Goal: Communication & Community: Answer question/provide support

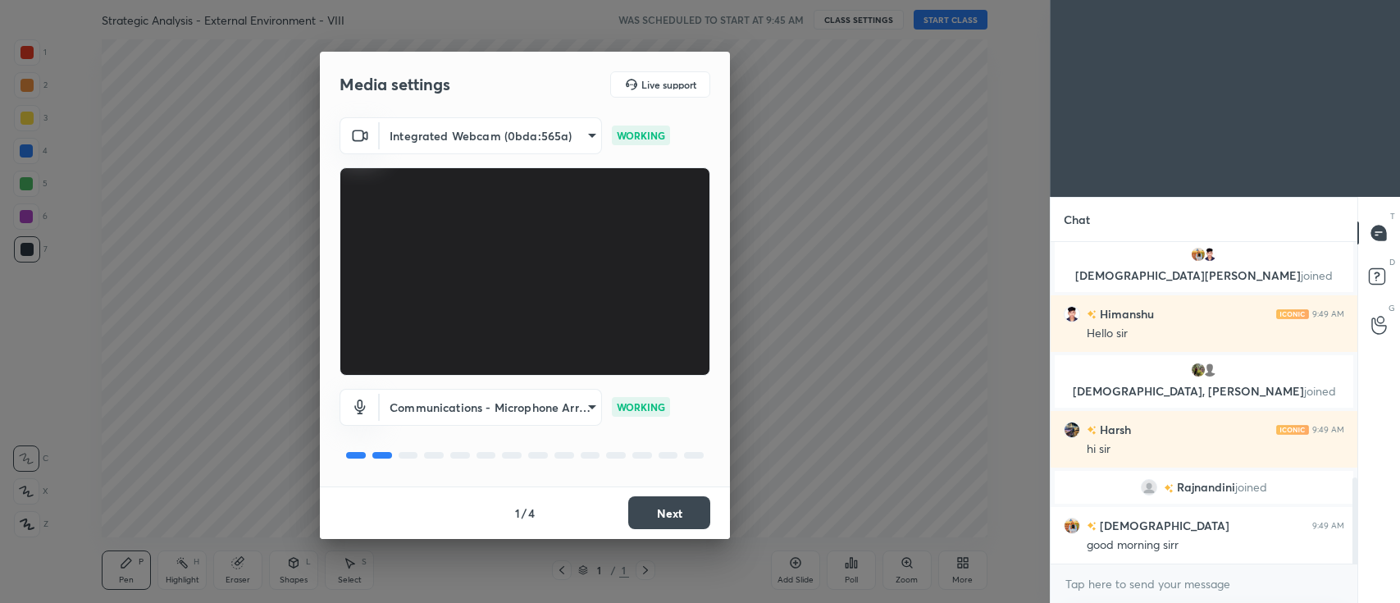
scroll to position [916, 0]
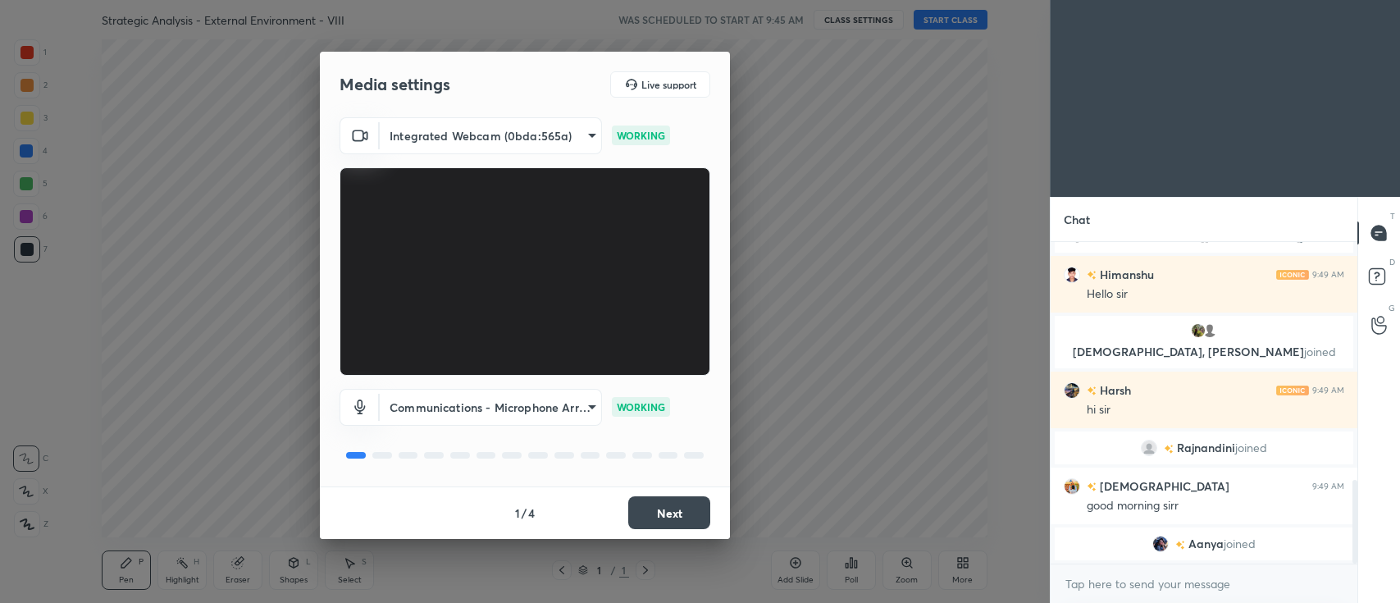
click at [649, 507] on button "Next" at bounding box center [669, 512] width 82 height 33
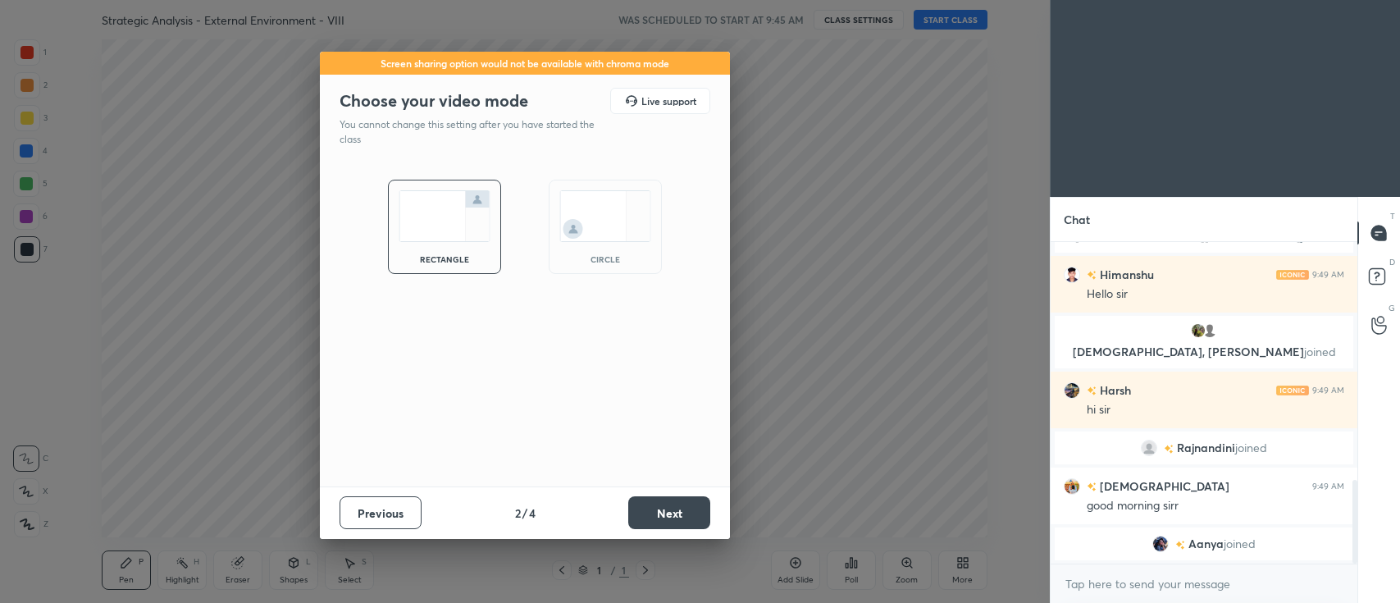
click at [664, 521] on button "Next" at bounding box center [669, 512] width 82 height 33
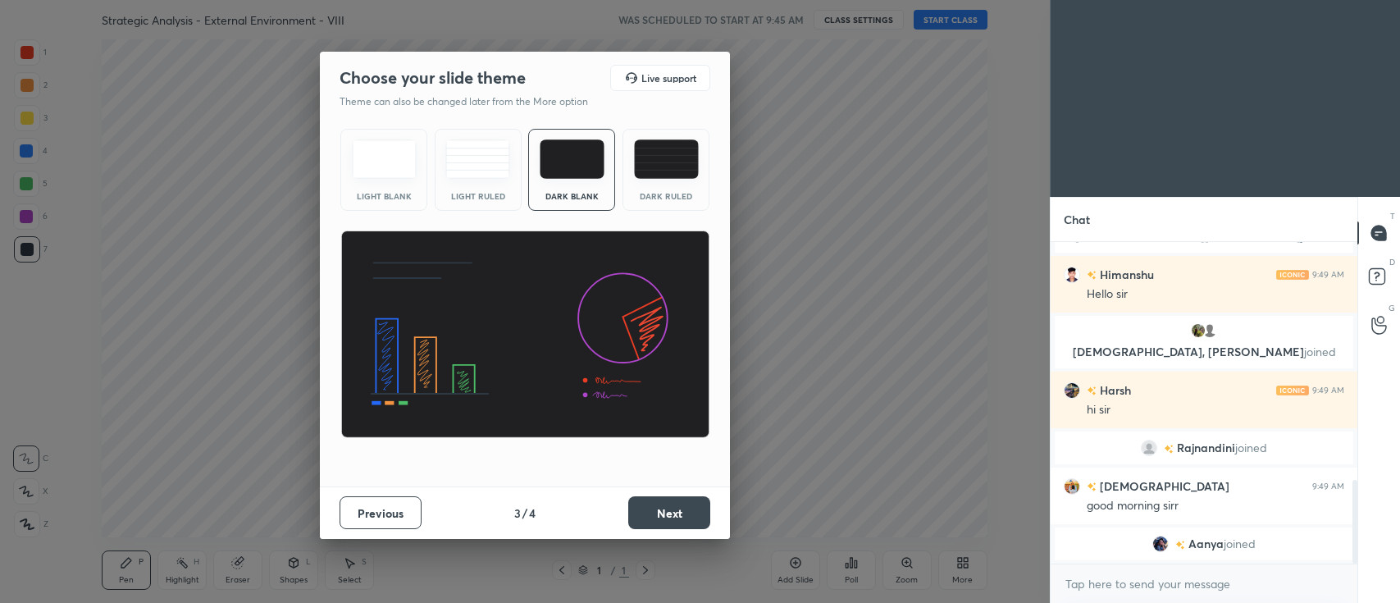
click at [658, 185] on div "Dark Ruled" at bounding box center [666, 170] width 87 height 82
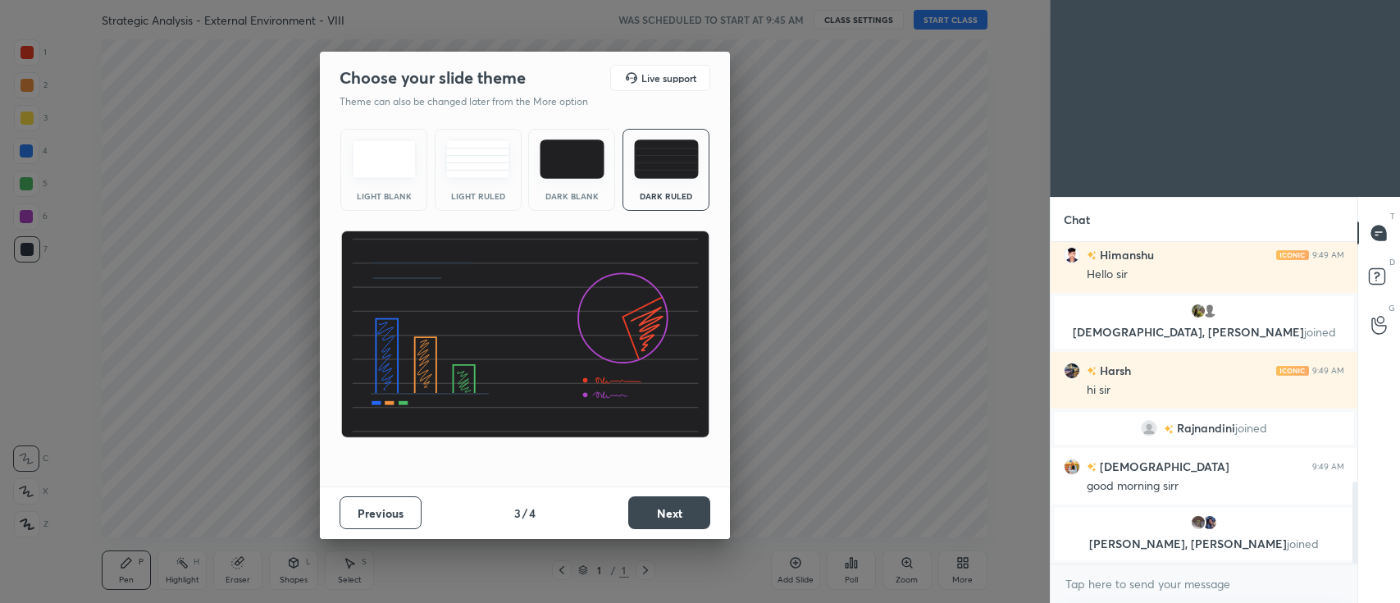
click at [670, 511] on button "Next" at bounding box center [669, 512] width 82 height 33
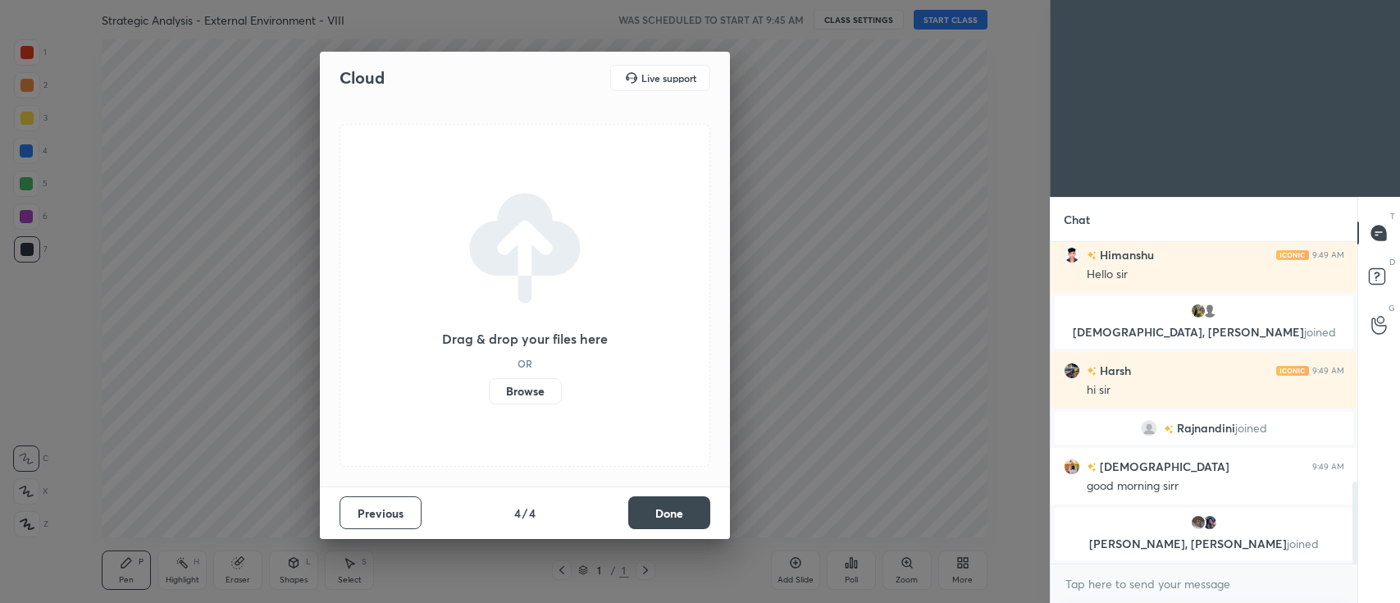
click at [533, 390] on label "Browse" at bounding box center [525, 391] width 73 height 26
click at [489, 390] on input "Browse" at bounding box center [489, 391] width 0 height 26
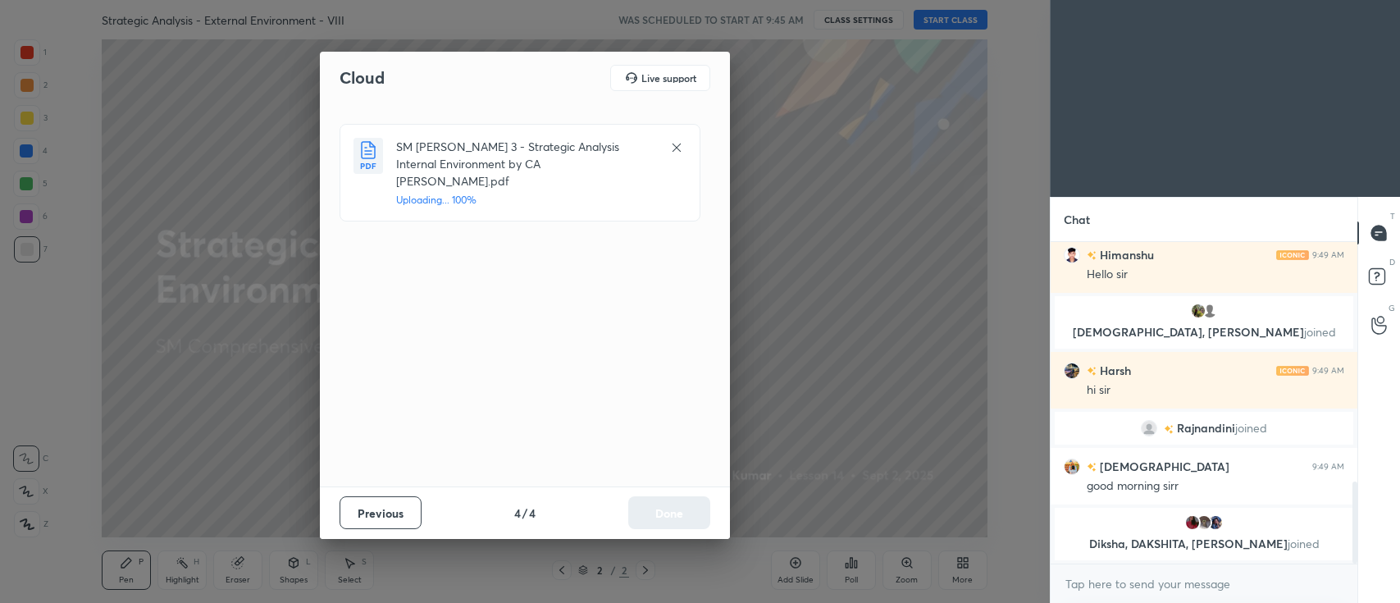
click at [671, 519] on div "Previous 4 / 4 Done" at bounding box center [525, 512] width 410 height 53
click at [675, 518] on button "Done" at bounding box center [669, 512] width 82 height 33
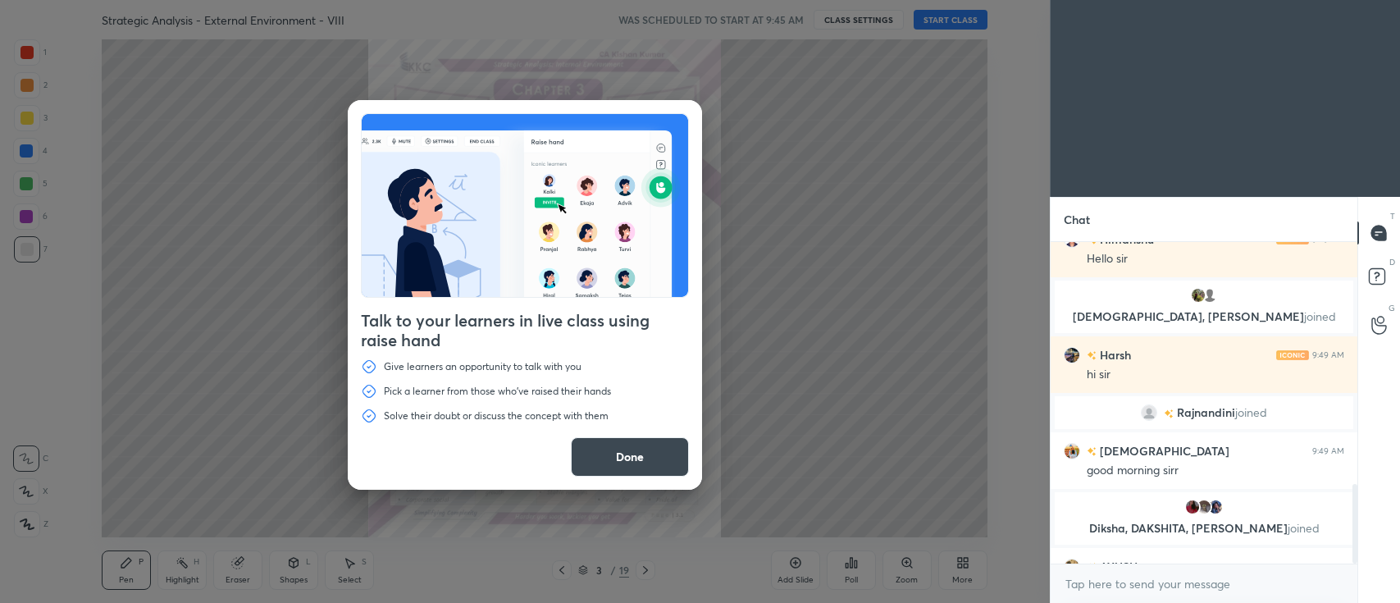
scroll to position [976, 0]
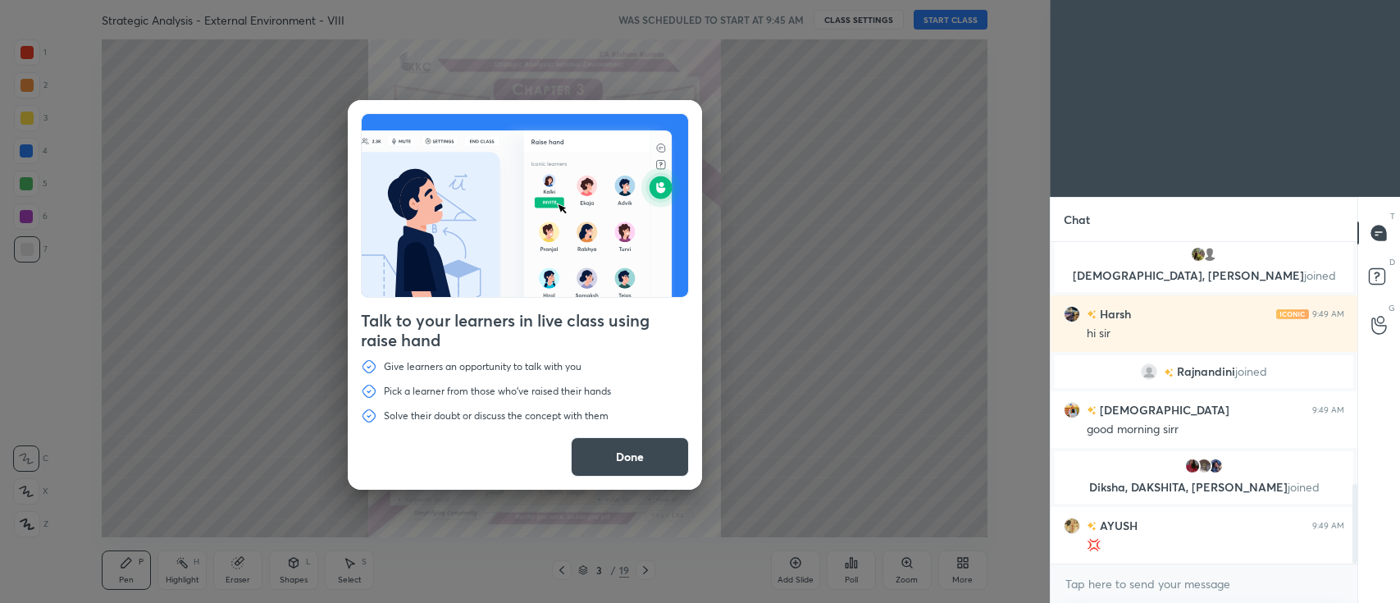
click at [595, 453] on button "Done" at bounding box center [630, 456] width 118 height 39
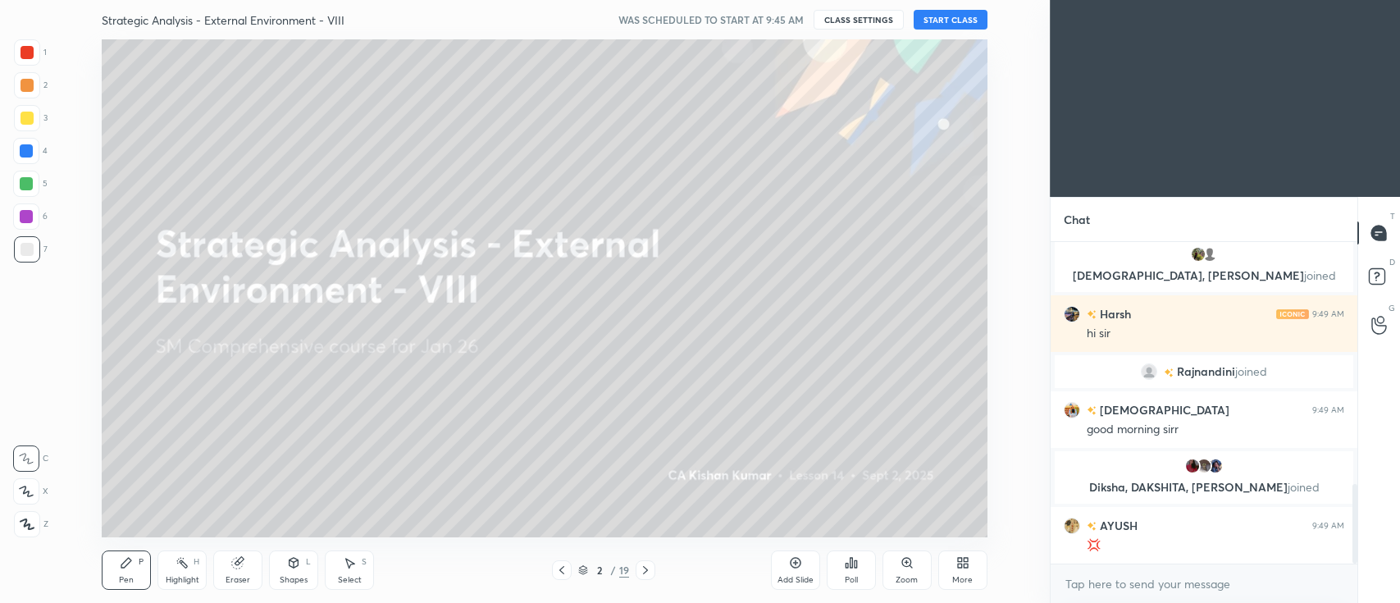
click at [961, 559] on icon at bounding box center [960, 560] width 4 height 4
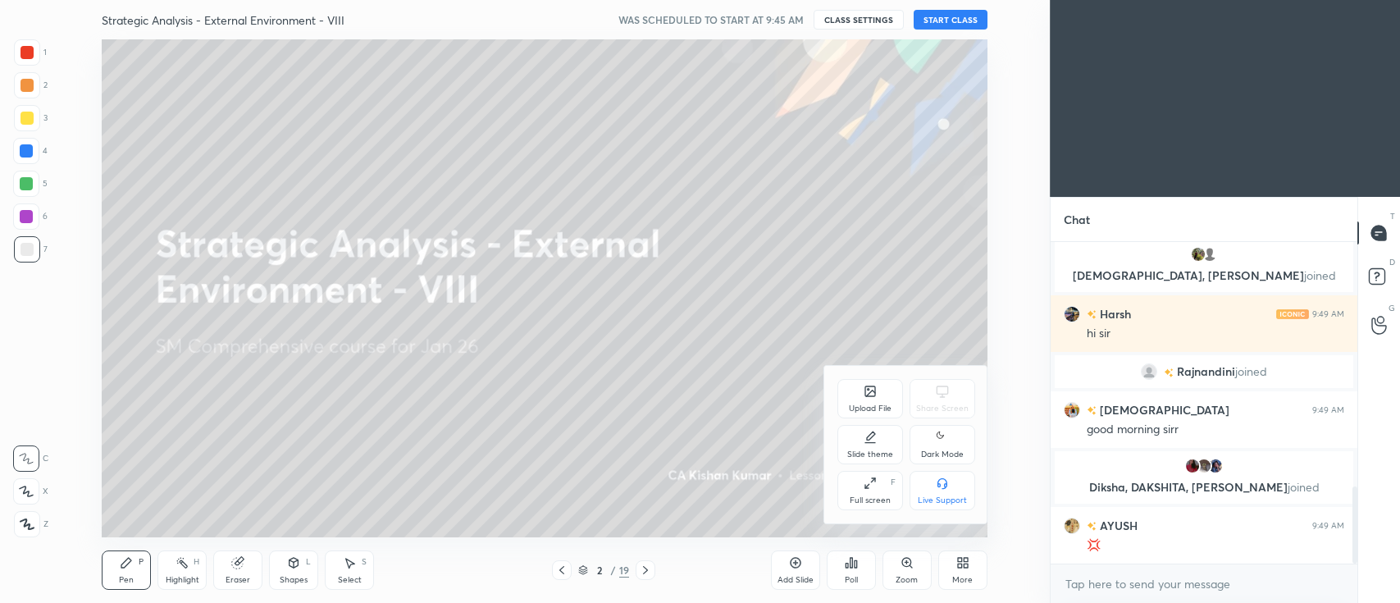
scroll to position [1016, 0]
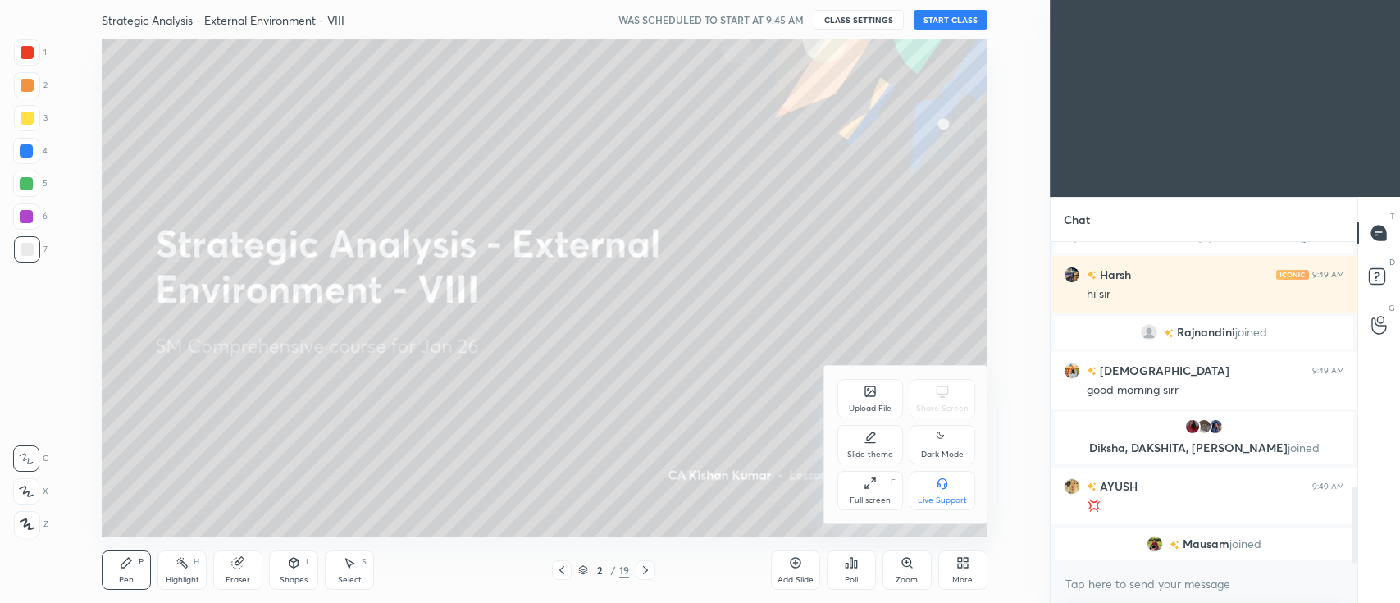
click at [862, 404] on div "Upload File" at bounding box center [870, 408] width 43 height 8
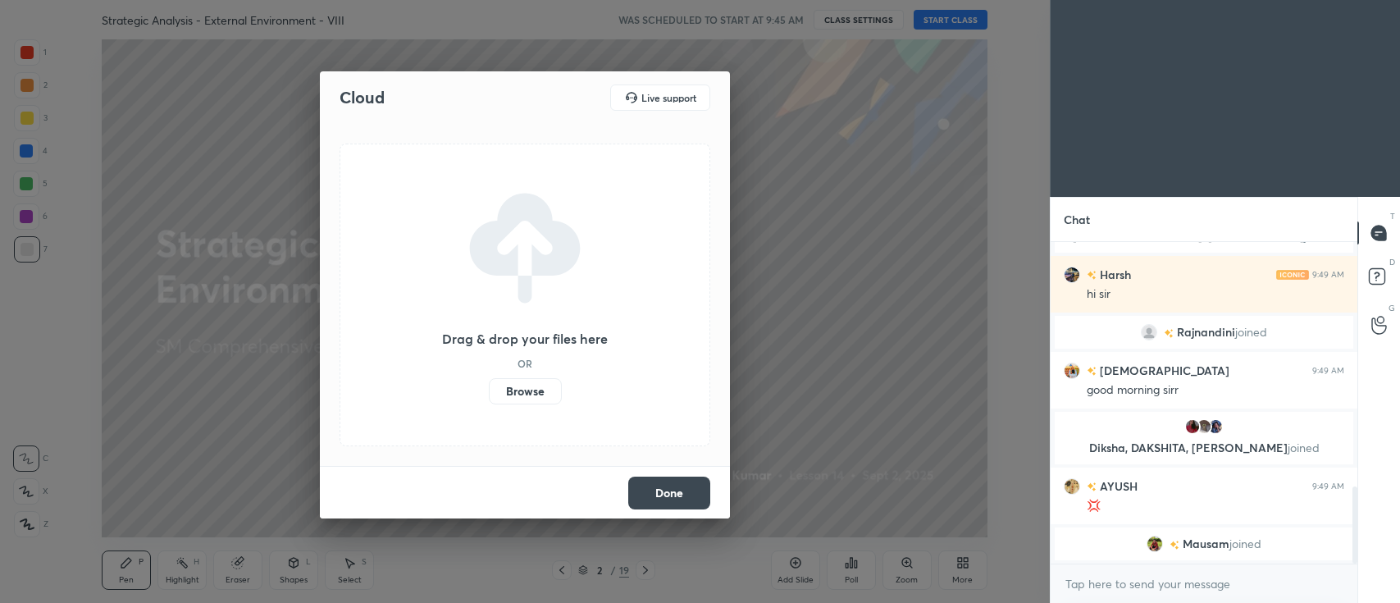
click at [526, 387] on label "Browse" at bounding box center [525, 391] width 73 height 26
click at [489, 387] on input "Browse" at bounding box center [489, 391] width 0 height 26
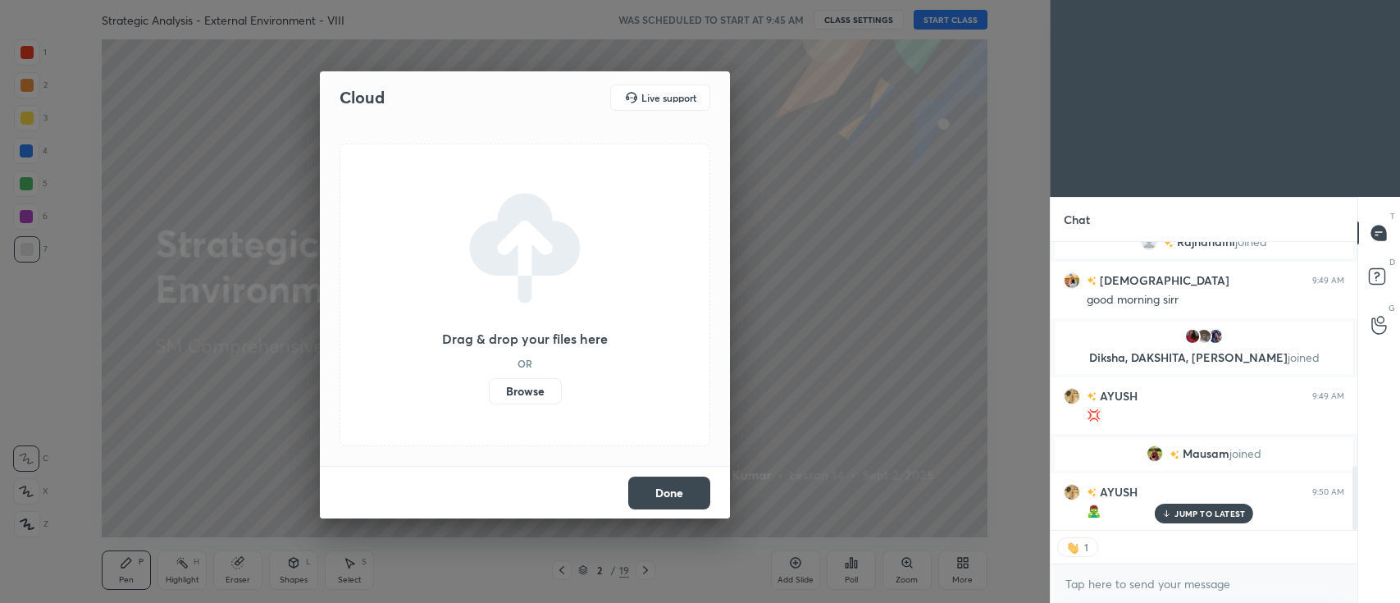
scroll to position [1011, 0]
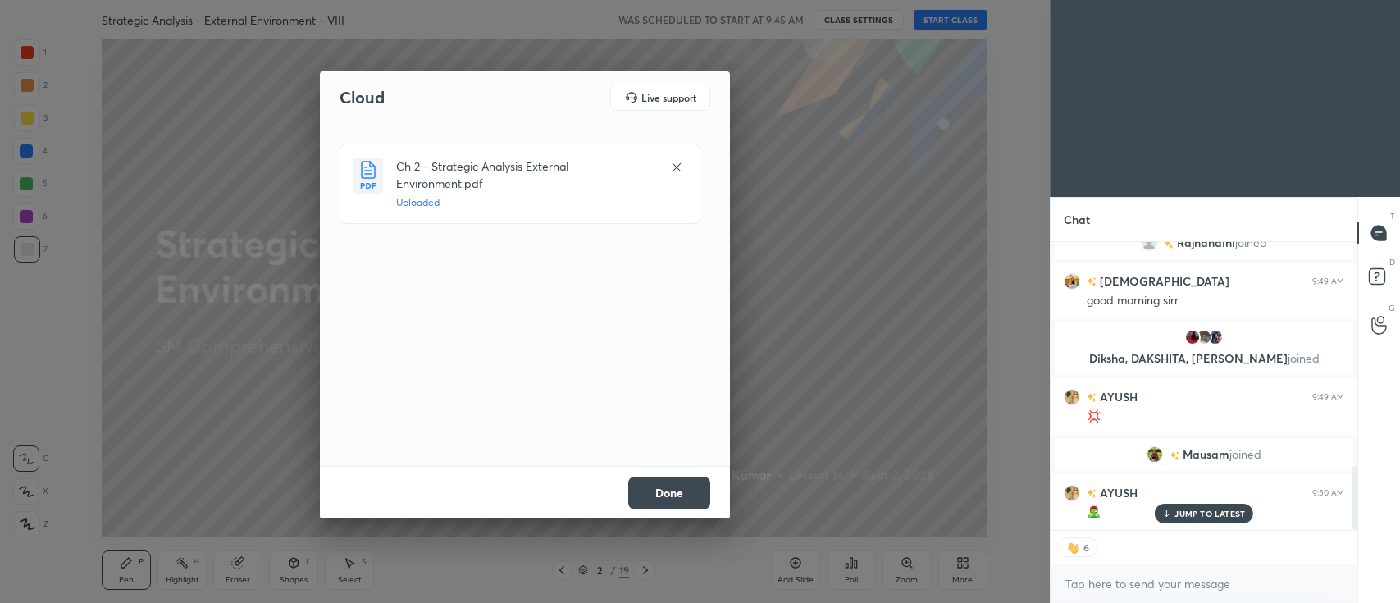
click at [669, 487] on button "Done" at bounding box center [669, 493] width 82 height 33
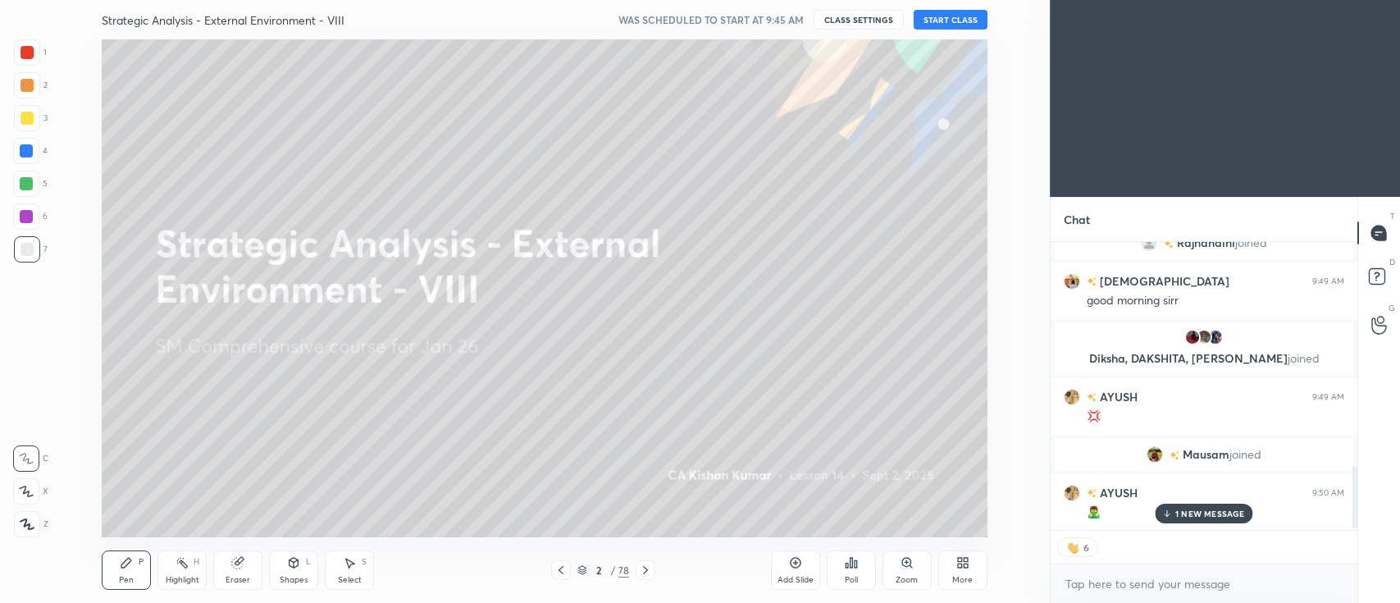
scroll to position [1051, 0]
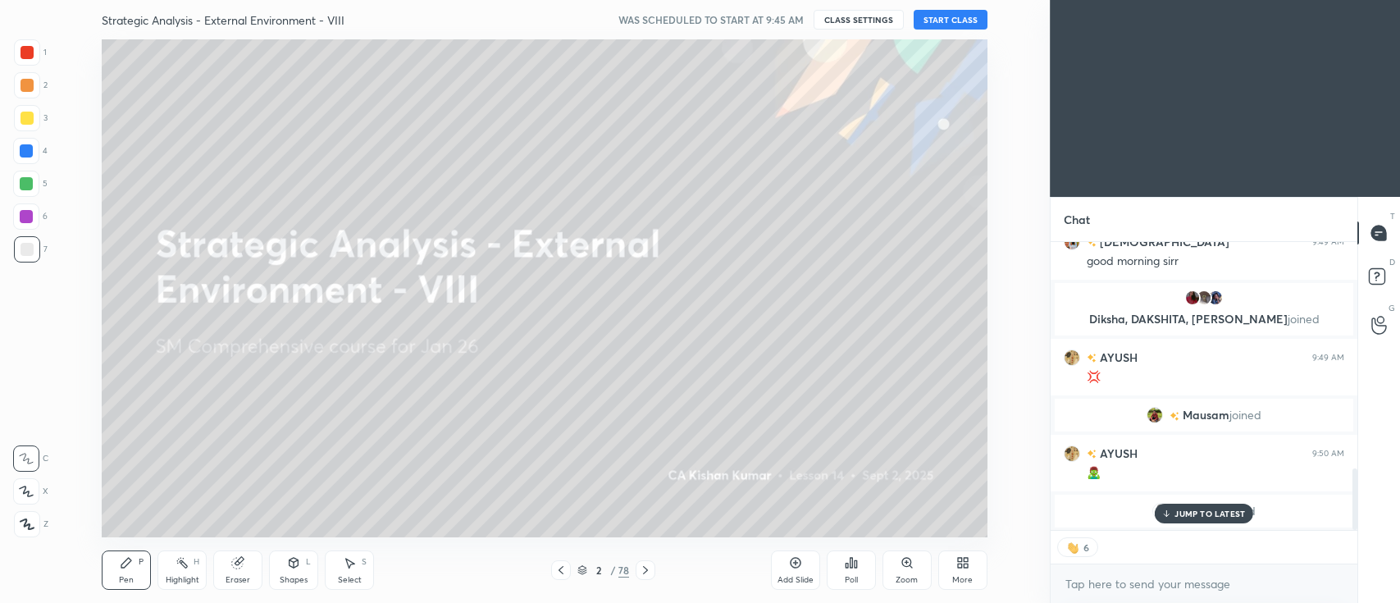
click at [957, 568] on icon at bounding box center [963, 562] width 13 height 13
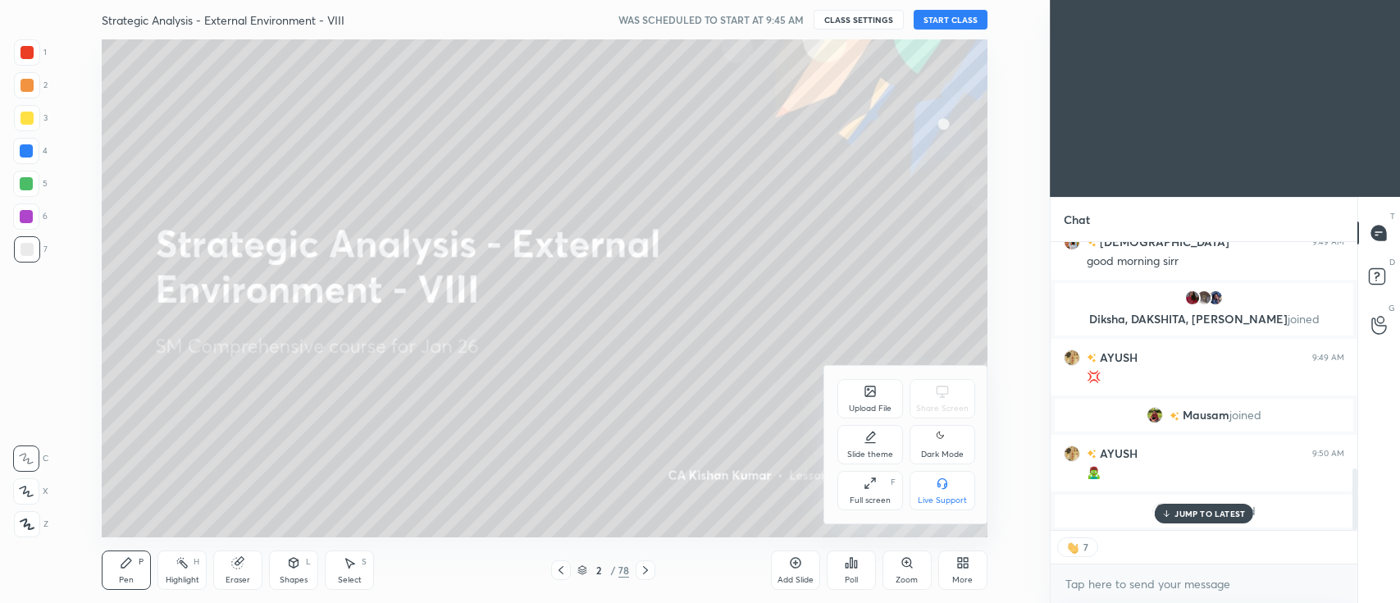
click at [879, 405] on div "Upload File" at bounding box center [870, 408] width 43 height 8
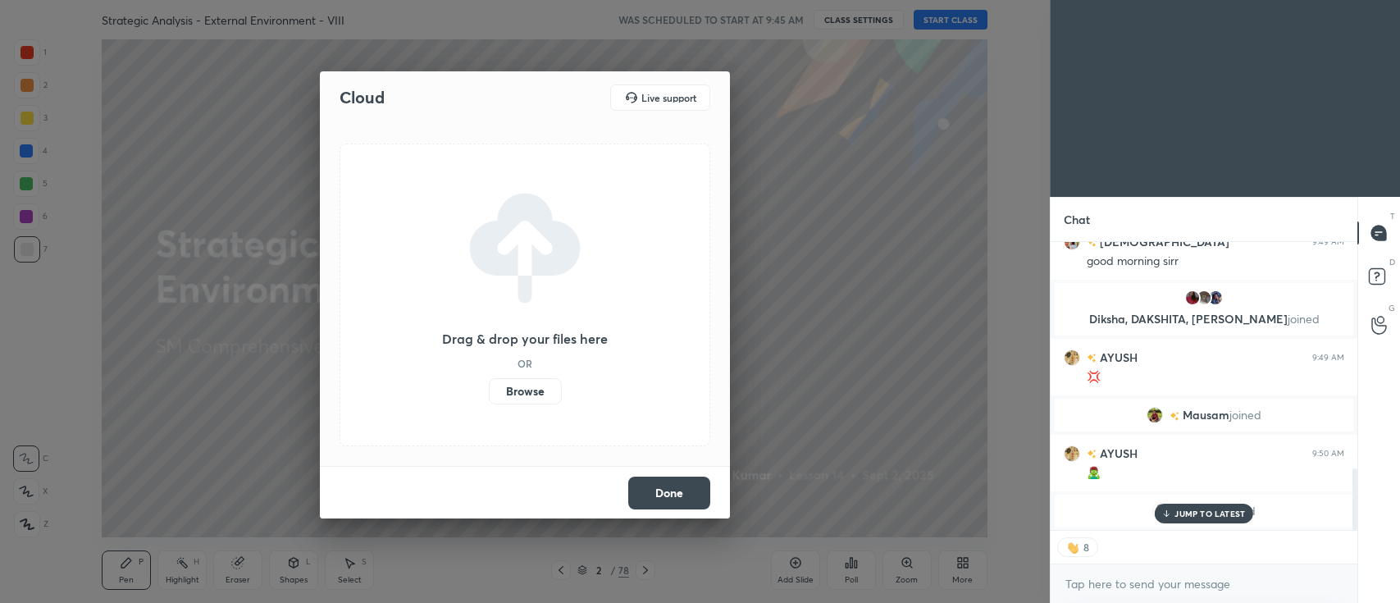
click at [534, 384] on label "Browse" at bounding box center [525, 391] width 73 height 26
click at [489, 384] on input "Browse" at bounding box center [489, 391] width 0 height 26
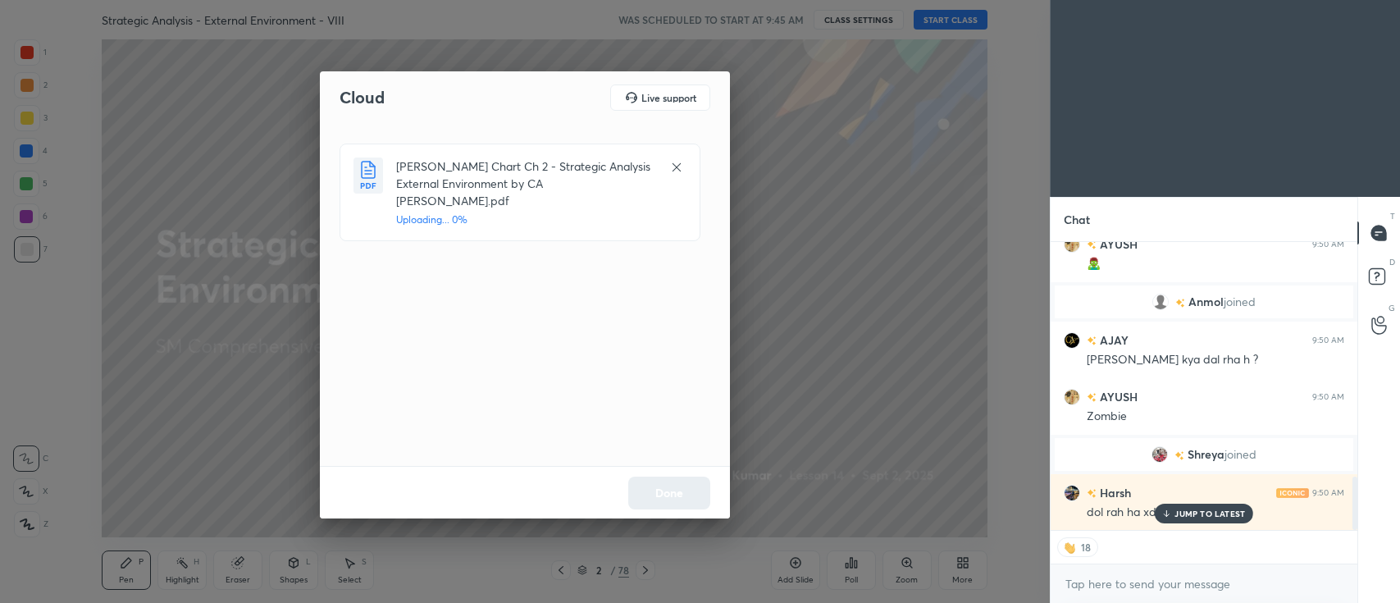
scroll to position [1317, 0]
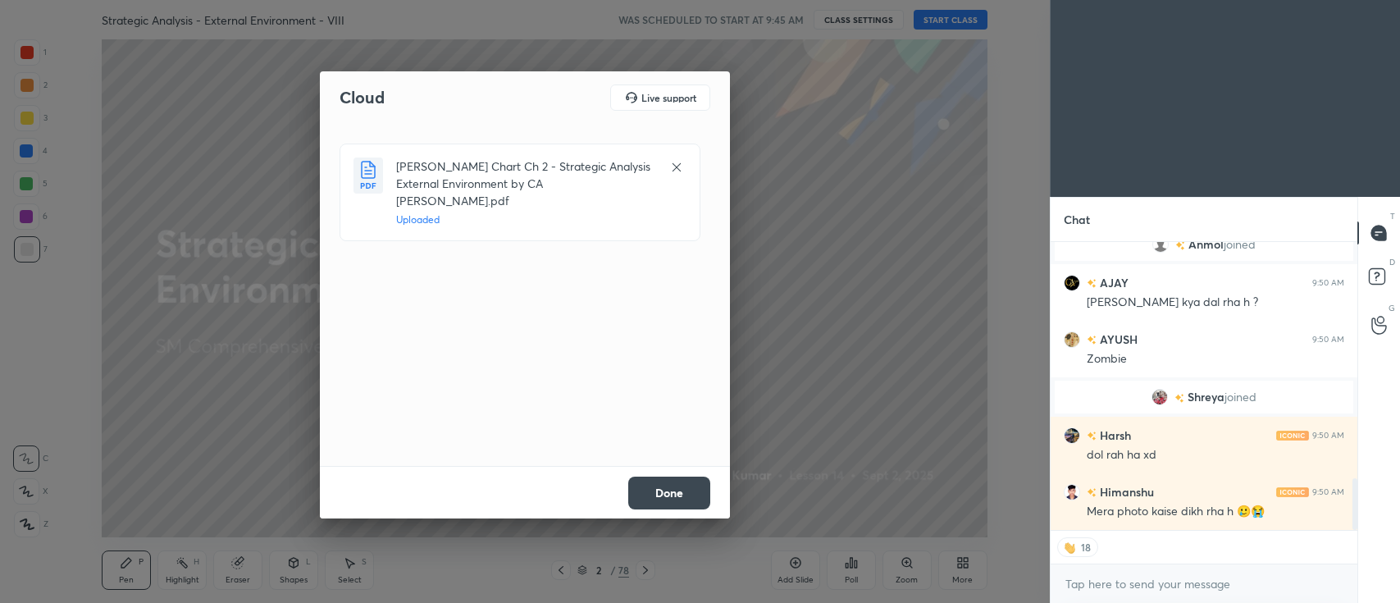
click at [685, 482] on button "Done" at bounding box center [669, 493] width 82 height 33
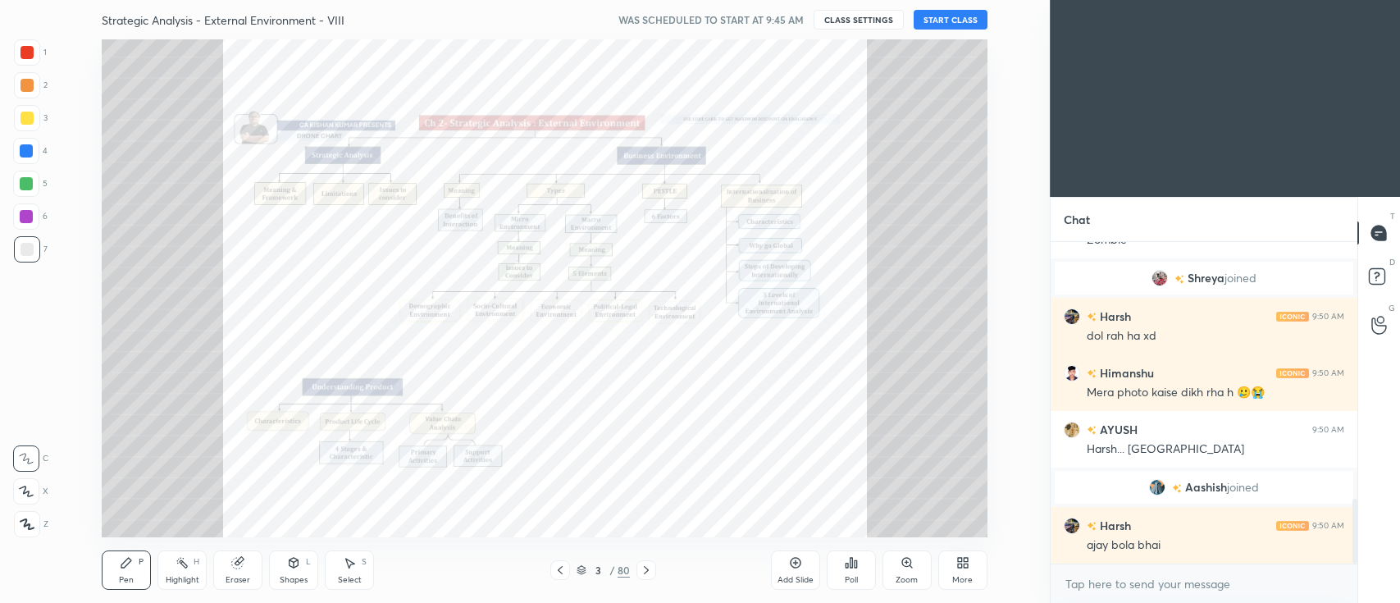
scroll to position [1329, 0]
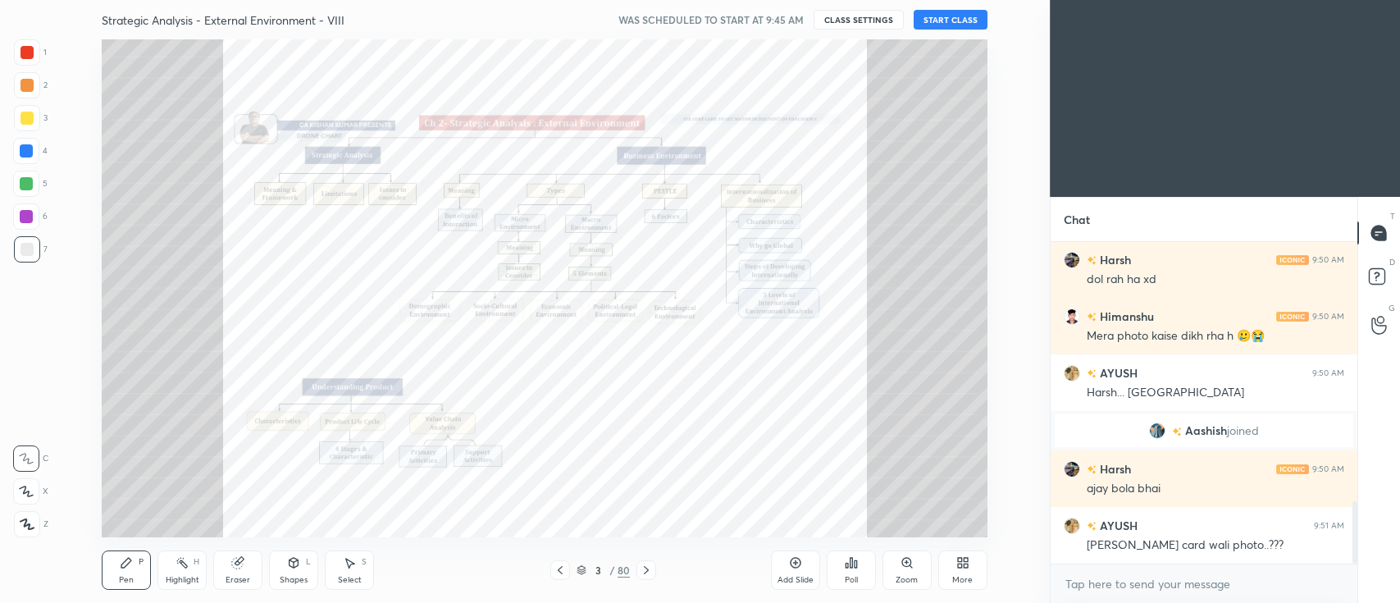
click at [861, 20] on button "CLASS SETTINGS" at bounding box center [859, 20] width 90 height 20
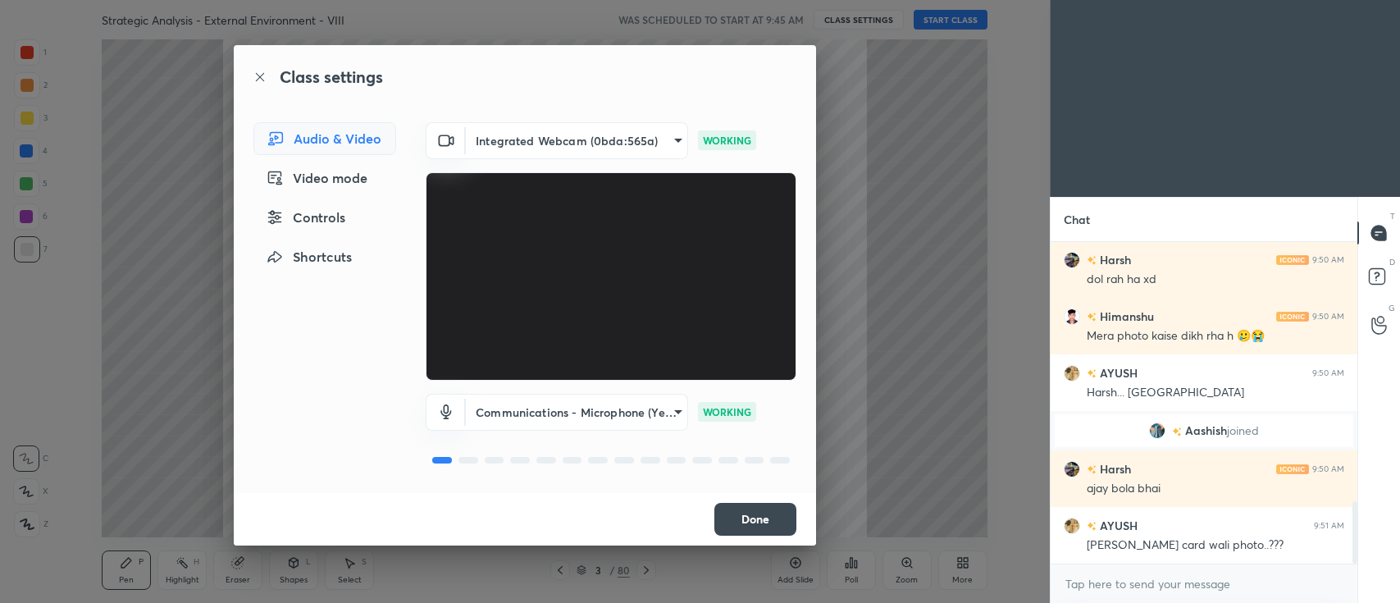
click at [753, 519] on button "Done" at bounding box center [756, 519] width 82 height 33
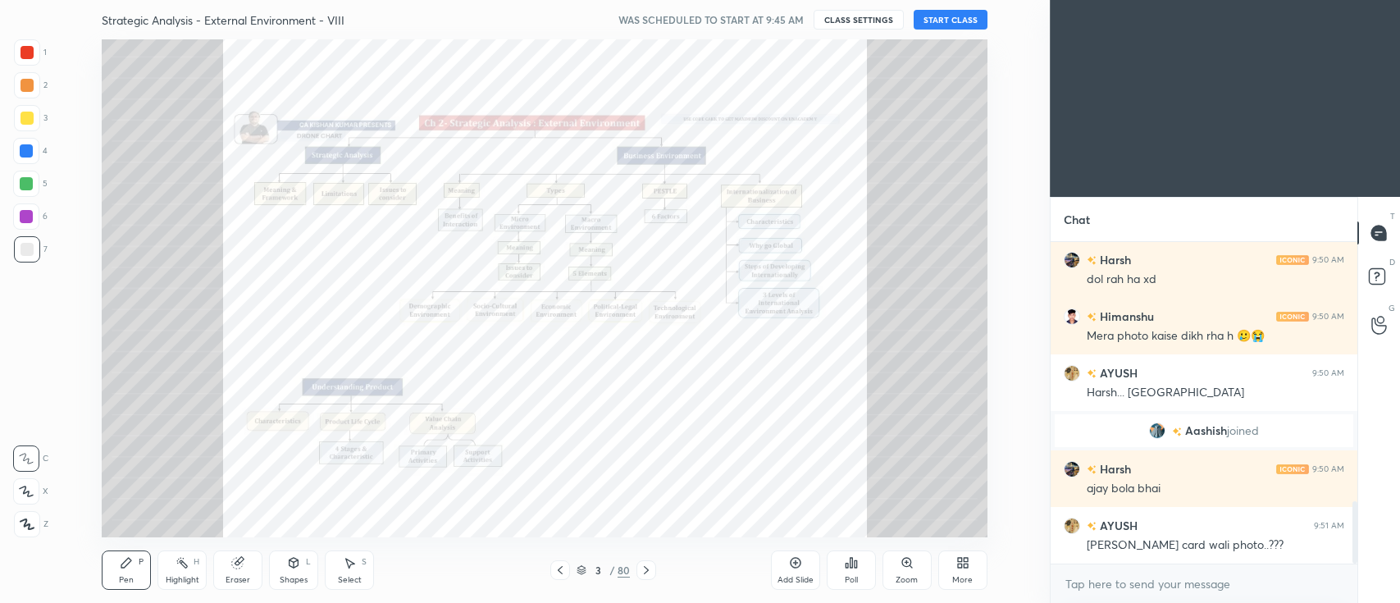
click at [940, 21] on button "START CLASS" at bounding box center [951, 20] width 74 height 20
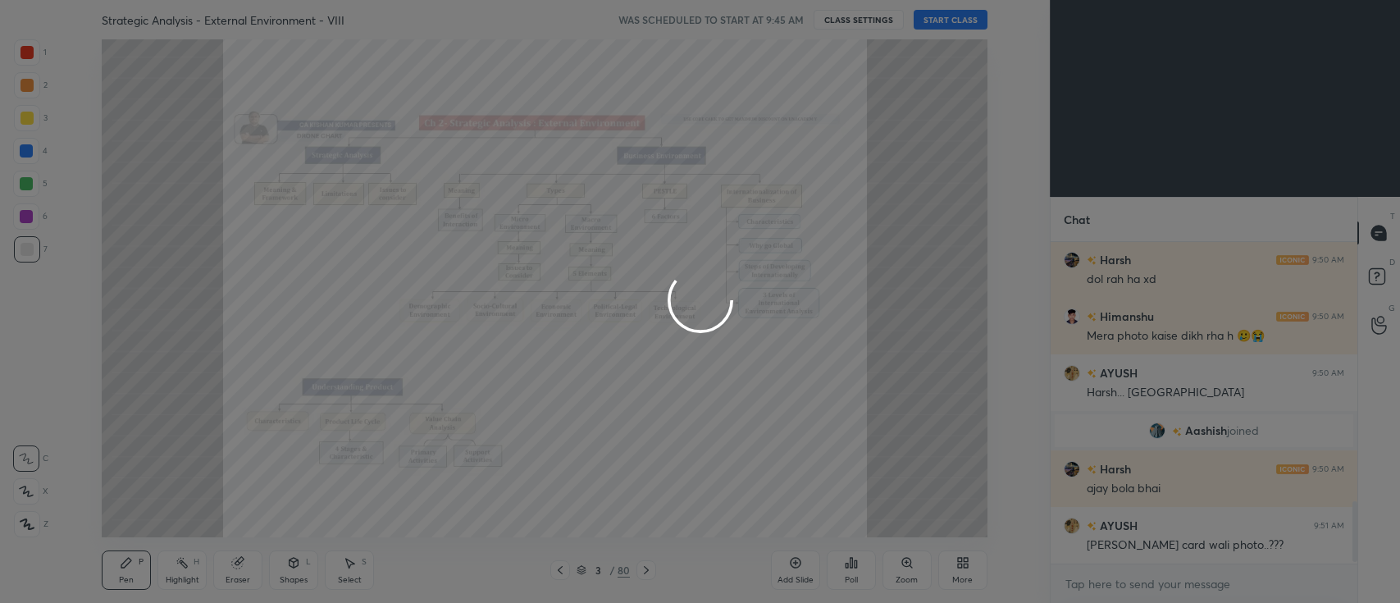
scroll to position [1385, 0]
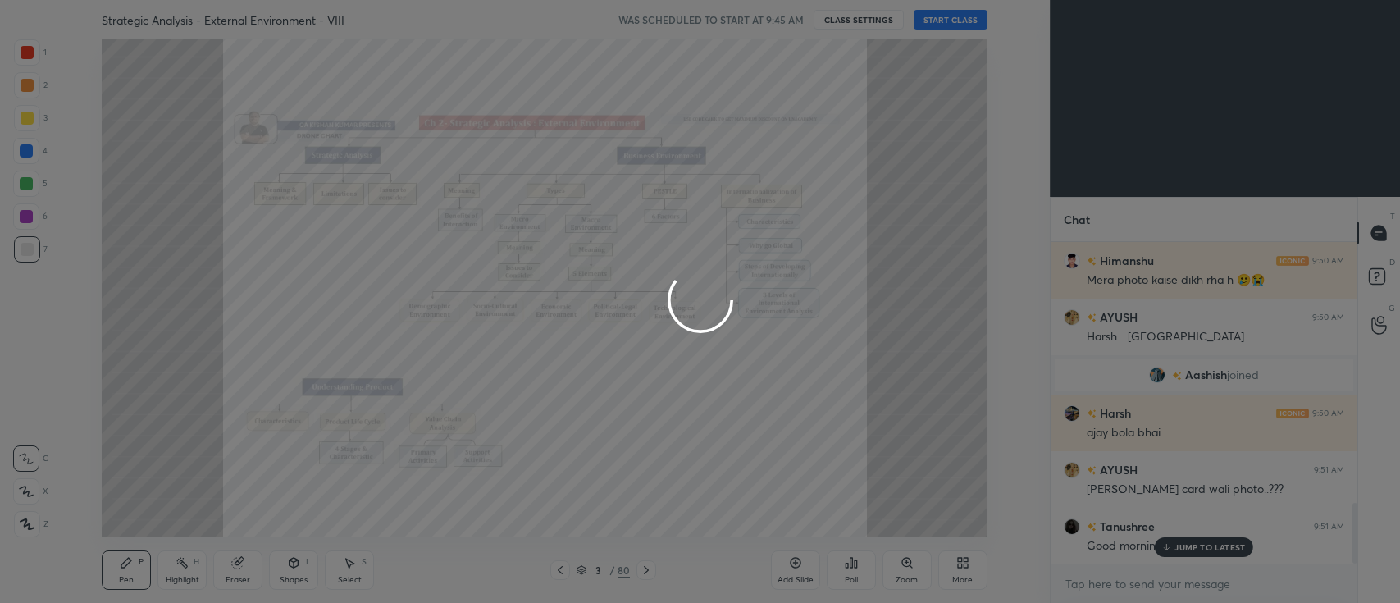
type textarea "x"
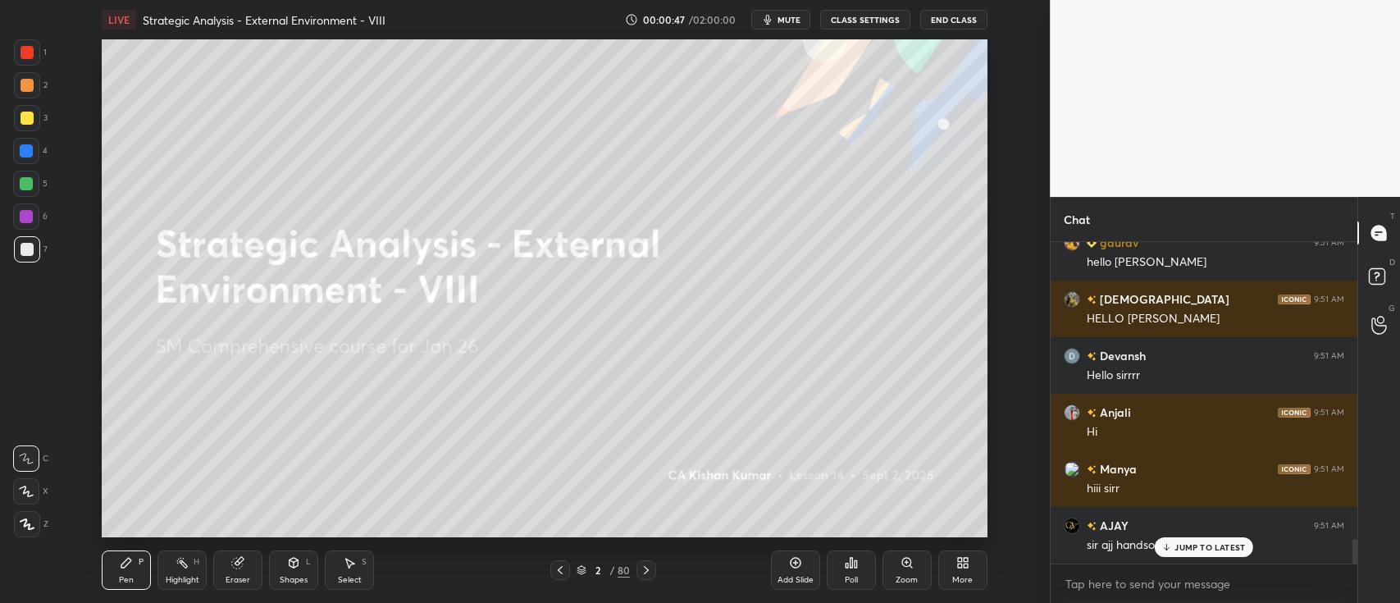
scroll to position [3841, 0]
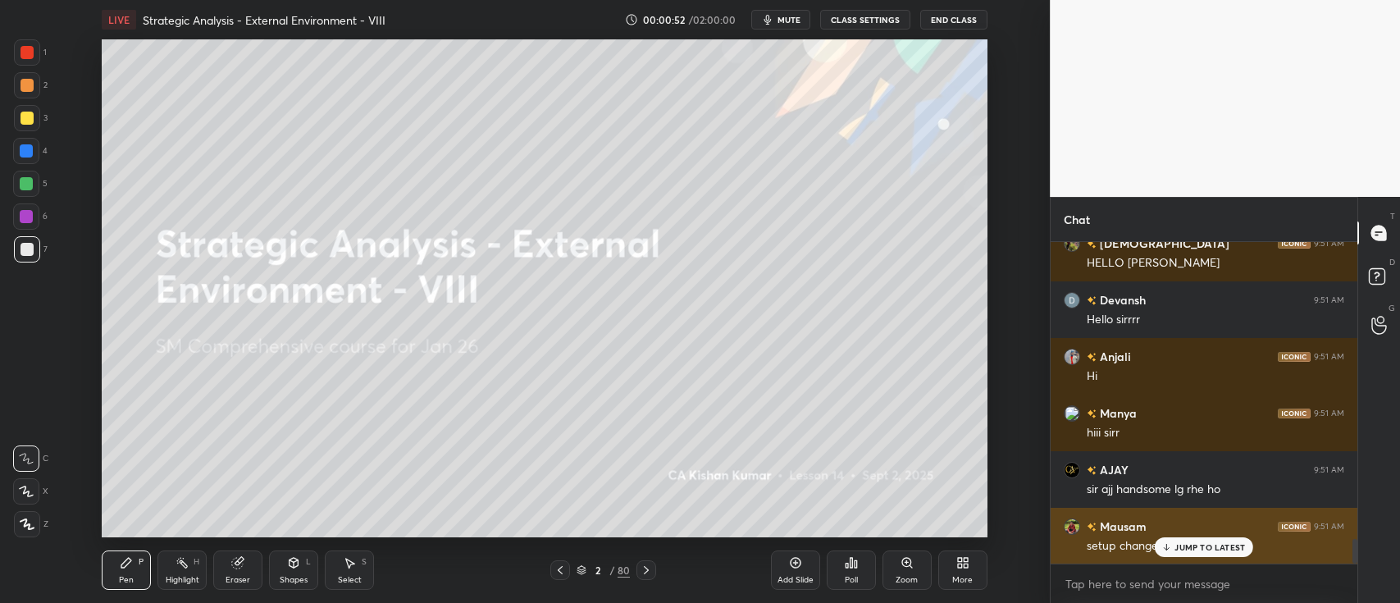
click at [1200, 547] on p "JUMP TO LATEST" at bounding box center [1210, 547] width 71 height 10
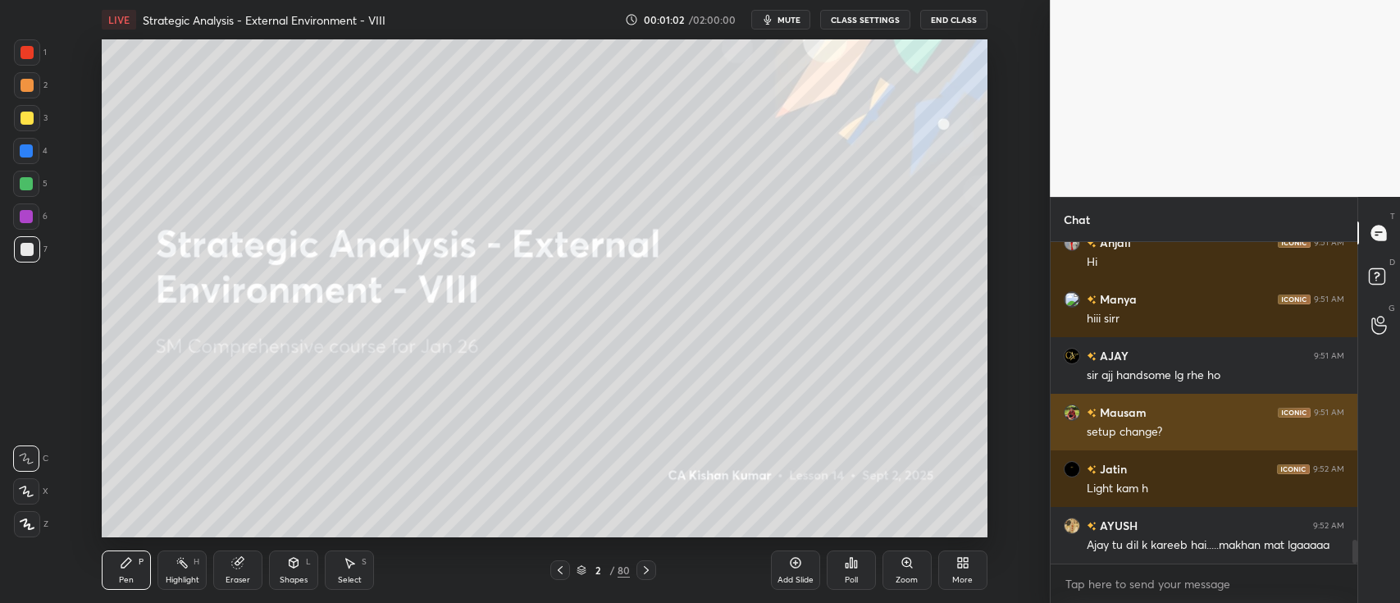
scroll to position [4011, 0]
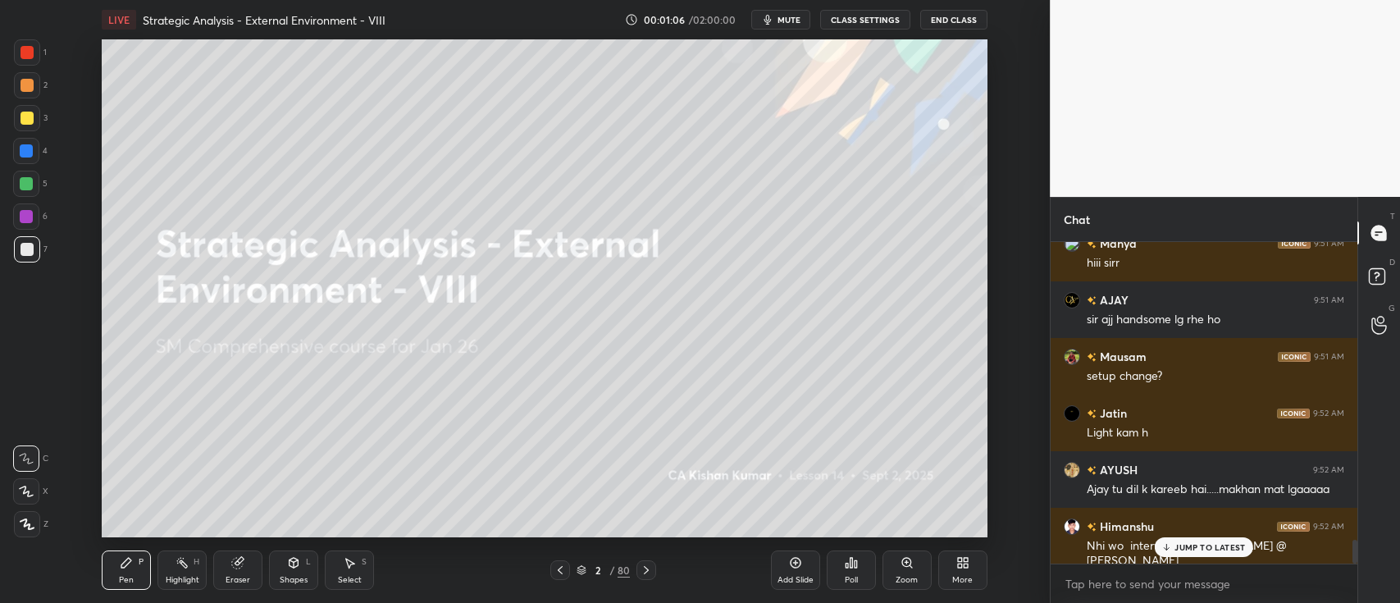
click at [28, 121] on div at bounding box center [27, 118] width 13 height 13
click at [29, 503] on div at bounding box center [26, 491] width 26 height 26
click at [1197, 549] on p "JUMP TO LATEST" at bounding box center [1210, 547] width 71 height 10
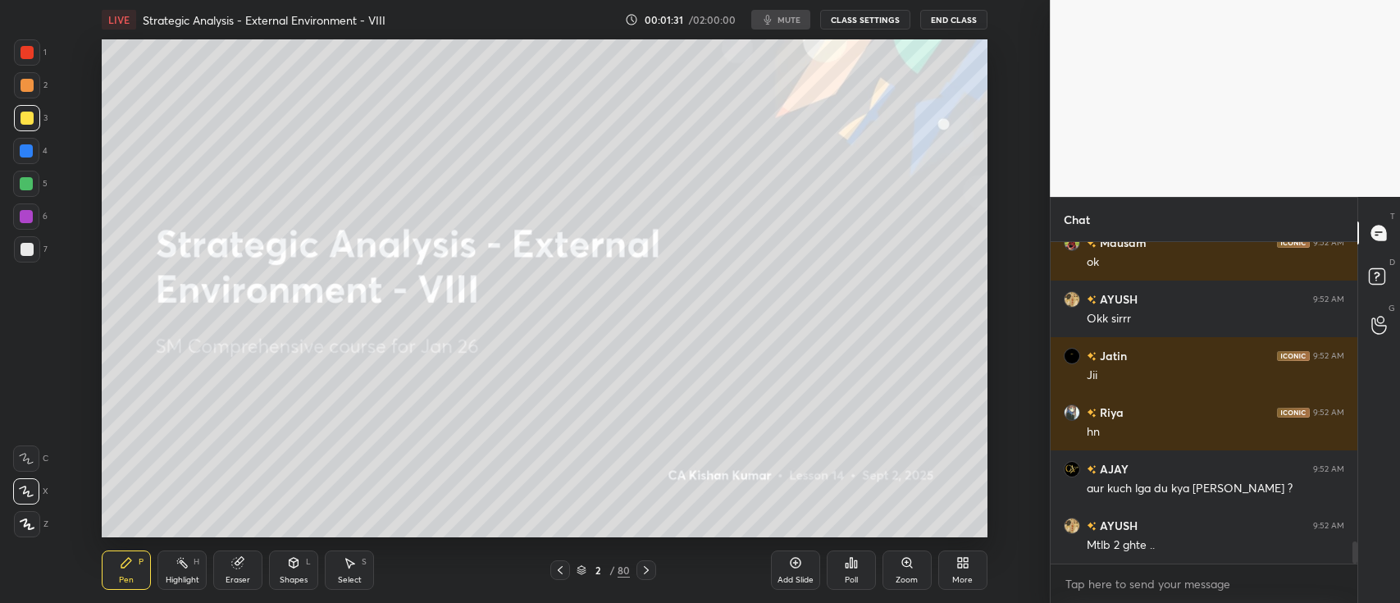
scroll to position [4408, 0]
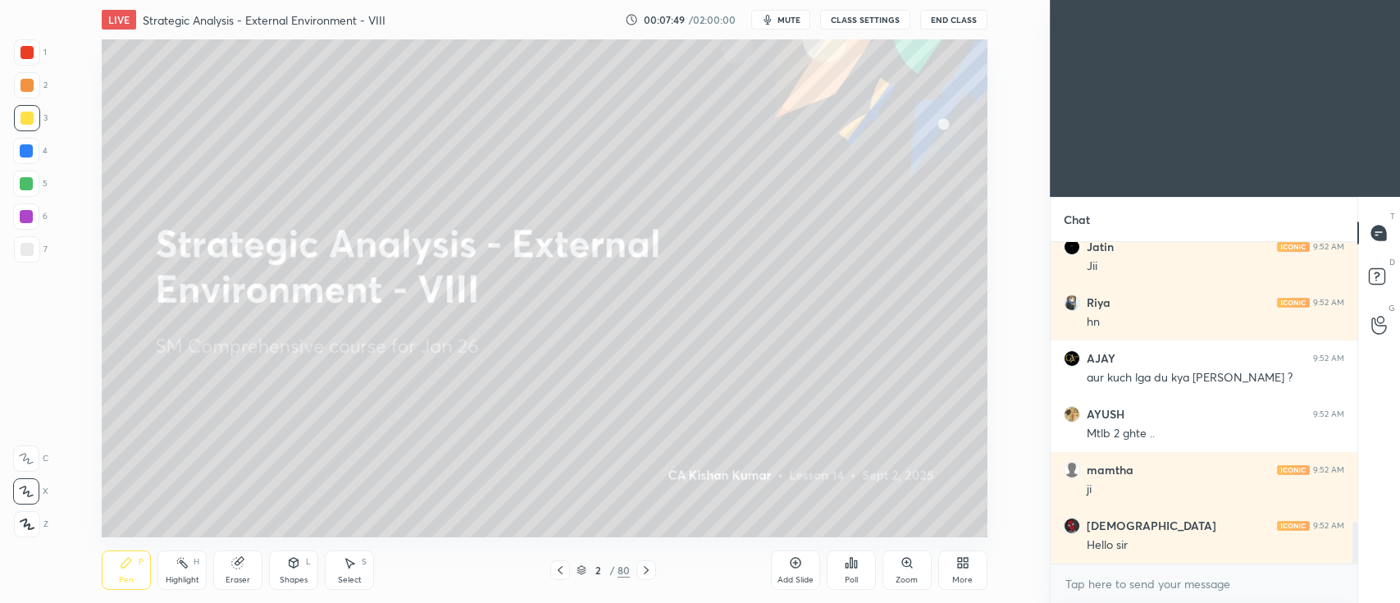
scroll to position [498, 984]
click at [852, 568] on icon at bounding box center [851, 562] width 13 height 13
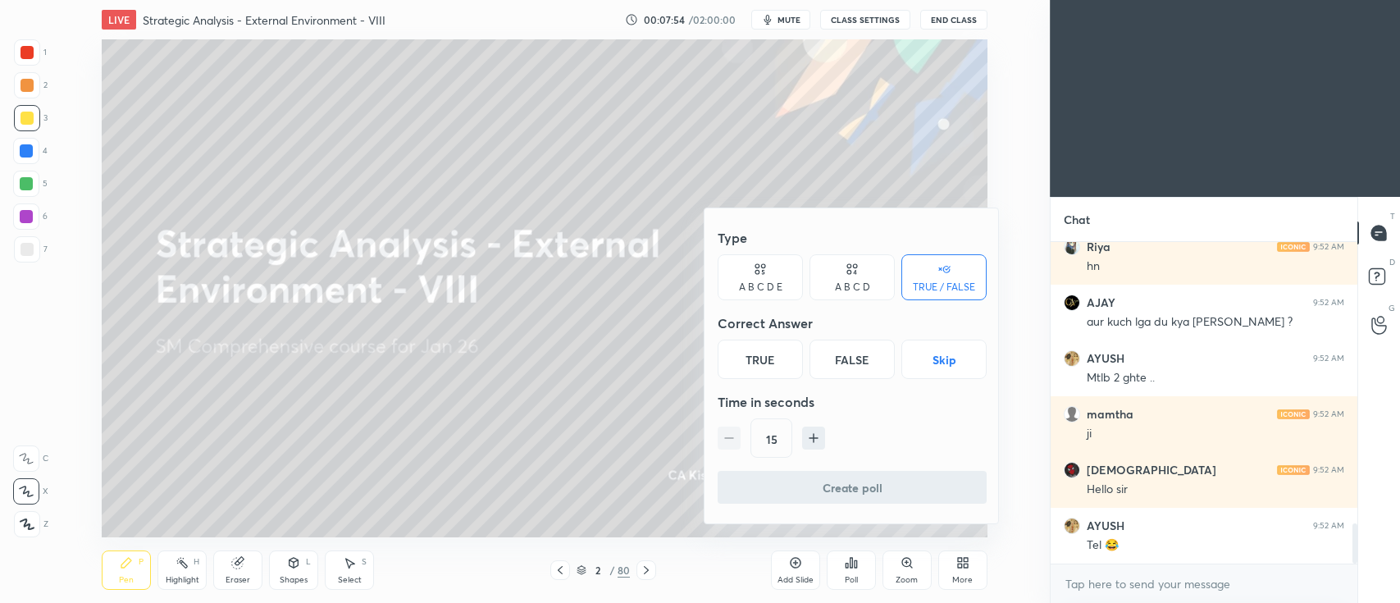
scroll to position [2261, 0]
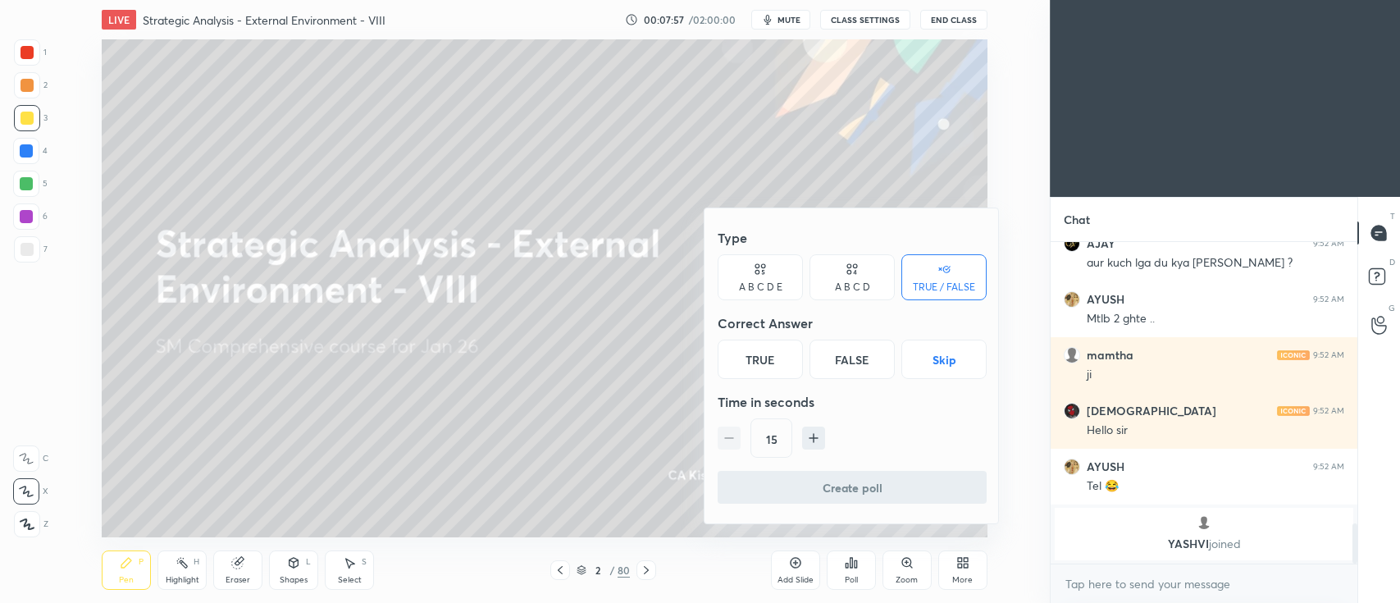
click at [773, 364] on div "True" at bounding box center [760, 359] width 85 height 39
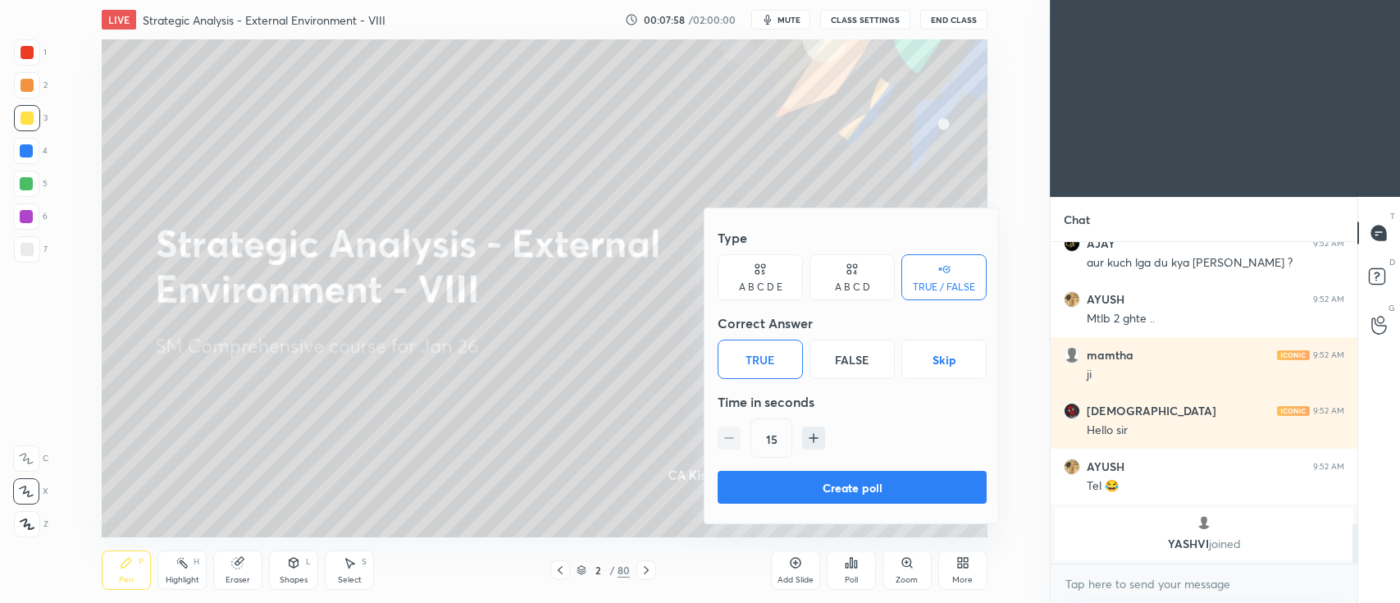
click at [787, 482] on button "Create poll" at bounding box center [852, 487] width 269 height 33
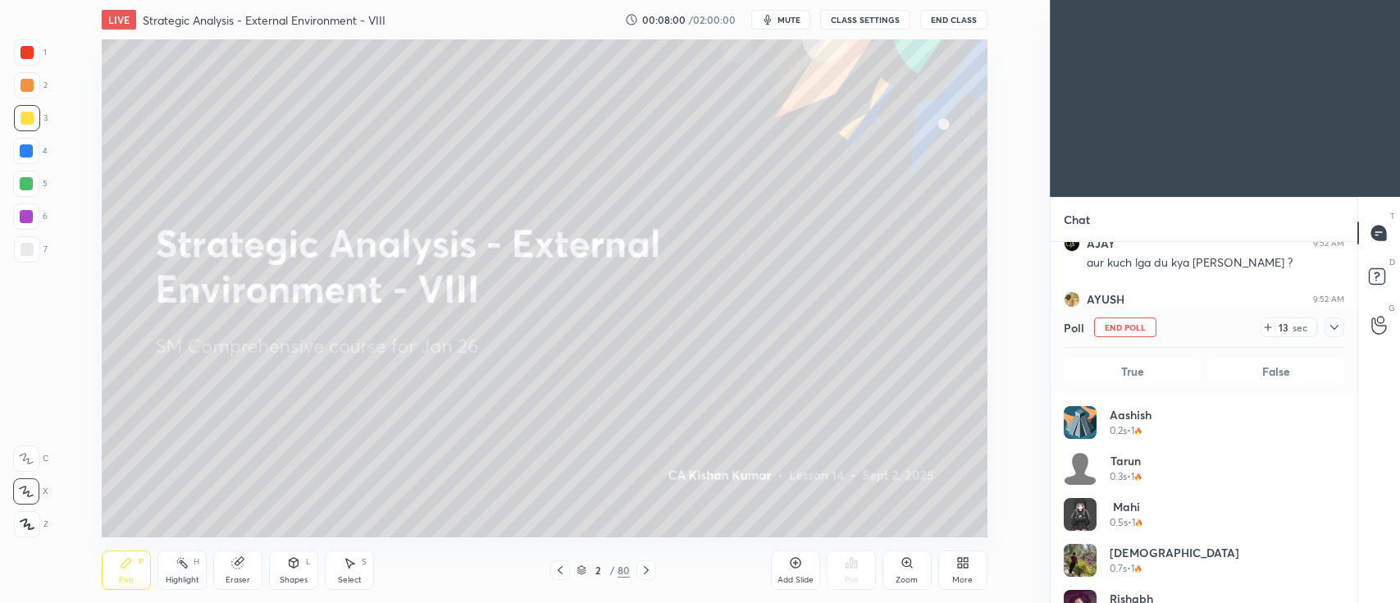
scroll to position [192, 276]
click at [1321, 325] on div "13 sec" at bounding box center [1303, 327] width 84 height 20
click at [1328, 330] on icon at bounding box center [1334, 327] width 13 height 13
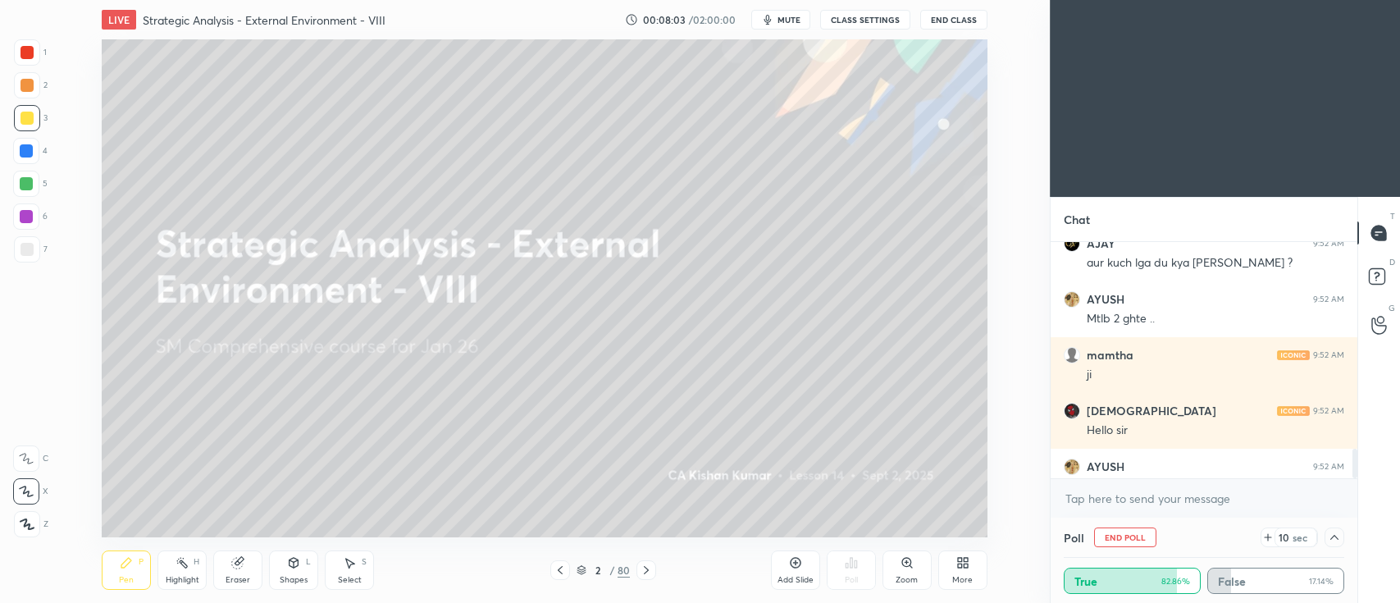
scroll to position [0, 0]
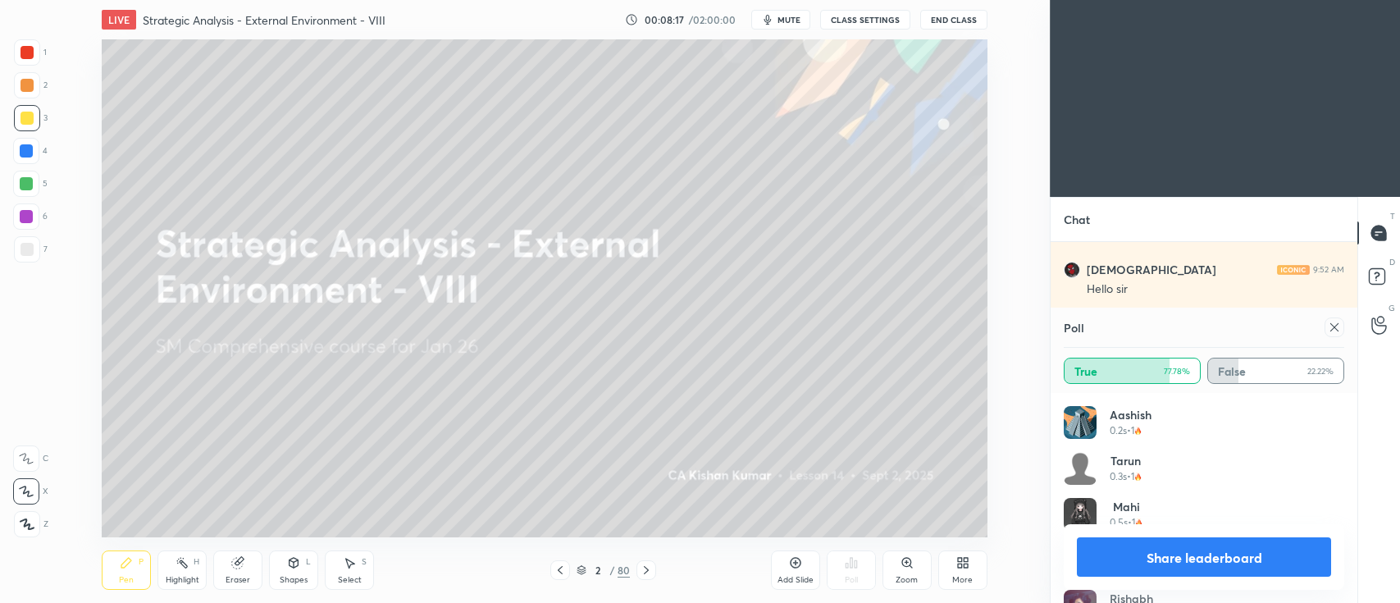
click at [1139, 544] on button "Share leaderboard" at bounding box center [1204, 556] width 254 height 39
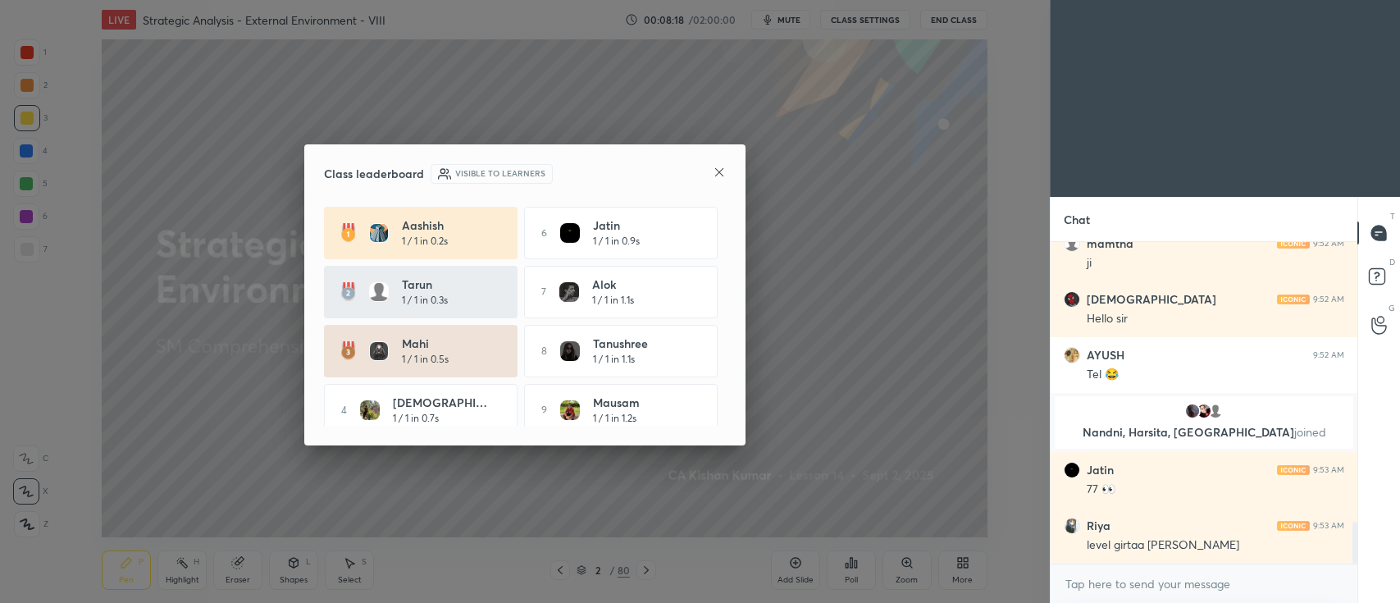
click at [719, 179] on icon at bounding box center [719, 172] width 13 height 13
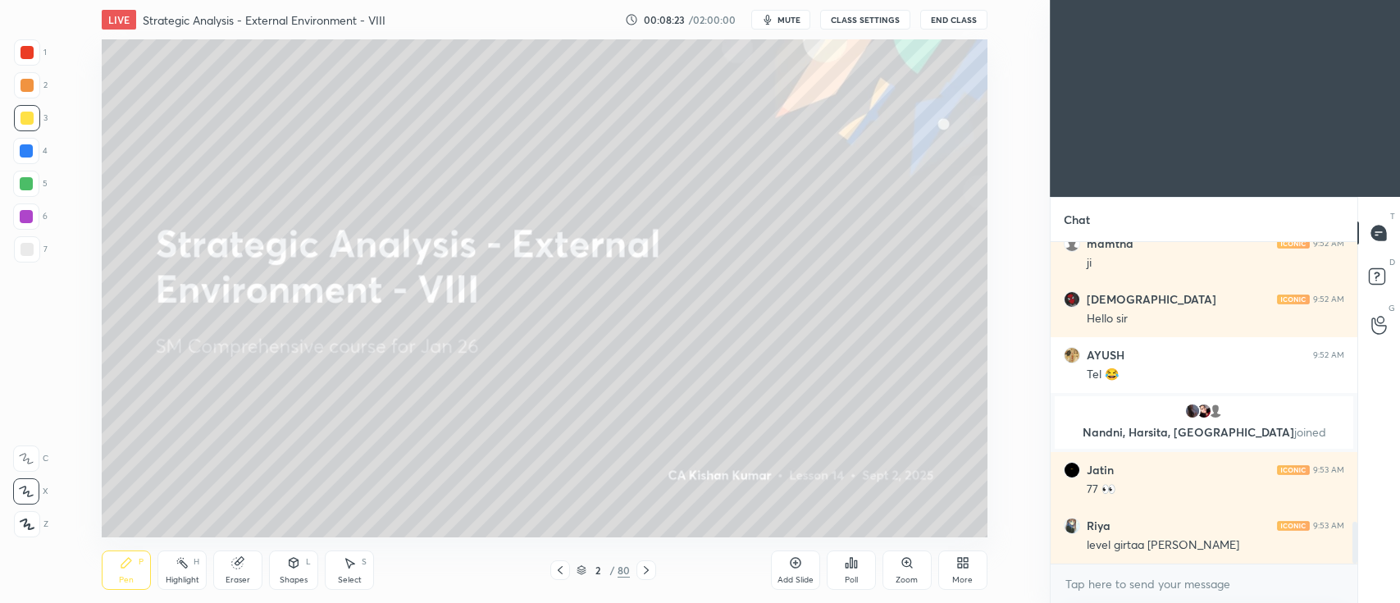
click at [796, 563] on icon at bounding box center [795, 562] width 5 height 5
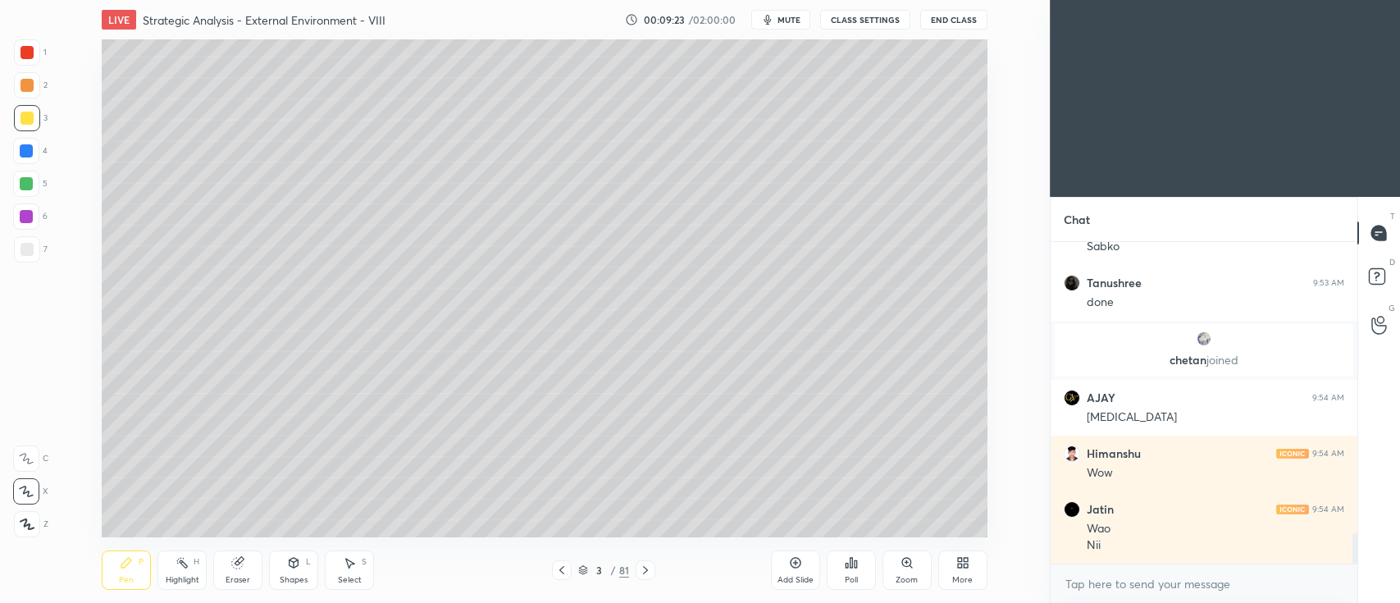
scroll to position [3101, 0]
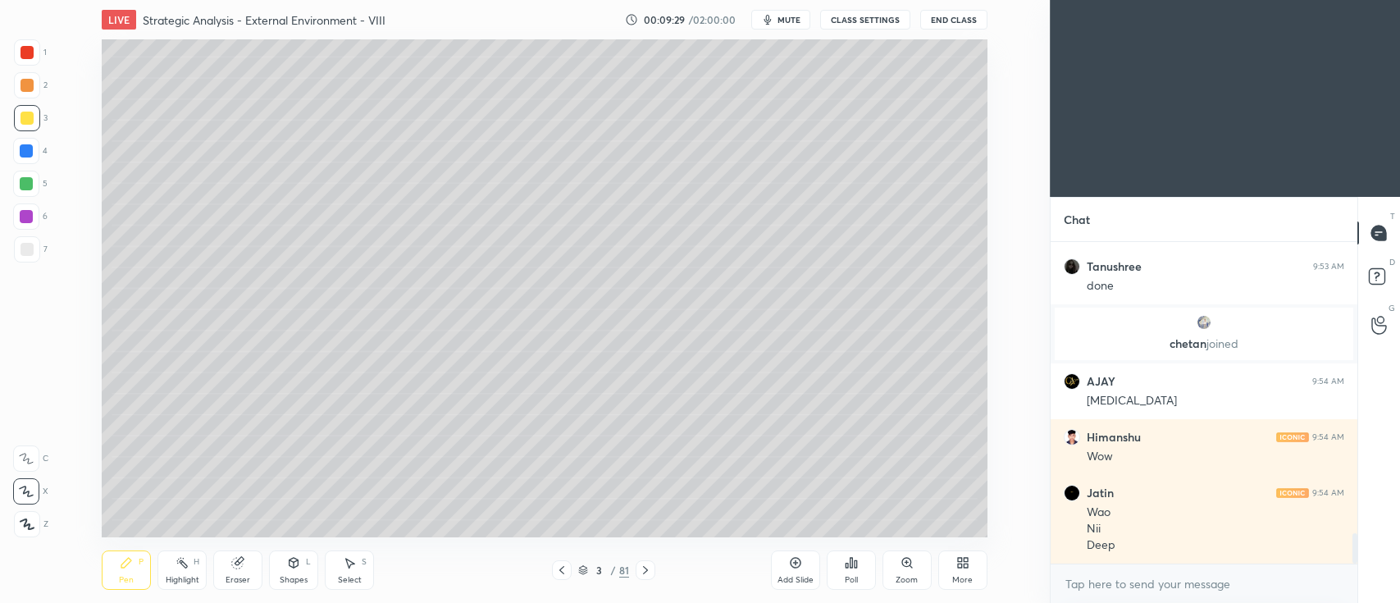
click at [643, 568] on icon at bounding box center [645, 570] width 13 height 13
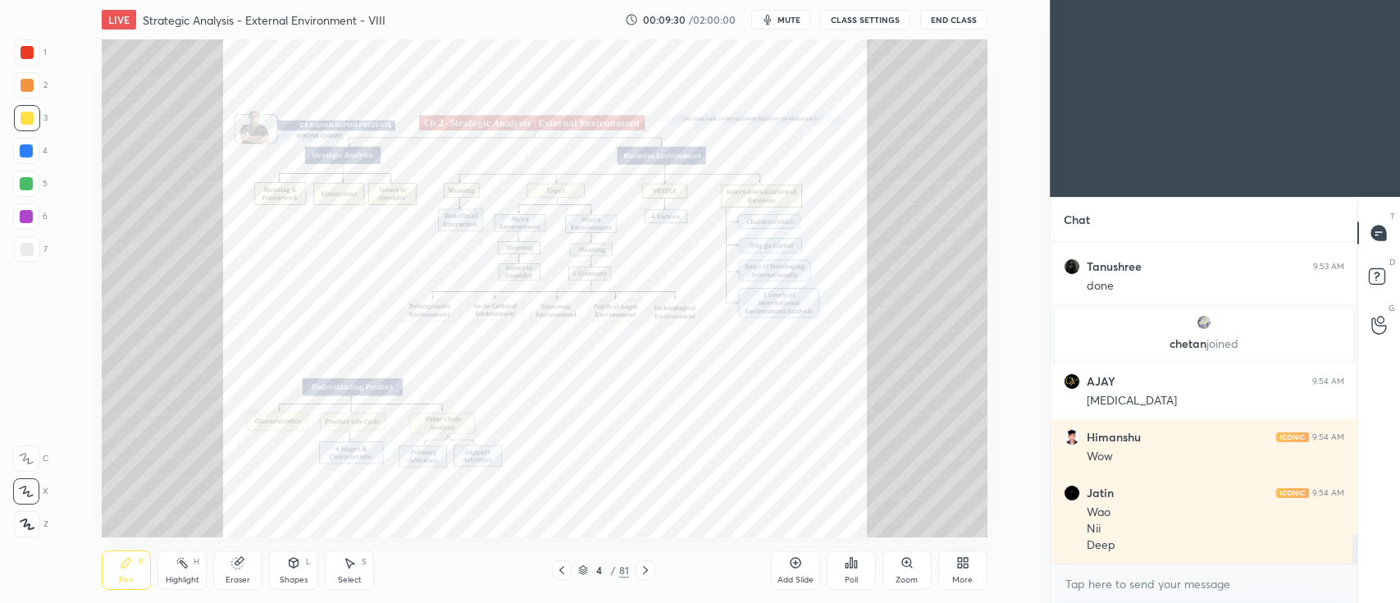
scroll to position [3157, 0]
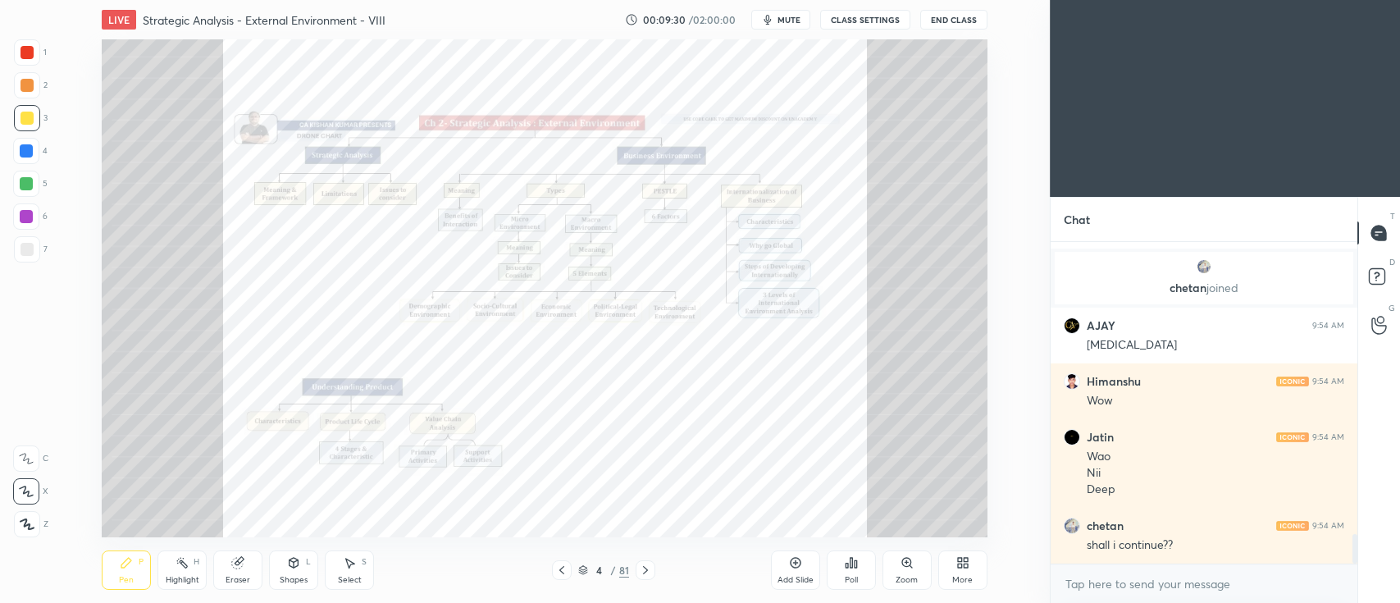
click at [919, 563] on div "Zoom" at bounding box center [907, 569] width 49 height 39
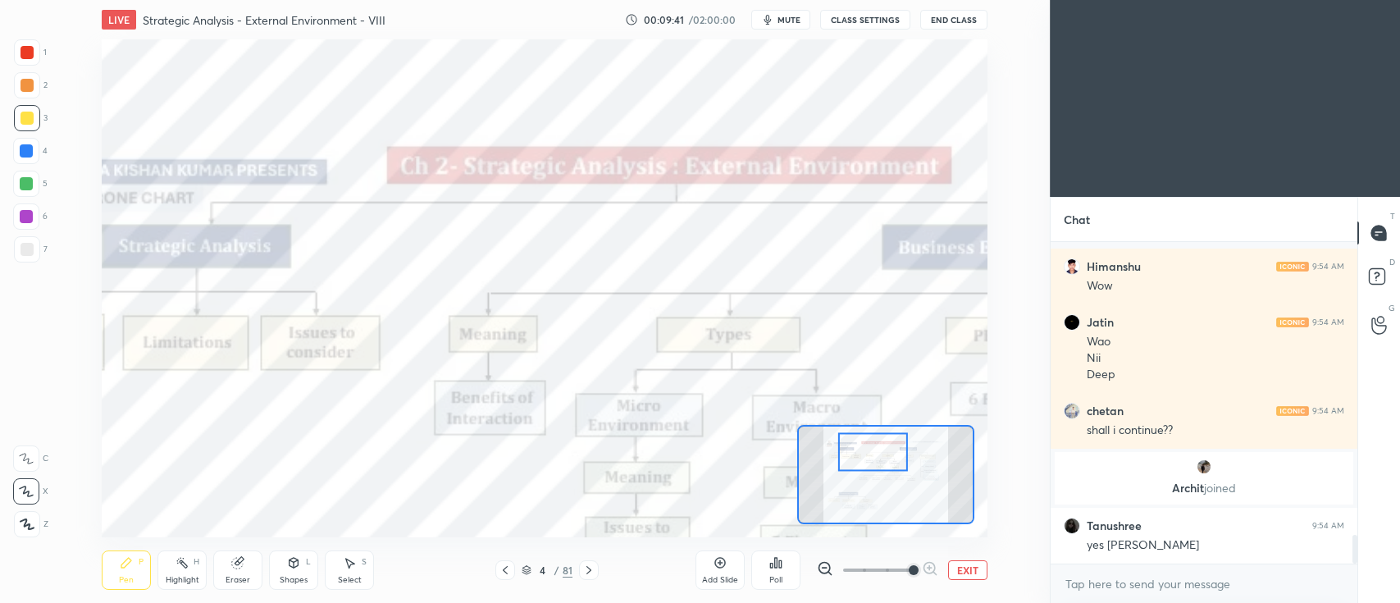
scroll to position [3253, 0]
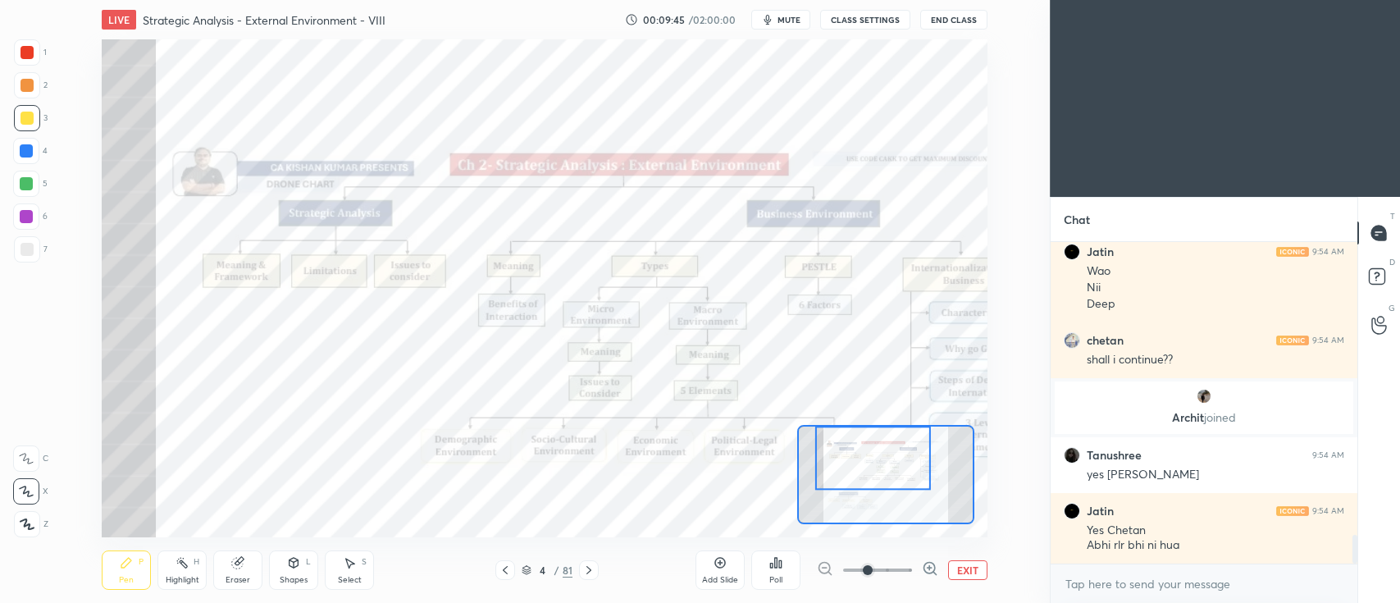
click at [19, 56] on div at bounding box center [27, 52] width 26 height 26
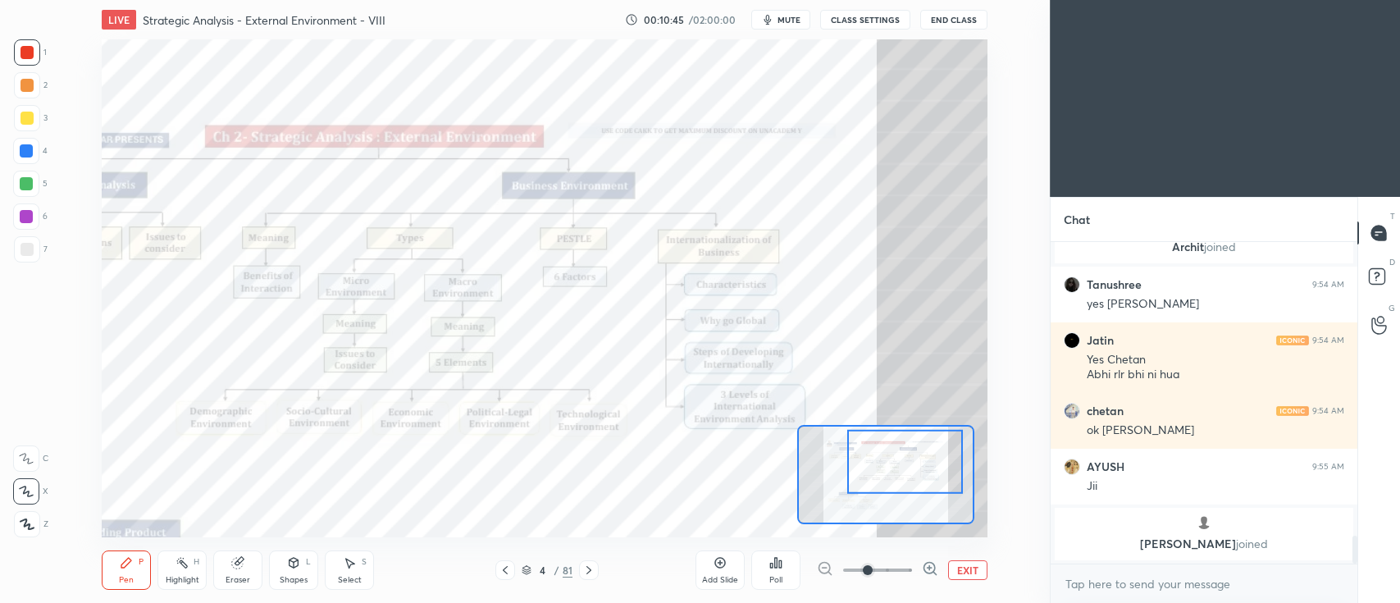
scroll to position [3420, 0]
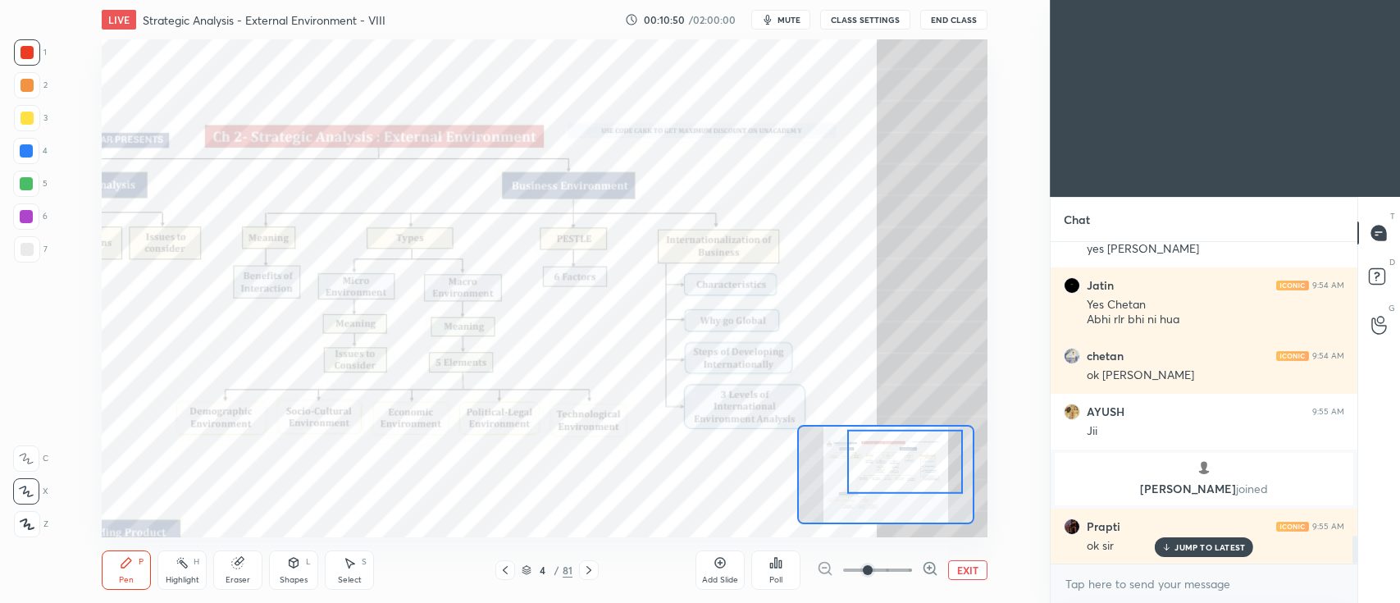
click at [588, 568] on icon at bounding box center [588, 570] width 13 height 13
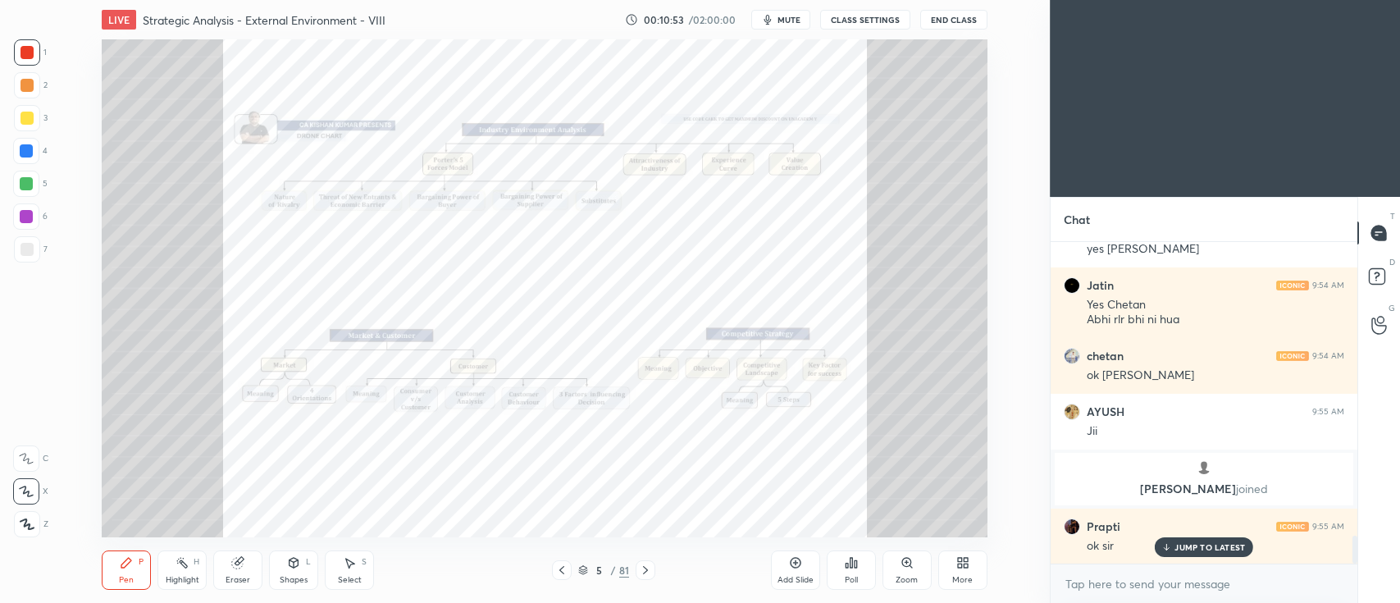
click at [649, 563] on div at bounding box center [646, 570] width 20 height 20
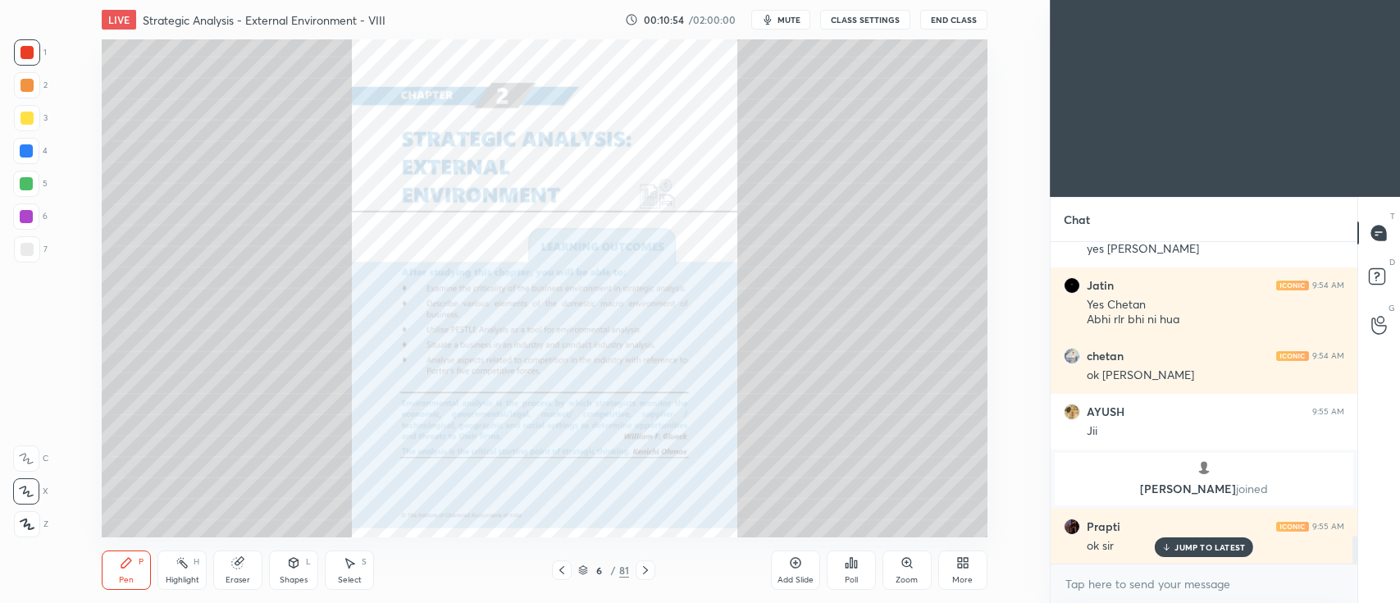
click at [565, 564] on icon at bounding box center [561, 570] width 13 height 13
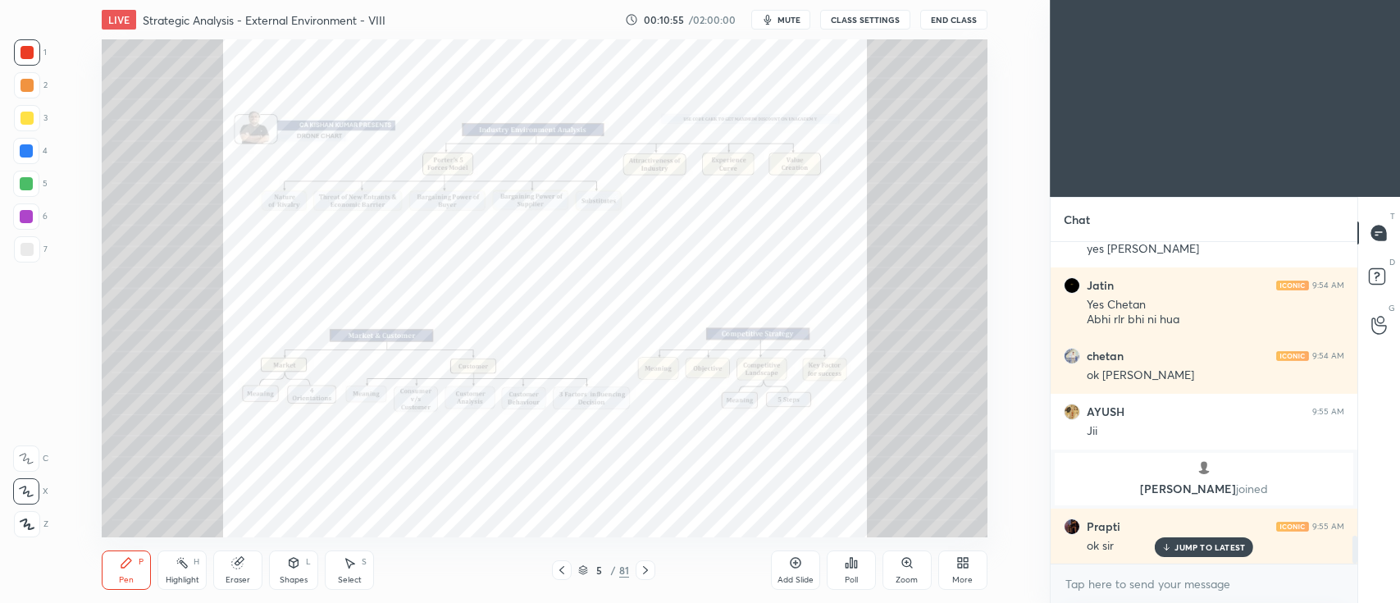
click at [560, 569] on icon at bounding box center [561, 570] width 5 height 8
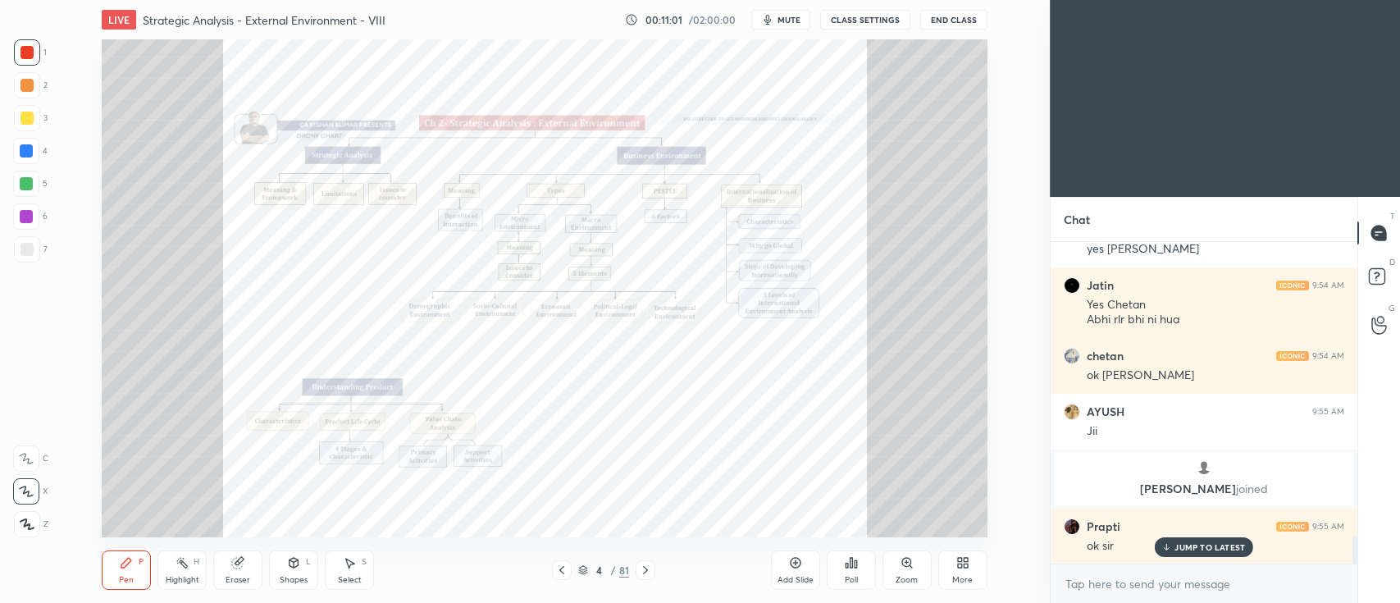
click at [655, 569] on div "4 / 81" at bounding box center [603, 570] width 335 height 20
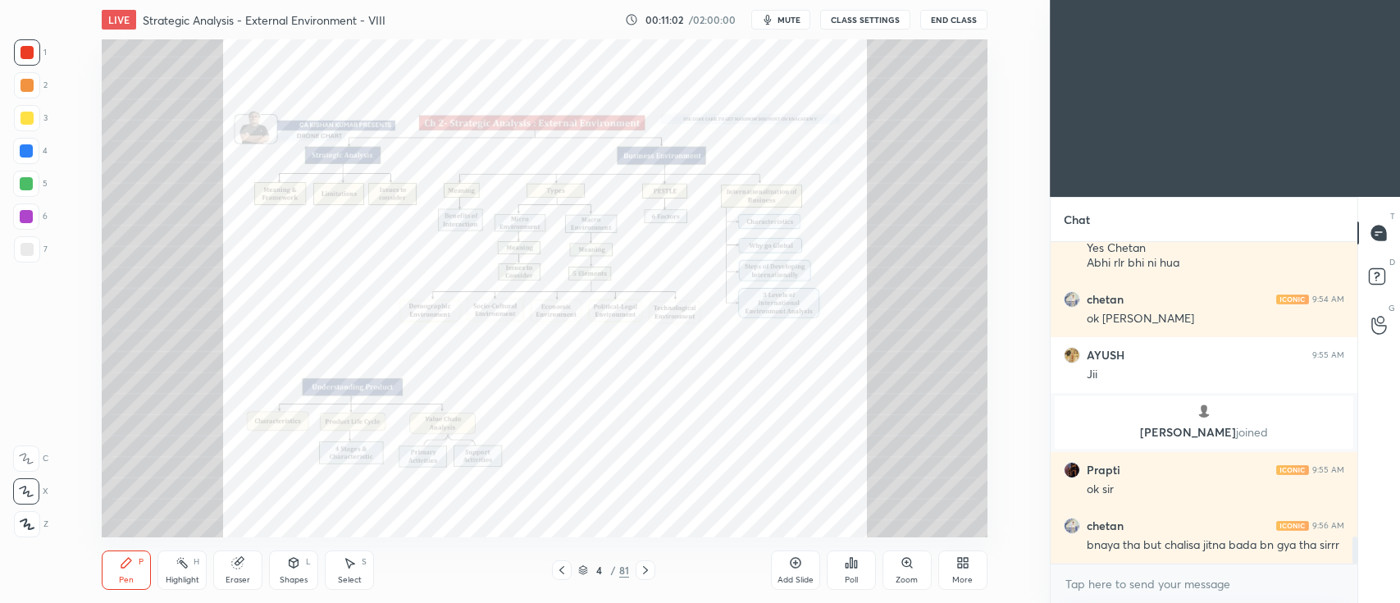
click at [650, 574] on icon at bounding box center [645, 570] width 13 height 13
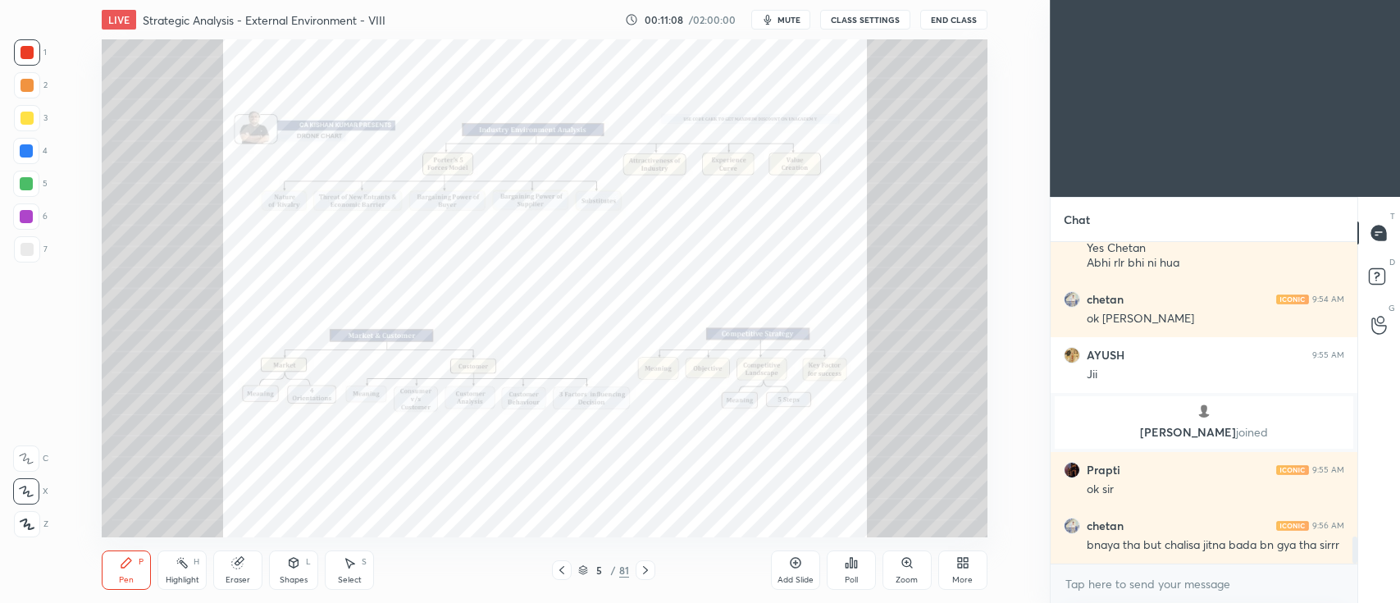
click at [644, 573] on icon at bounding box center [645, 570] width 5 height 8
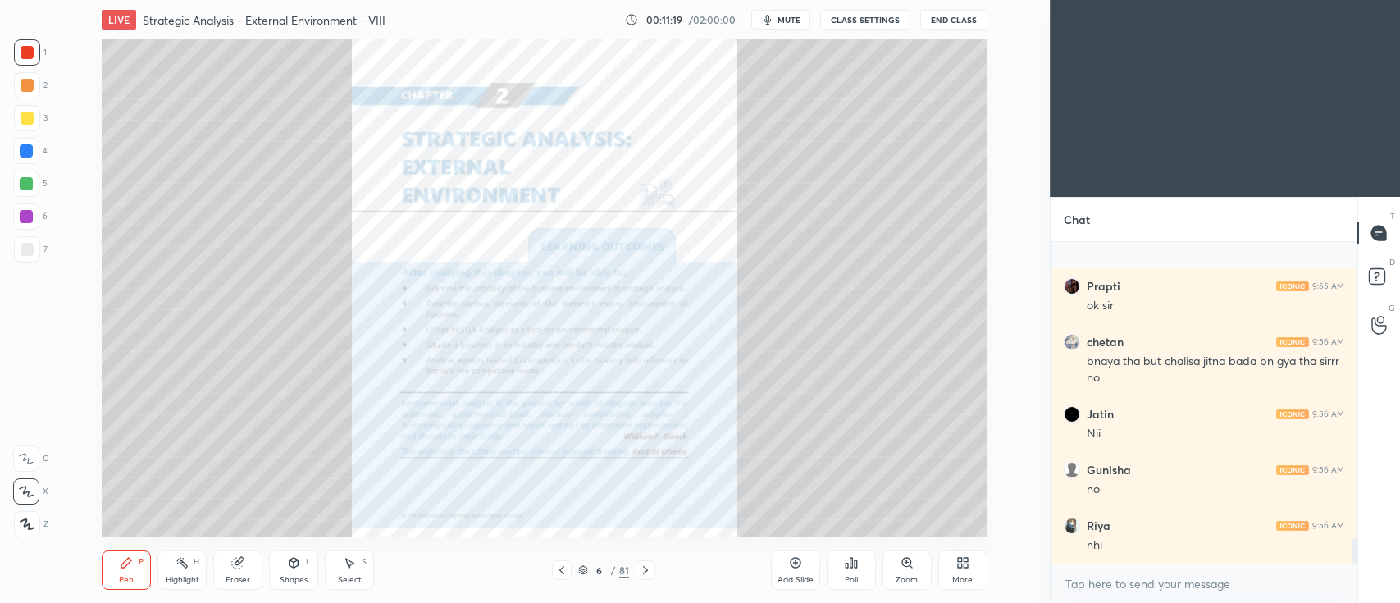
scroll to position [3772, 0]
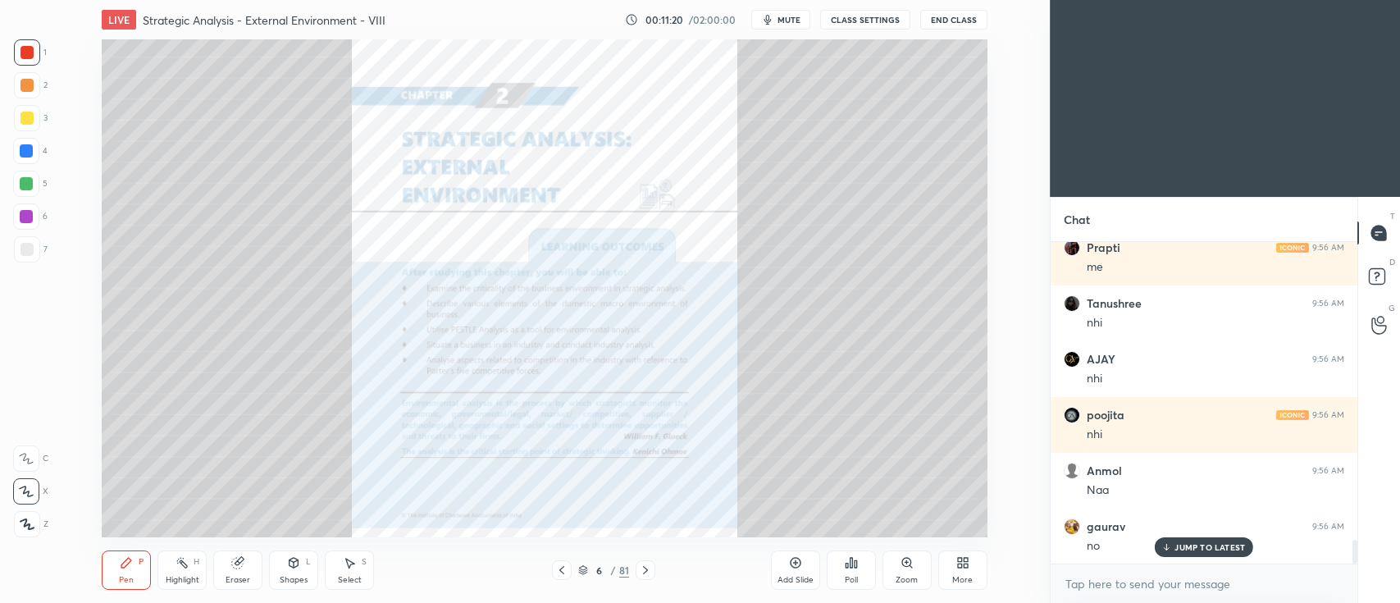
click at [910, 570] on div "Zoom" at bounding box center [907, 569] width 49 height 39
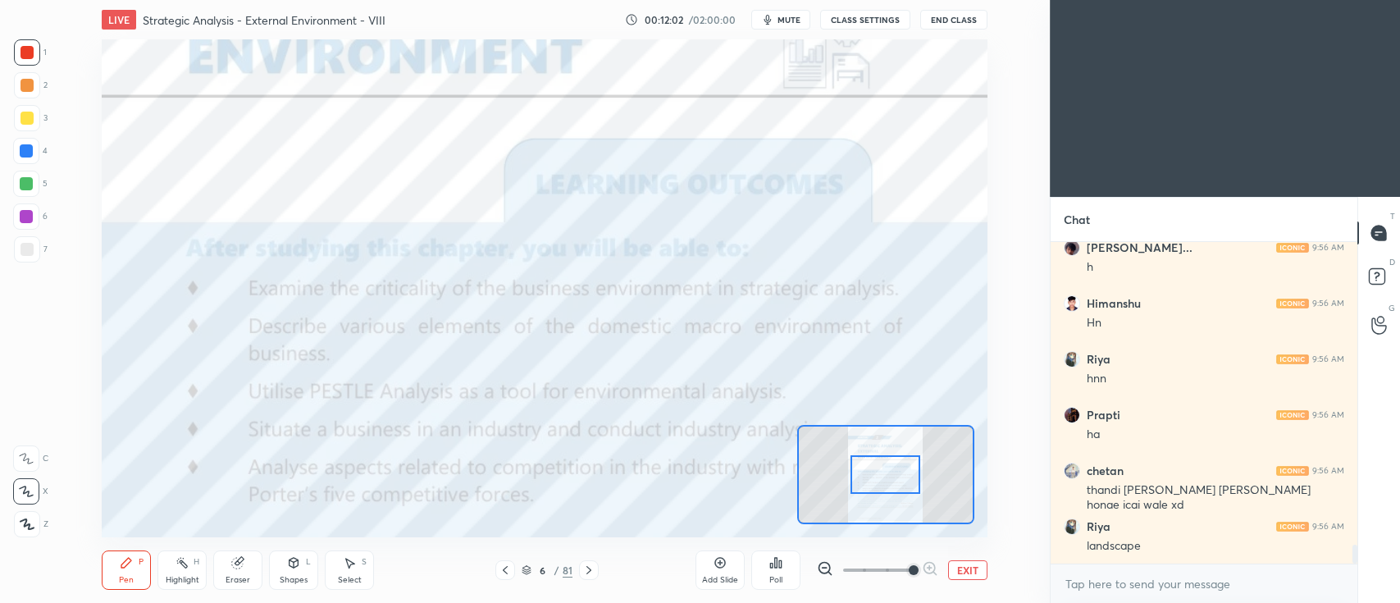
scroll to position [5222, 0]
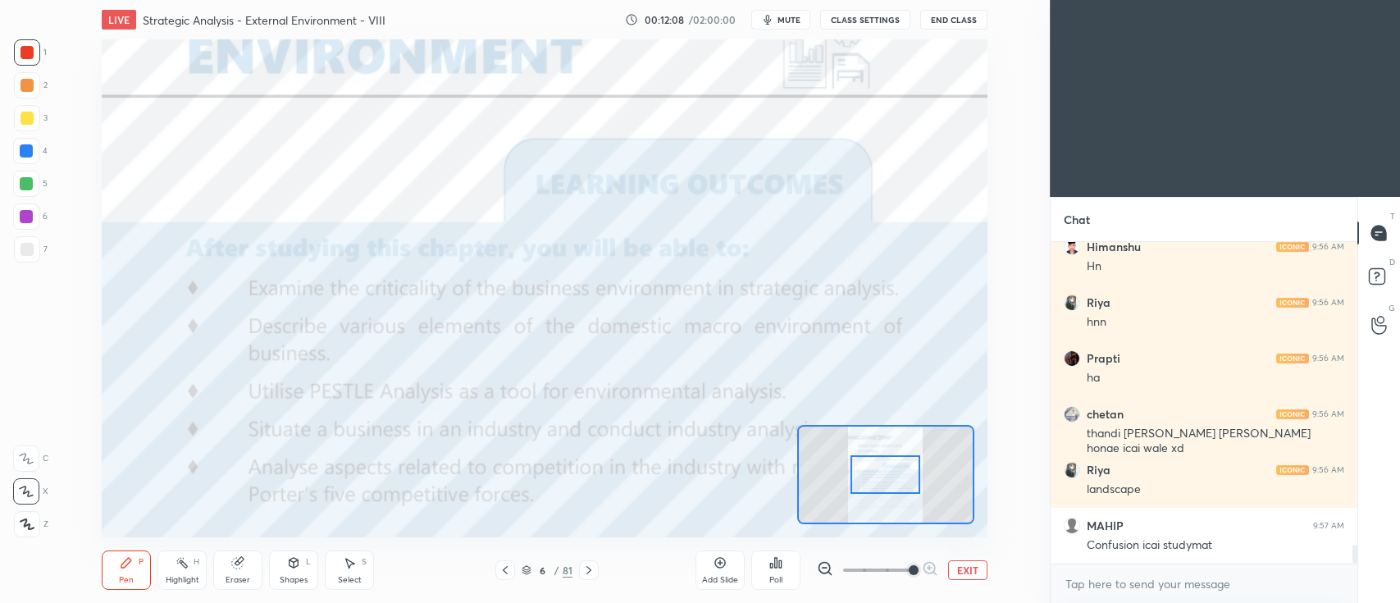
click at [585, 563] on div at bounding box center [589, 570] width 20 height 20
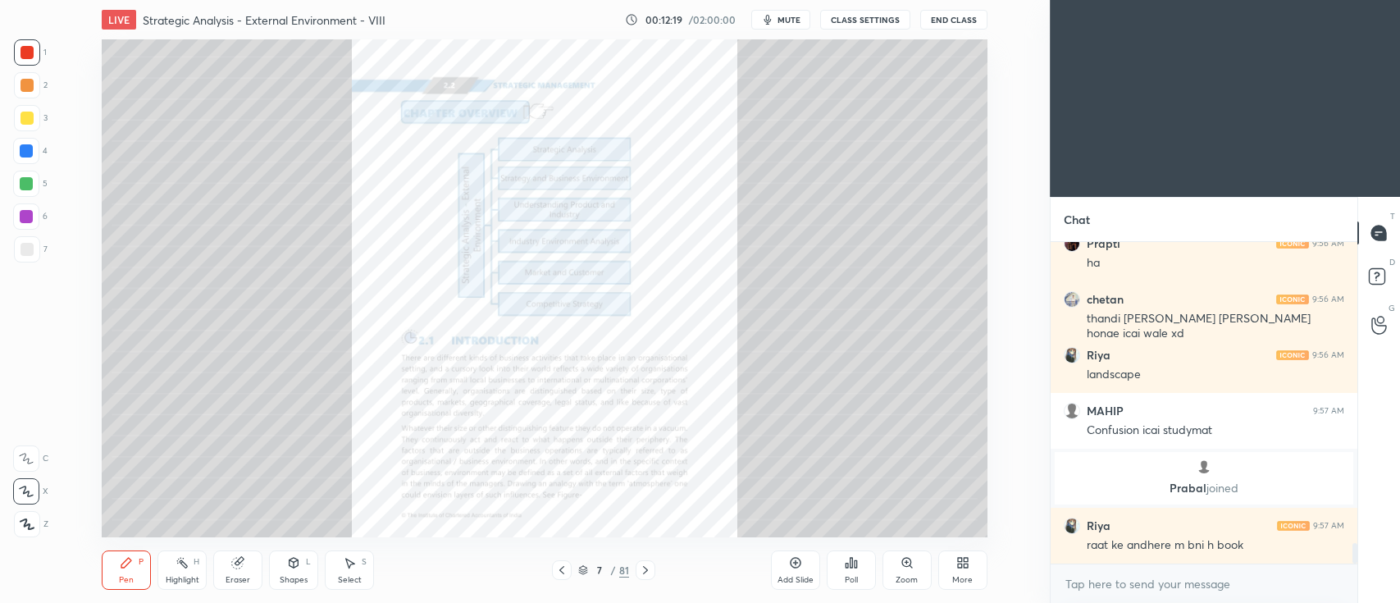
scroll to position [4817, 0]
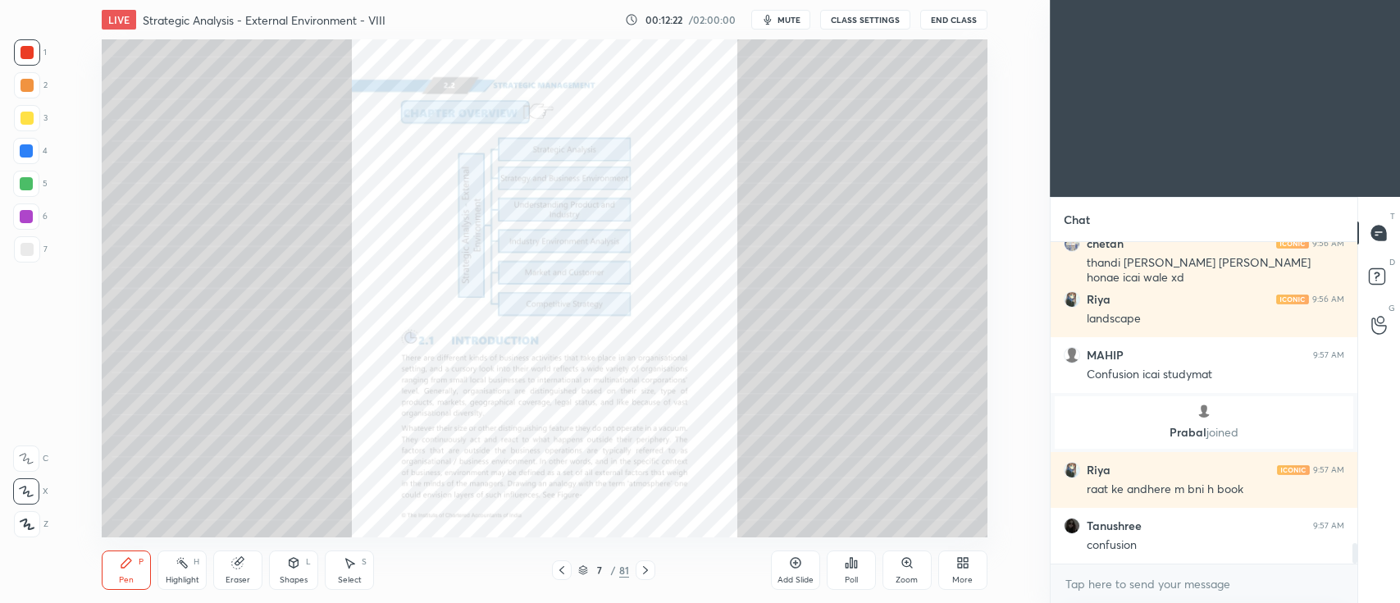
click at [639, 570] on icon at bounding box center [645, 570] width 13 height 13
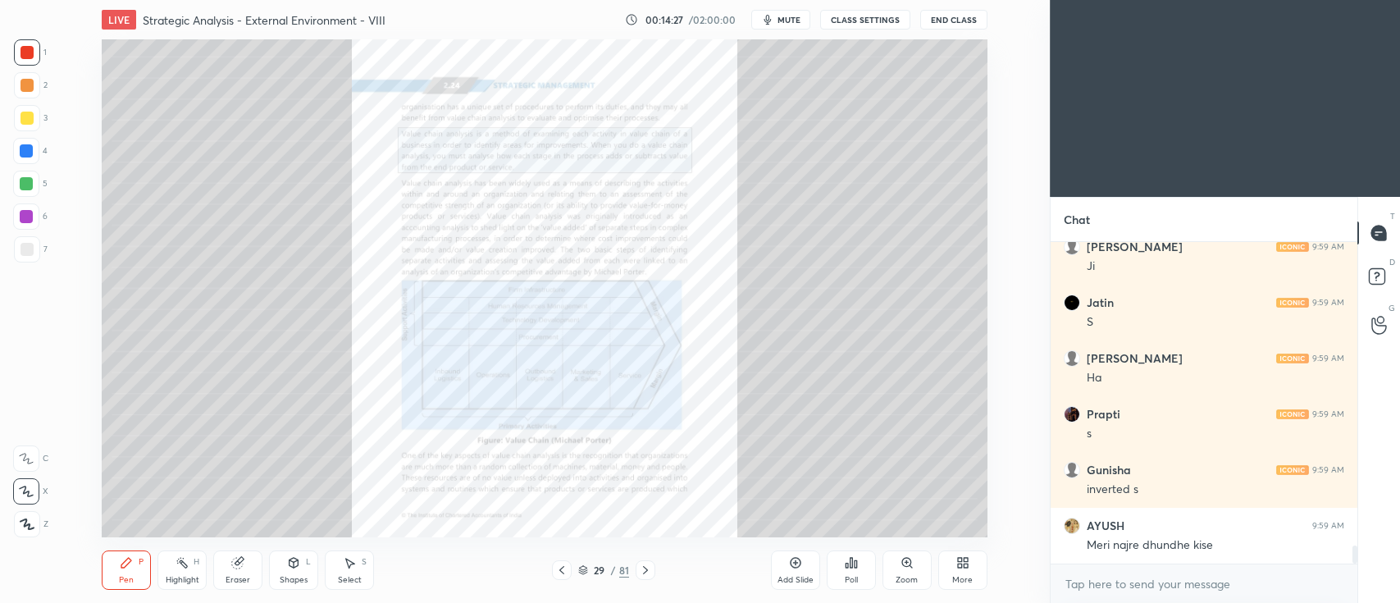
scroll to position [5349, 0]
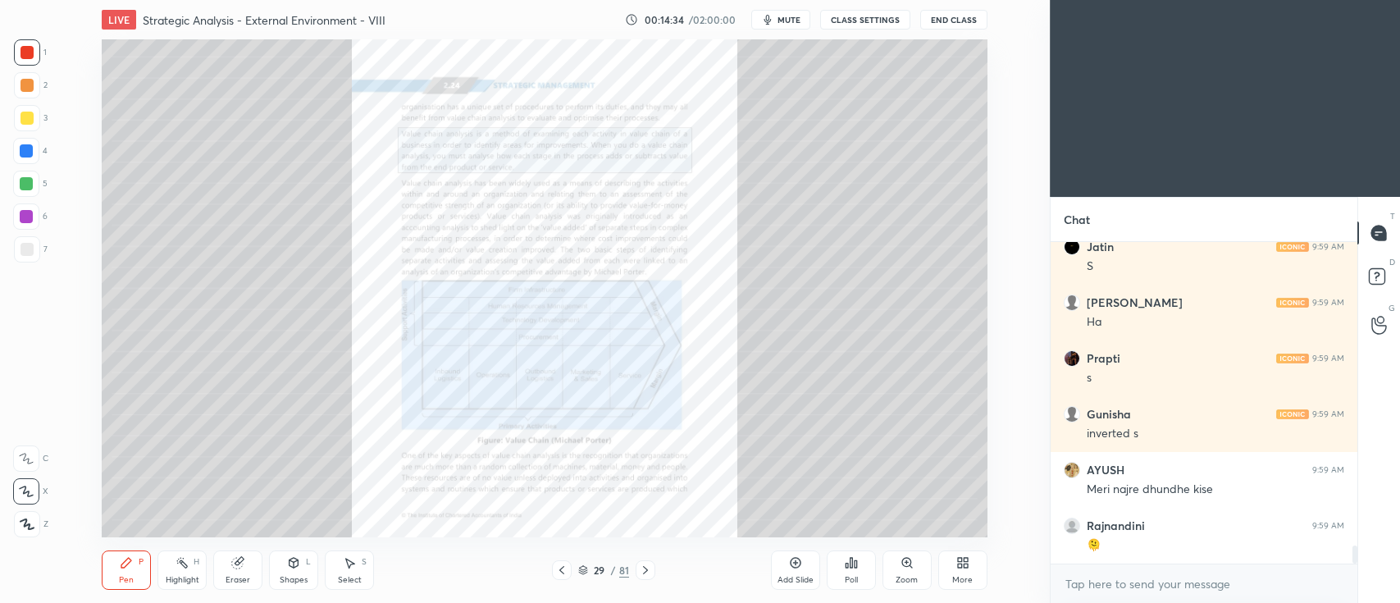
click at [904, 573] on div "Zoom" at bounding box center [907, 569] width 49 height 39
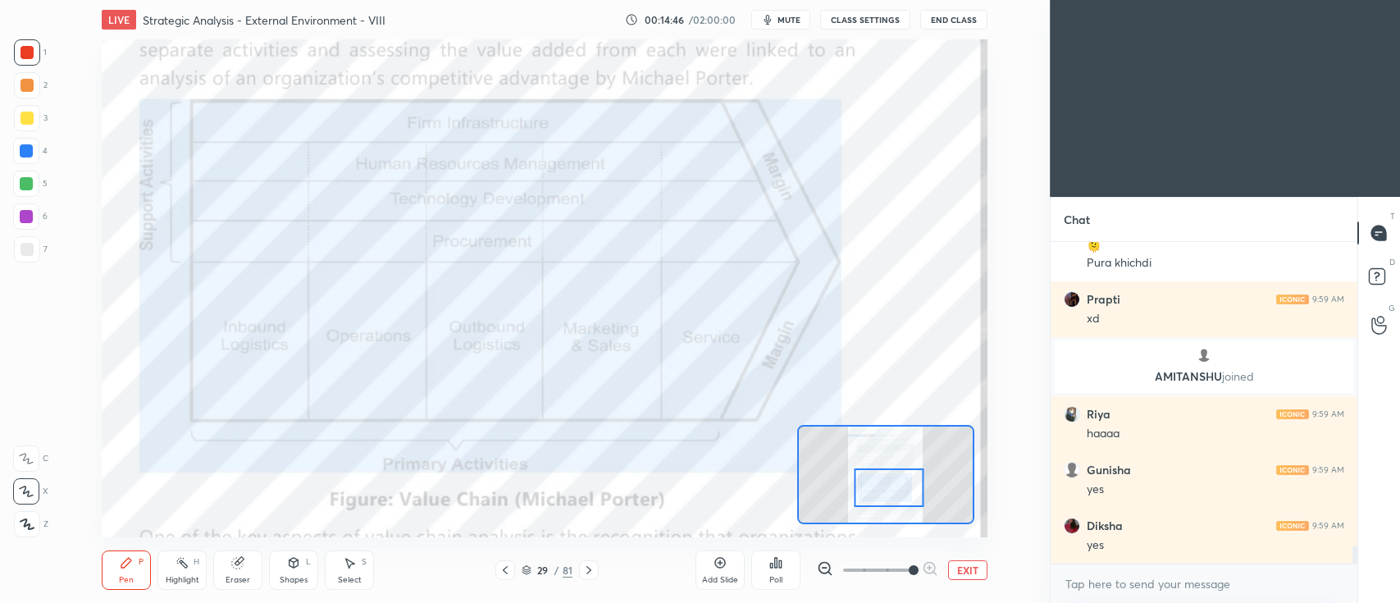
scroll to position [5555, 0]
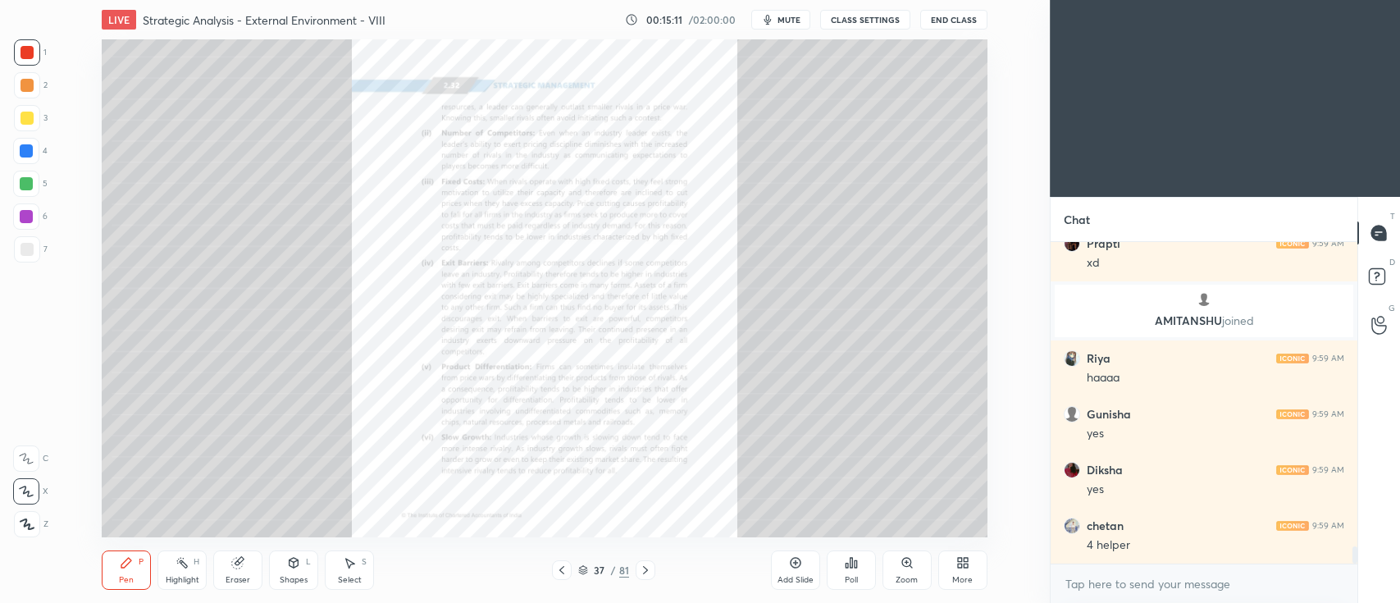
click at [639, 570] on icon at bounding box center [645, 570] width 13 height 13
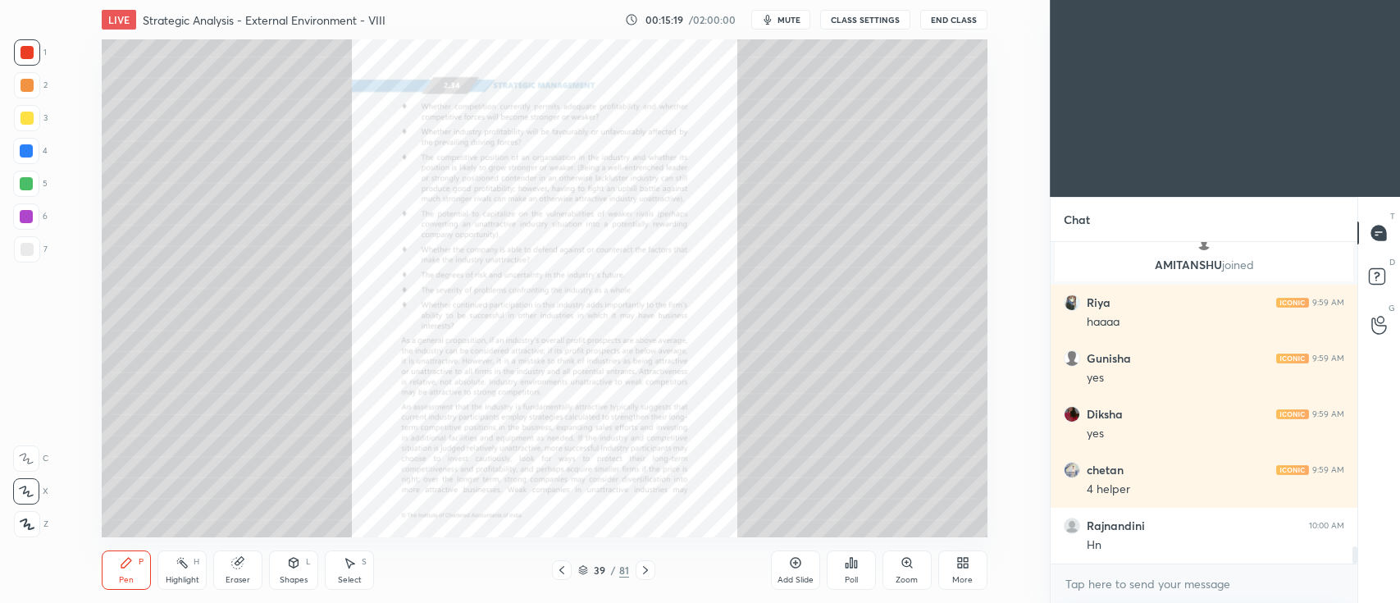
click at [643, 568] on icon at bounding box center [645, 570] width 13 height 13
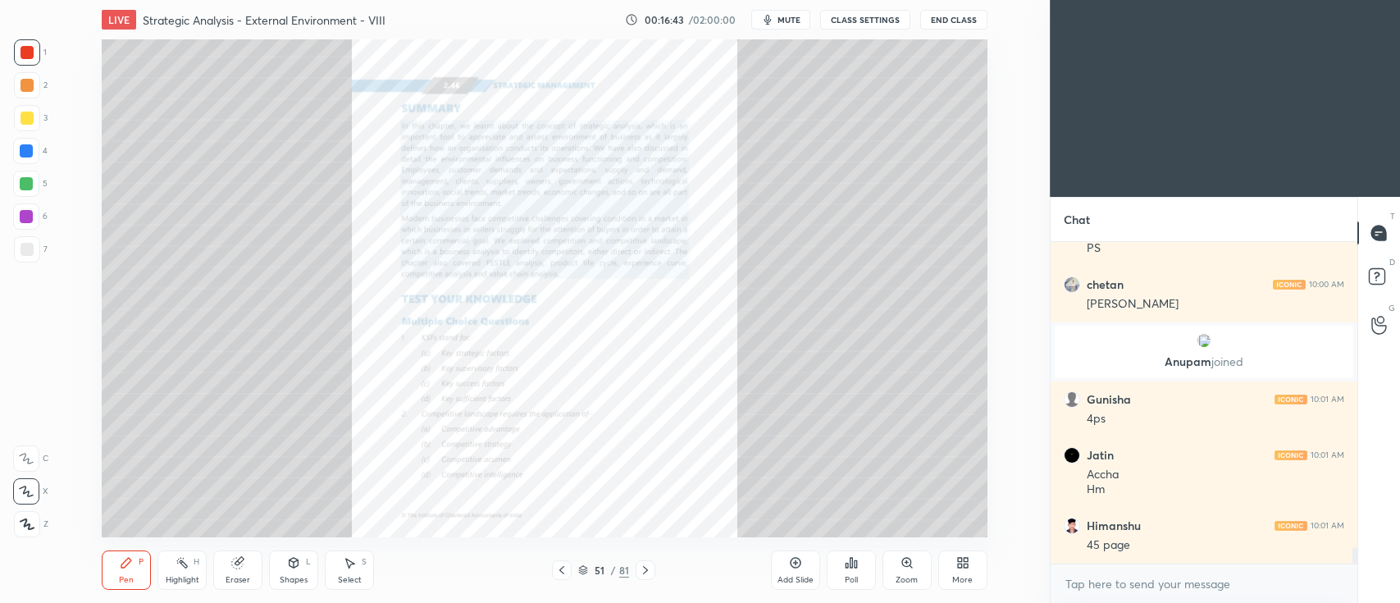
scroll to position [6123, 0]
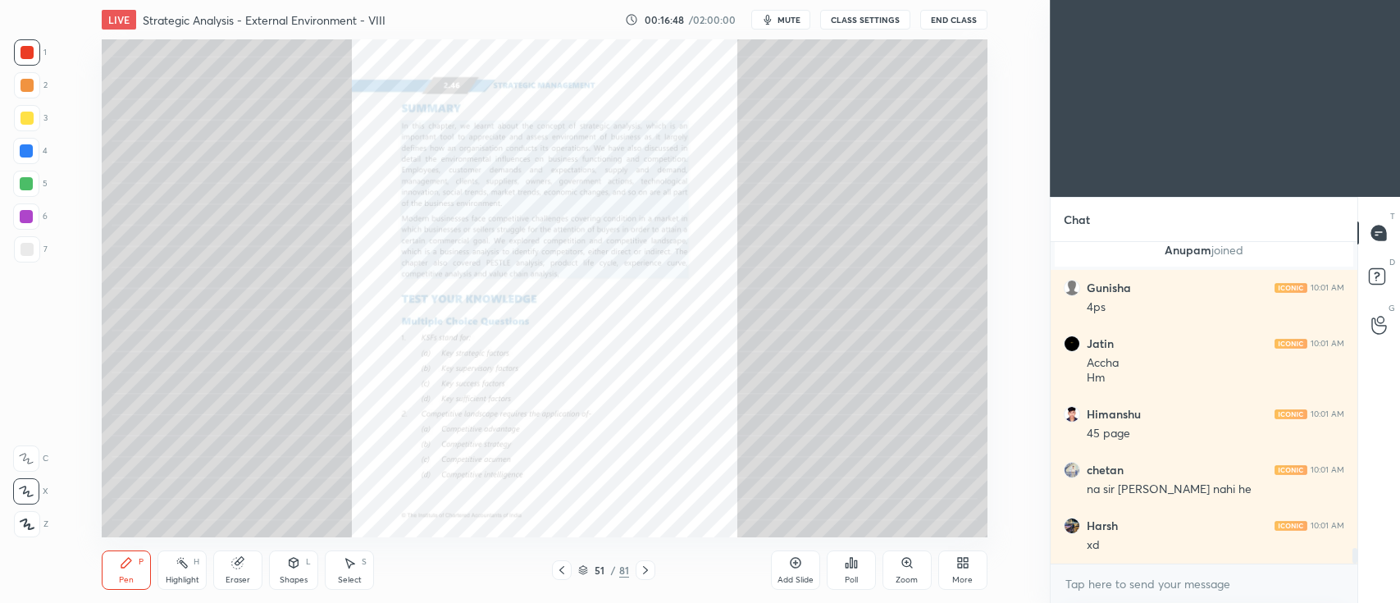
click at [911, 578] on div "Zoom" at bounding box center [907, 580] width 22 height 8
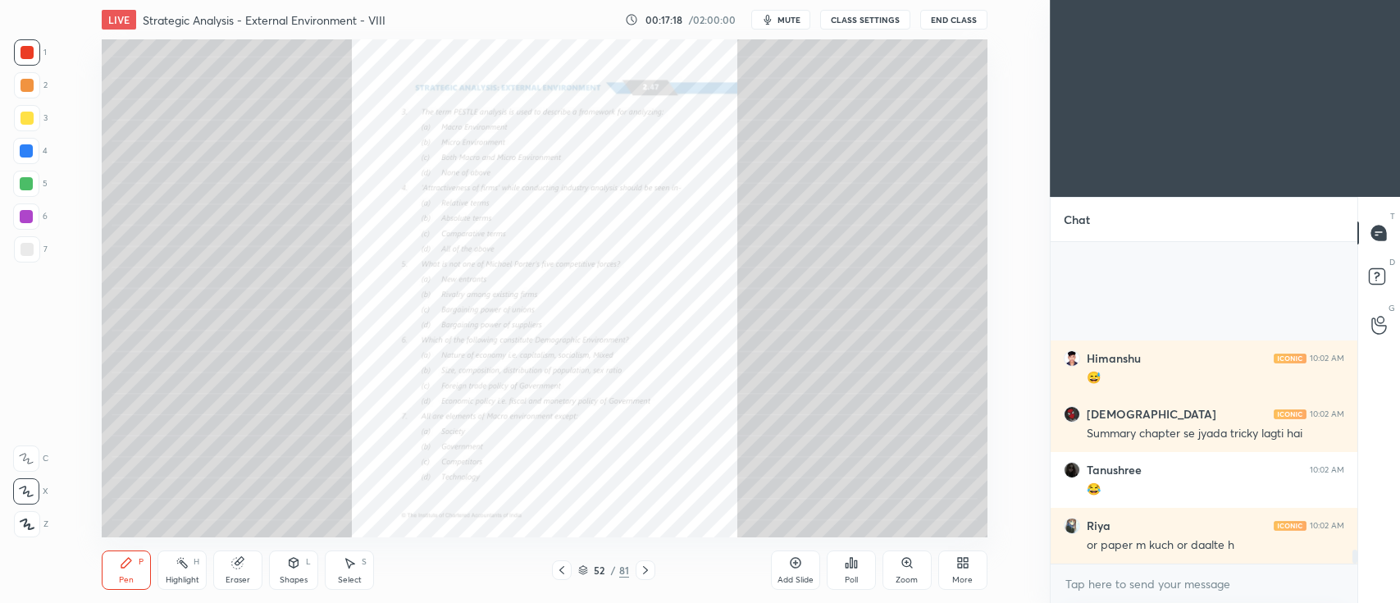
scroll to position [7295, 0]
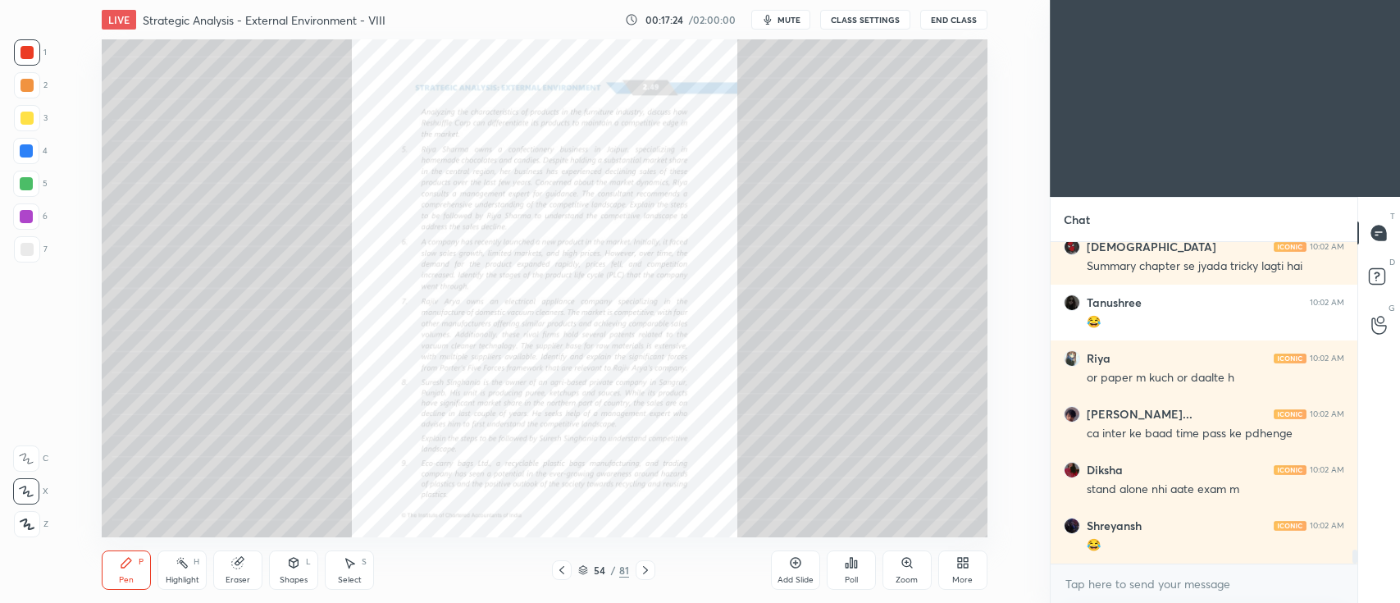
click at [582, 568] on icon at bounding box center [583, 570] width 10 height 10
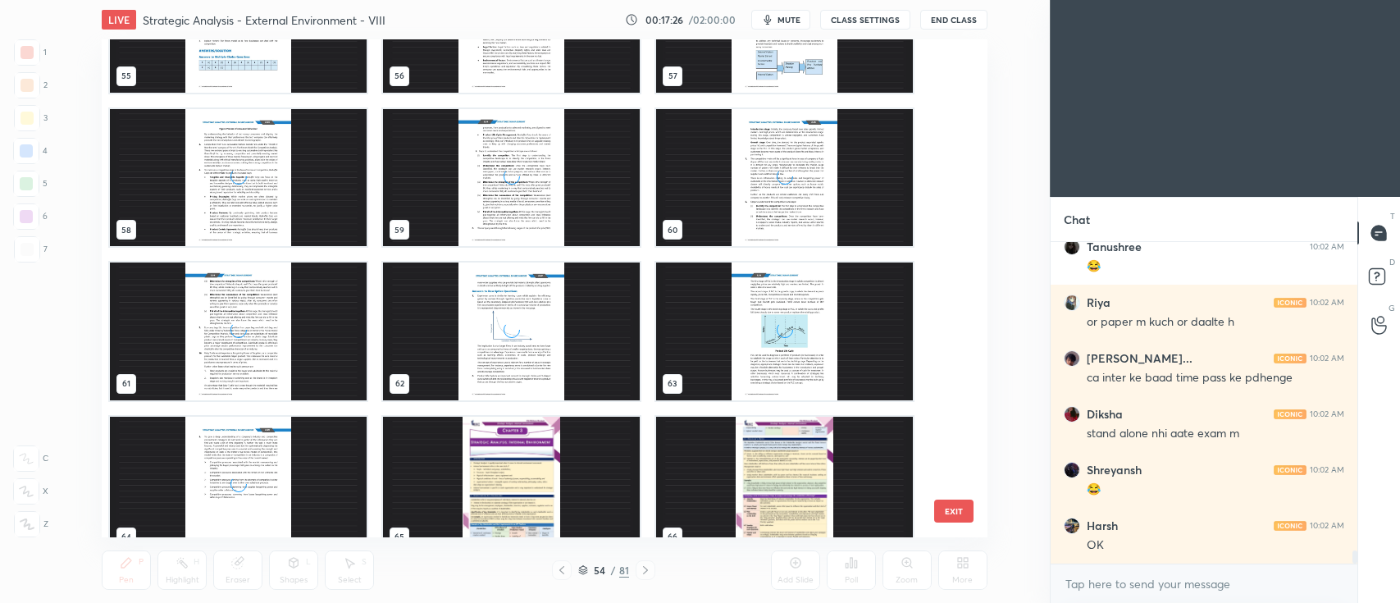
scroll to position [2866, 0]
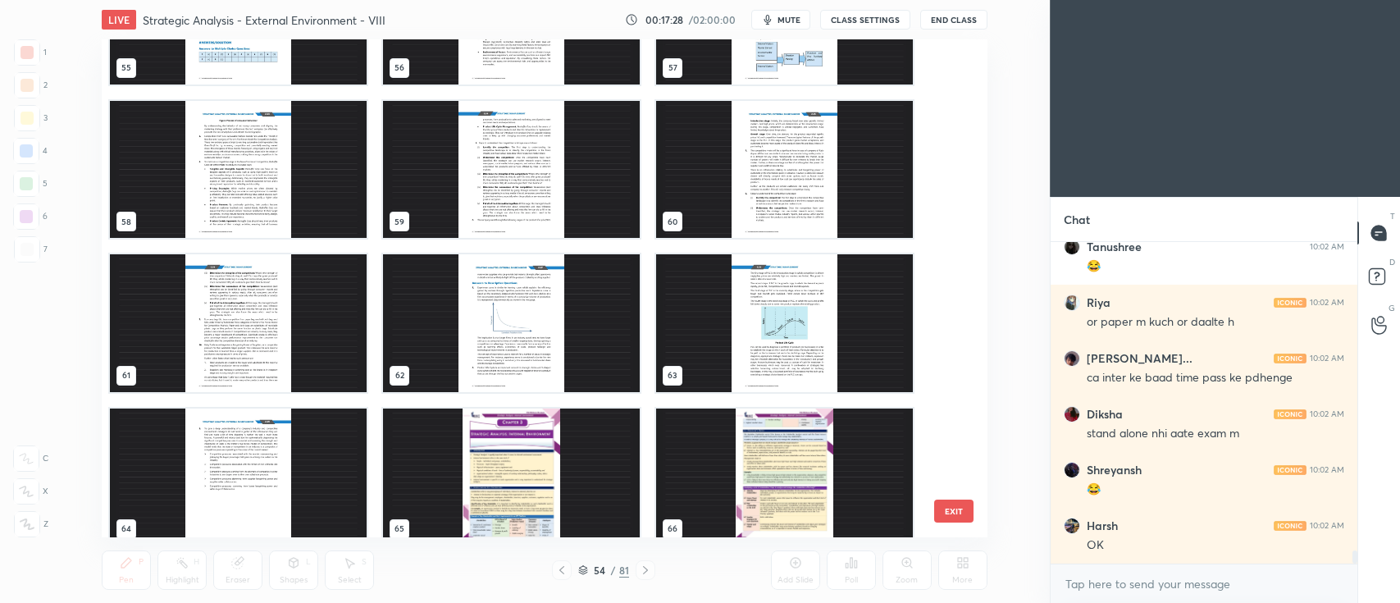
click at [500, 458] on img "grid" at bounding box center [511, 477] width 257 height 137
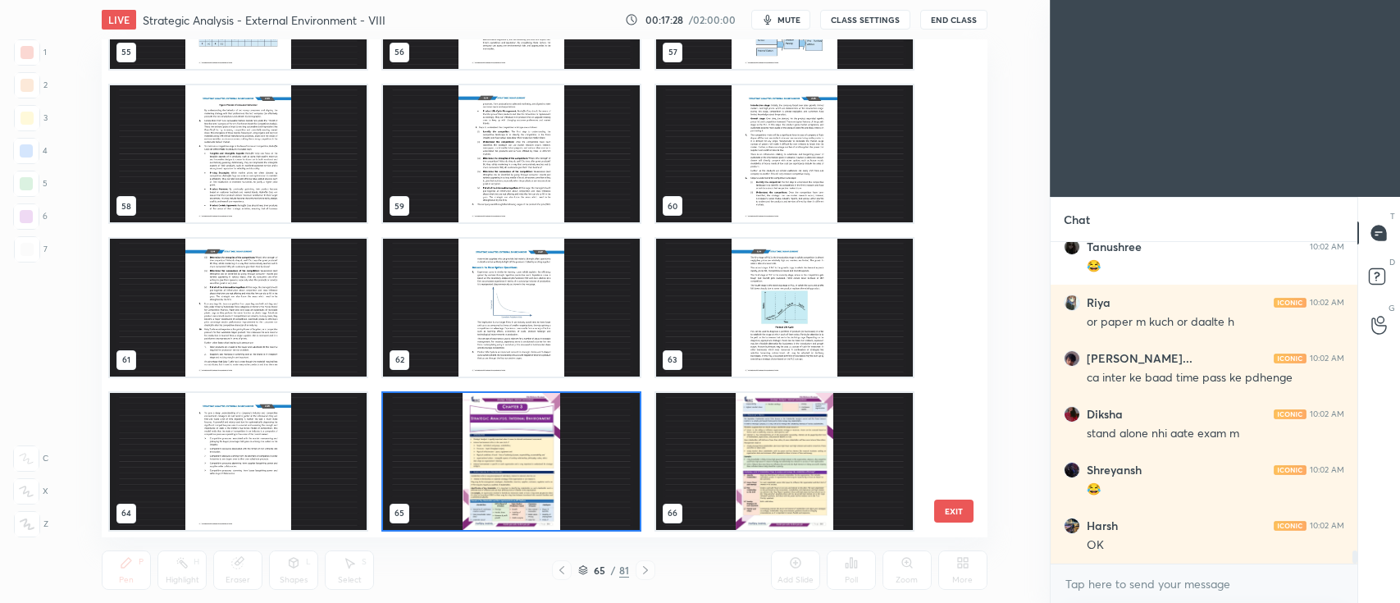
click at [505, 457] on img "grid" at bounding box center [511, 461] width 257 height 137
click at [510, 456] on img "grid" at bounding box center [511, 461] width 257 height 137
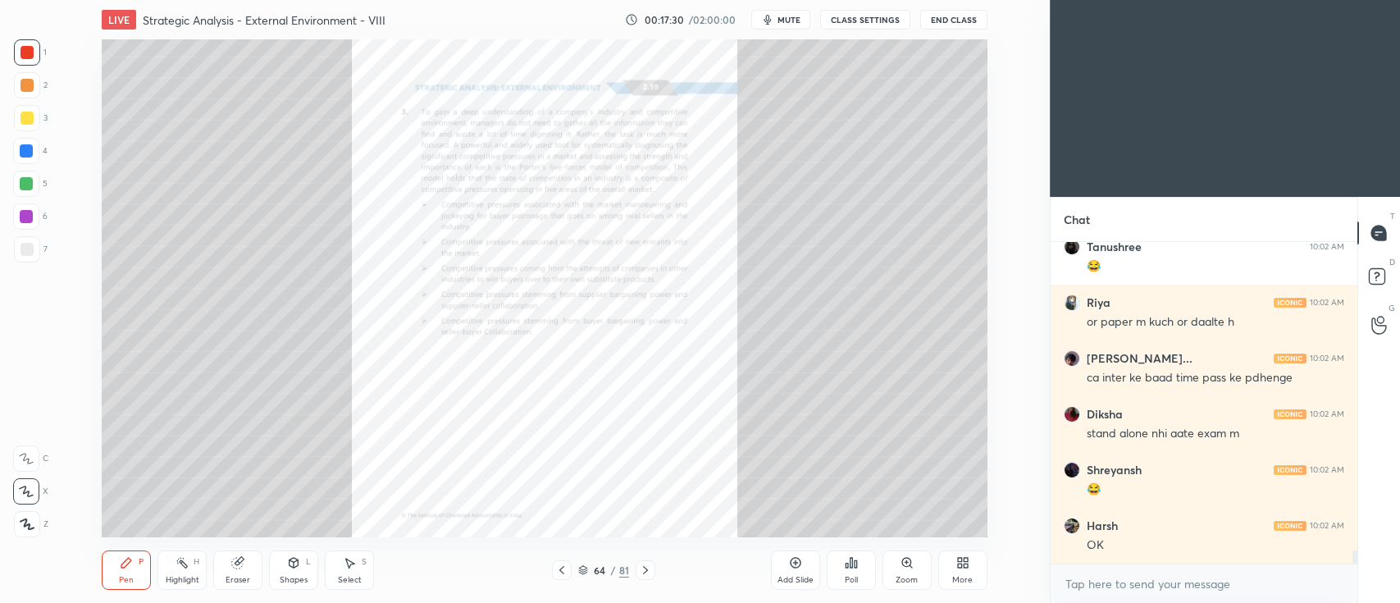
scroll to position [7406, 0]
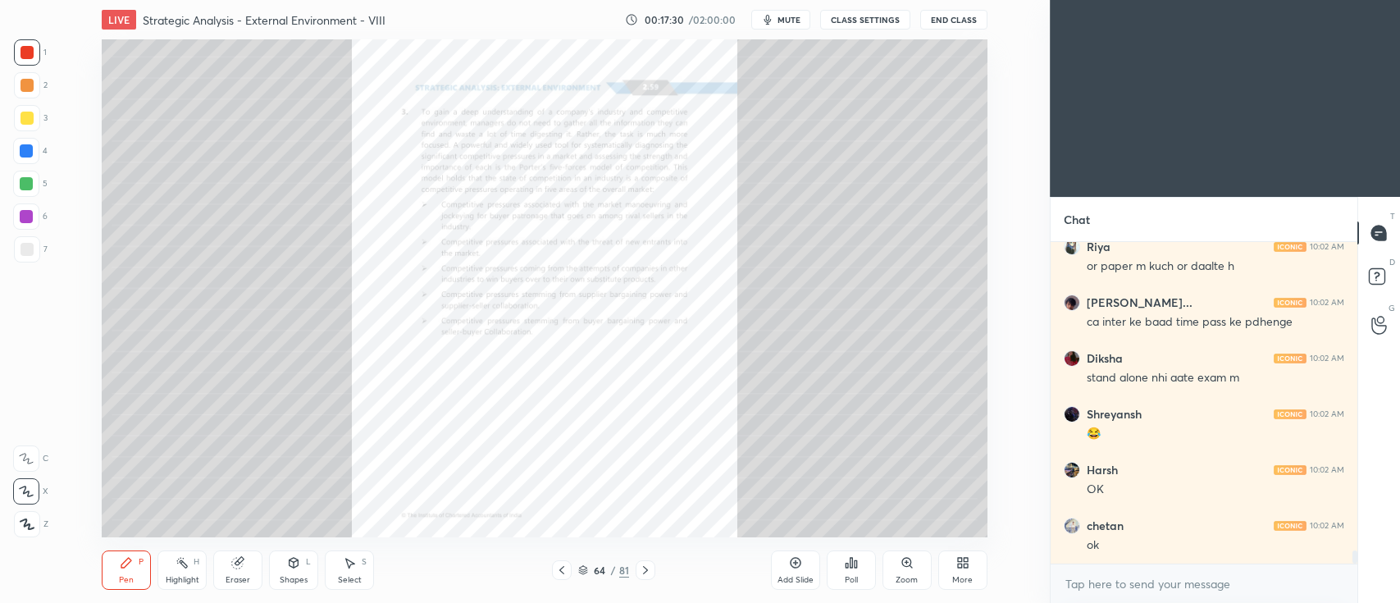
click at [796, 576] on div "Add Slide" at bounding box center [796, 580] width 36 height 8
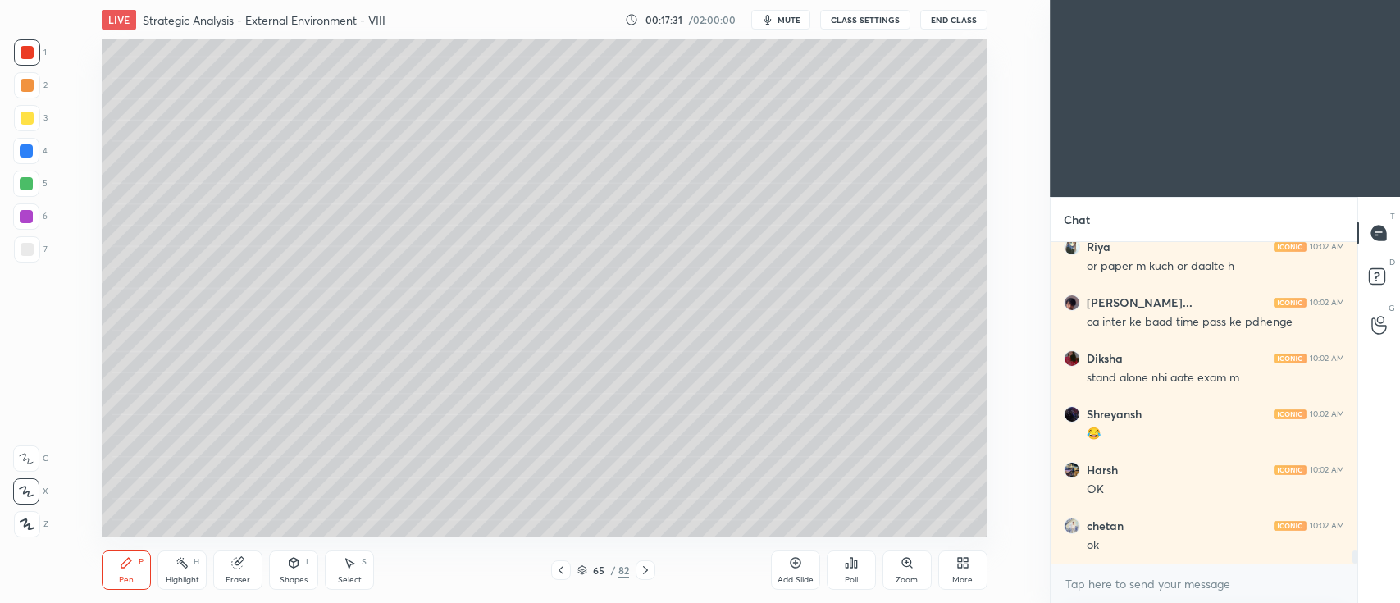
click at [33, 127] on div at bounding box center [27, 118] width 26 height 26
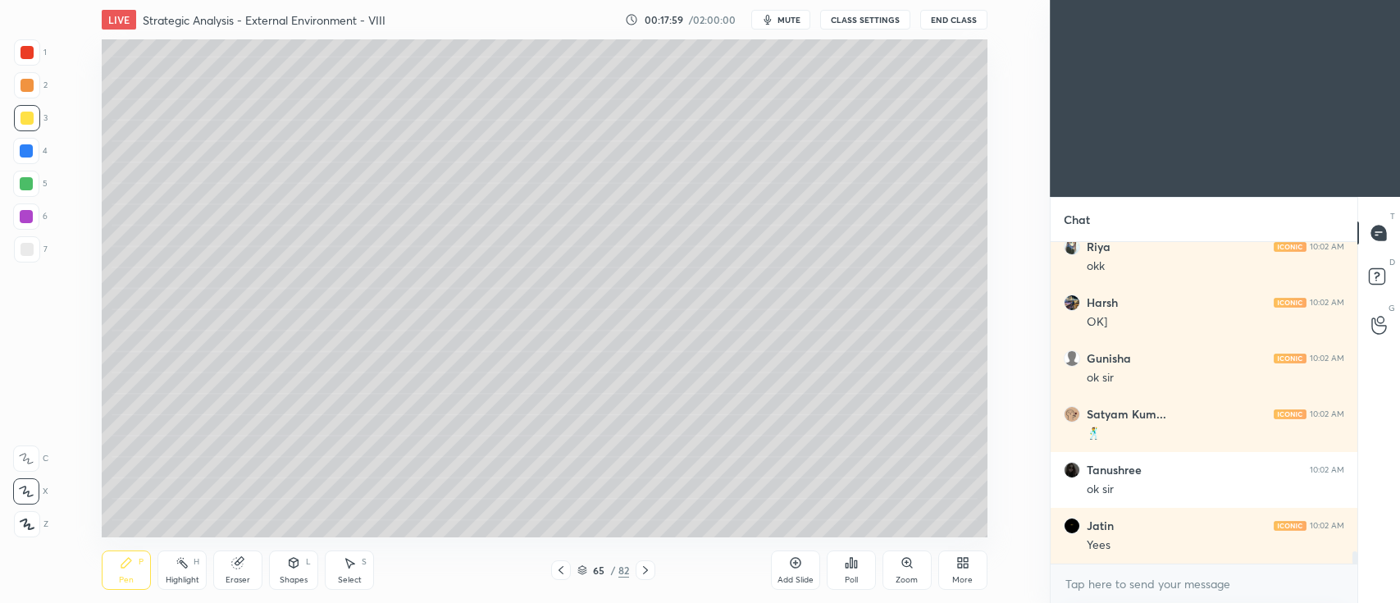
scroll to position [8368, 0]
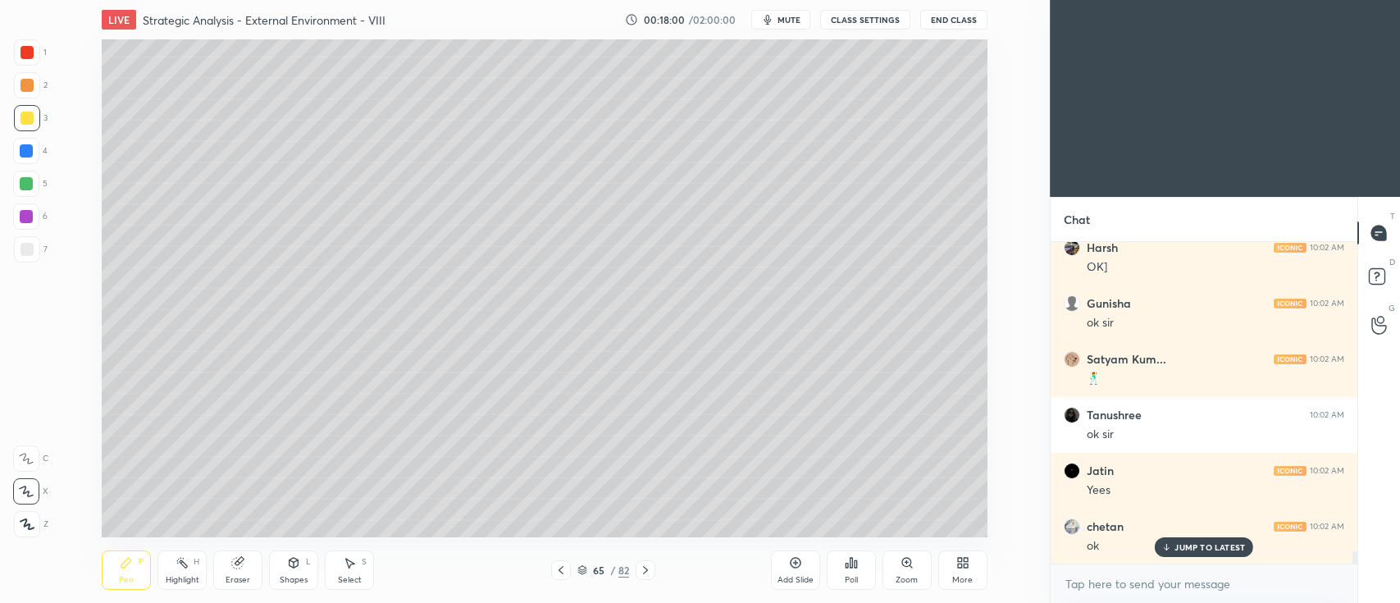
click at [645, 561] on div at bounding box center [646, 570] width 20 height 20
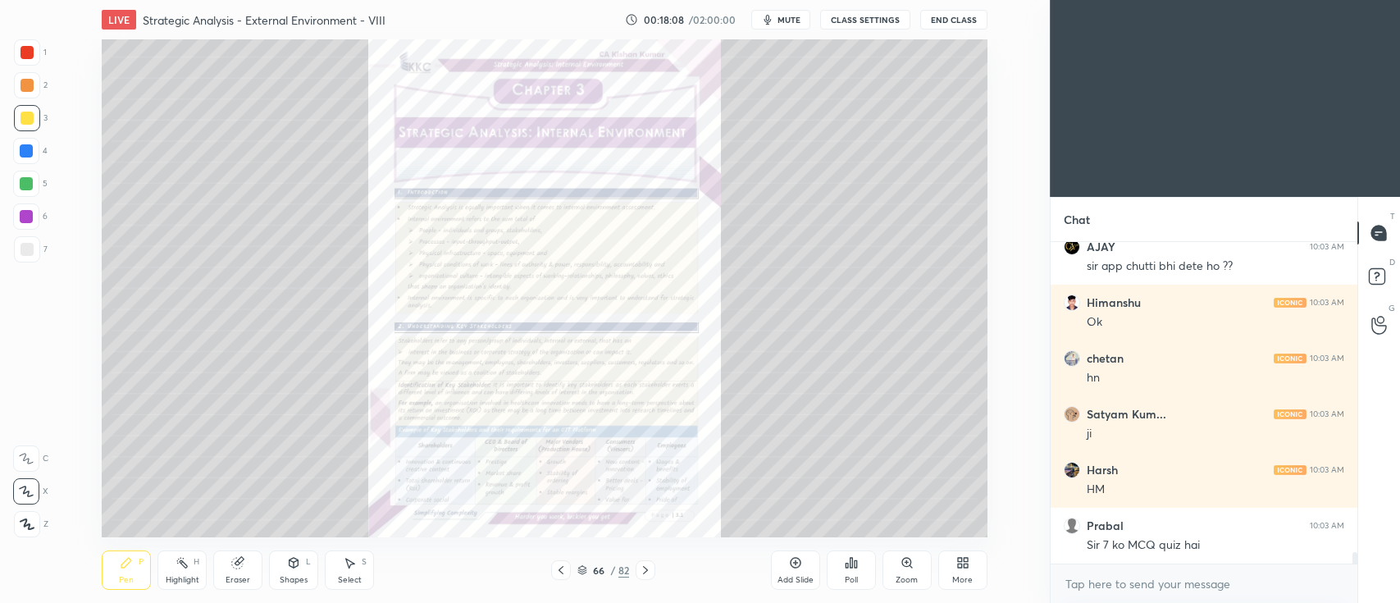
scroll to position [8815, 0]
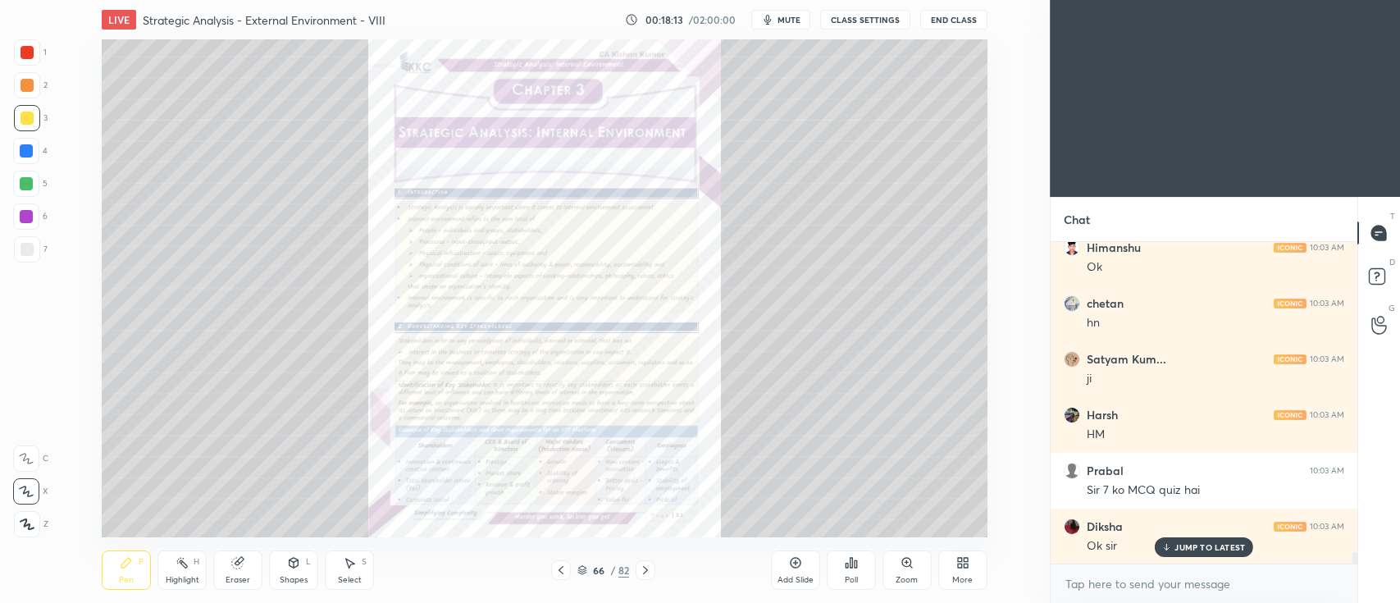
click at [555, 571] on icon at bounding box center [561, 570] width 13 height 13
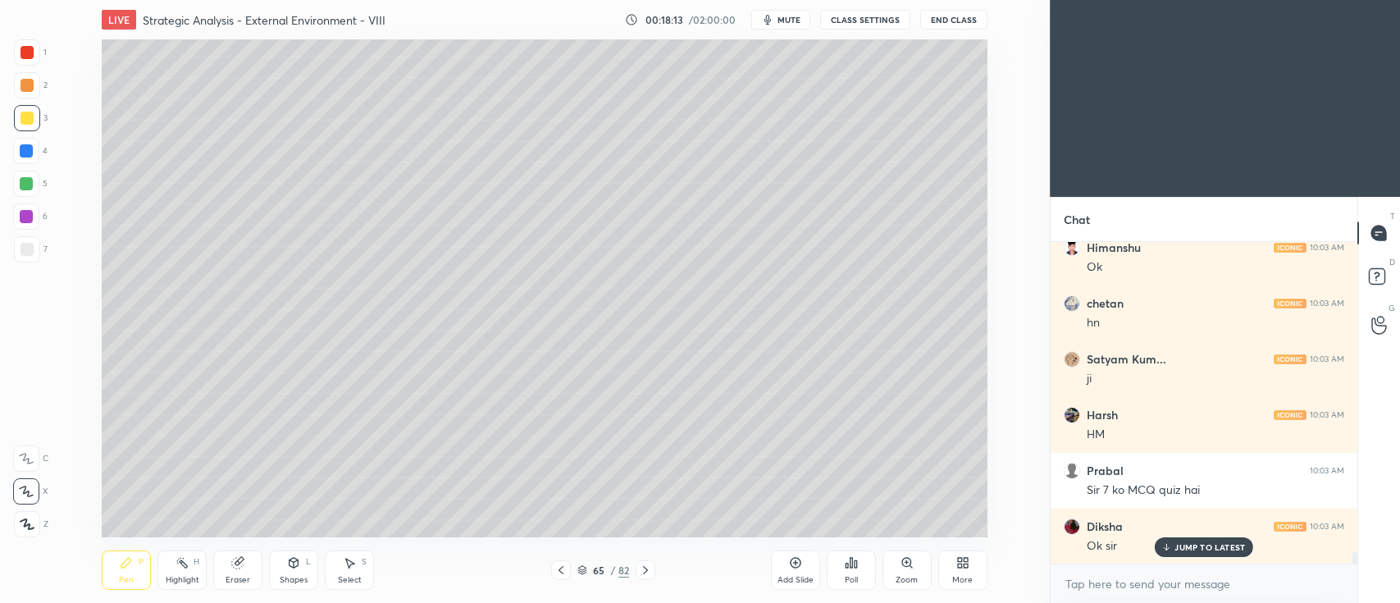
click at [801, 558] on icon at bounding box center [795, 562] width 13 height 13
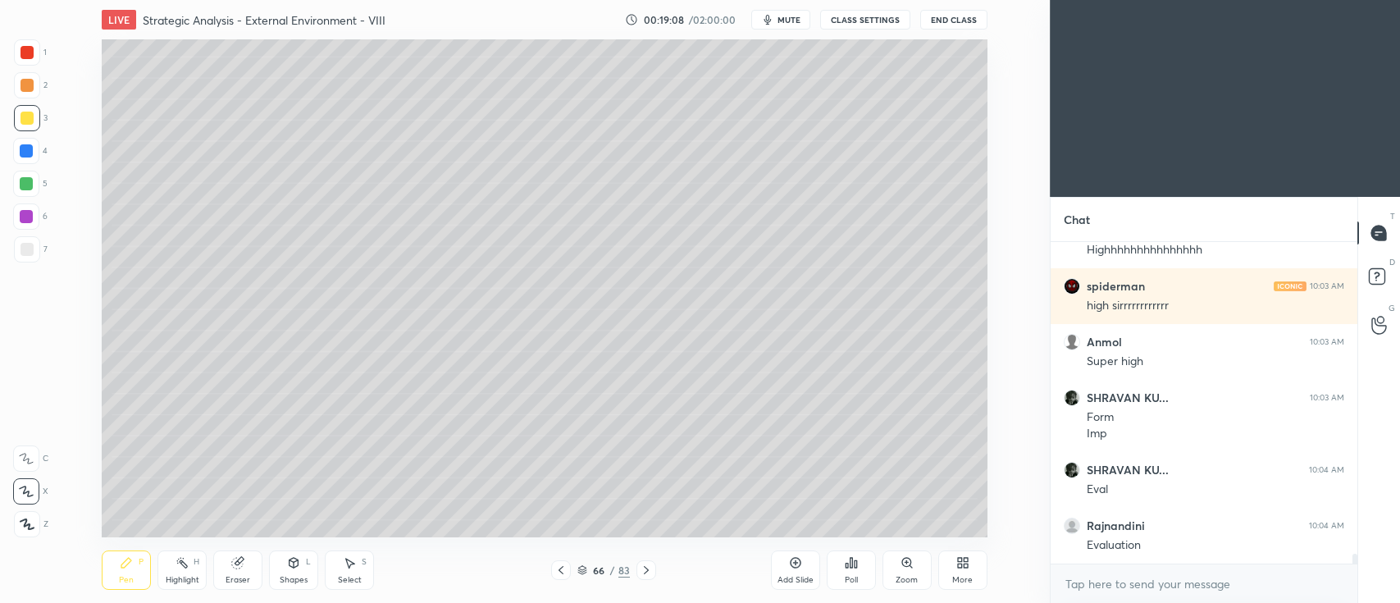
scroll to position [10449, 0]
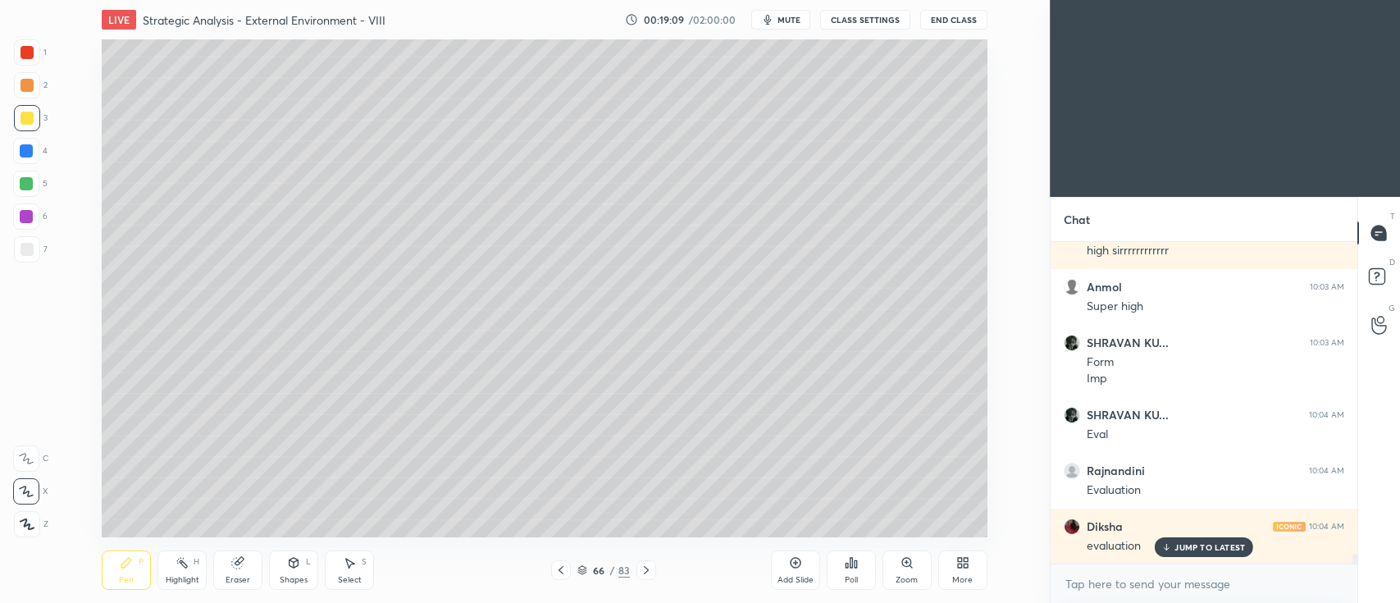
click at [40, 186] on div "5" at bounding box center [30, 184] width 34 height 26
click at [26, 85] on div at bounding box center [27, 85] width 13 height 13
click at [291, 564] on icon at bounding box center [294, 563] width 9 height 10
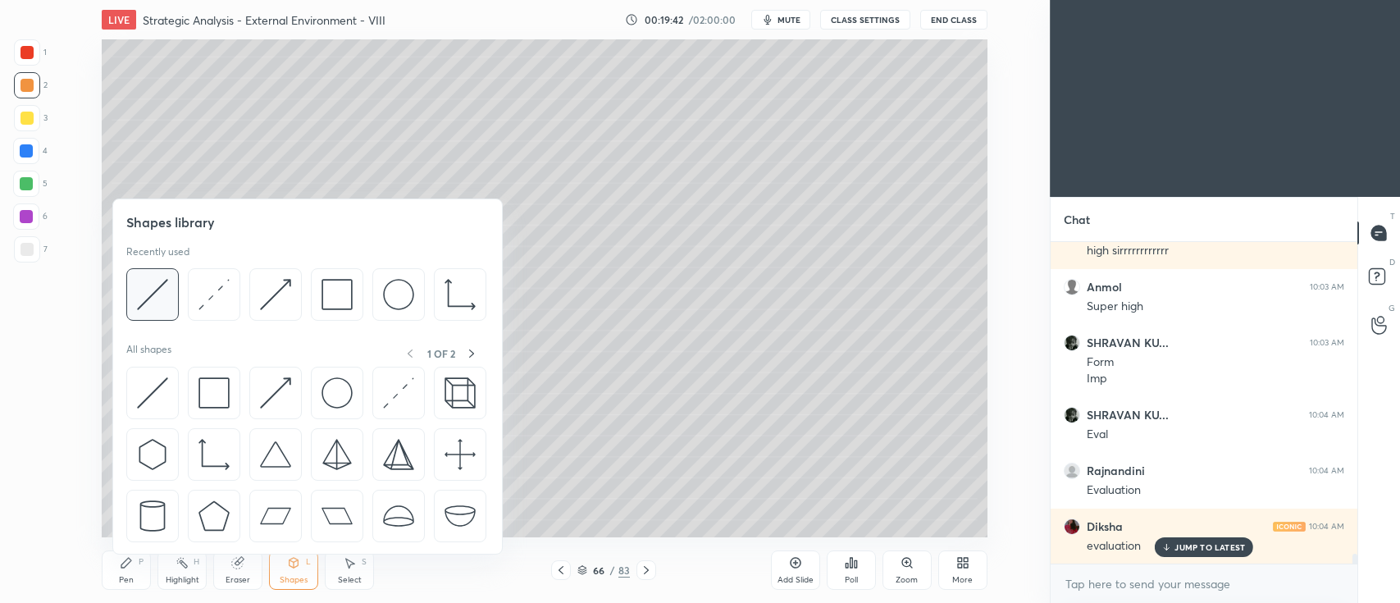
click at [141, 294] on img at bounding box center [152, 294] width 31 height 31
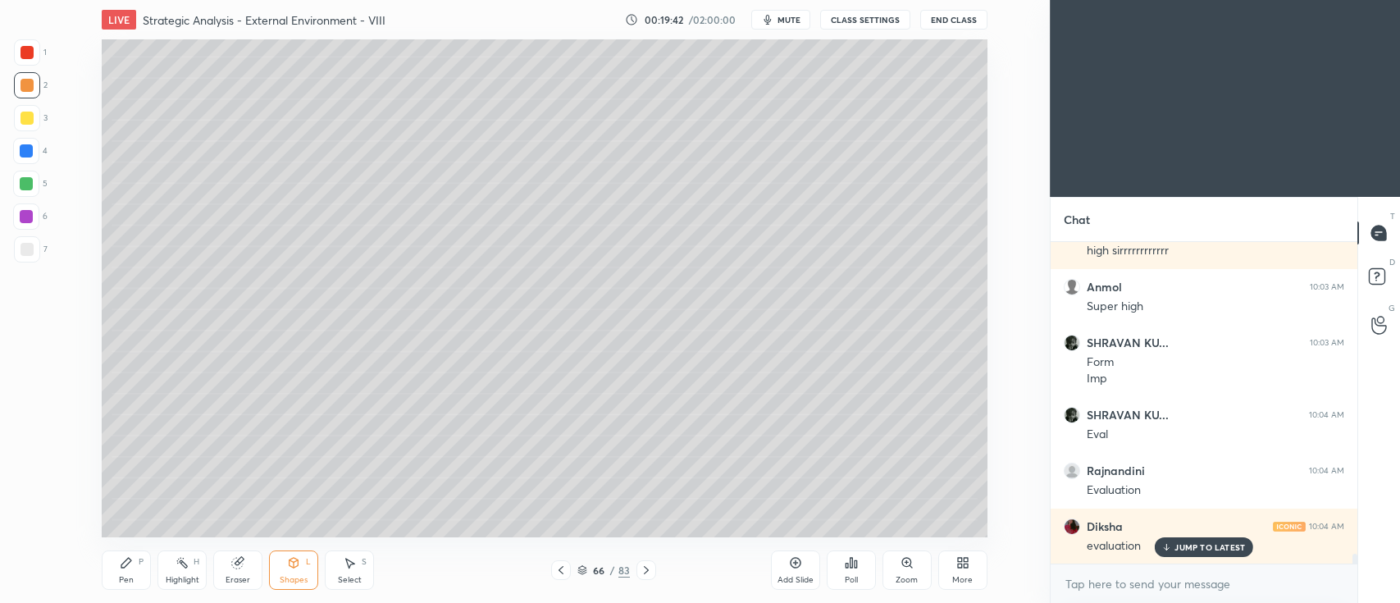
click at [34, 246] on div at bounding box center [27, 249] width 26 height 26
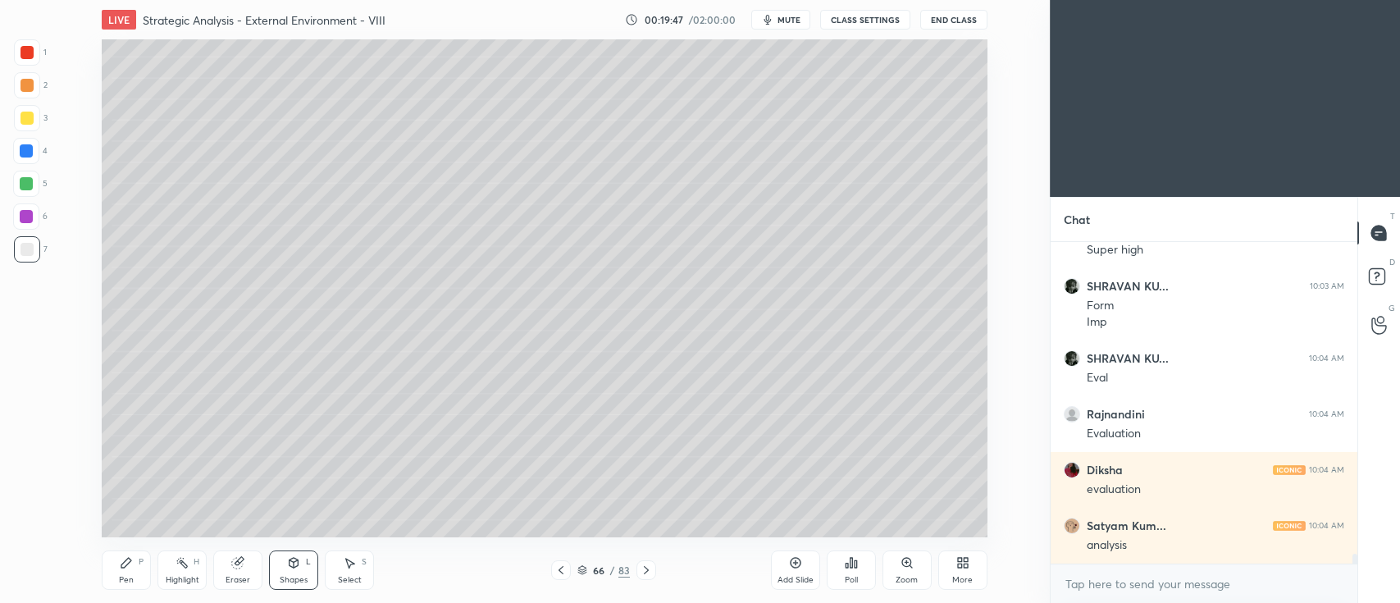
click at [25, 89] on div at bounding box center [27, 85] width 13 height 13
click at [29, 185] on div at bounding box center [26, 183] width 13 height 13
click at [27, 88] on div at bounding box center [27, 85] width 13 height 13
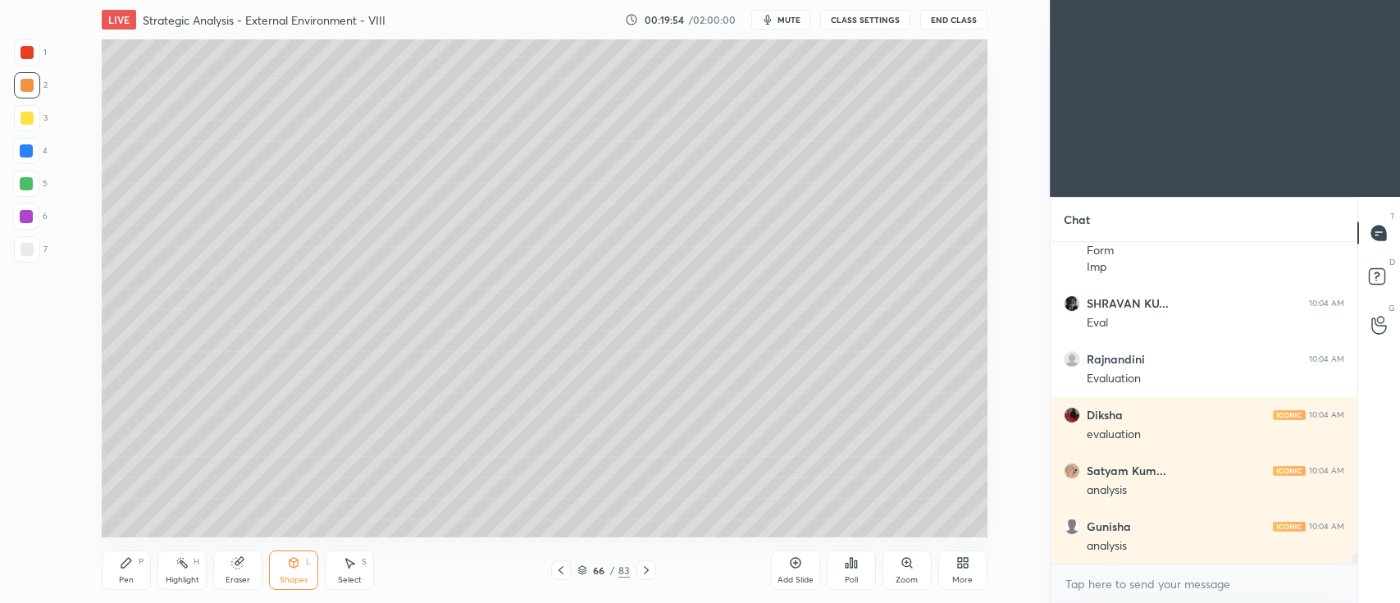
scroll to position [10617, 0]
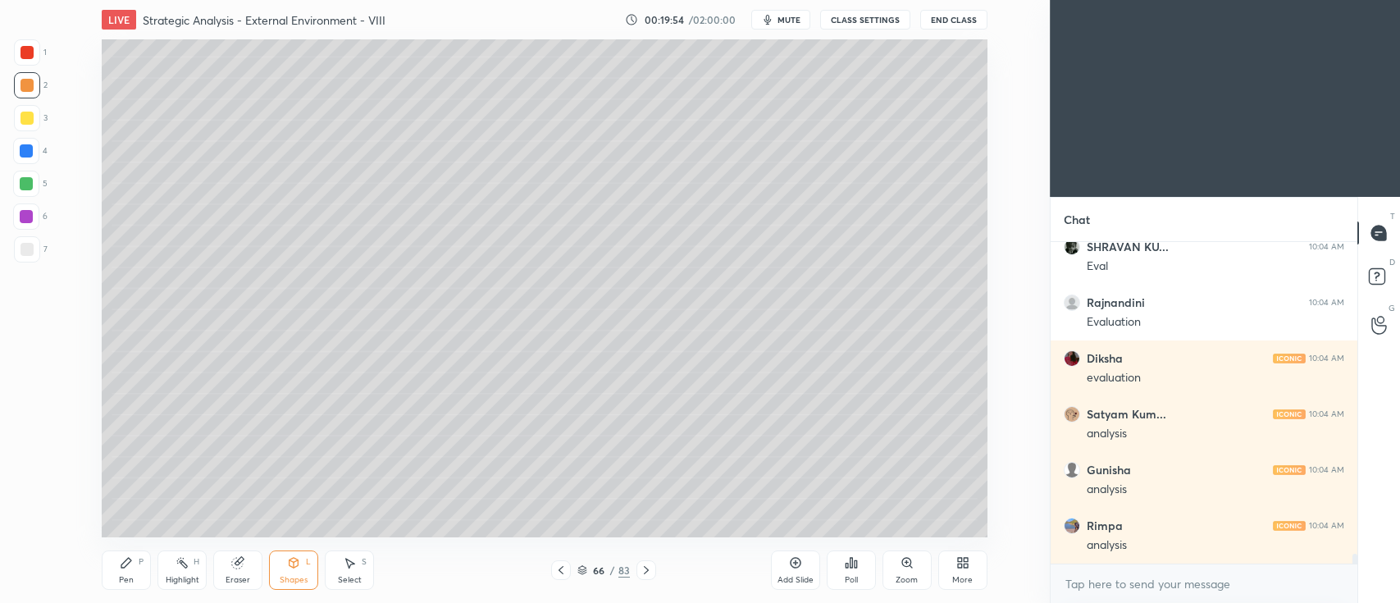
click at [123, 561] on icon at bounding box center [126, 562] width 13 height 13
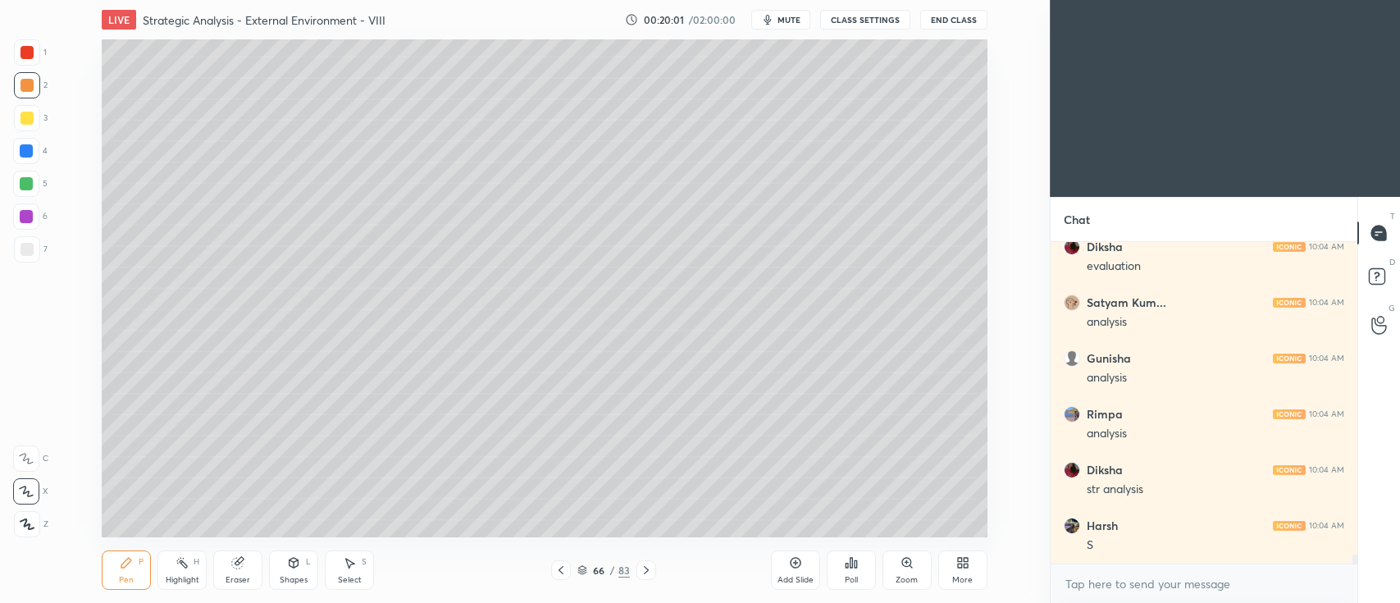
scroll to position [10783, 0]
click at [33, 194] on div at bounding box center [26, 184] width 26 height 26
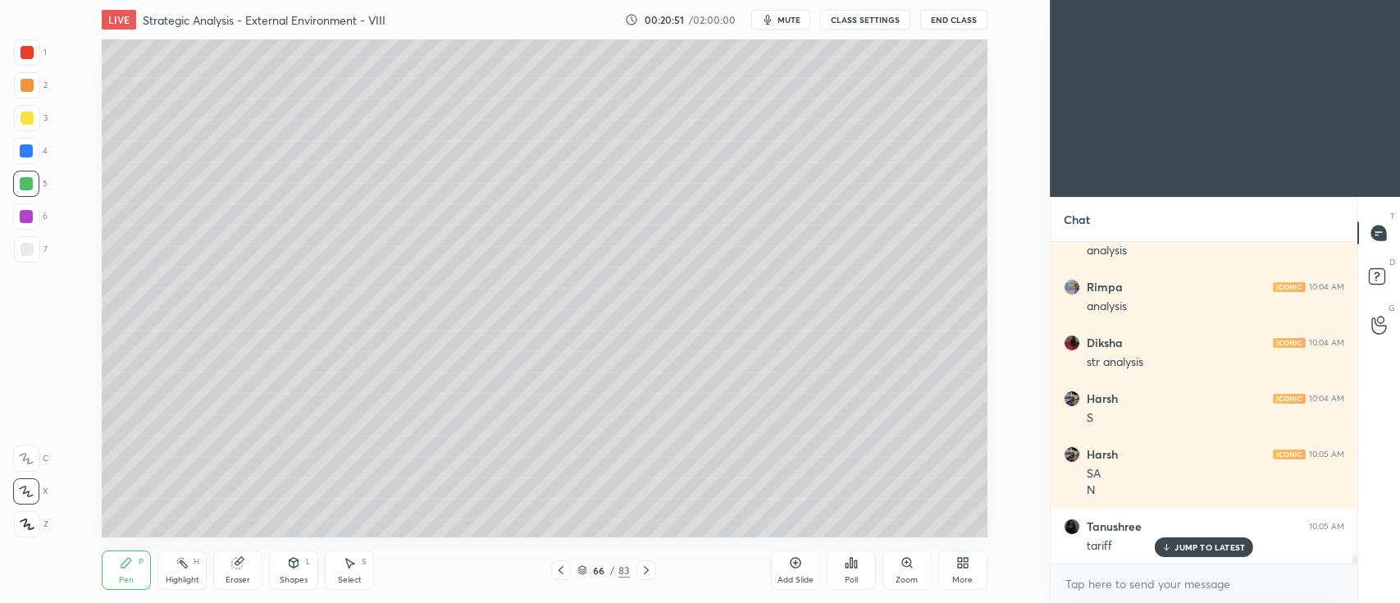
scroll to position [10912, 0]
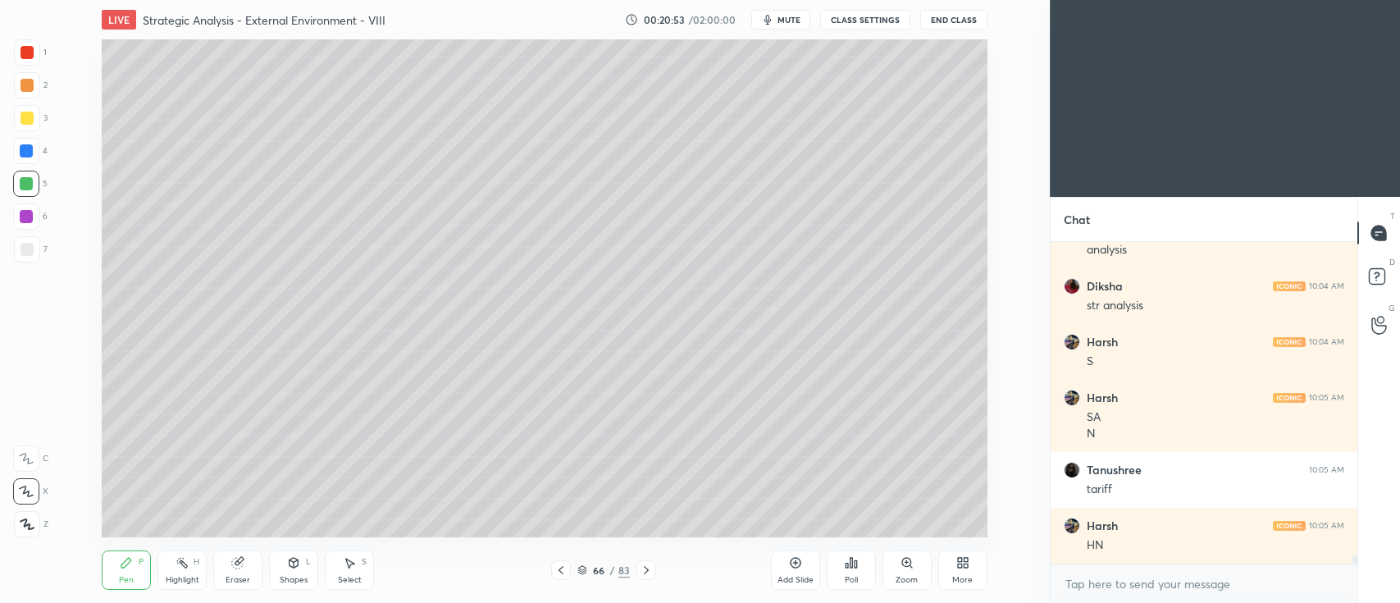
click at [33, 123] on div at bounding box center [27, 118] width 26 height 26
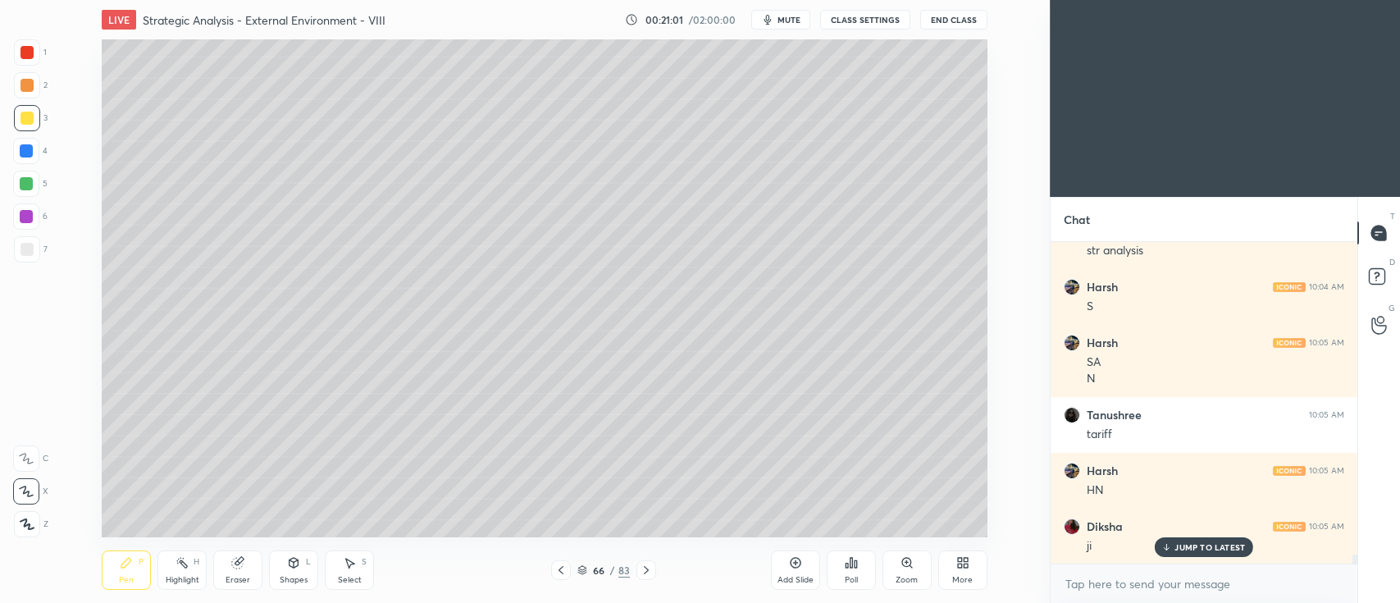
click at [36, 186] on div at bounding box center [26, 184] width 26 height 26
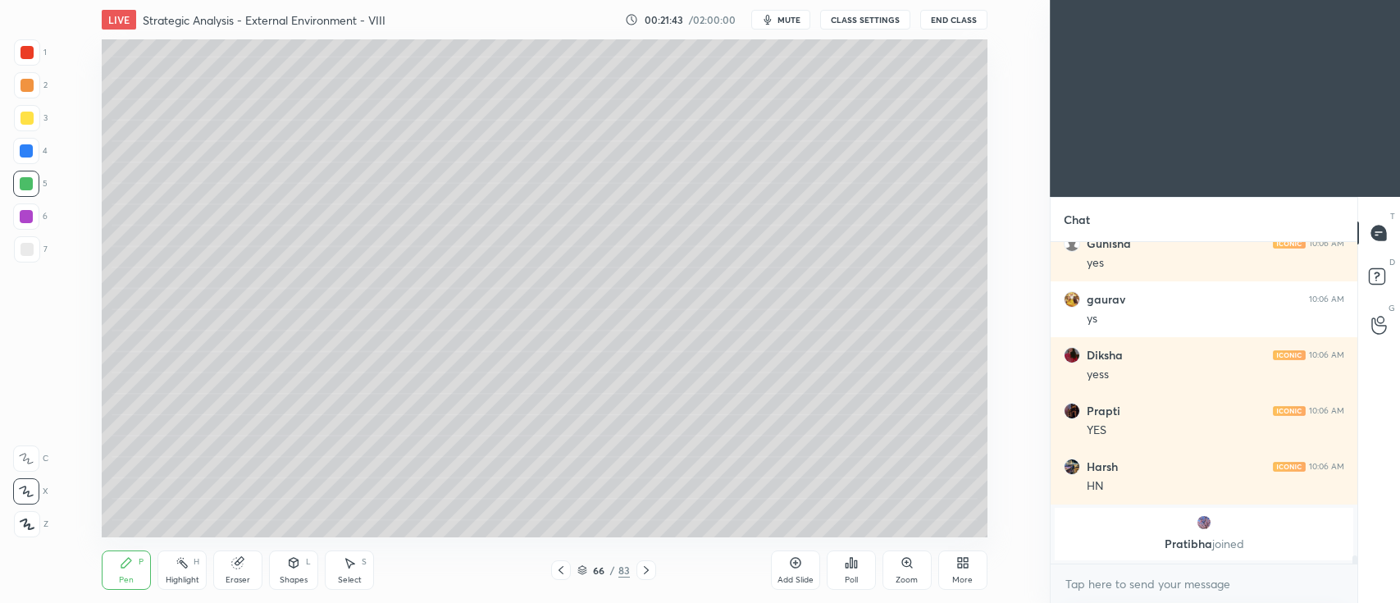
scroll to position [10208, 0]
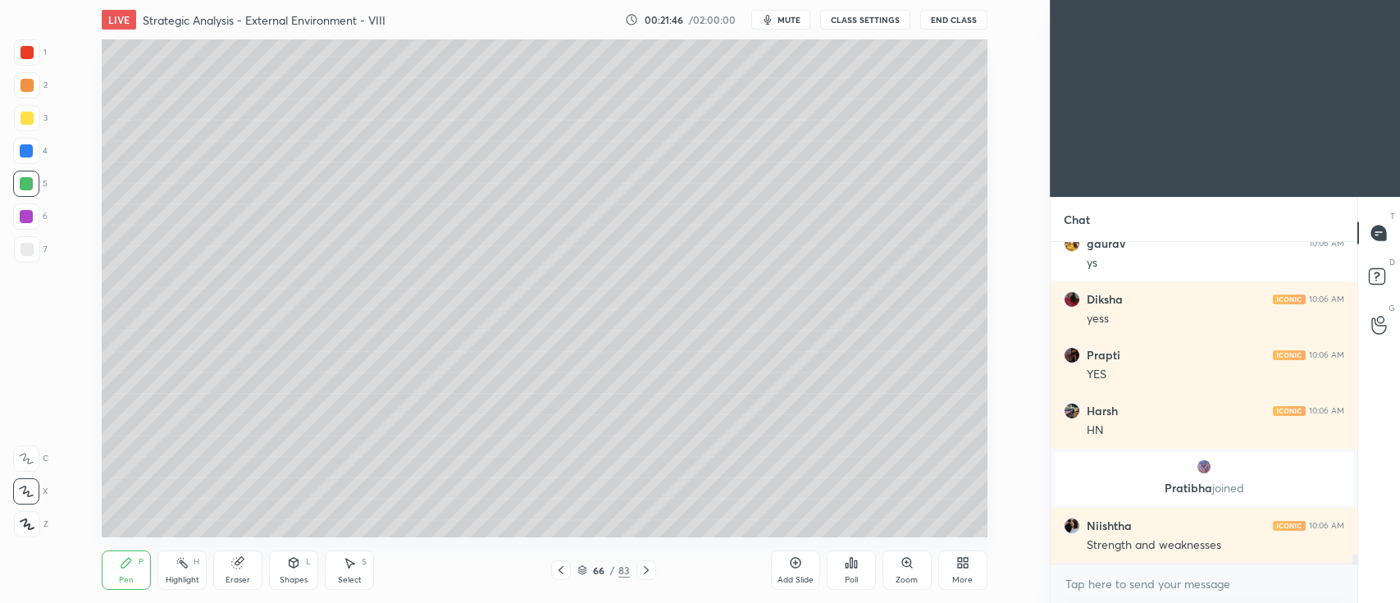
click at [34, 121] on div at bounding box center [27, 118] width 26 height 26
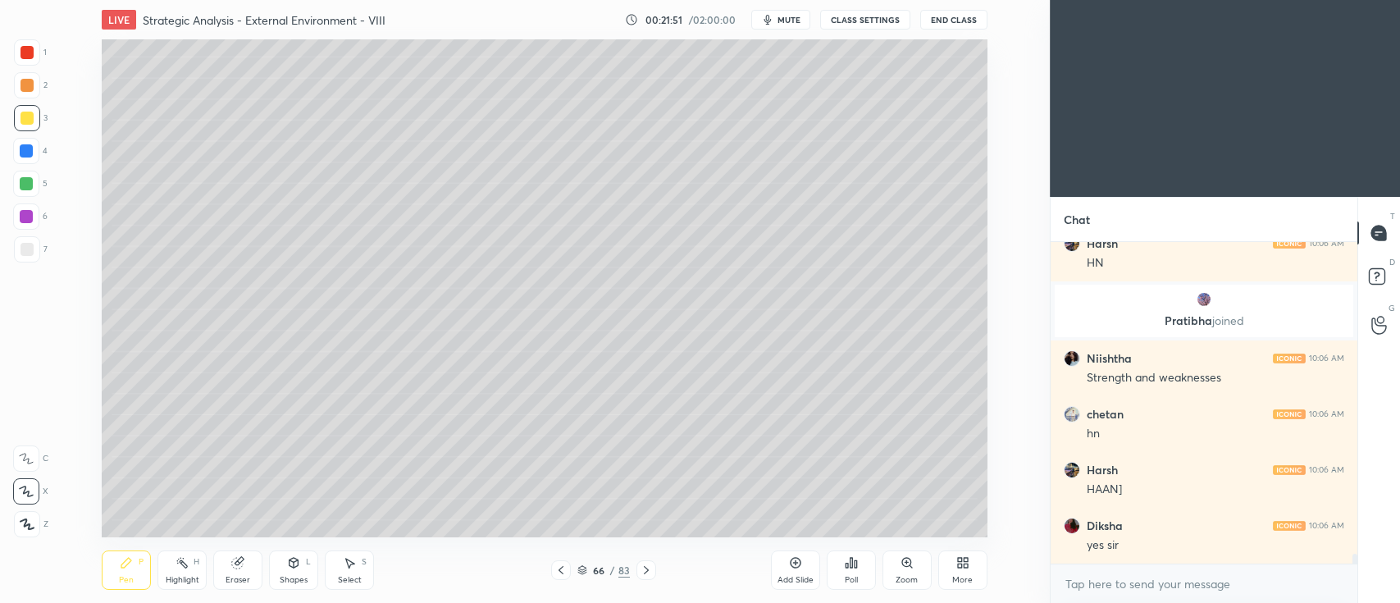
scroll to position [10432, 0]
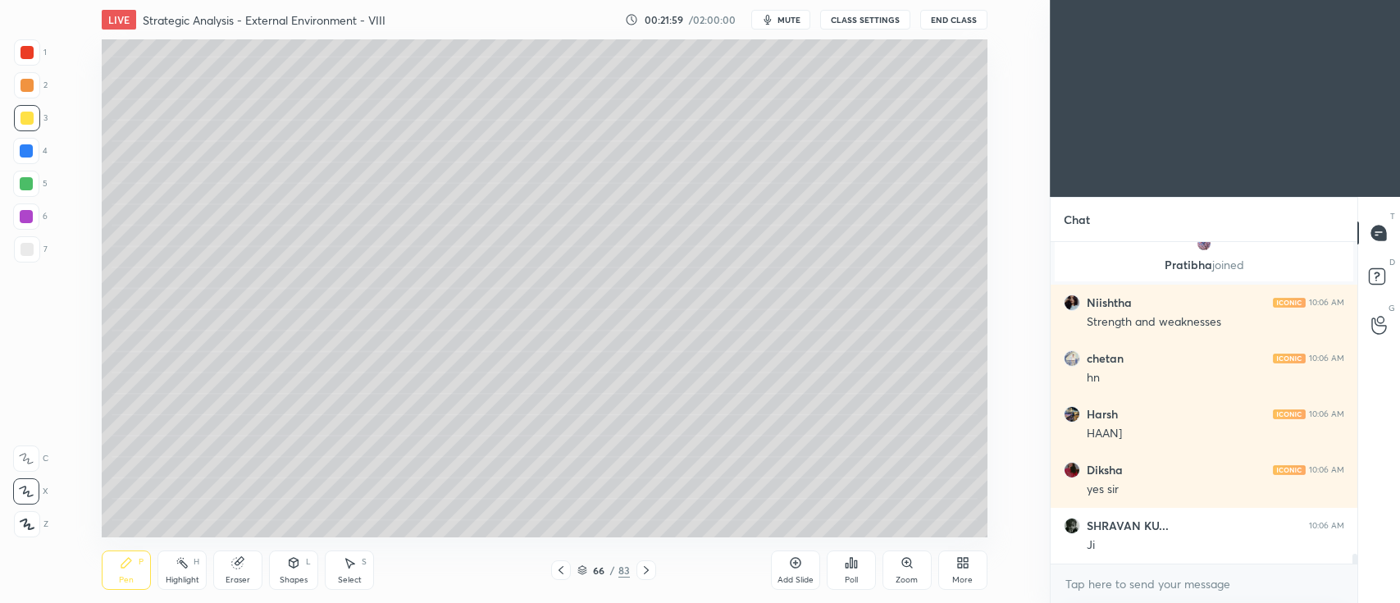
click at [24, 216] on div at bounding box center [26, 216] width 13 height 13
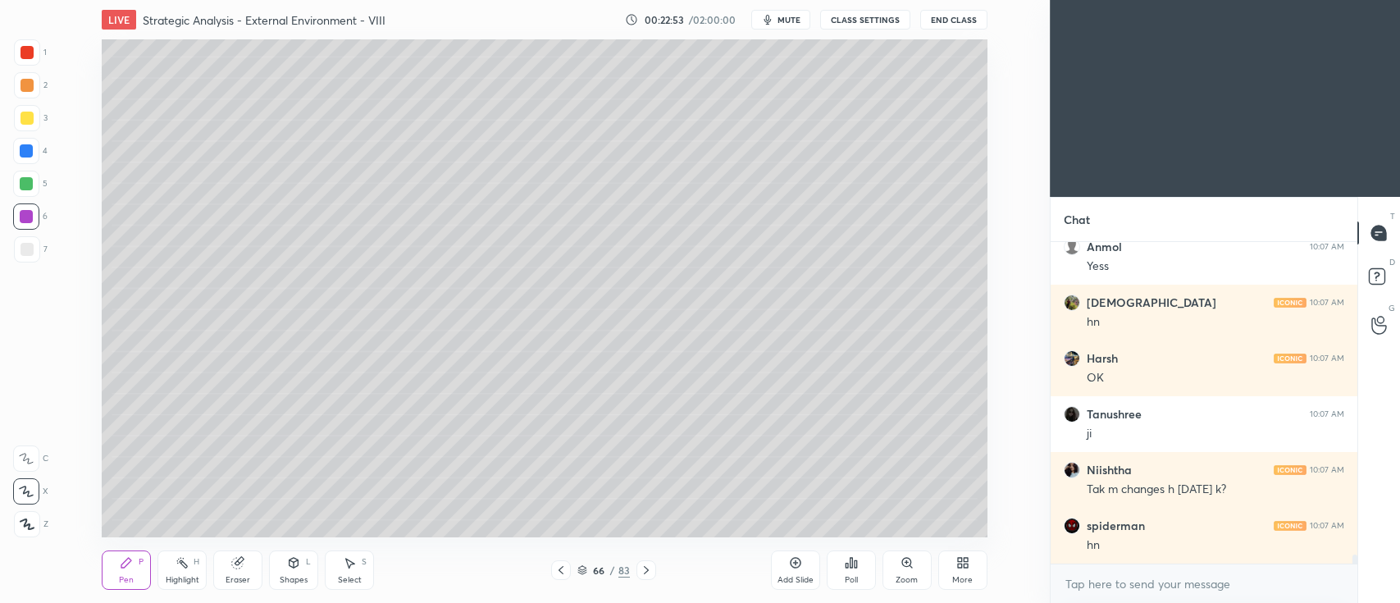
scroll to position [11324, 0]
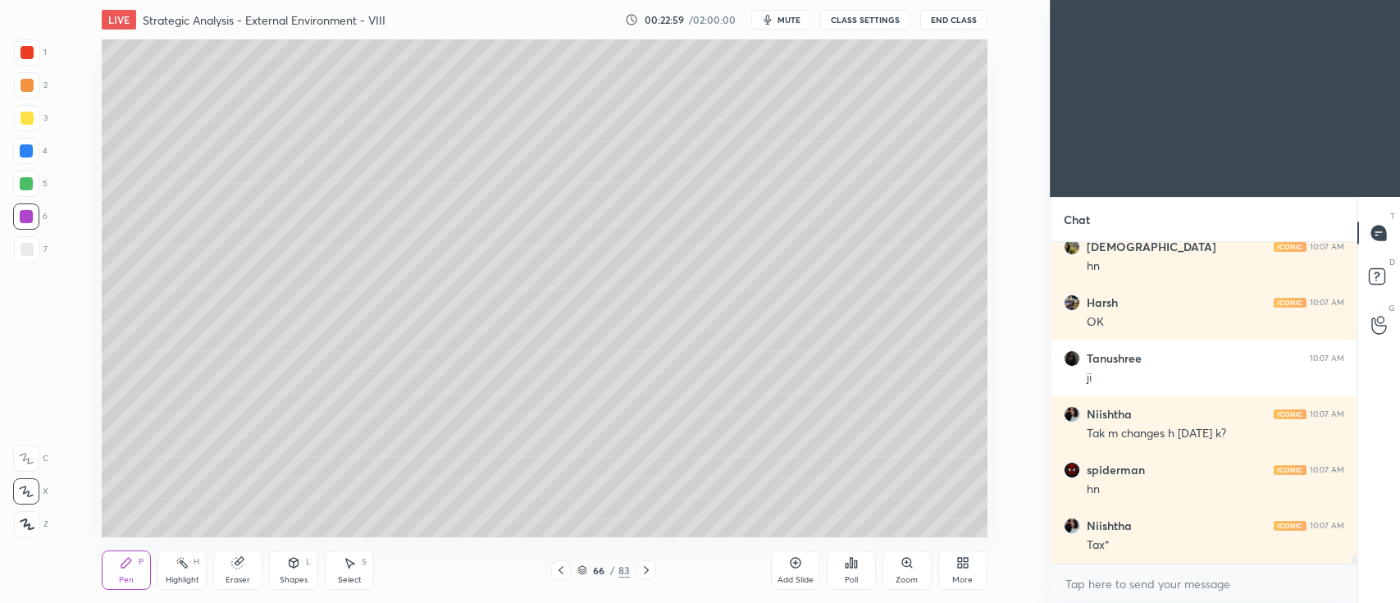
click at [30, 49] on div at bounding box center [27, 52] width 13 height 13
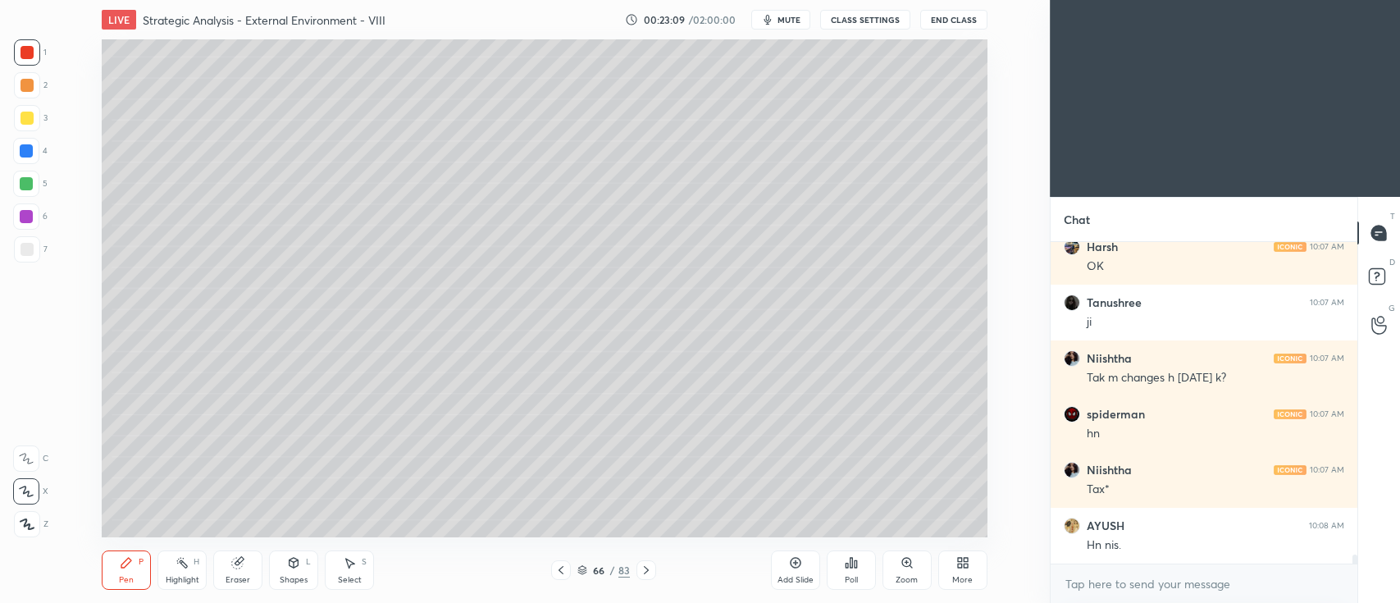
click at [30, 87] on div at bounding box center [27, 85] width 13 height 13
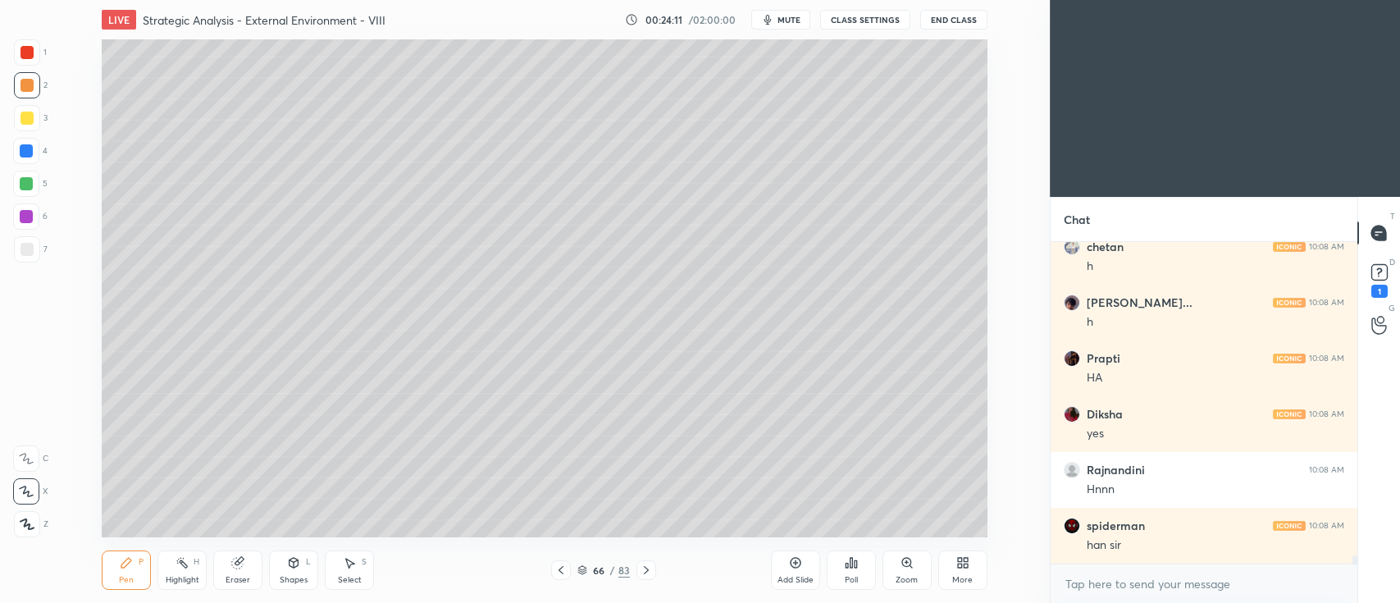
scroll to position [12129, 0]
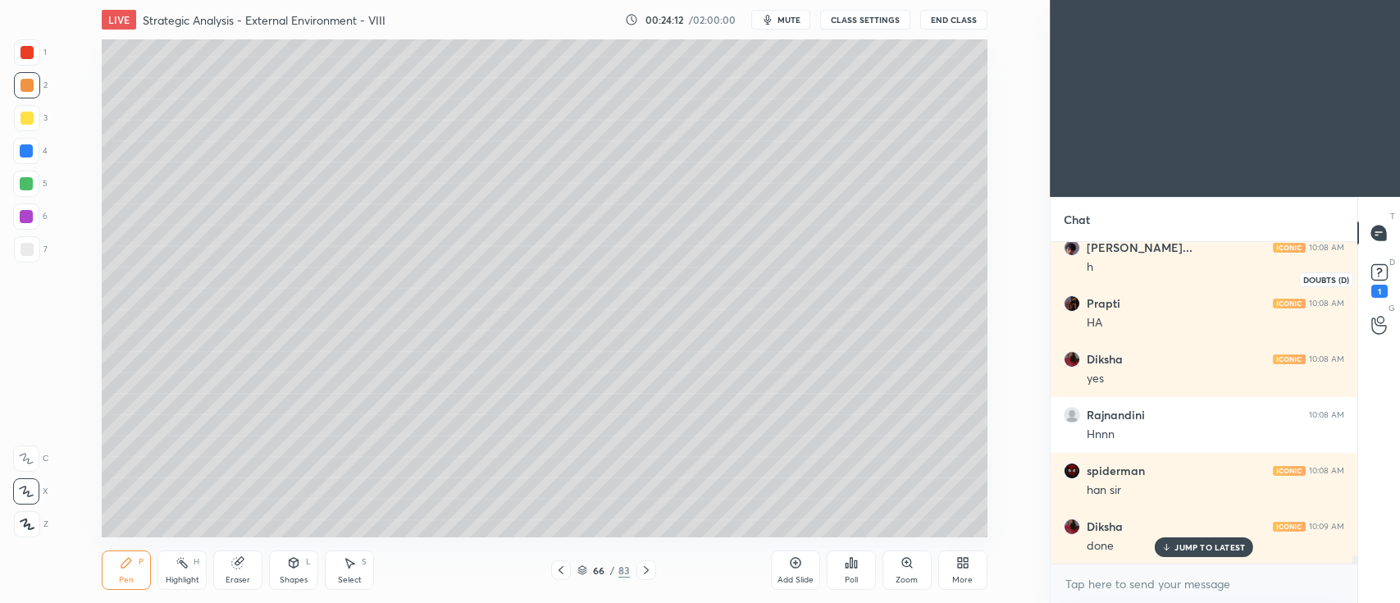
click at [1378, 267] on rect at bounding box center [1380, 273] width 16 height 16
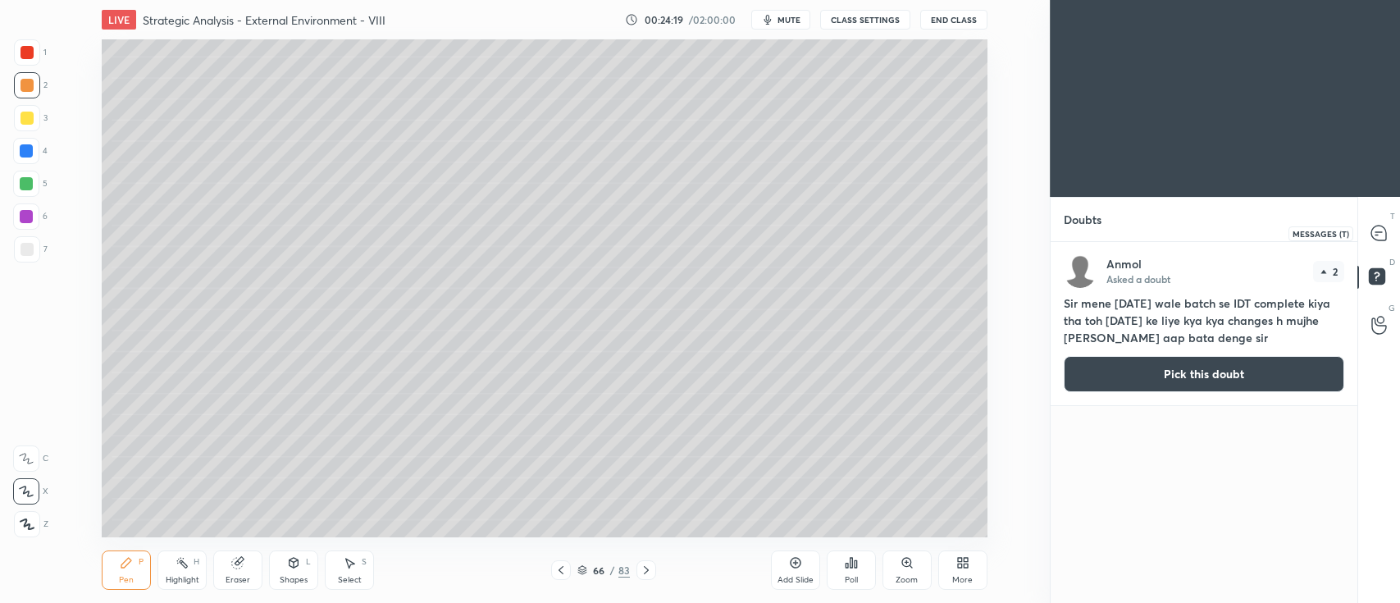
click at [1372, 231] on icon at bounding box center [1379, 233] width 15 height 15
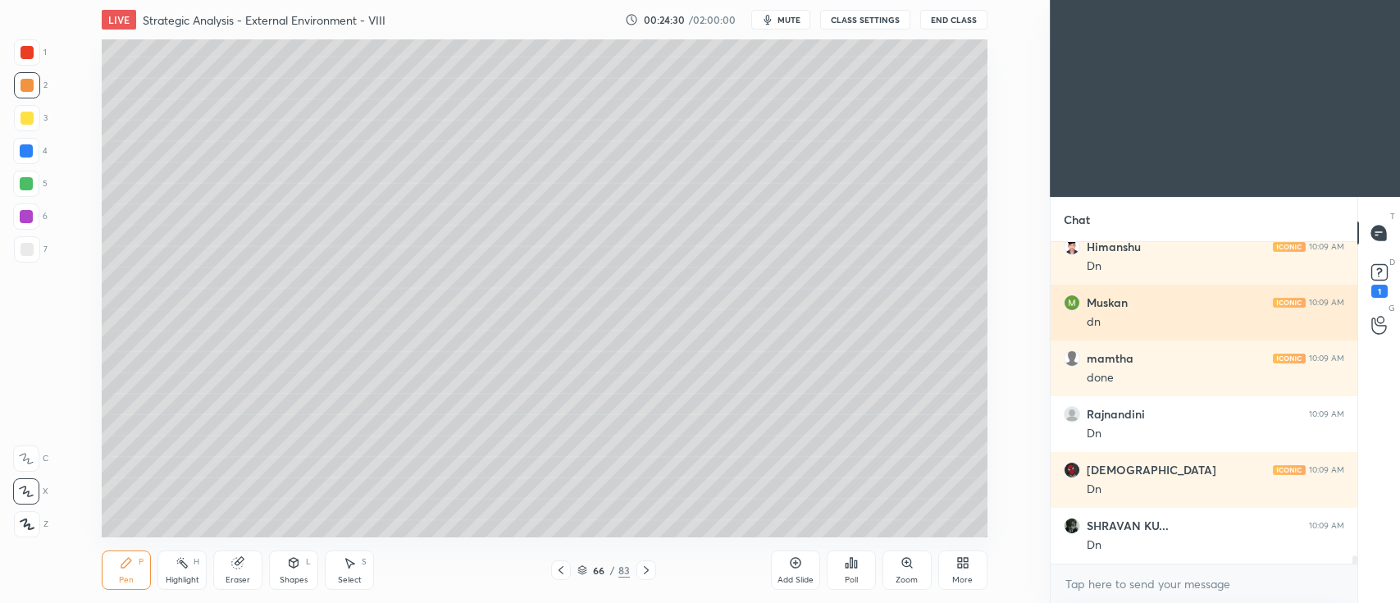
scroll to position [12860, 0]
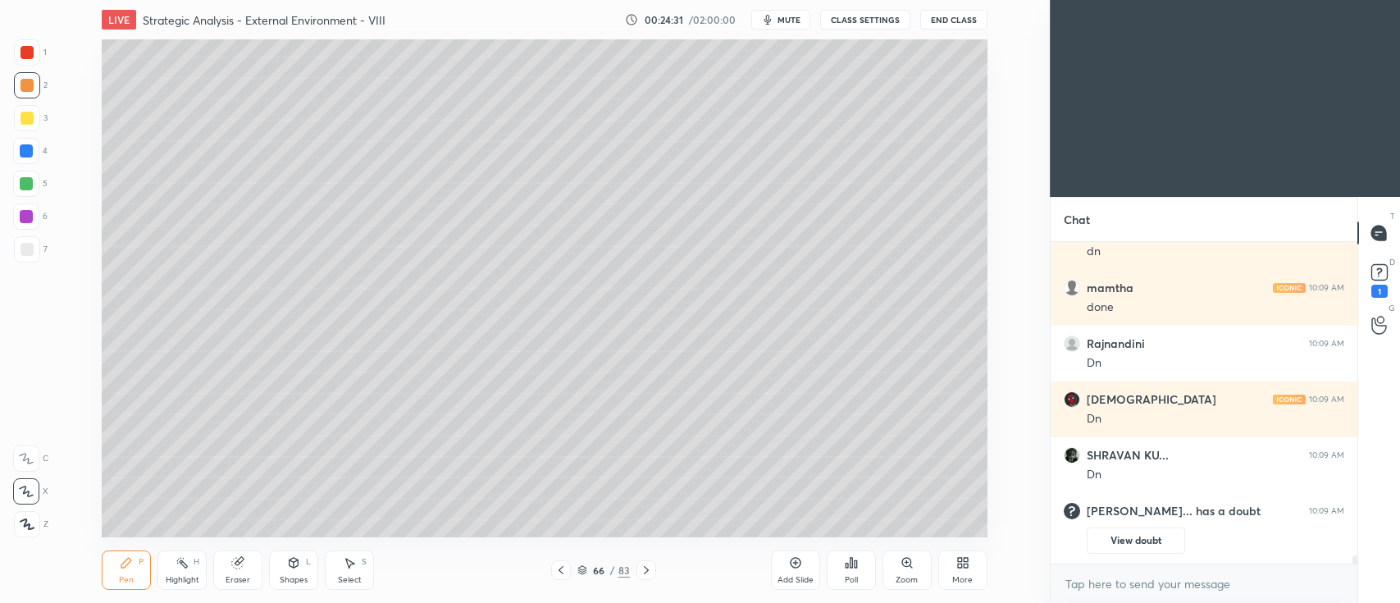
click at [792, 564] on icon at bounding box center [795, 562] width 13 height 13
click at [300, 560] on icon at bounding box center [293, 562] width 13 height 13
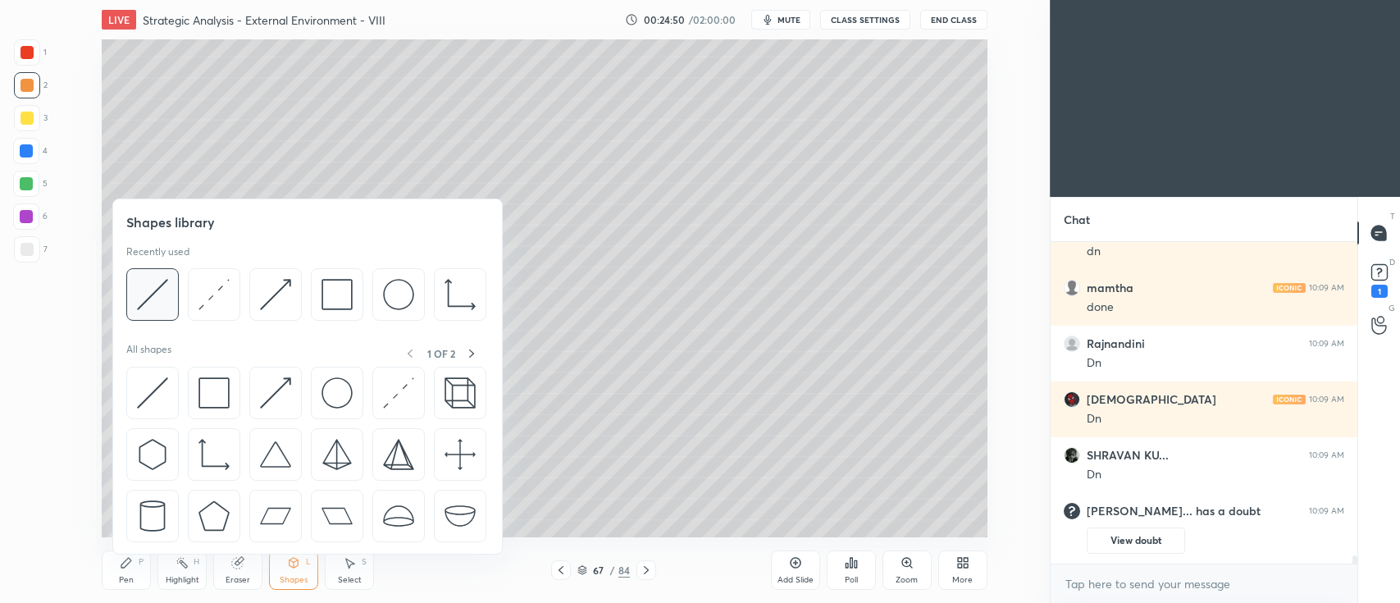
click at [153, 299] on img at bounding box center [152, 294] width 31 height 31
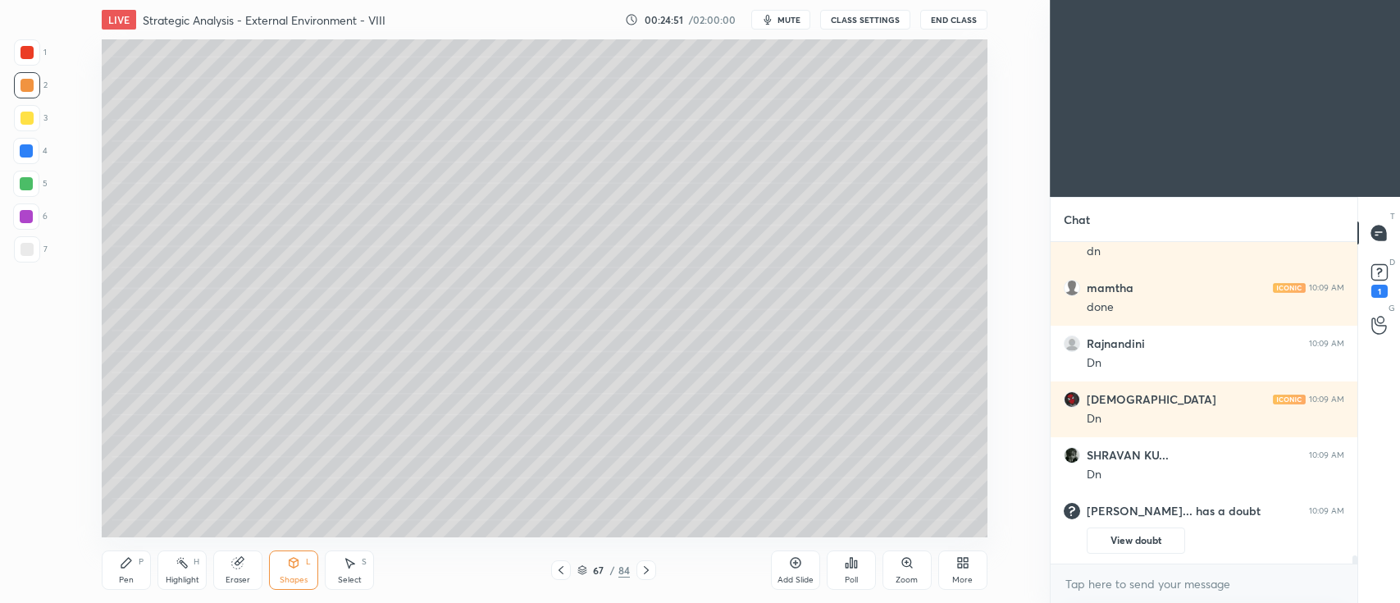
click at [39, 247] on div at bounding box center [27, 249] width 26 height 26
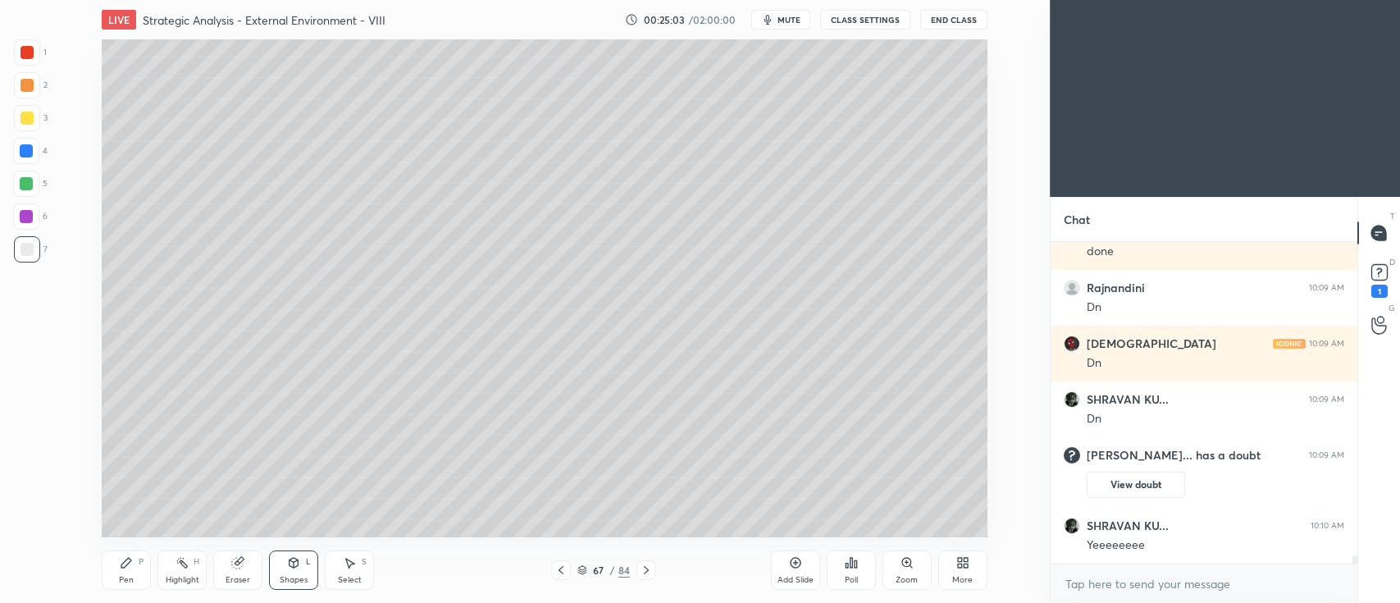
scroll to position [12376, 0]
click at [131, 556] on icon at bounding box center [126, 562] width 13 height 13
click at [31, 95] on div at bounding box center [27, 85] width 26 height 26
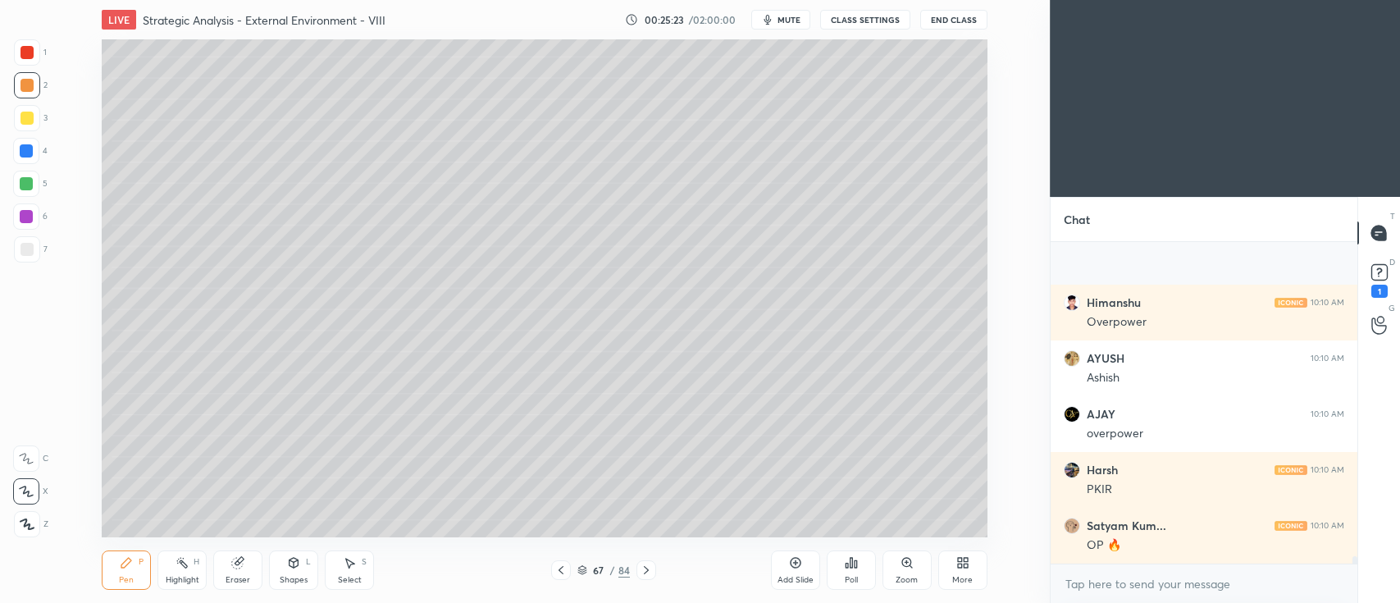
scroll to position [13045, 0]
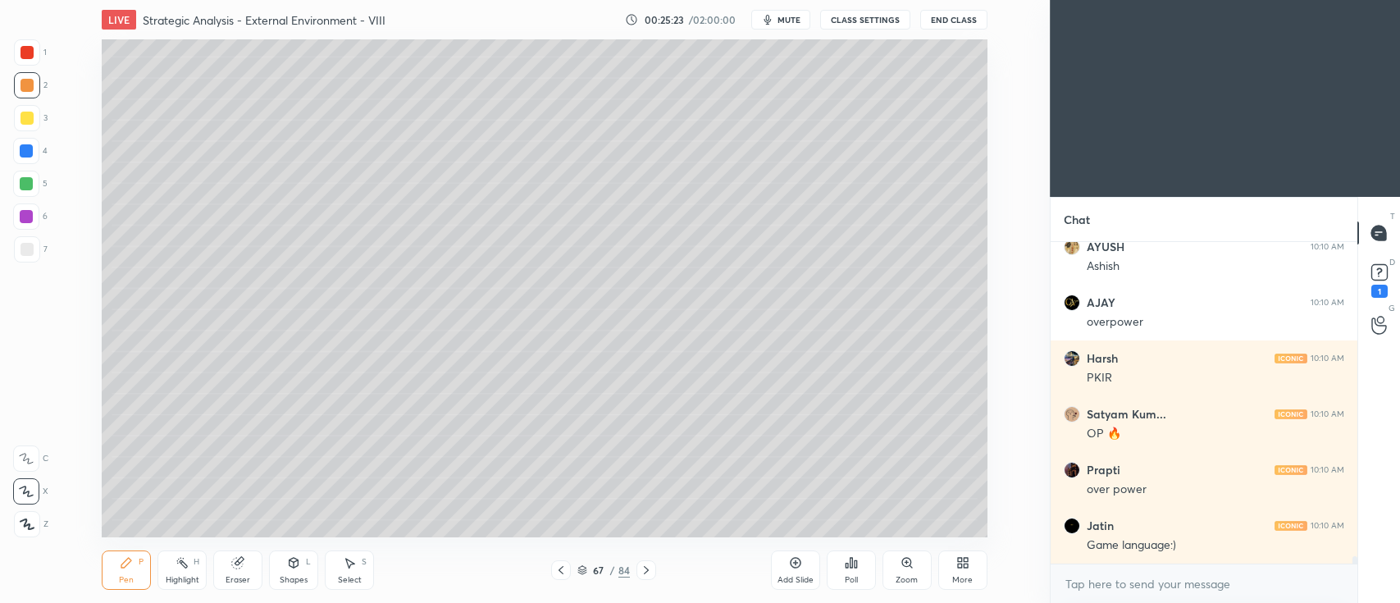
click at [25, 180] on div at bounding box center [26, 183] width 13 height 13
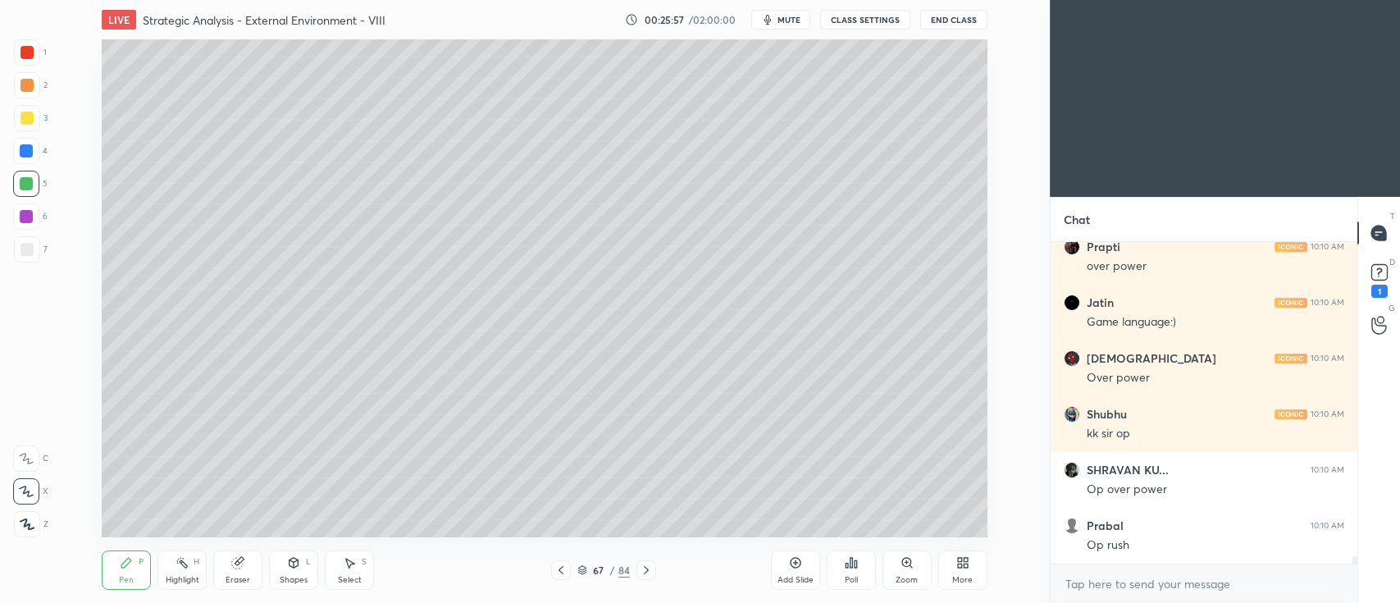
scroll to position [13323, 0]
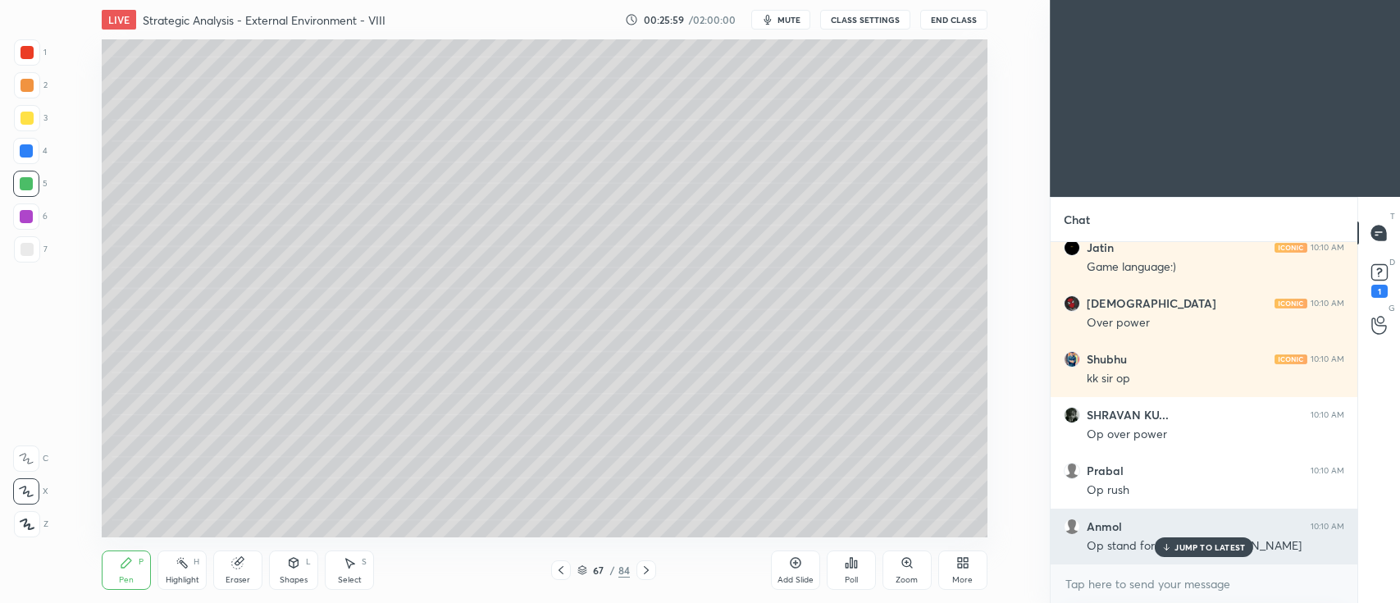
click at [1180, 545] on p "JUMP TO LATEST" at bounding box center [1210, 547] width 71 height 10
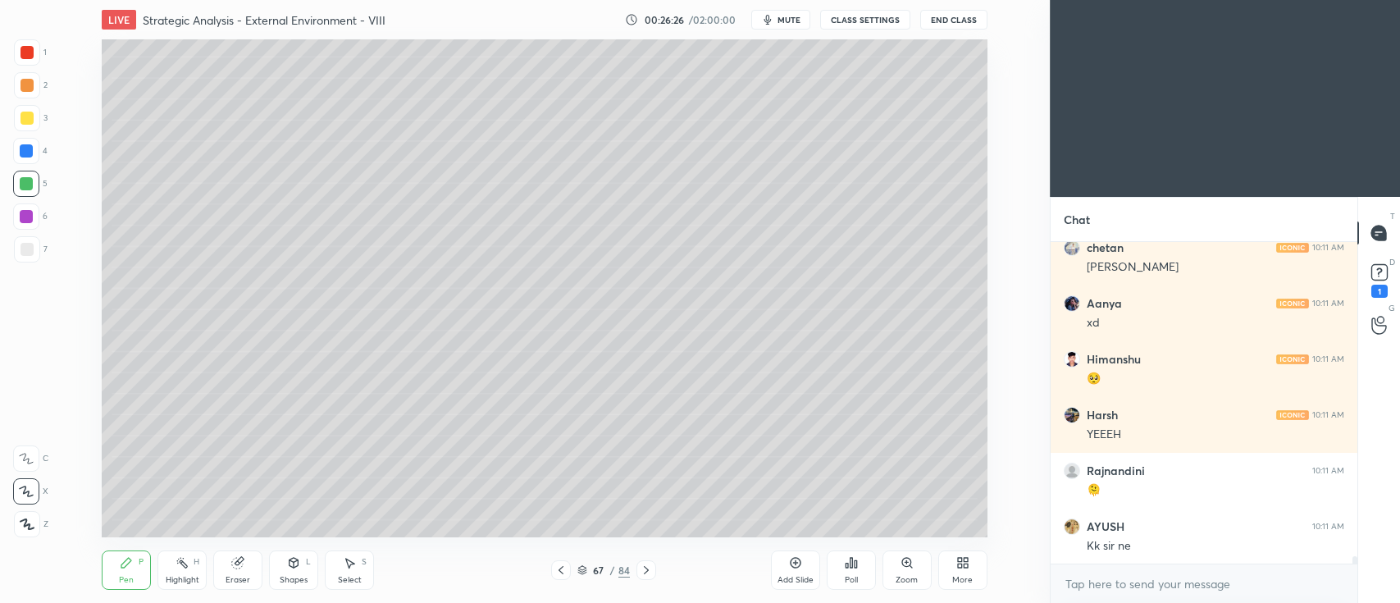
scroll to position [14010, 0]
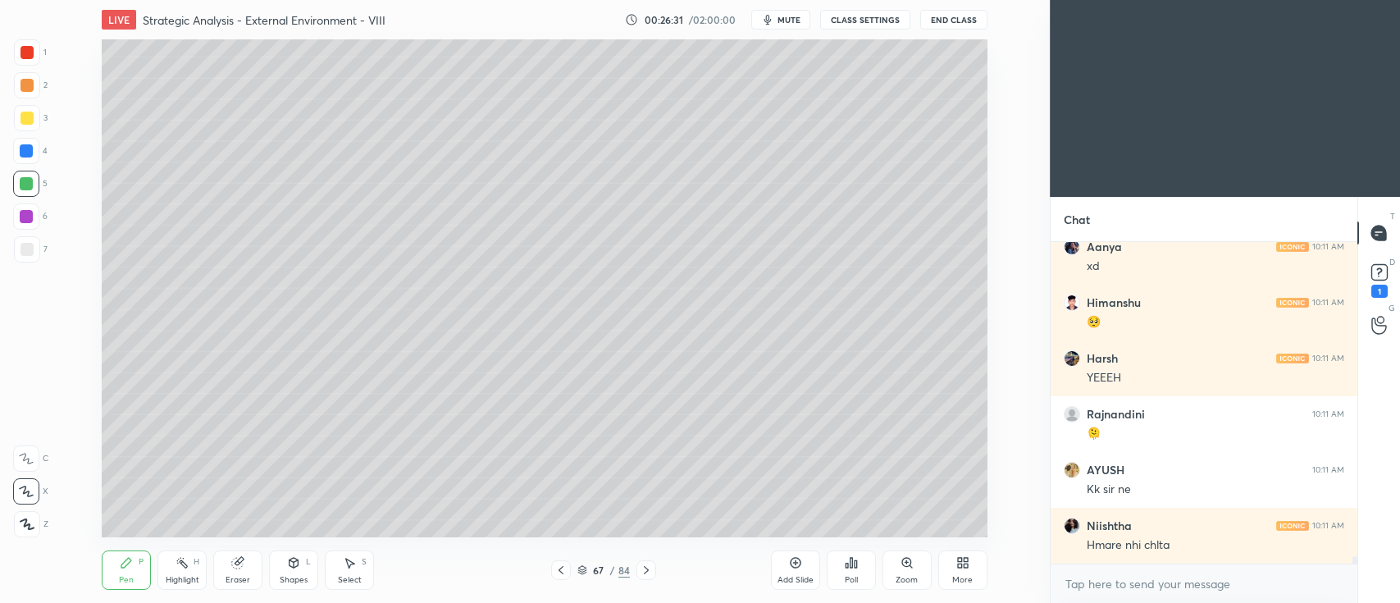
click at [22, 86] on div at bounding box center [27, 85] width 13 height 13
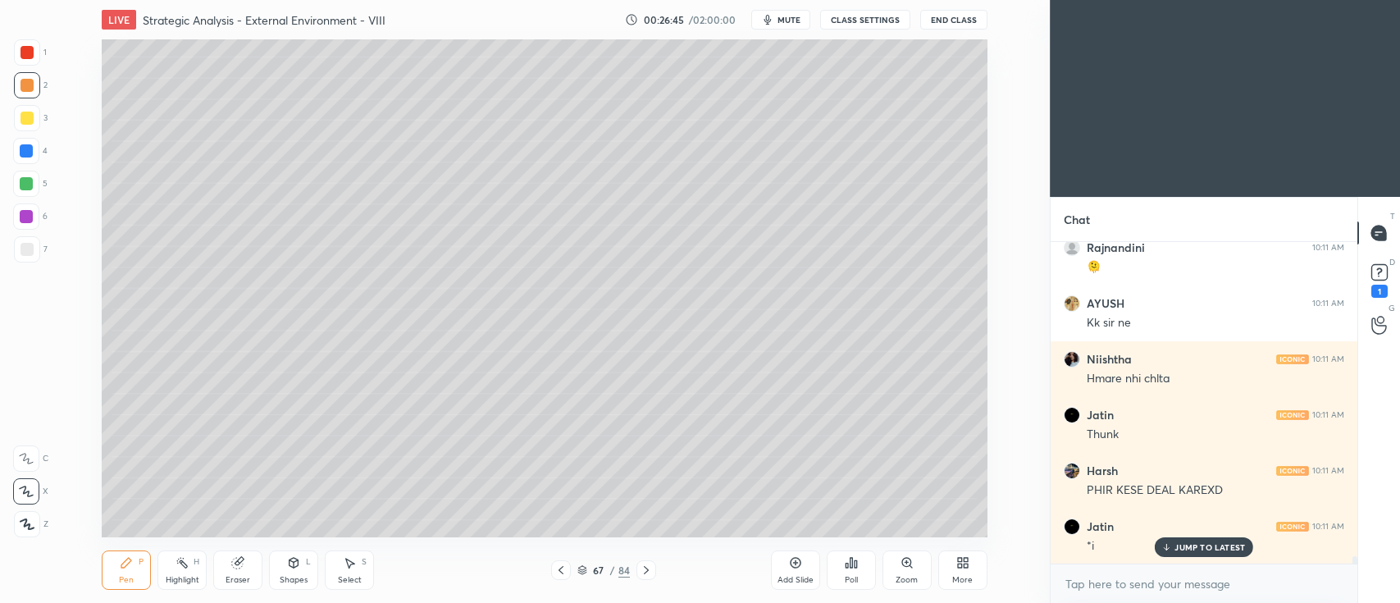
scroll to position [14235, 0]
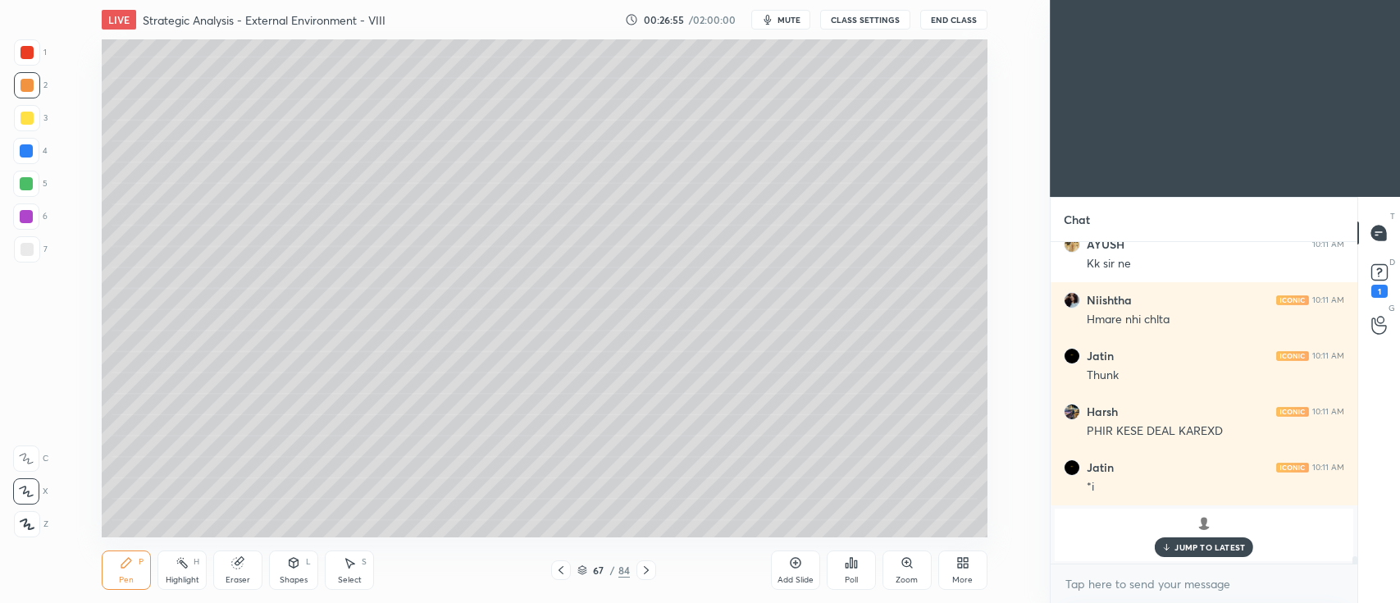
click at [566, 569] on icon at bounding box center [561, 570] width 13 height 13
click at [792, 564] on icon at bounding box center [795, 562] width 13 height 13
click at [27, 183] on div at bounding box center [26, 183] width 13 height 13
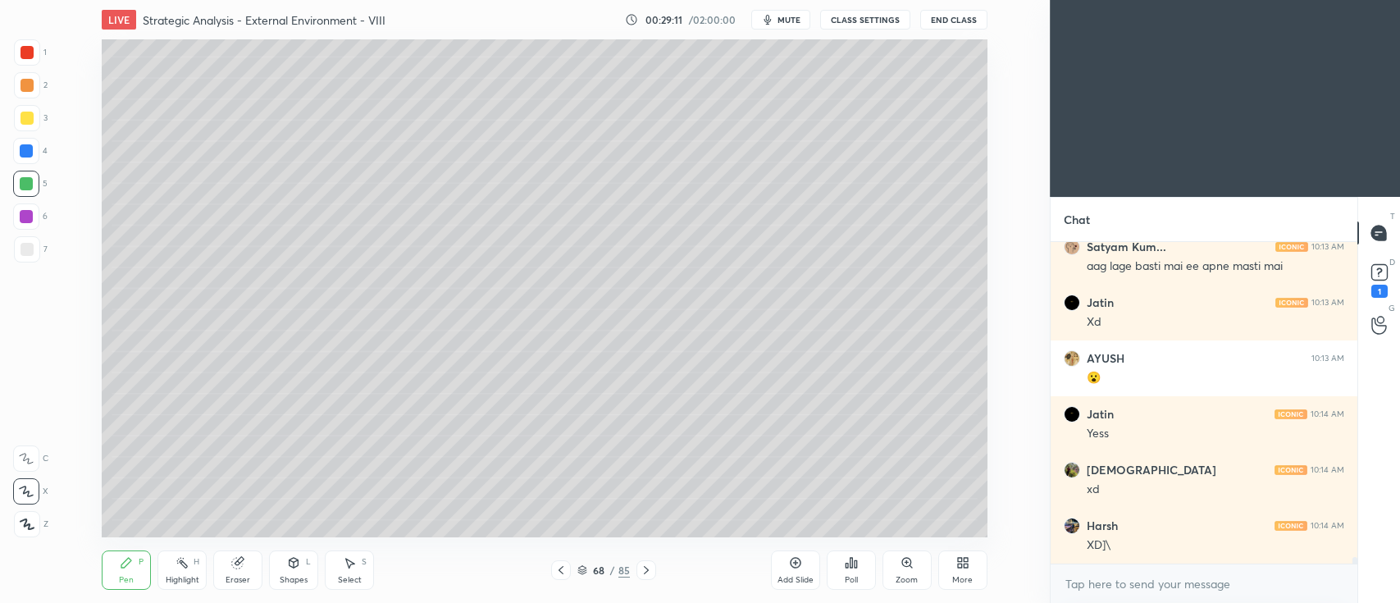
scroll to position [15255, 0]
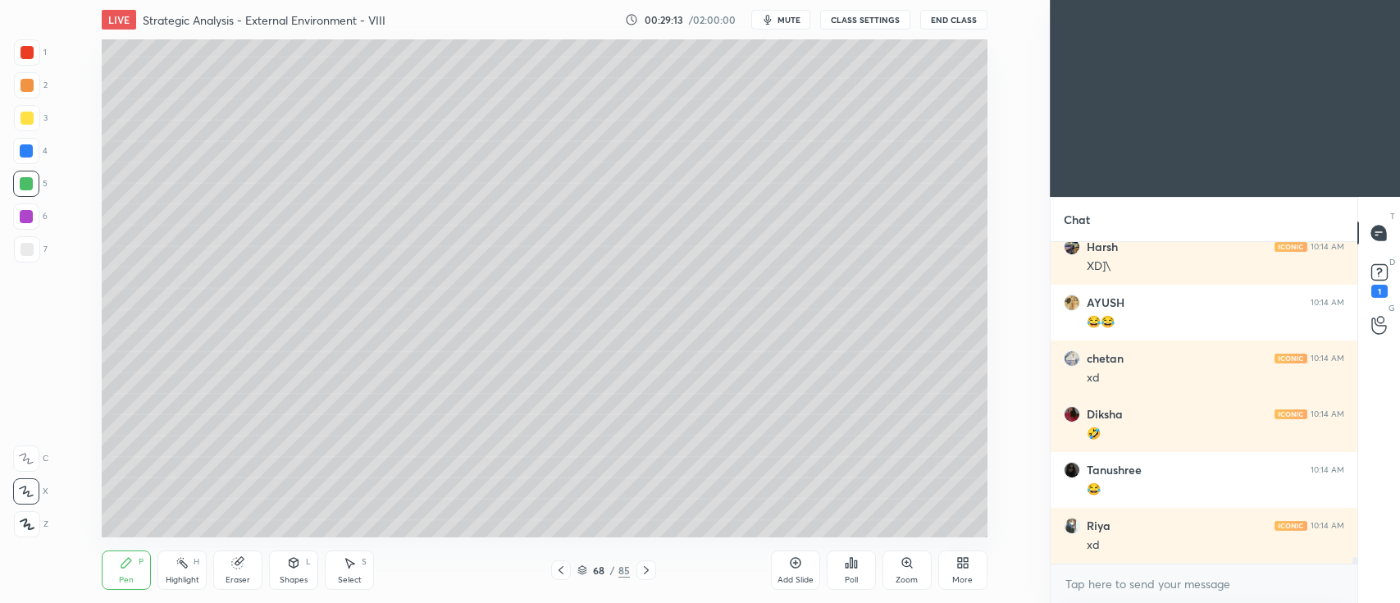
click at [30, 91] on div at bounding box center [27, 85] width 13 height 13
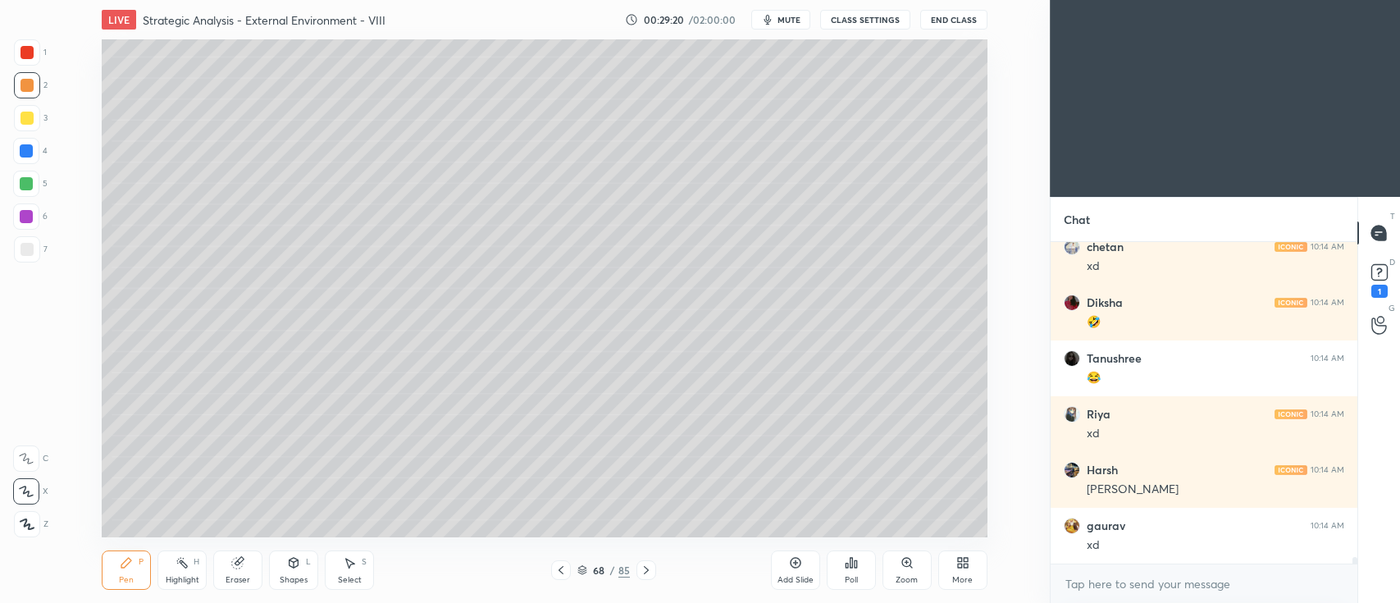
scroll to position [15590, 0]
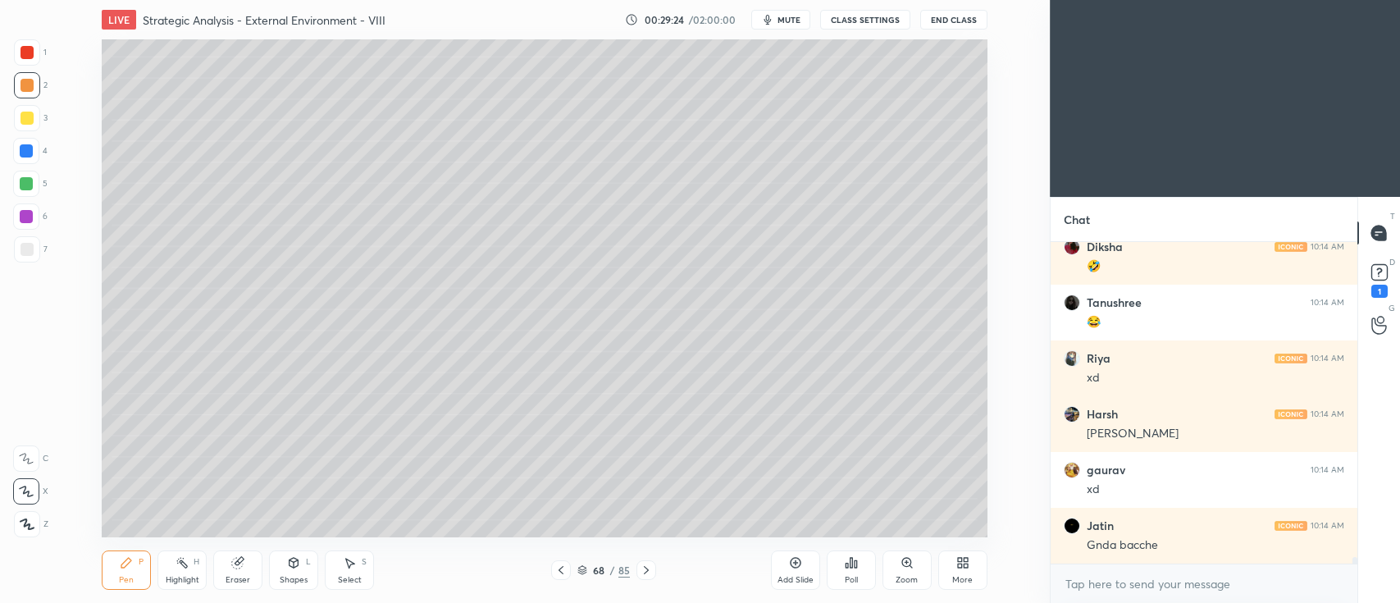
click at [29, 119] on div at bounding box center [27, 118] width 13 height 13
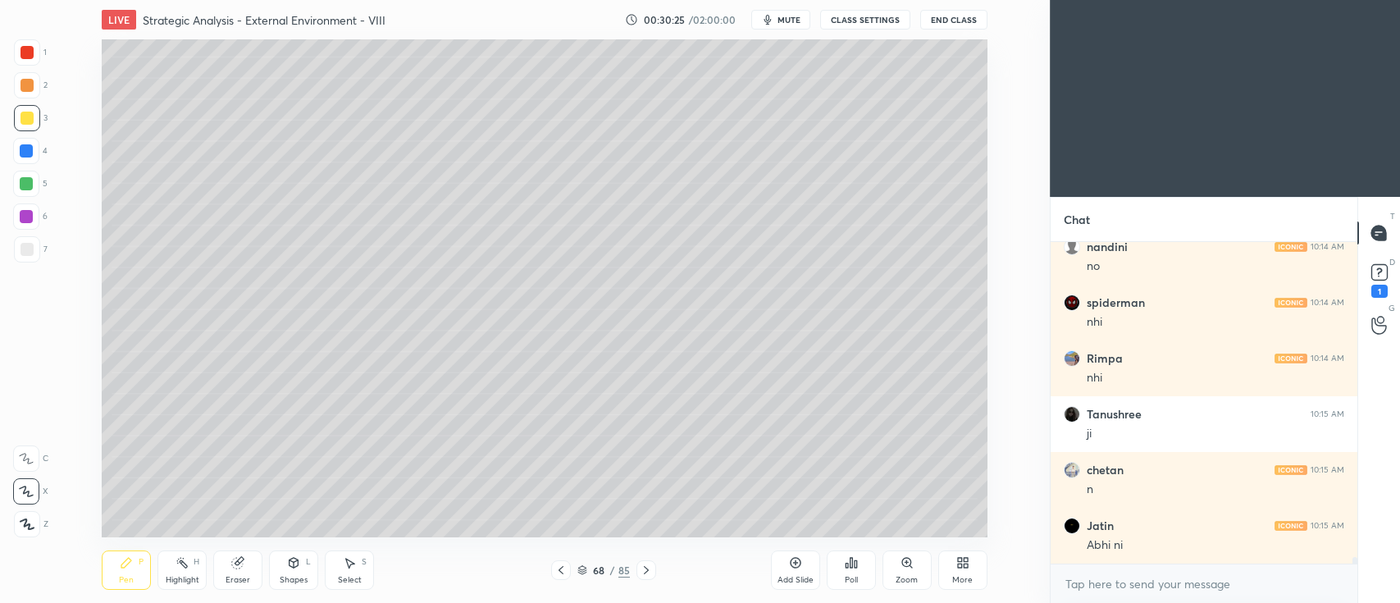
scroll to position [16053, 0]
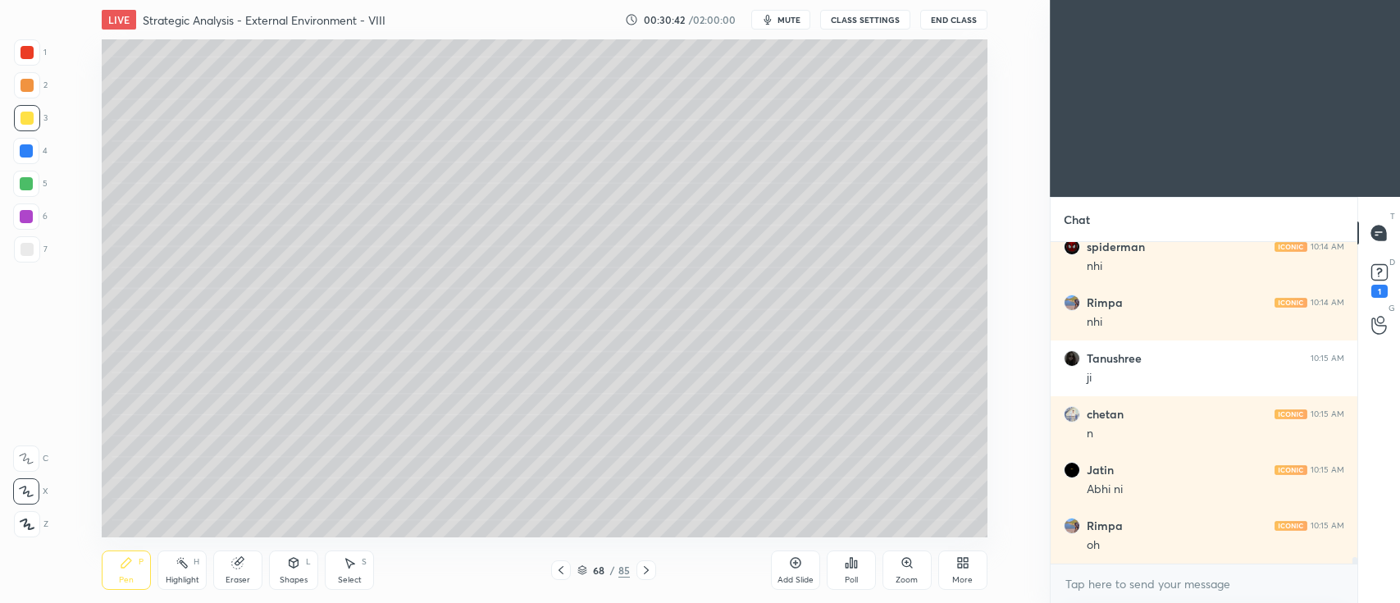
click at [36, 85] on div at bounding box center [27, 85] width 26 height 26
click at [26, 54] on div at bounding box center [27, 52] width 13 height 13
click at [28, 149] on div at bounding box center [26, 150] width 13 height 13
click at [27, 95] on div at bounding box center [27, 85] width 26 height 26
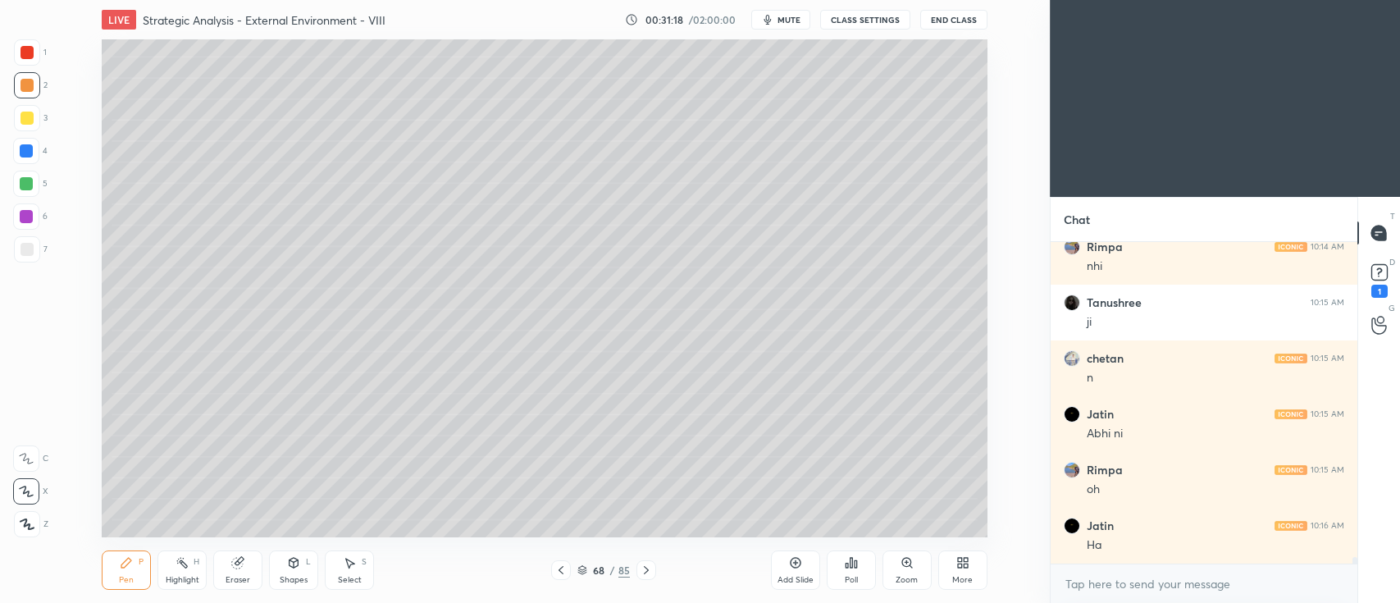
click at [30, 182] on div at bounding box center [26, 183] width 13 height 13
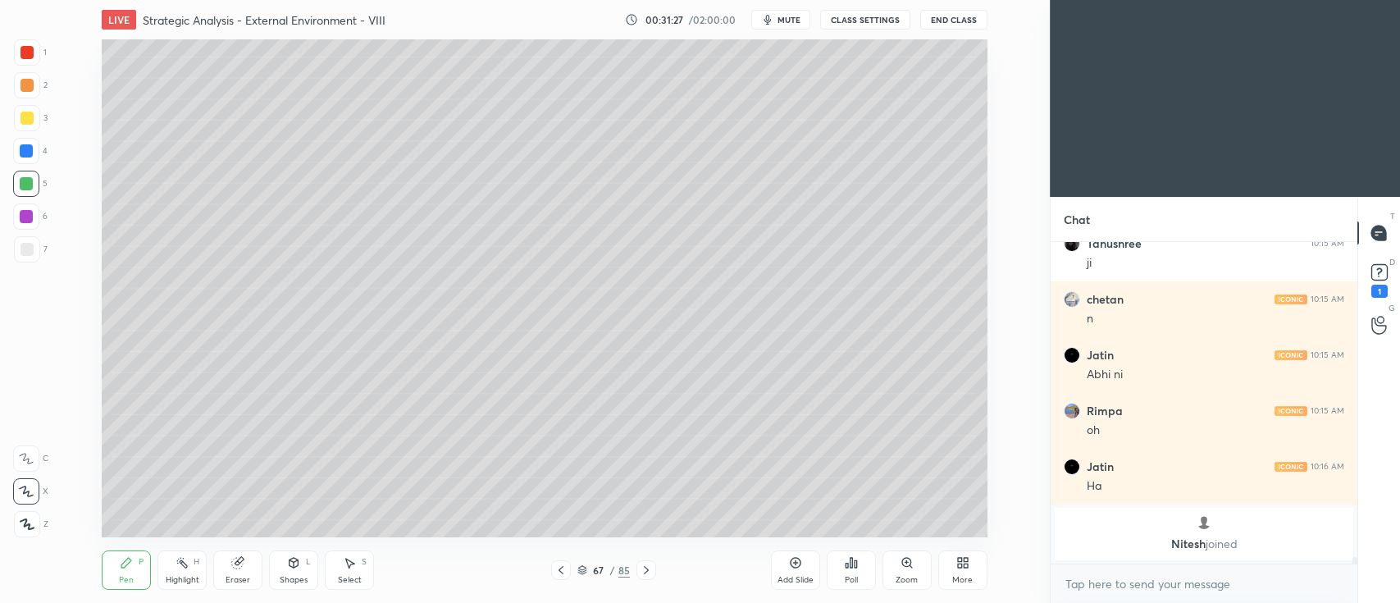
click at [788, 571] on div "Add Slide" at bounding box center [795, 569] width 49 height 39
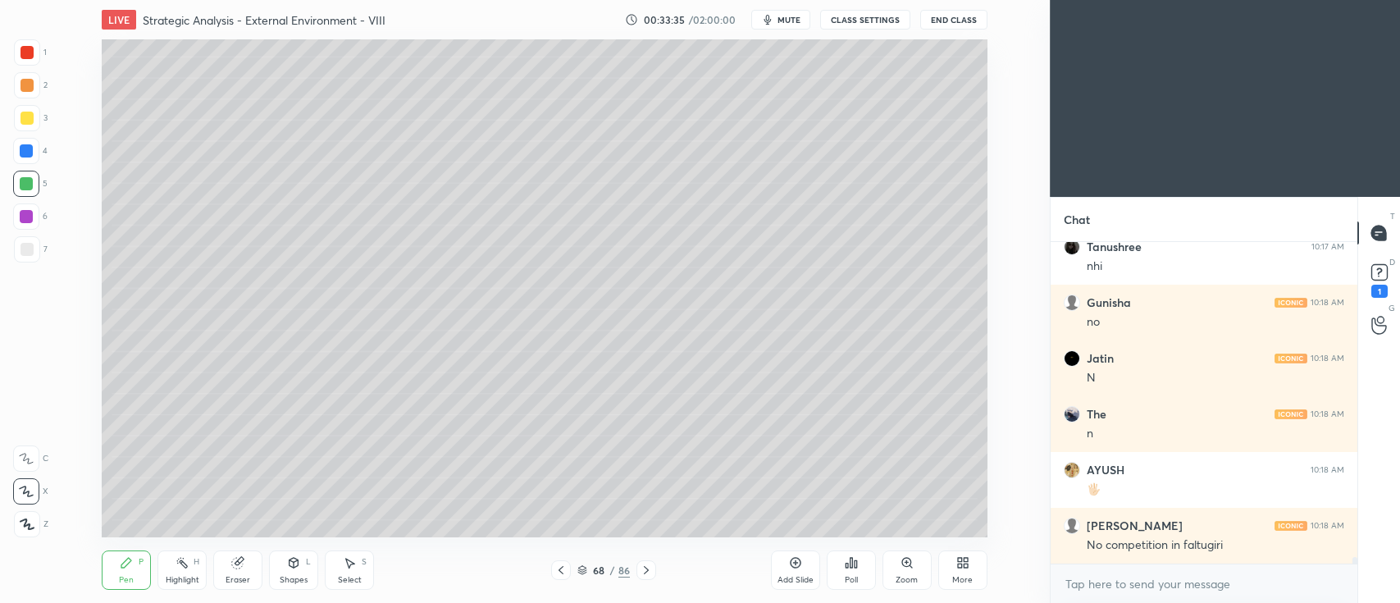
scroll to position [16119, 0]
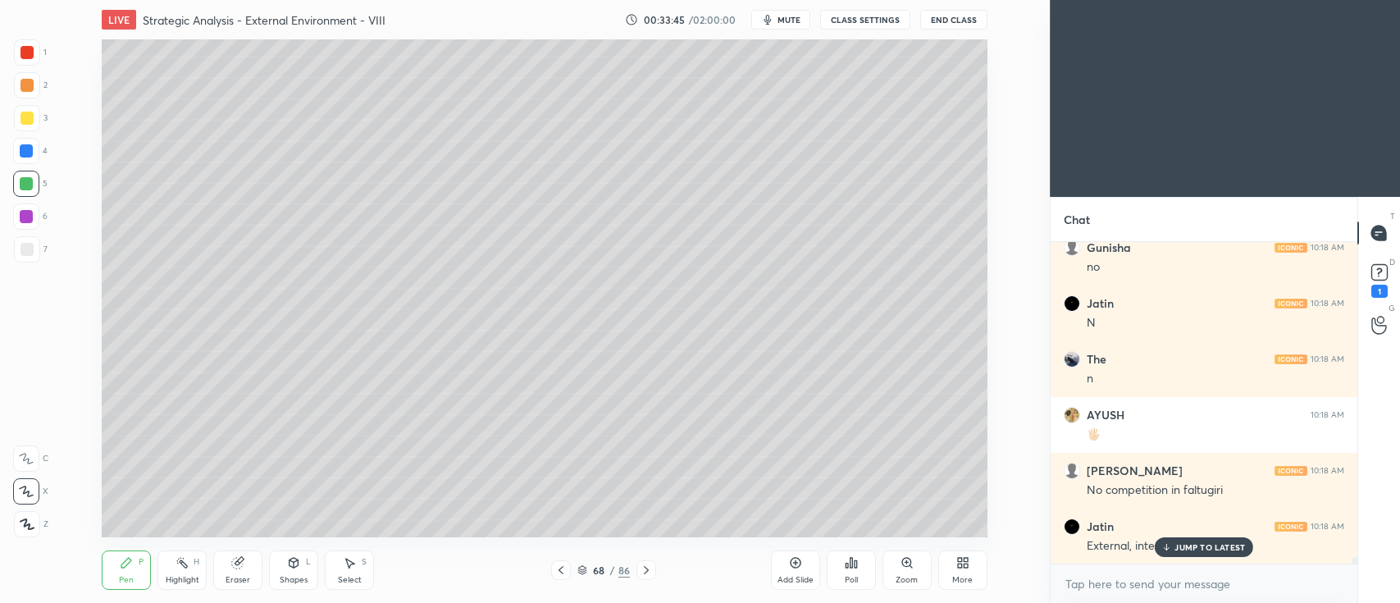
click at [17, 126] on div at bounding box center [27, 118] width 26 height 26
click at [646, 570] on icon at bounding box center [646, 570] width 13 height 13
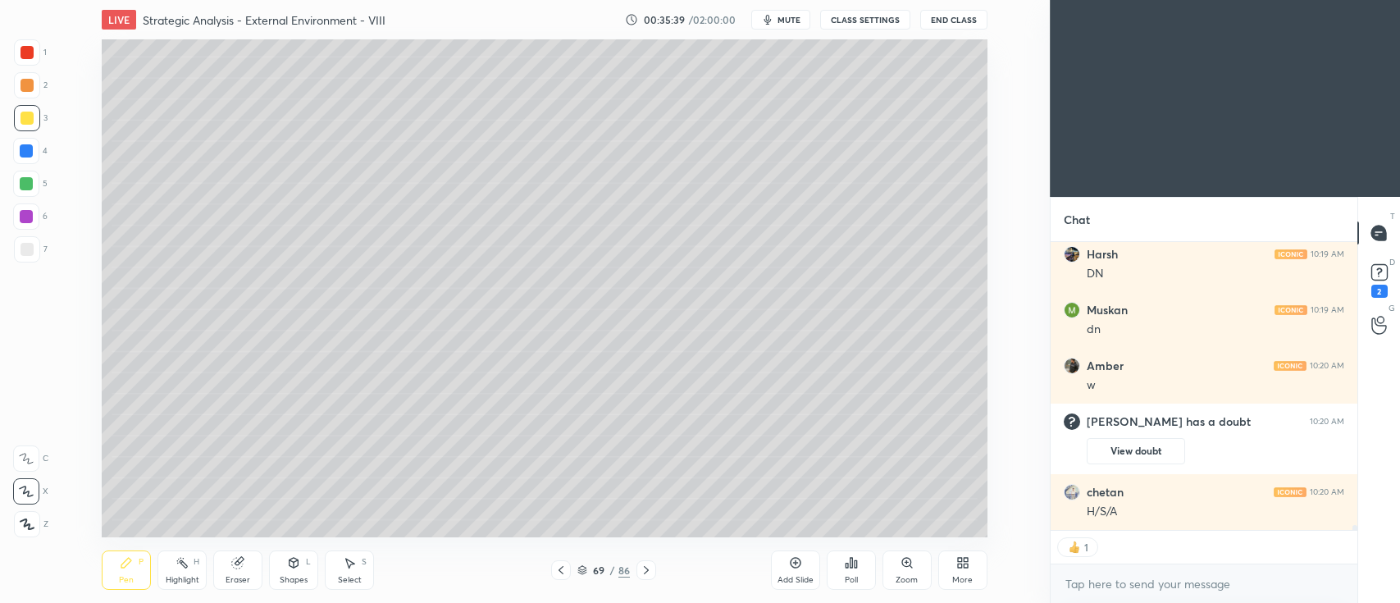
scroll to position [16582, 0]
click at [798, 563] on icon at bounding box center [795, 562] width 13 height 13
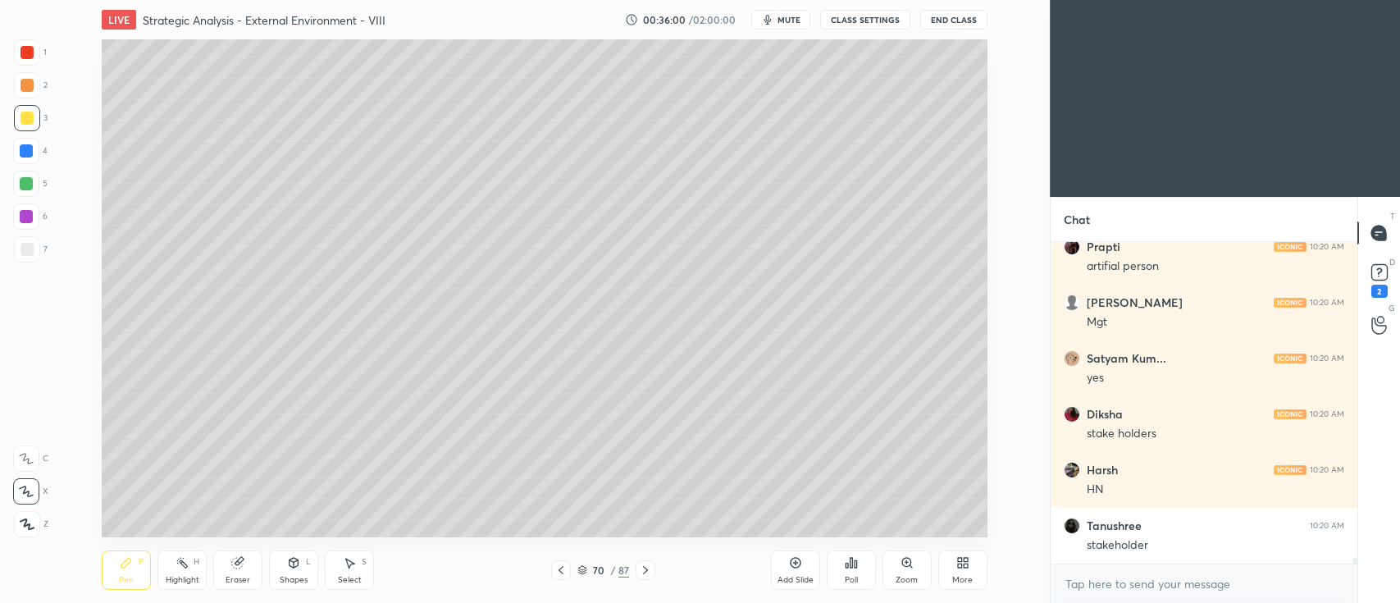
scroll to position [16994, 0]
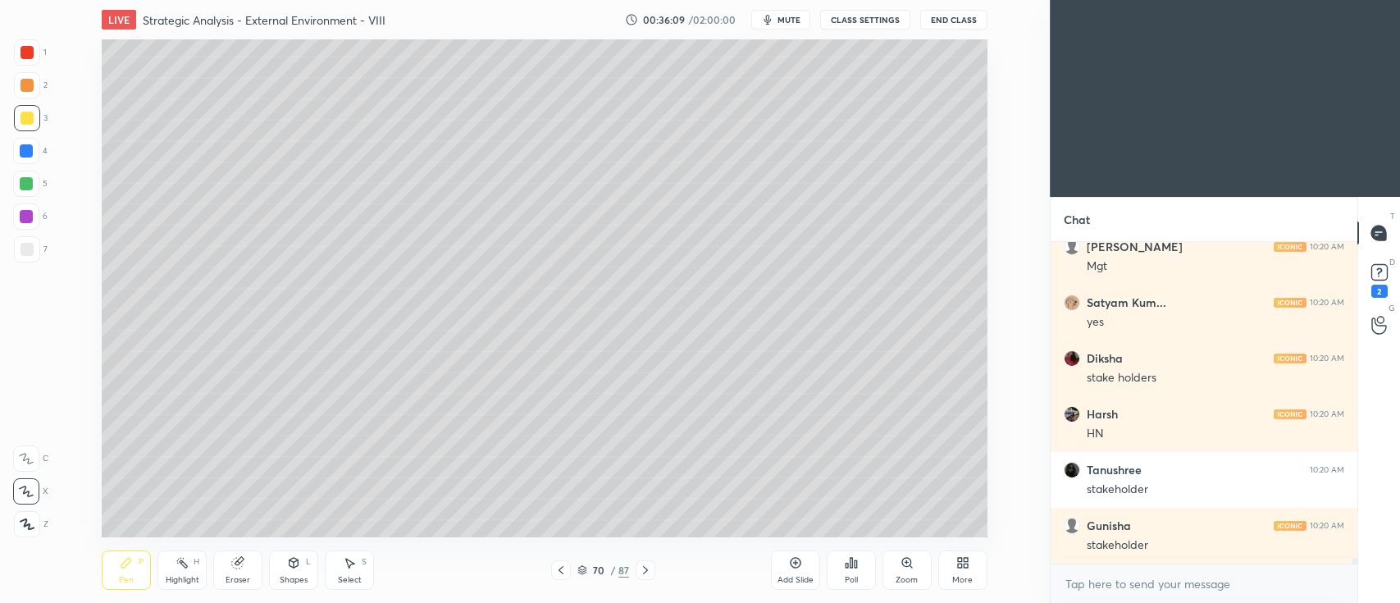
click at [33, 184] on div at bounding box center [26, 183] width 13 height 13
click at [49, 244] on div "1 2 3 4 5 6 7 C X Z C X Z E E Erase all H H" at bounding box center [26, 288] width 53 height 498
click at [22, 124] on div at bounding box center [27, 118] width 13 height 13
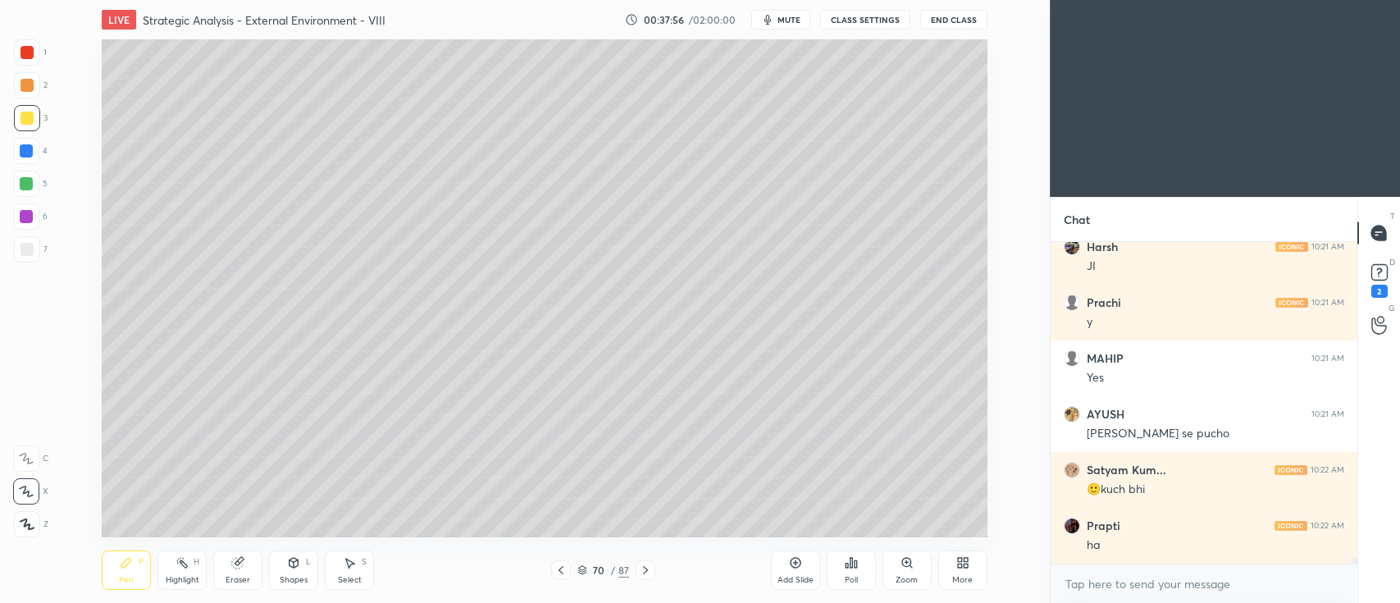
scroll to position [17831, 0]
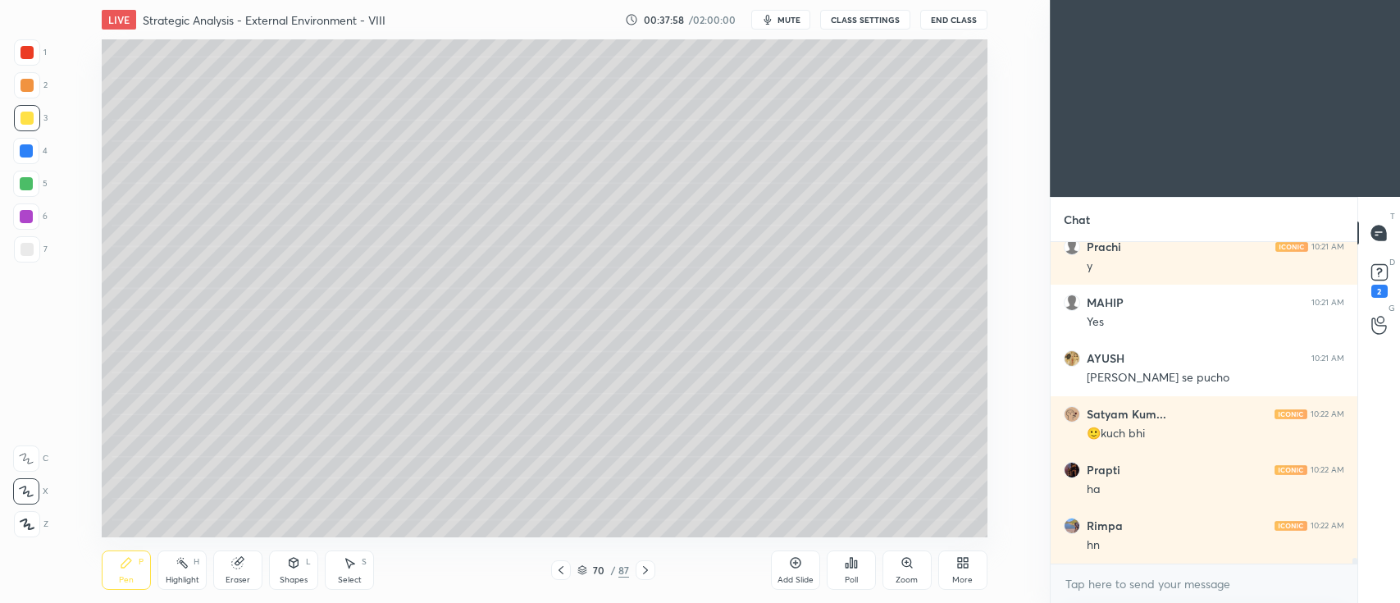
click at [26, 93] on div at bounding box center [27, 85] width 26 height 26
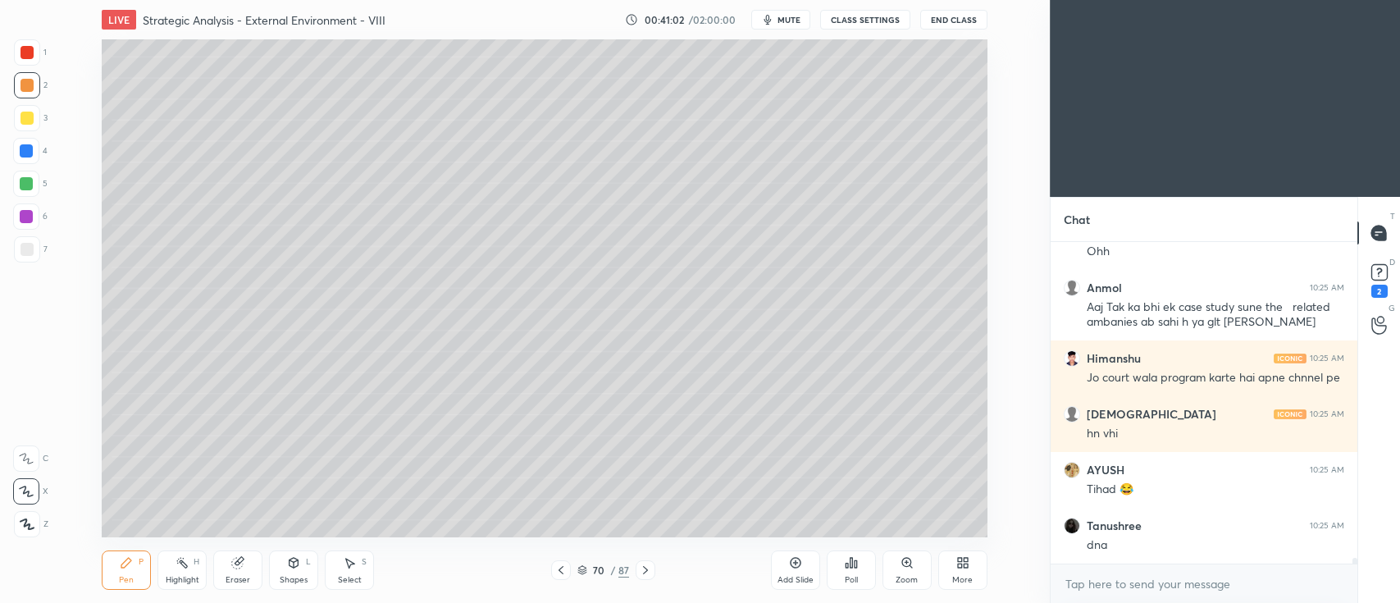
scroll to position [19035, 0]
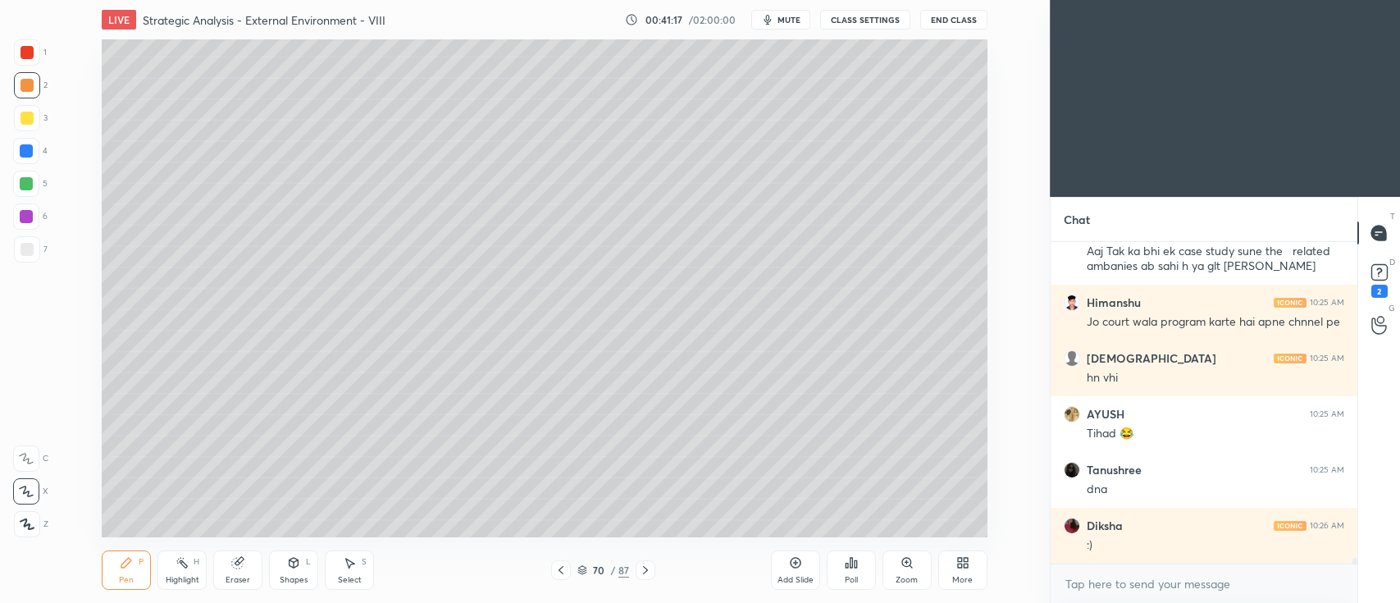
click at [36, 185] on div at bounding box center [26, 184] width 26 height 26
click at [29, 86] on div at bounding box center [27, 85] width 13 height 13
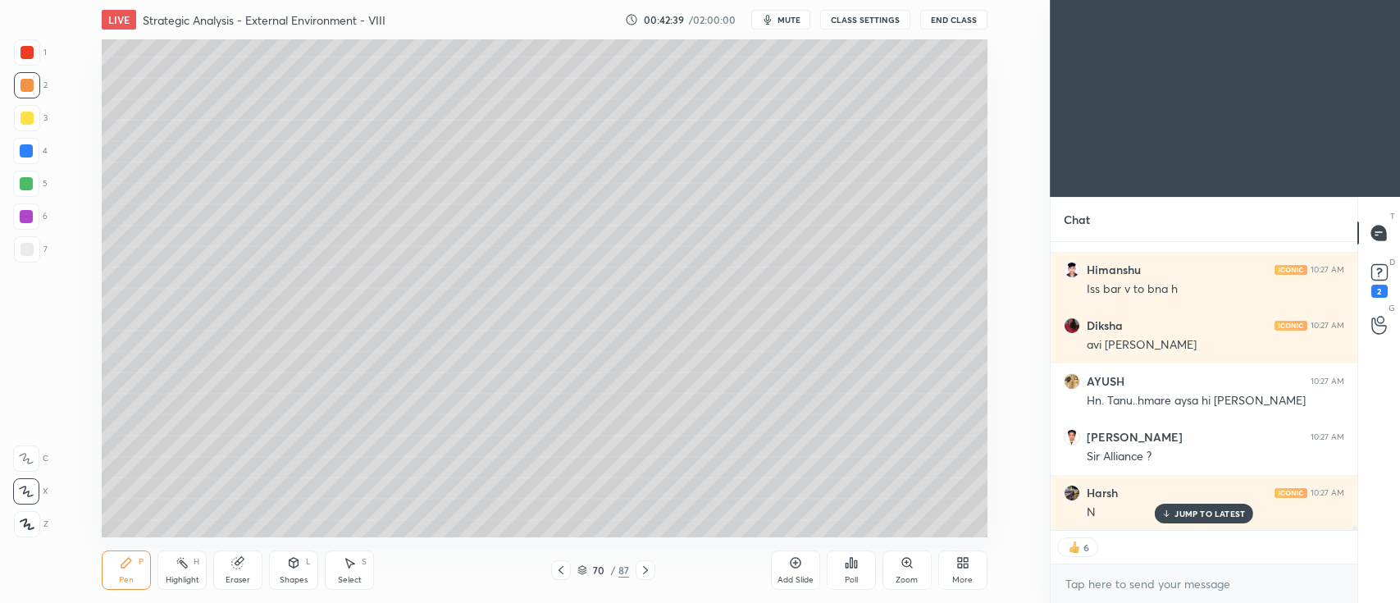
scroll to position [19811, 0]
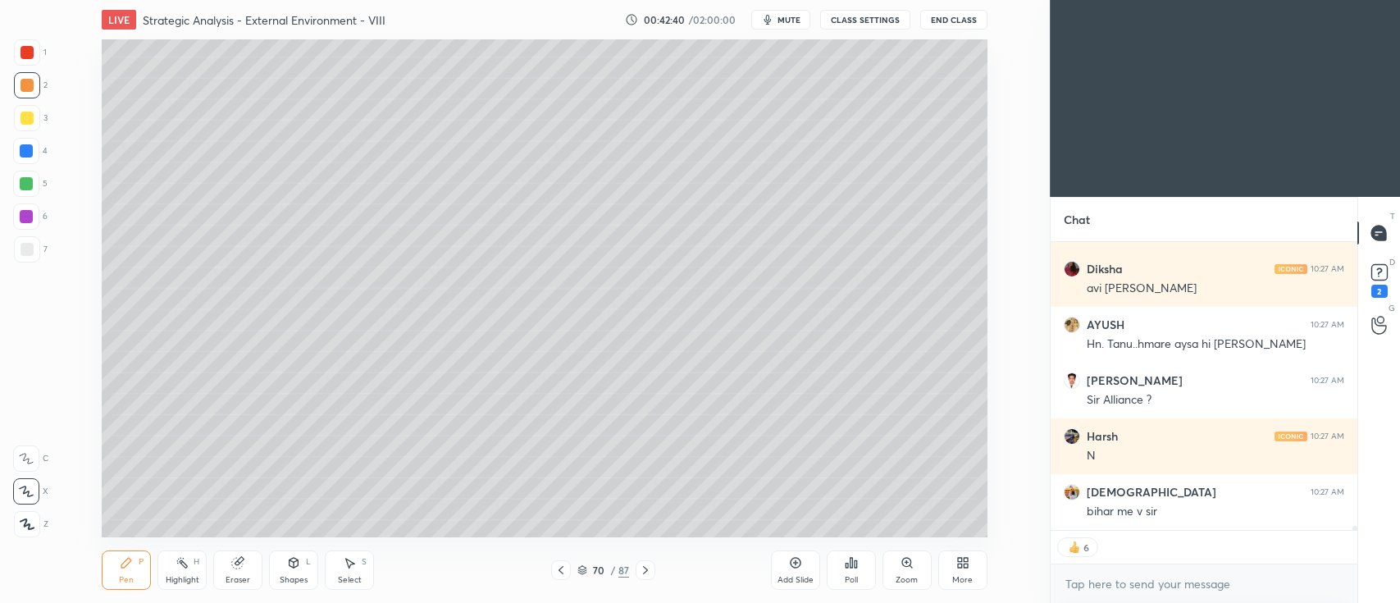
type textarea "x"
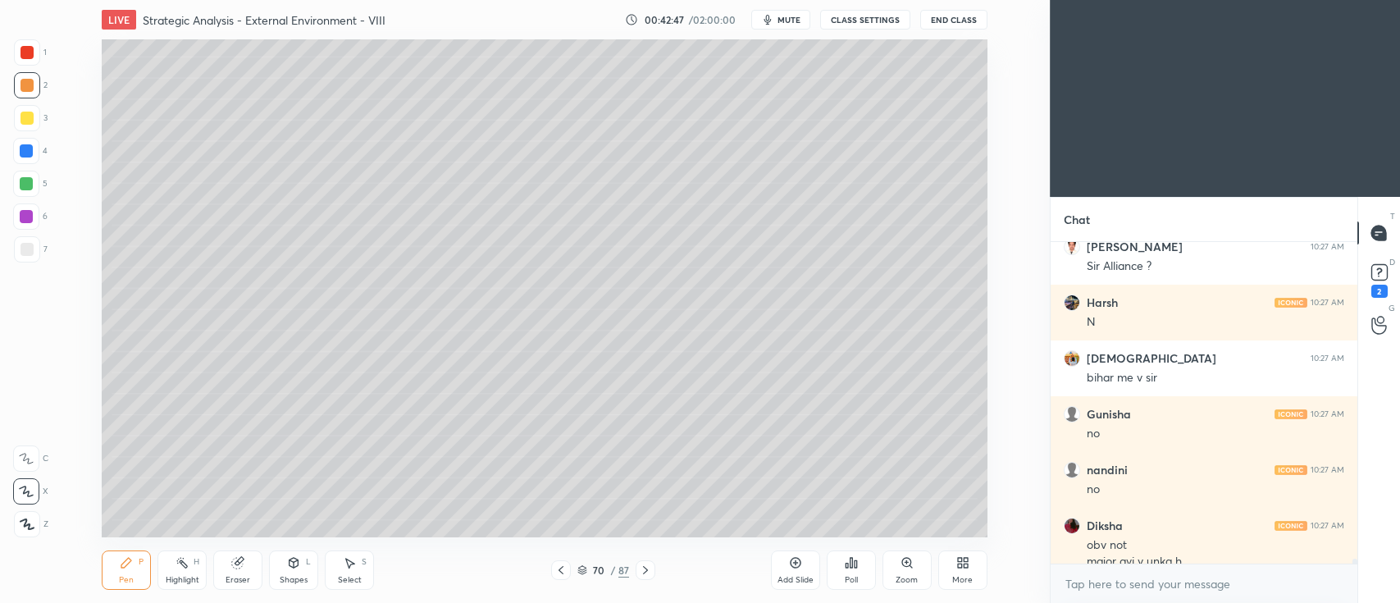
scroll to position [19961, 0]
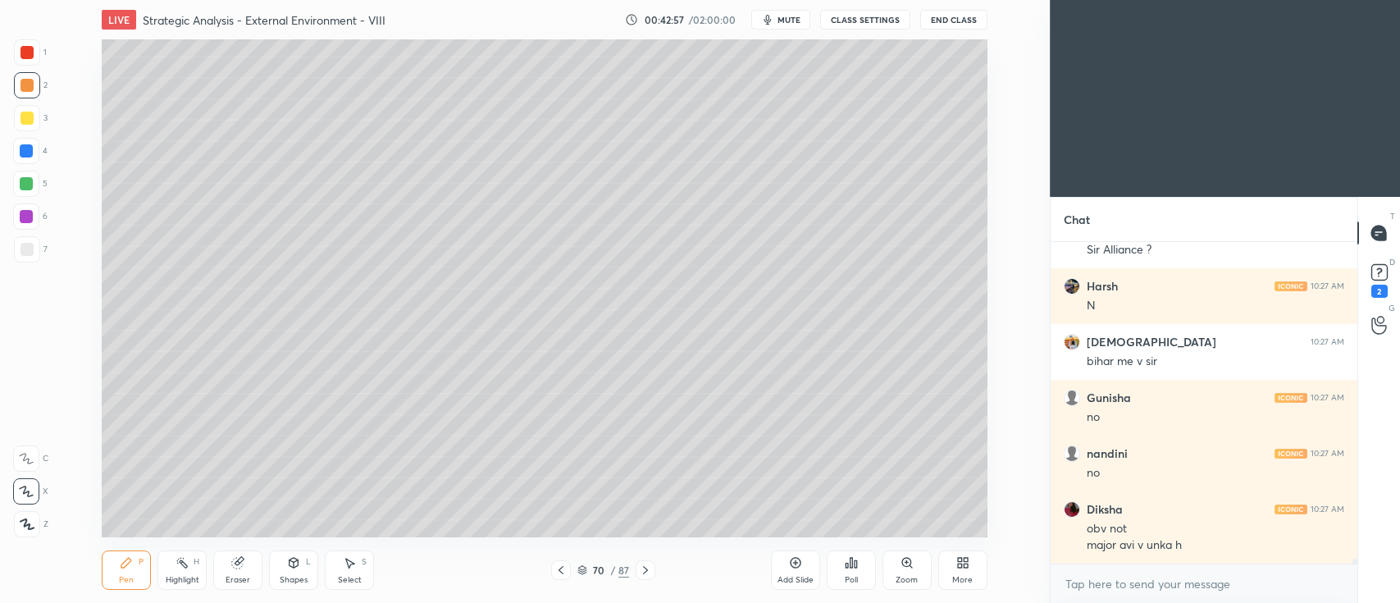
click at [279, 568] on div "Shapes L" at bounding box center [293, 569] width 49 height 39
click at [33, 249] on div at bounding box center [27, 249] width 13 height 13
click at [130, 569] on div "Pen P" at bounding box center [126, 569] width 49 height 39
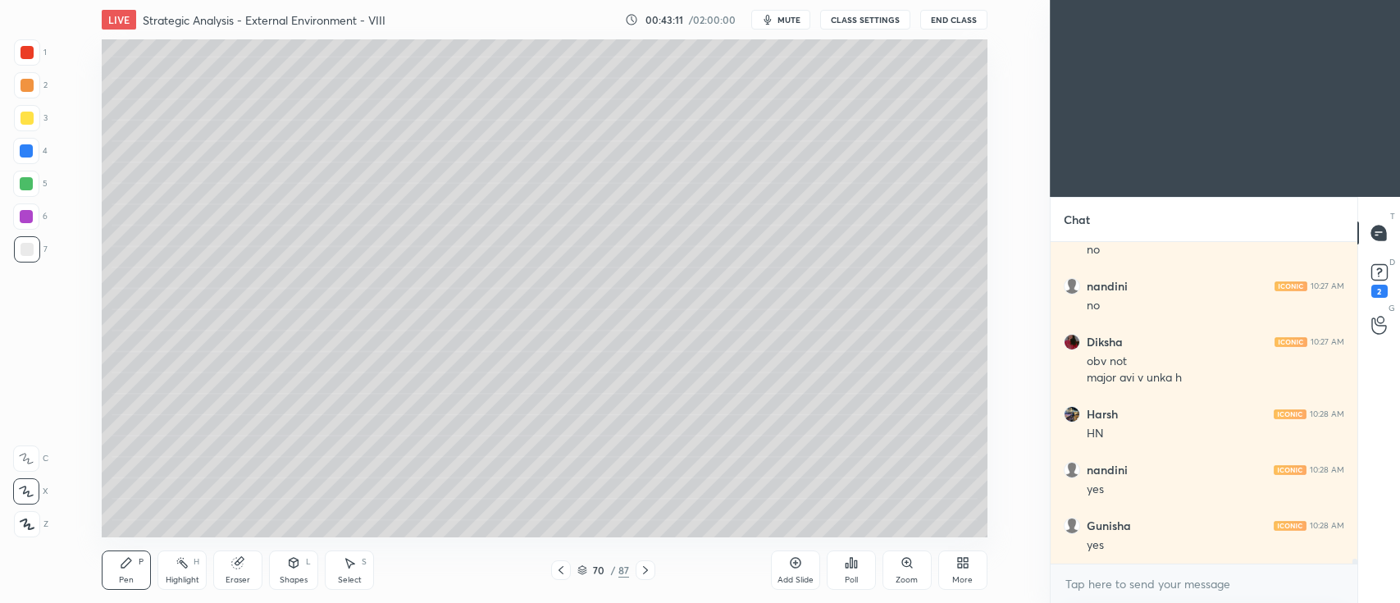
scroll to position [20184, 0]
click at [558, 576] on icon at bounding box center [561, 570] width 13 height 13
click at [794, 579] on div "Add Slide" at bounding box center [796, 580] width 36 height 8
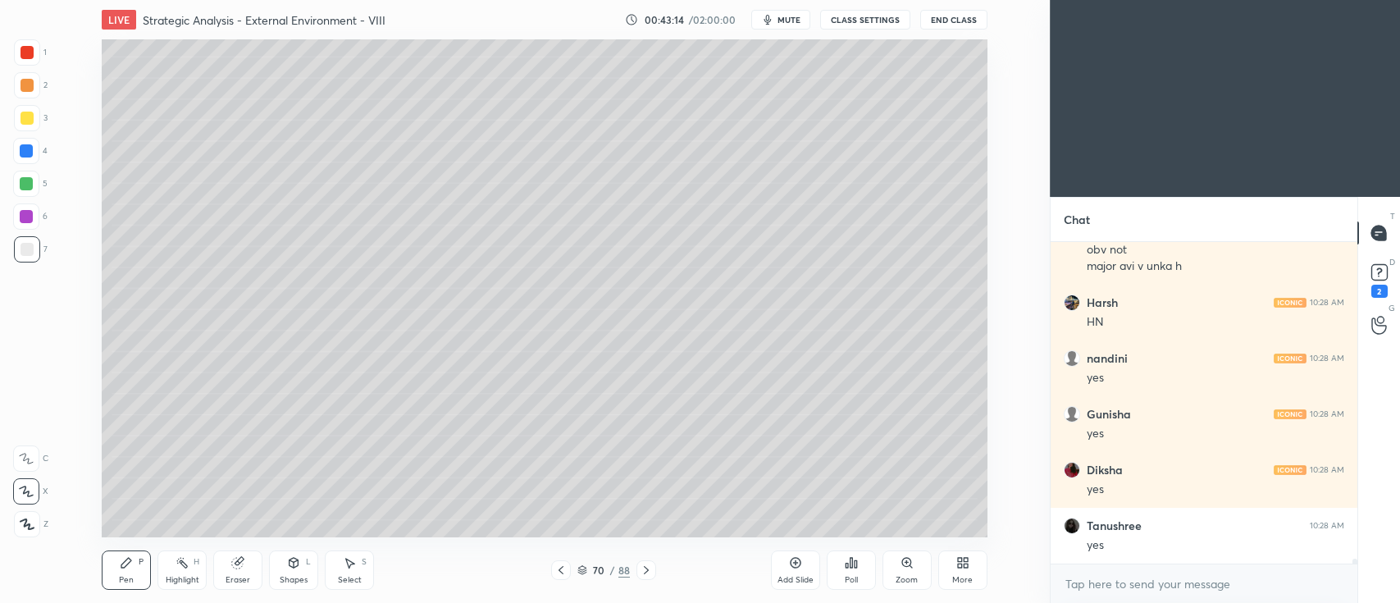
click at [38, 130] on div "3" at bounding box center [31, 118] width 34 height 26
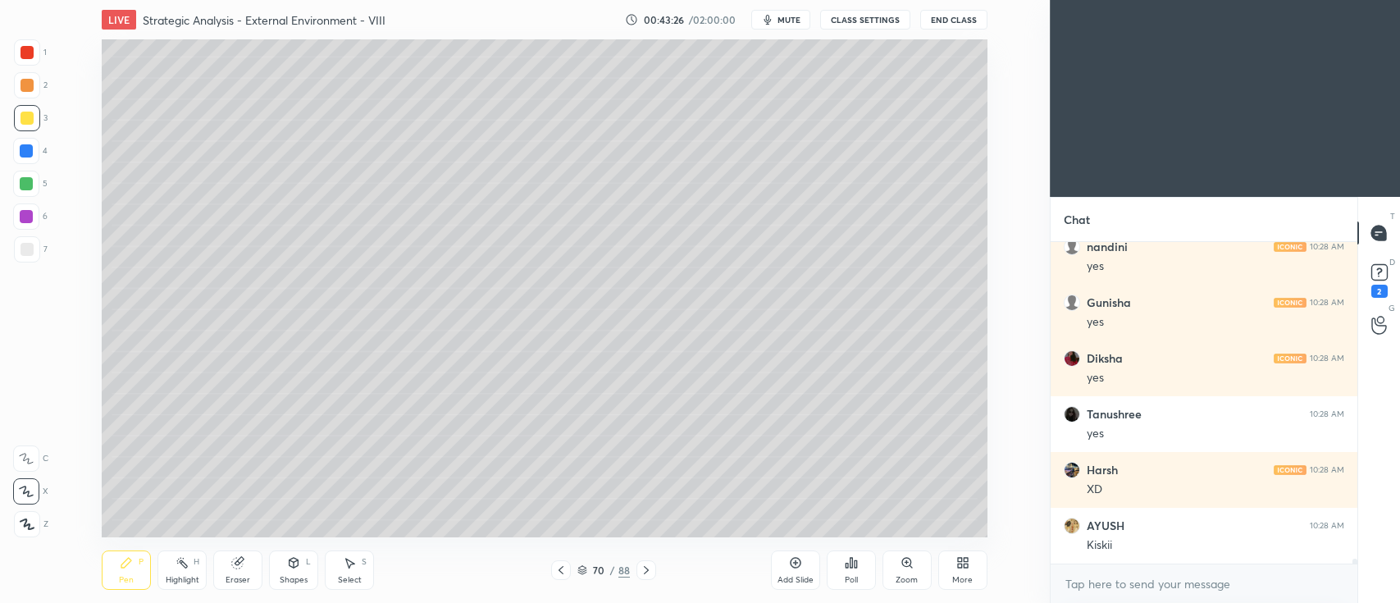
scroll to position [20407, 0]
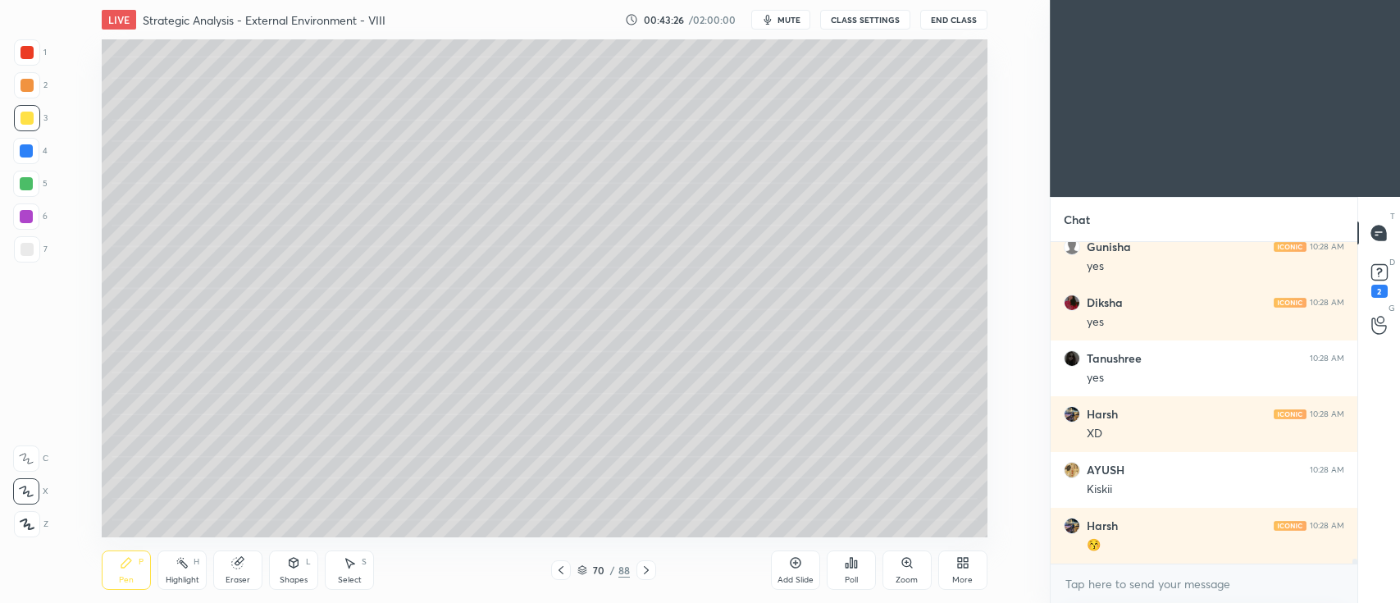
click at [24, 189] on div at bounding box center [26, 183] width 13 height 13
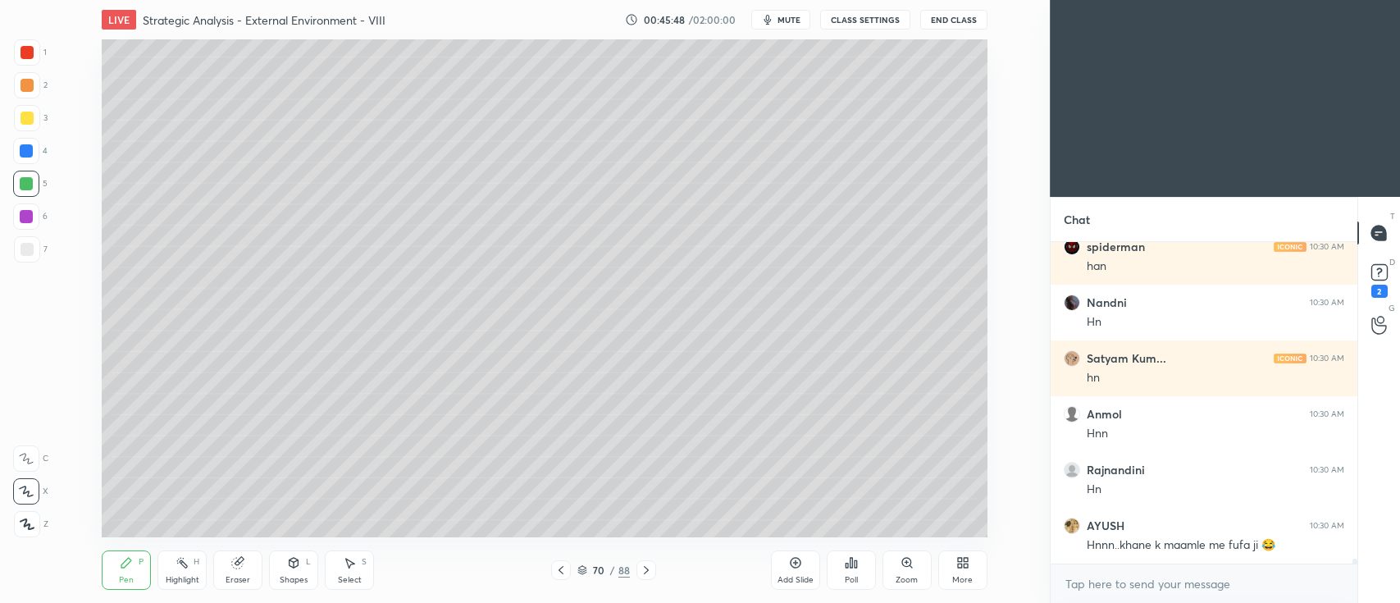
scroll to position [22527, 0]
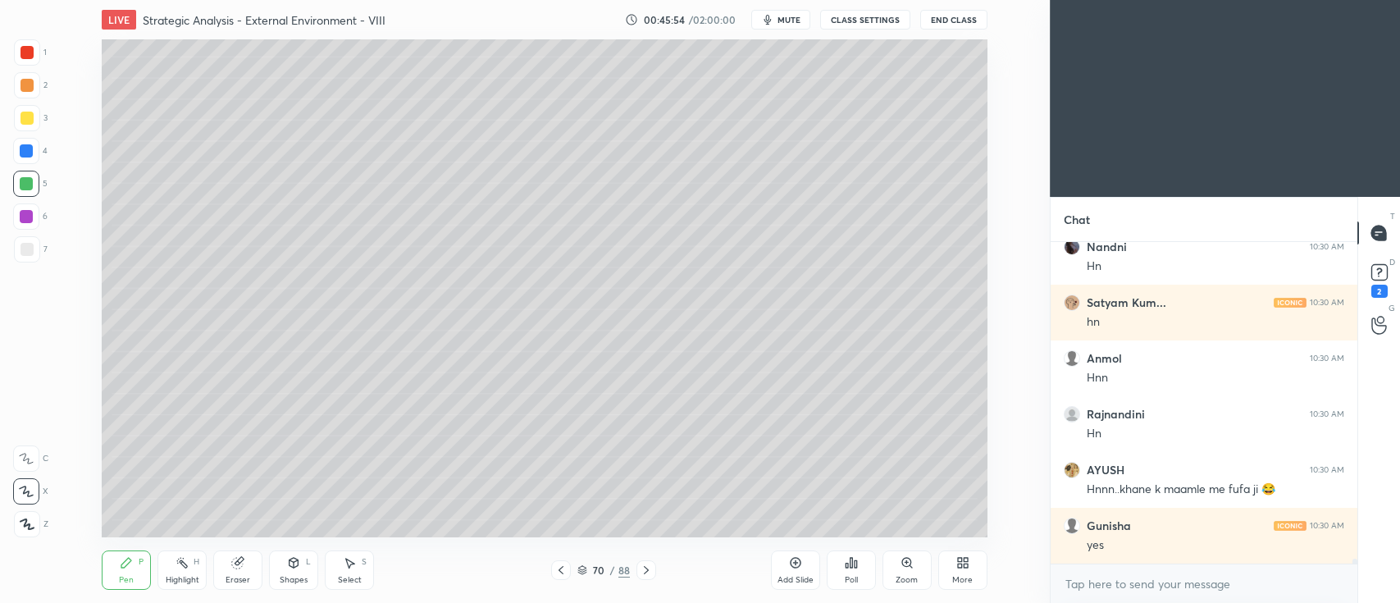
click at [289, 566] on icon at bounding box center [293, 562] width 13 height 13
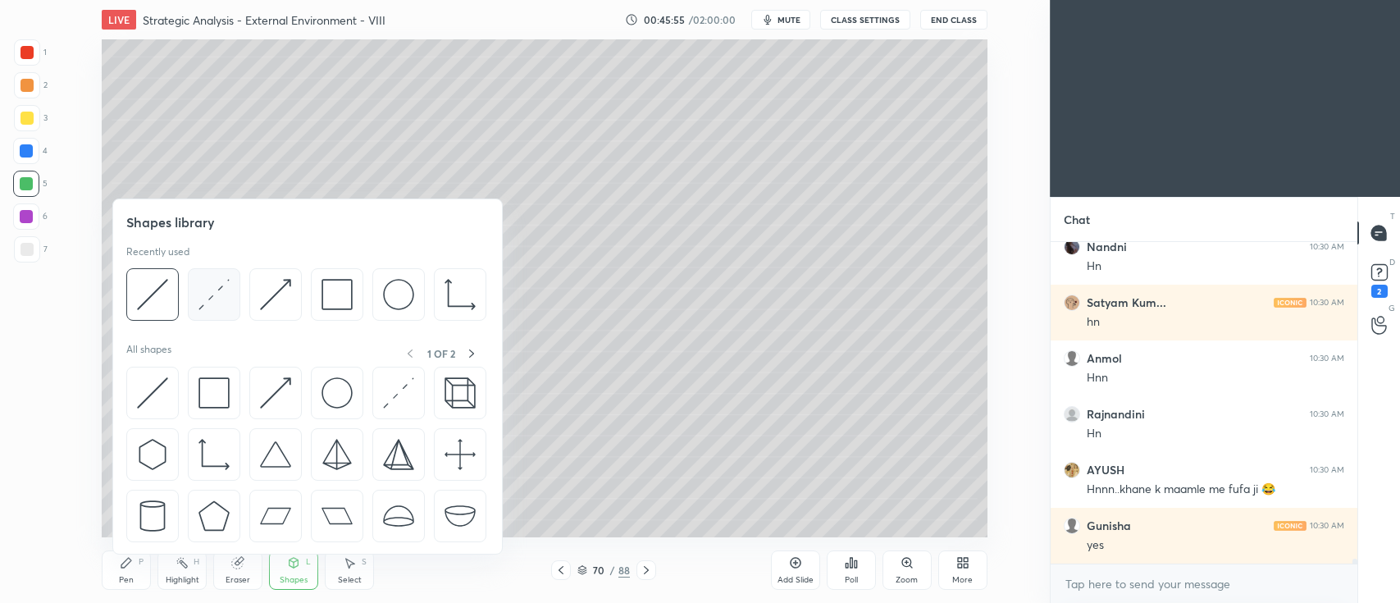
click at [207, 303] on img at bounding box center [214, 294] width 31 height 31
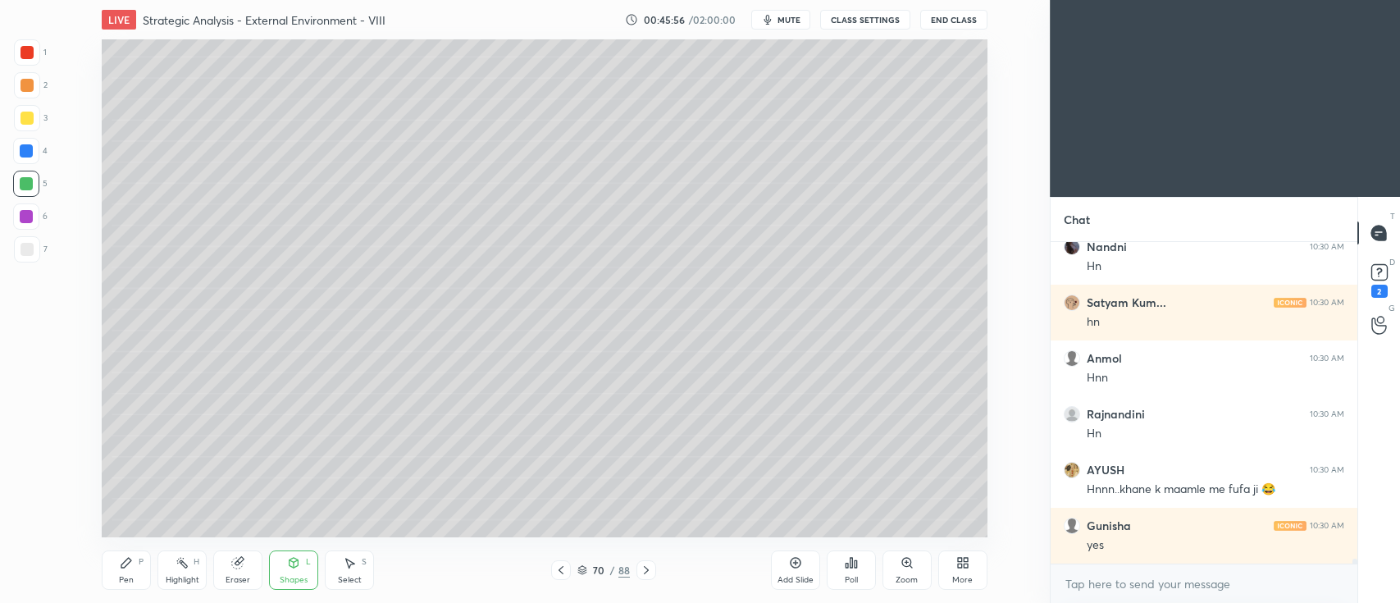
click at [35, 247] on div at bounding box center [27, 249] width 26 height 26
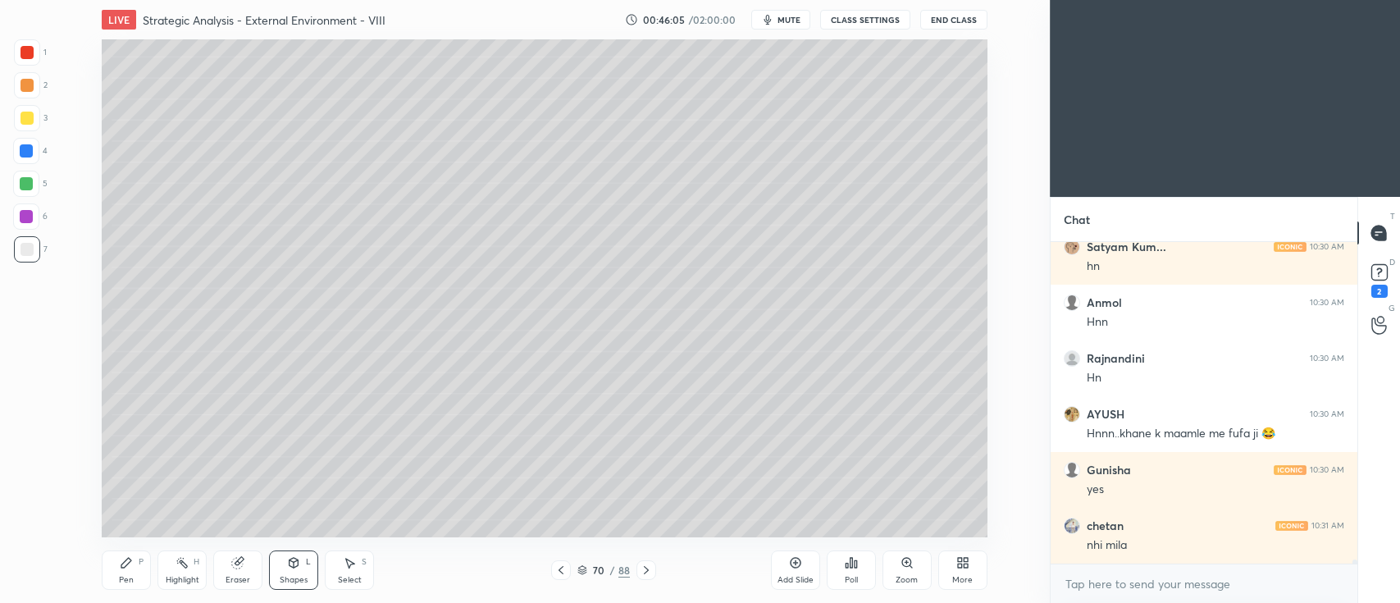
scroll to position [22638, 0]
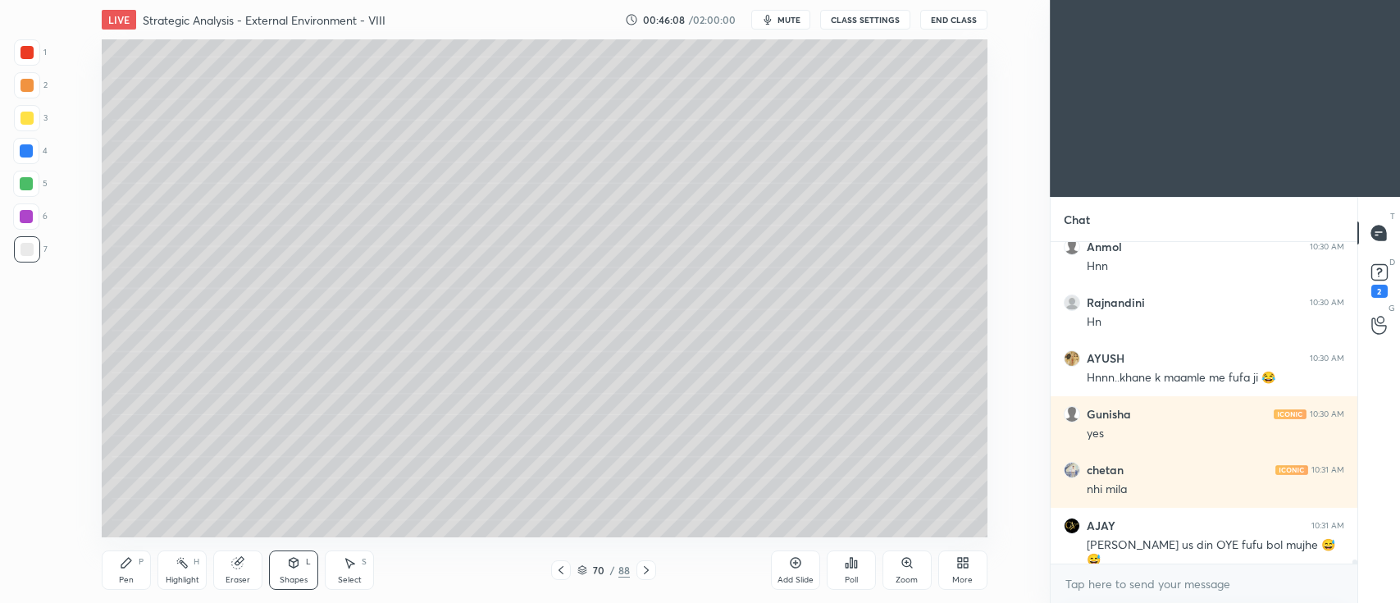
click at [18, 121] on div at bounding box center [27, 118] width 26 height 26
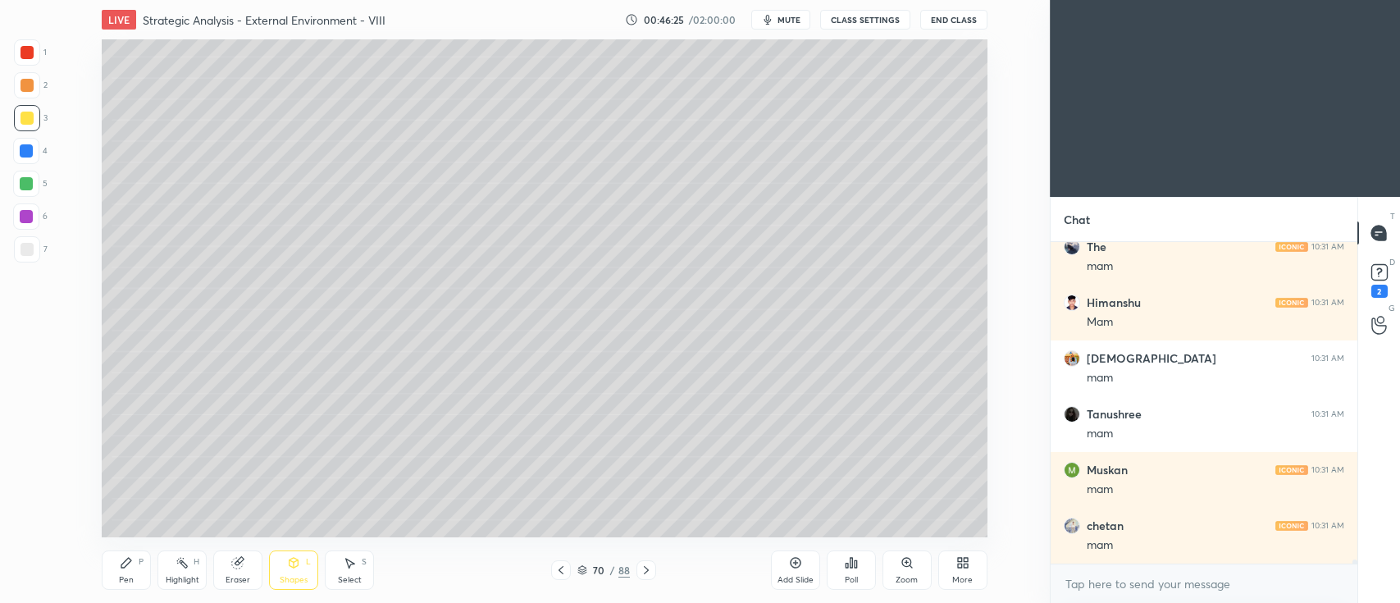
scroll to position [23308, 0]
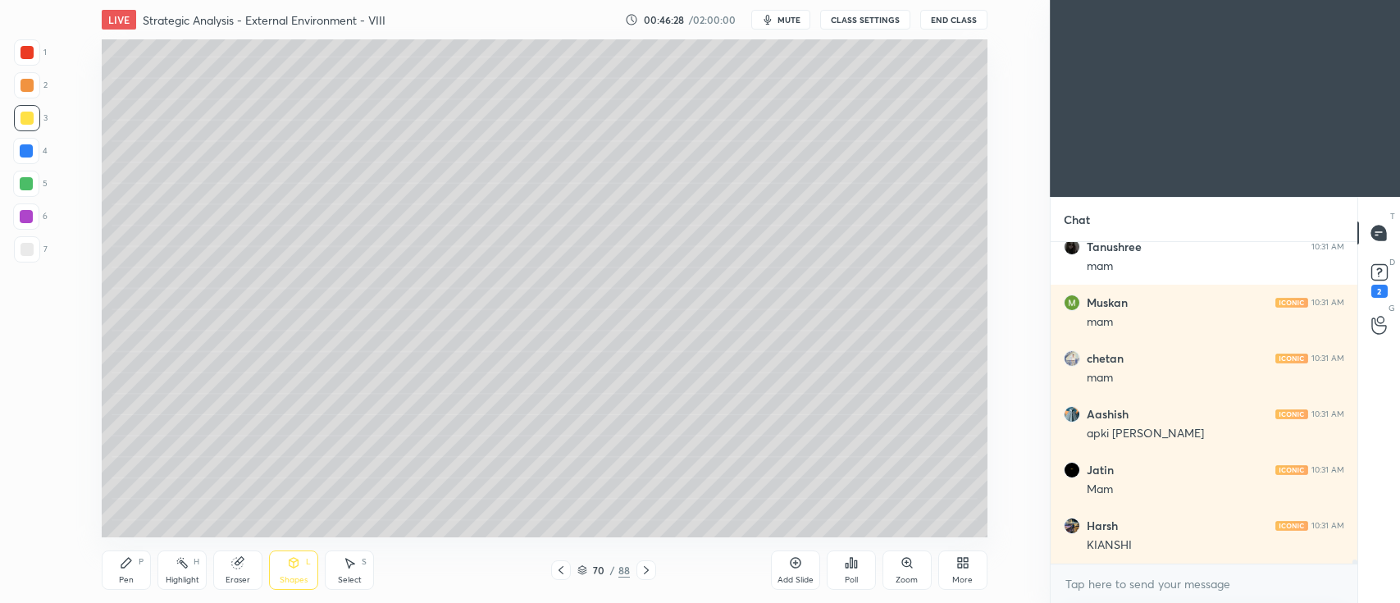
click at [131, 556] on icon at bounding box center [126, 562] width 13 height 13
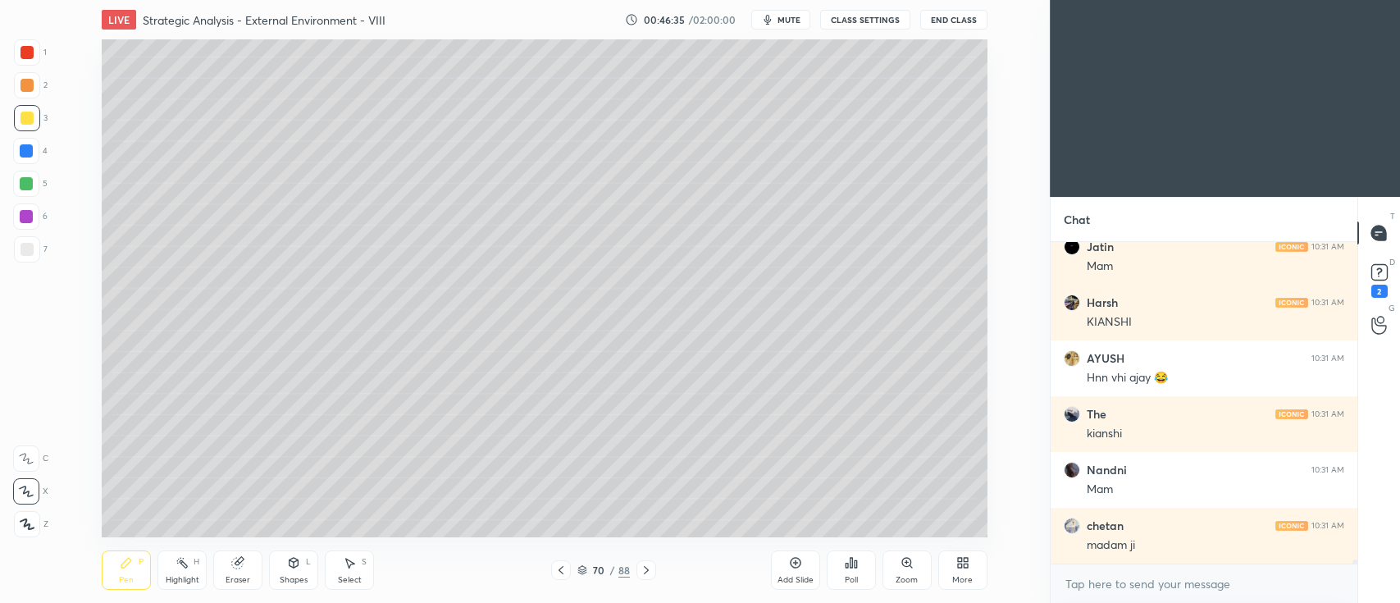
scroll to position [23642, 0]
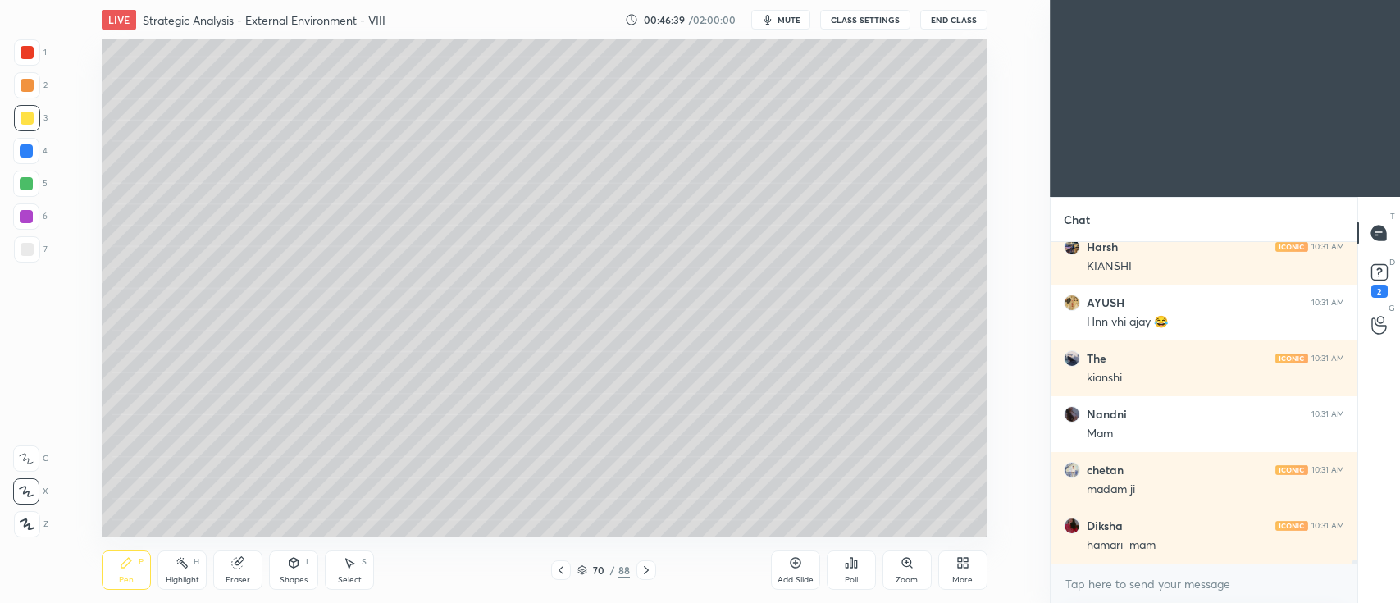
click at [37, 215] on div at bounding box center [26, 216] width 26 height 26
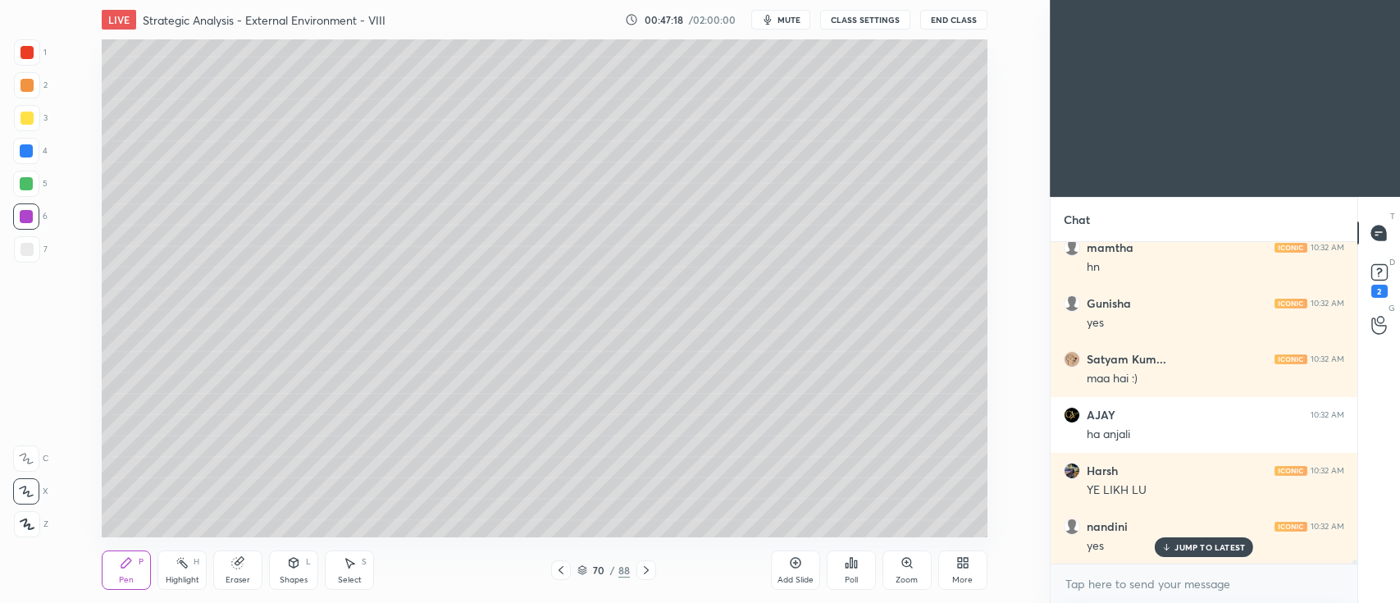
scroll to position [25497, 0]
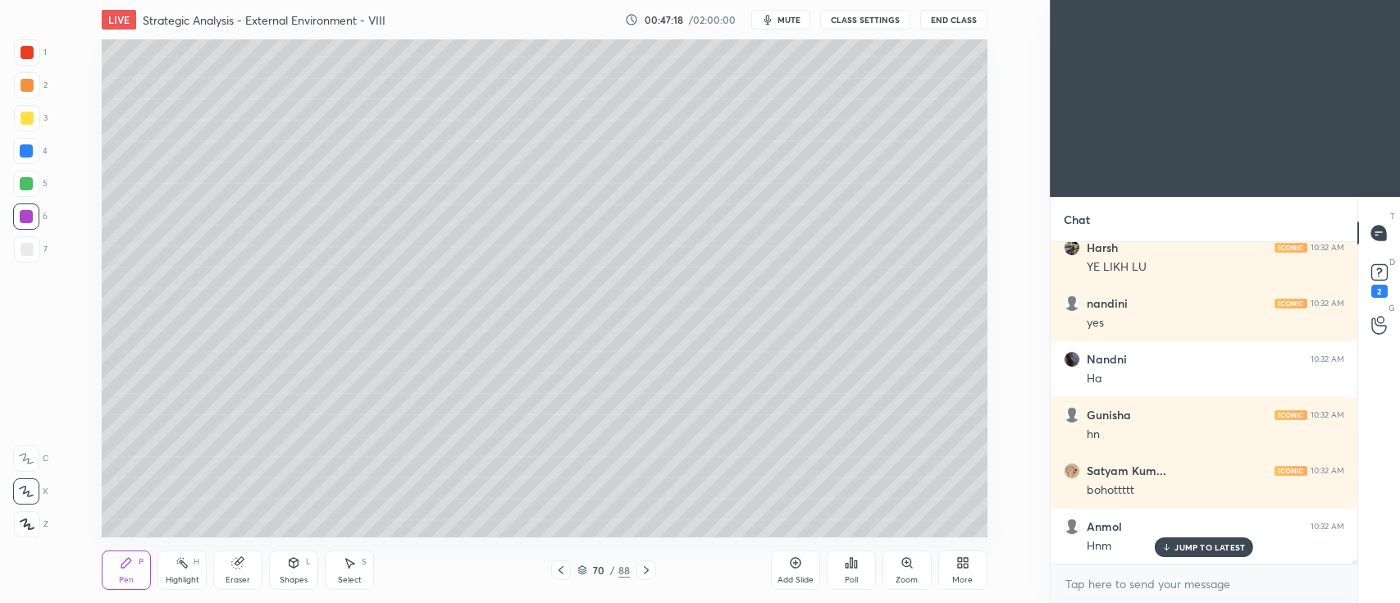
click at [26, 90] on div at bounding box center [27, 85] width 13 height 13
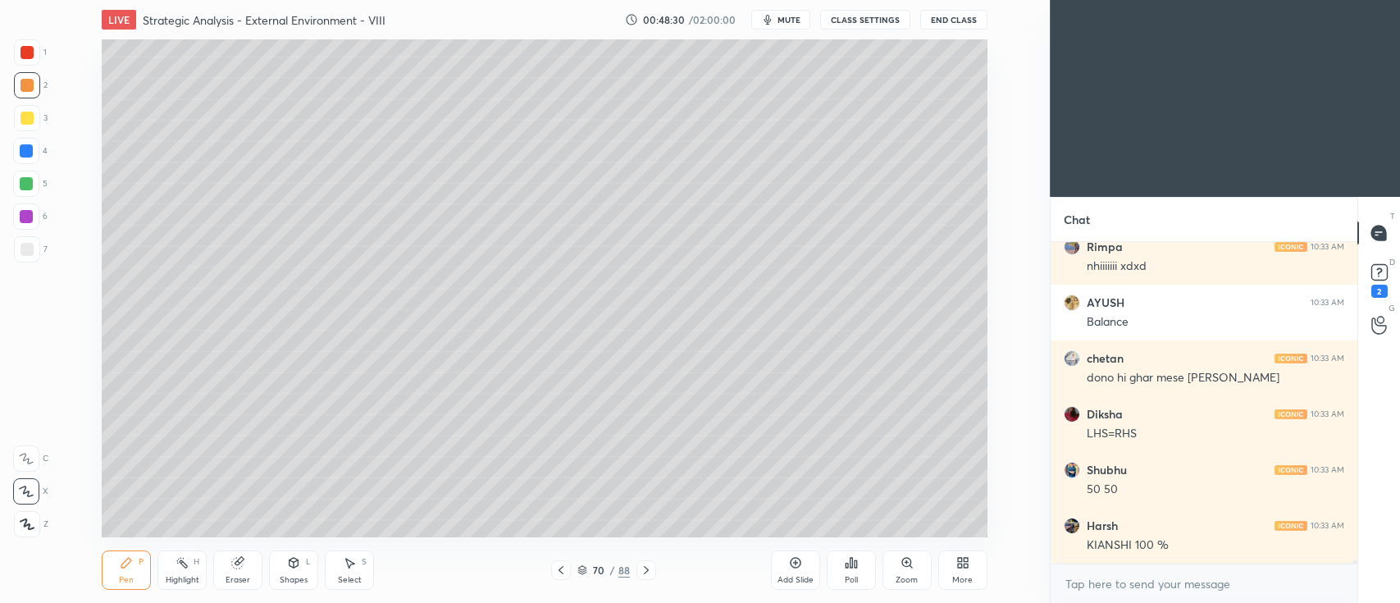
scroll to position [27744, 0]
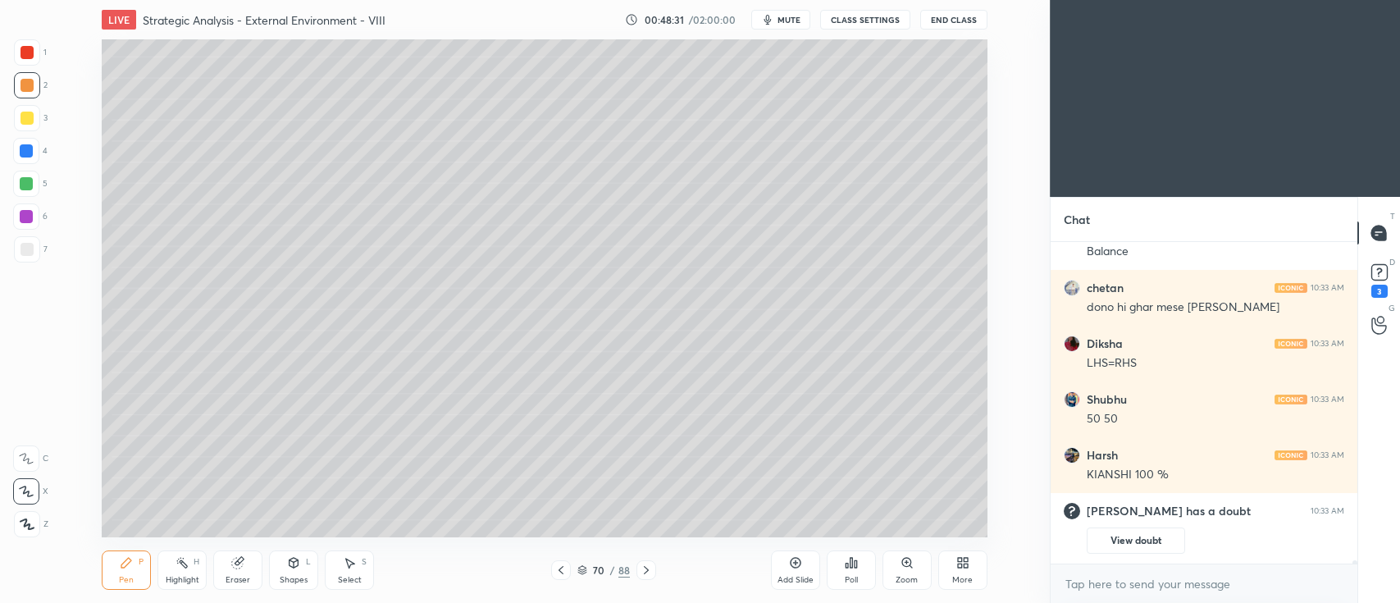
click at [769, 566] on div "70 / 88" at bounding box center [603, 570] width 335 height 20
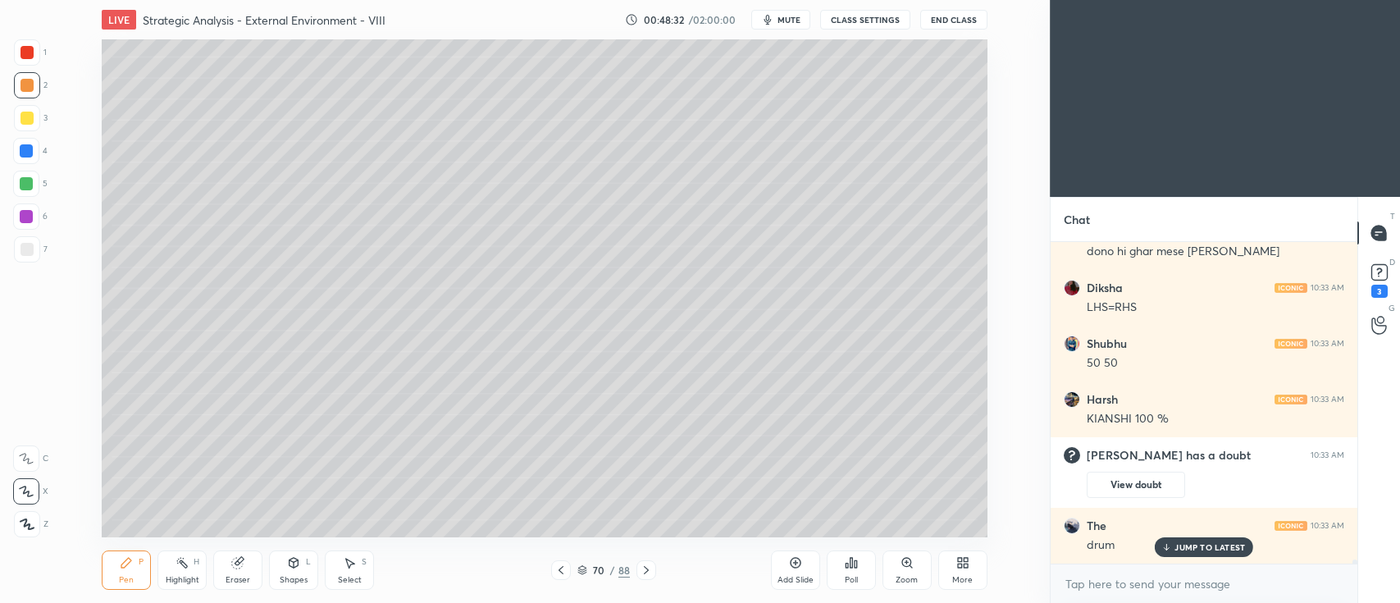
scroll to position [25117, 0]
click at [794, 563] on icon at bounding box center [795, 562] width 5 height 5
click at [38, 112] on div at bounding box center [27, 118] width 26 height 26
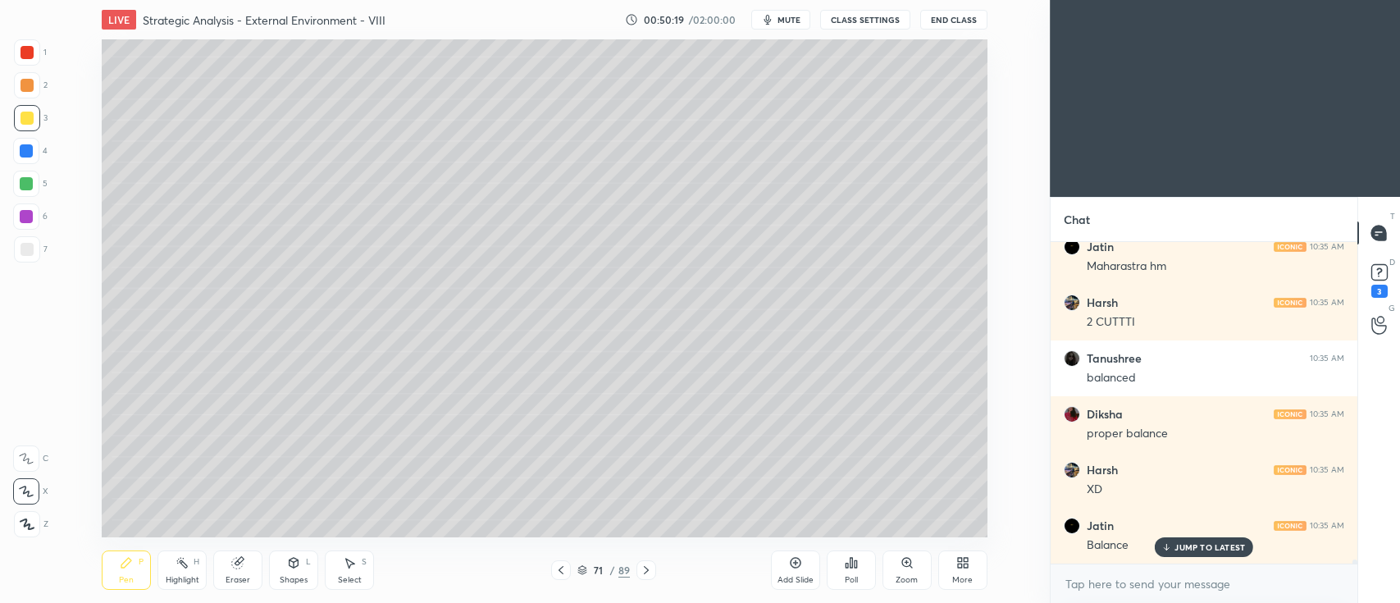
scroll to position [26790, 0]
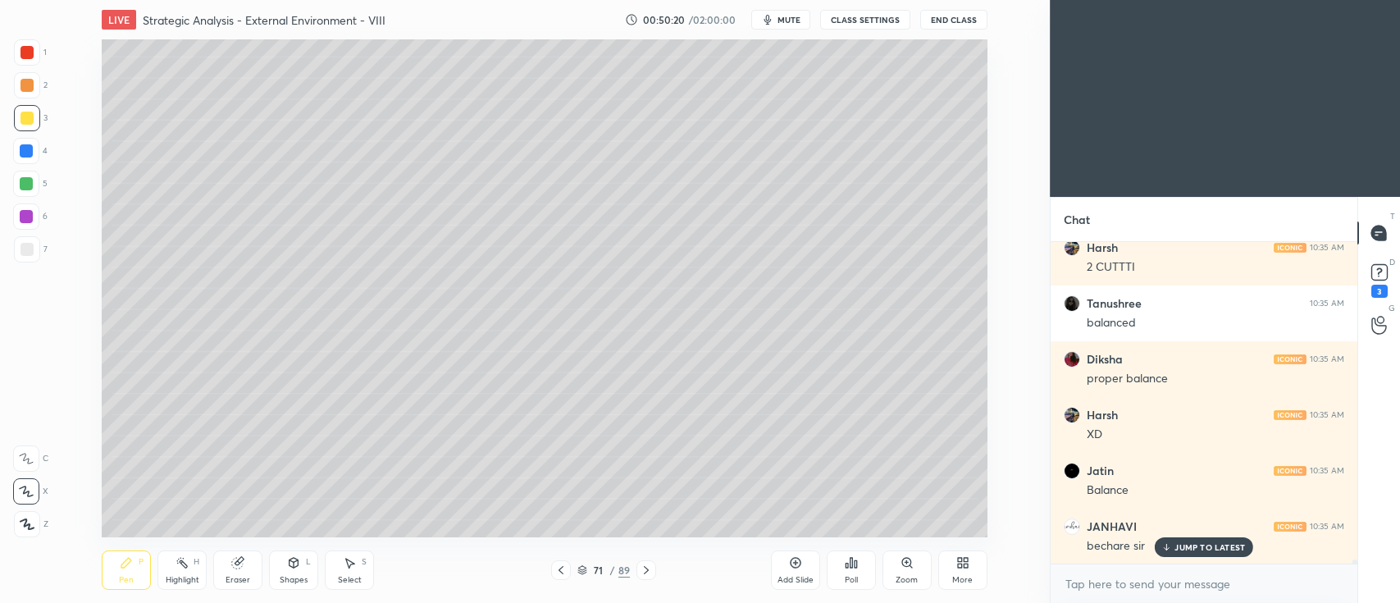
click at [39, 180] on div at bounding box center [26, 184] width 26 height 26
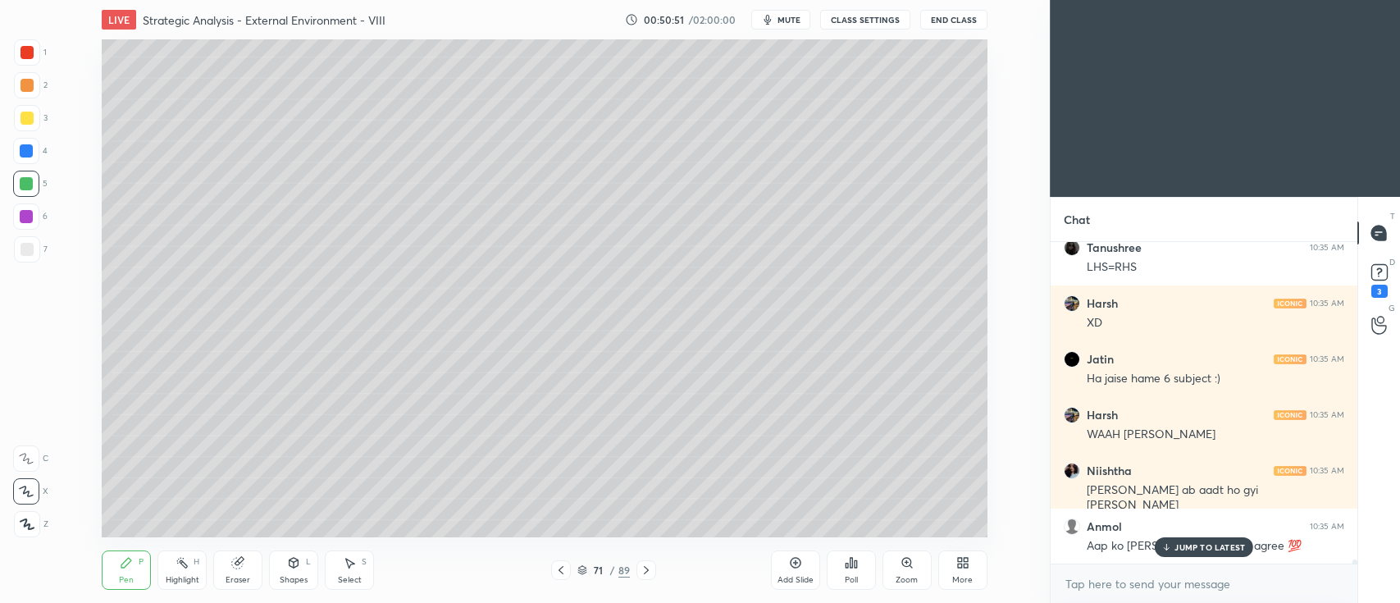
scroll to position [26906, 0]
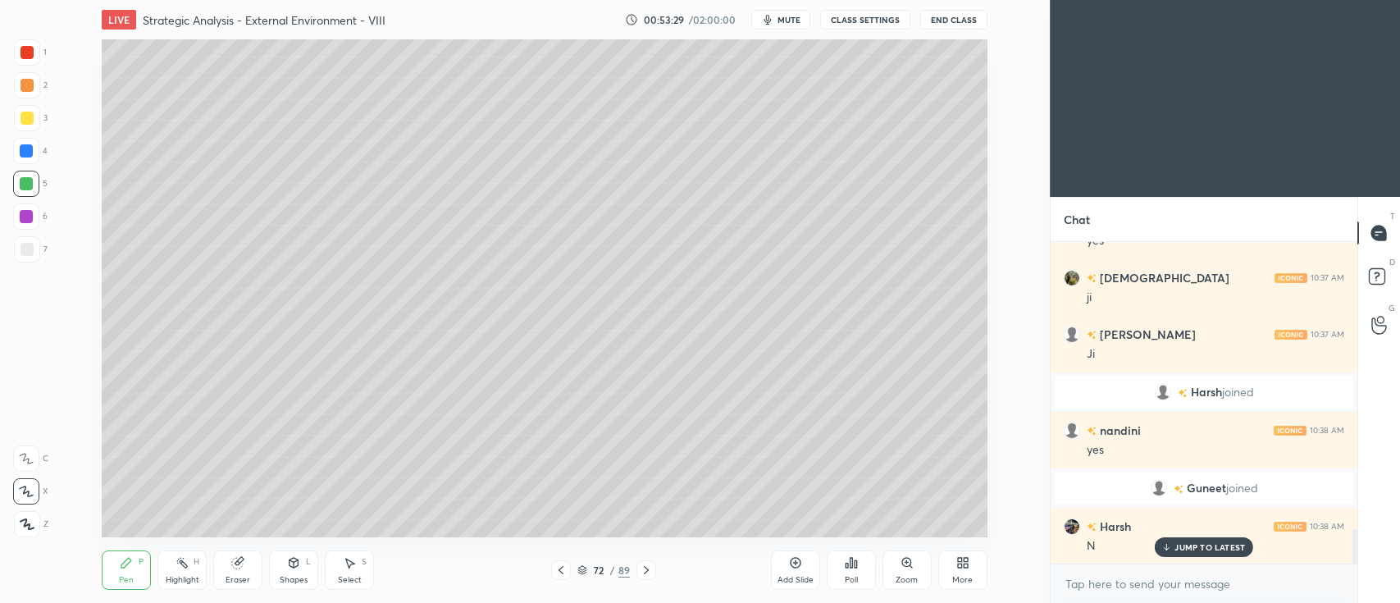
scroll to position [2669, 0]
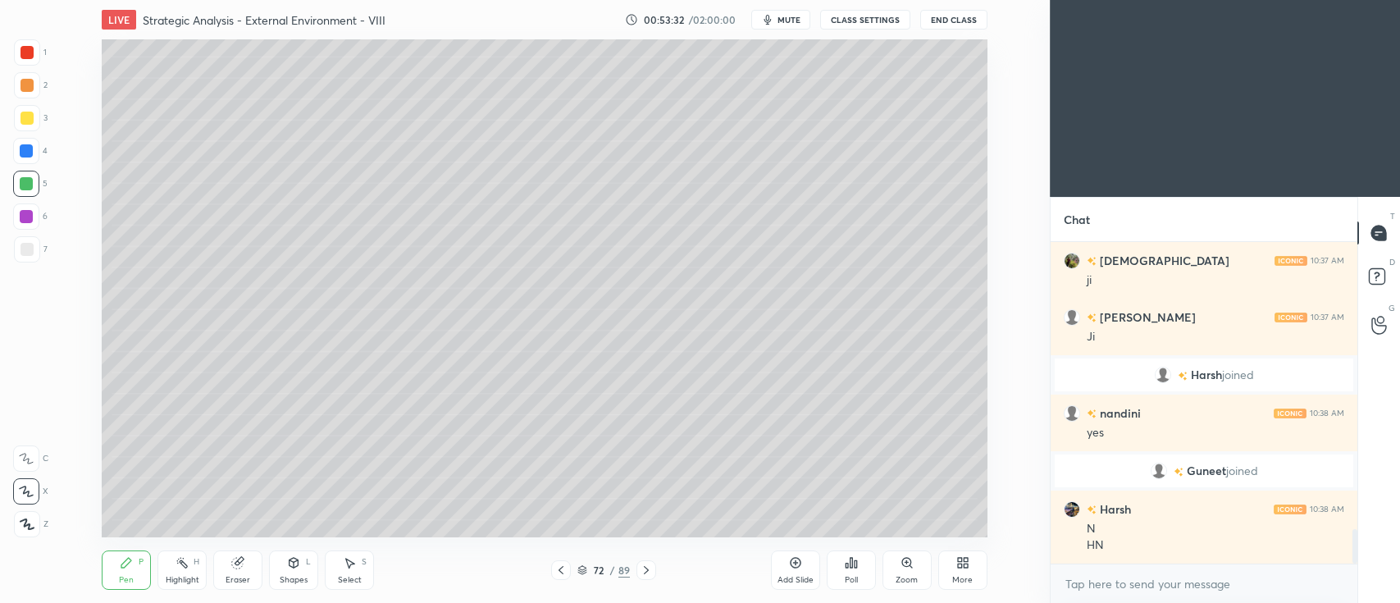
click at [25, 121] on div at bounding box center [27, 118] width 13 height 13
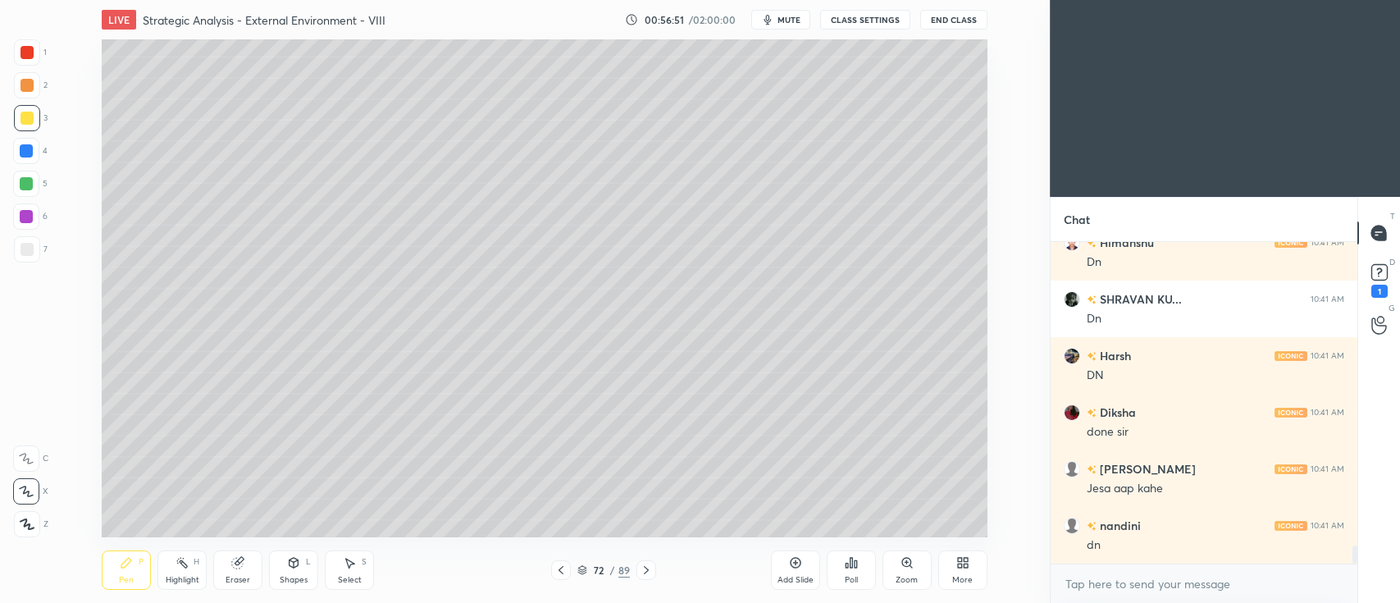
scroll to position [5516, 0]
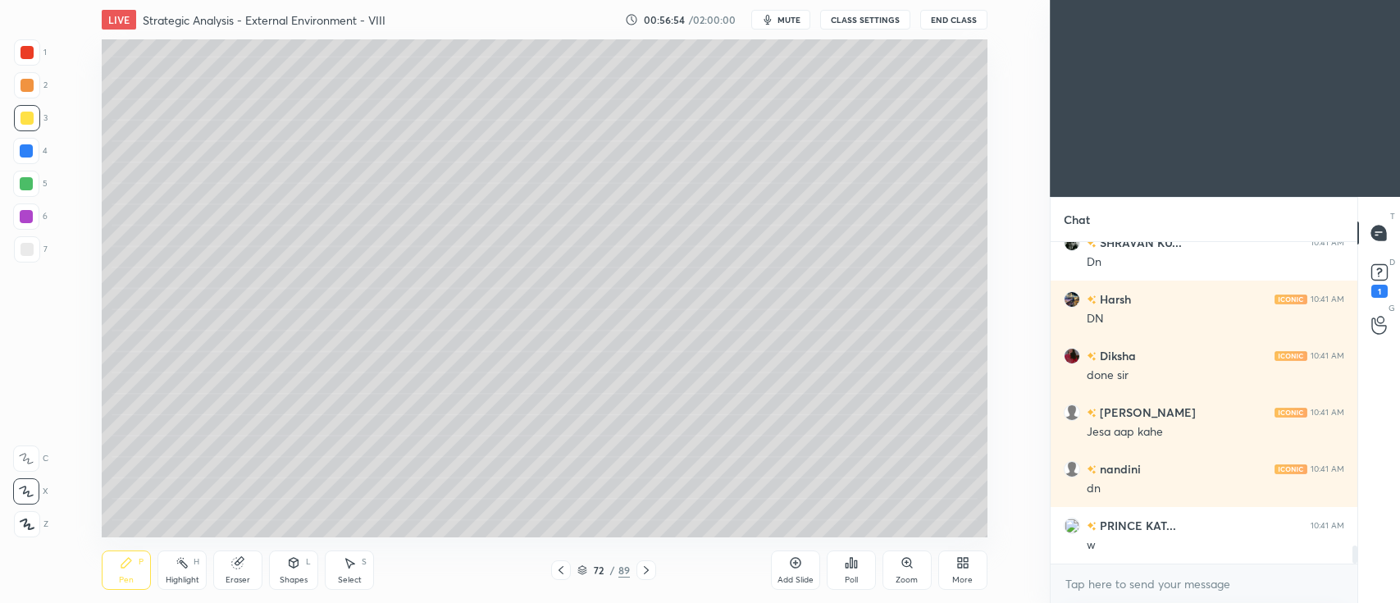
click at [789, 567] on icon at bounding box center [795, 562] width 13 height 13
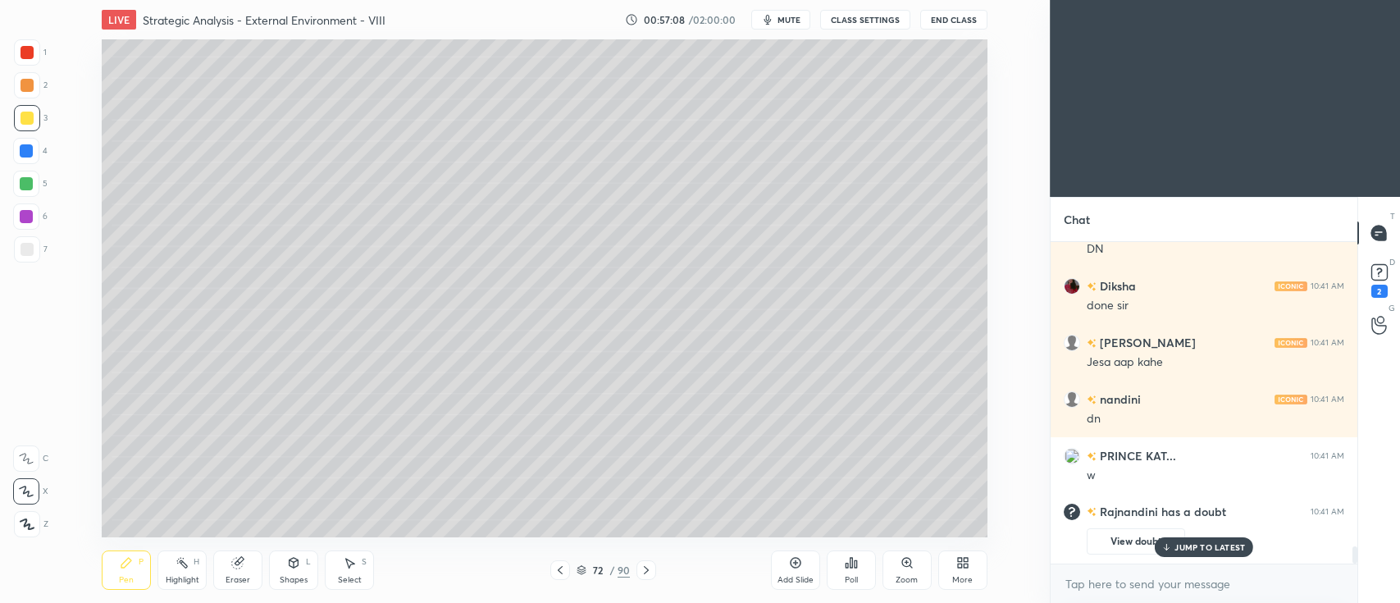
click at [790, 574] on div "Add Slide" at bounding box center [795, 569] width 49 height 39
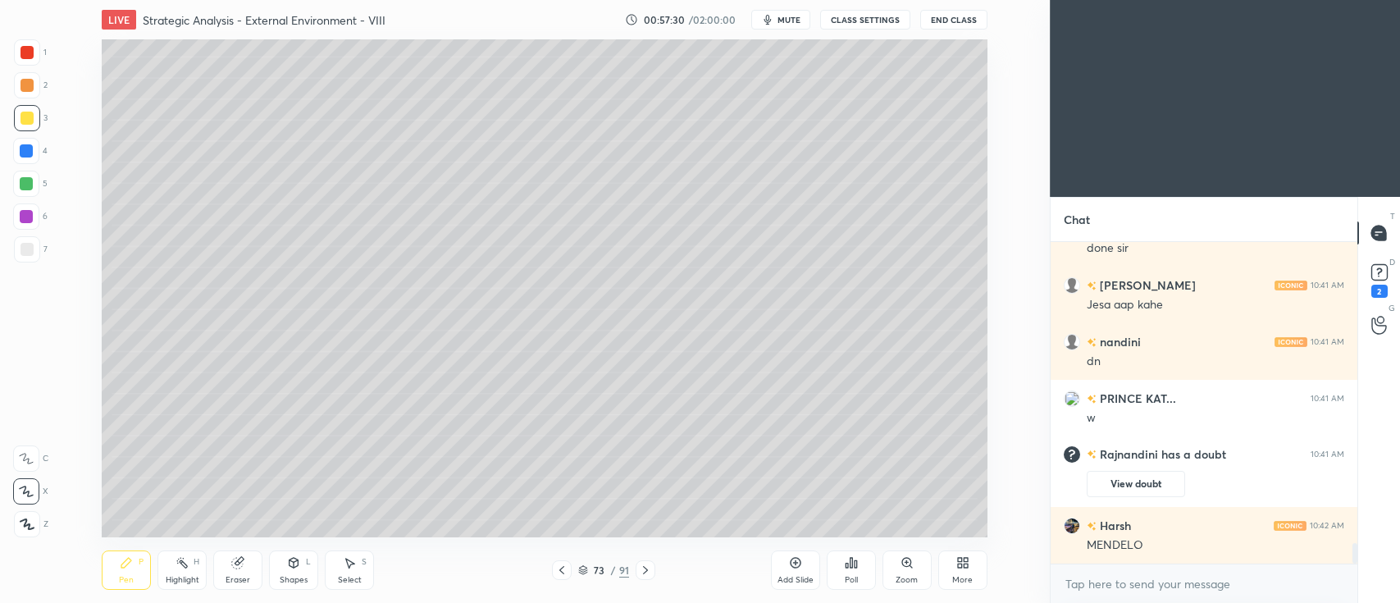
scroll to position [4854, 0]
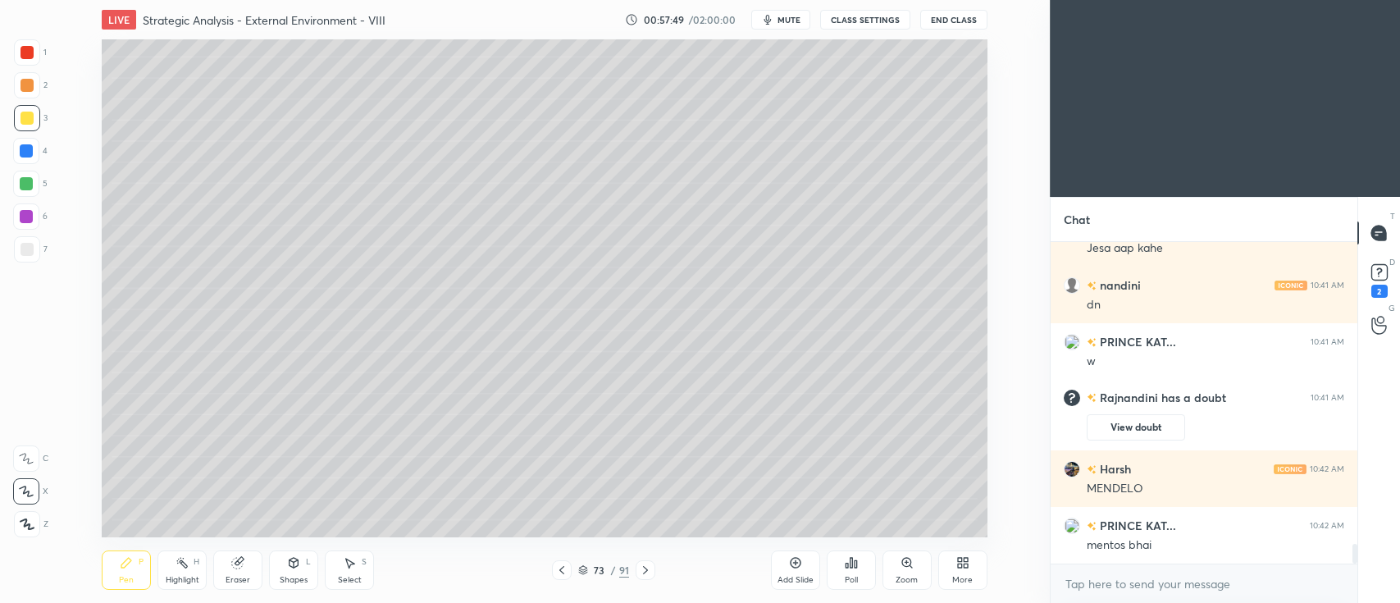
click at [38, 187] on div at bounding box center [26, 184] width 26 height 26
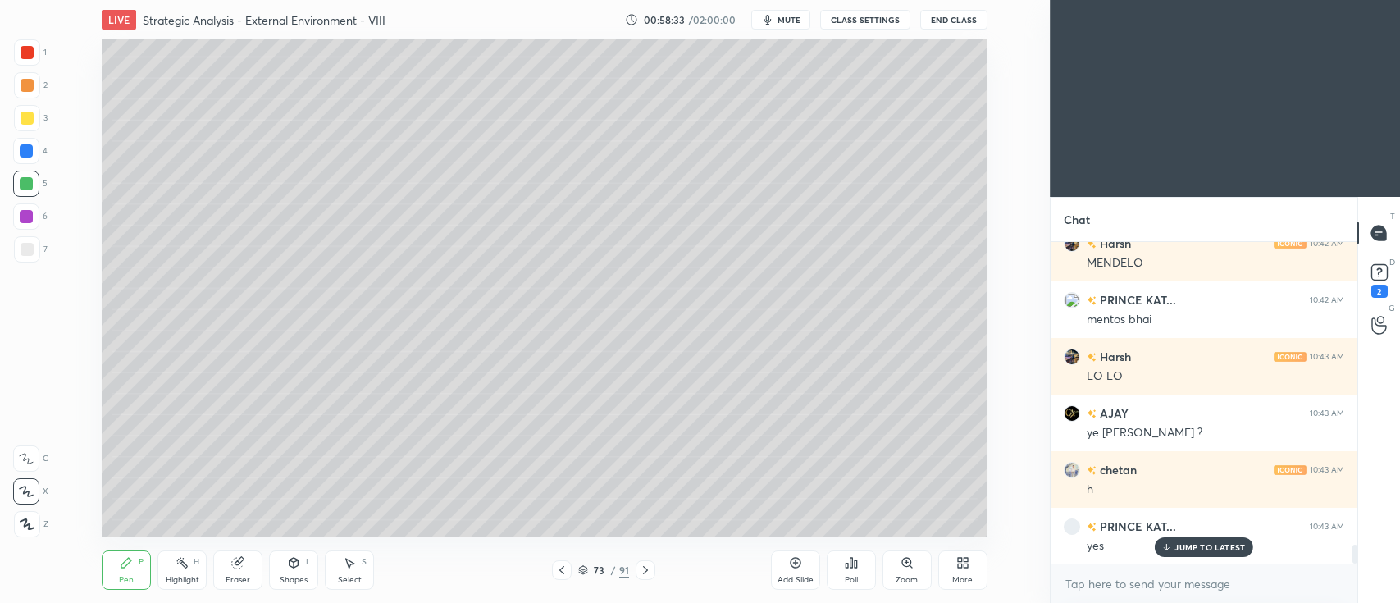
scroll to position [5137, 0]
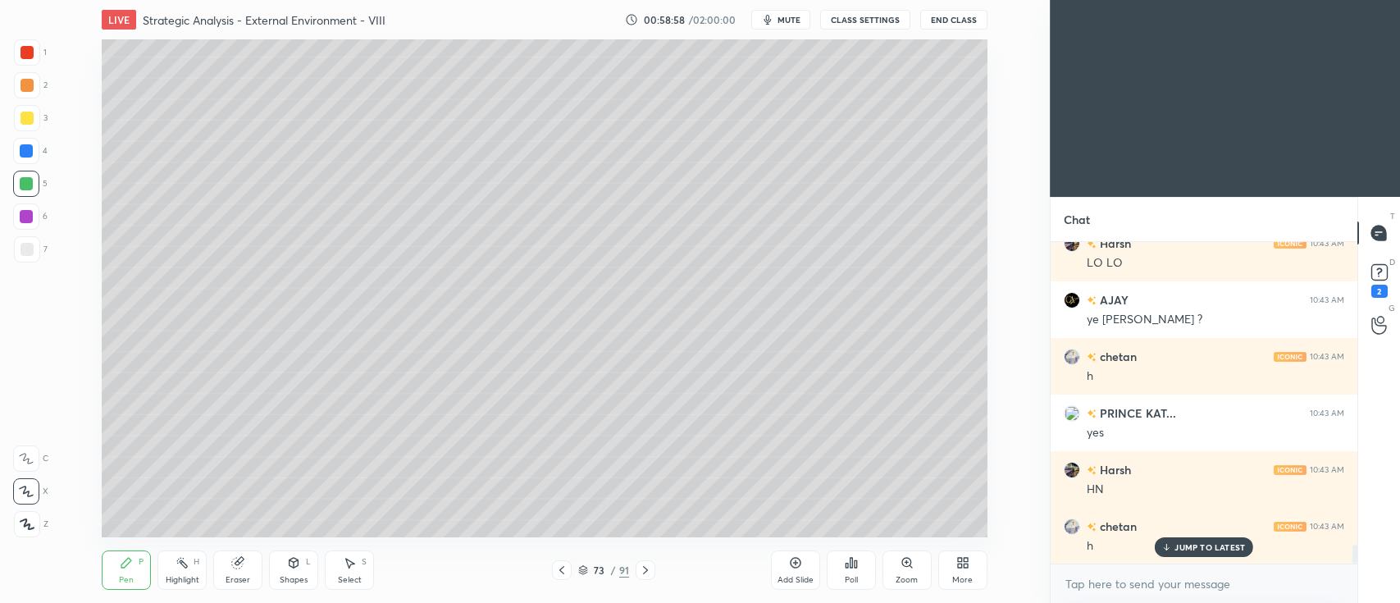
click at [791, 576] on div "Add Slide" at bounding box center [796, 580] width 36 height 8
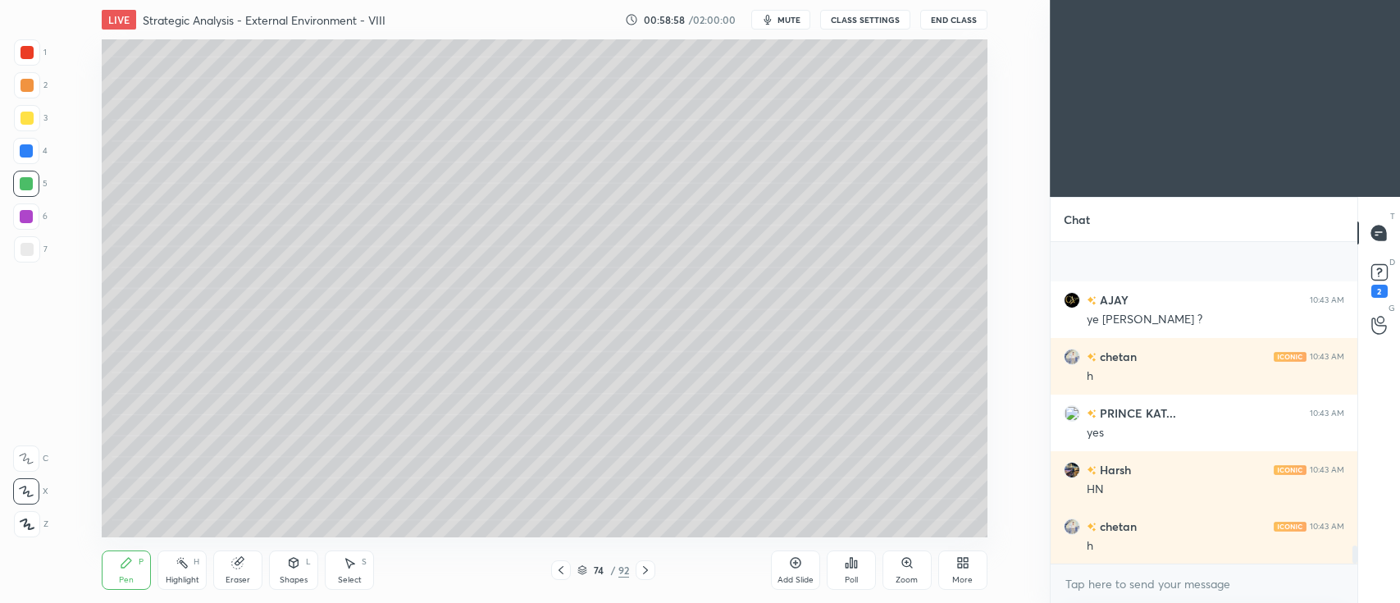
scroll to position [5307, 0]
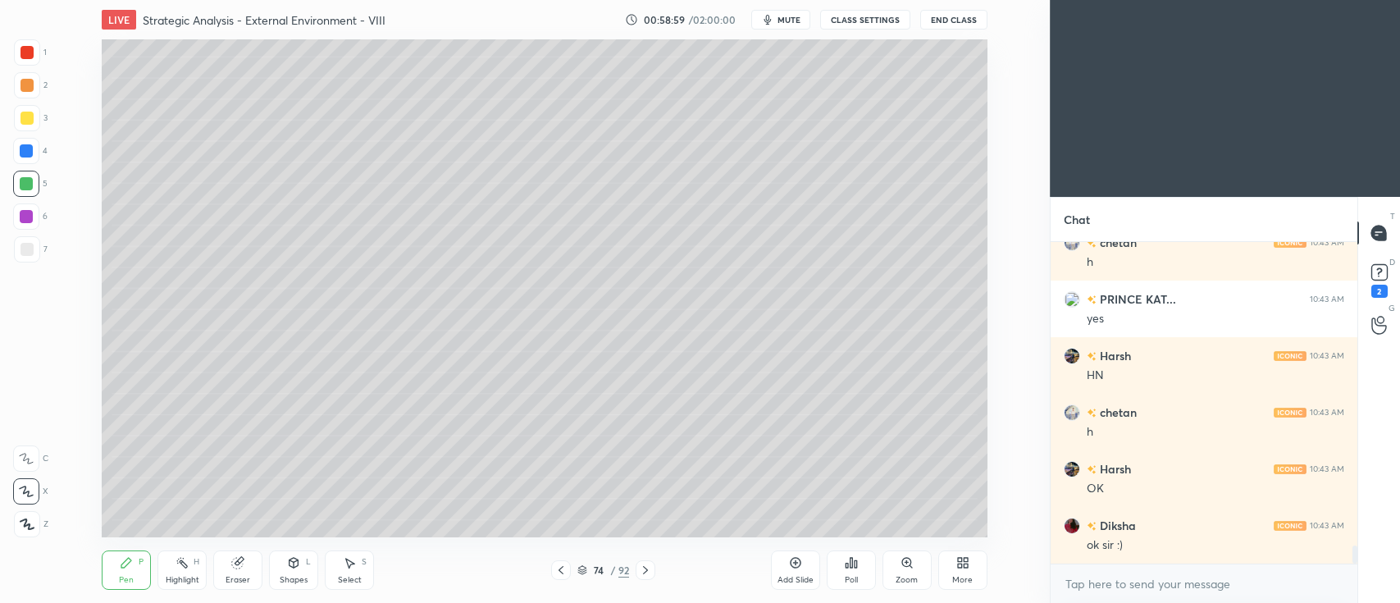
click at [295, 554] on div "Shapes L" at bounding box center [293, 569] width 49 height 39
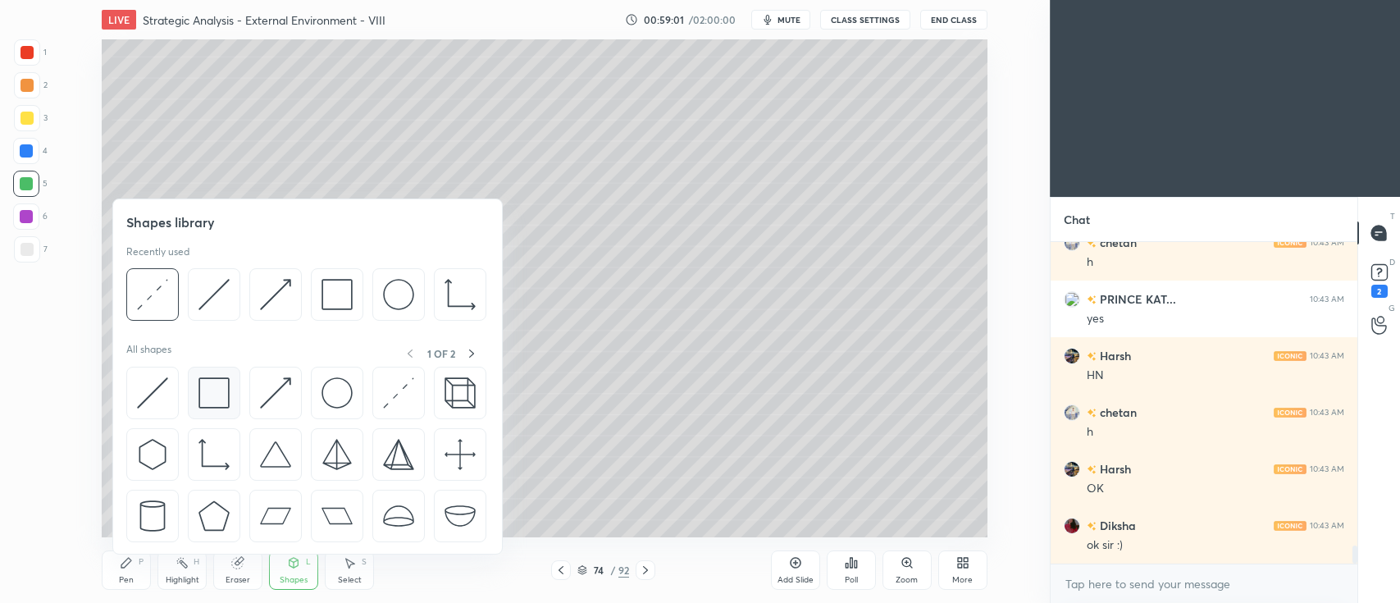
click at [217, 390] on img at bounding box center [214, 392] width 31 height 31
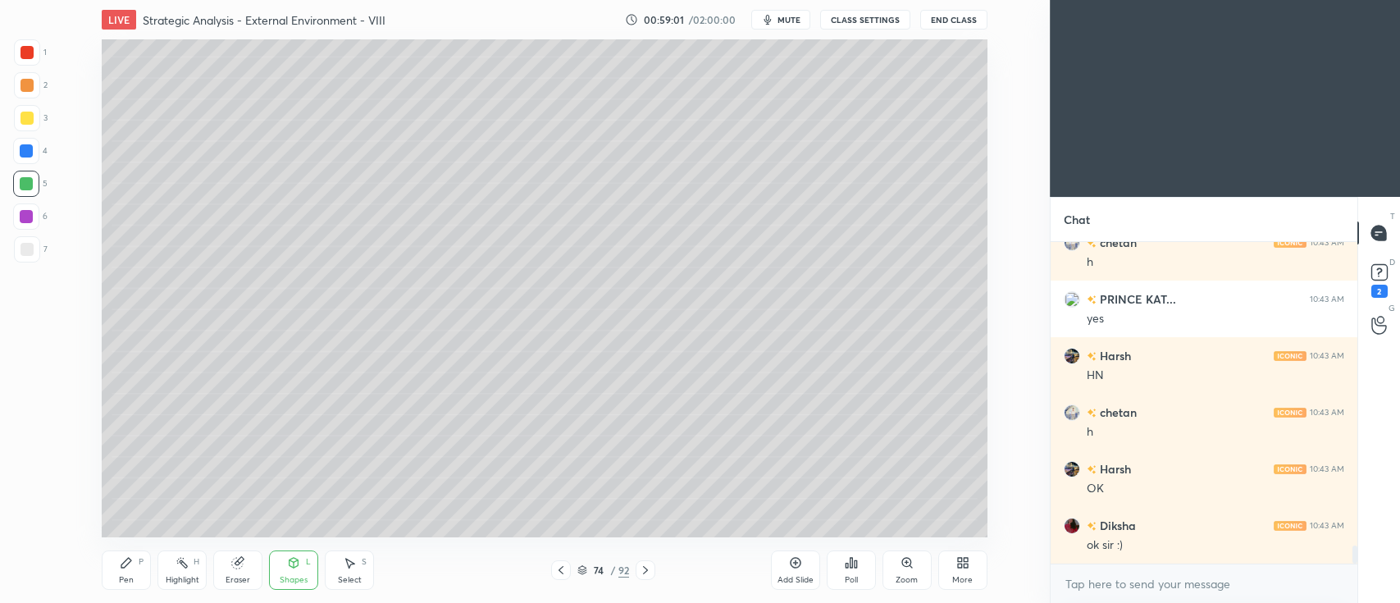
click at [27, 250] on div at bounding box center [27, 249] width 13 height 13
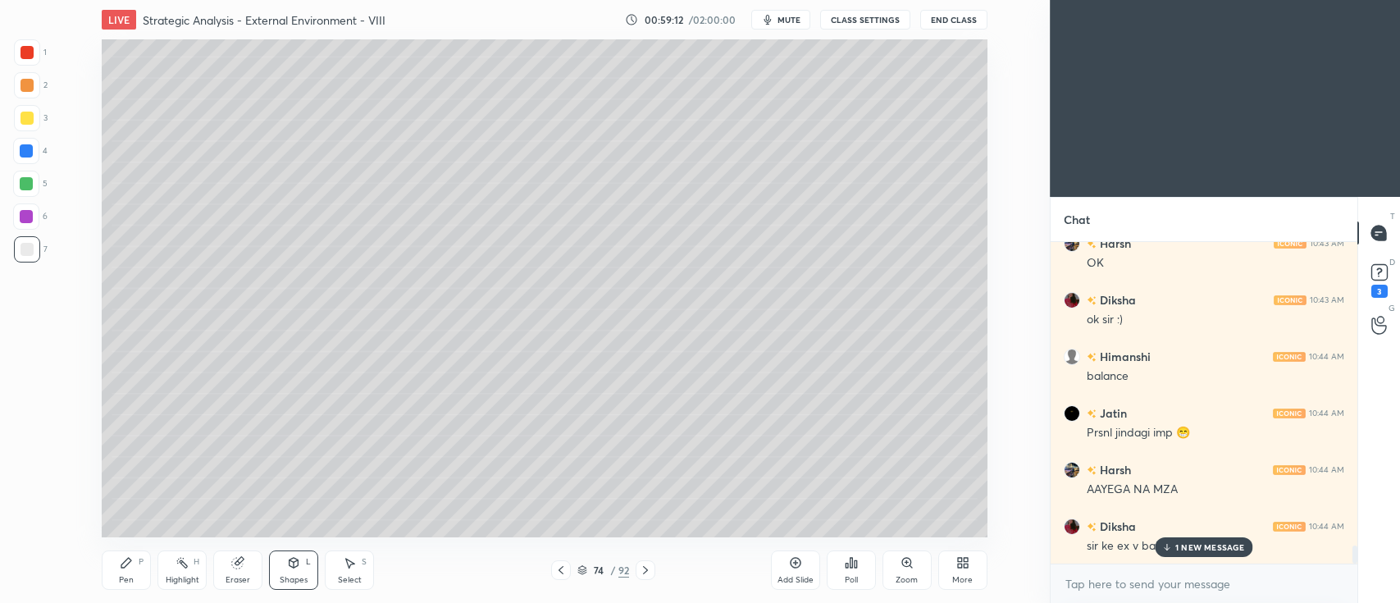
scroll to position [5590, 0]
click at [295, 561] on icon at bounding box center [294, 561] width 9 height 2
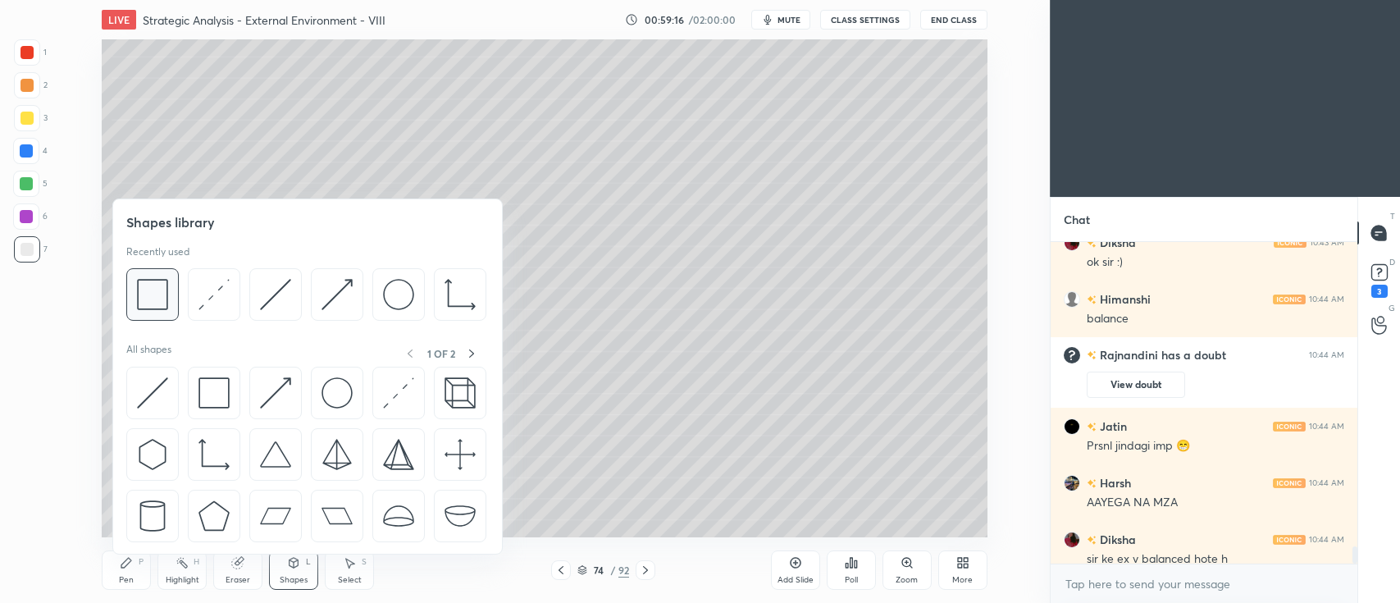
click at [154, 302] on img at bounding box center [152, 294] width 31 height 31
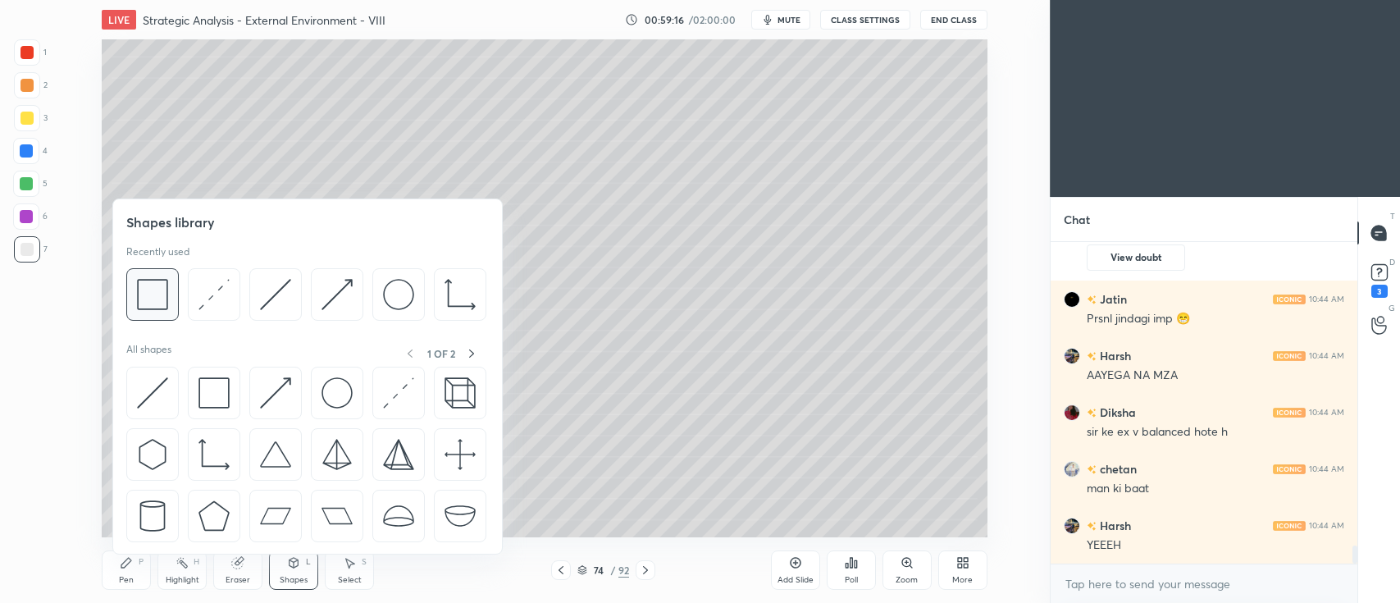
scroll to position [5499, 0]
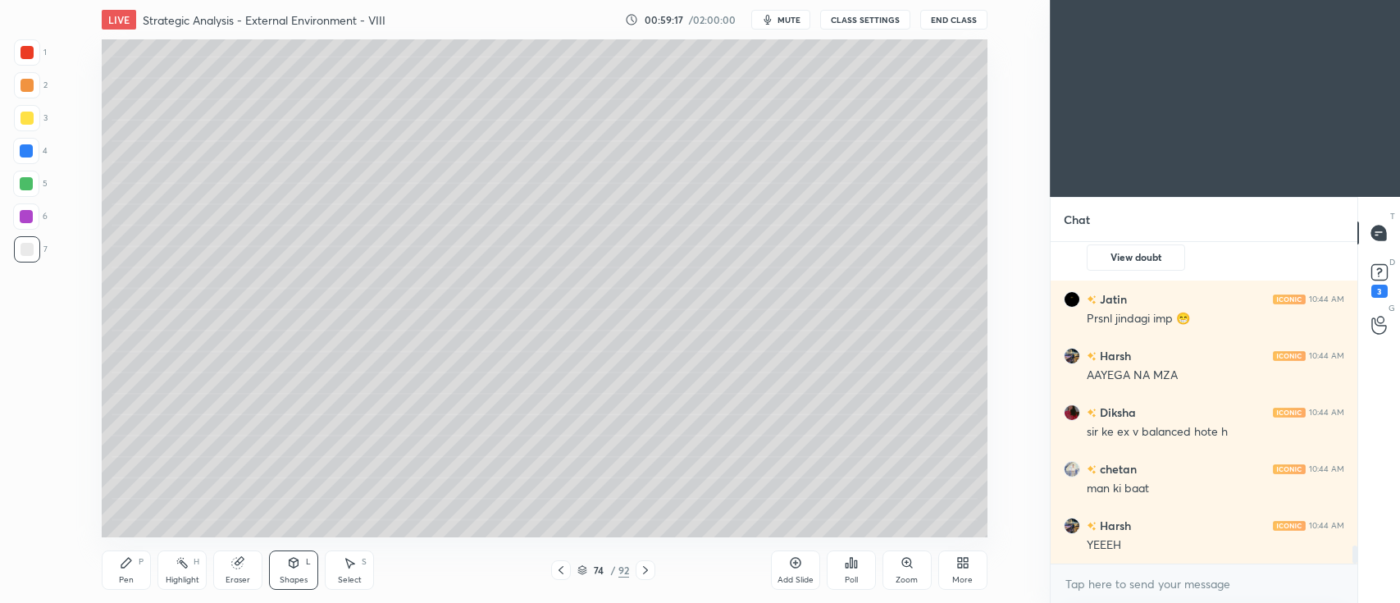
click at [296, 568] on icon at bounding box center [293, 562] width 13 height 13
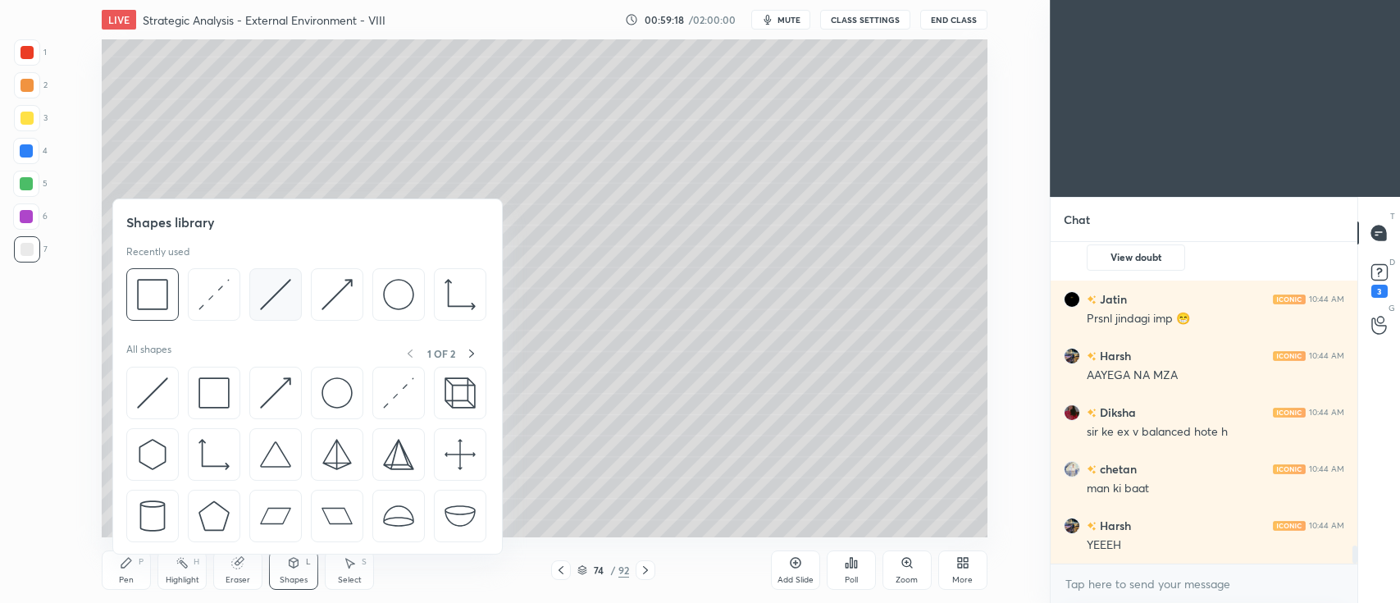
click at [277, 285] on img at bounding box center [275, 294] width 31 height 31
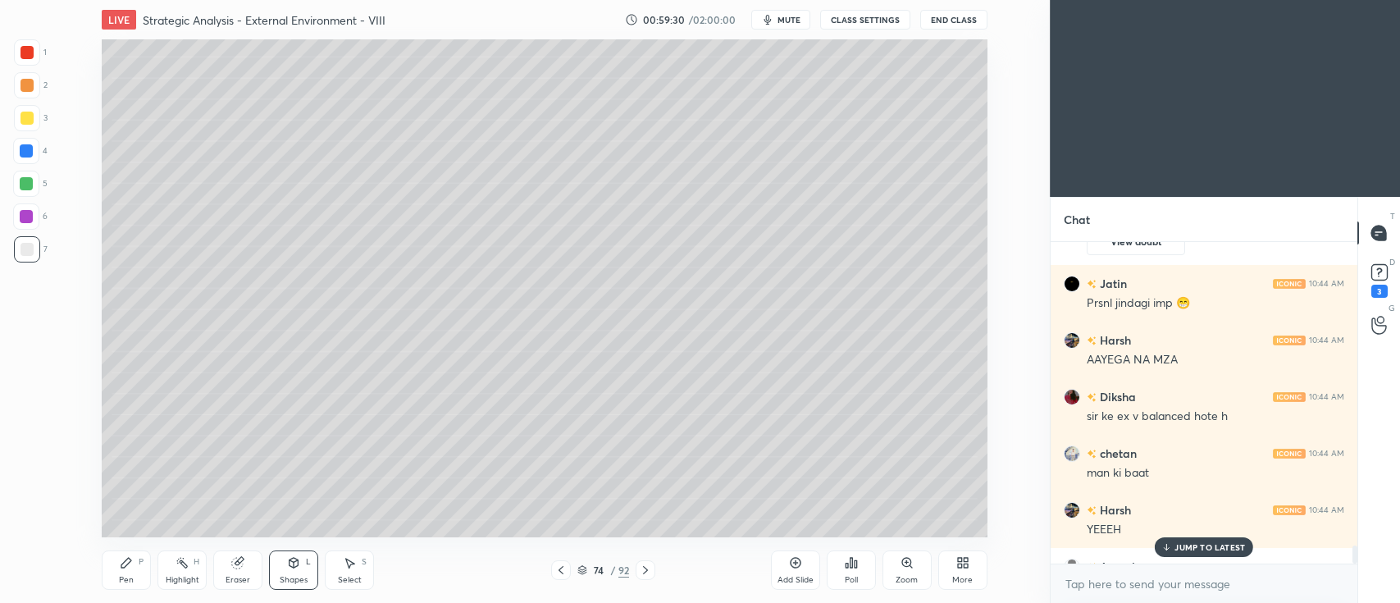
scroll to position [5539, 0]
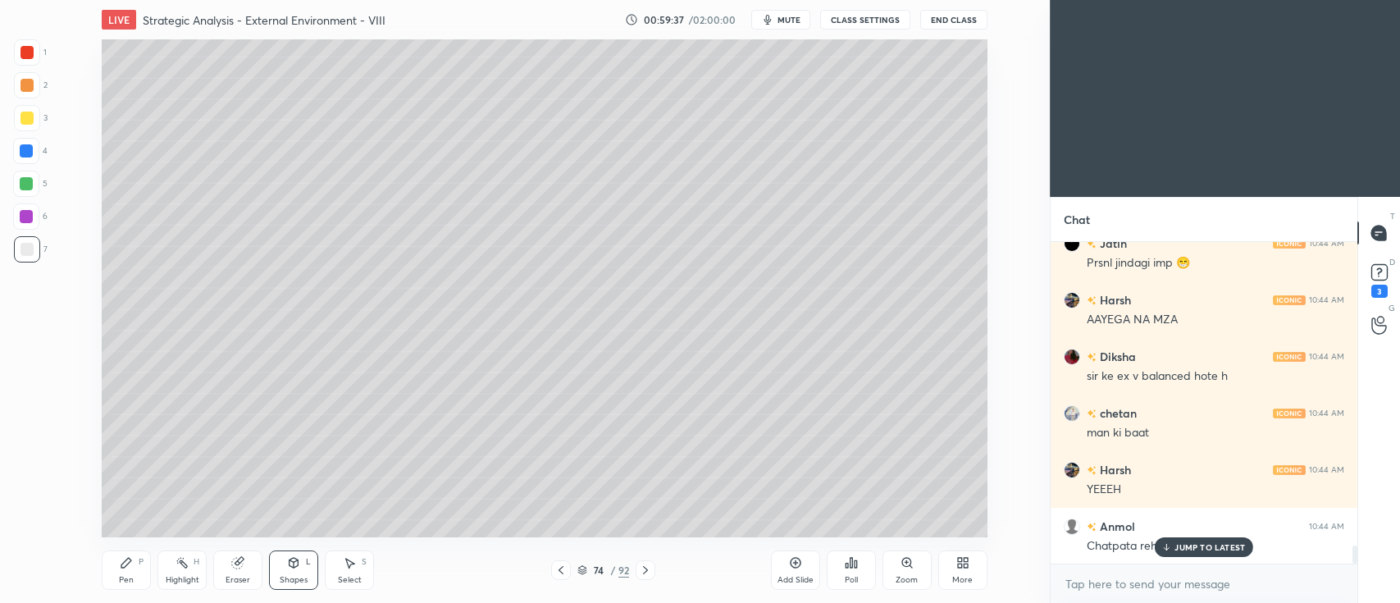
click at [125, 557] on icon at bounding box center [126, 562] width 13 height 13
click at [26, 126] on div at bounding box center [27, 118] width 26 height 26
click at [33, 88] on div at bounding box center [27, 85] width 13 height 13
click at [27, 121] on div at bounding box center [27, 118] width 13 height 13
click at [26, 91] on div at bounding box center [27, 85] width 13 height 13
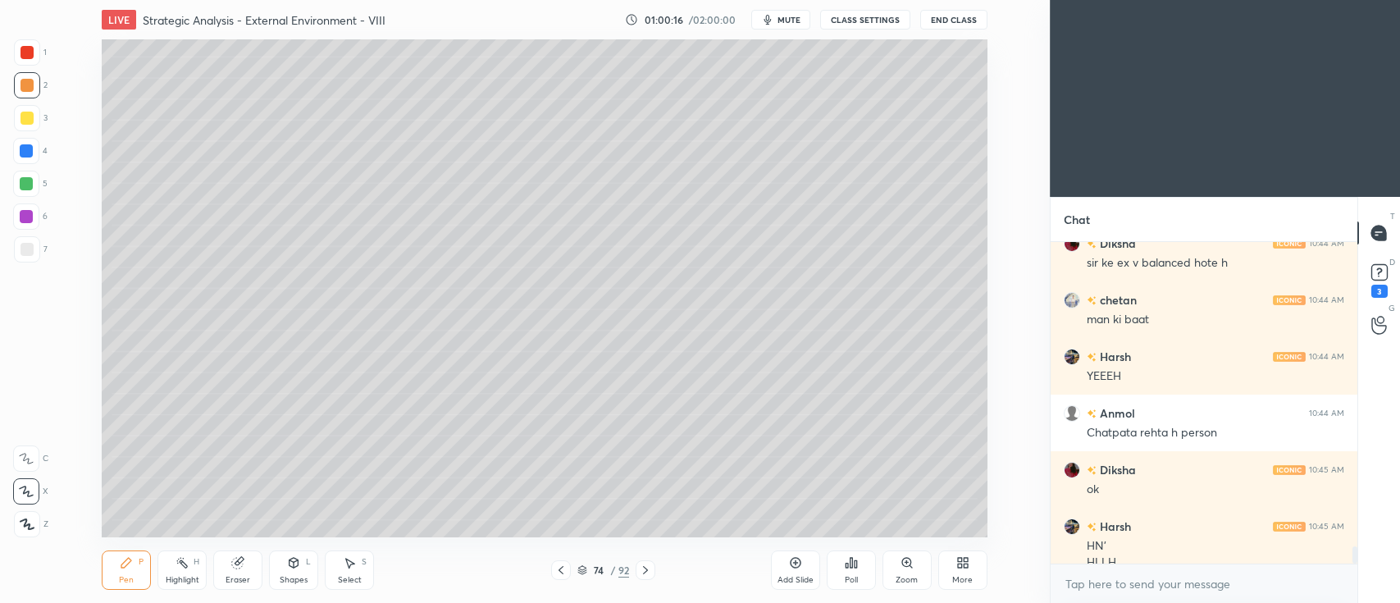
scroll to position [5669, 0]
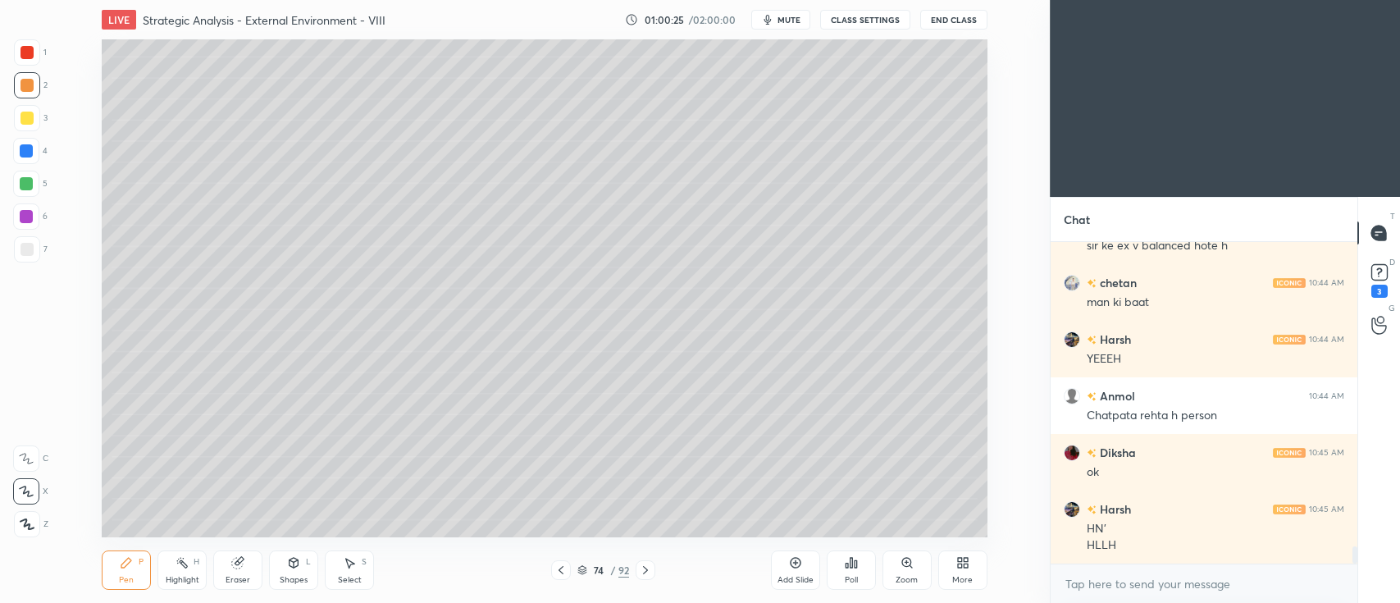
click at [21, 122] on div at bounding box center [27, 118] width 13 height 13
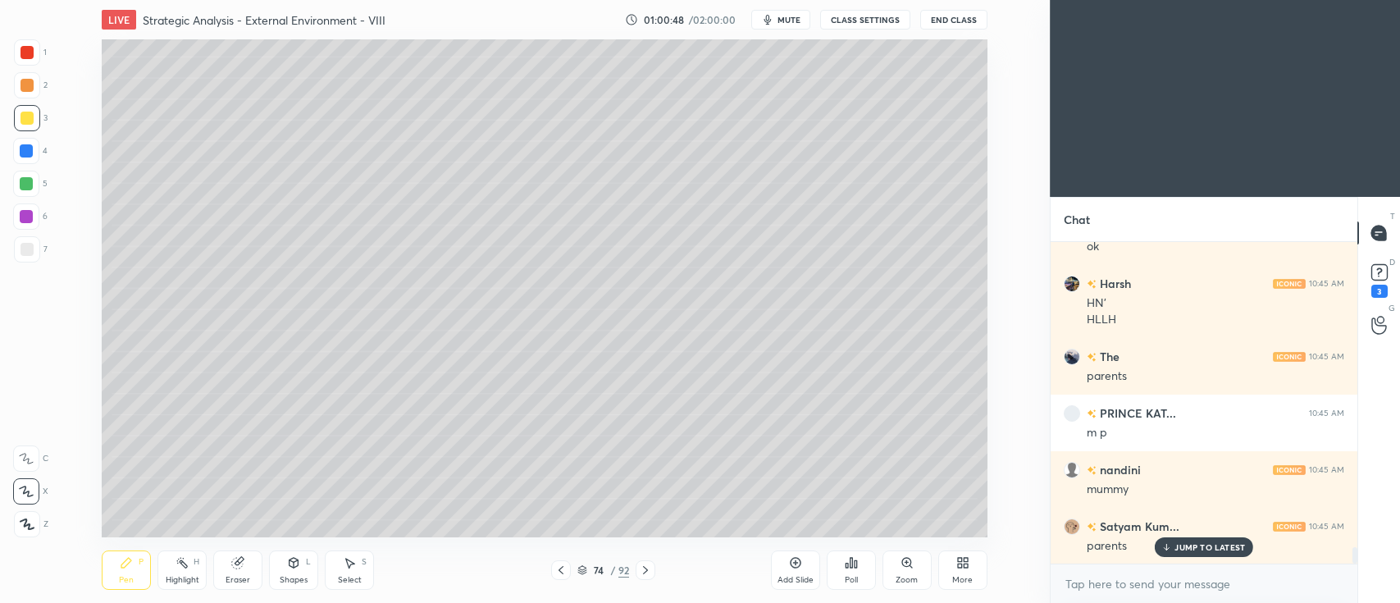
scroll to position [6065, 0]
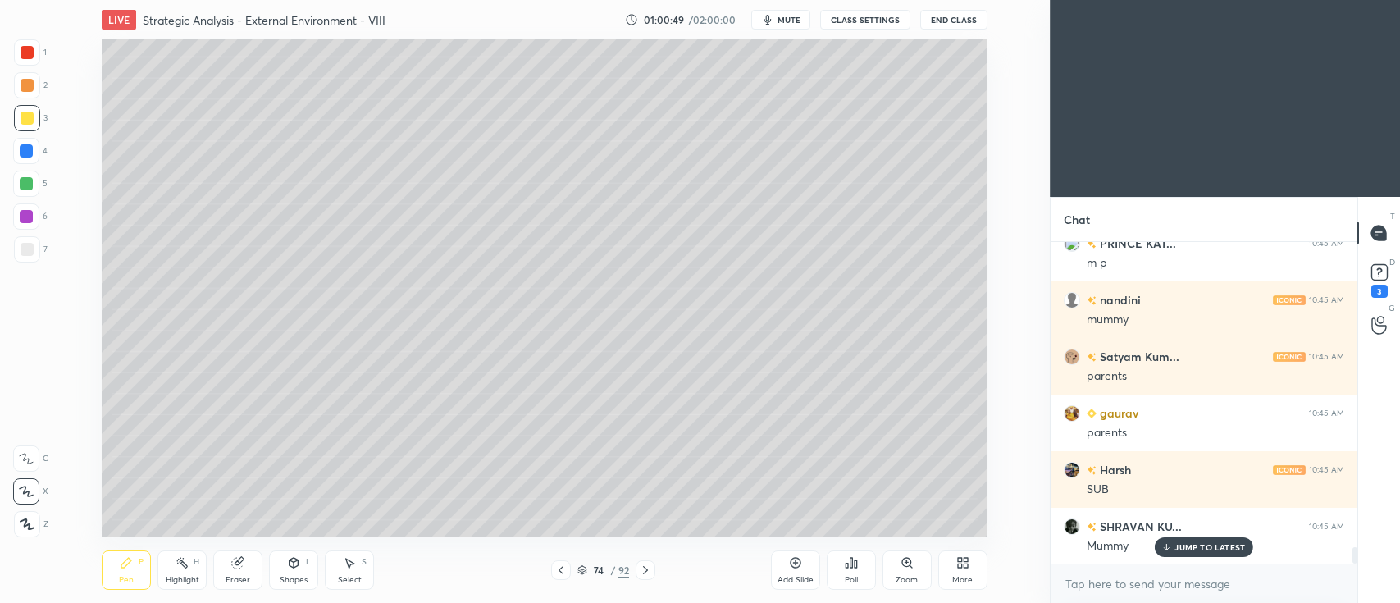
click at [43, 84] on div "2" at bounding box center [31, 85] width 34 height 26
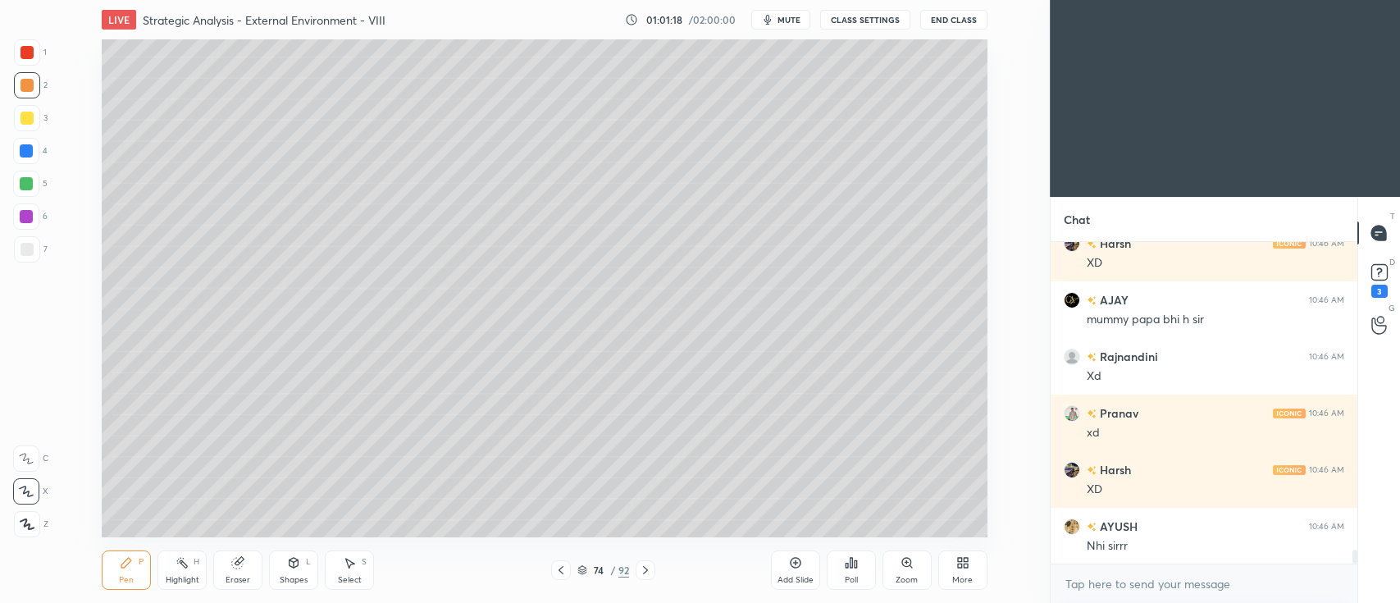
scroll to position [7311, 0]
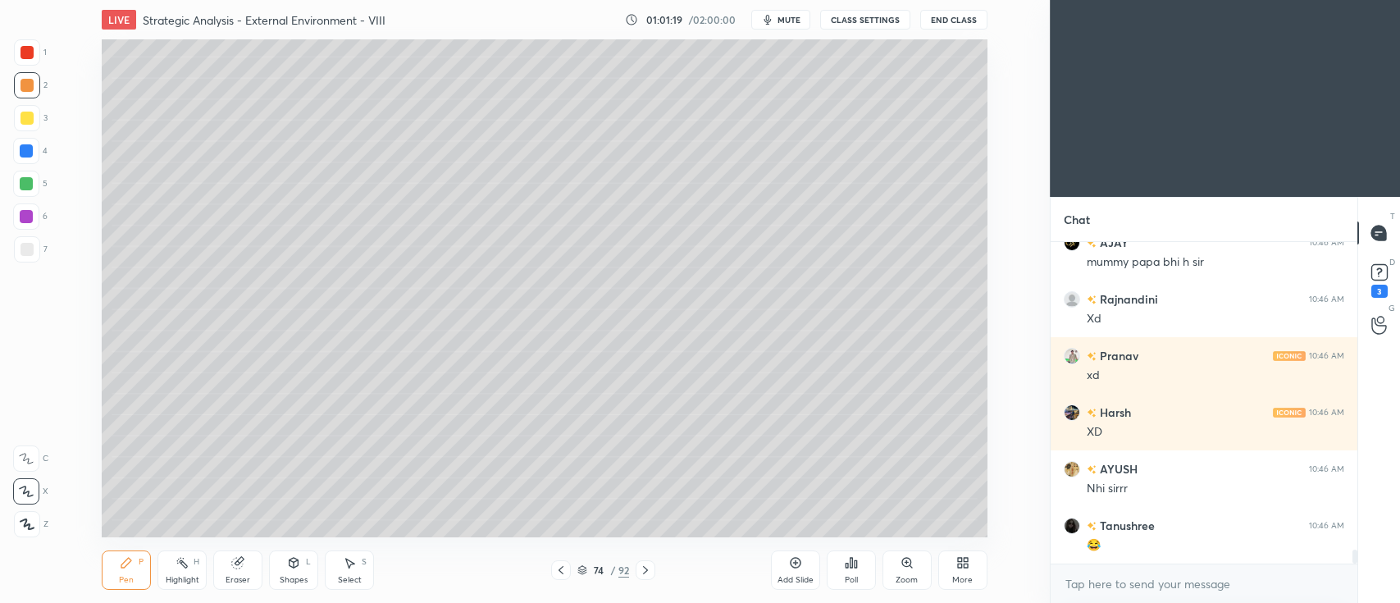
click at [30, 148] on div at bounding box center [26, 150] width 13 height 13
click at [32, 185] on div at bounding box center [26, 183] width 13 height 13
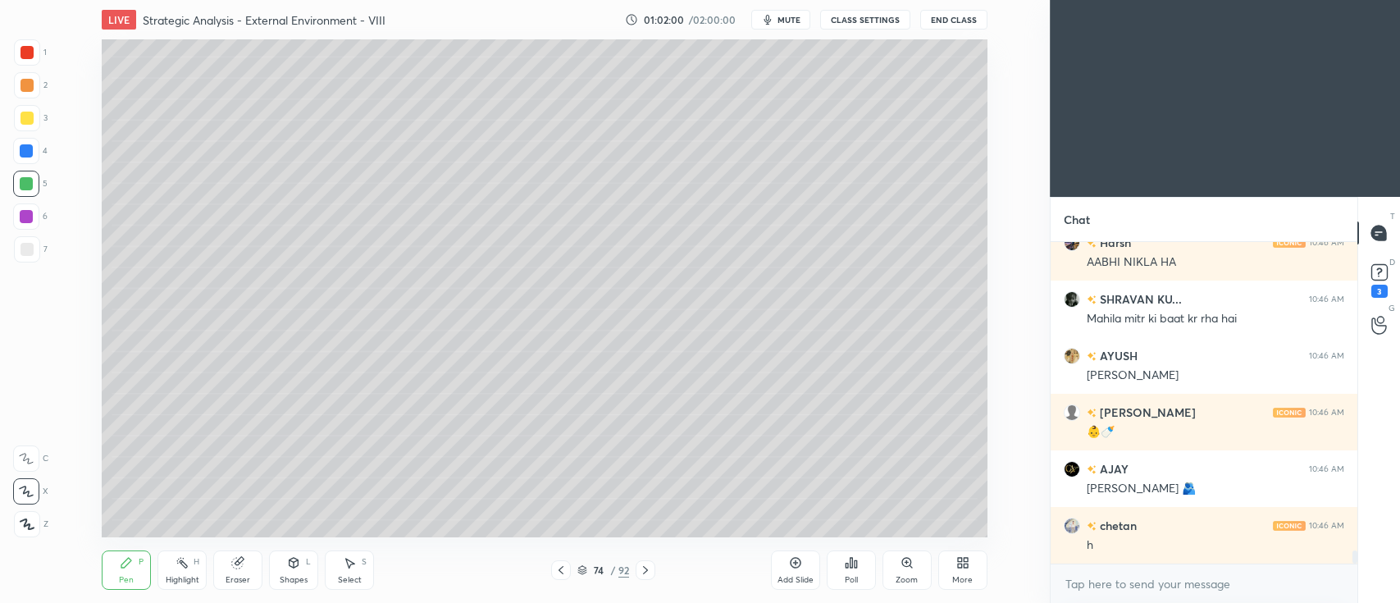
scroll to position [7706, 0]
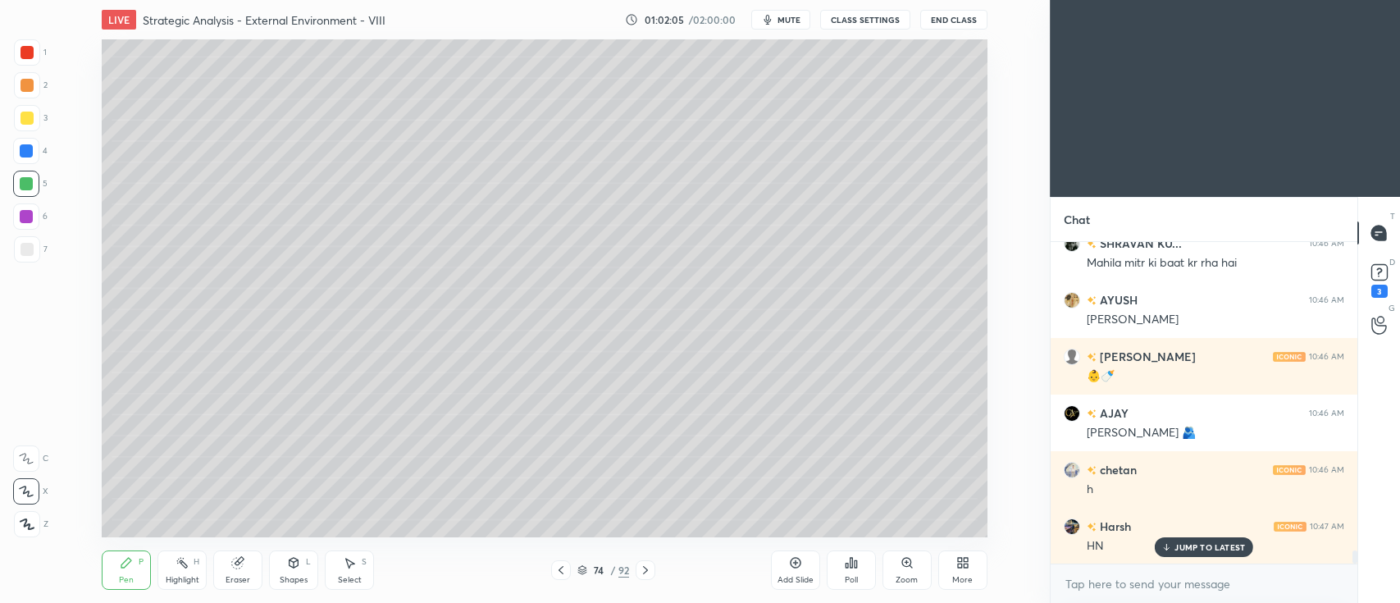
click at [33, 53] on div at bounding box center [27, 52] width 13 height 13
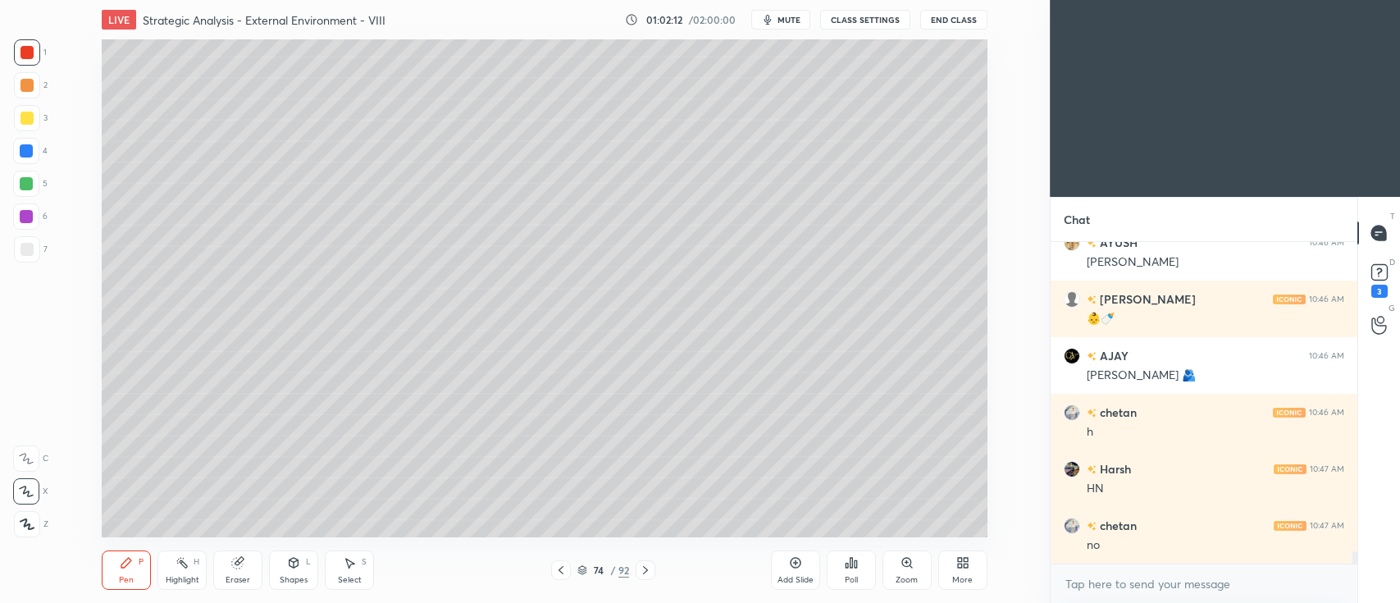
scroll to position [7820, 0]
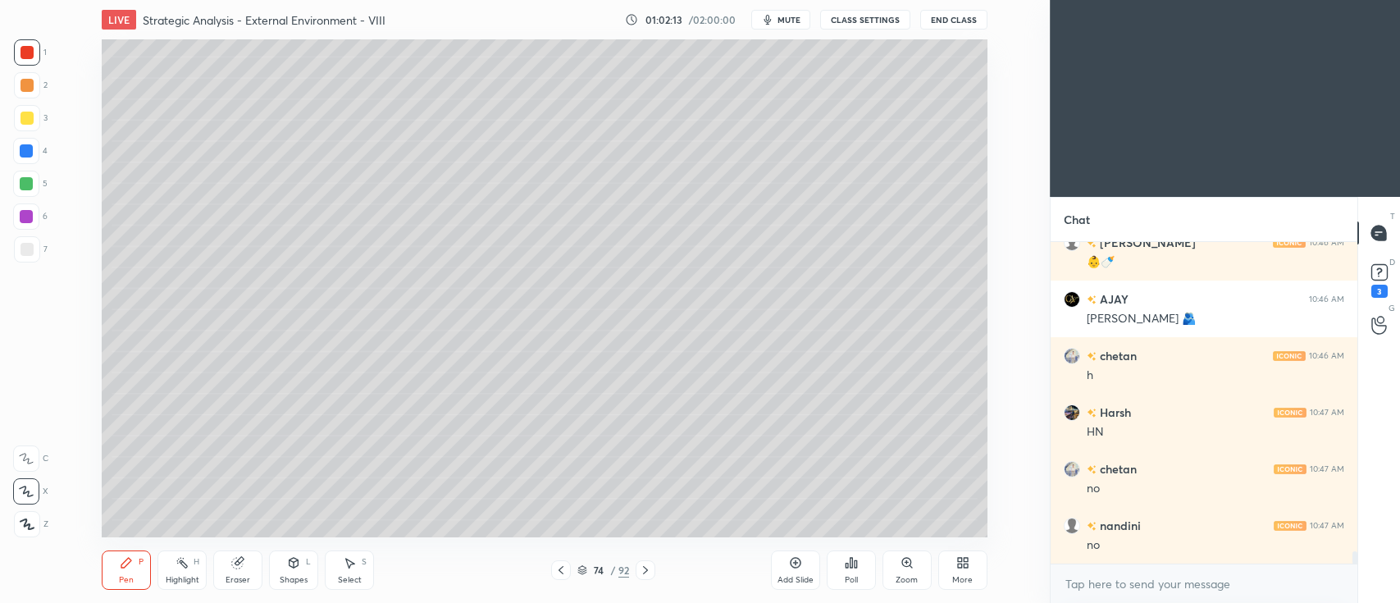
click at [23, 119] on div at bounding box center [27, 118] width 13 height 13
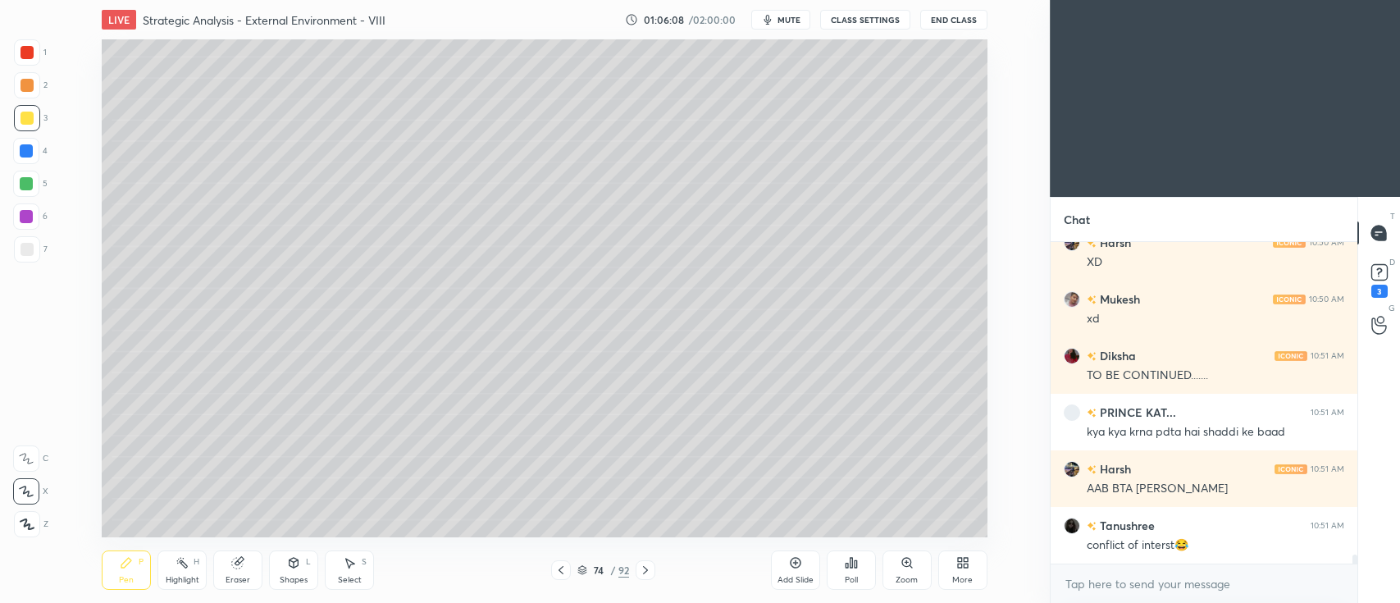
scroll to position [11701, 0]
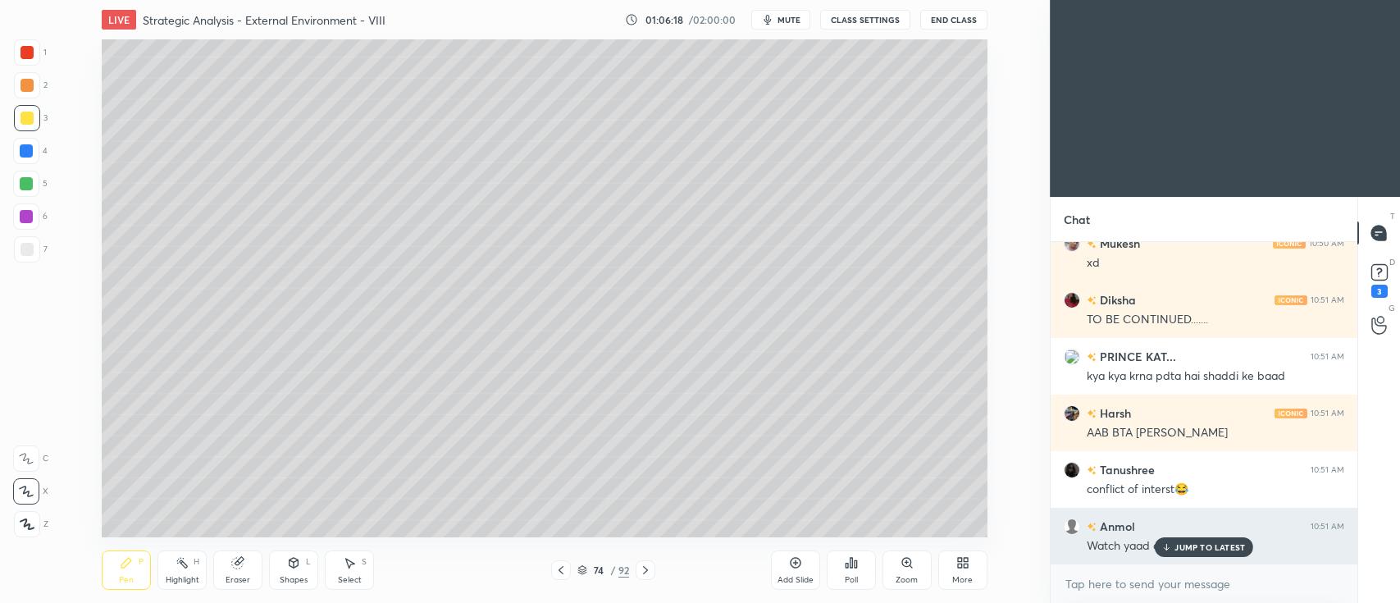
click at [1172, 542] on icon at bounding box center [1167, 547] width 11 height 10
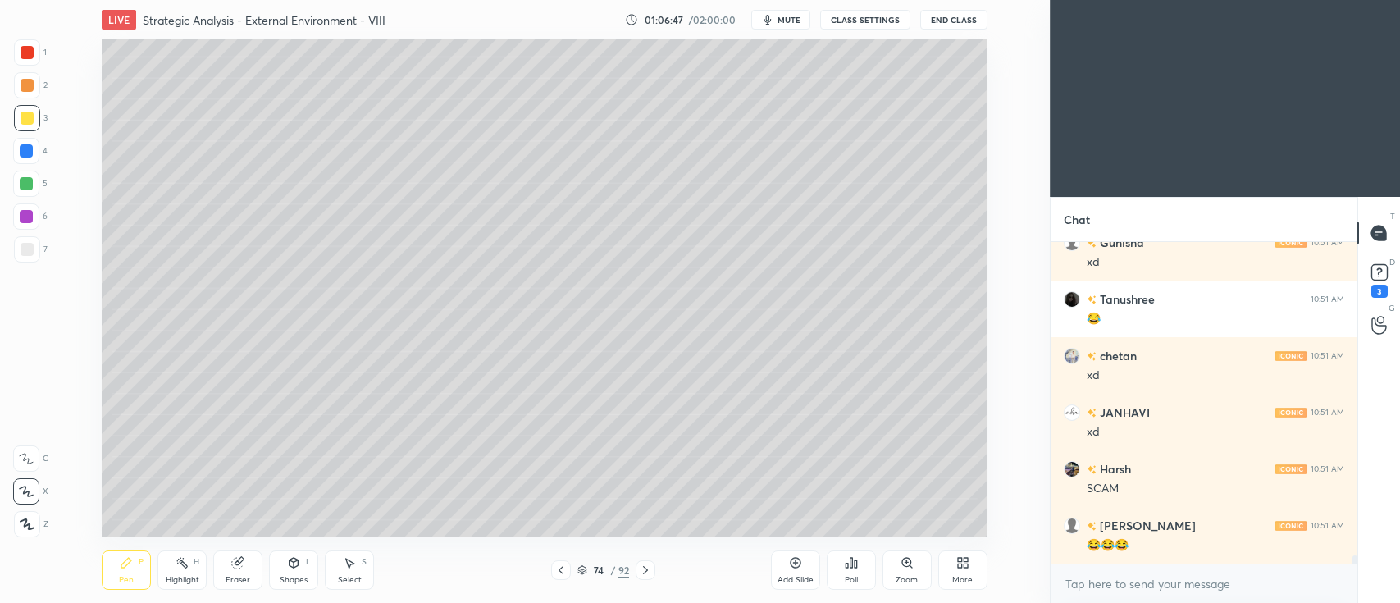
scroll to position [12720, 0]
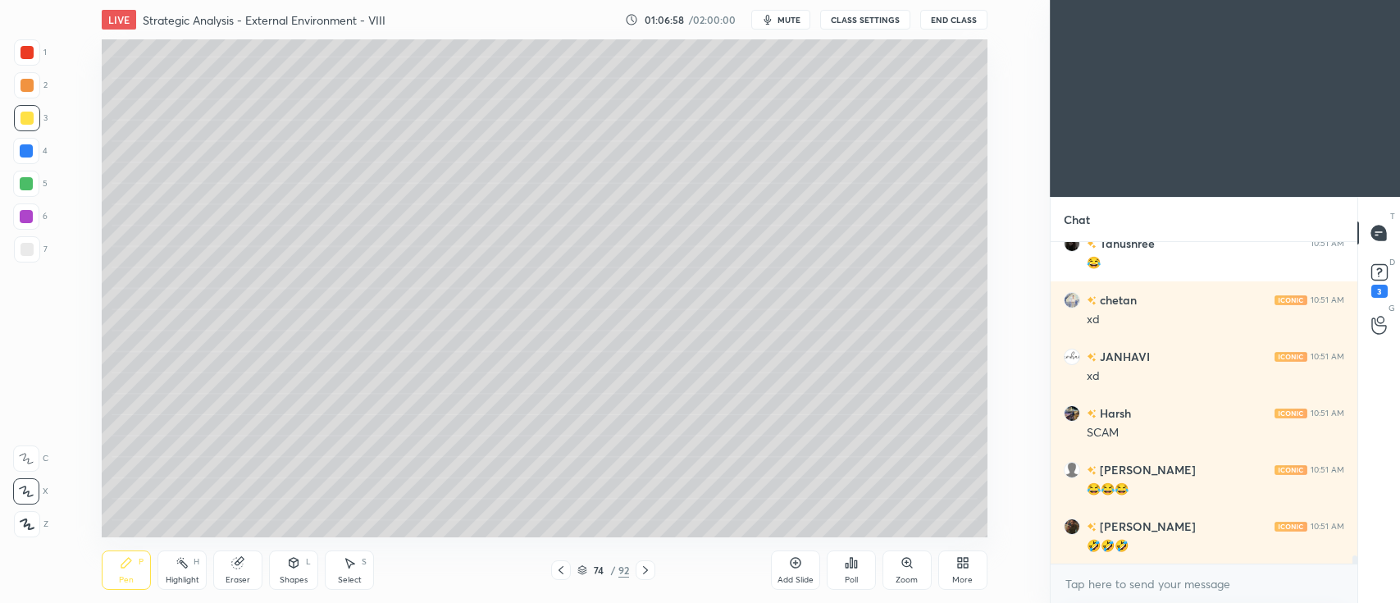
click at [237, 564] on icon at bounding box center [237, 563] width 11 height 11
click at [131, 578] on div "Pen" at bounding box center [126, 580] width 15 height 8
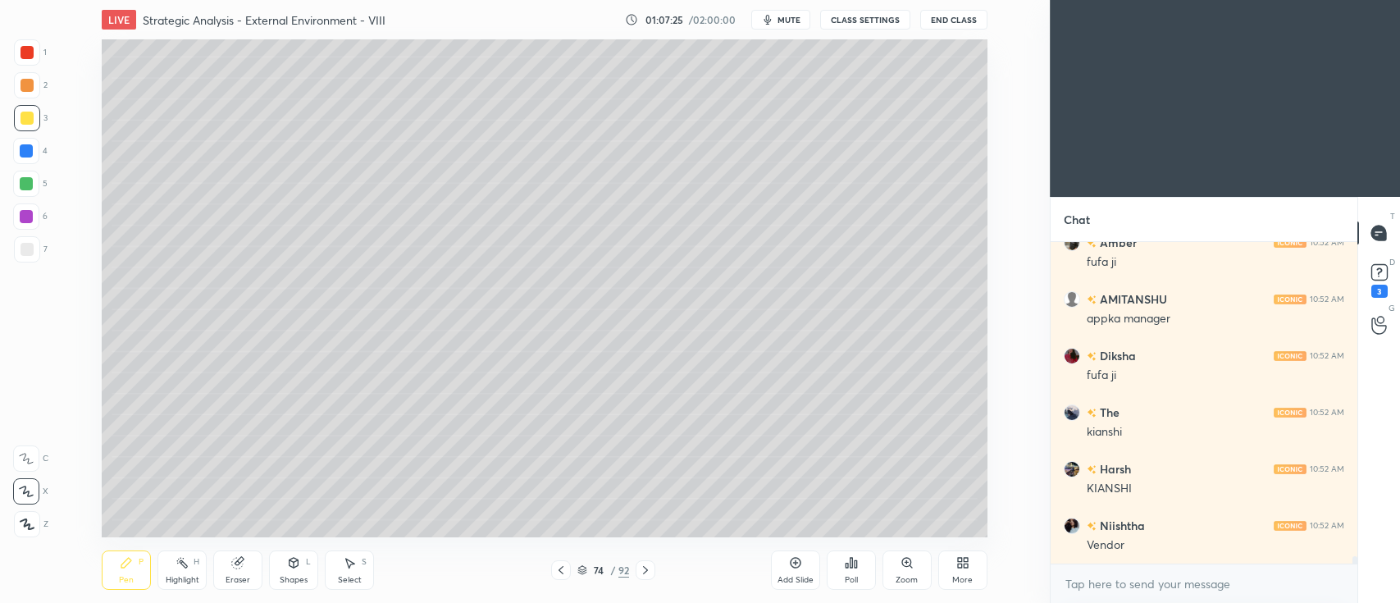
scroll to position [13287, 0]
click at [26, 88] on div at bounding box center [27, 85] width 13 height 13
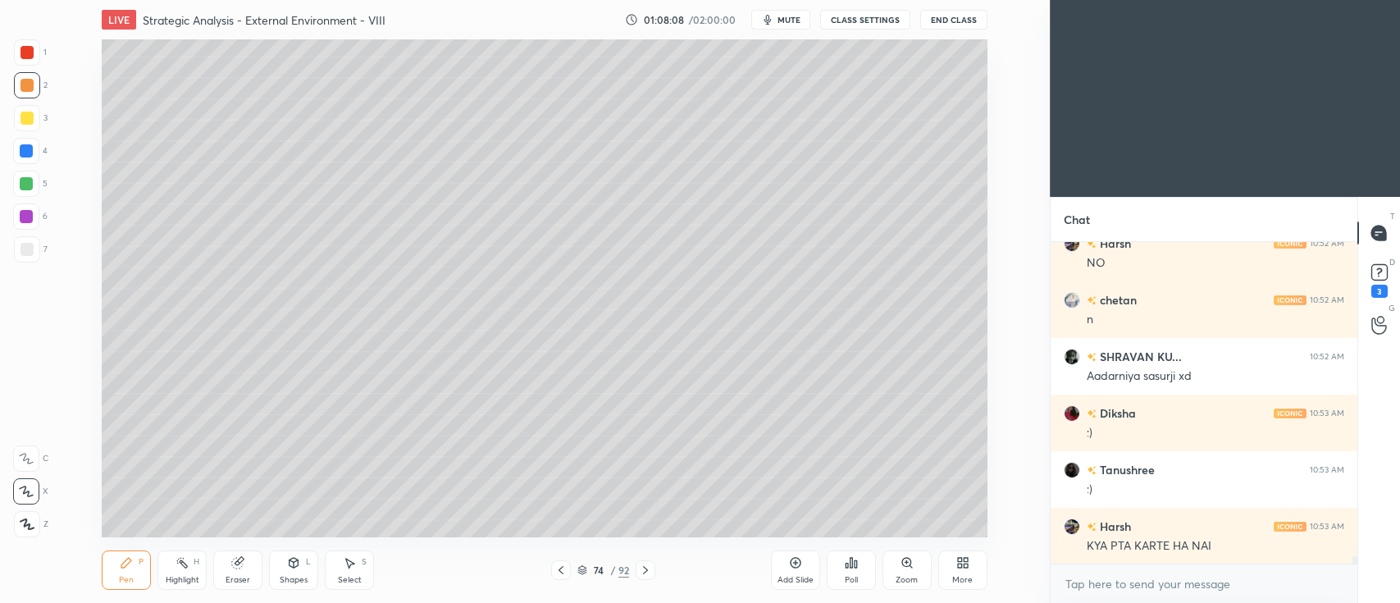
scroll to position [14096, 0]
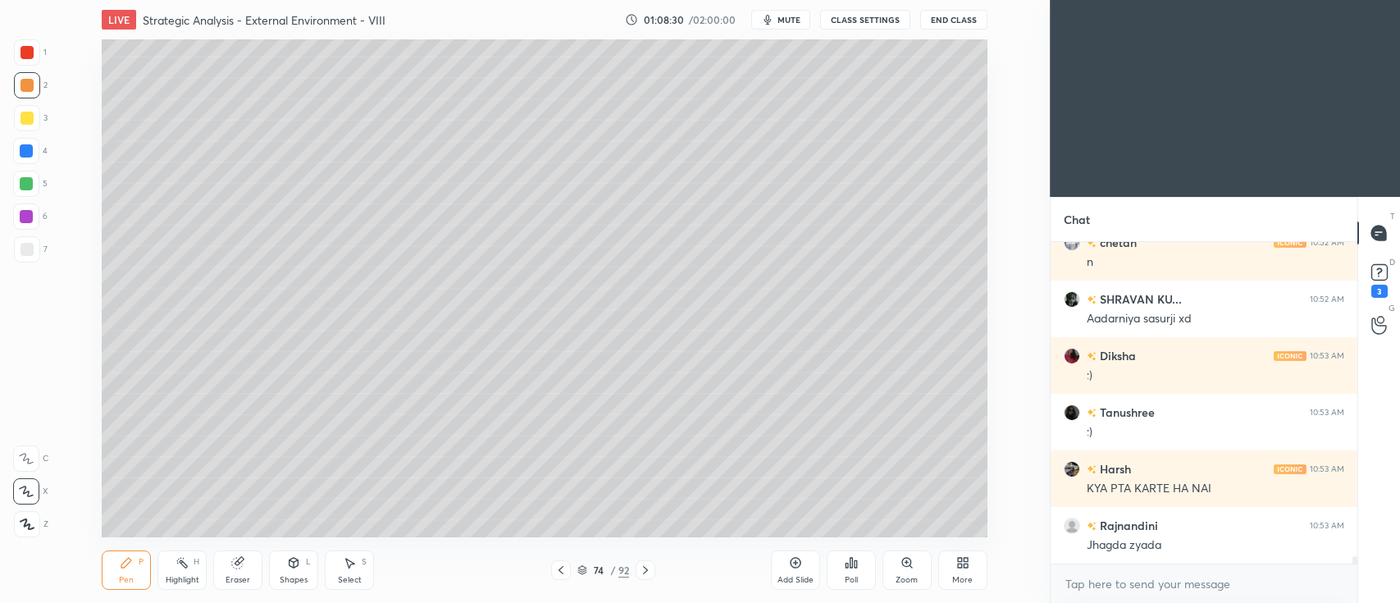
click at [27, 184] on div at bounding box center [26, 183] width 13 height 13
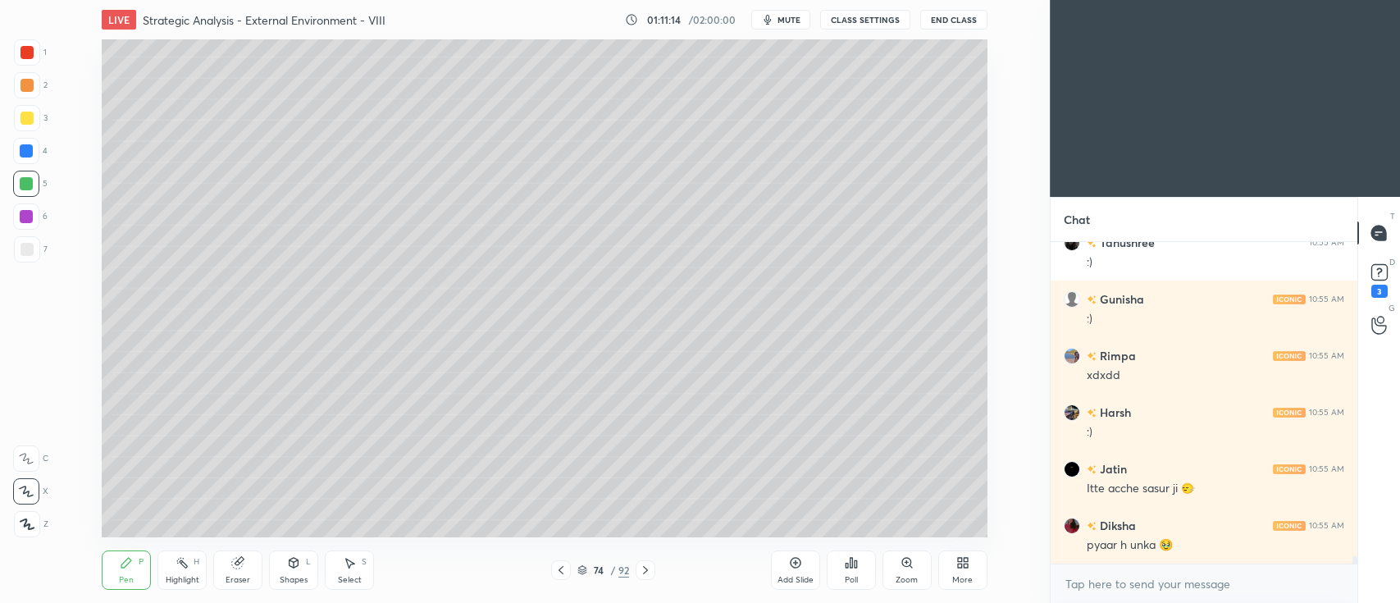
scroll to position [13405, 0]
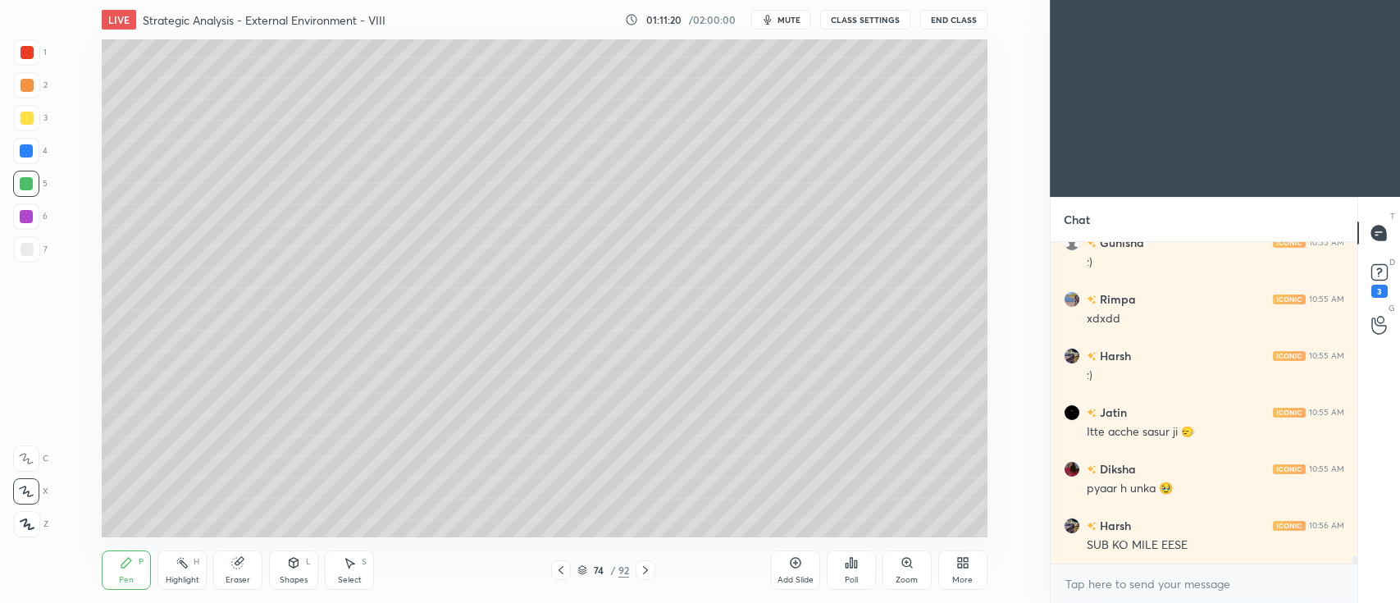
click at [24, 121] on div at bounding box center [27, 118] width 13 height 13
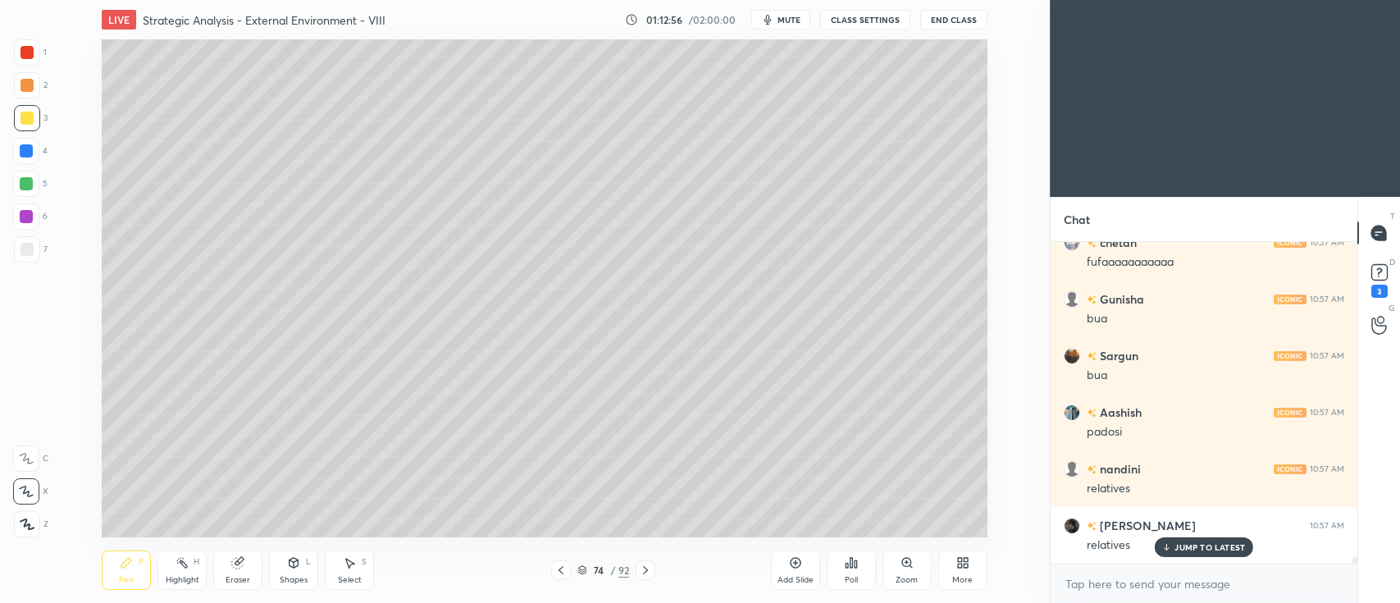
scroll to position [14243, 0]
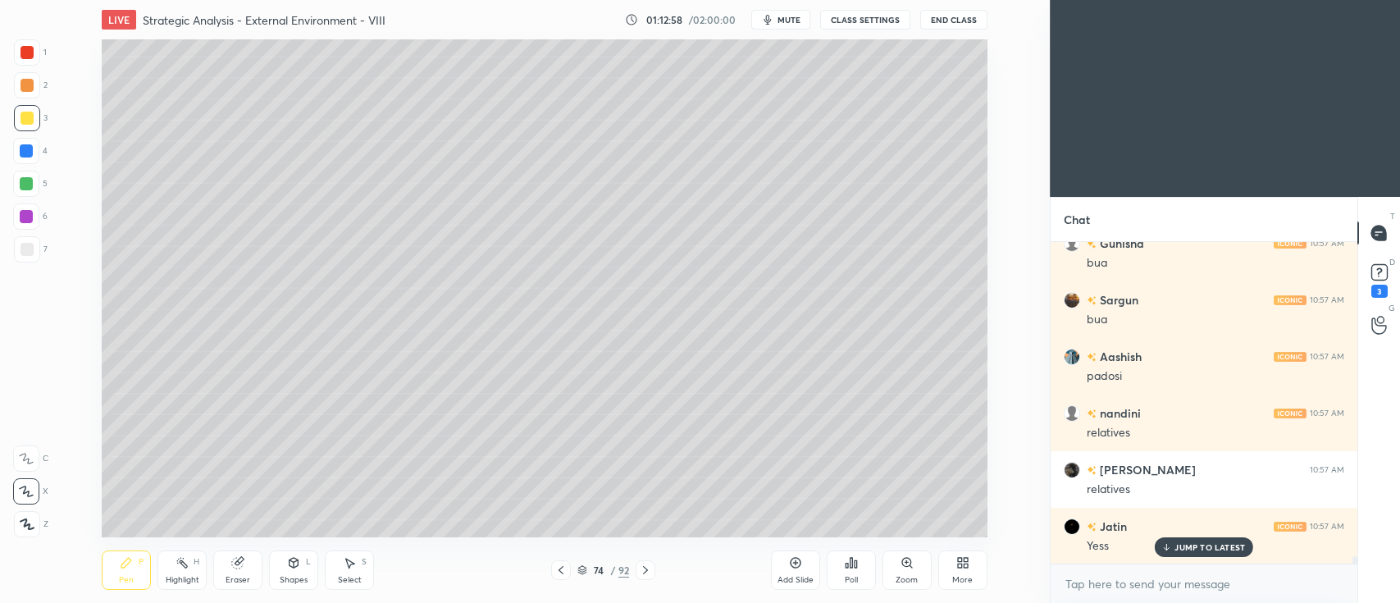
click at [30, 85] on div at bounding box center [27, 85] width 13 height 13
click at [824, 527] on div "Add Slide Poll Zoom More" at bounding box center [879, 570] width 217 height 92
click at [832, 529] on div "Poll" at bounding box center [851, 570] width 49 height 92
click at [887, 529] on div "Add Slide Poll Zoom More" at bounding box center [879, 570] width 217 height 92
click at [893, 530] on div "Add Slide Poll Zoom More" at bounding box center [879, 570] width 217 height 92
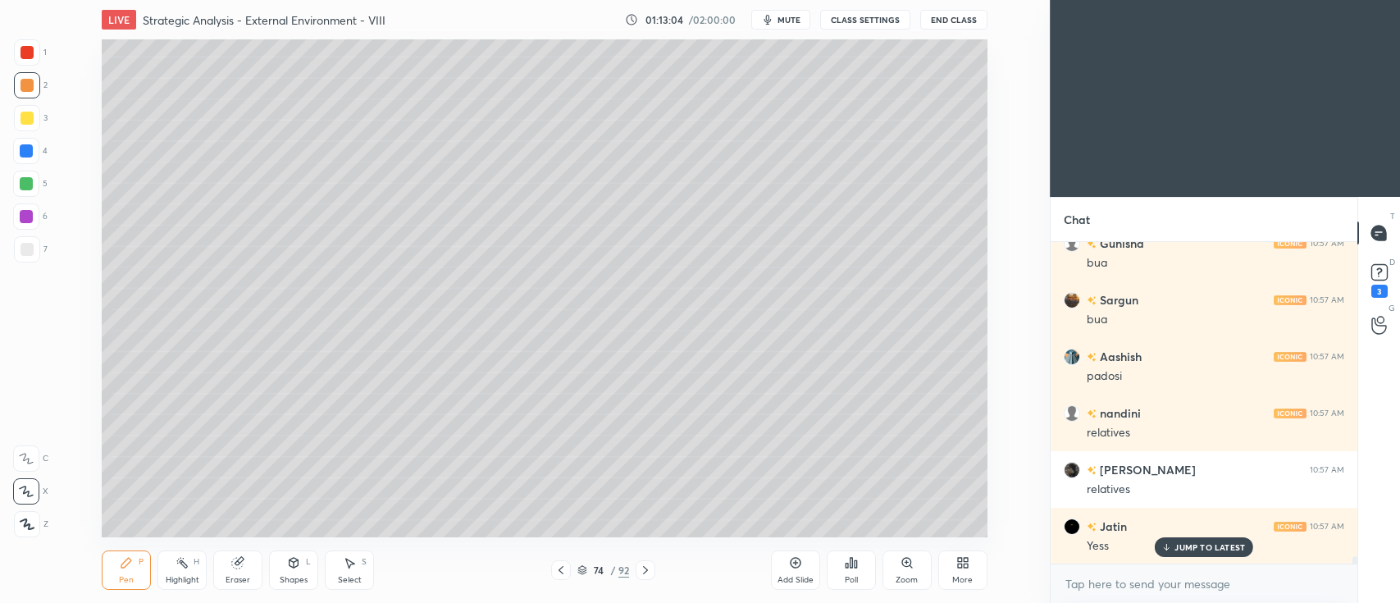
click at [911, 529] on div "Add Slide Poll Zoom More" at bounding box center [879, 570] width 217 height 92
click at [919, 528] on div "Add Slide Poll Zoom More" at bounding box center [879, 570] width 217 height 92
click at [30, 119] on div at bounding box center [27, 118] width 13 height 13
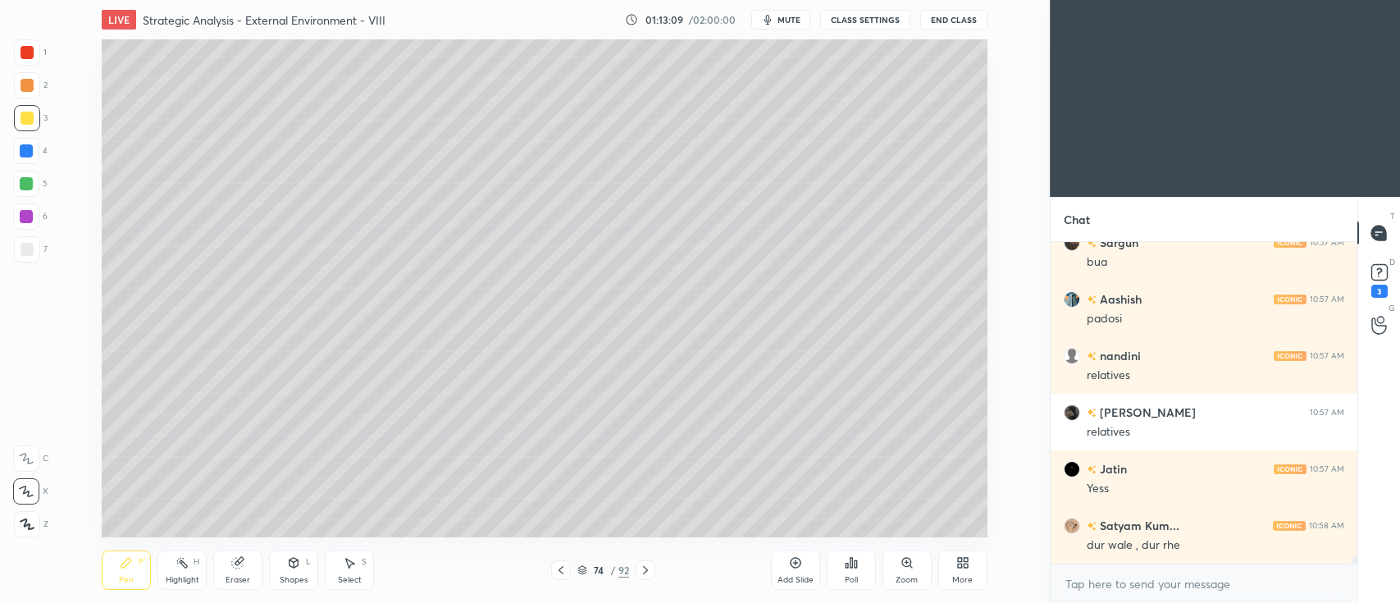
click at [36, 84] on div at bounding box center [27, 85] width 26 height 26
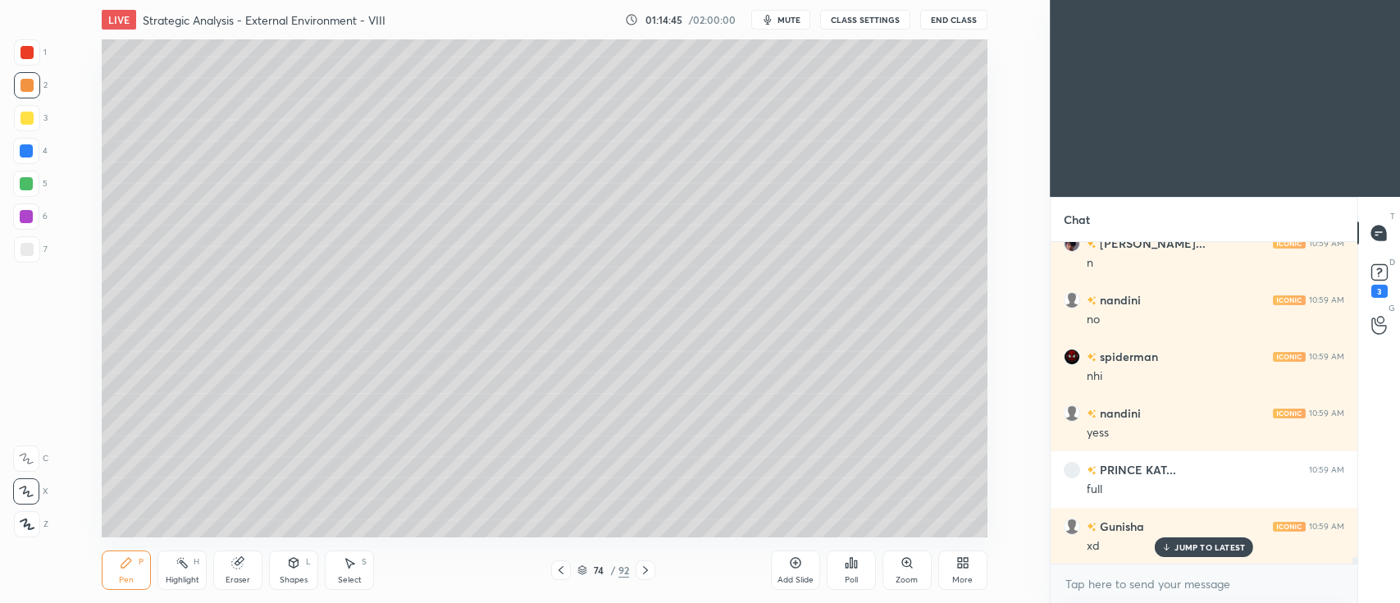
scroll to position [15447, 0]
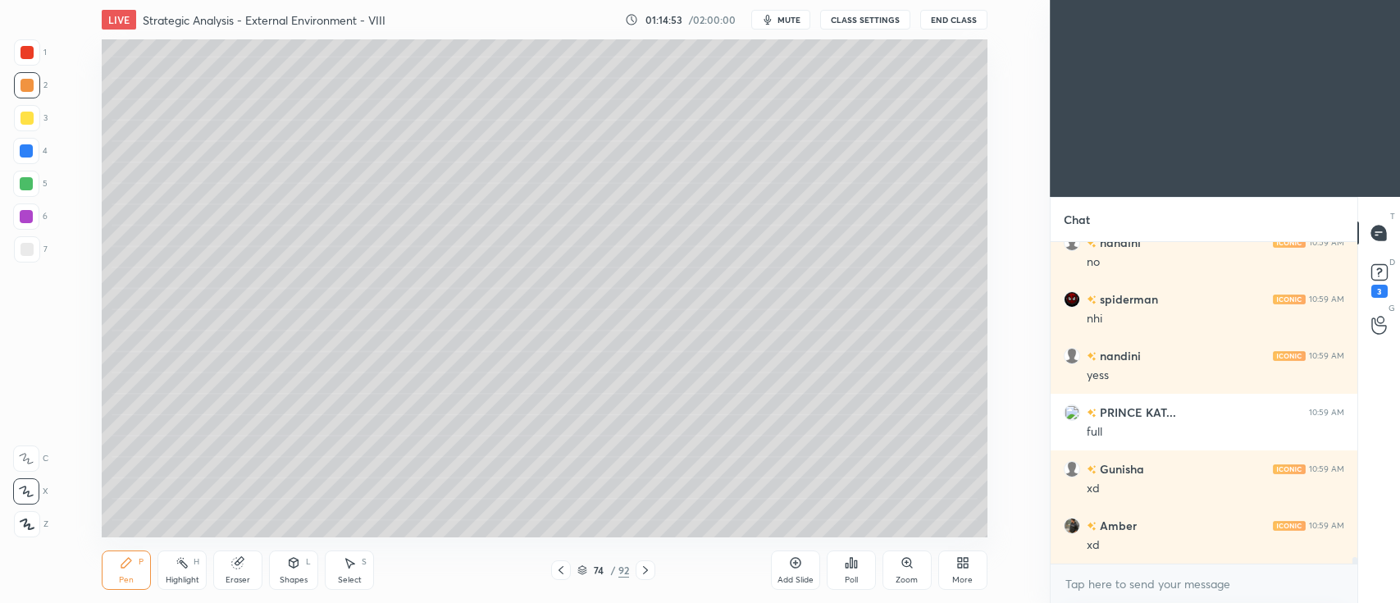
click at [32, 121] on div at bounding box center [27, 118] width 13 height 13
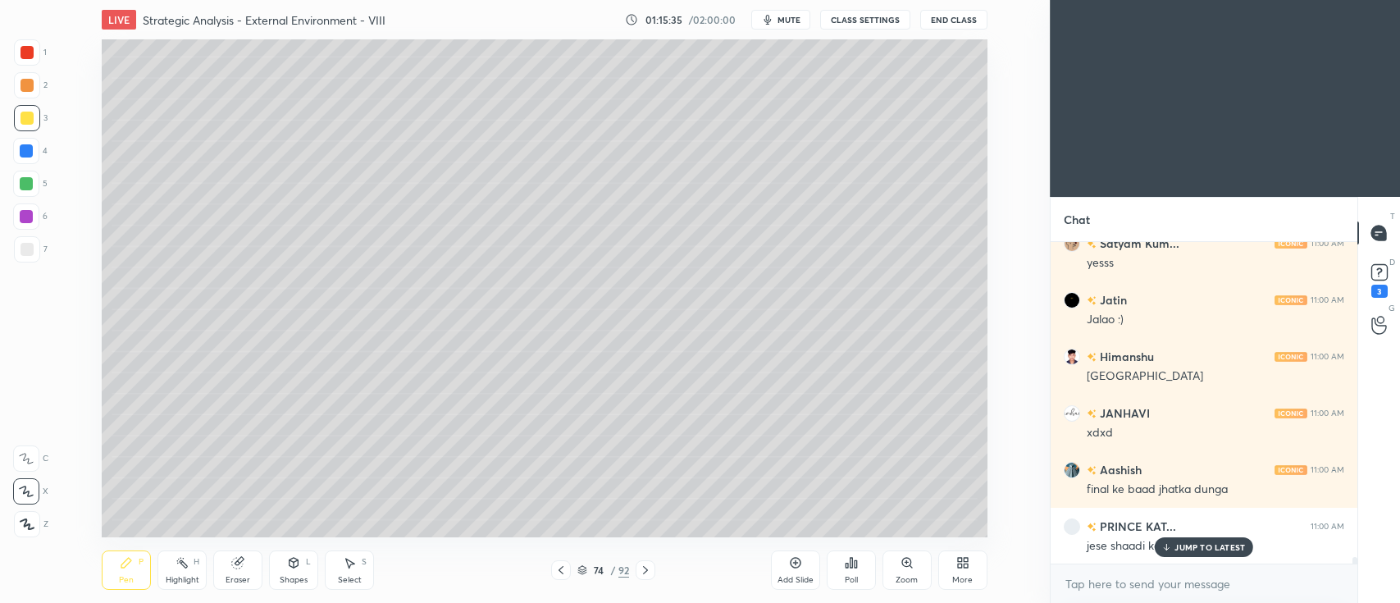
scroll to position [16013, 0]
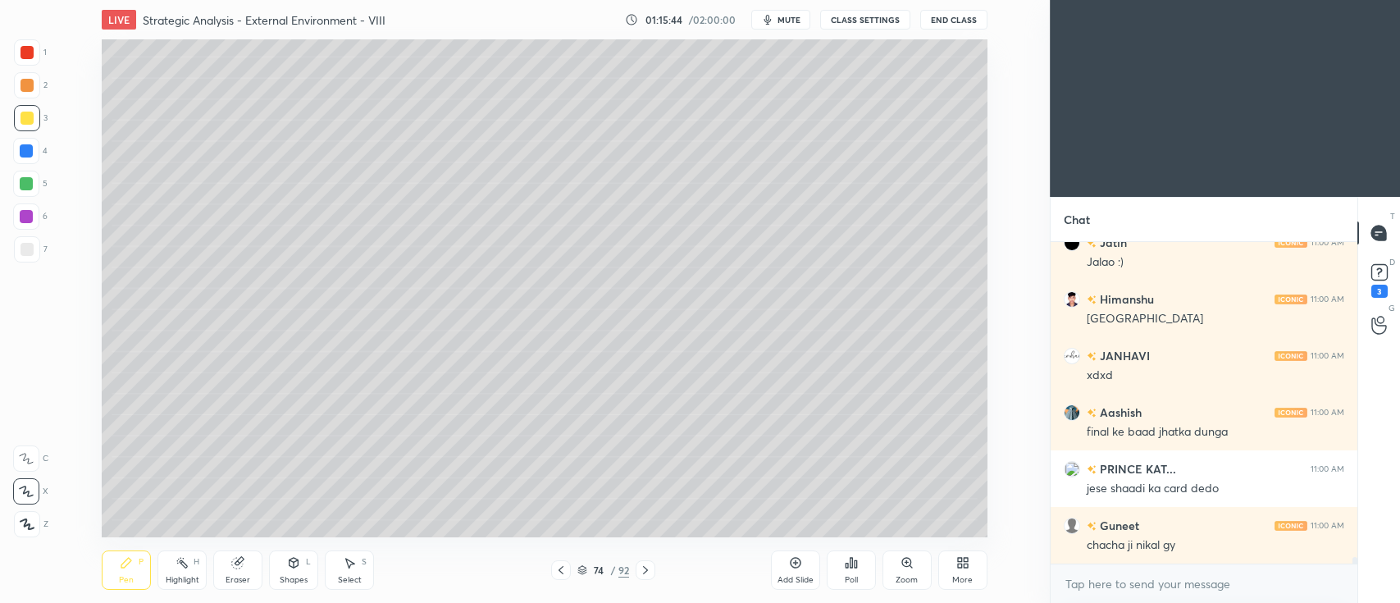
click at [33, 176] on div at bounding box center [26, 184] width 26 height 26
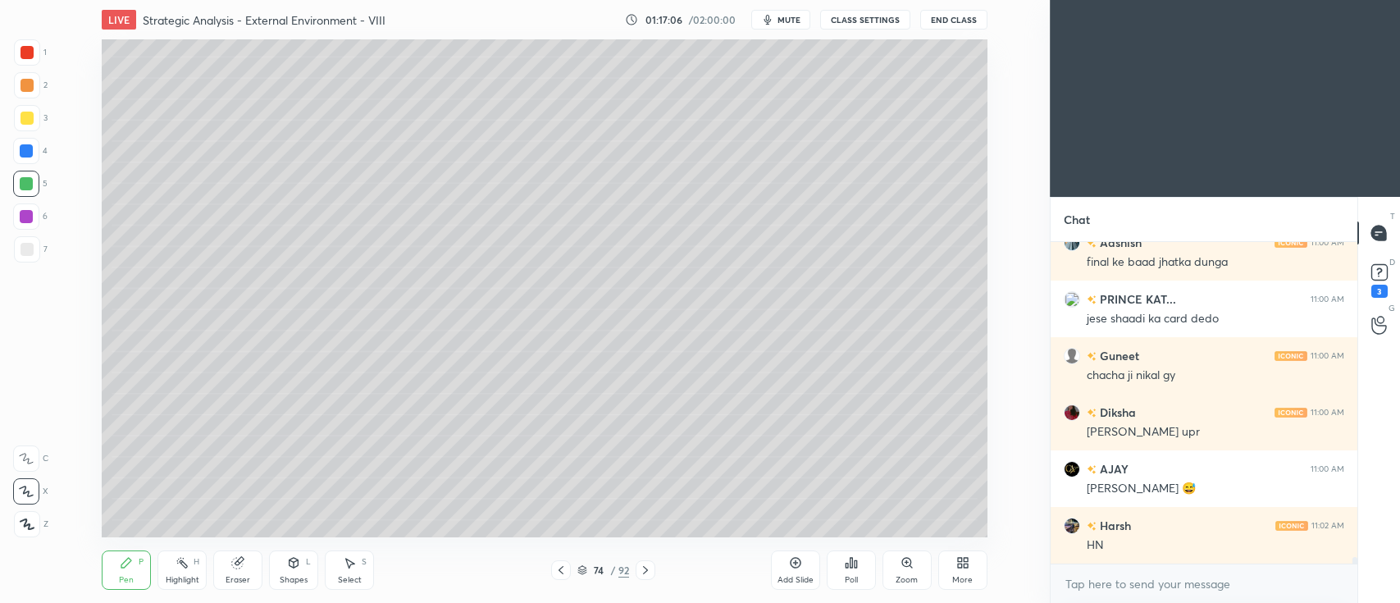
scroll to position [16240, 0]
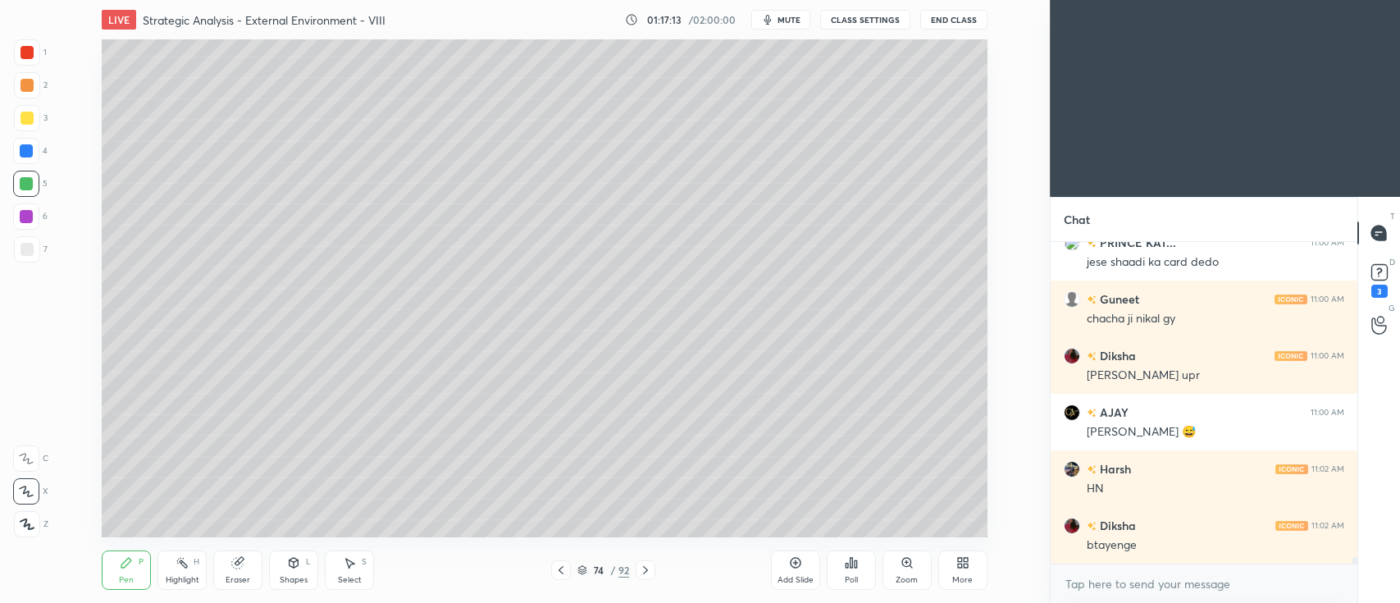
click at [22, 87] on div at bounding box center [27, 85] width 13 height 13
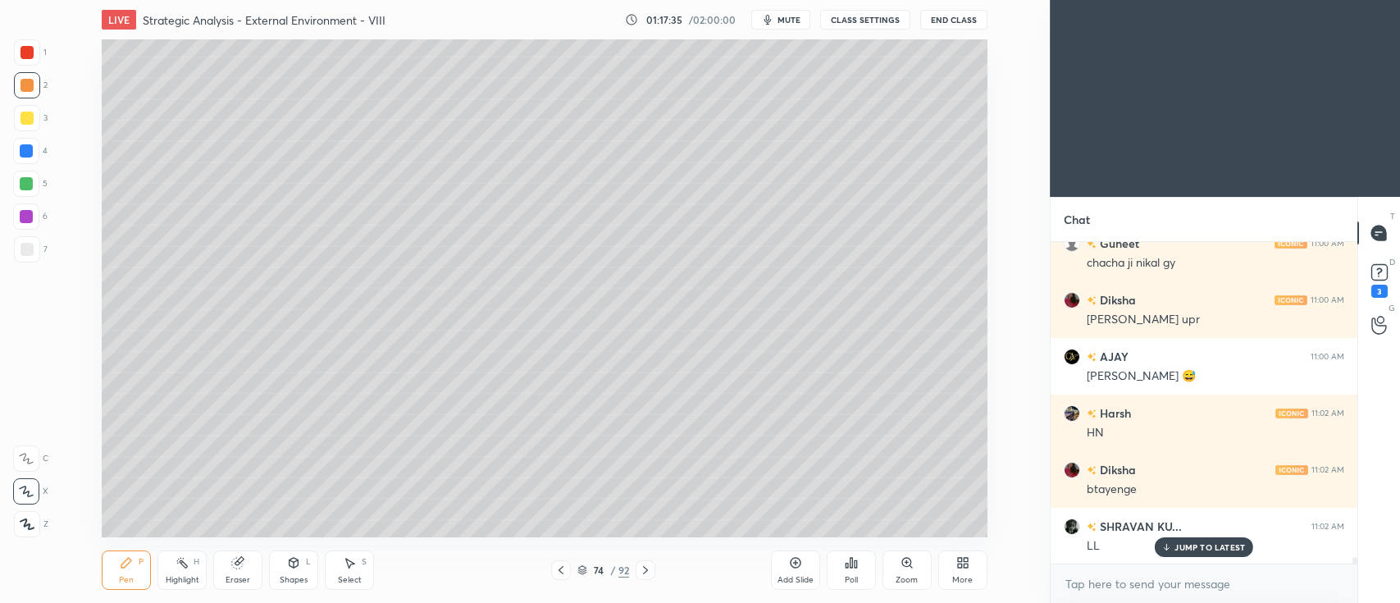
click at [27, 120] on div at bounding box center [27, 118] width 13 height 13
click at [25, 85] on div at bounding box center [27, 85] width 13 height 13
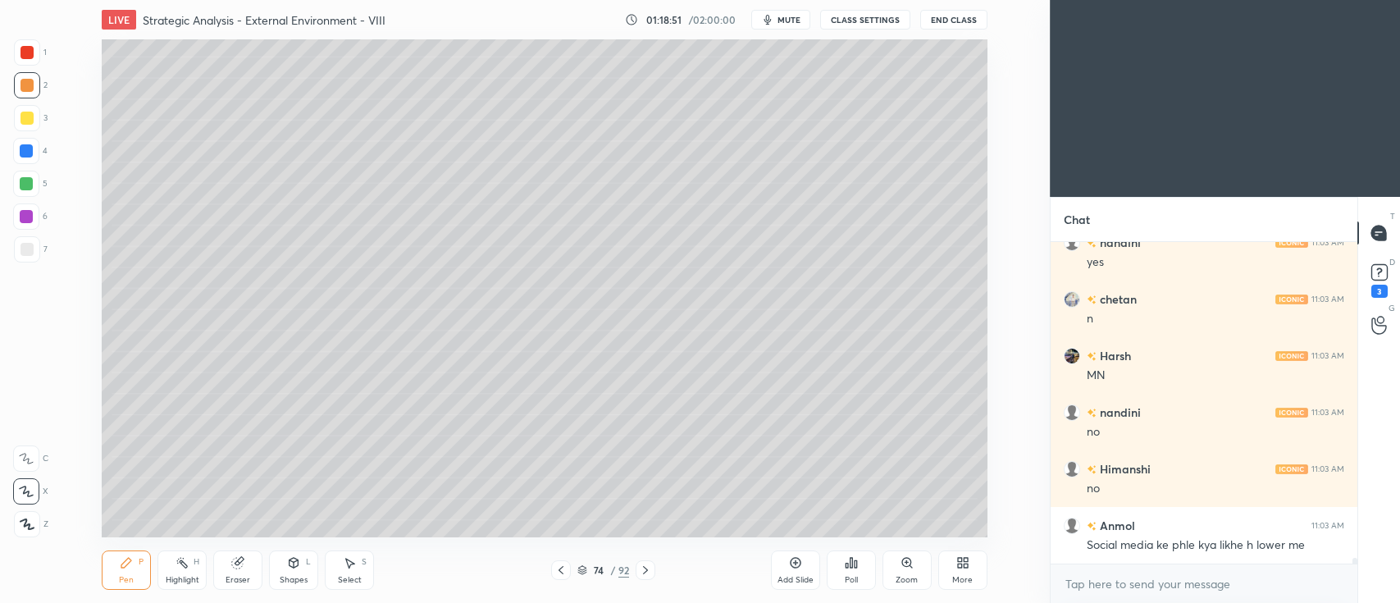
scroll to position [17428, 0]
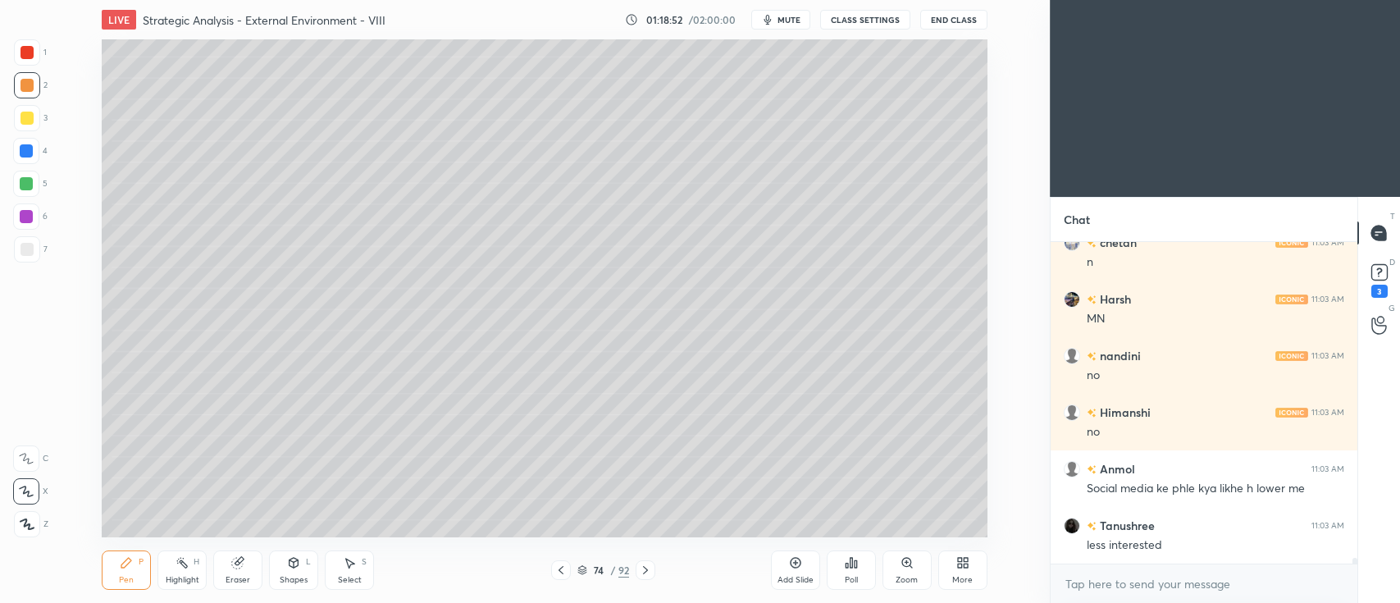
click at [24, 122] on div at bounding box center [27, 118] width 13 height 13
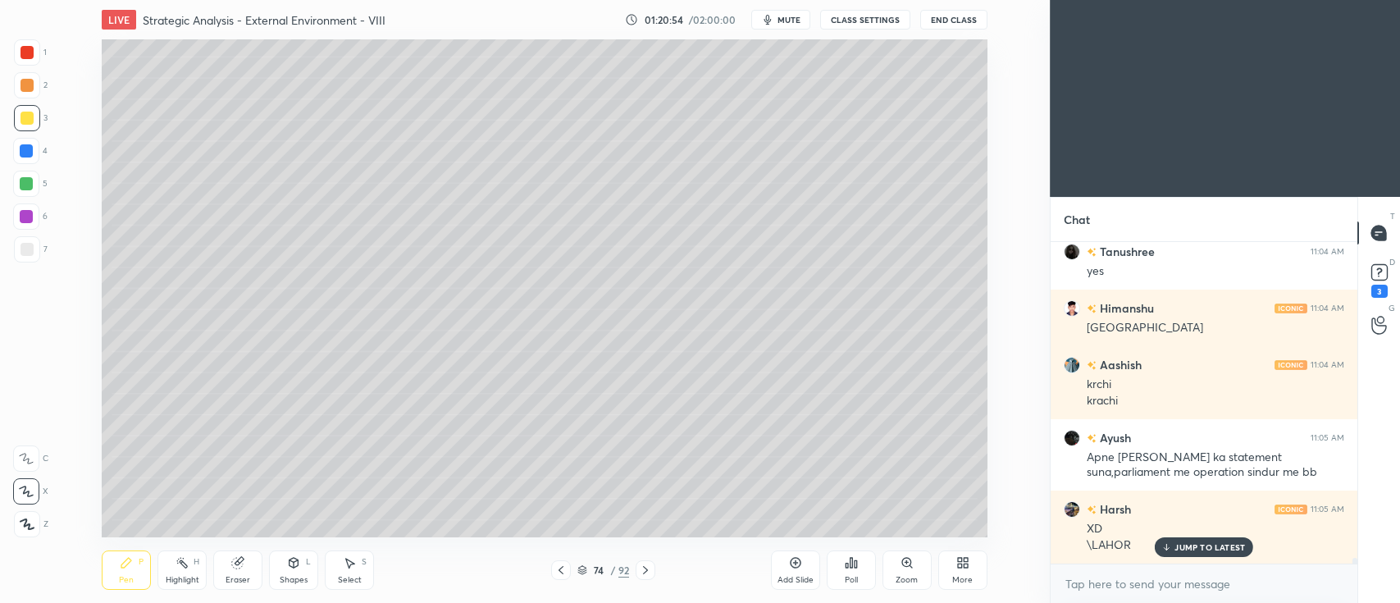
scroll to position [18607, 0]
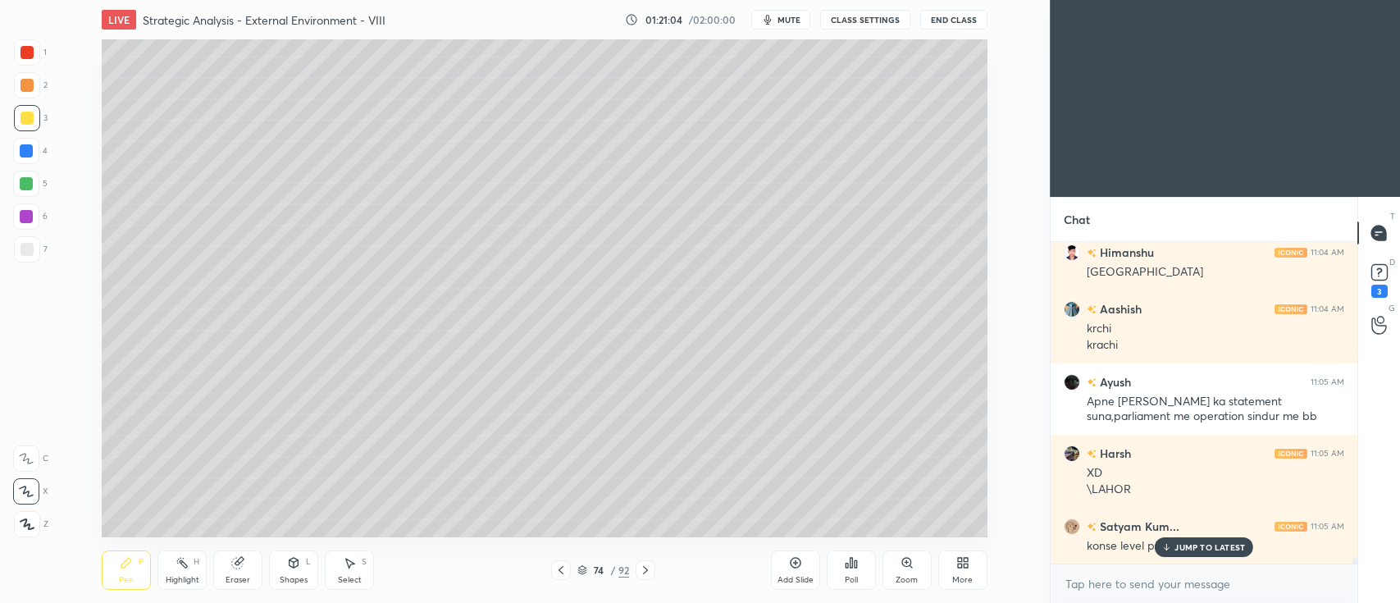
click at [30, 187] on div at bounding box center [26, 183] width 13 height 13
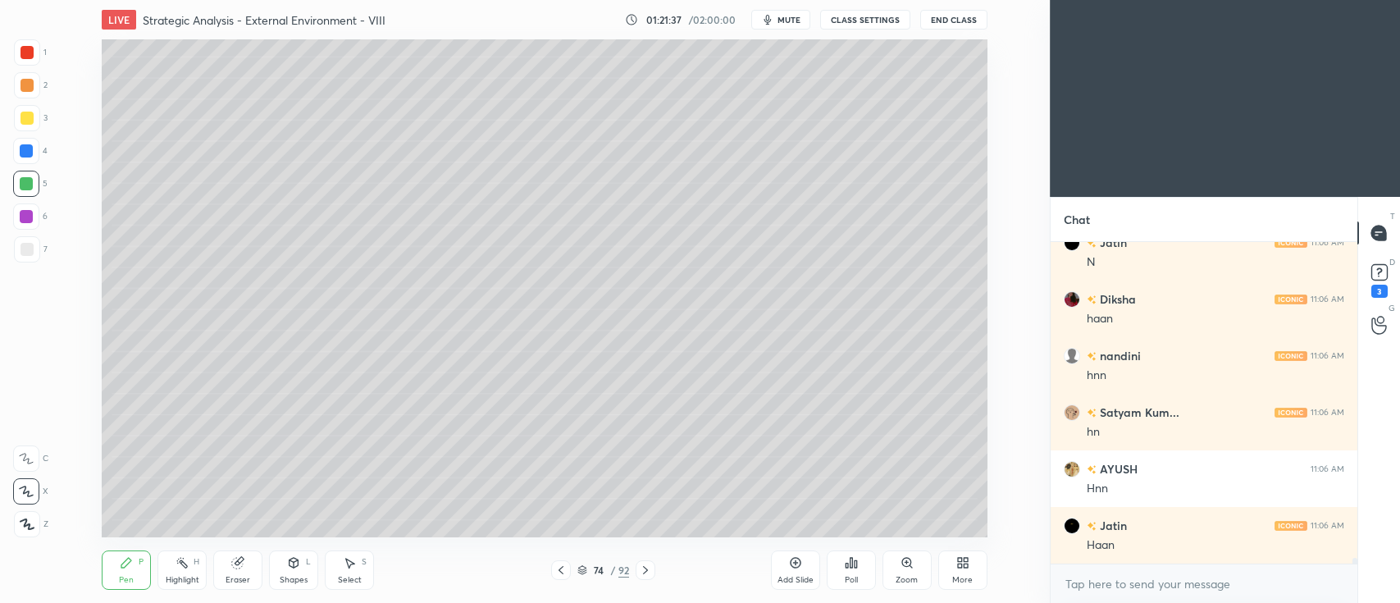
scroll to position [19060, 0]
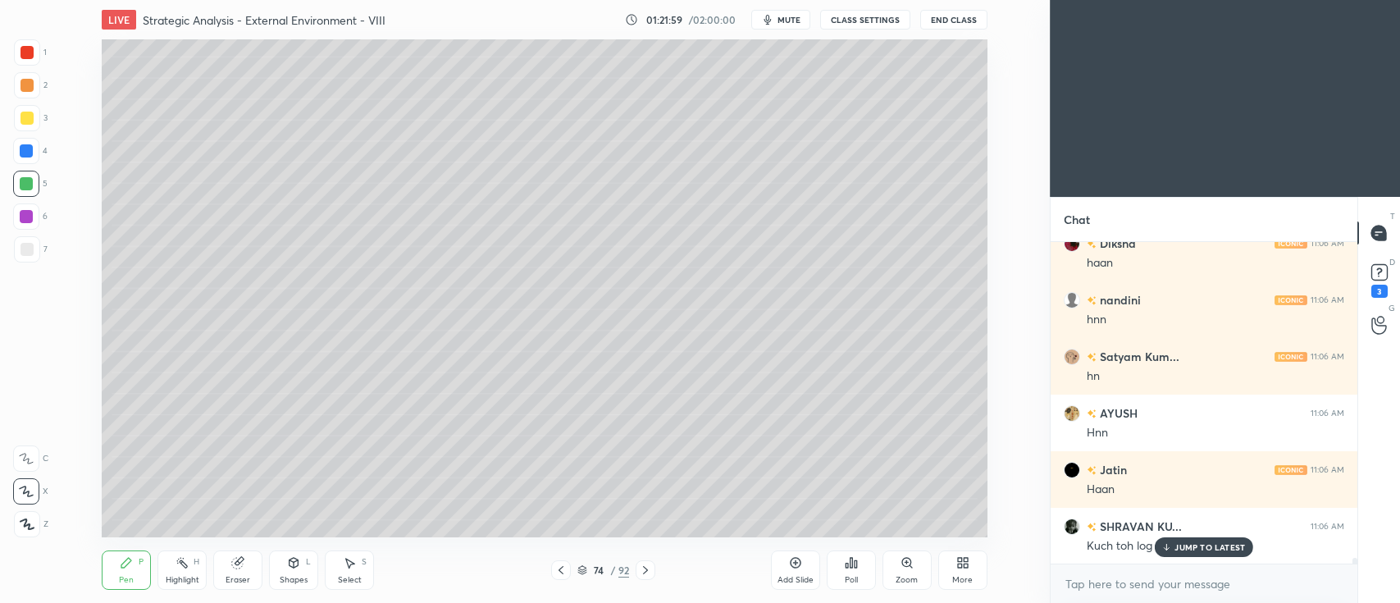
click at [650, 565] on icon at bounding box center [645, 570] width 13 height 13
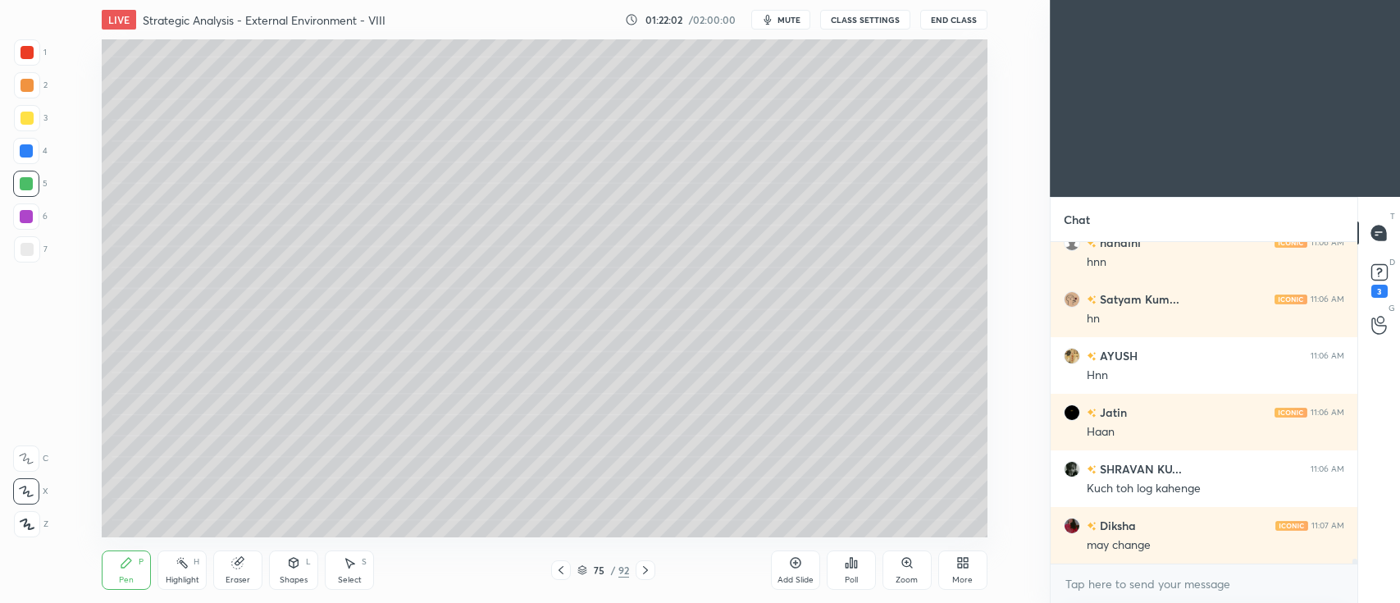
click at [34, 117] on div at bounding box center [27, 118] width 26 height 26
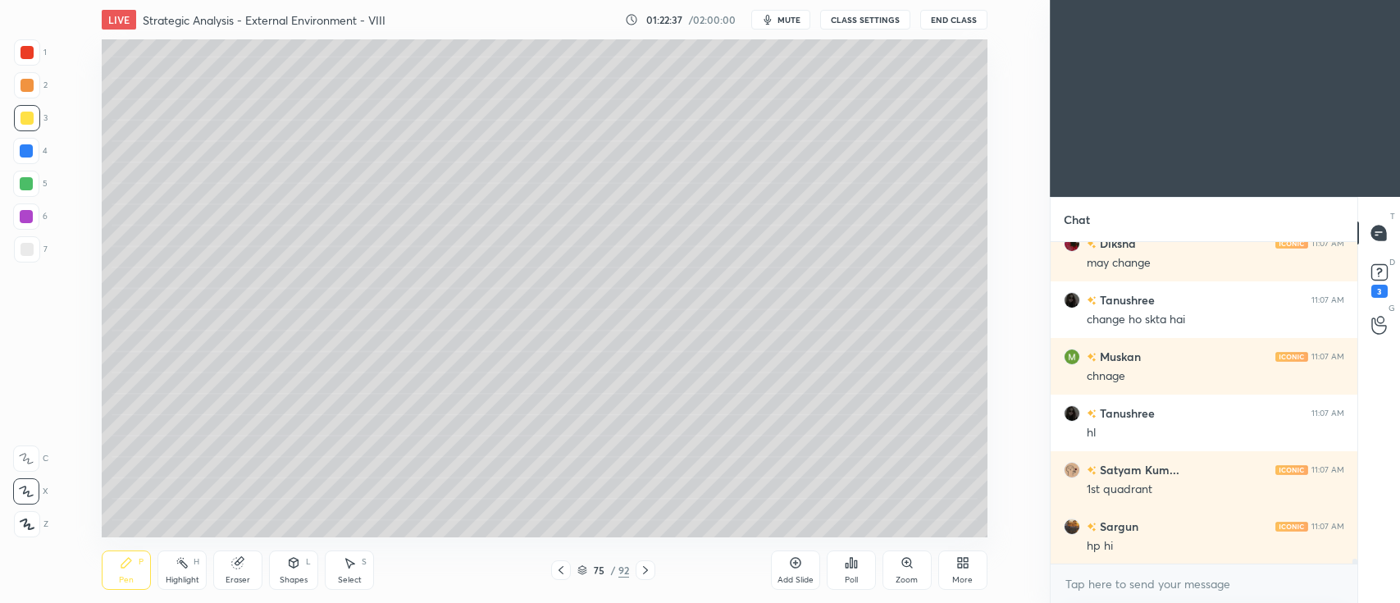
scroll to position [19457, 0]
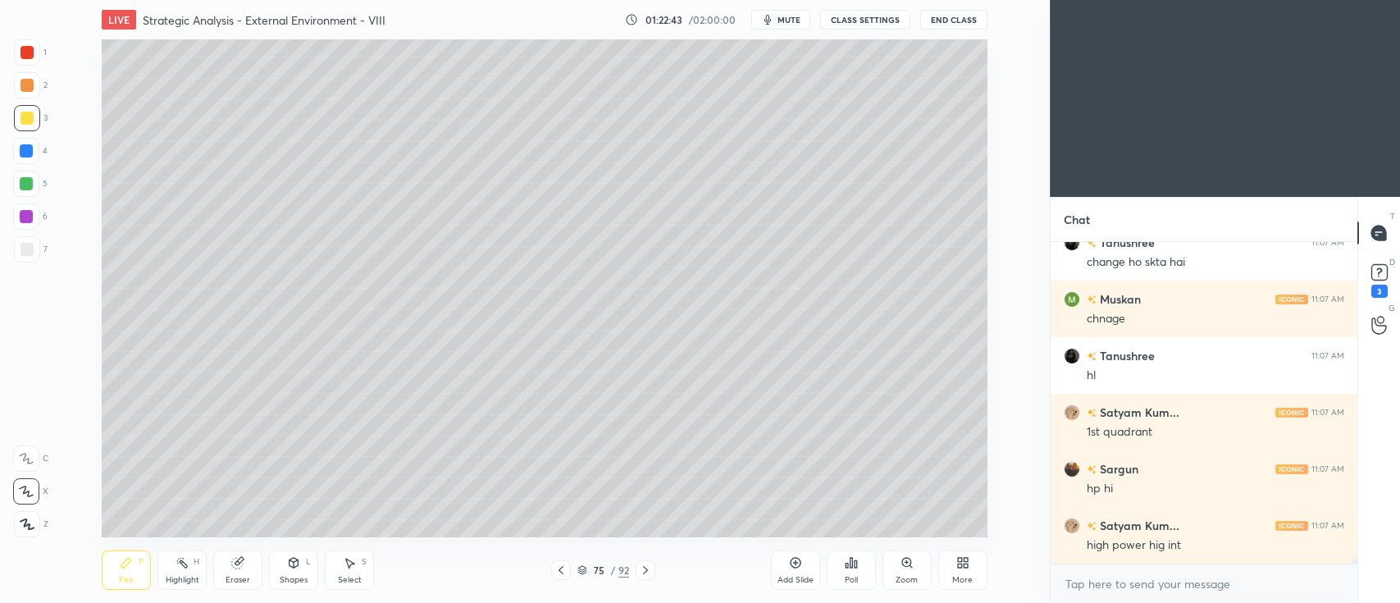
click at [43, 185] on div "5" at bounding box center [30, 184] width 34 height 26
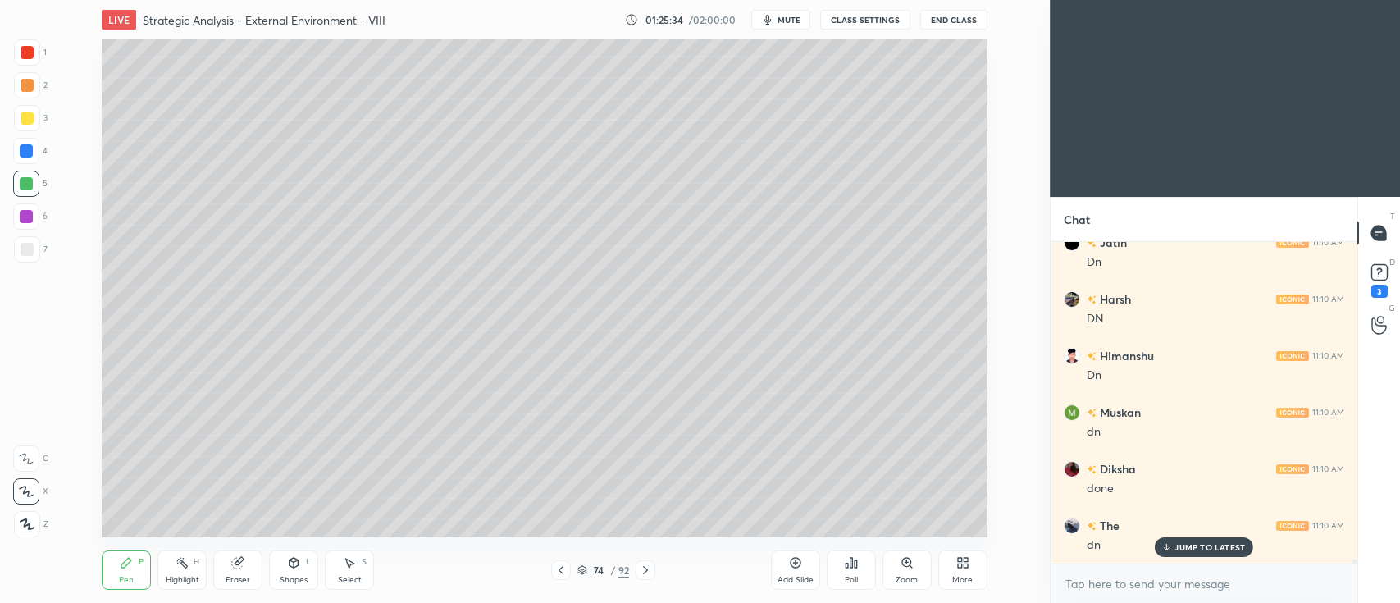
scroll to position [20588, 0]
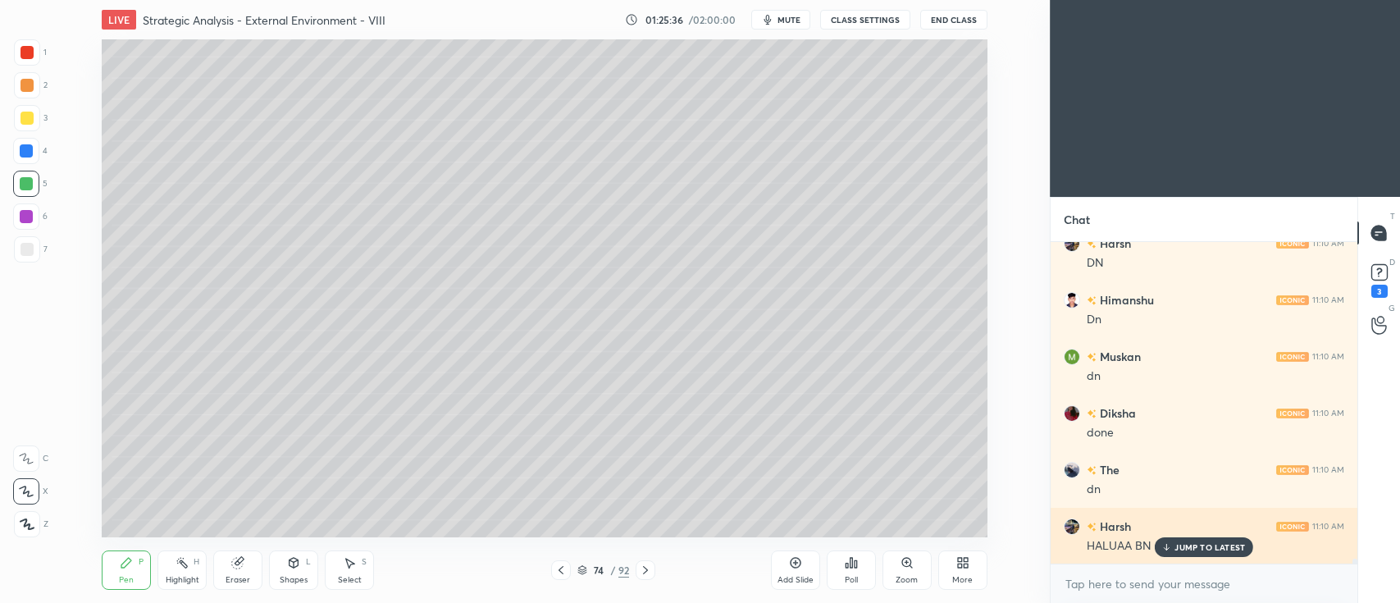
click at [1178, 555] on div "JUMP TO LATEST" at bounding box center [1204, 547] width 98 height 20
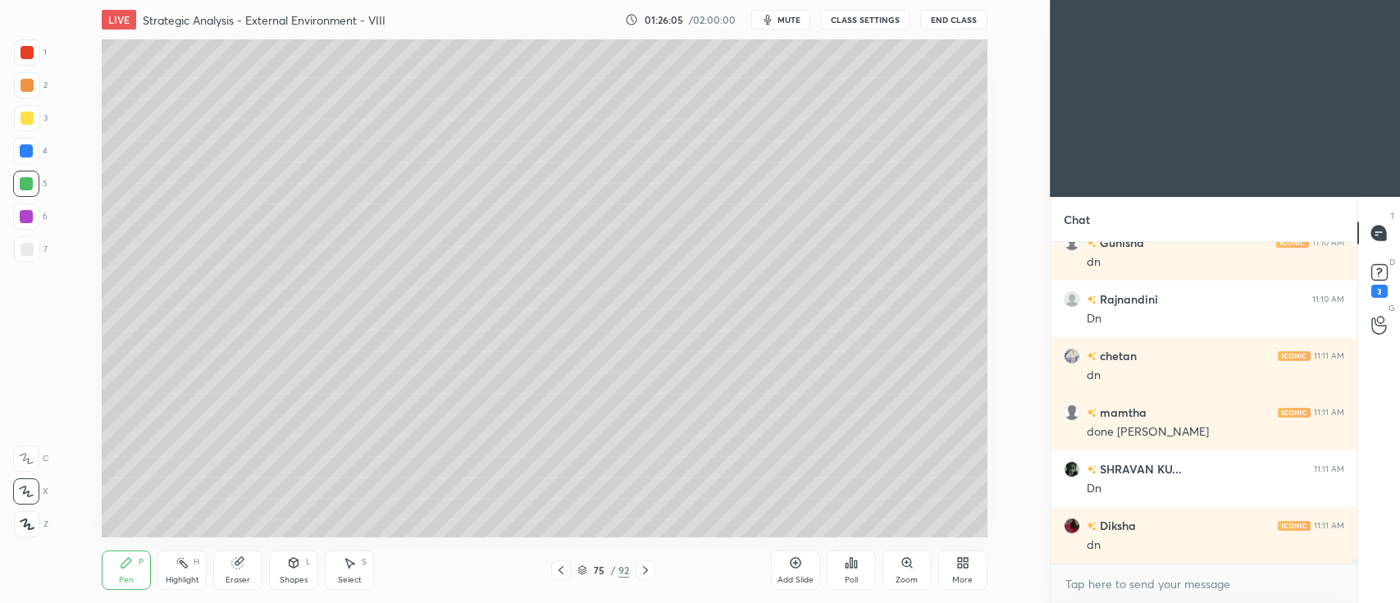
scroll to position [21582, 0]
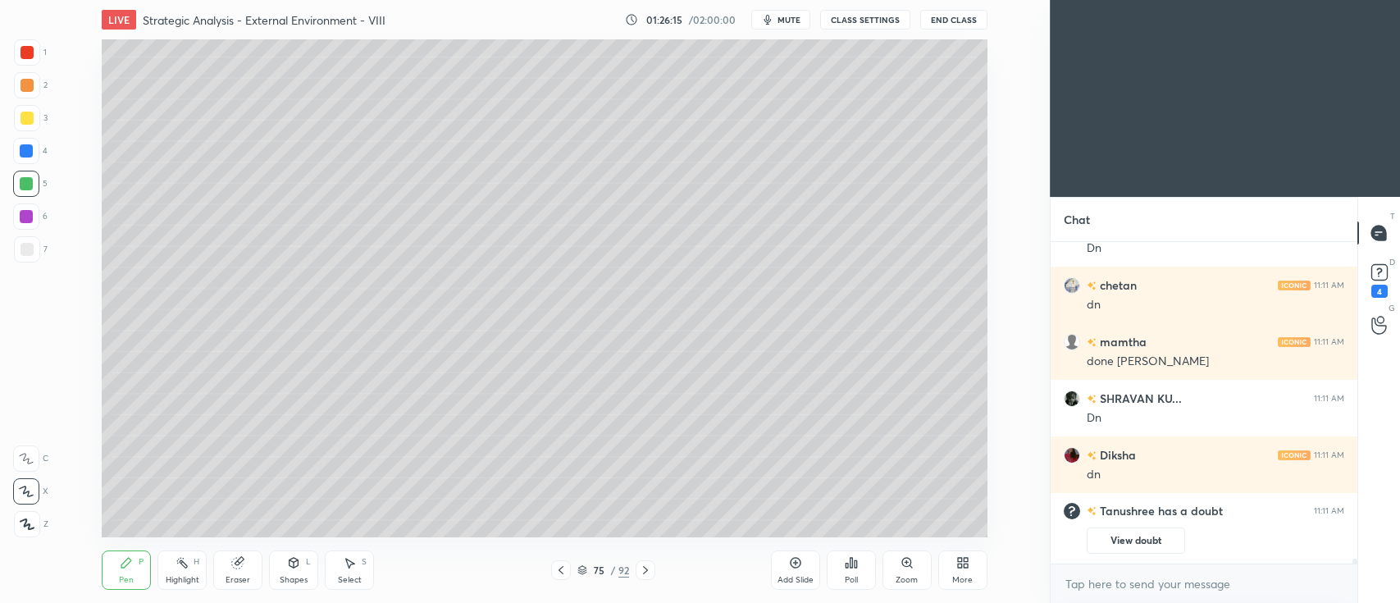
click at [30, 246] on div at bounding box center [27, 249] width 13 height 13
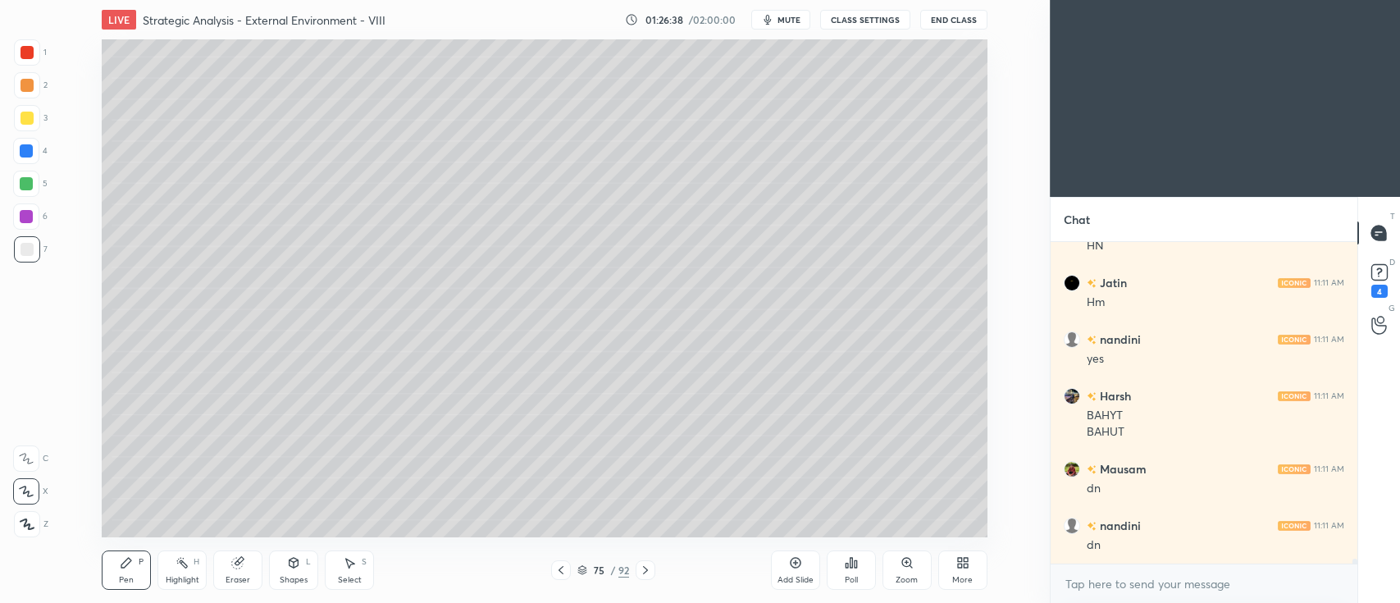
scroll to position [19450, 0]
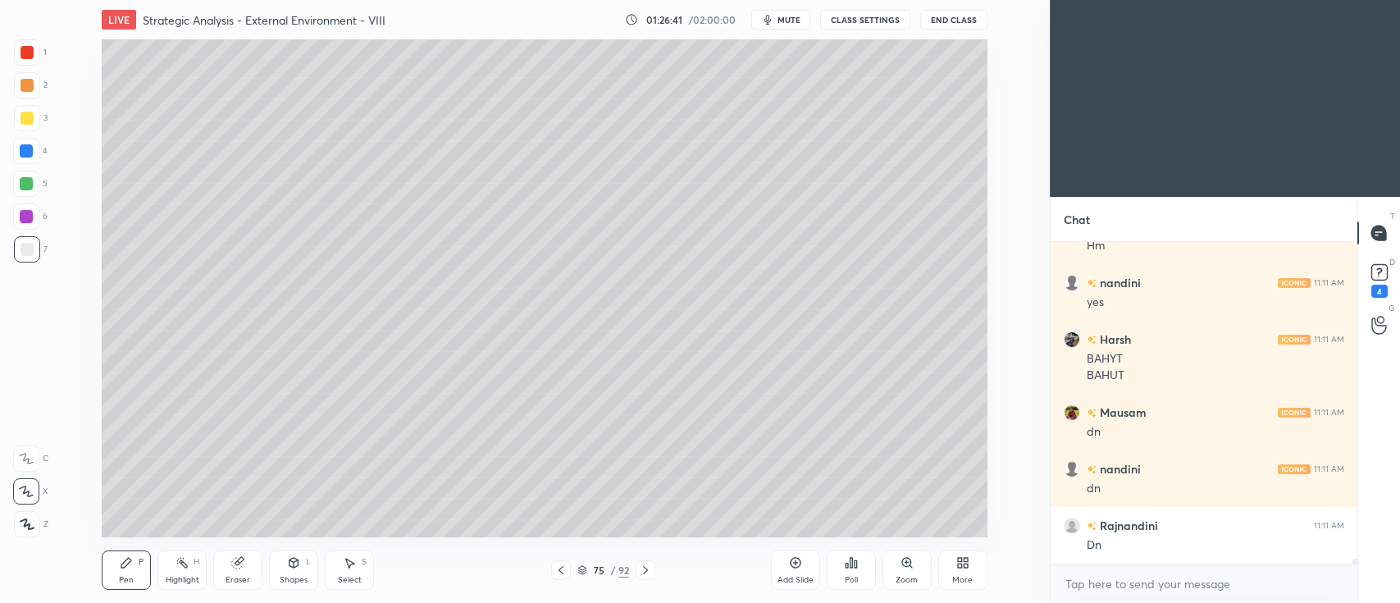
click at [645, 564] on icon at bounding box center [645, 570] width 13 height 13
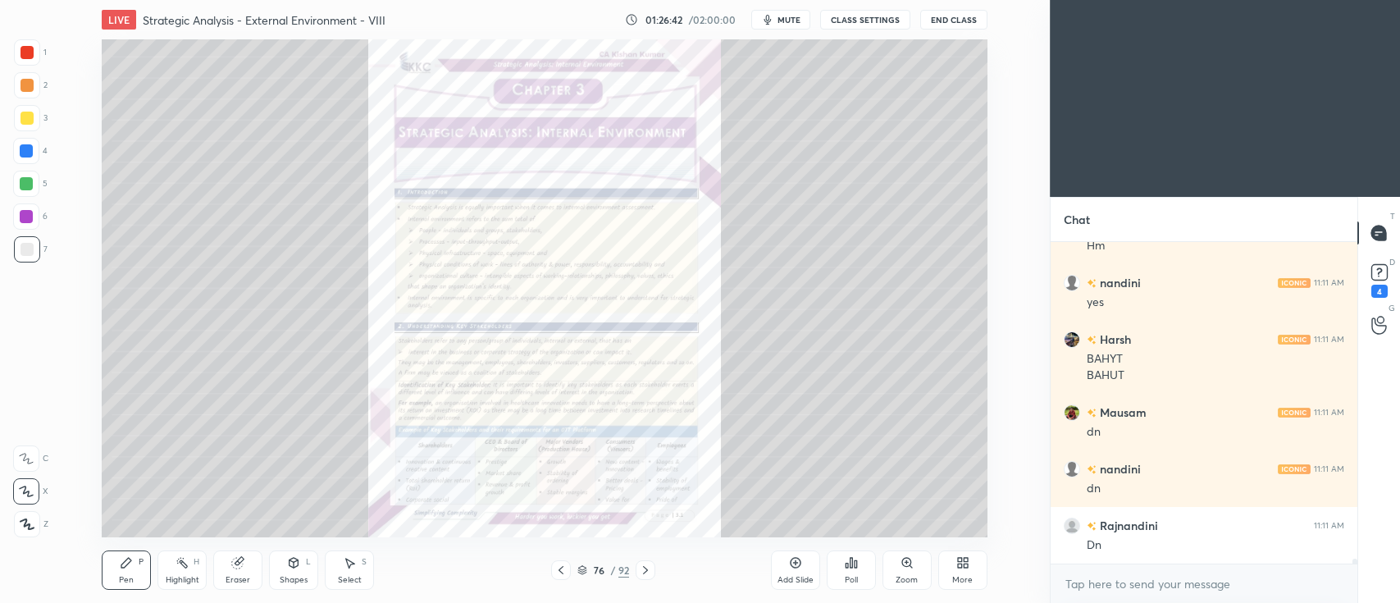
scroll to position [19388, 0]
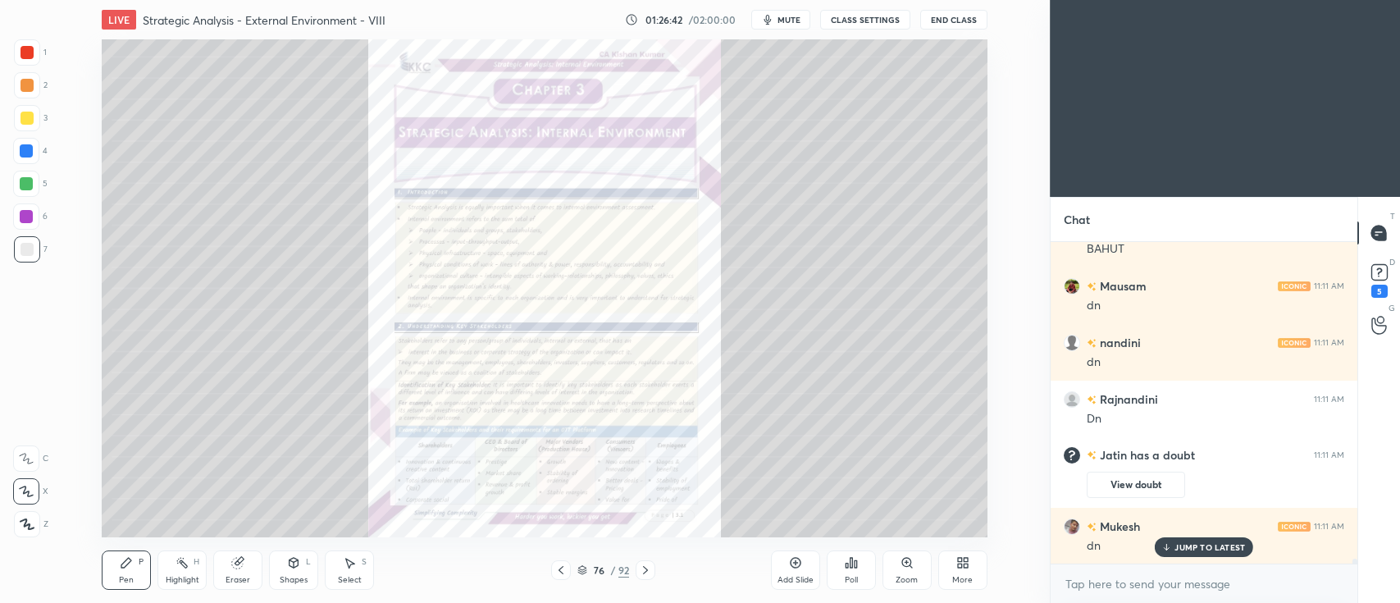
click at [905, 568] on icon at bounding box center [907, 562] width 13 height 13
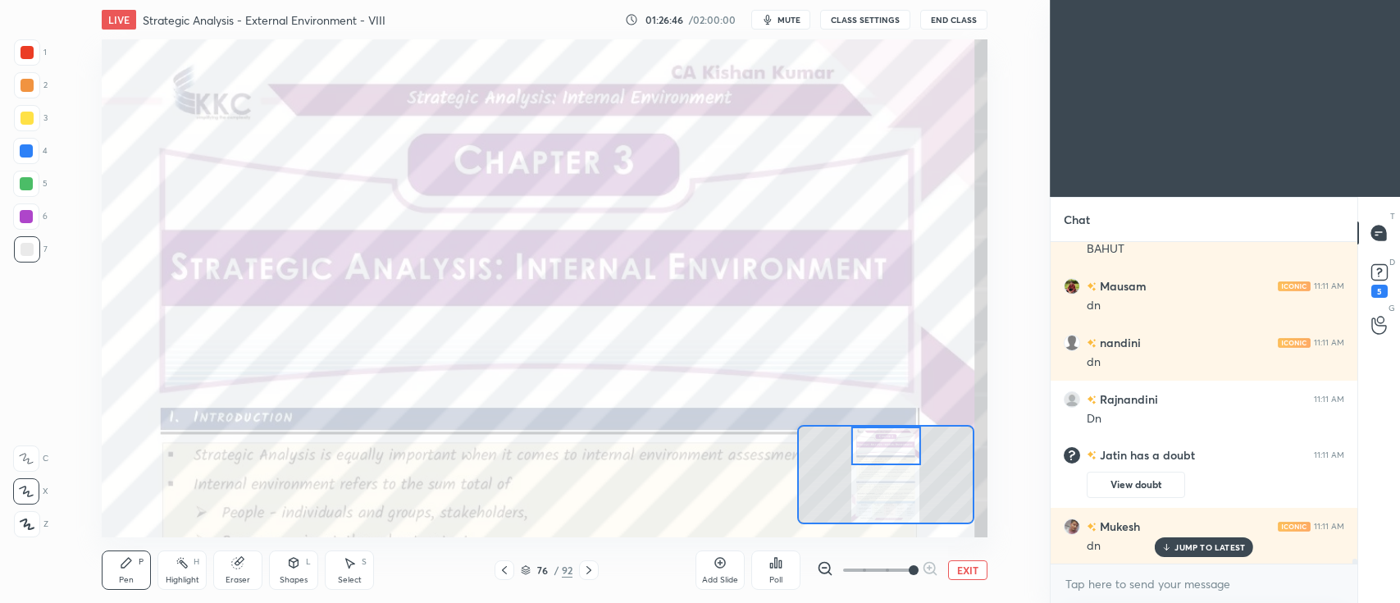
click at [33, 52] on div at bounding box center [27, 52] width 13 height 13
click at [39, 443] on div "C" at bounding box center [30, 455] width 35 height 33
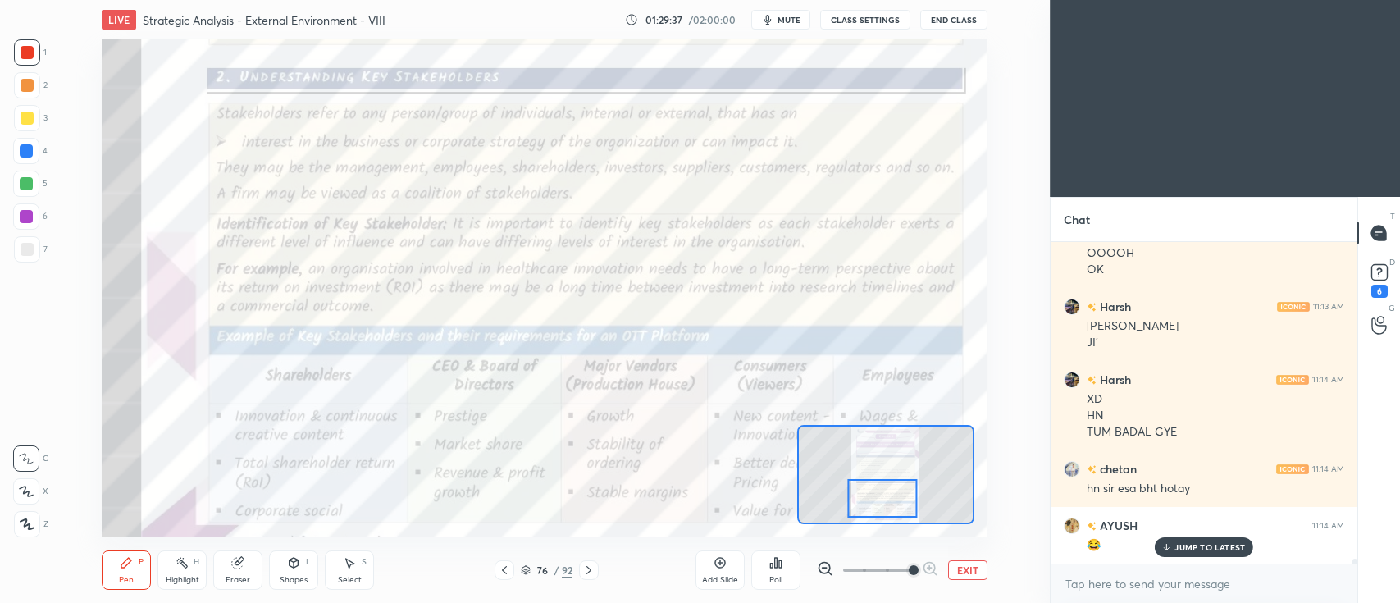
scroll to position [19793, 0]
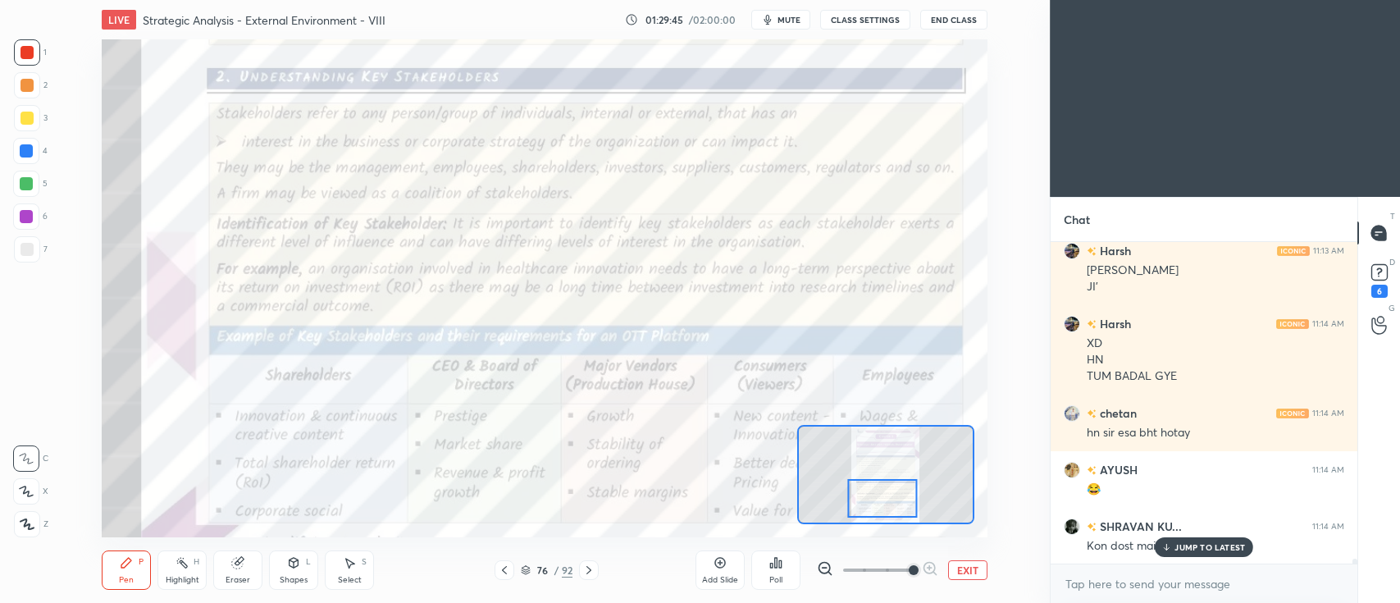
click at [585, 569] on icon at bounding box center [588, 570] width 13 height 13
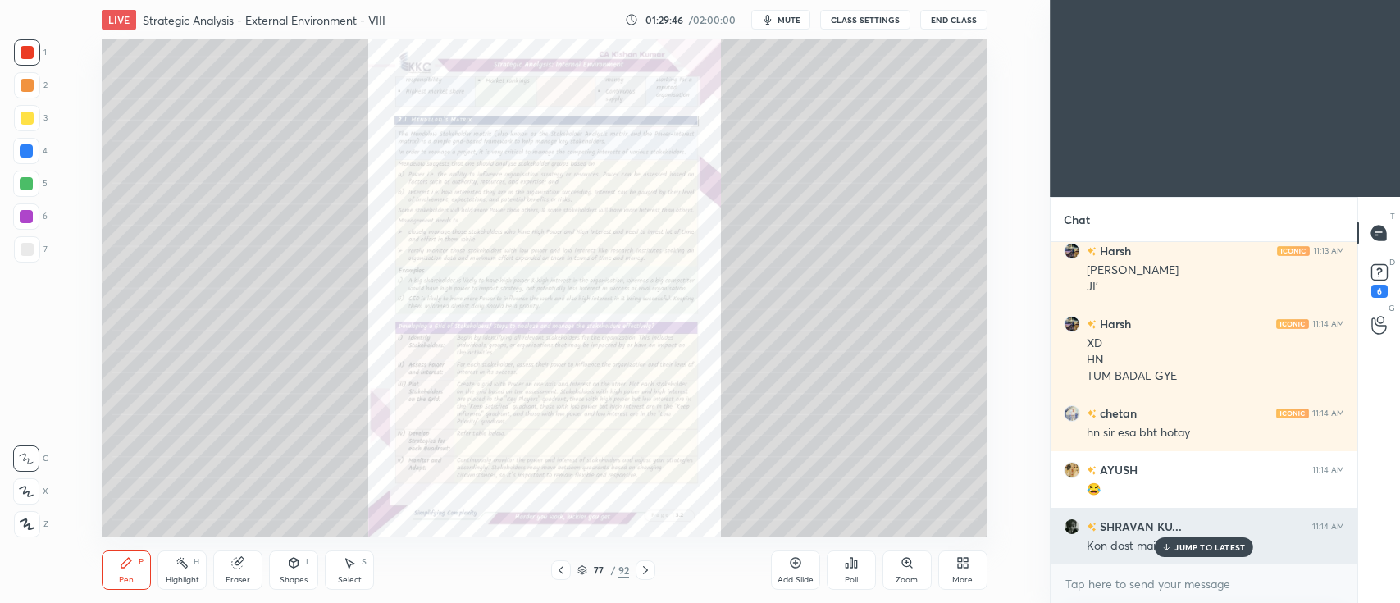
click at [1178, 548] on p "JUMP TO LATEST" at bounding box center [1210, 547] width 71 height 10
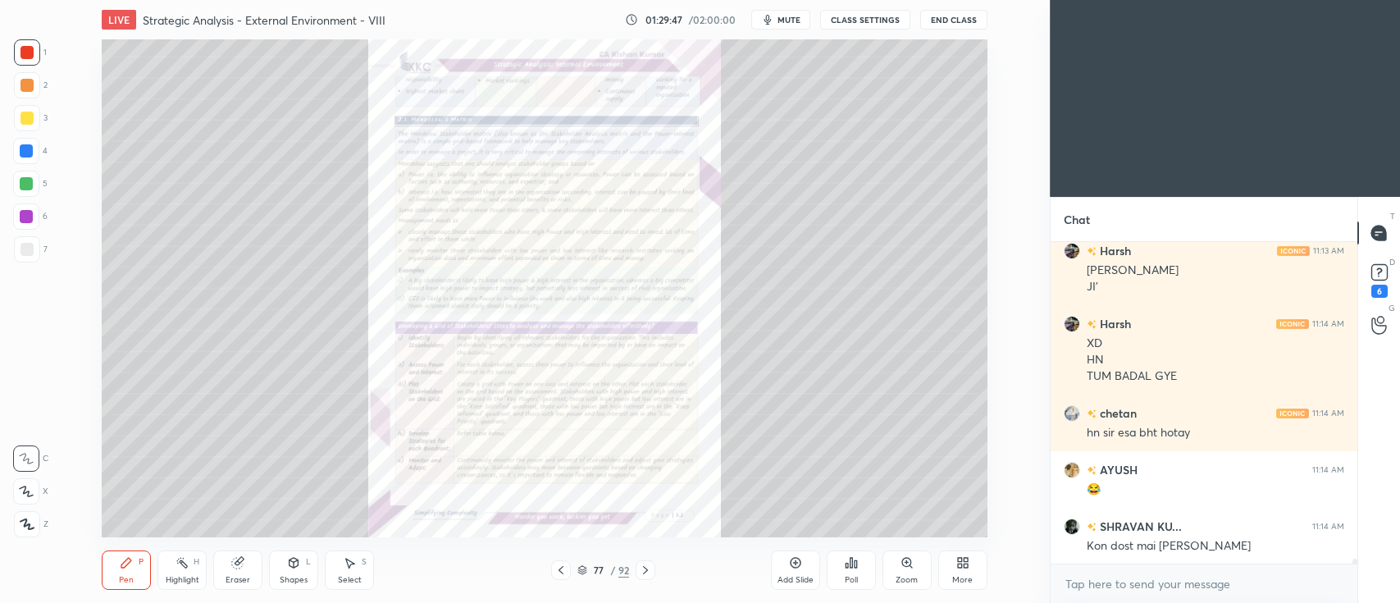
click at [907, 567] on icon at bounding box center [906, 562] width 9 height 9
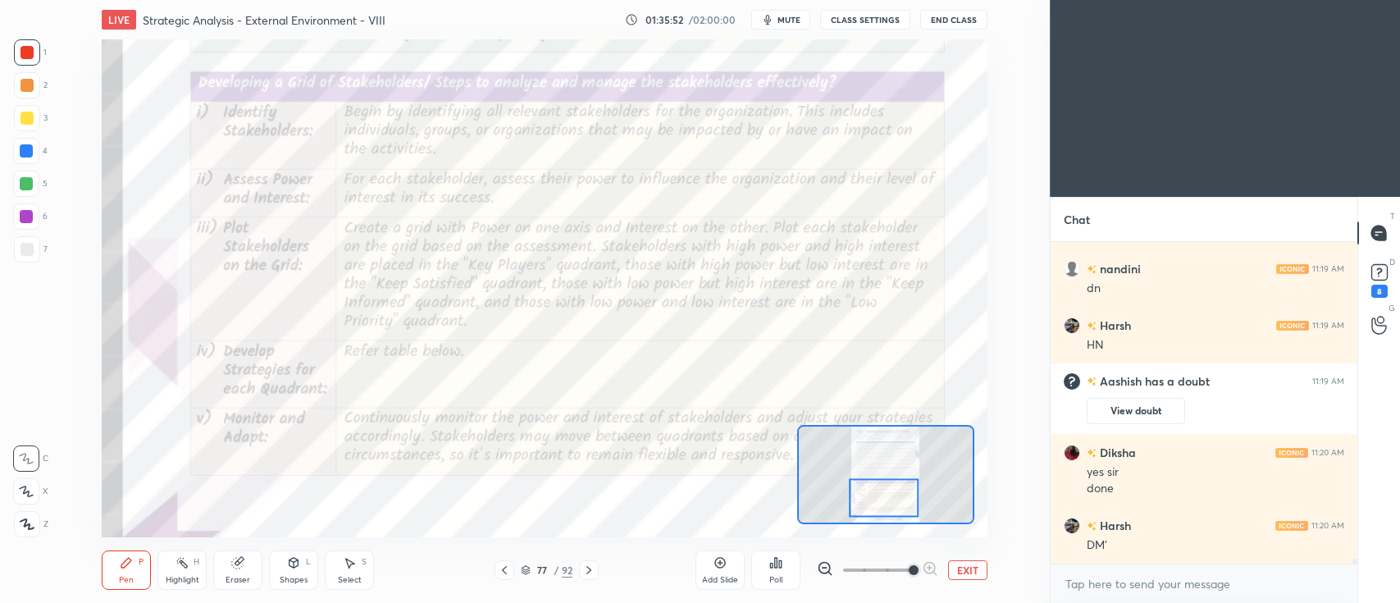
scroll to position [20765, 0]
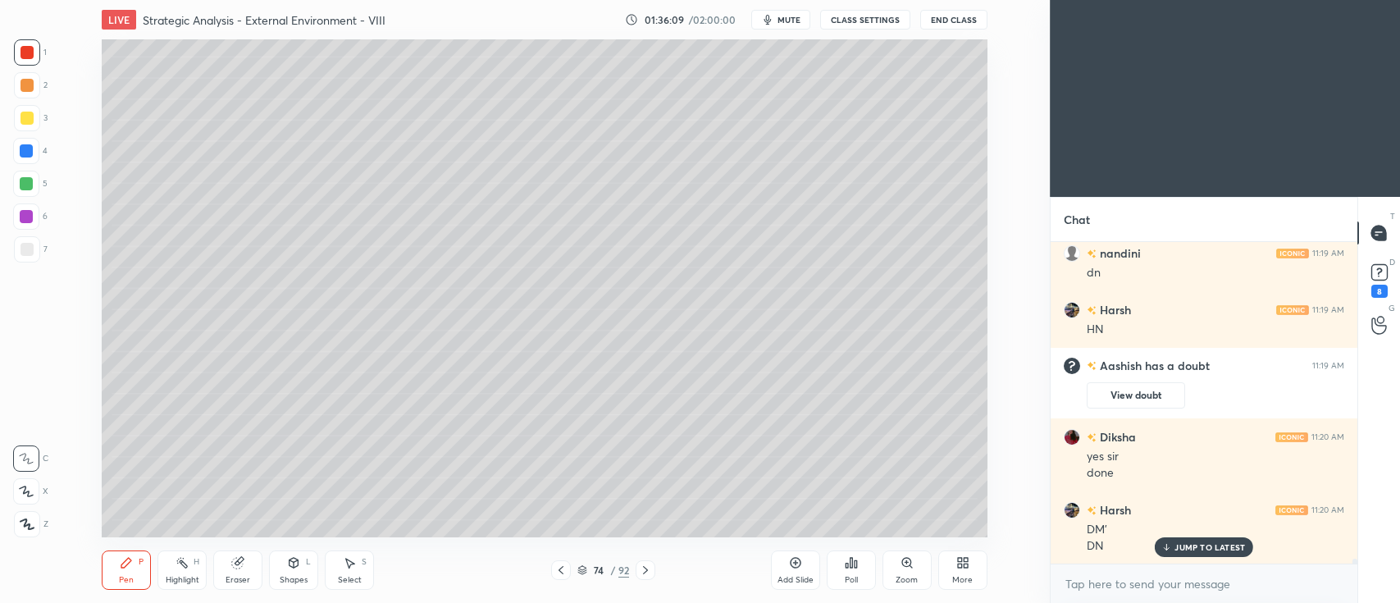
click at [35, 118] on div at bounding box center [27, 118] width 26 height 26
click at [25, 184] on div at bounding box center [26, 183] width 13 height 13
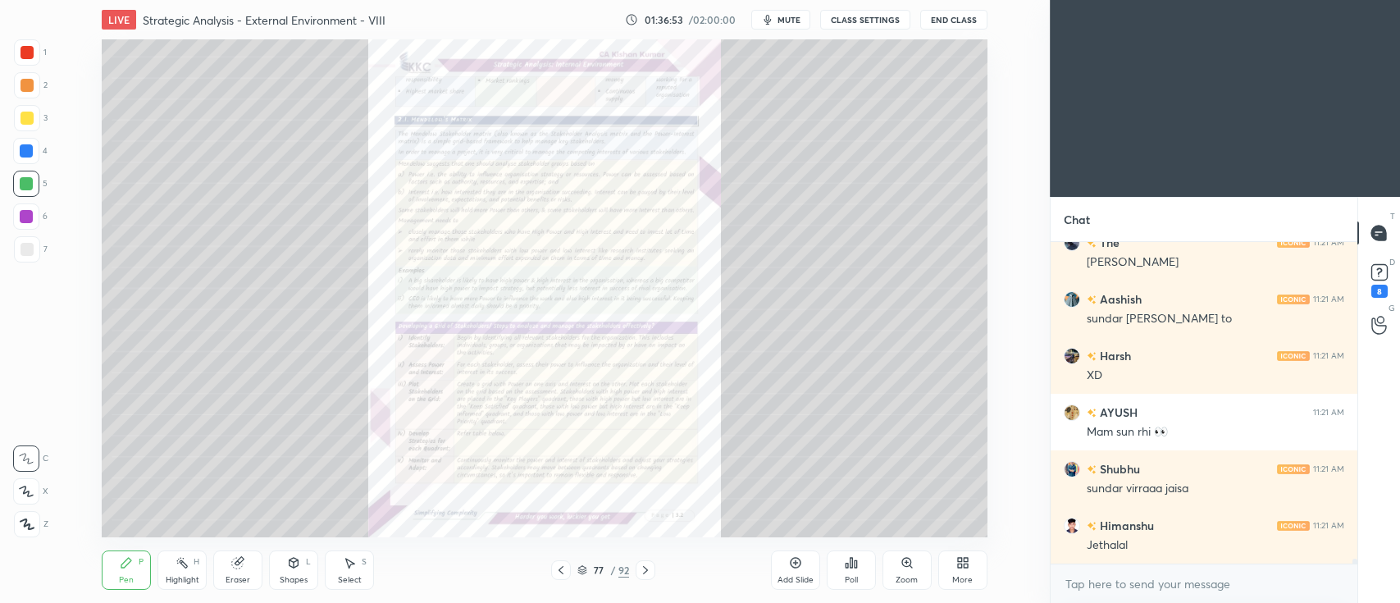
scroll to position [22103, 0]
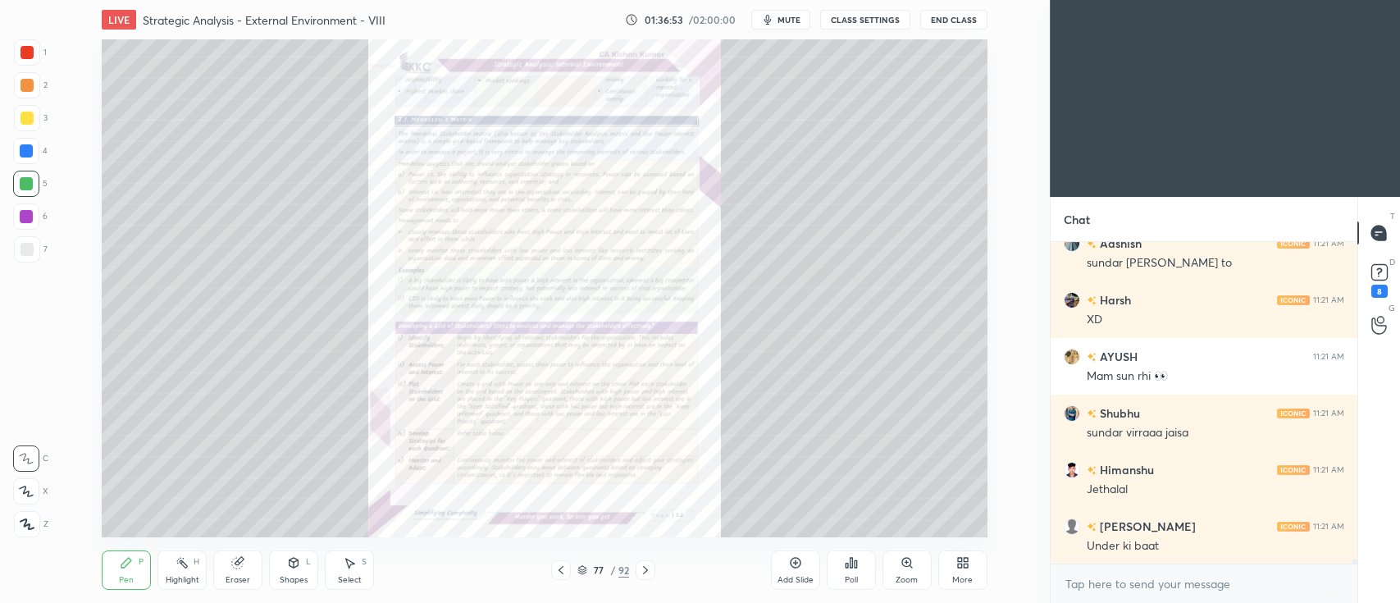
click at [907, 565] on icon at bounding box center [906, 562] width 9 height 9
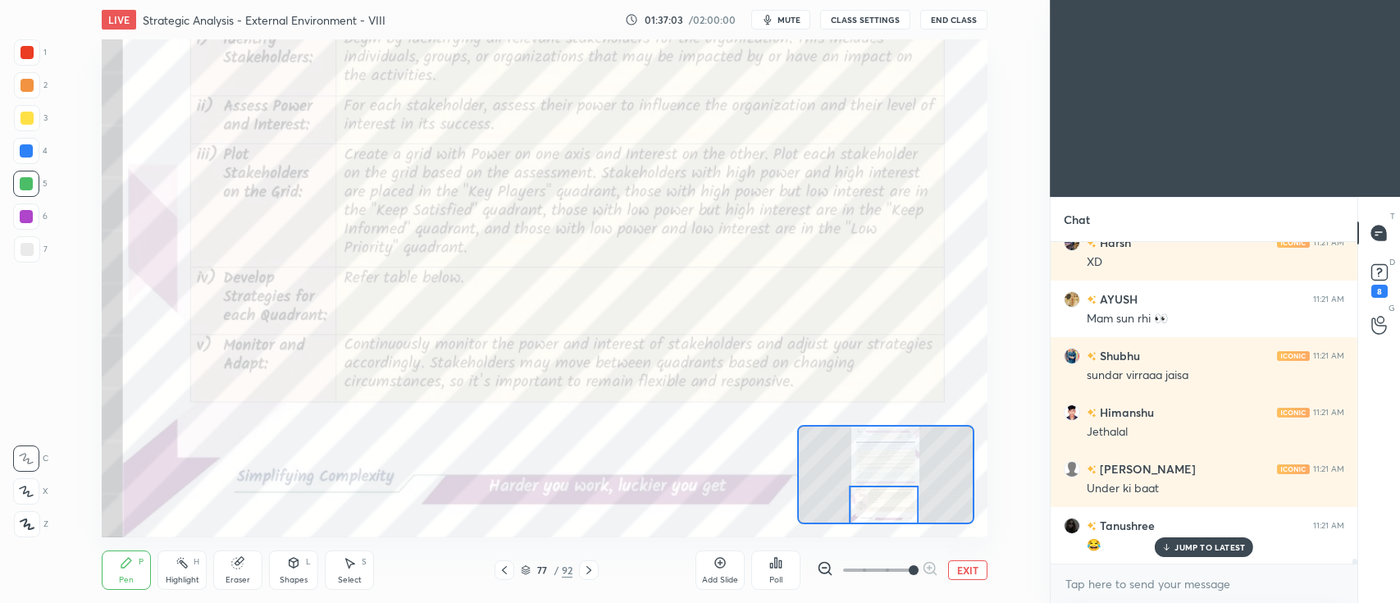
scroll to position [22217, 0]
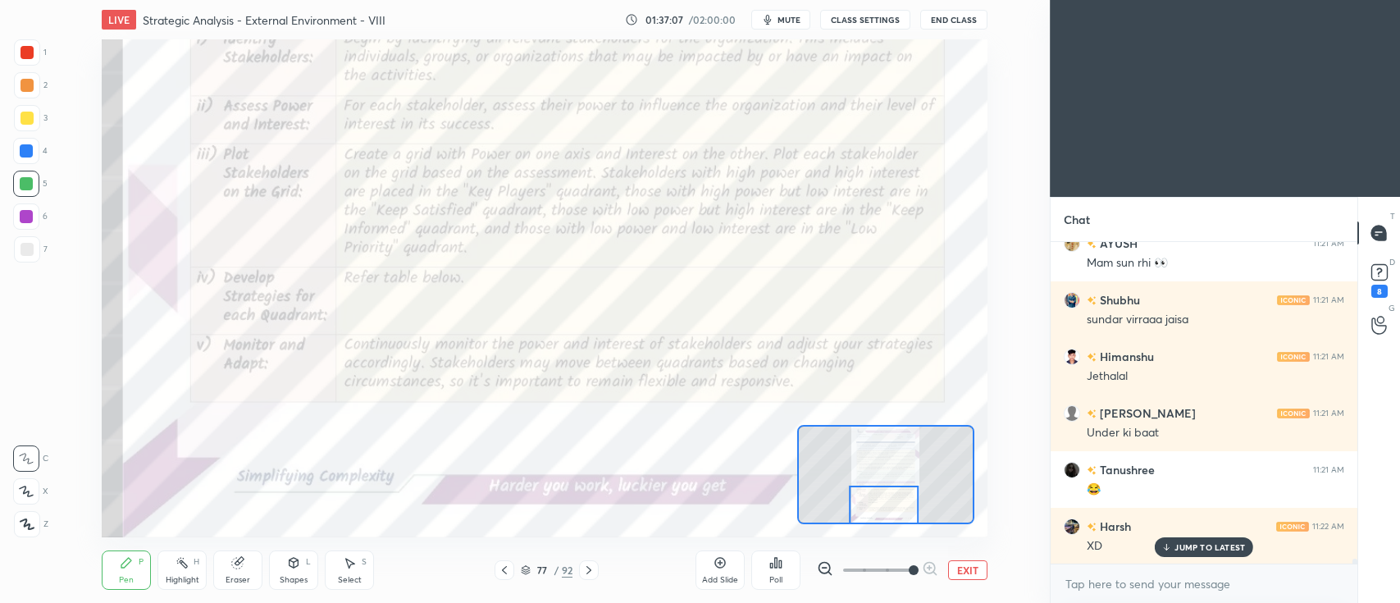
click at [32, 53] on div at bounding box center [27, 52] width 13 height 13
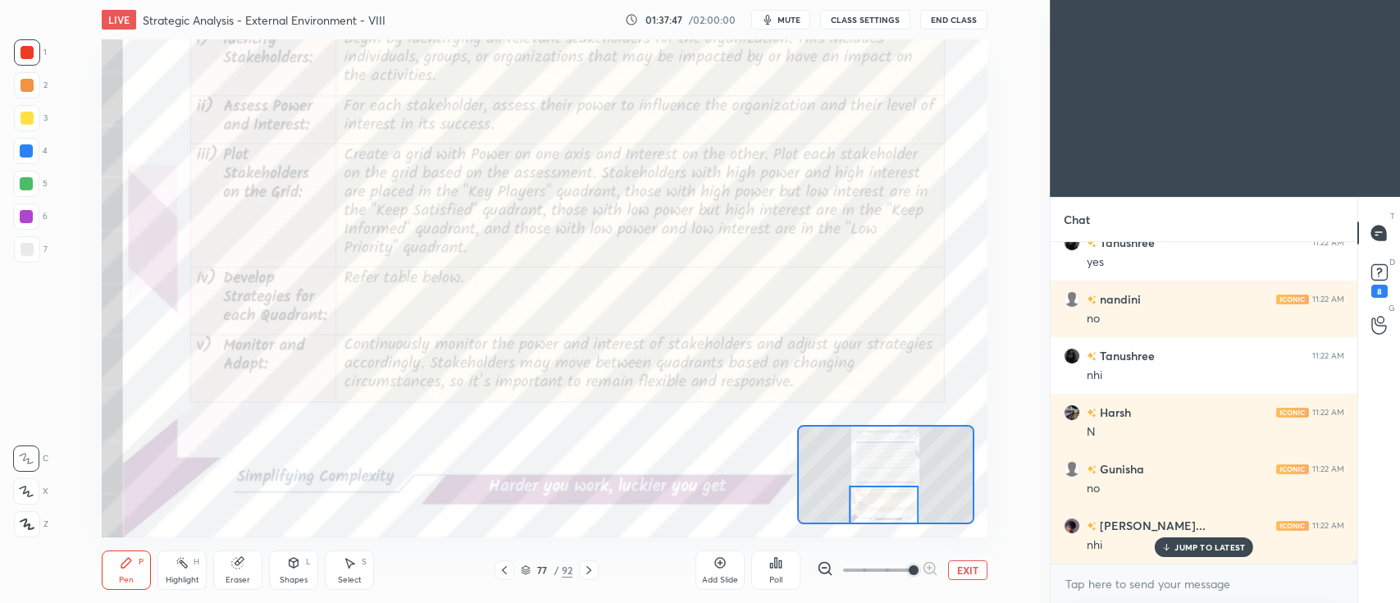
scroll to position [23009, 0]
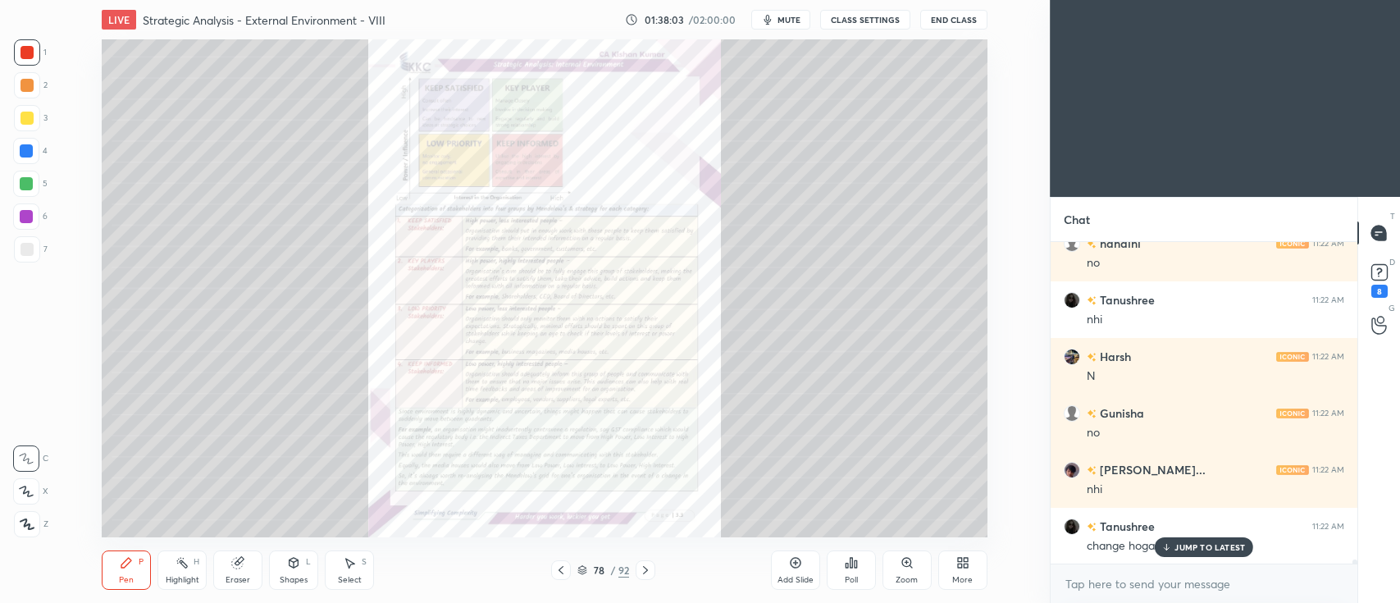
click at [911, 562] on icon at bounding box center [906, 562] width 9 height 9
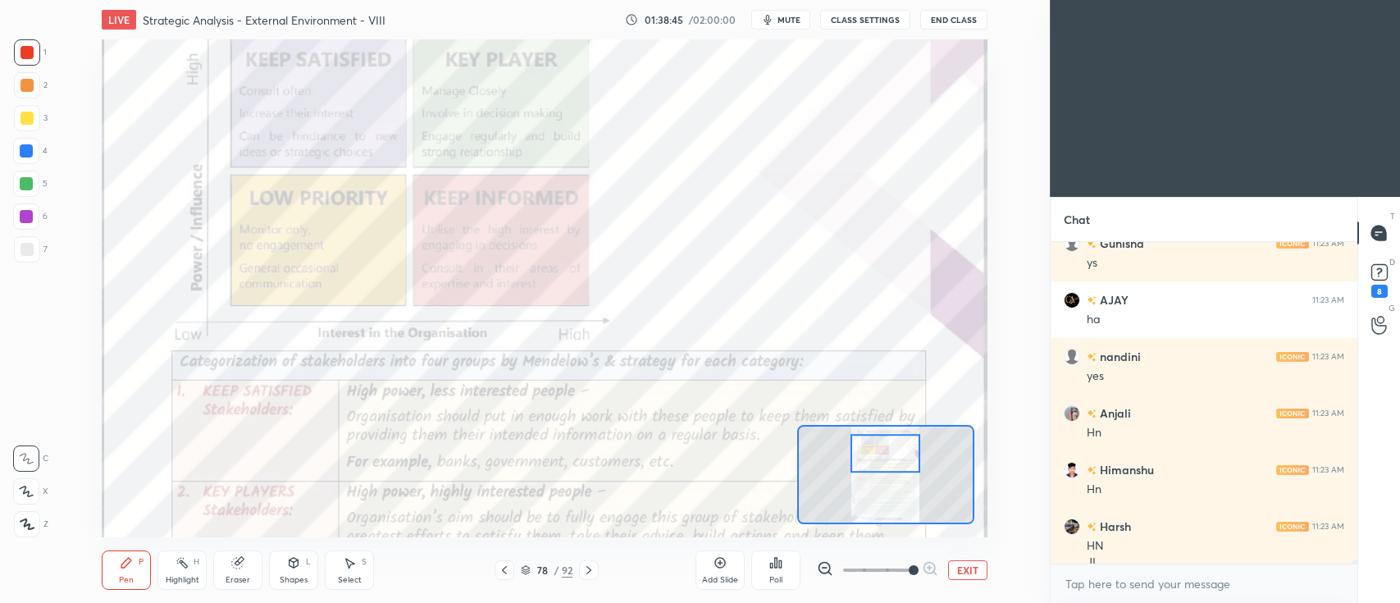
scroll to position [23479, 0]
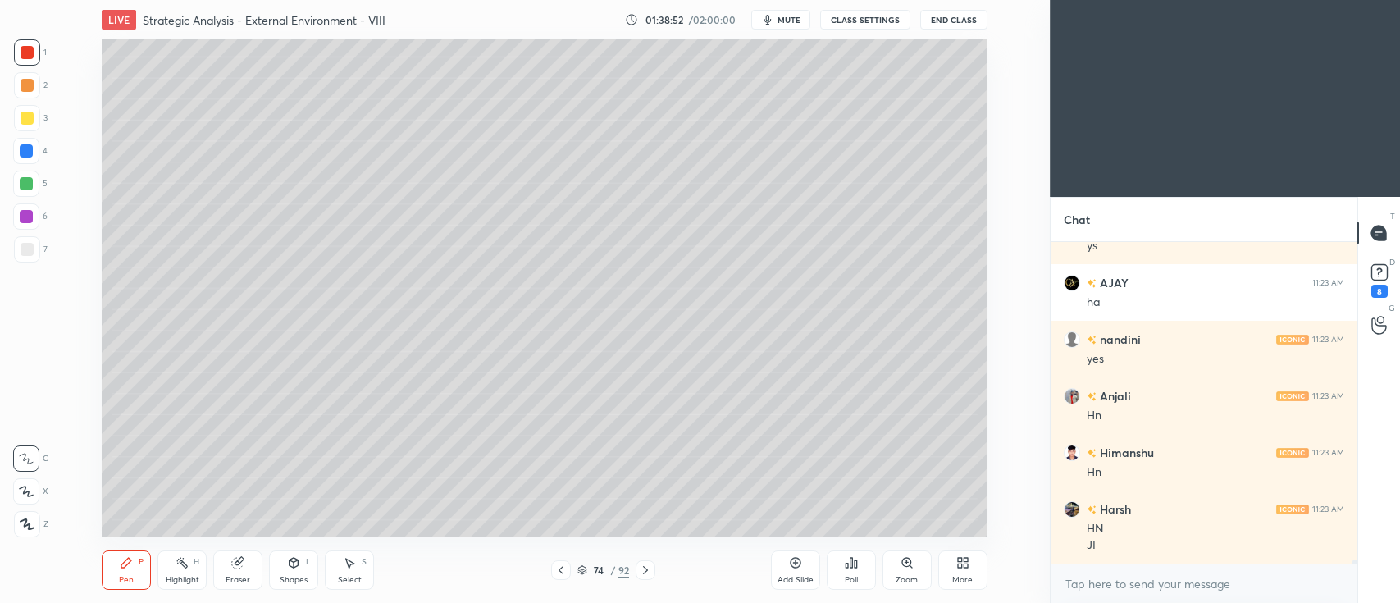
click at [29, 188] on div at bounding box center [26, 183] width 13 height 13
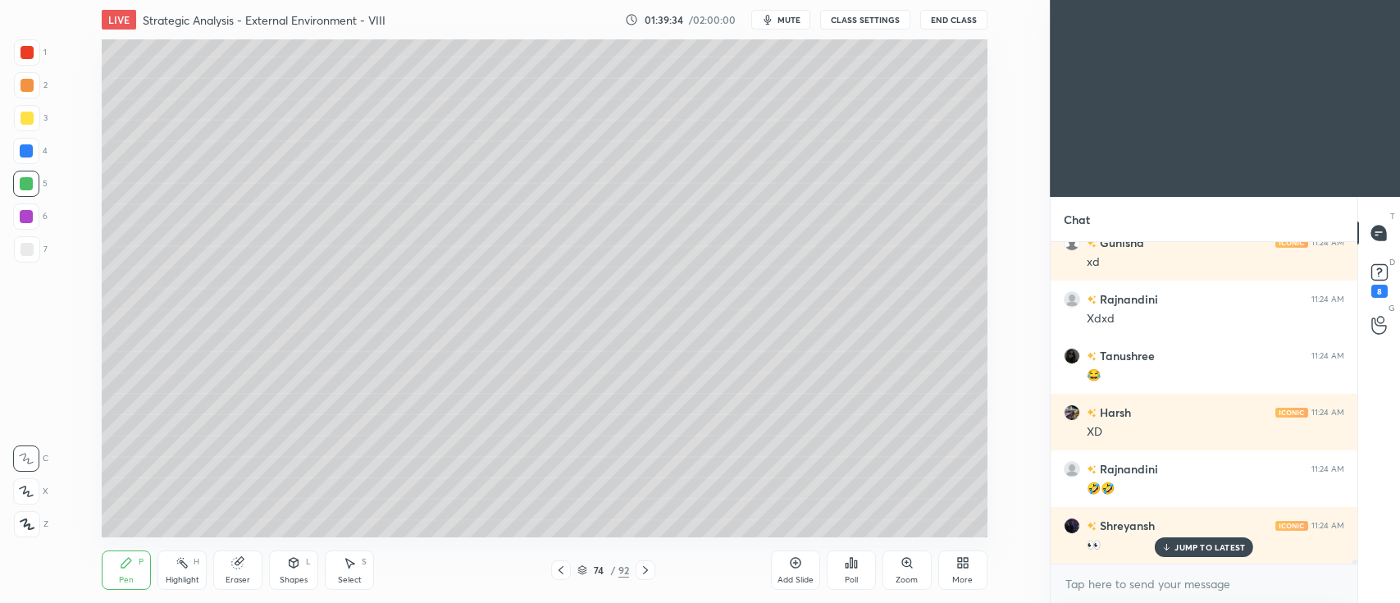
scroll to position [24893, 0]
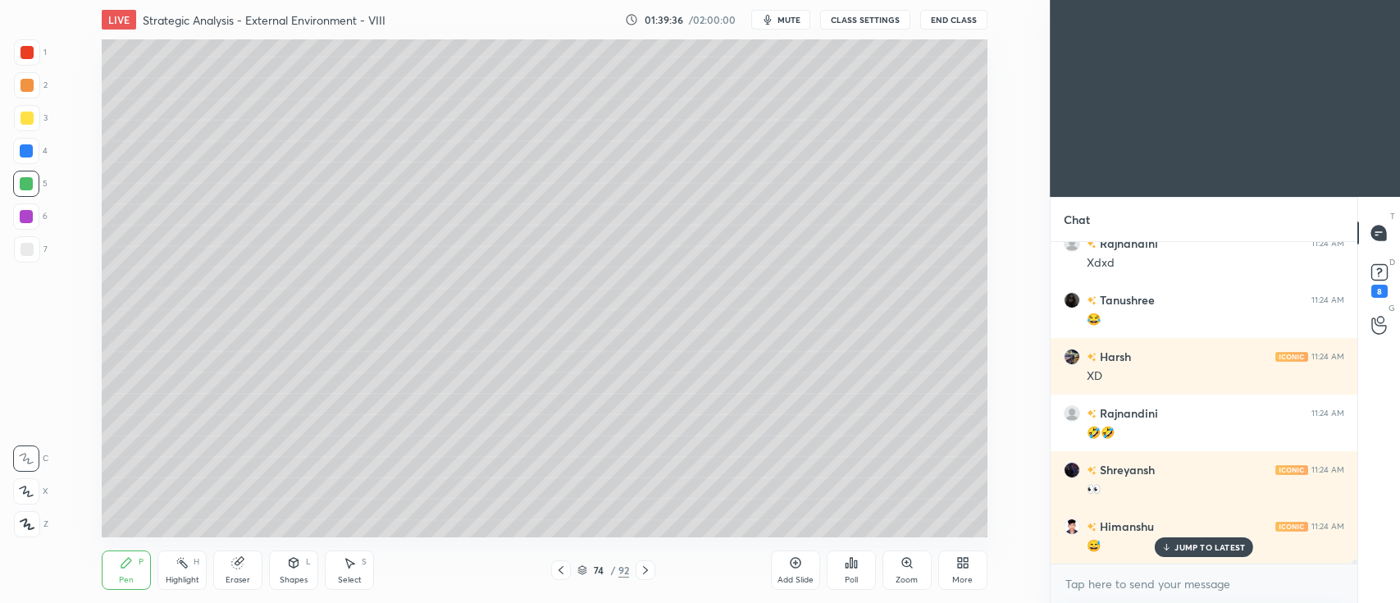
click at [22, 58] on div at bounding box center [27, 52] width 13 height 13
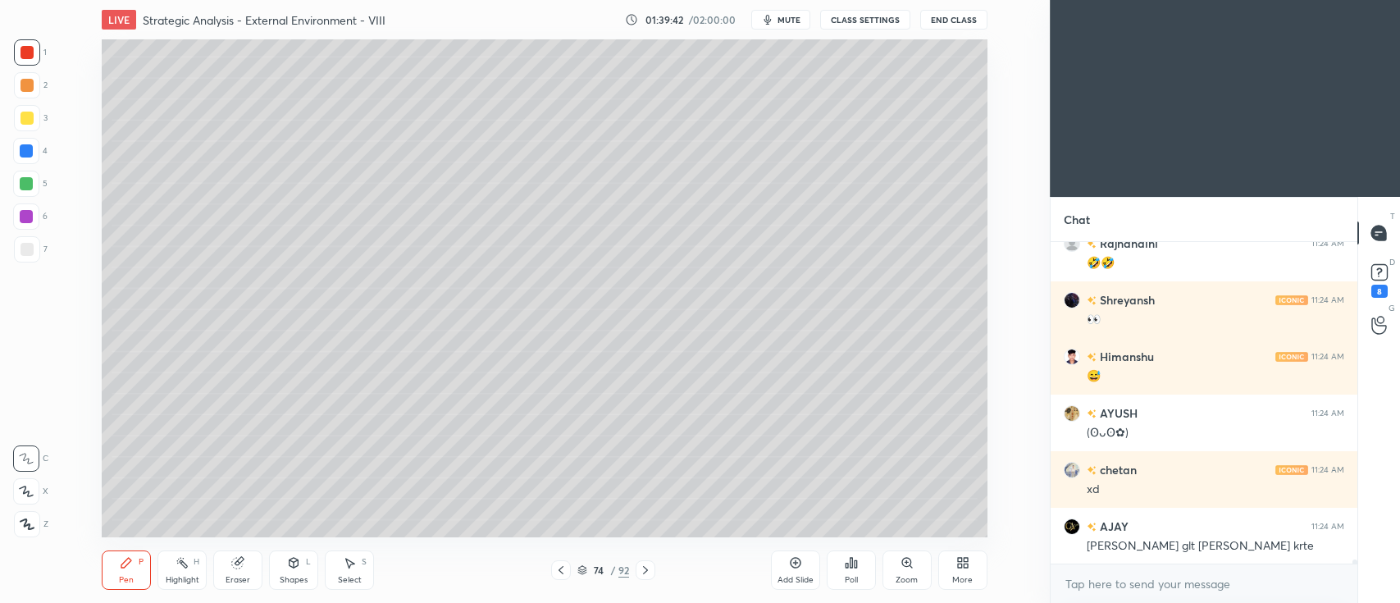
scroll to position [25121, 0]
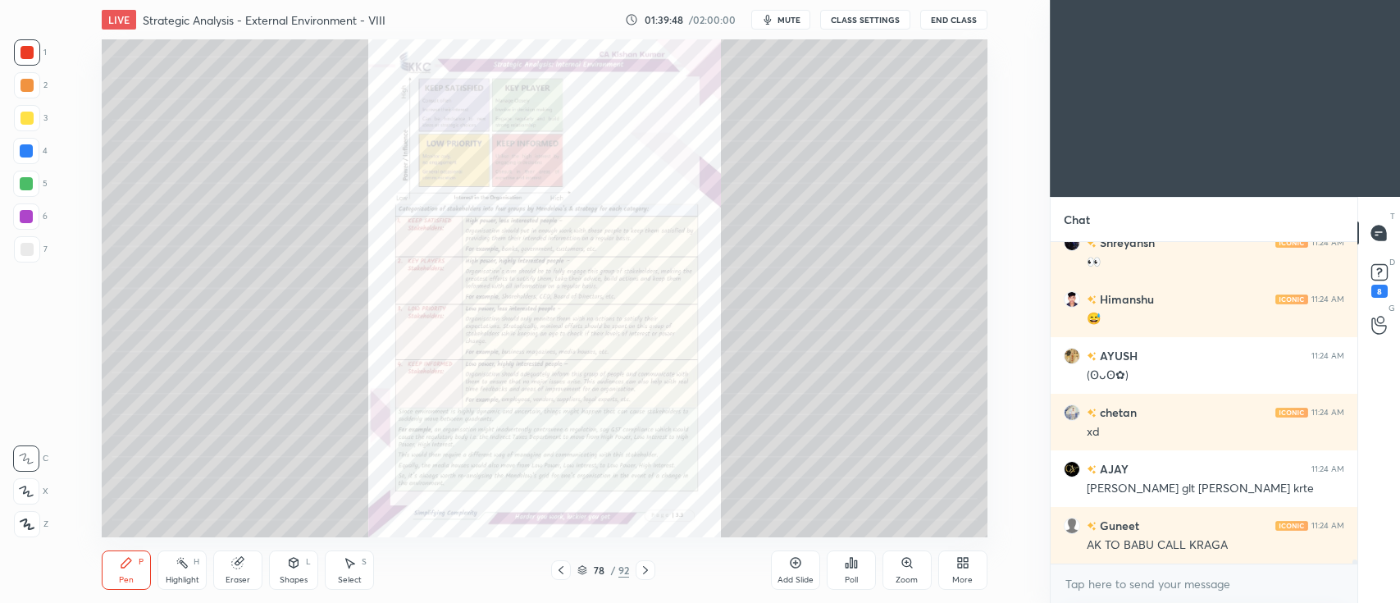
click at [893, 564] on div "Zoom" at bounding box center [907, 569] width 49 height 39
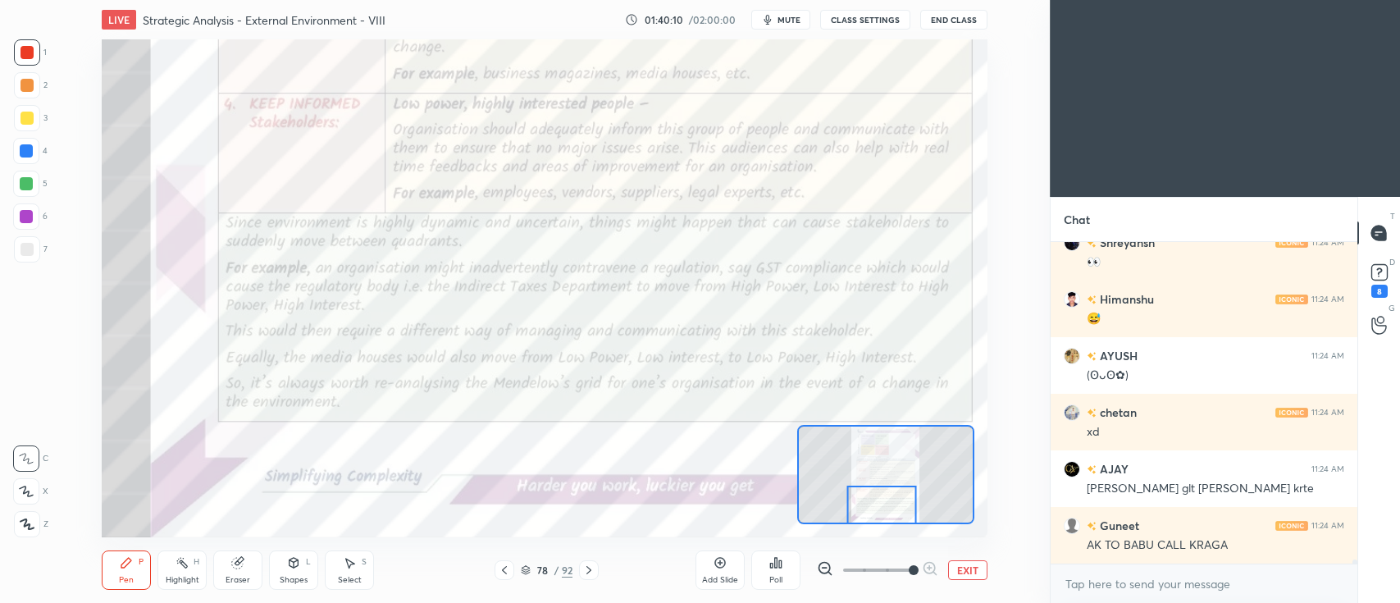
scroll to position [25176, 0]
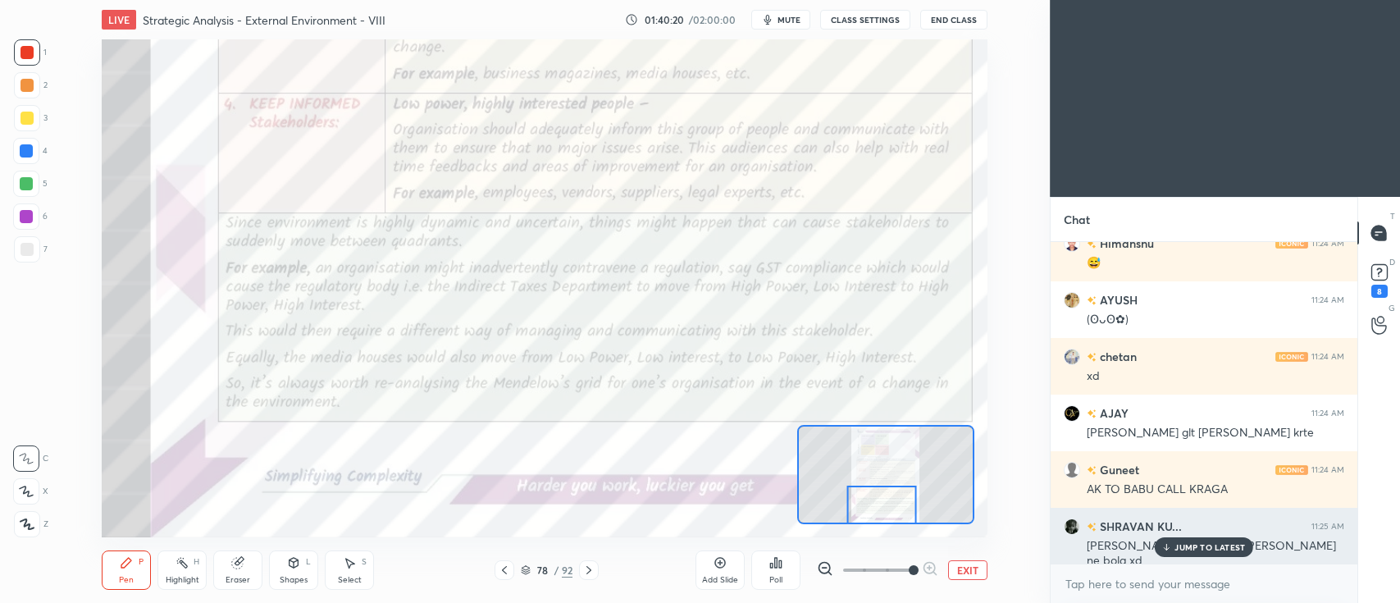
click at [1189, 543] on p "JUMP TO LATEST" at bounding box center [1210, 547] width 71 height 10
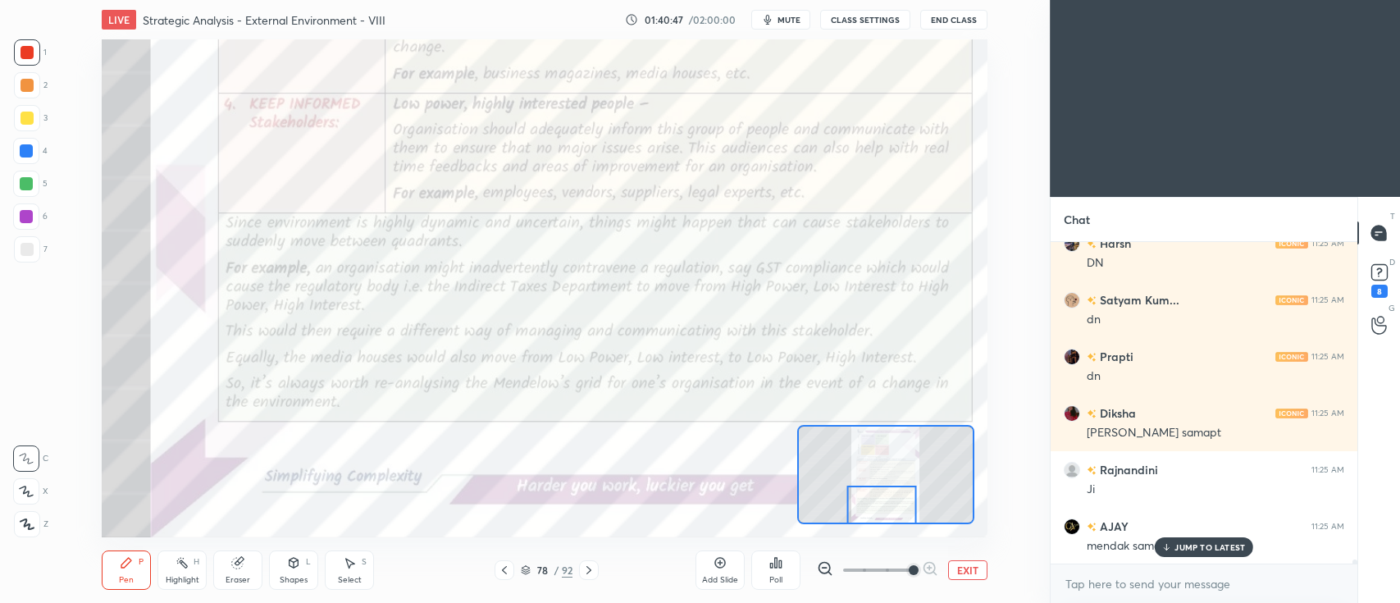
scroll to position [25687, 0]
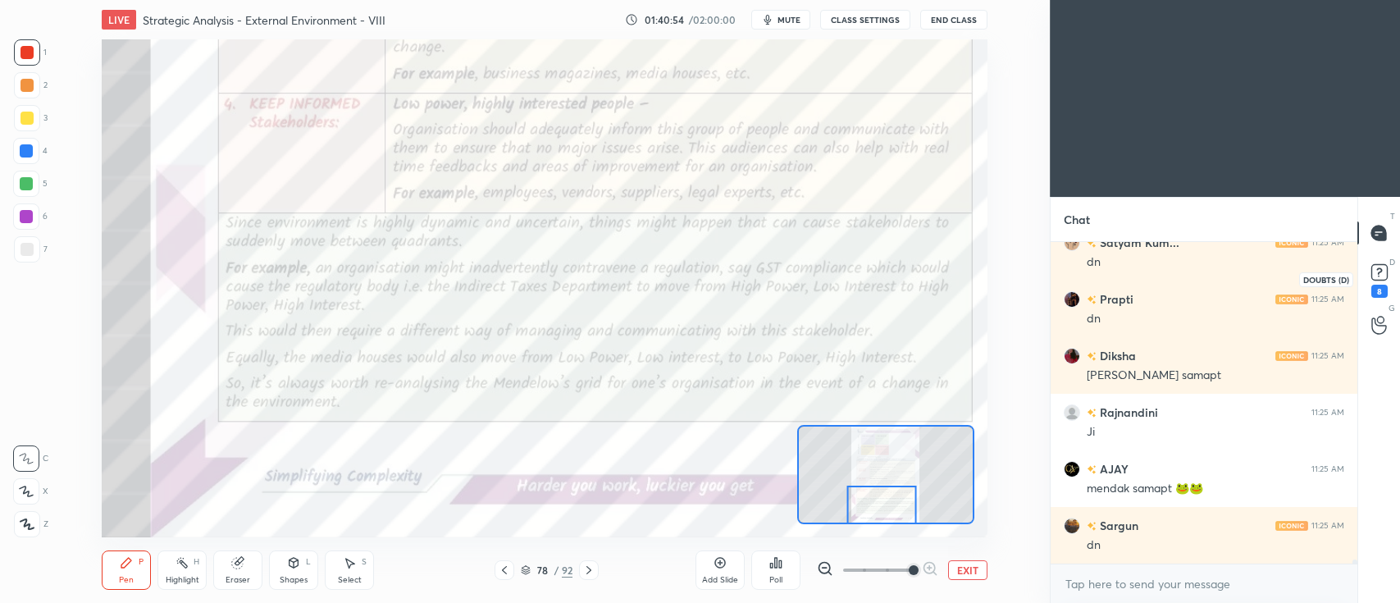
click at [1378, 268] on icon at bounding box center [1380, 271] width 6 height 7
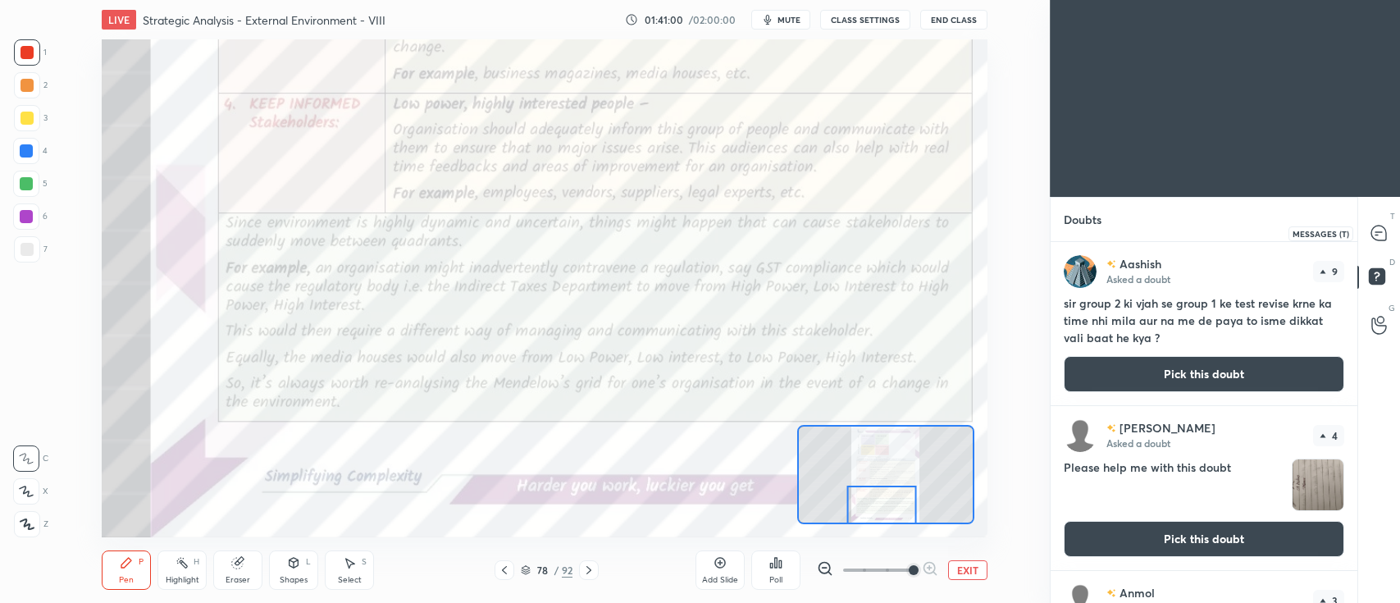
click at [1374, 234] on icon at bounding box center [1379, 233] width 15 height 15
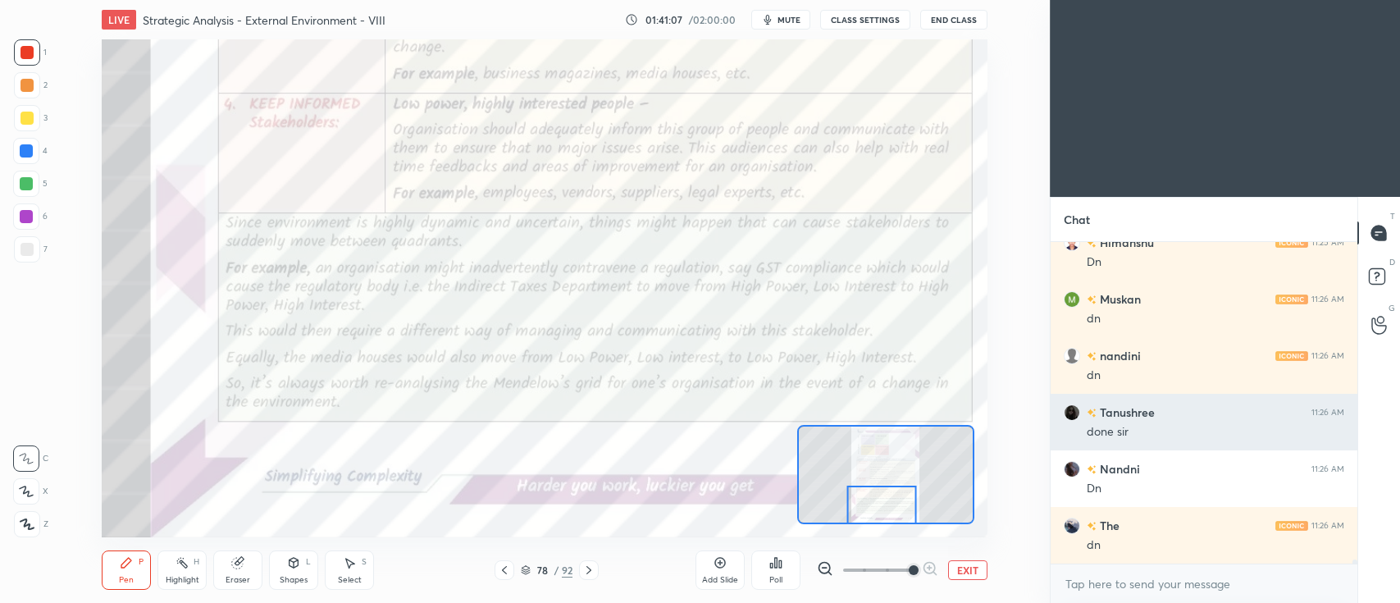
scroll to position [26380, 0]
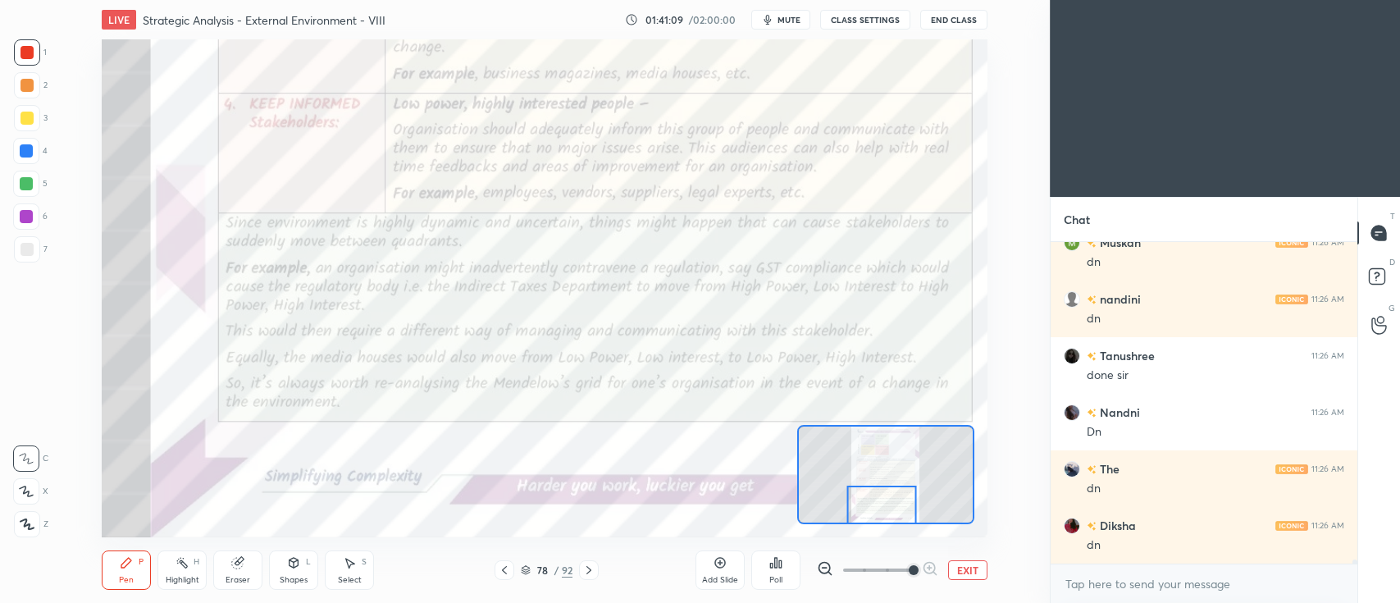
click at [717, 570] on div "Add Slide" at bounding box center [720, 569] width 49 height 39
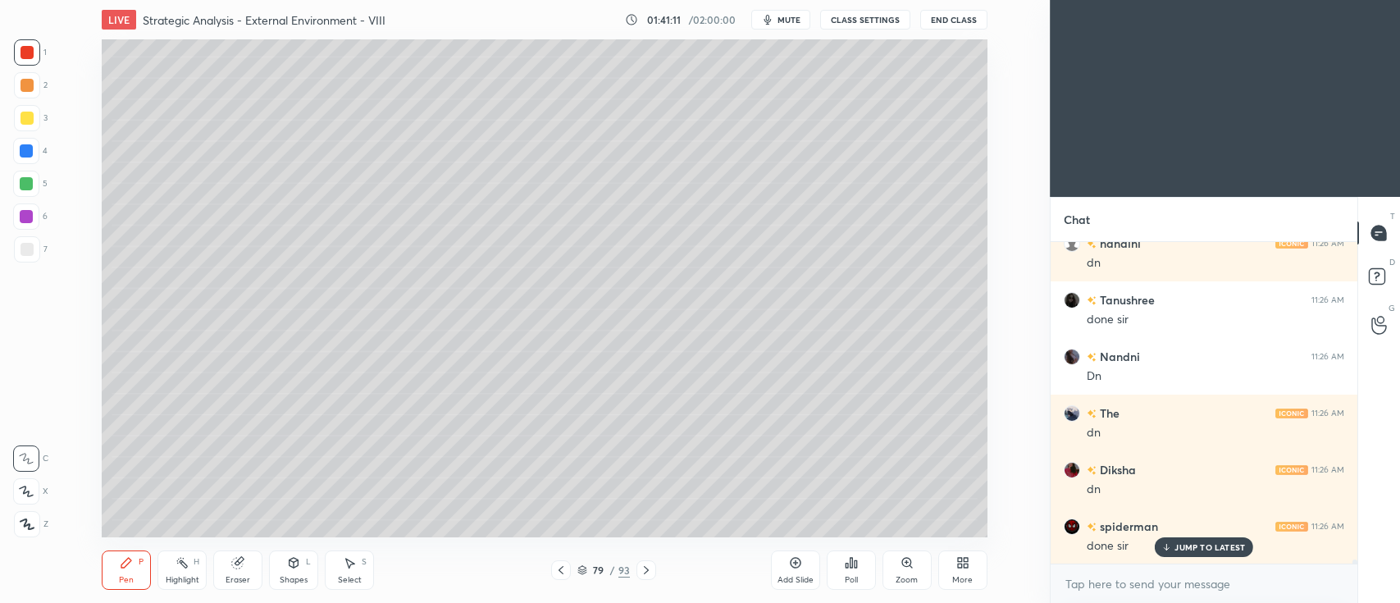
scroll to position [26493, 0]
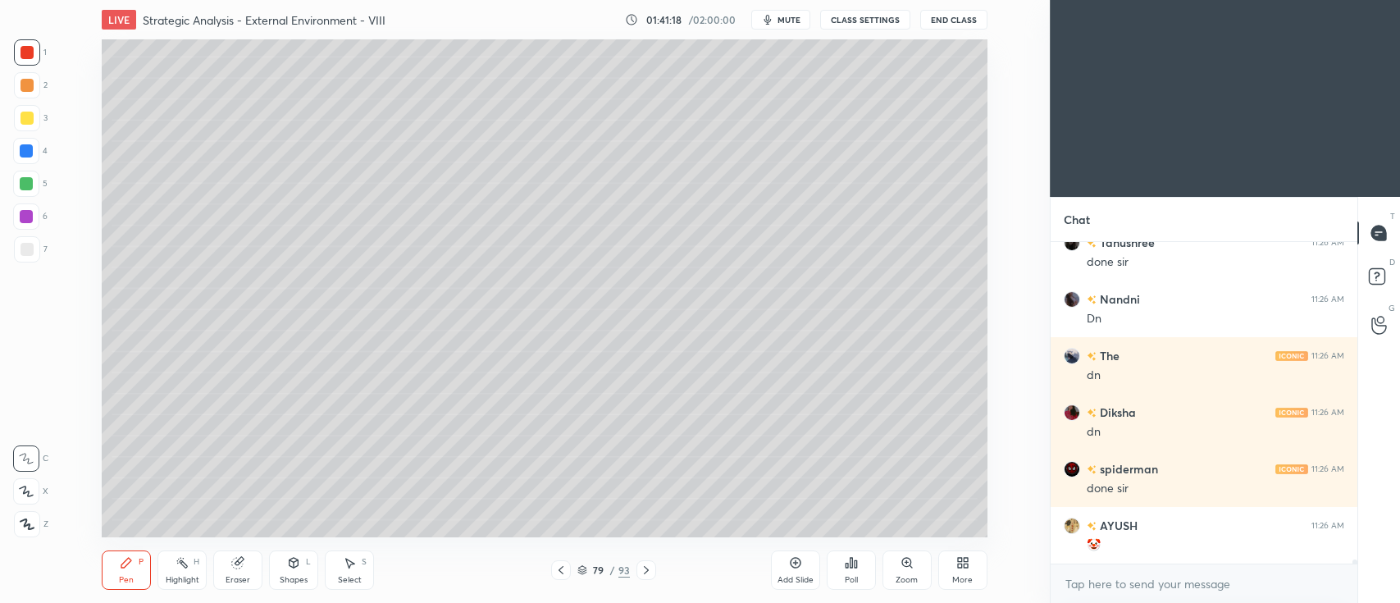
click at [28, 124] on div at bounding box center [27, 118] width 13 height 13
click at [25, 494] on icon at bounding box center [26, 491] width 13 height 10
click at [287, 560] on icon at bounding box center [293, 562] width 13 height 13
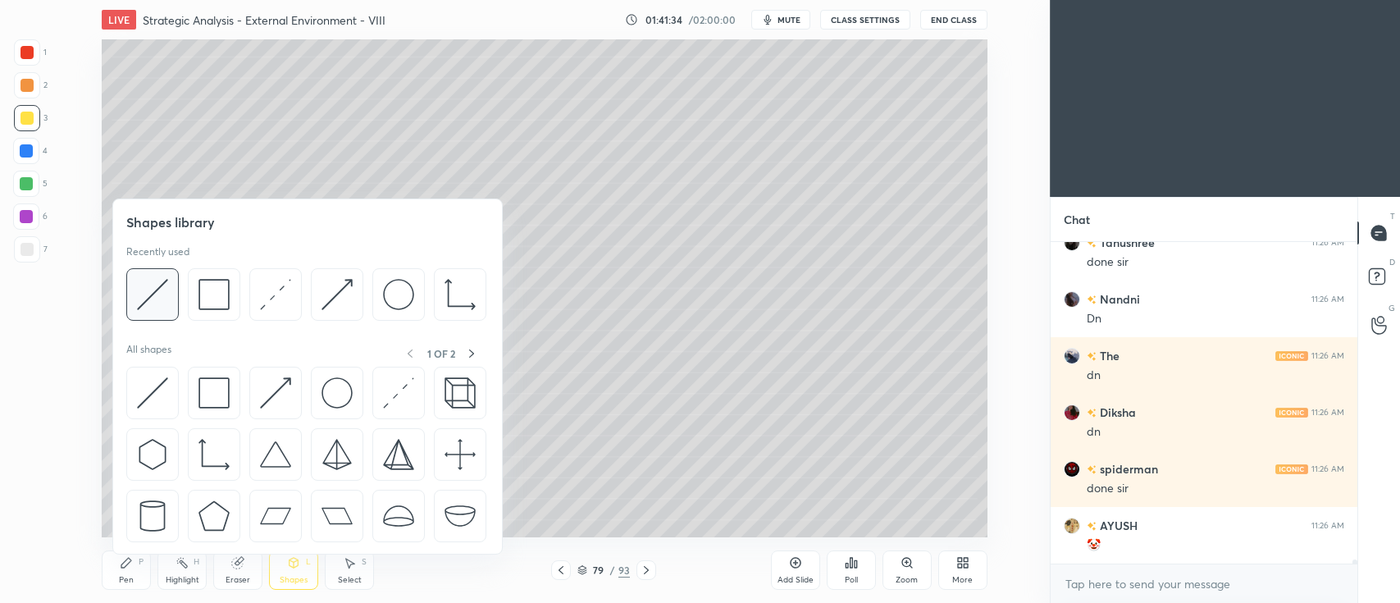
click at [138, 304] on img at bounding box center [152, 294] width 31 height 31
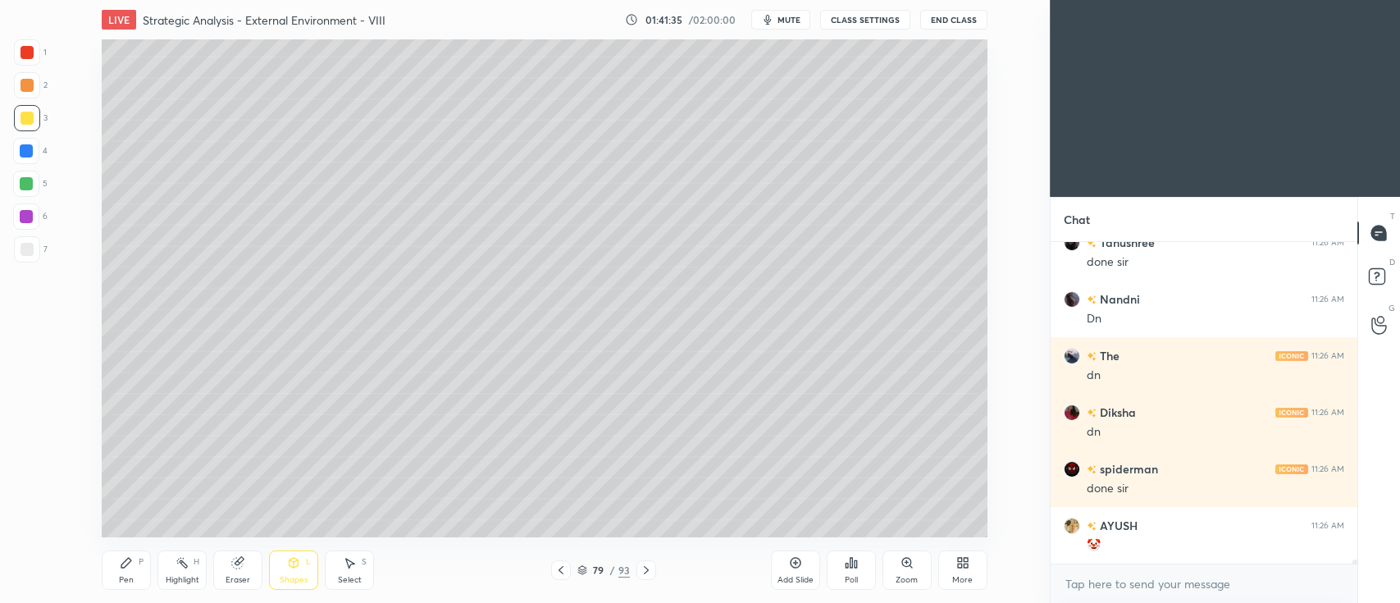
click at [40, 244] on div "7" at bounding box center [31, 249] width 34 height 26
click at [126, 561] on icon at bounding box center [126, 563] width 10 height 10
click at [129, 557] on icon at bounding box center [126, 562] width 13 height 13
click at [30, 158] on div at bounding box center [26, 151] width 26 height 26
click at [30, 116] on div at bounding box center [27, 118] width 13 height 13
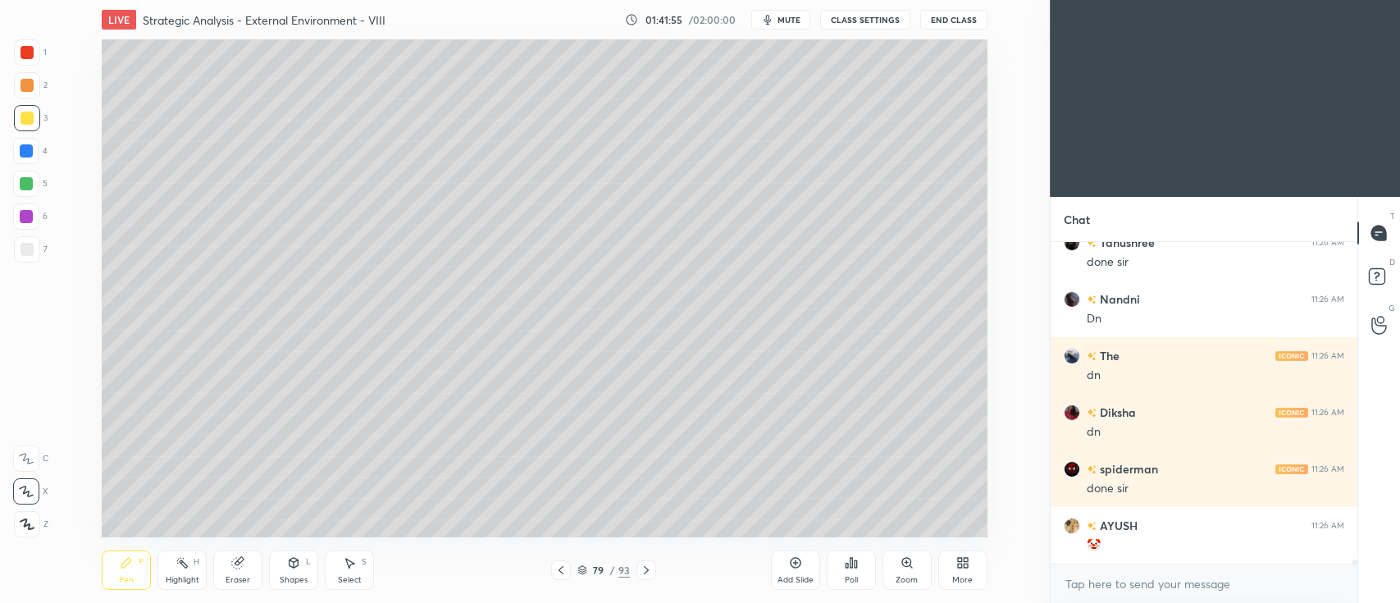
click at [36, 80] on div at bounding box center [27, 85] width 26 height 26
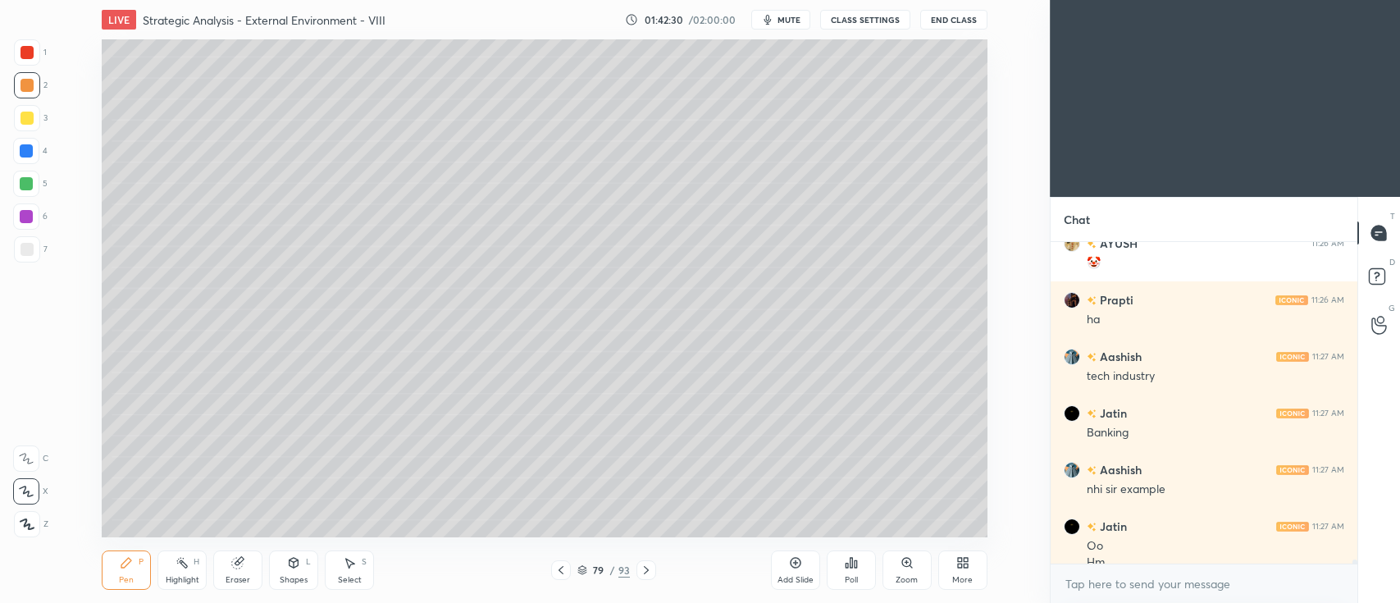
scroll to position [24951, 0]
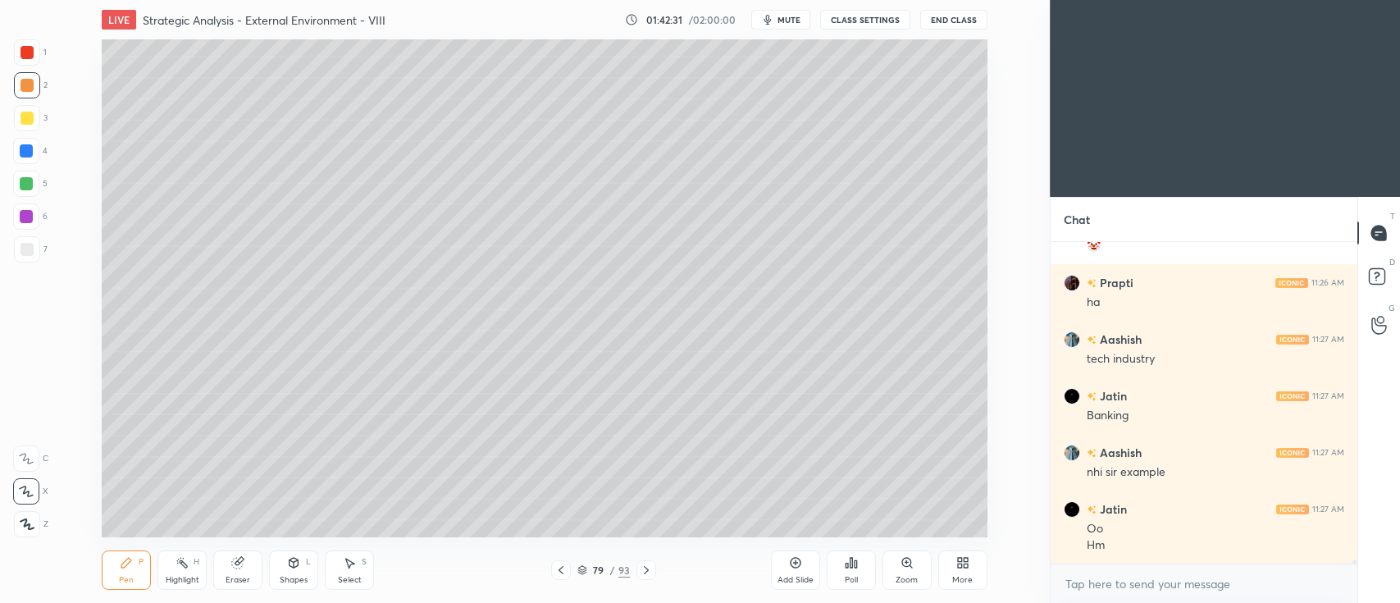
click at [39, 184] on div at bounding box center [26, 184] width 26 height 26
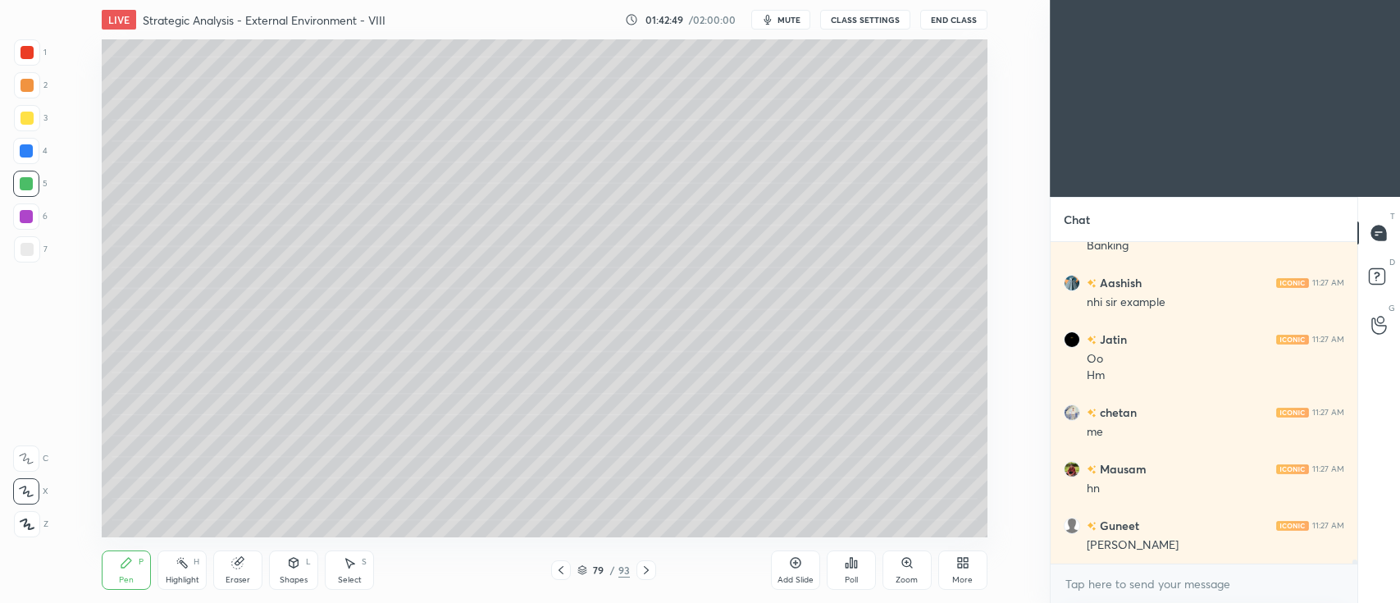
scroll to position [25176, 0]
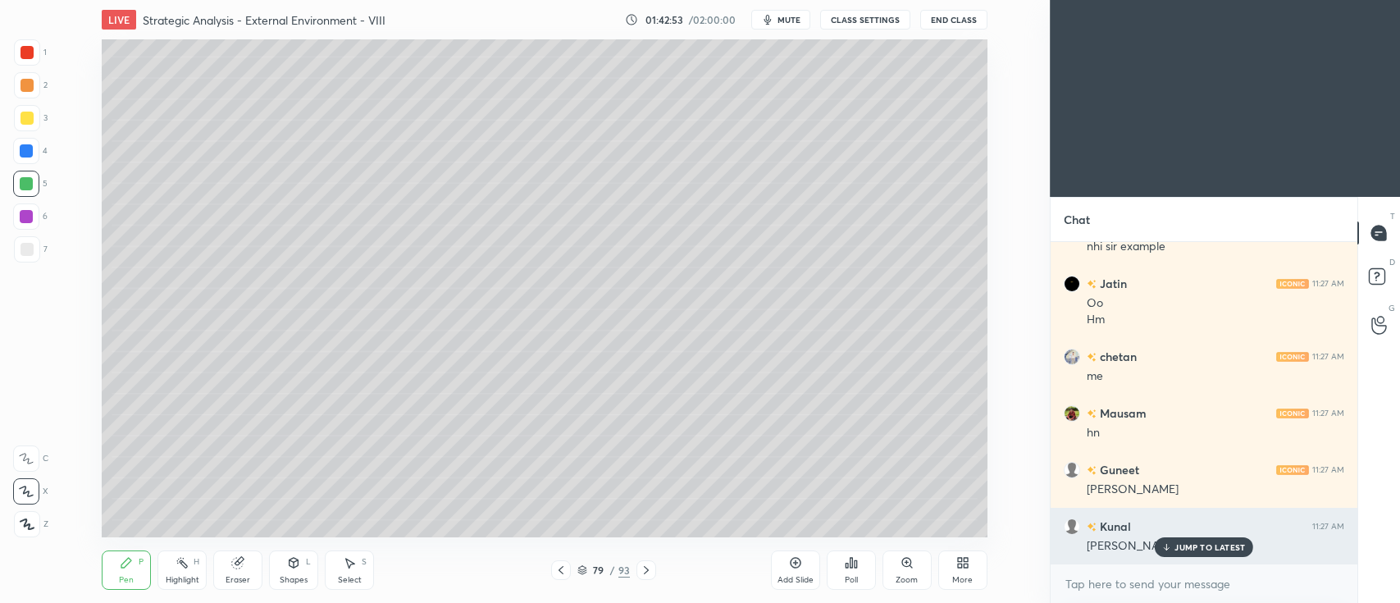
click at [1182, 553] on div "JUMP TO LATEST" at bounding box center [1204, 547] width 98 height 20
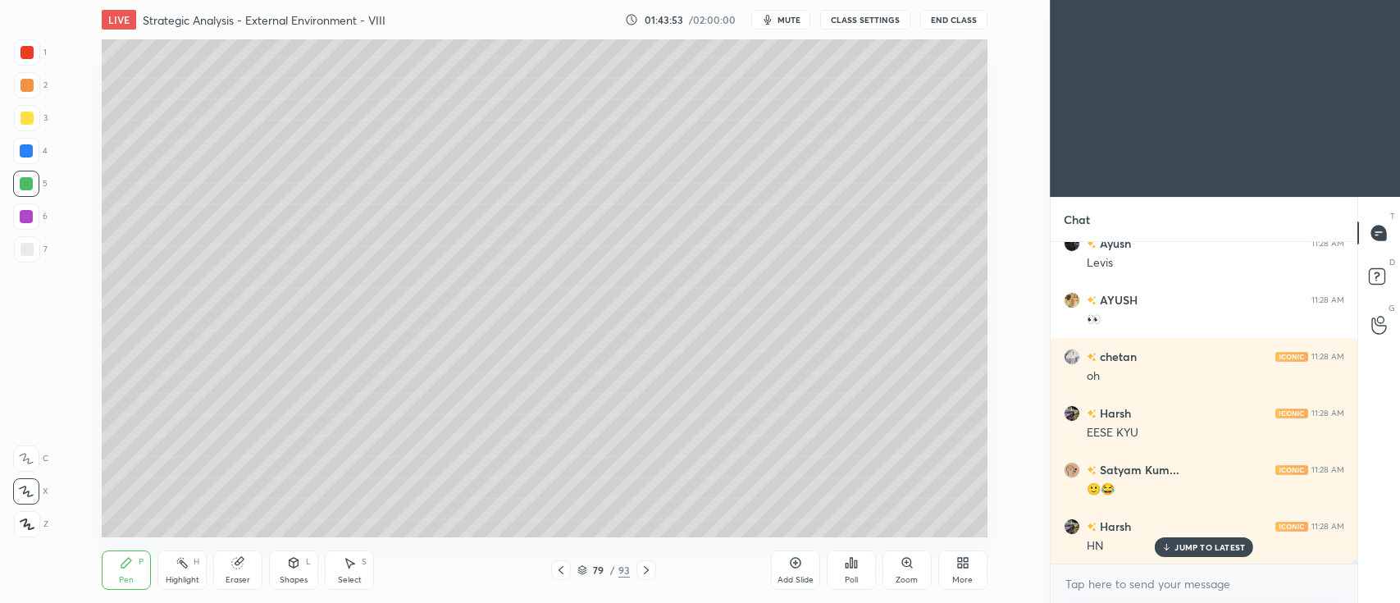
scroll to position [25687, 0]
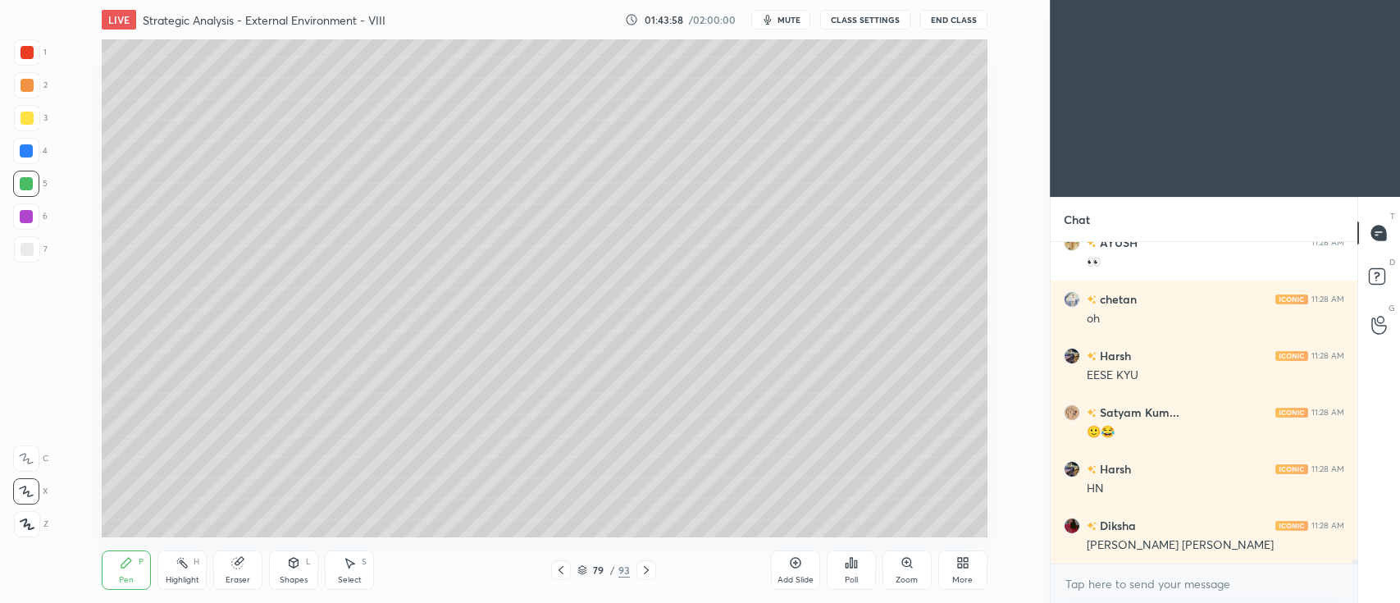
click at [21, 121] on div at bounding box center [27, 118] width 13 height 13
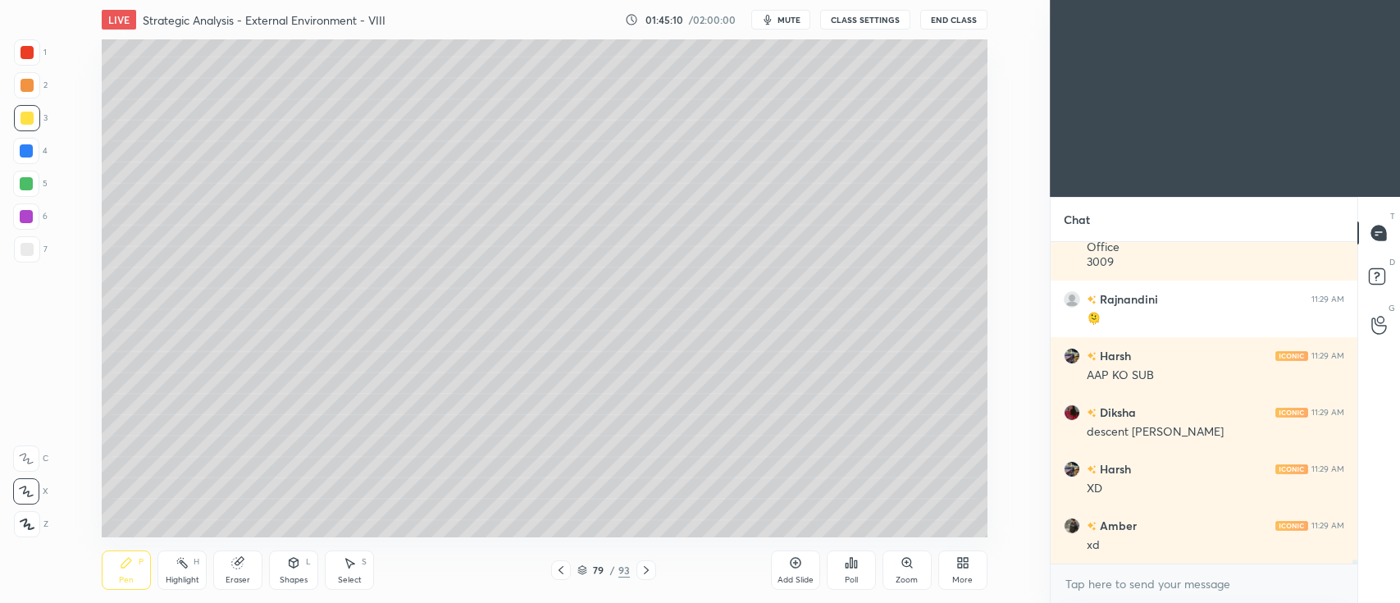
scroll to position [25747, 0]
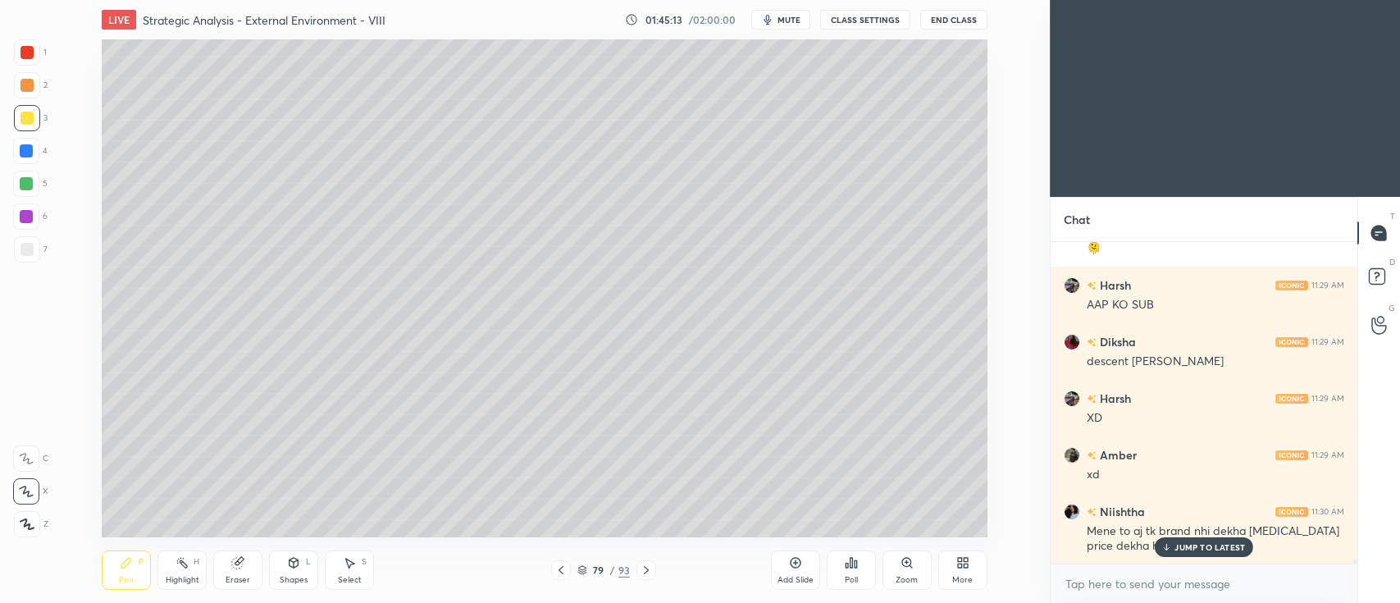
click at [24, 185] on div at bounding box center [26, 183] width 13 height 13
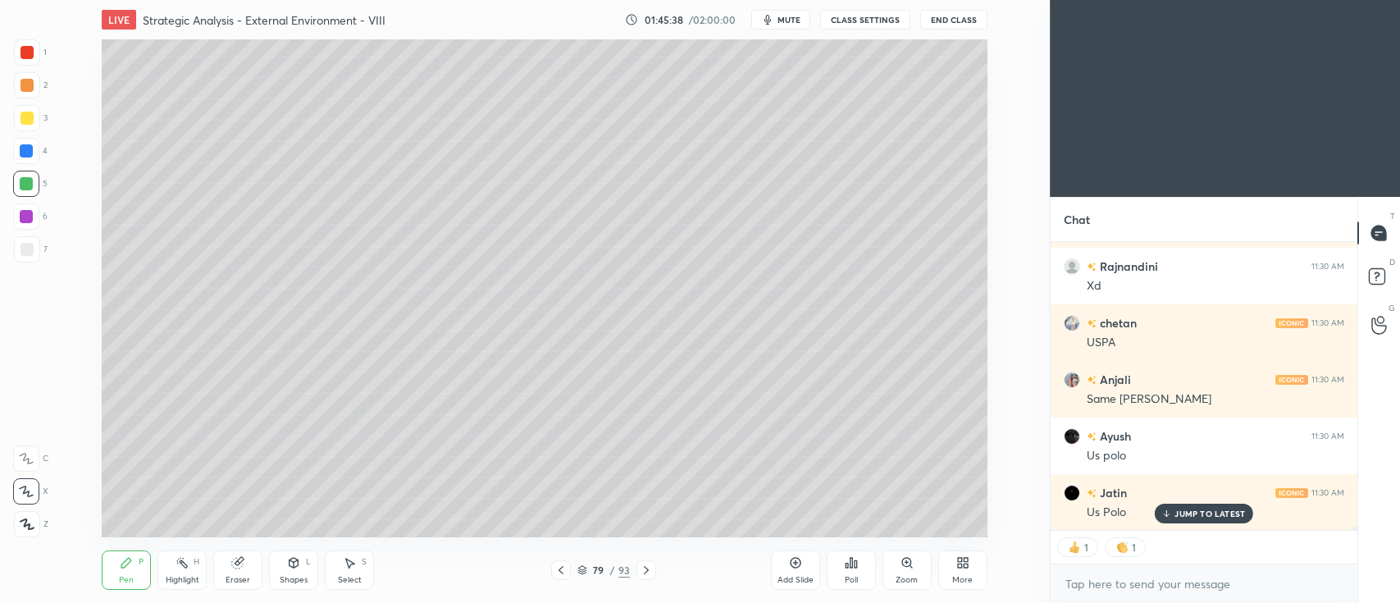
scroll to position [26120, 0]
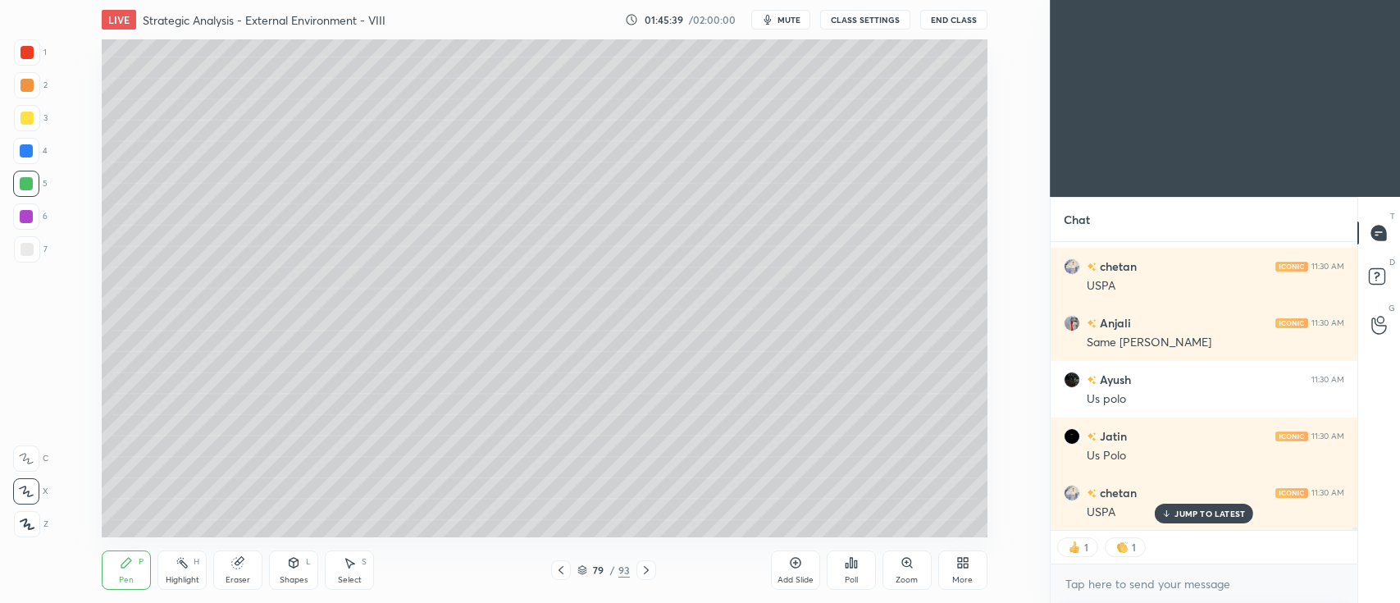
type textarea "x"
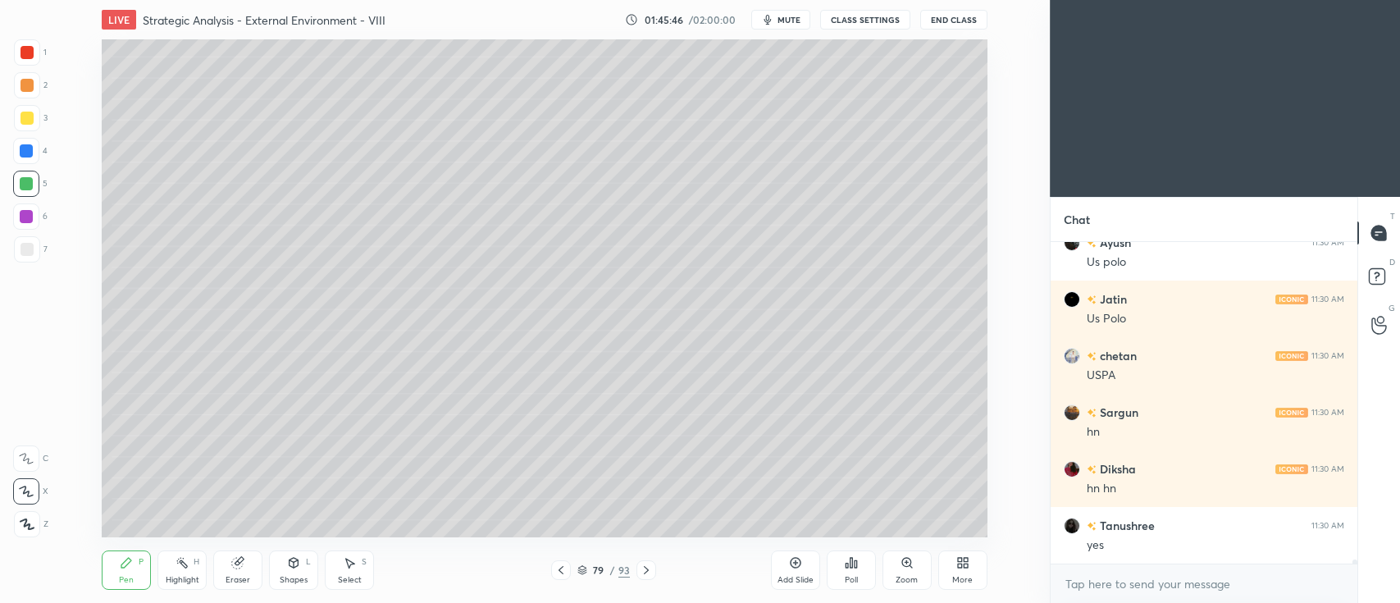
scroll to position [26313, 0]
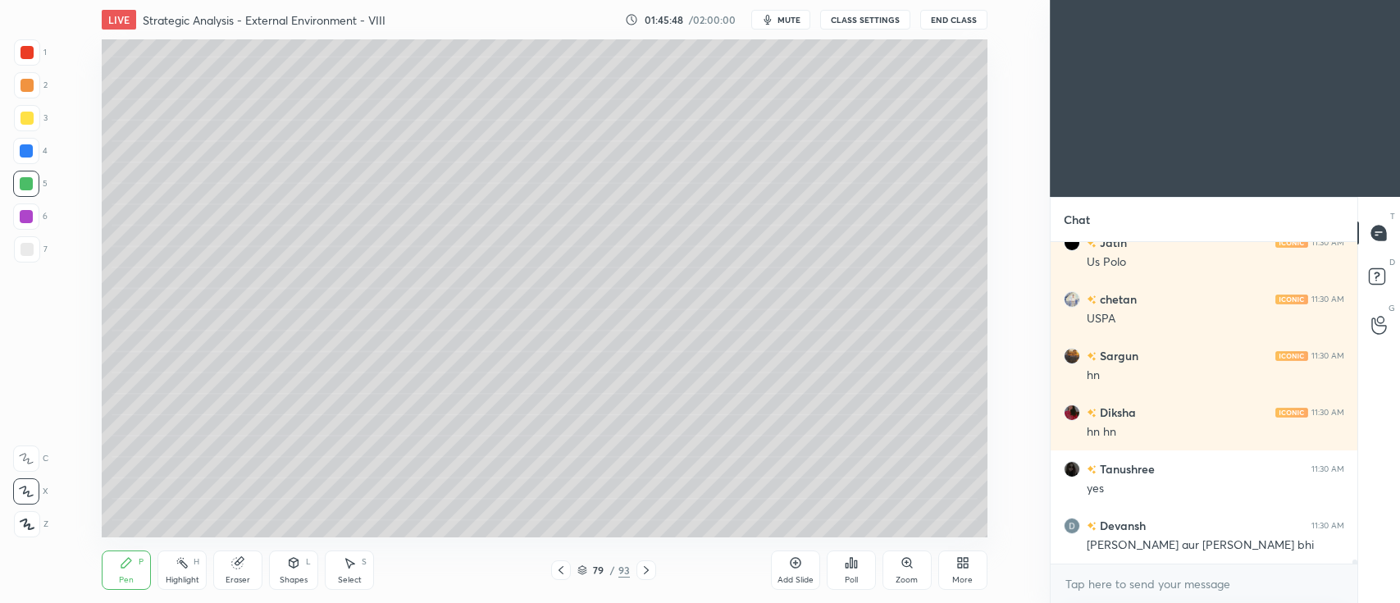
click at [21, 125] on div at bounding box center [27, 118] width 26 height 26
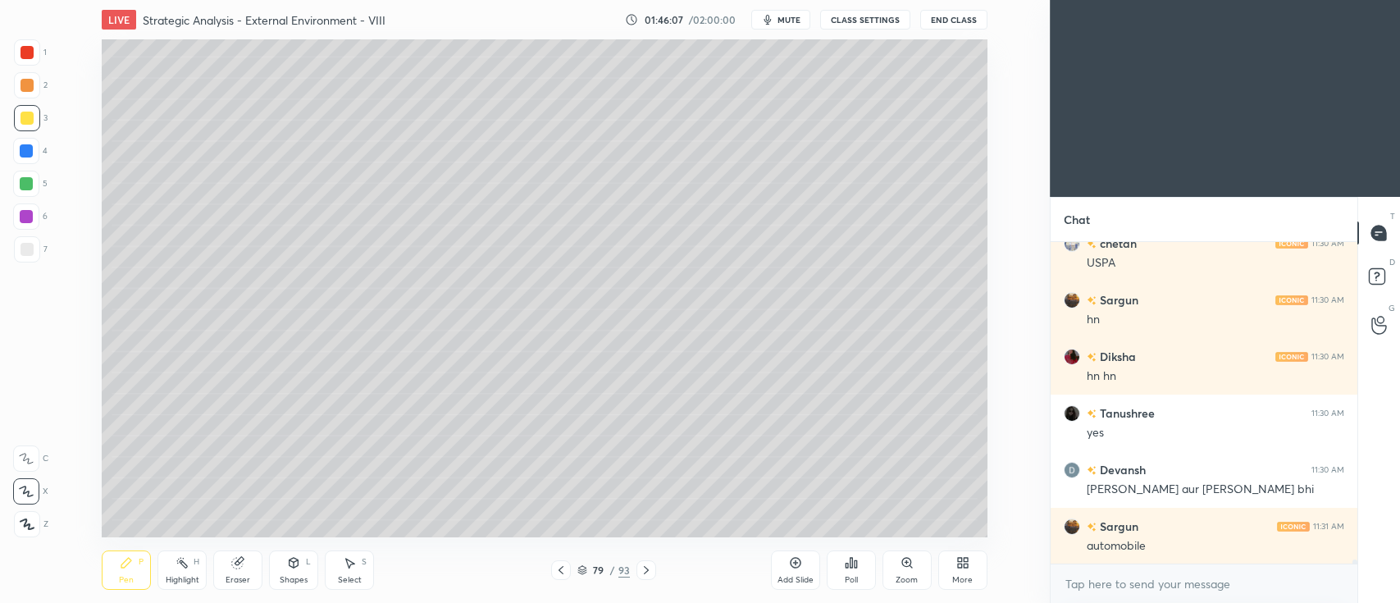
scroll to position [26427, 0]
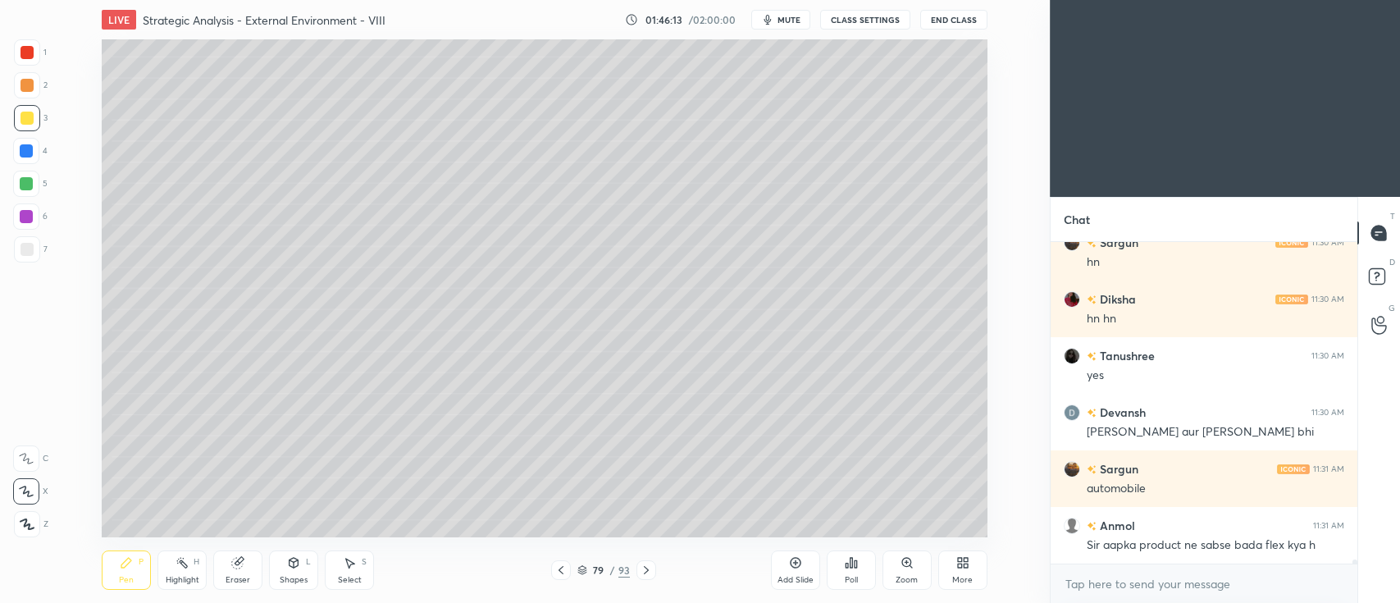
click at [25, 186] on div at bounding box center [26, 183] width 13 height 13
click at [27, 248] on div at bounding box center [27, 249] width 13 height 13
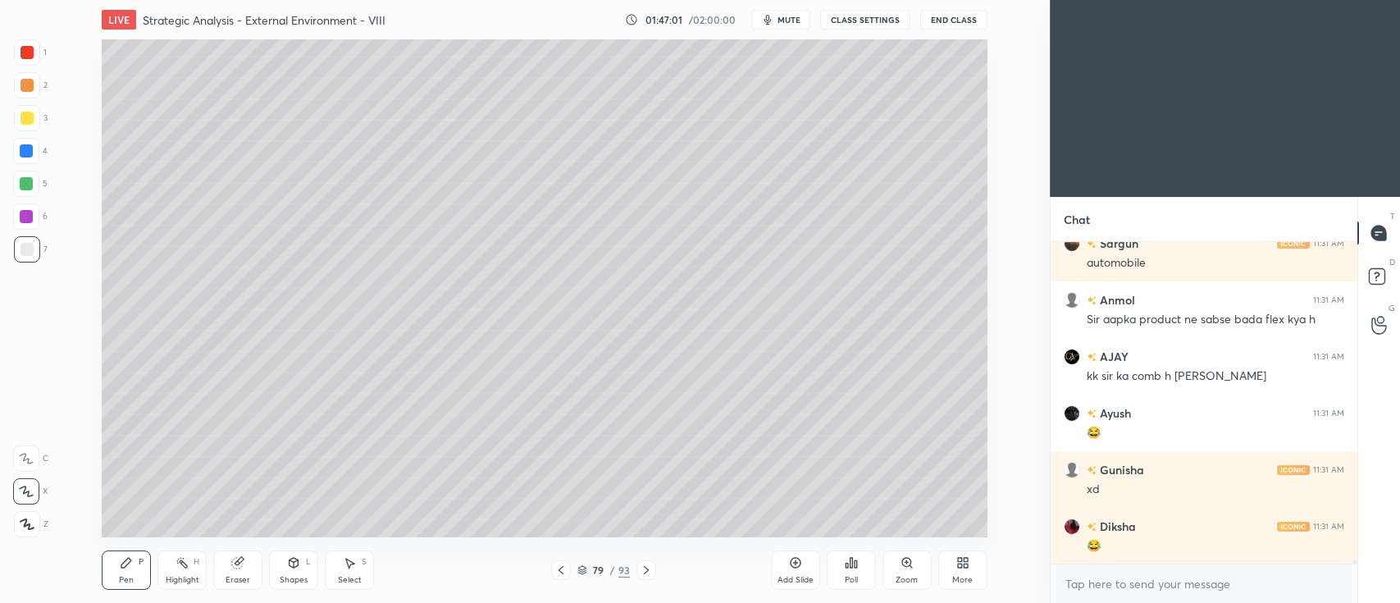
scroll to position [26710, 0]
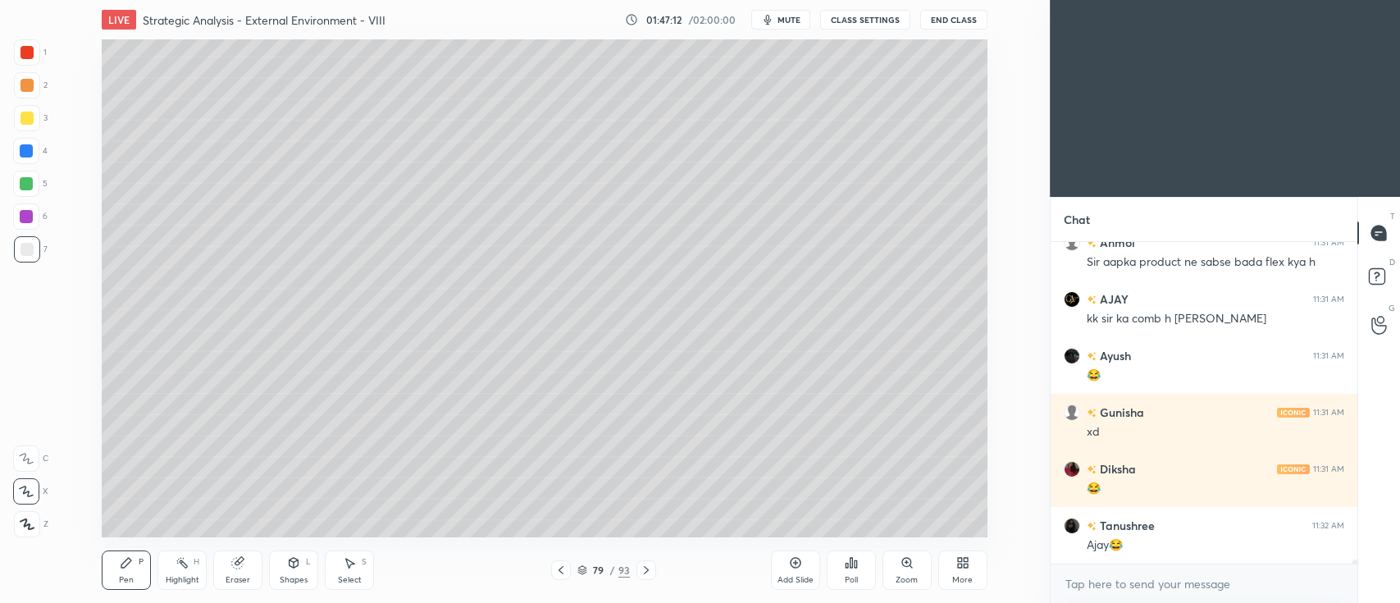
click at [811, 578] on div "Add Slide" at bounding box center [796, 580] width 36 height 8
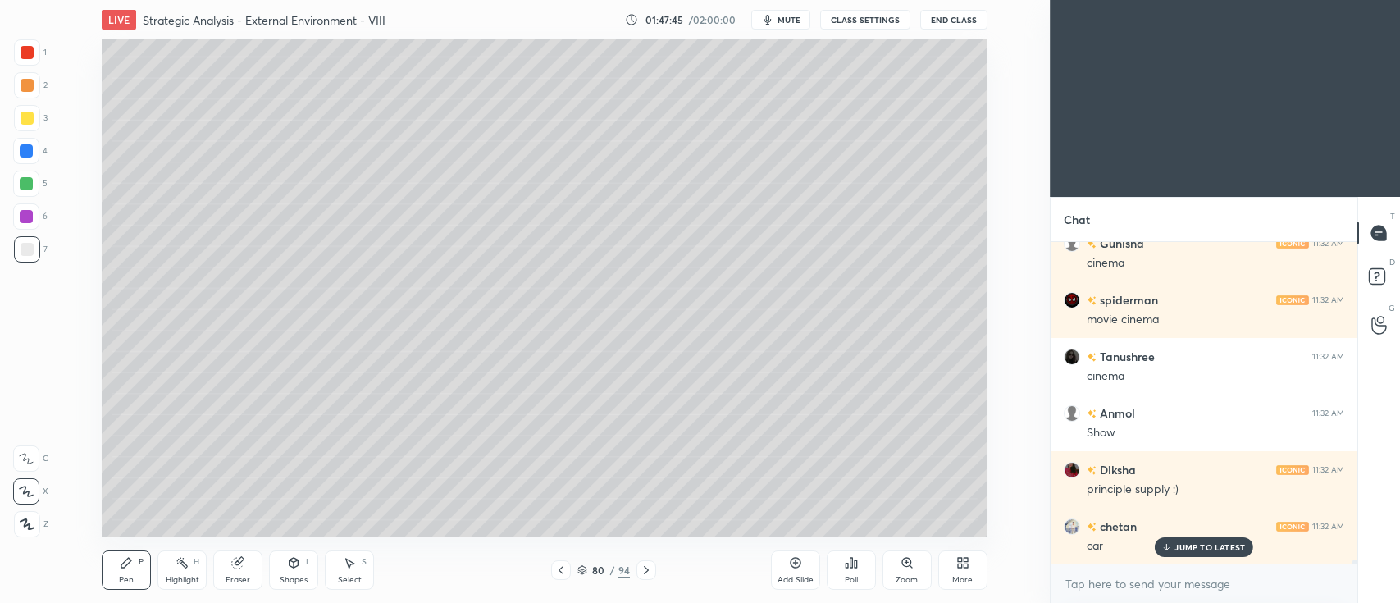
scroll to position [27332, 0]
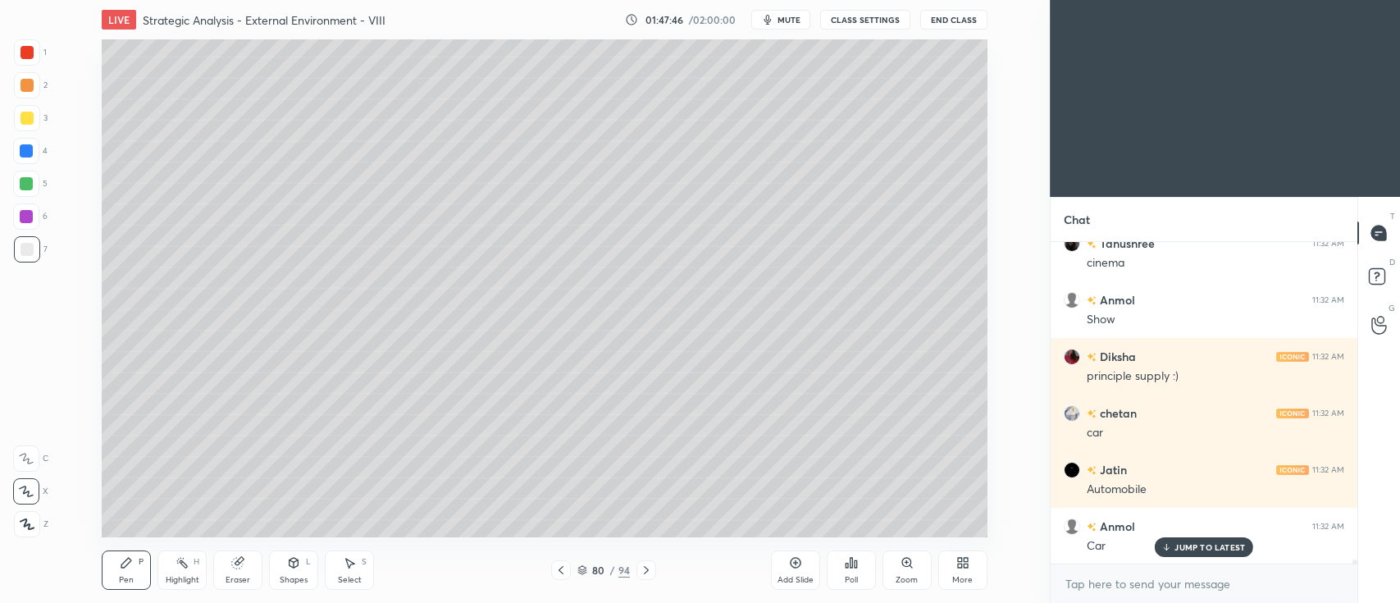
click at [651, 567] on icon at bounding box center [646, 570] width 13 height 13
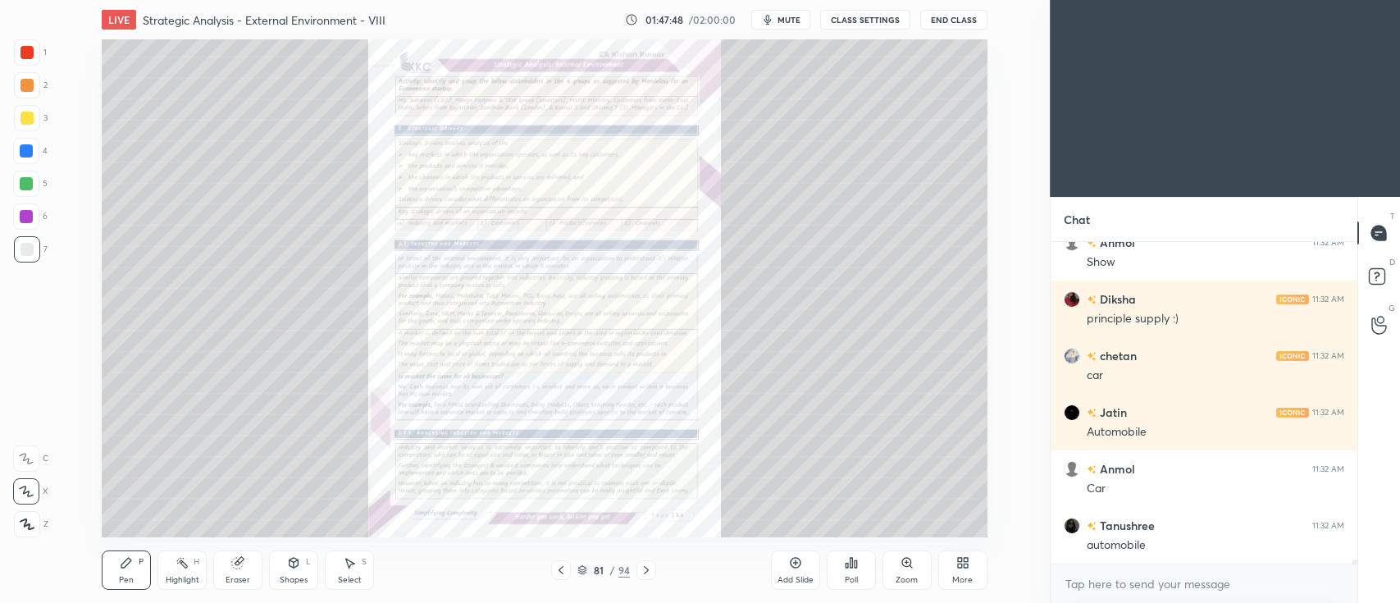
click at [561, 573] on icon at bounding box center [561, 570] width 5 height 8
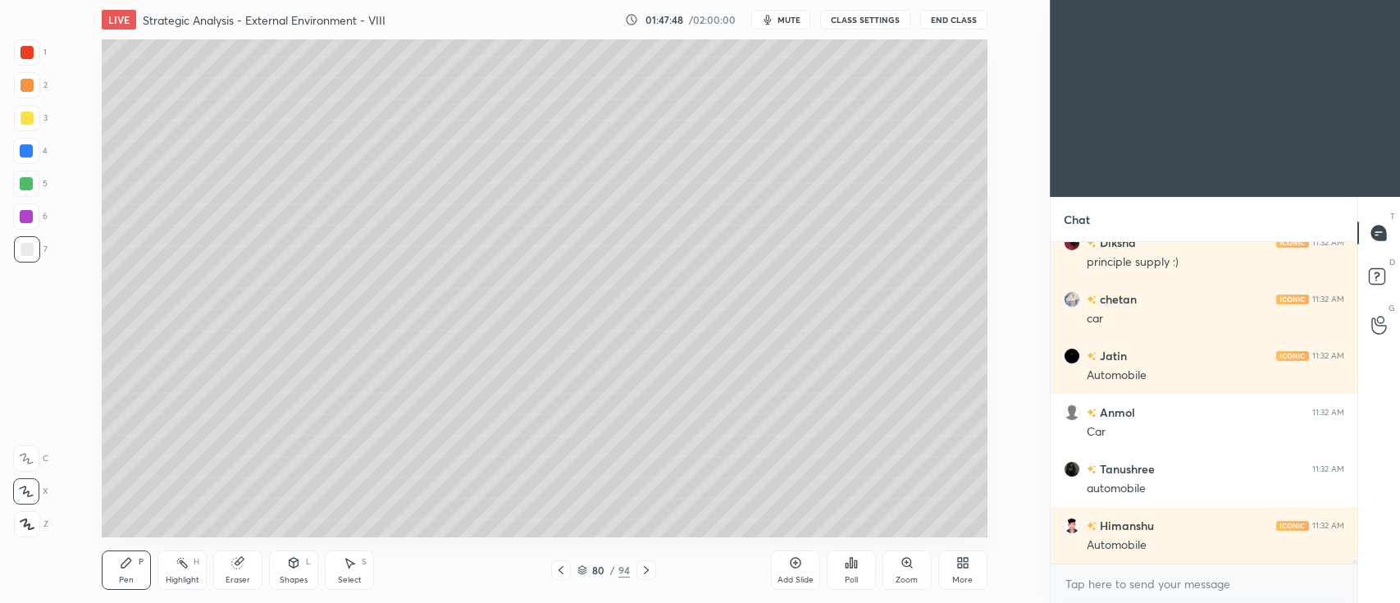
click at [559, 573] on icon at bounding box center [561, 570] width 13 height 13
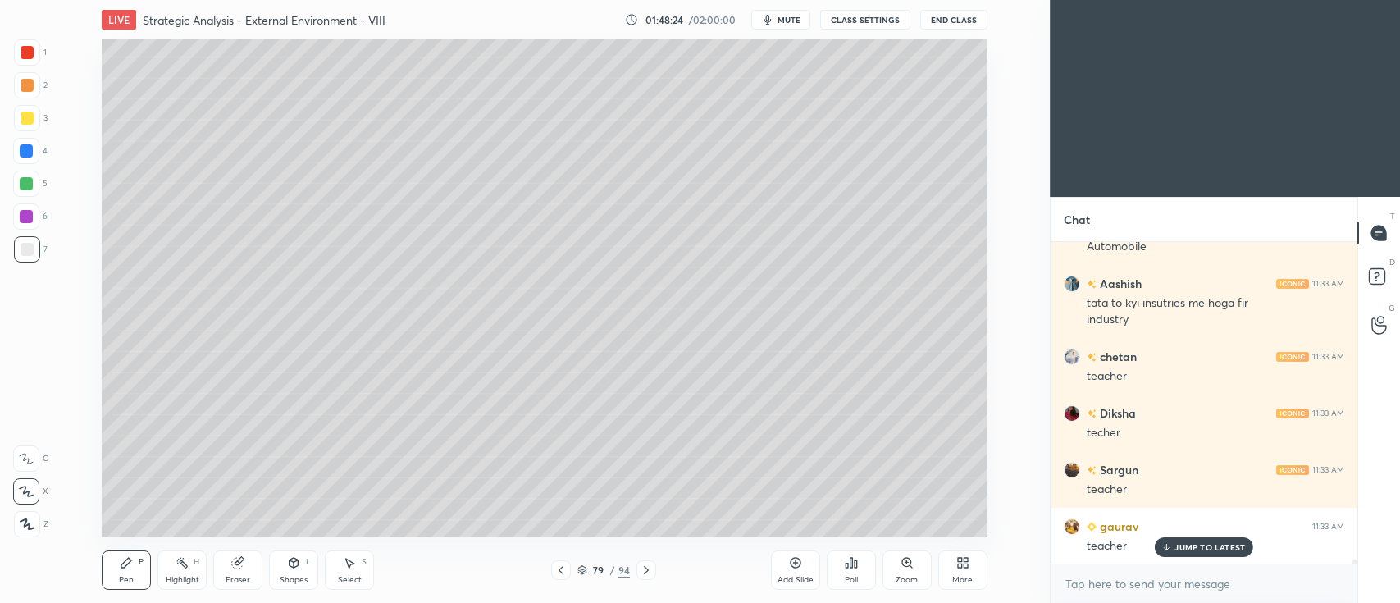
scroll to position [27371, 0]
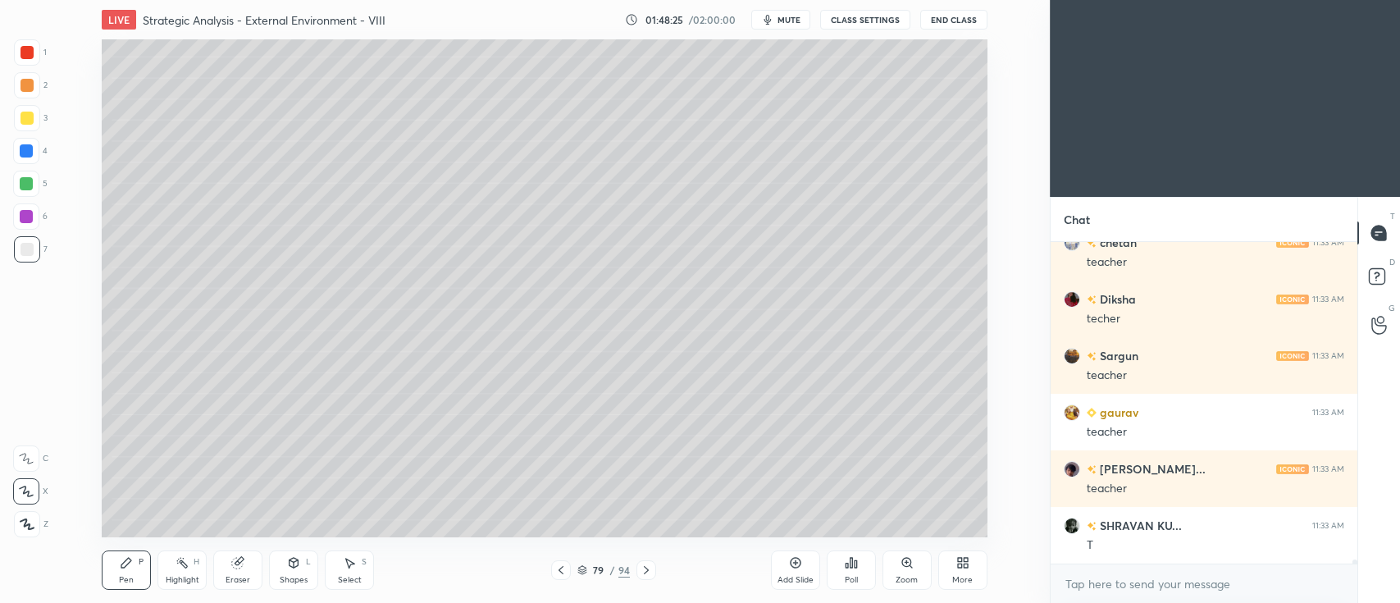
click at [33, 120] on div at bounding box center [27, 118] width 13 height 13
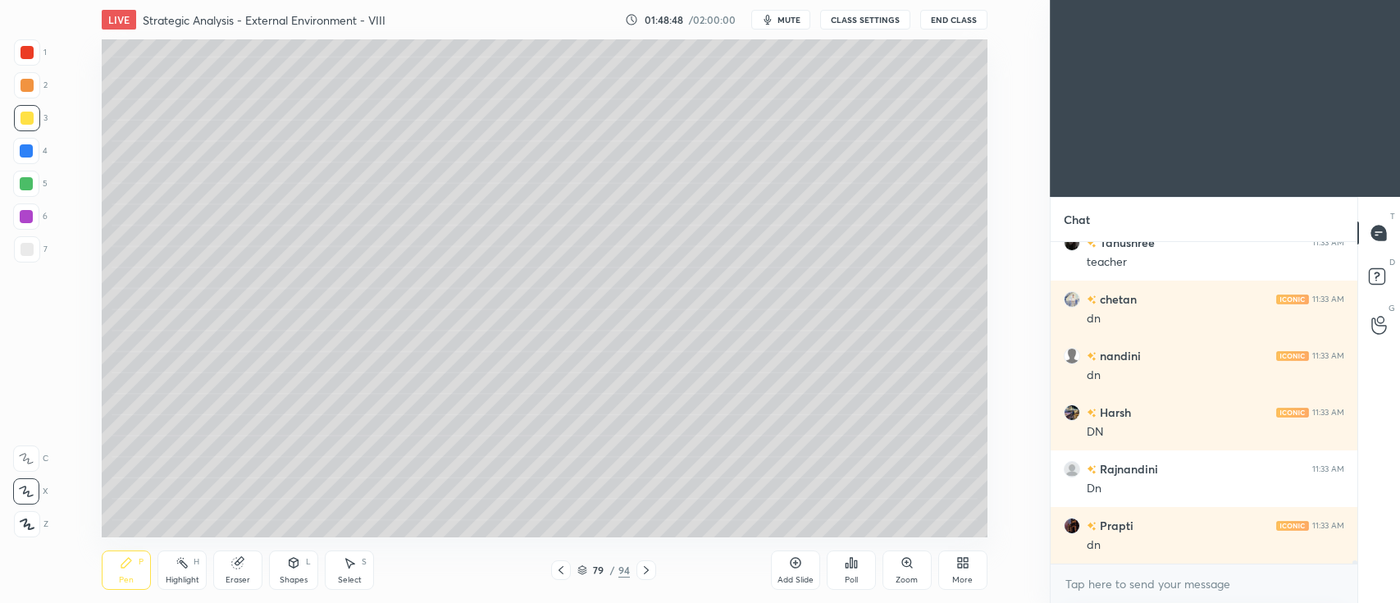
scroll to position [28049, 0]
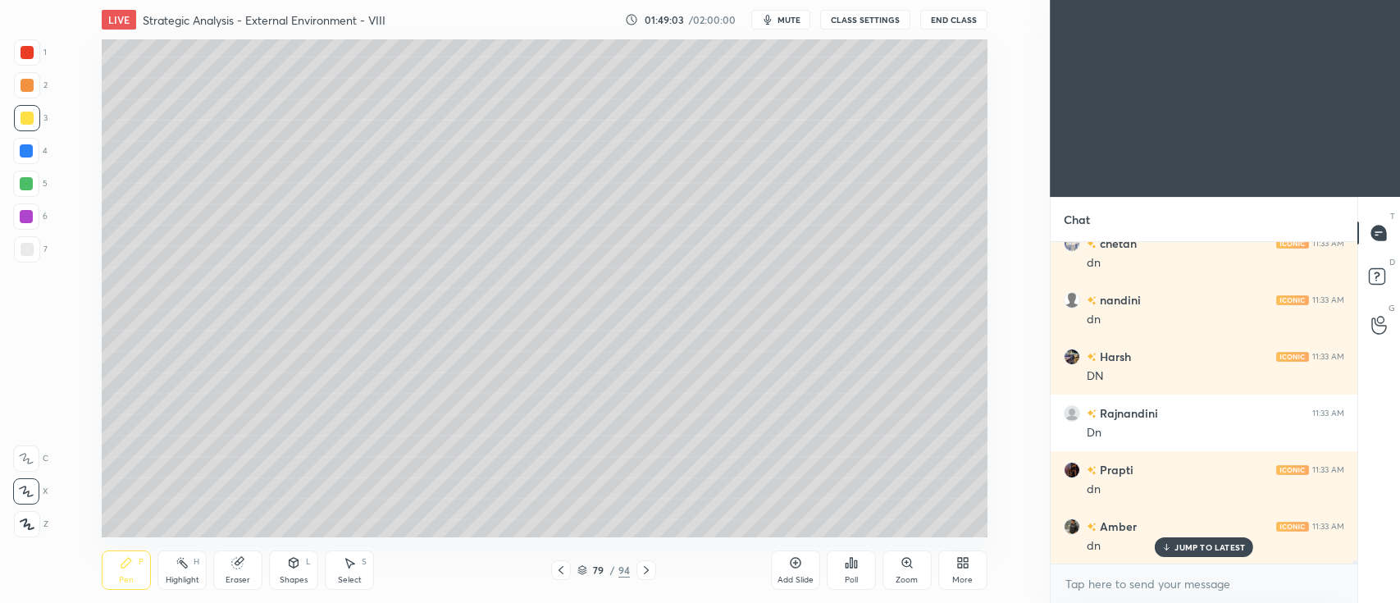
click at [32, 187] on div at bounding box center [26, 183] width 13 height 13
click at [792, 564] on icon at bounding box center [795, 562] width 13 height 13
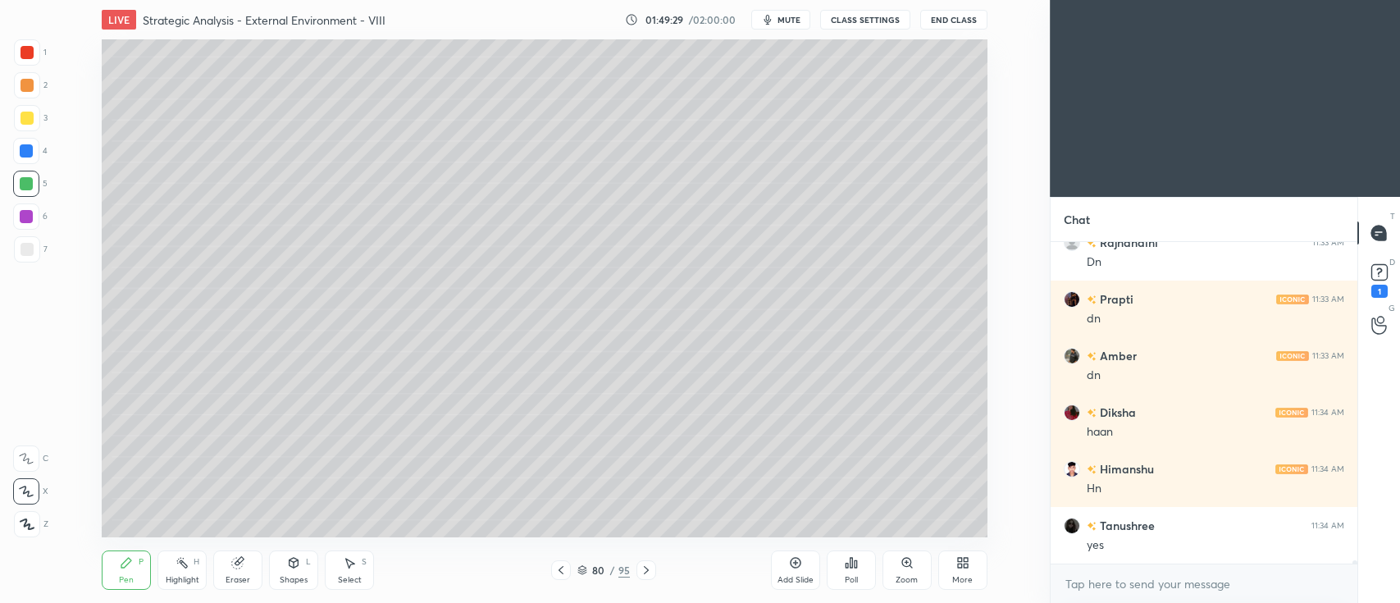
scroll to position [28332, 0]
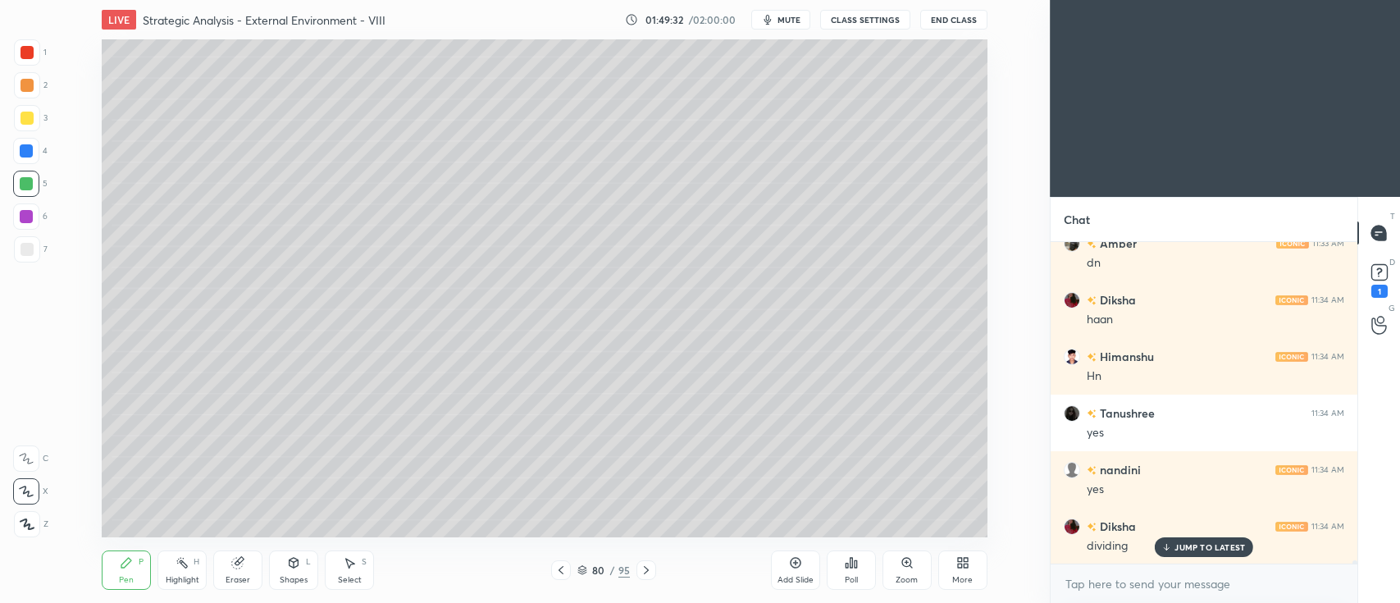
click at [26, 122] on div at bounding box center [27, 118] width 13 height 13
click at [26, 185] on div at bounding box center [26, 183] width 13 height 13
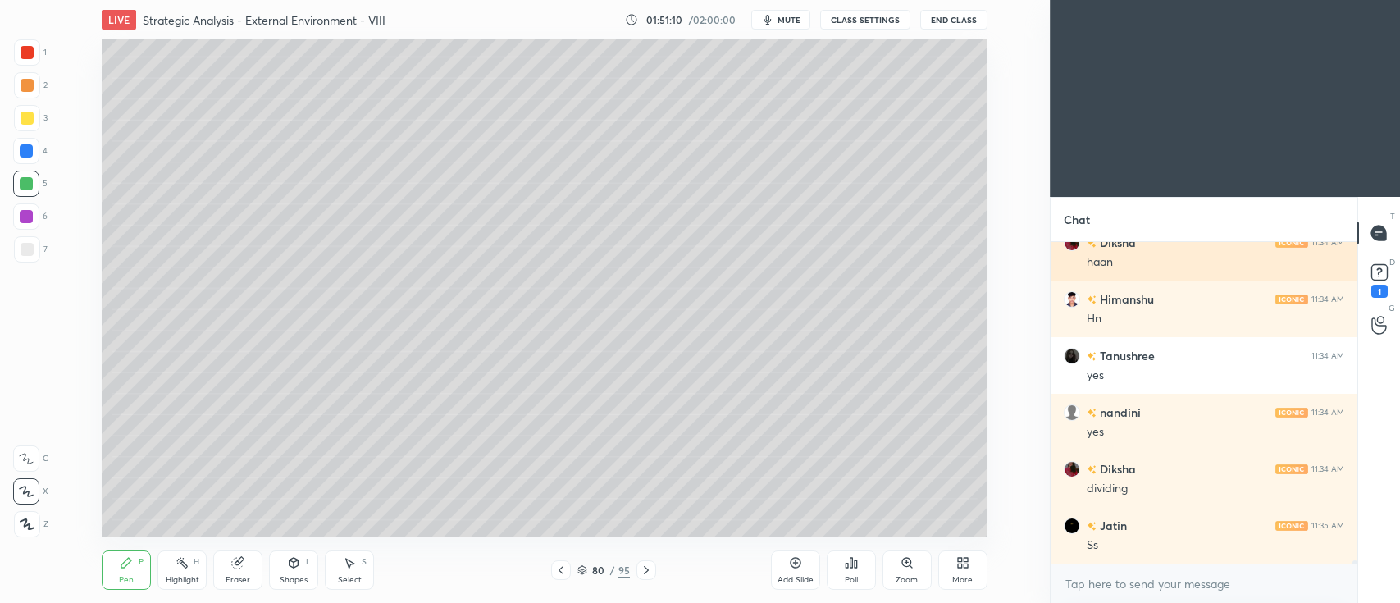
scroll to position [28446, 0]
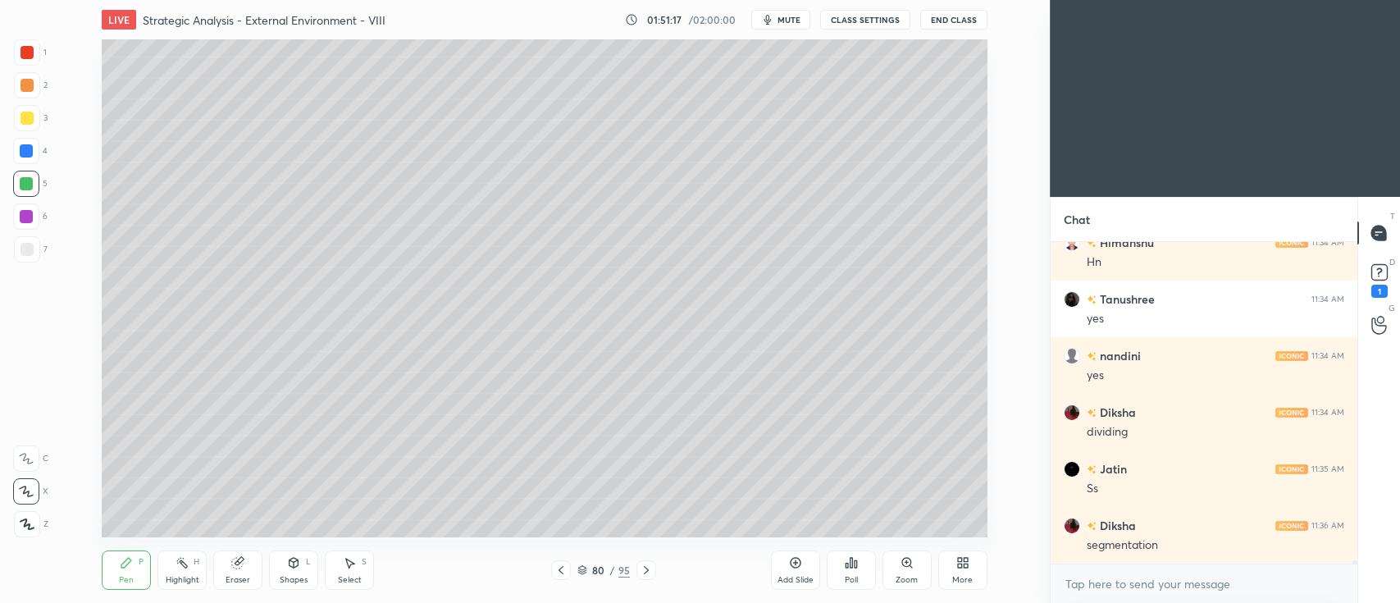
click at [29, 126] on div at bounding box center [27, 118] width 26 height 26
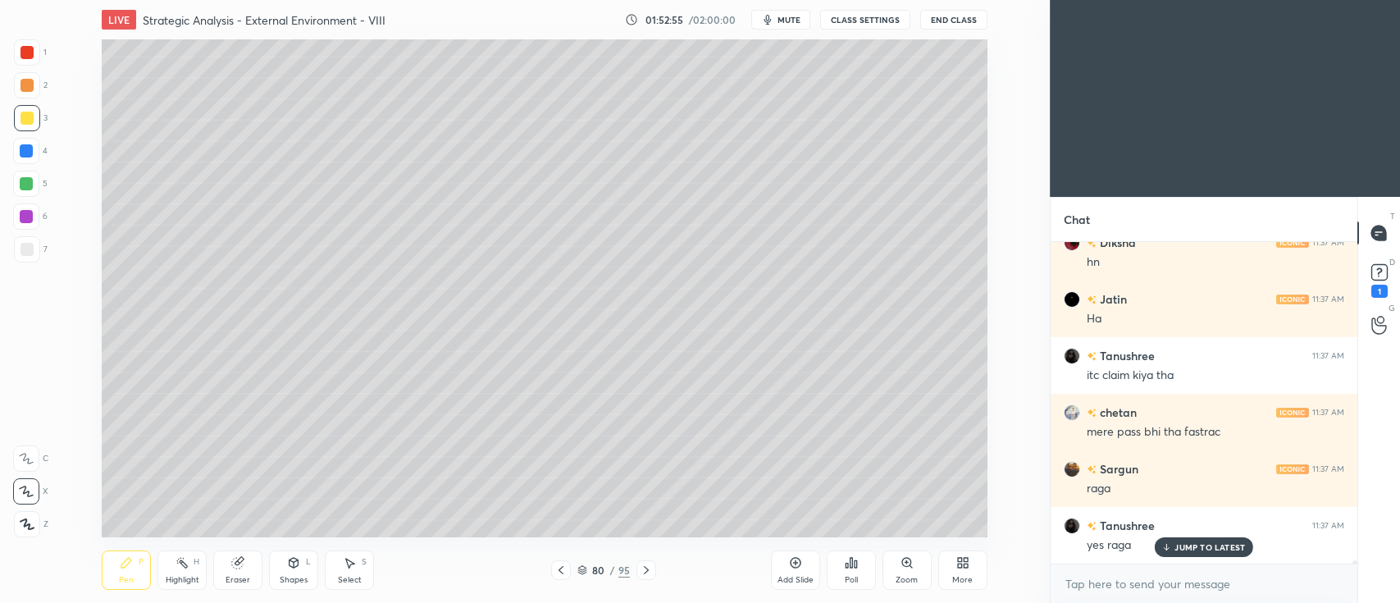
scroll to position [29028, 0]
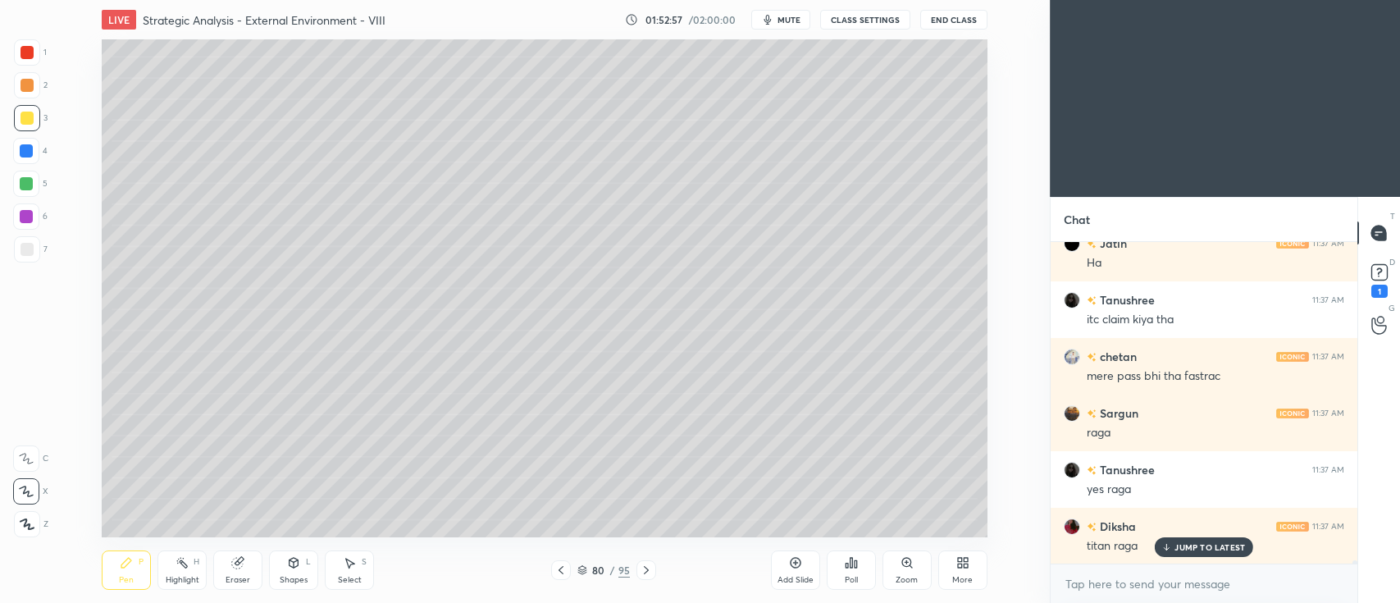
click icon
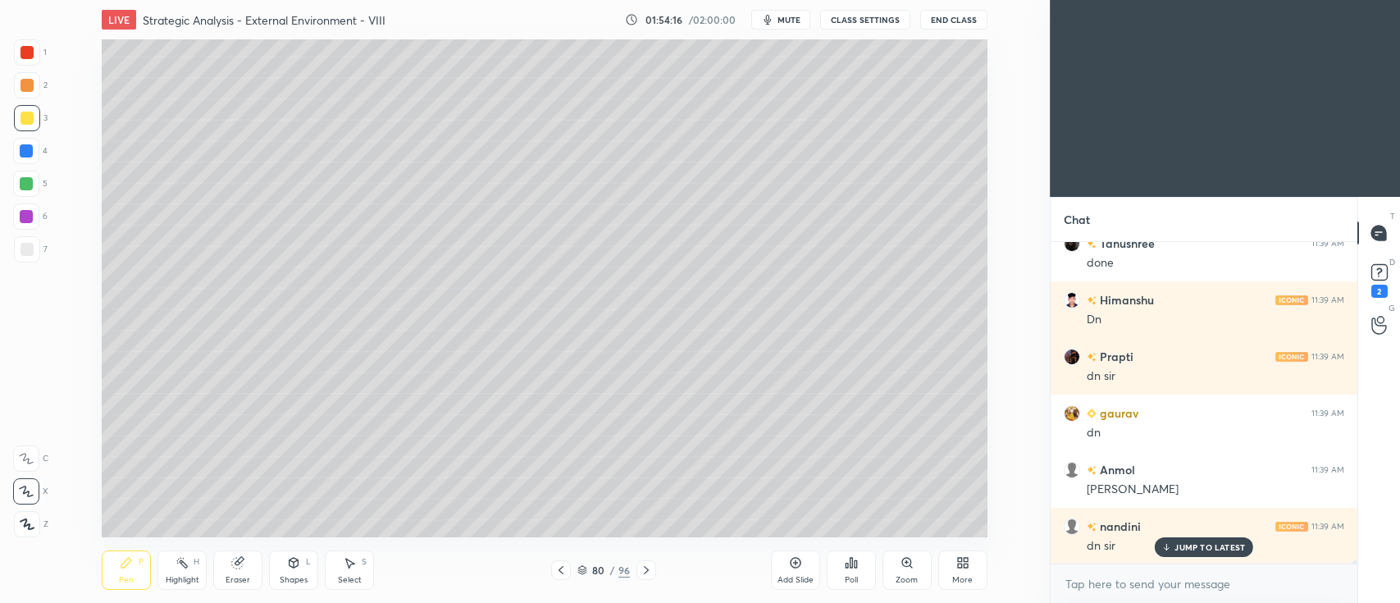
scroll to position [30975, 0]
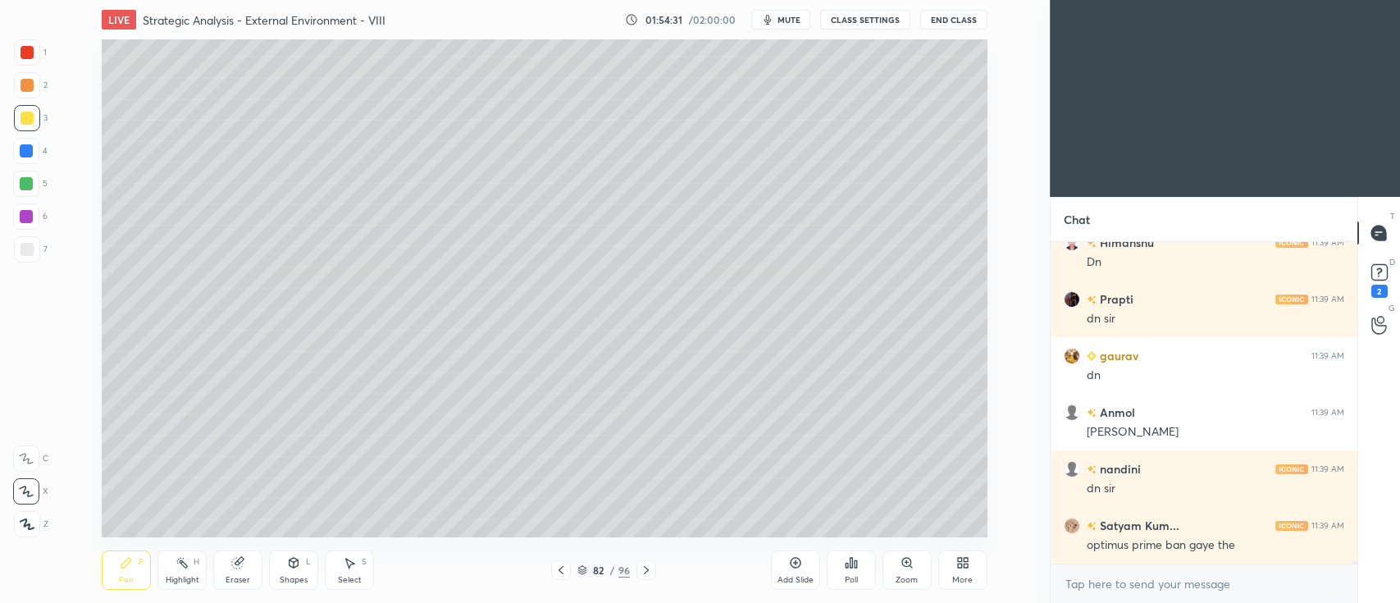
click div
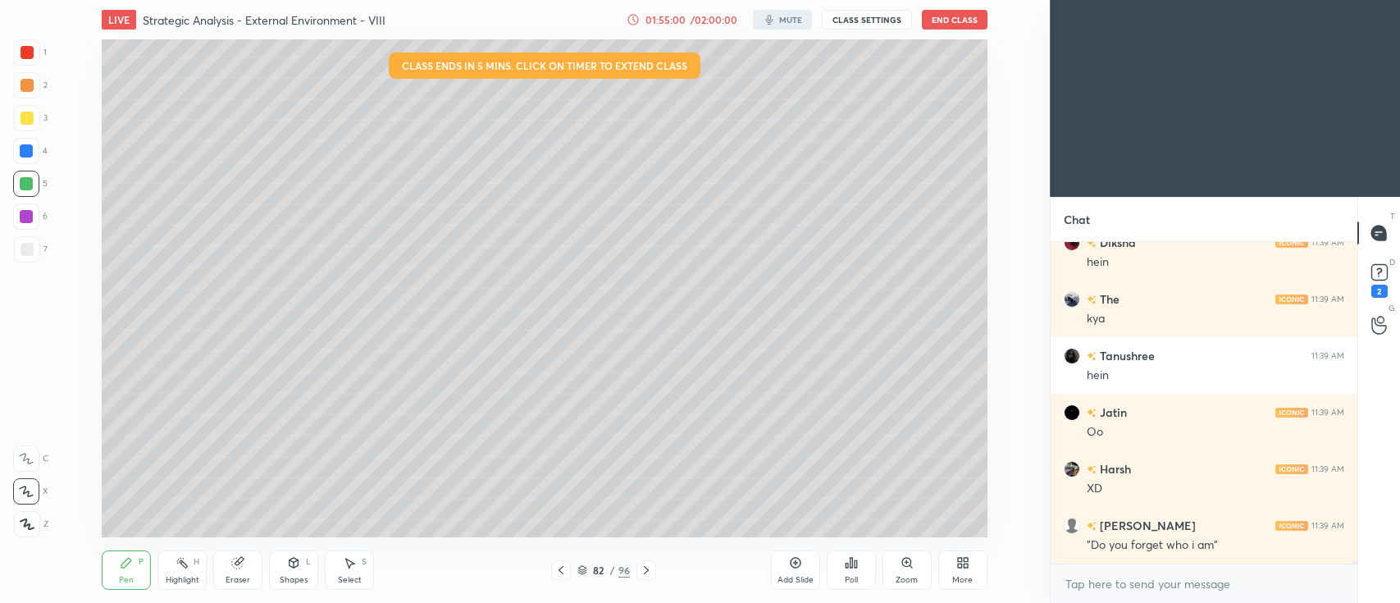
scroll to position [31597, 0]
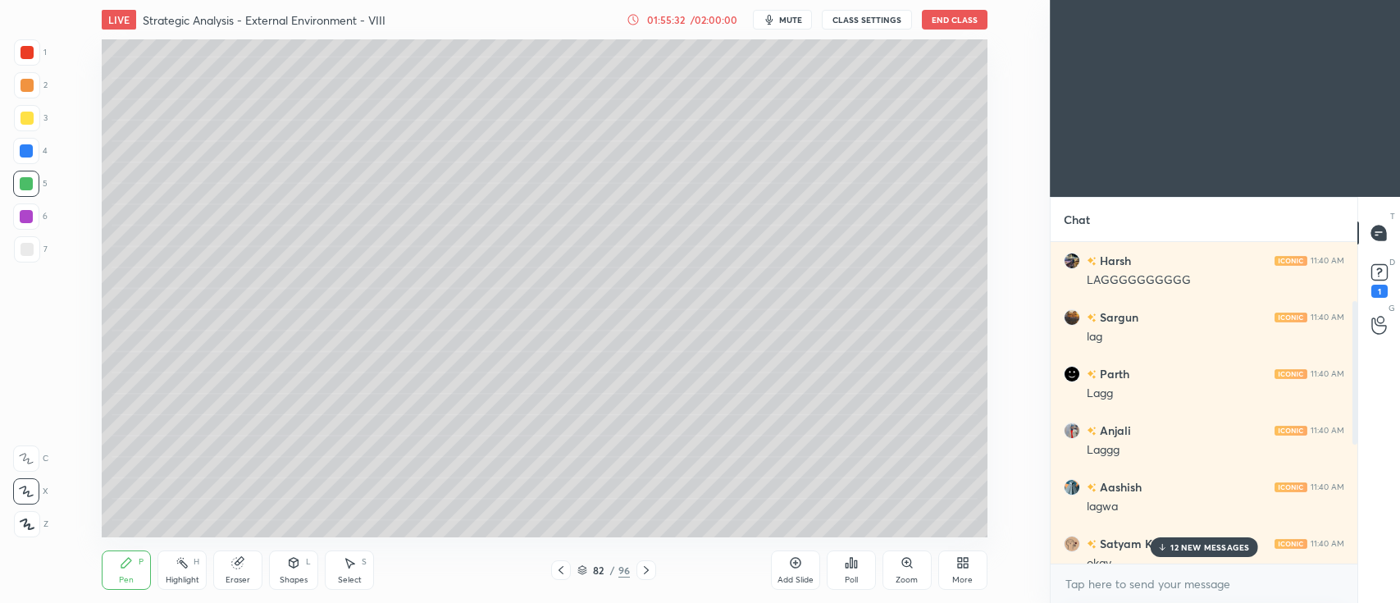
scroll to position [137, 0]
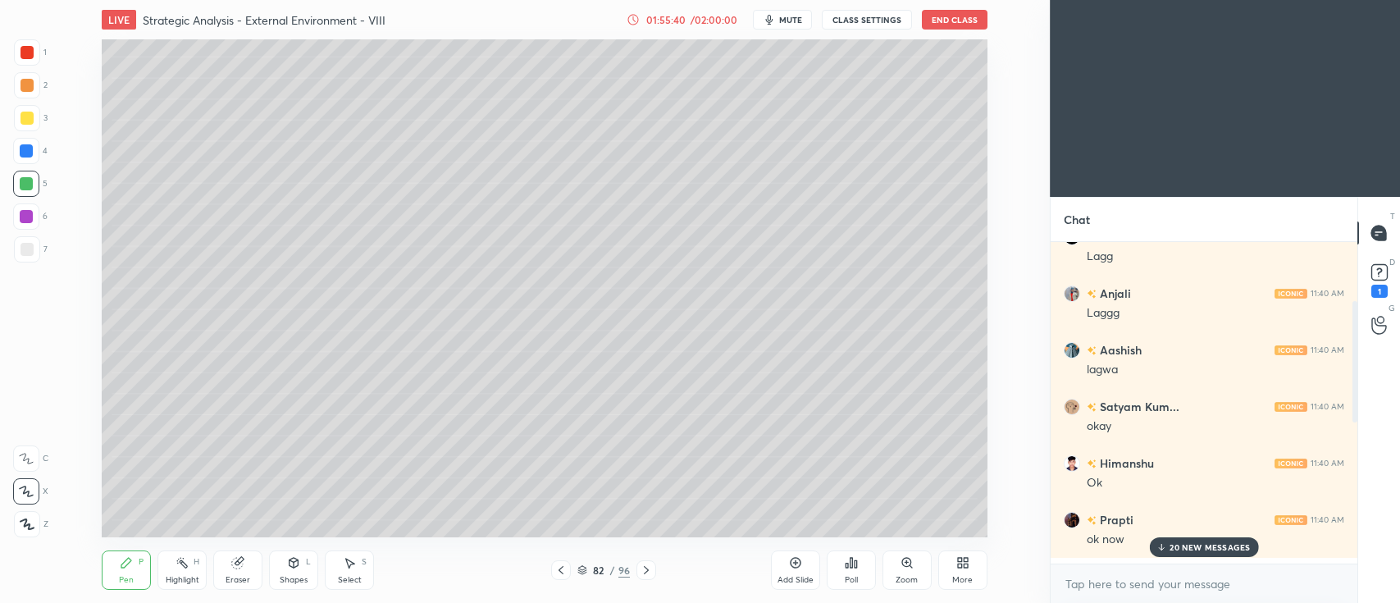
click at [1203, 542] on p "20 NEW MESSAGES" at bounding box center [1210, 547] width 80 height 10
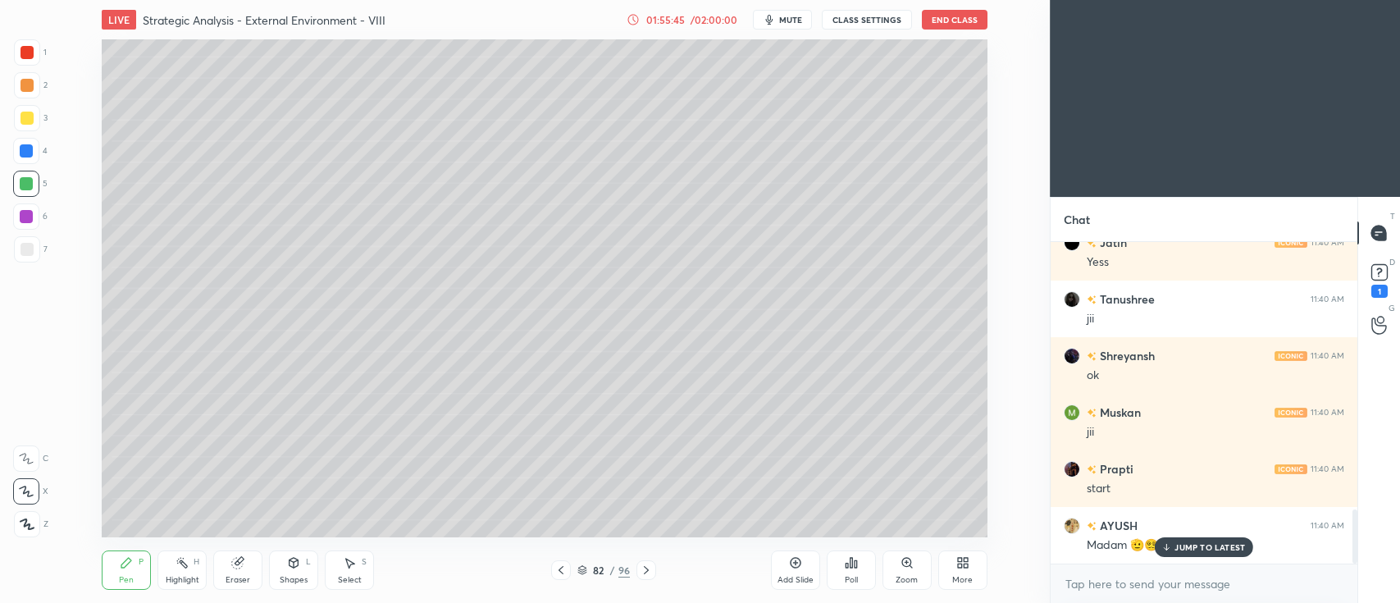
scroll to position [1577, 0]
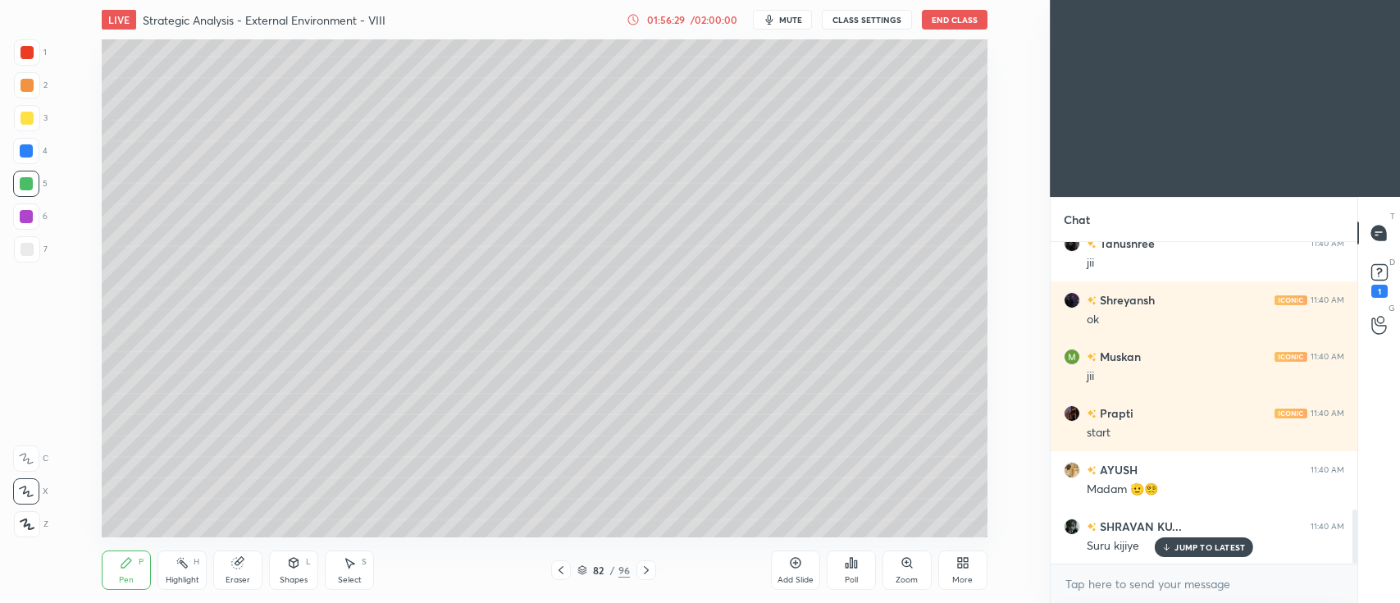
click at [794, 567] on icon at bounding box center [795, 562] width 13 height 13
click at [798, 569] on div "Add Slide" at bounding box center [795, 569] width 49 height 39
click at [796, 573] on div "Add Slide" at bounding box center [795, 569] width 49 height 39
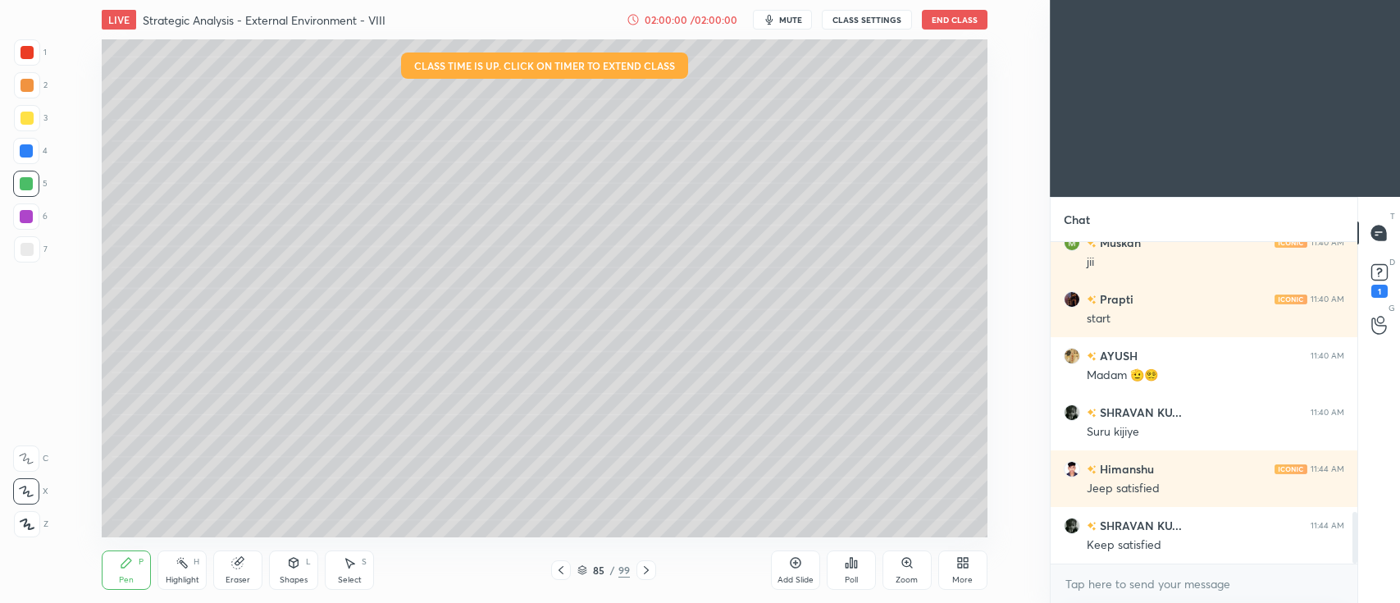
scroll to position [1747, 0]
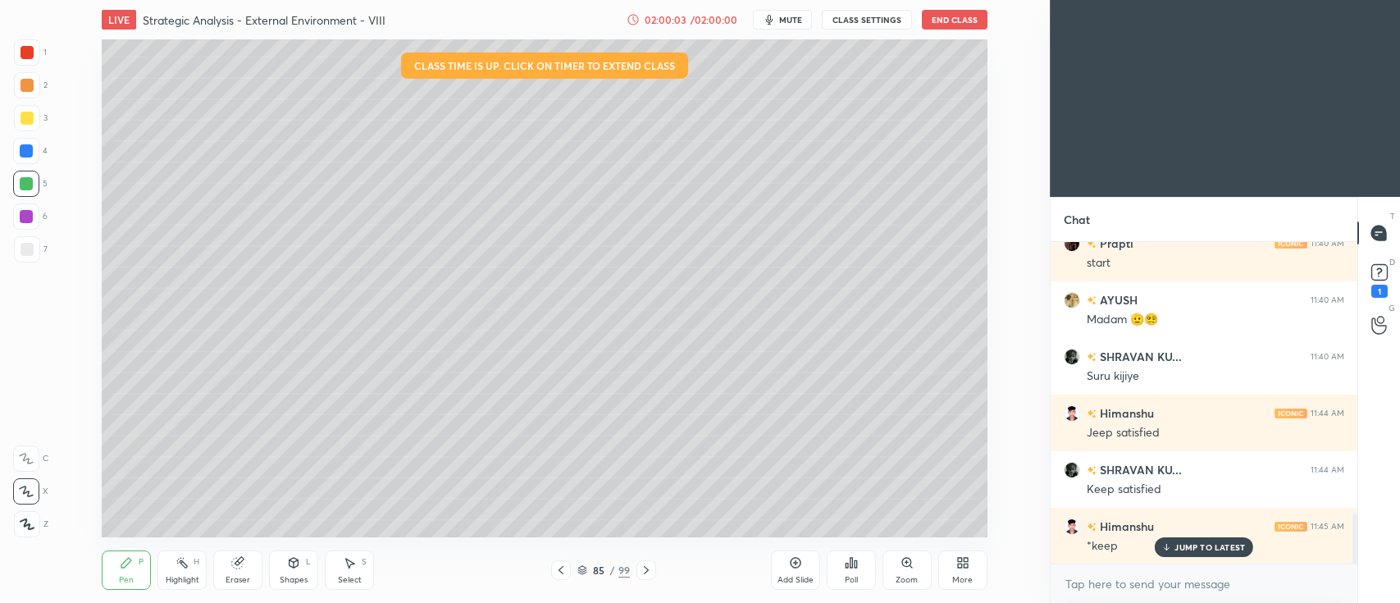
click at [686, 23] on div "02:00:03" at bounding box center [666, 20] width 46 height 10
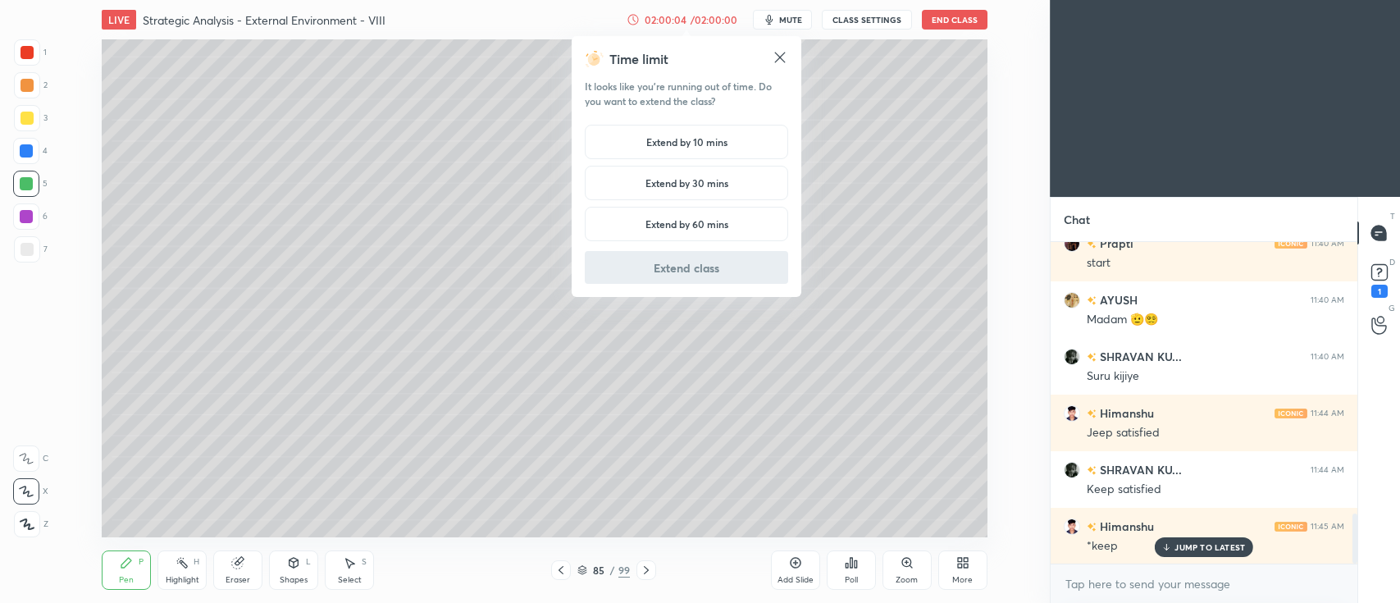
click at [702, 148] on h5 "Extend by 10 mins" at bounding box center [686, 142] width 81 height 15
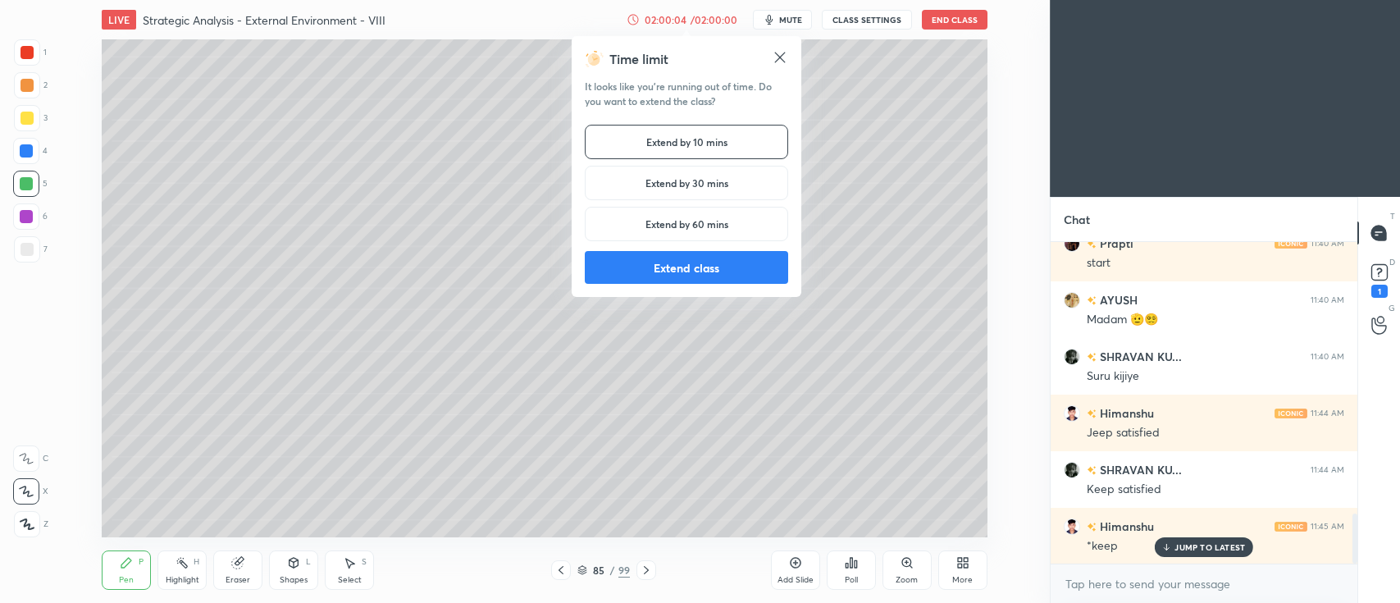
click at [683, 273] on button "Extend class" at bounding box center [686, 267] width 203 height 33
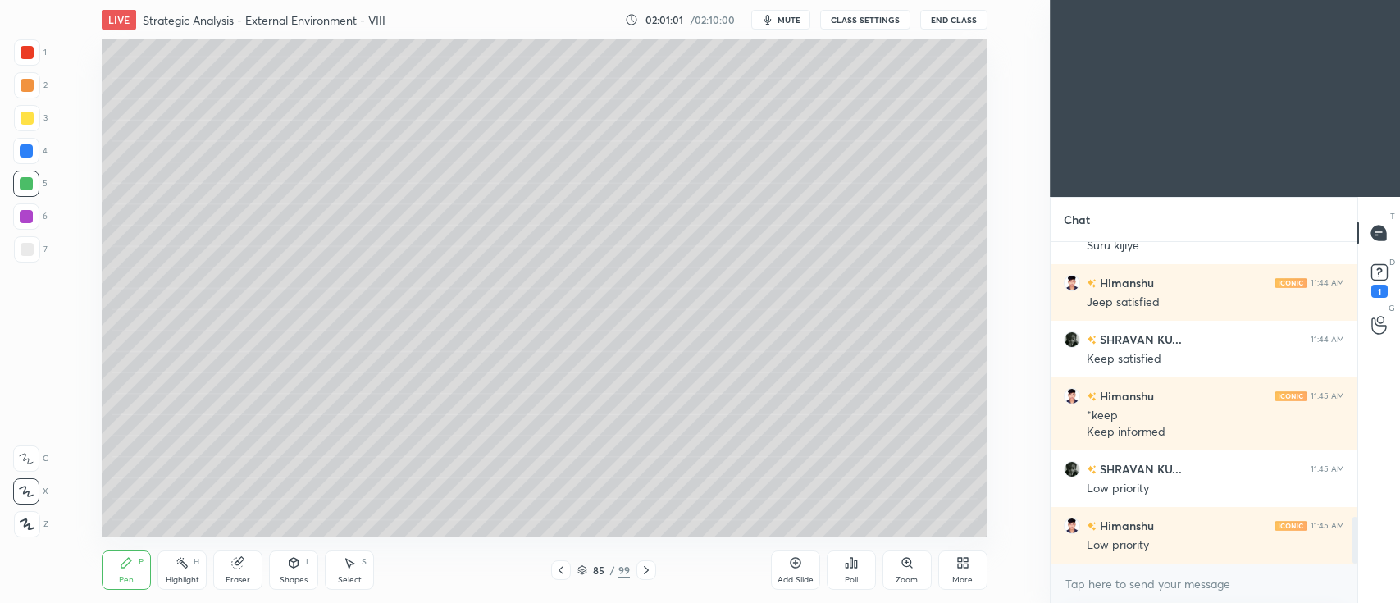
scroll to position [1934, 0]
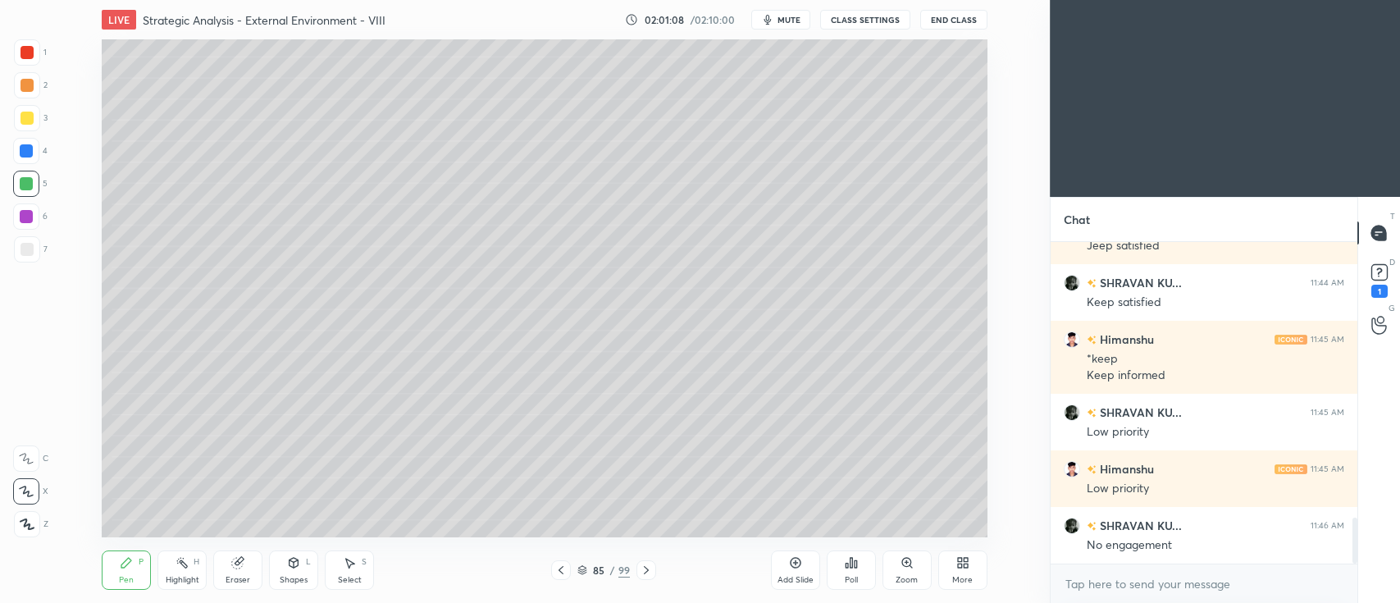
click at [801, 560] on icon at bounding box center [795, 562] width 13 height 13
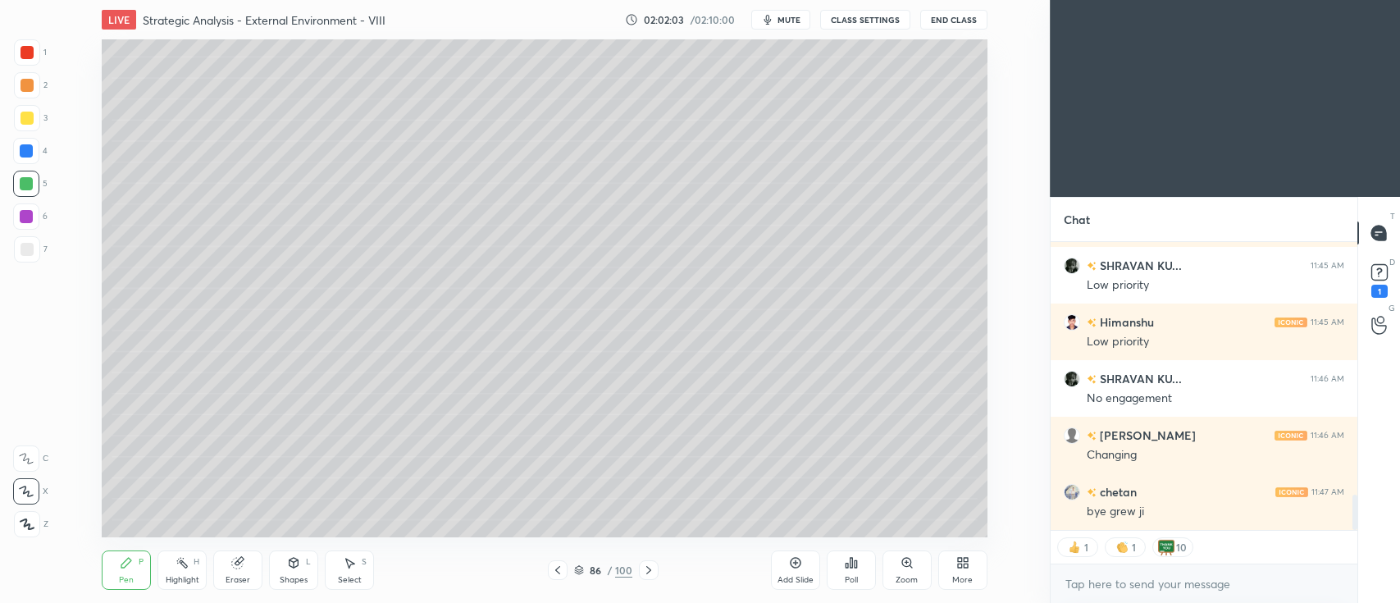
scroll to position [2137, 0]
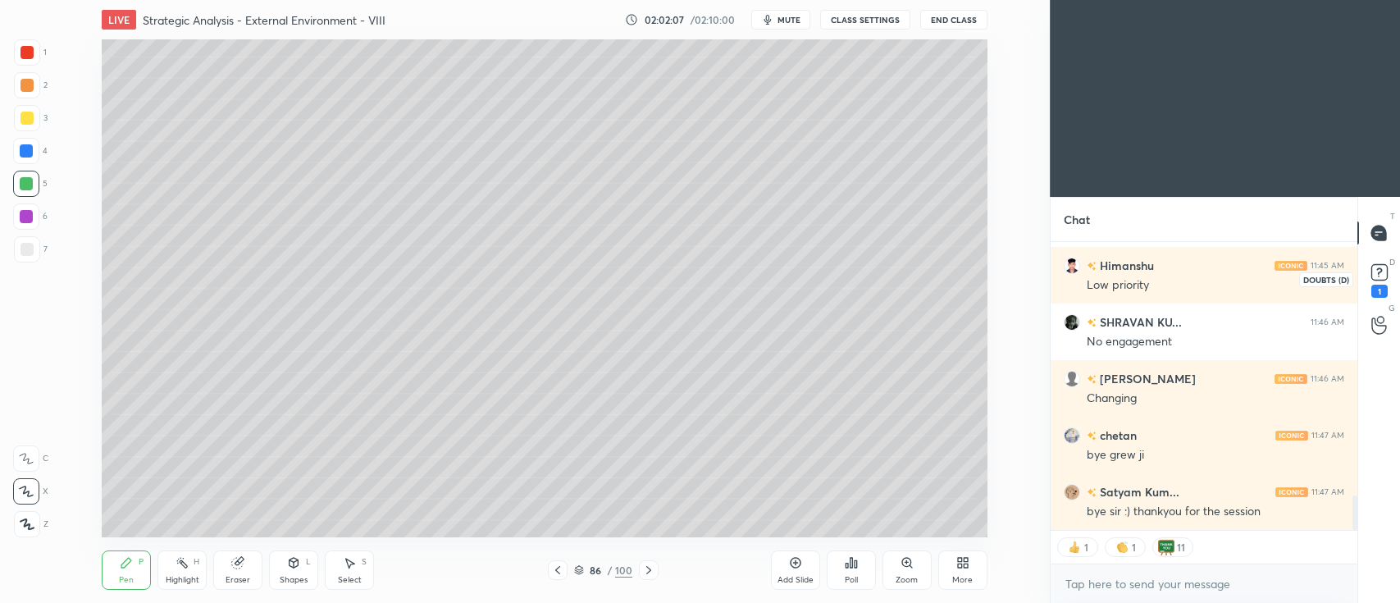
click at [1386, 276] on rect at bounding box center [1380, 273] width 16 height 16
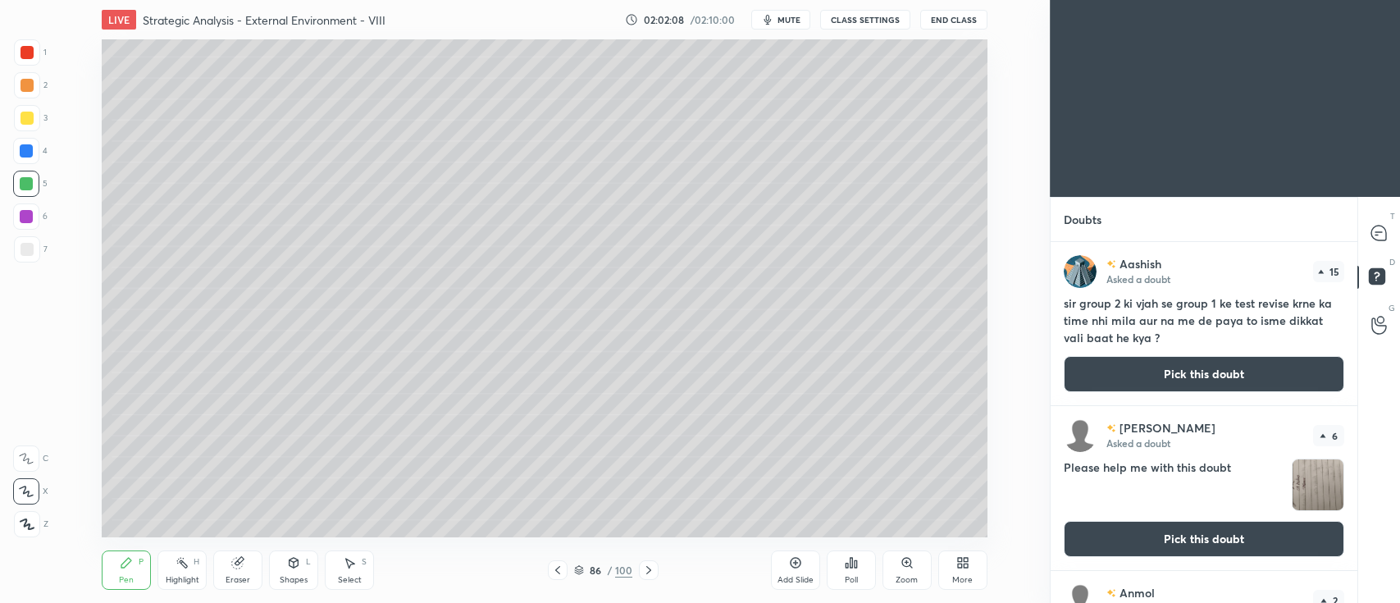
click at [1209, 386] on button "Pick this doubt" at bounding box center [1204, 374] width 281 height 36
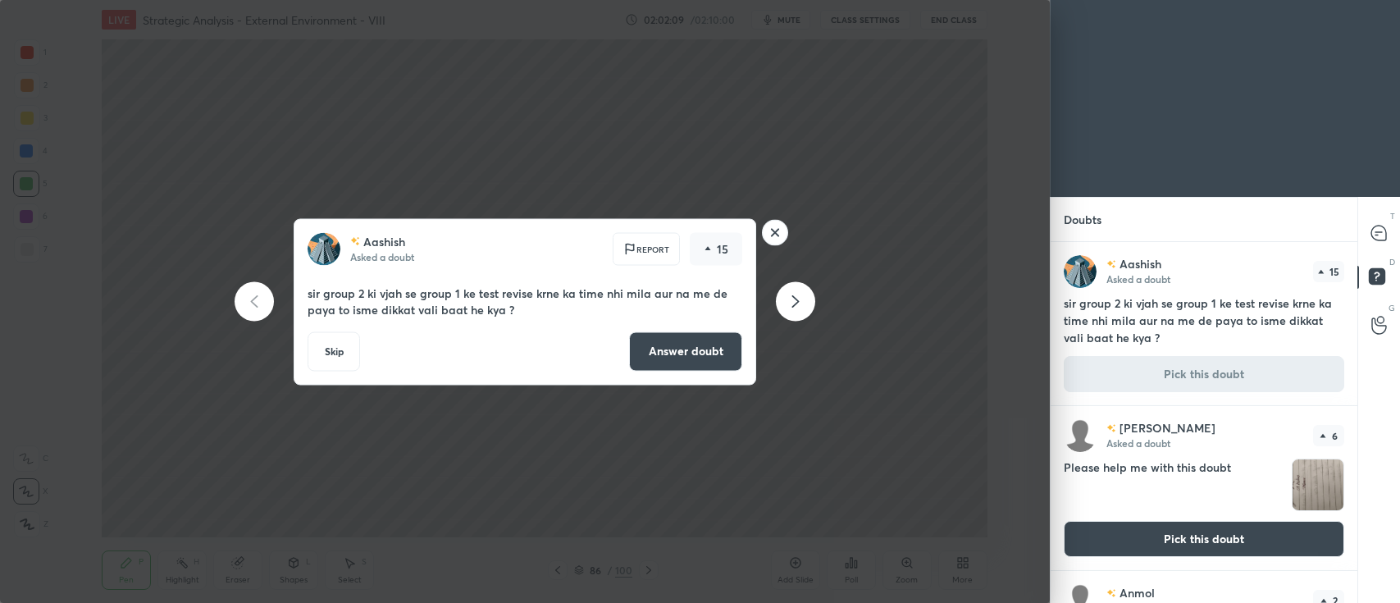
click at [705, 350] on button "Answer doubt" at bounding box center [685, 350] width 113 height 39
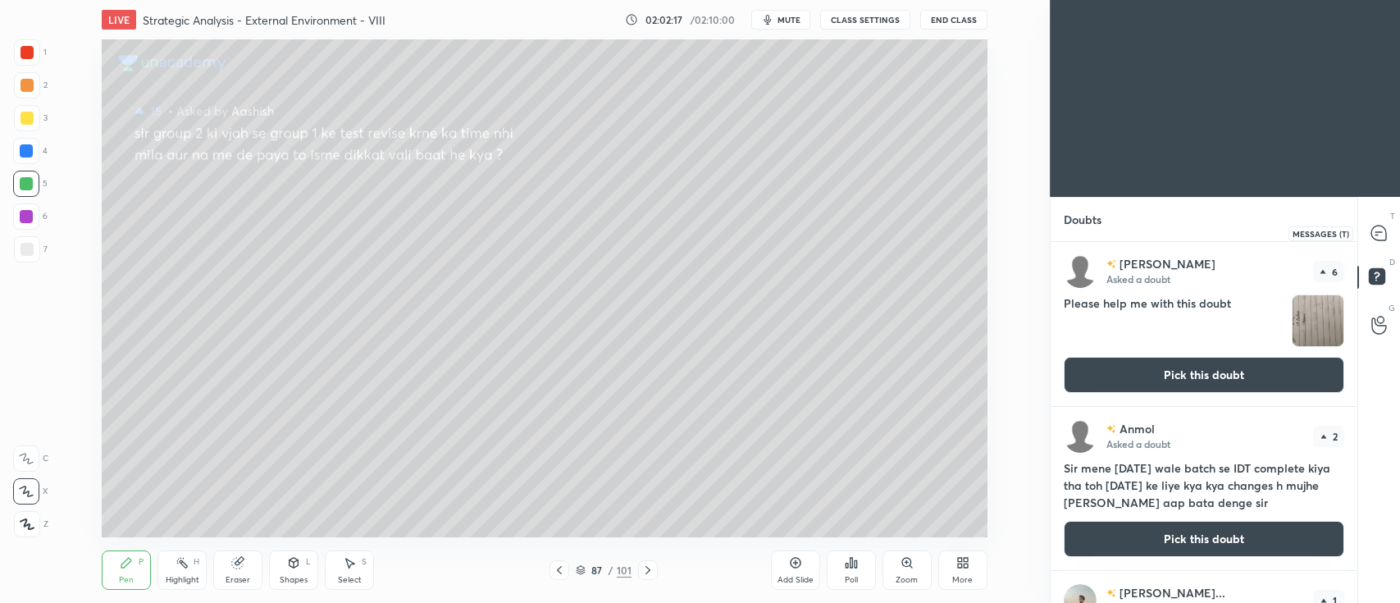
click at [1381, 233] on icon at bounding box center [1379, 233] width 15 height 15
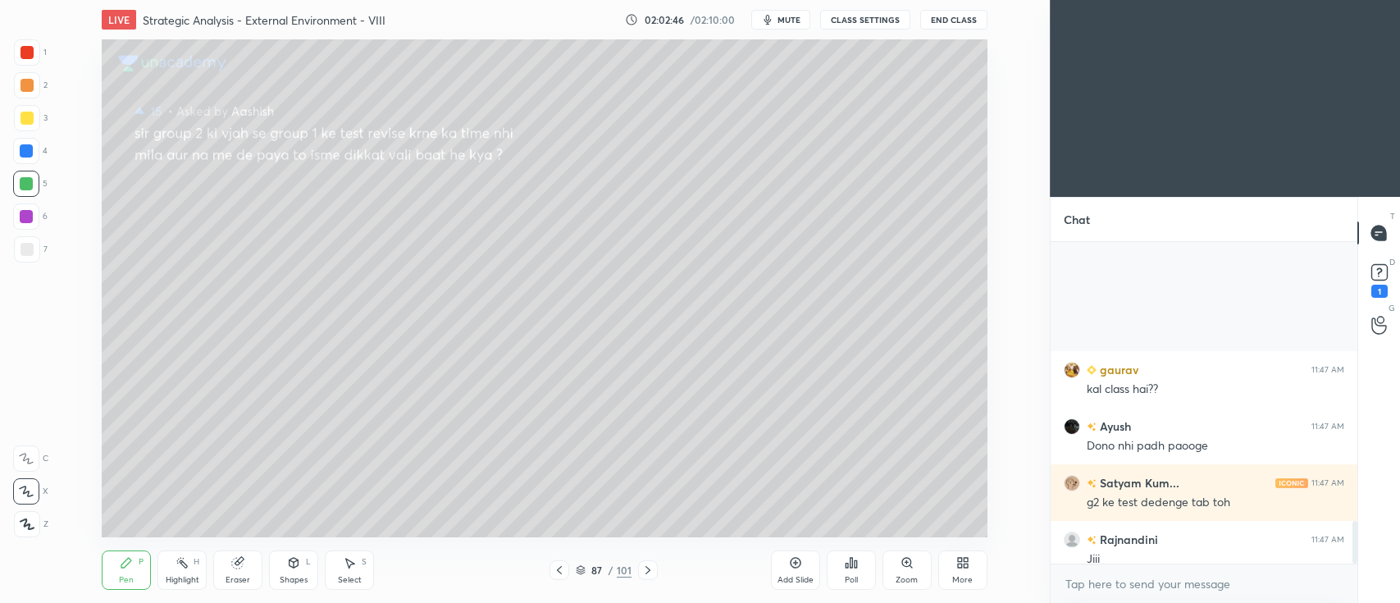
scroll to position [2087, 0]
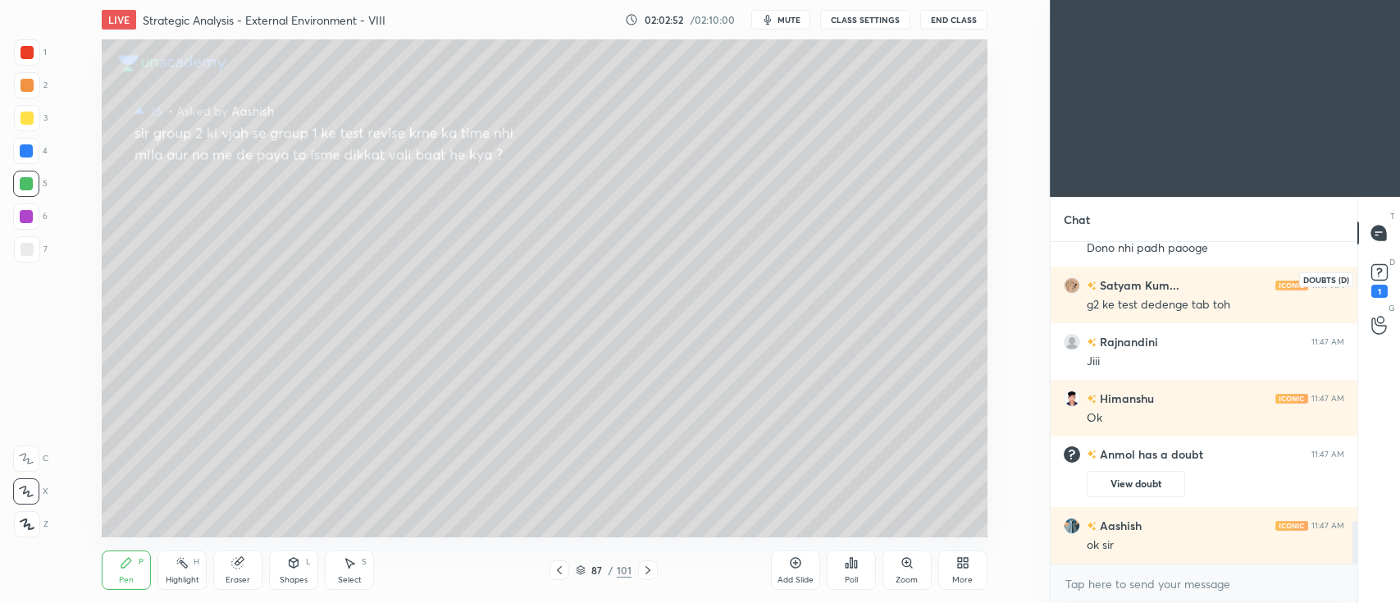
click at [1376, 277] on rect at bounding box center [1380, 273] width 16 height 16
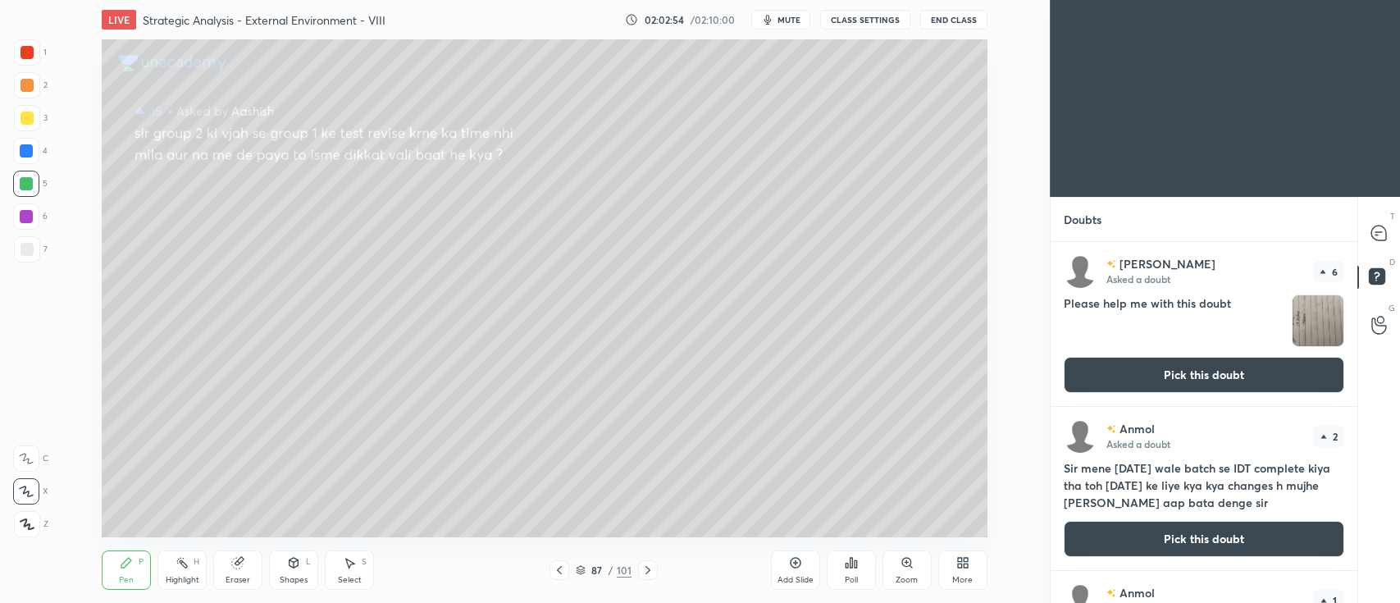
click at [1123, 546] on button "Pick this doubt" at bounding box center [1204, 539] width 281 height 36
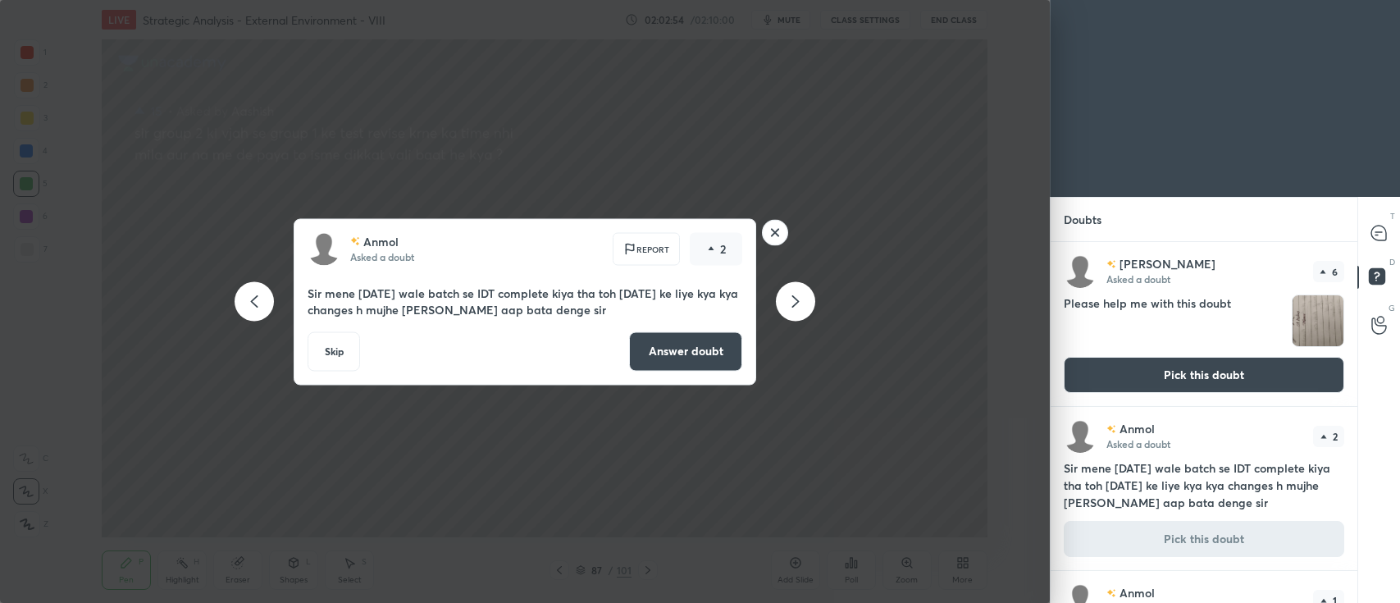
click at [705, 347] on button "Answer doubt" at bounding box center [685, 350] width 113 height 39
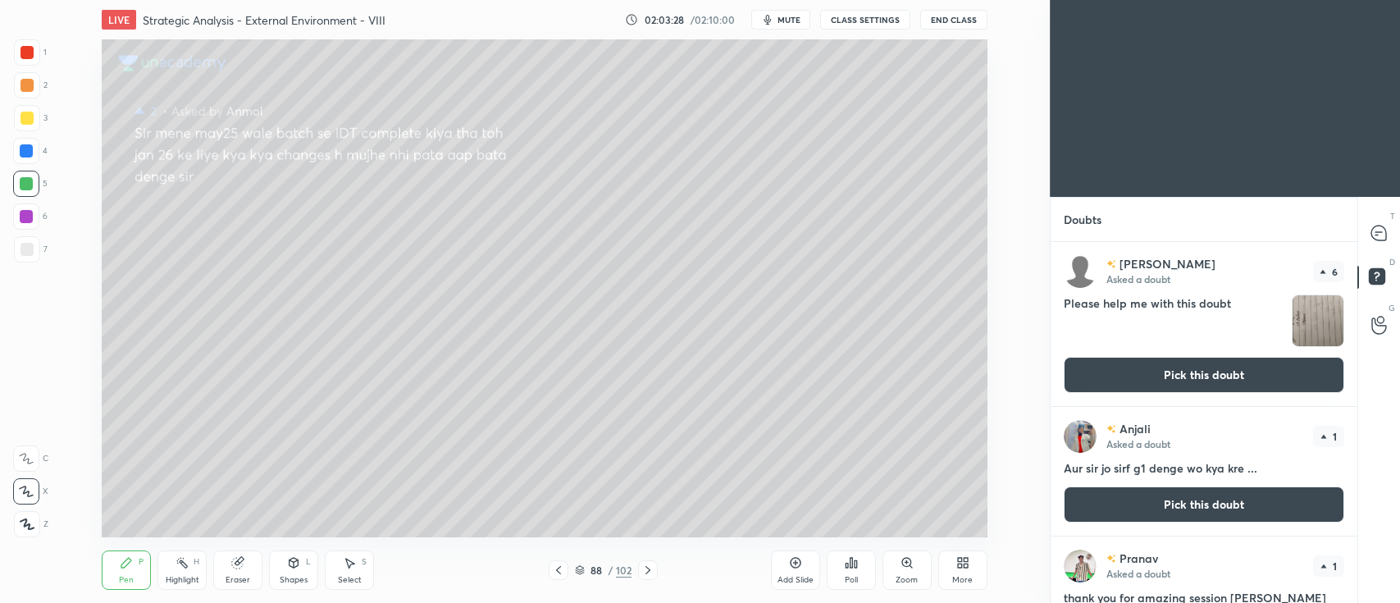
click at [1175, 501] on button "Pick this doubt" at bounding box center [1204, 504] width 281 height 36
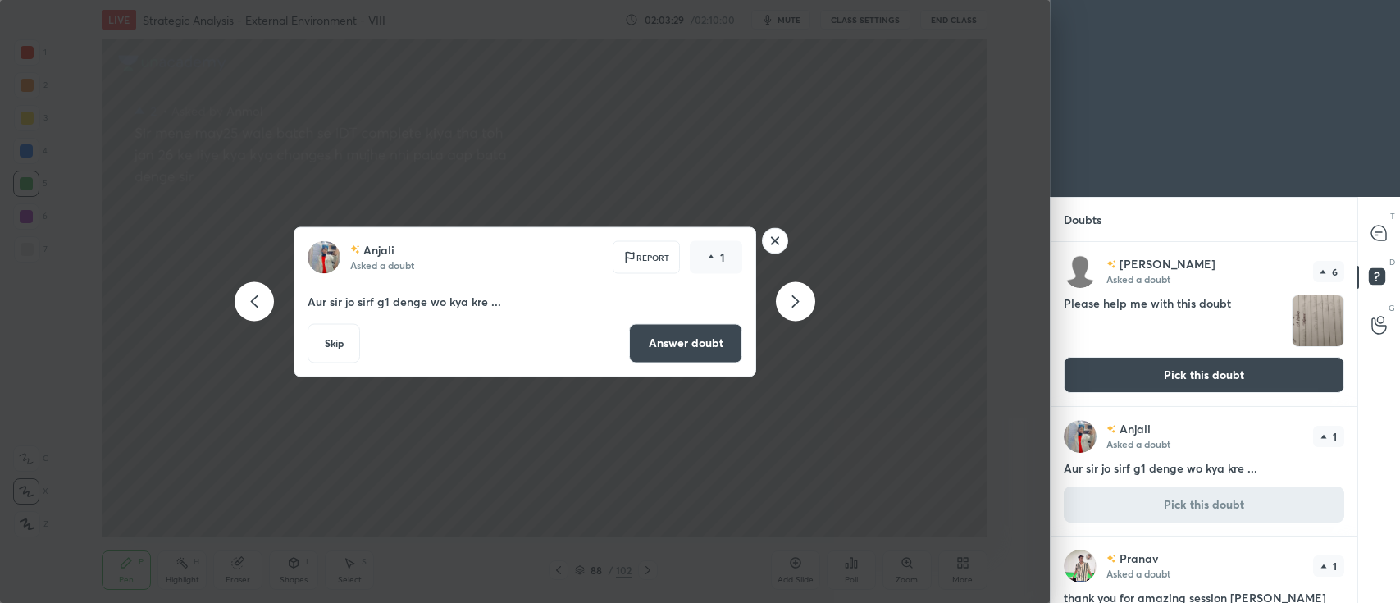
click at [696, 354] on button "Answer doubt" at bounding box center [685, 342] width 113 height 39
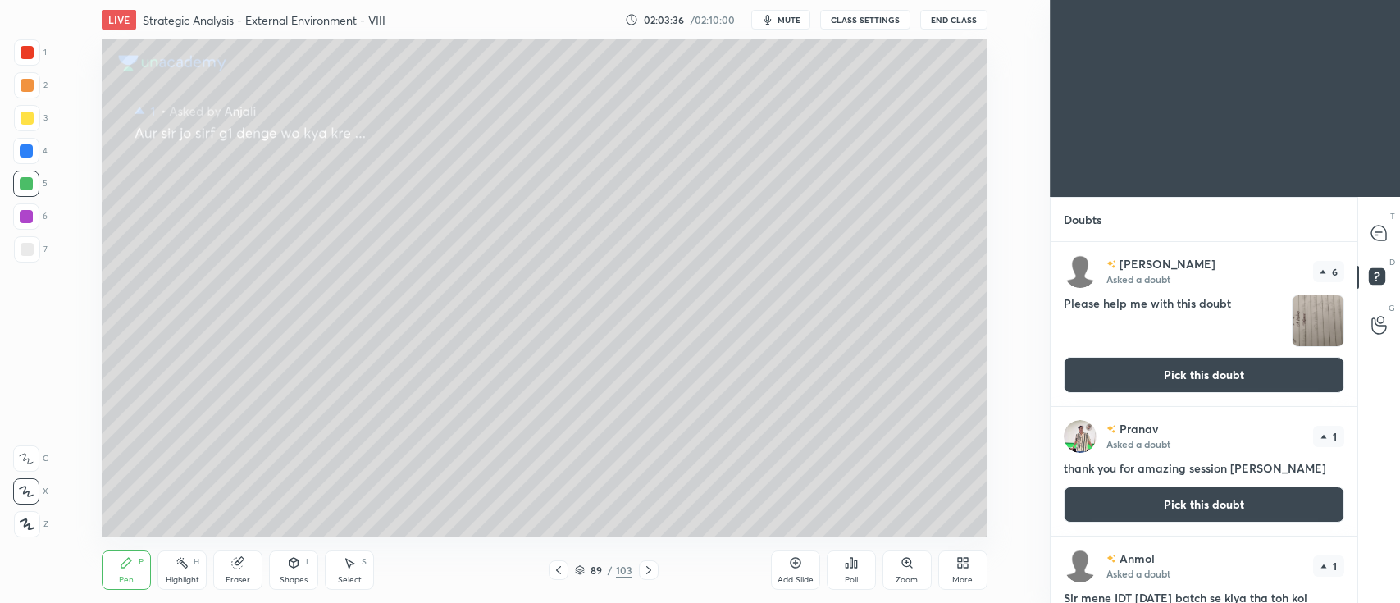
click at [1099, 508] on button "Pick this doubt" at bounding box center [1204, 504] width 281 height 36
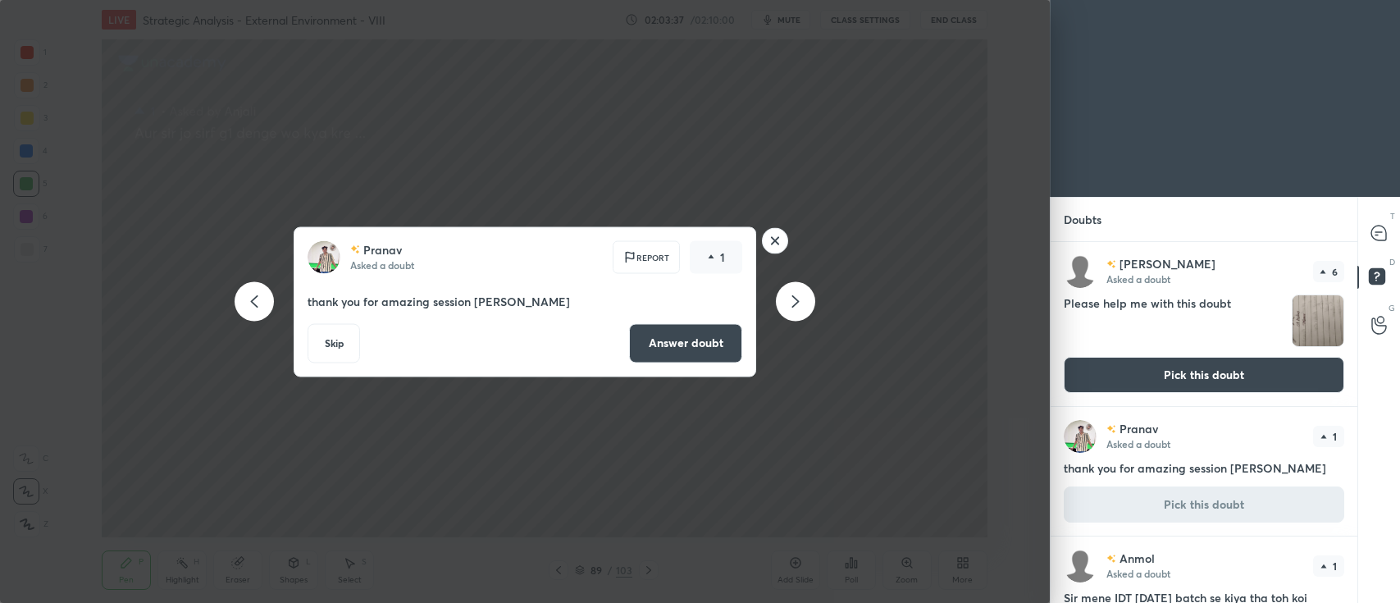
click at [699, 342] on button "Answer doubt" at bounding box center [685, 342] width 113 height 39
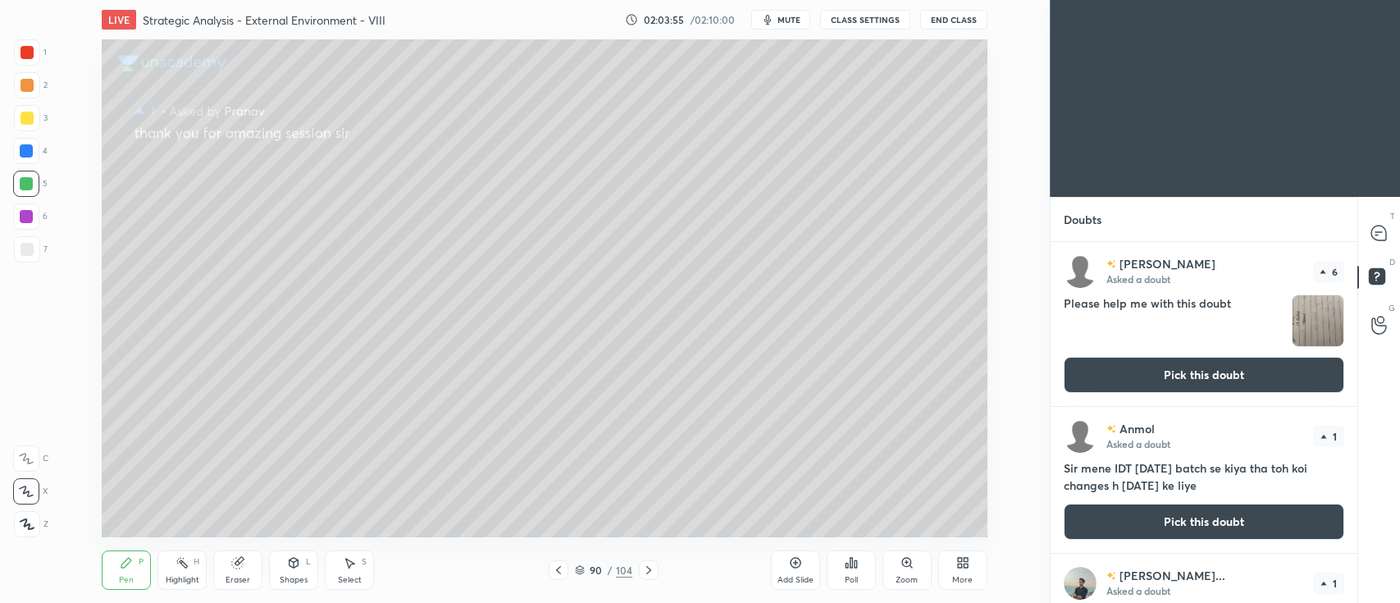
click at [1122, 524] on button "Pick this doubt" at bounding box center [1204, 522] width 281 height 36
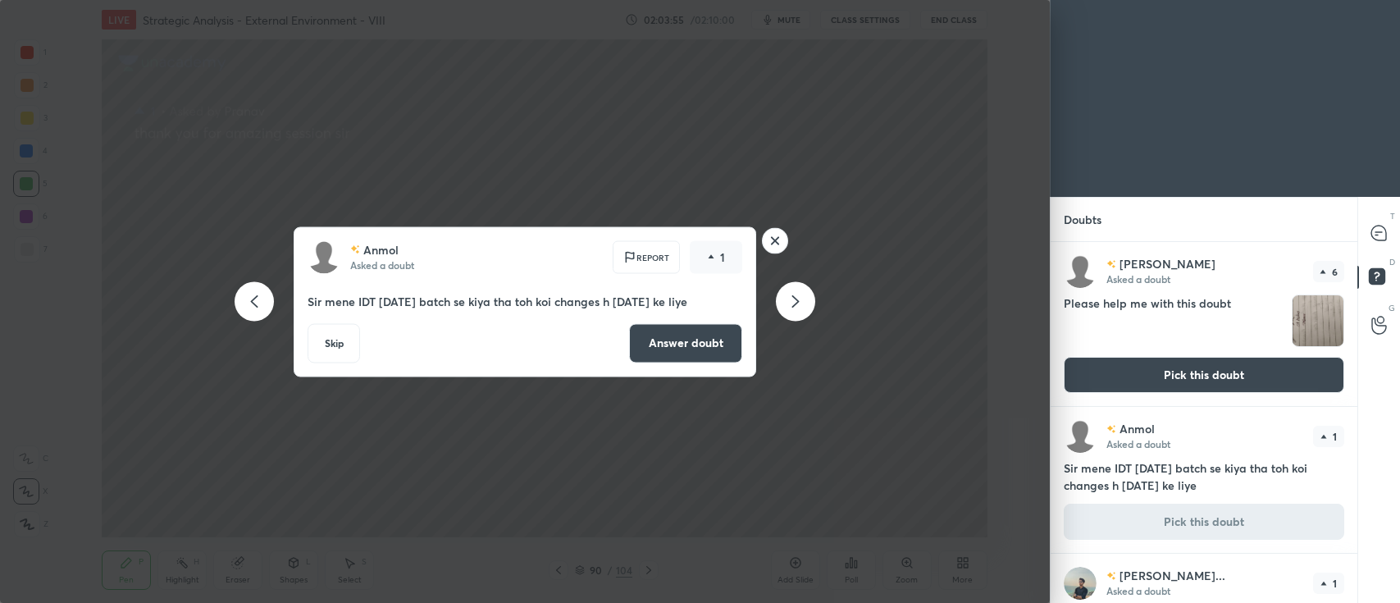
click at [685, 340] on button "Answer doubt" at bounding box center [685, 342] width 113 height 39
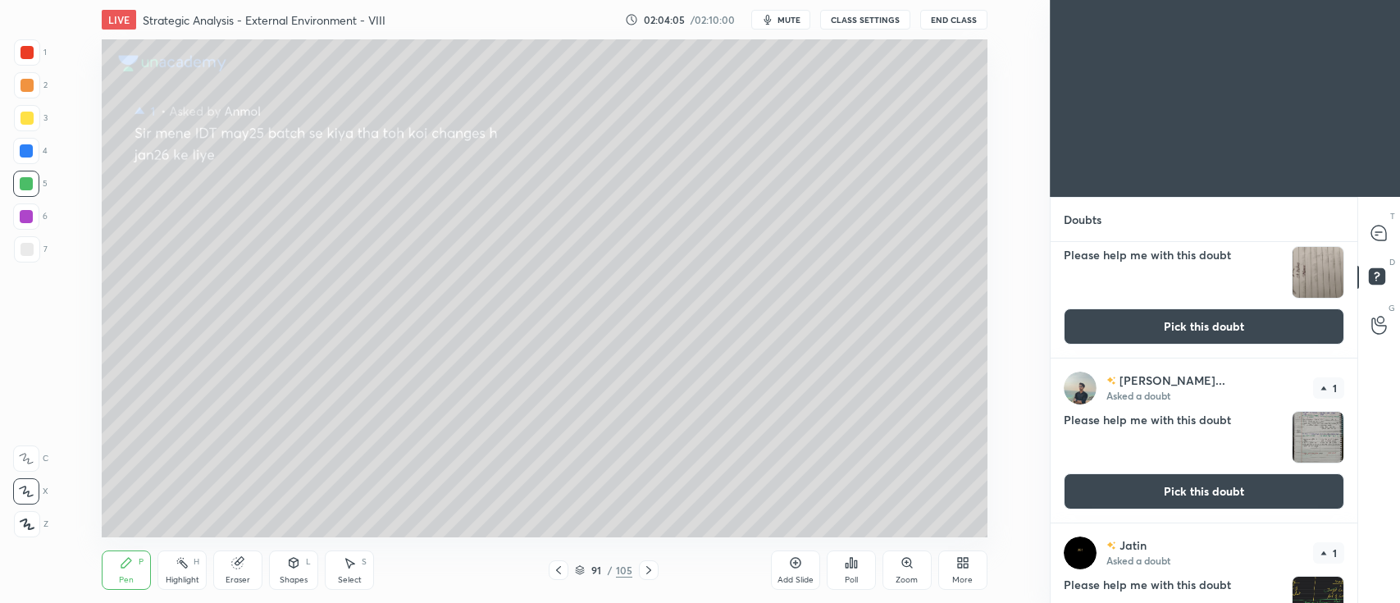
scroll to position [0, 0]
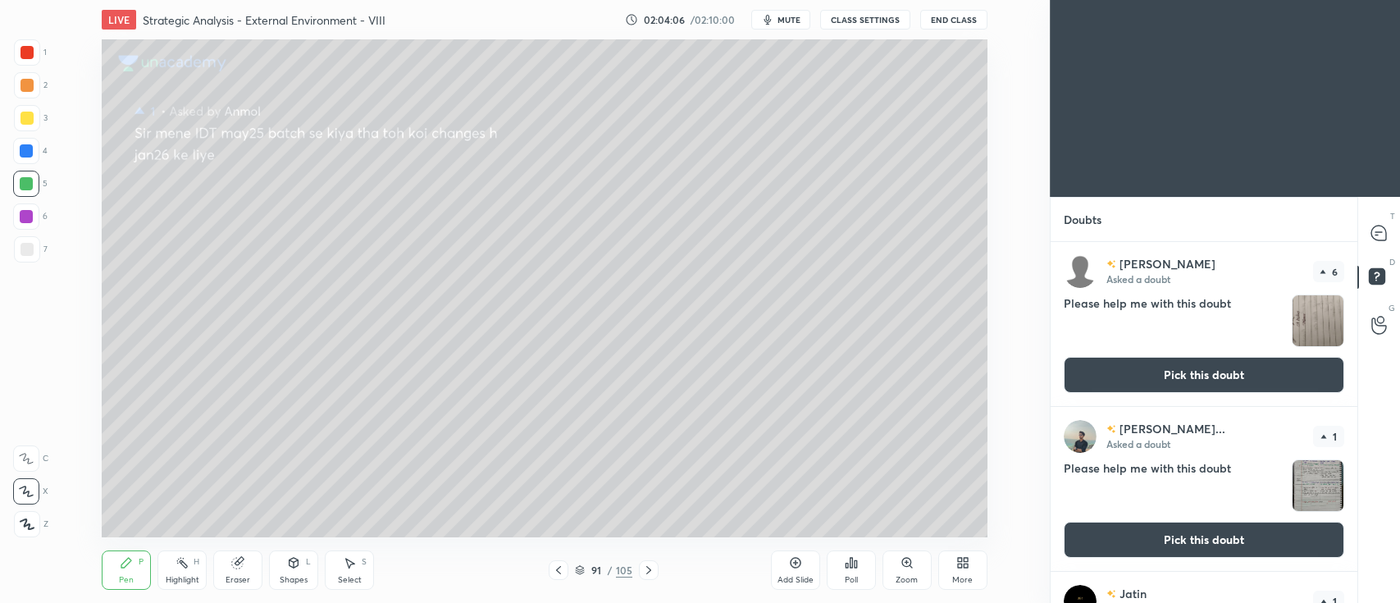
click at [1135, 530] on button "Pick this doubt" at bounding box center [1204, 540] width 281 height 36
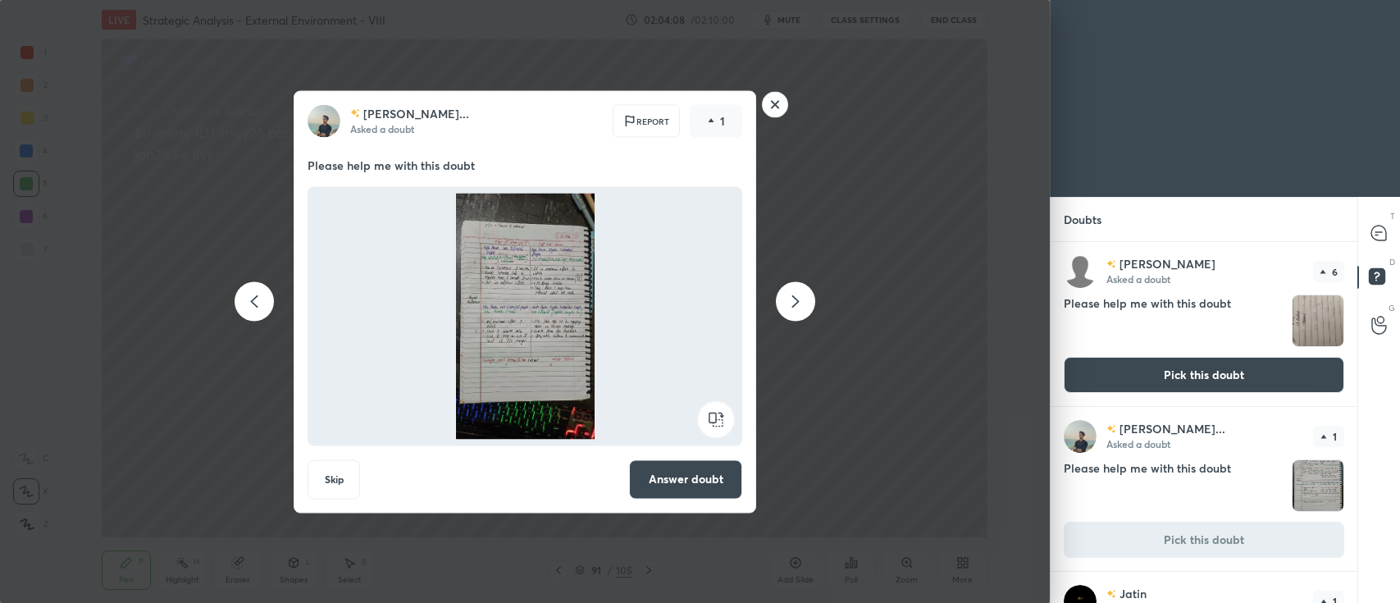
click at [692, 495] on button "Answer doubt" at bounding box center [685, 478] width 113 height 39
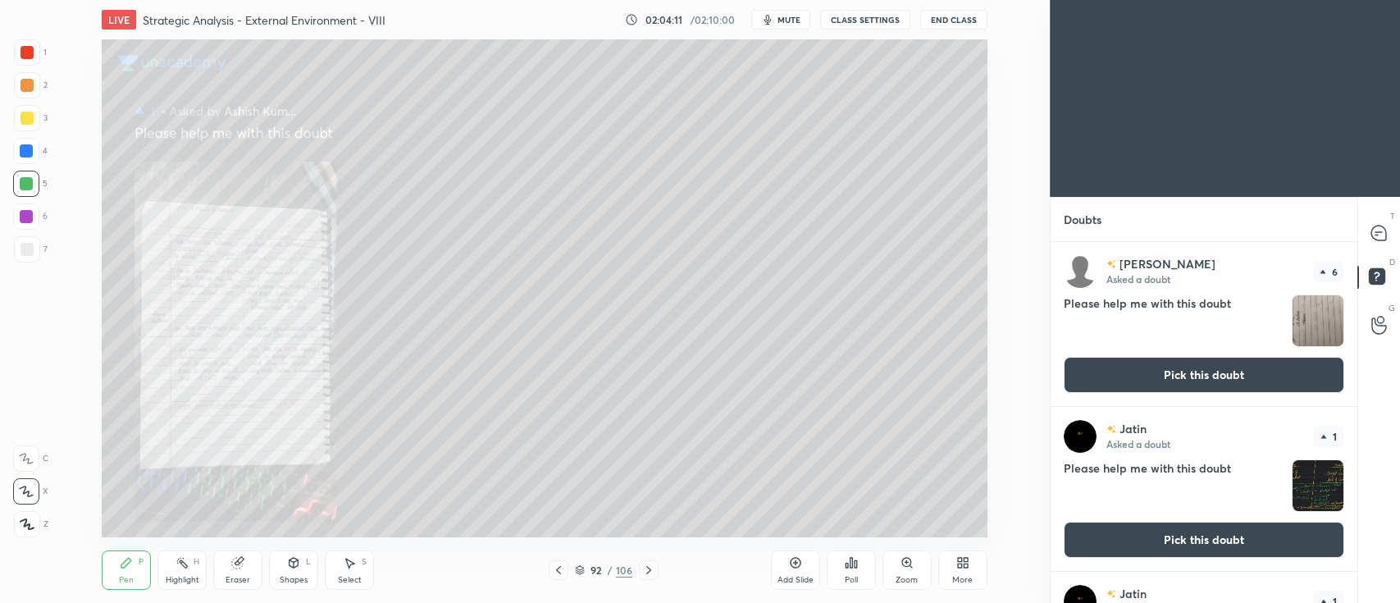
click at [912, 566] on icon at bounding box center [907, 562] width 13 height 13
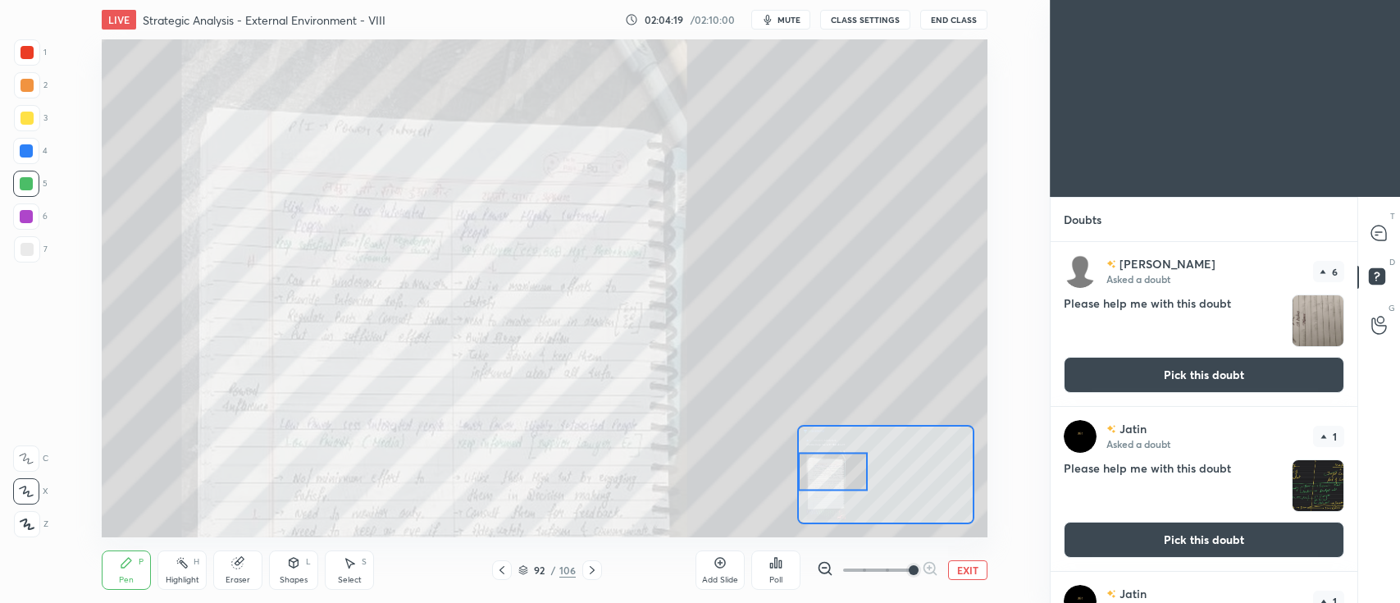
click at [1257, 366] on button "Pick this doubt" at bounding box center [1204, 375] width 281 height 36
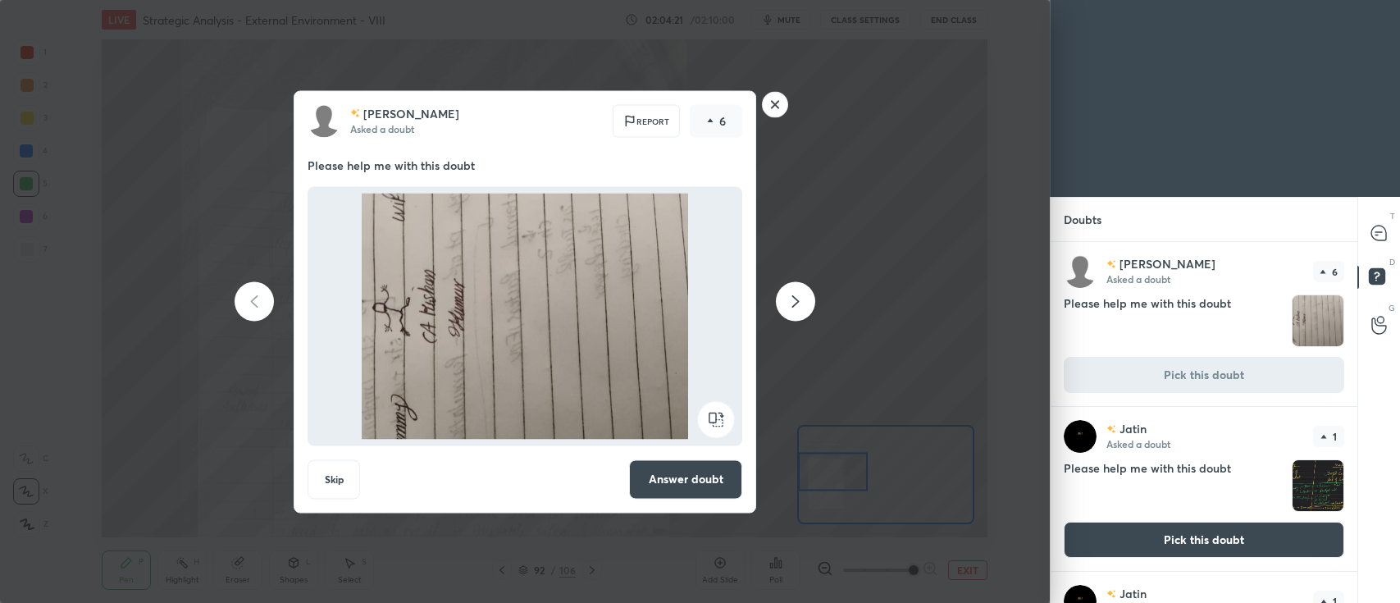
click at [724, 421] on rect at bounding box center [716, 418] width 37 height 37
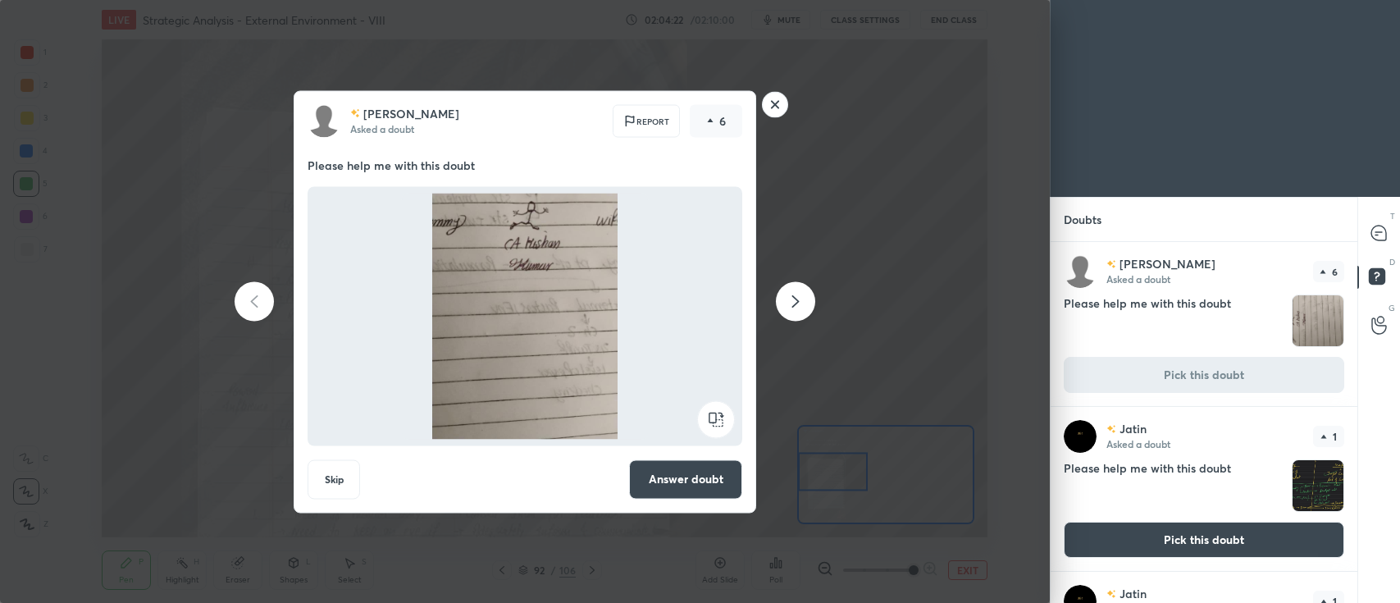
click at [710, 479] on button "Answer doubt" at bounding box center [685, 478] width 113 height 39
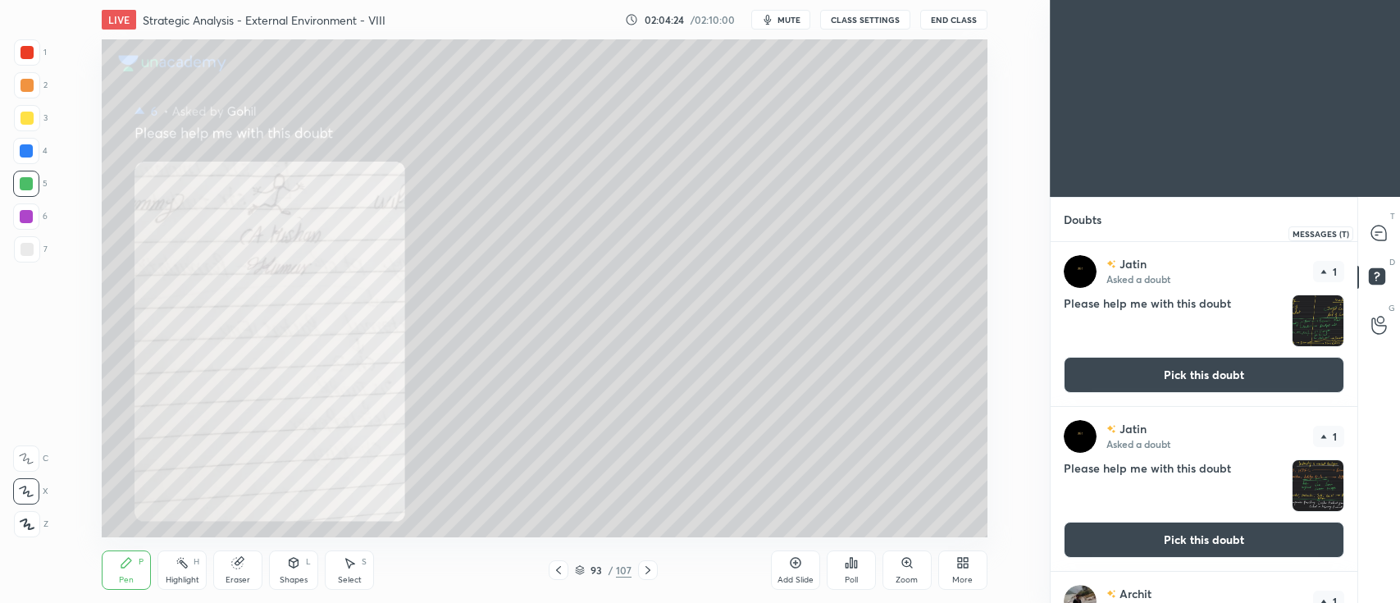
click at [1384, 227] on icon at bounding box center [1379, 233] width 15 height 15
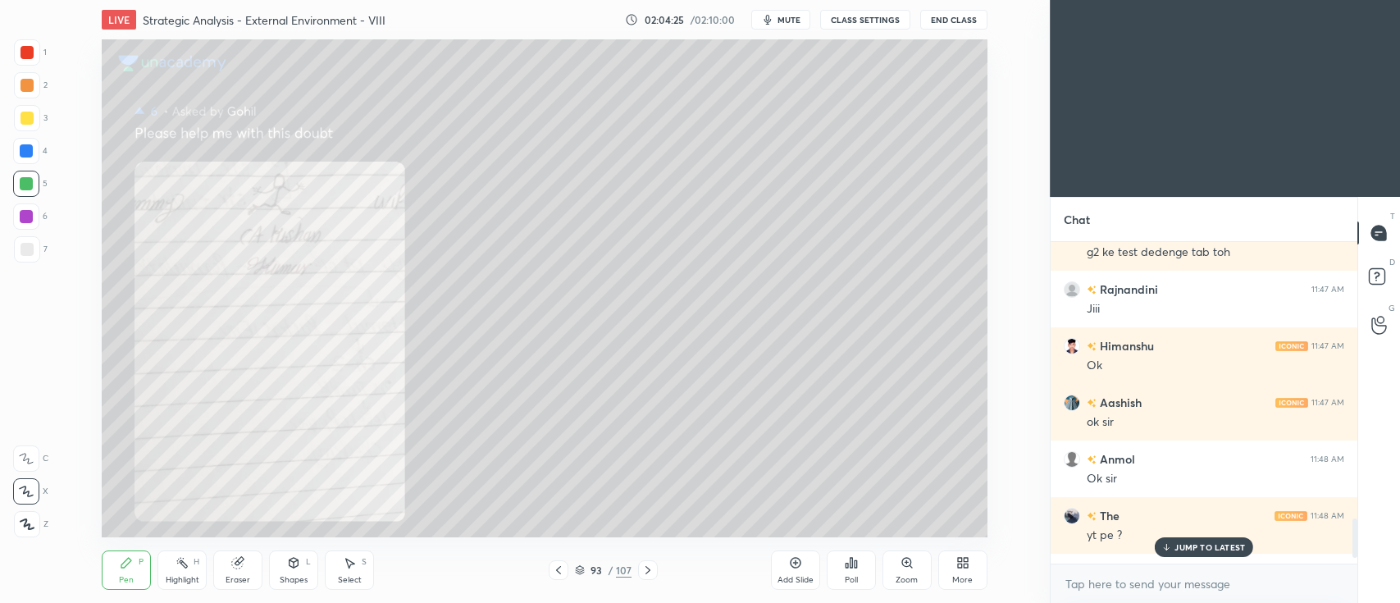
scroll to position [2314, 0]
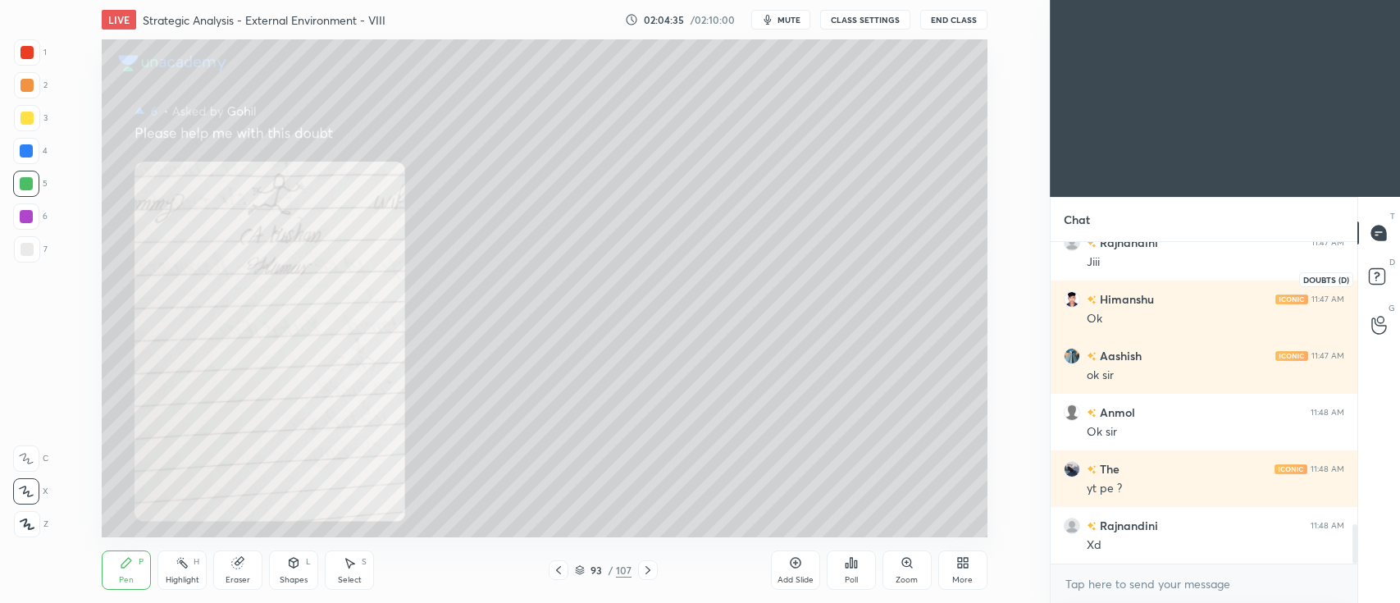
click at [1391, 275] on icon at bounding box center [1380, 279] width 30 height 30
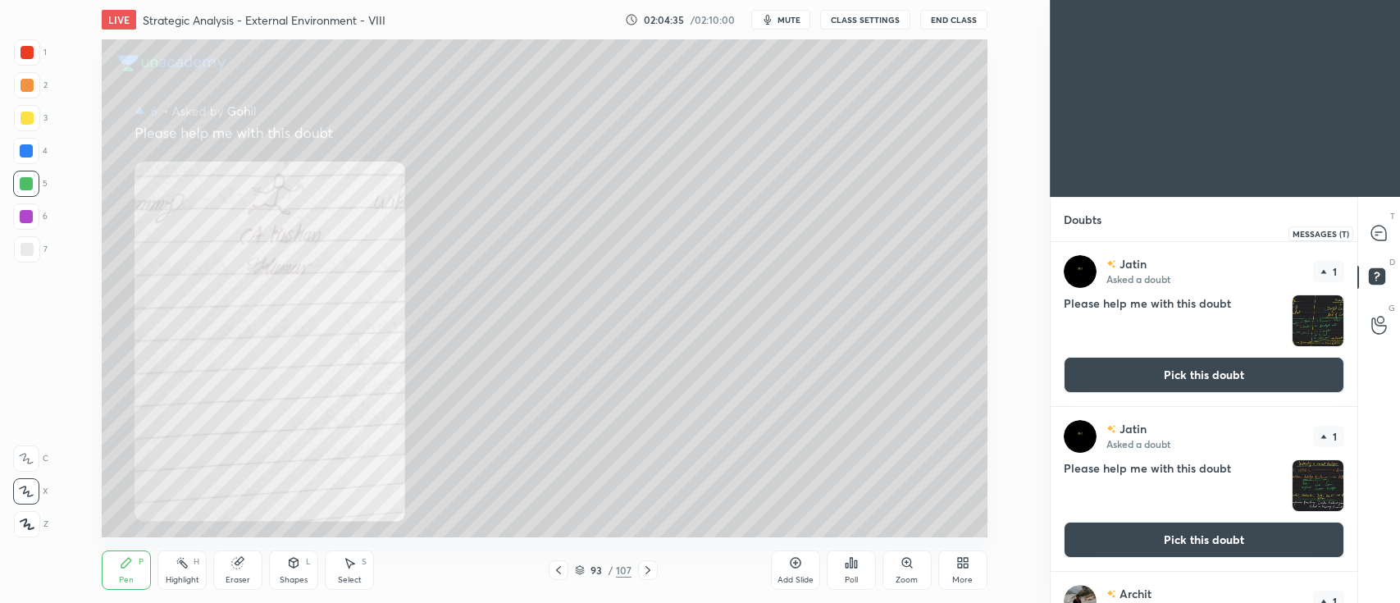
click at [1377, 208] on div "T Messages (T) D Doubts (D) G Raise Hand (G)" at bounding box center [1379, 400] width 43 height 406
click at [1386, 225] on icon at bounding box center [1379, 233] width 17 height 17
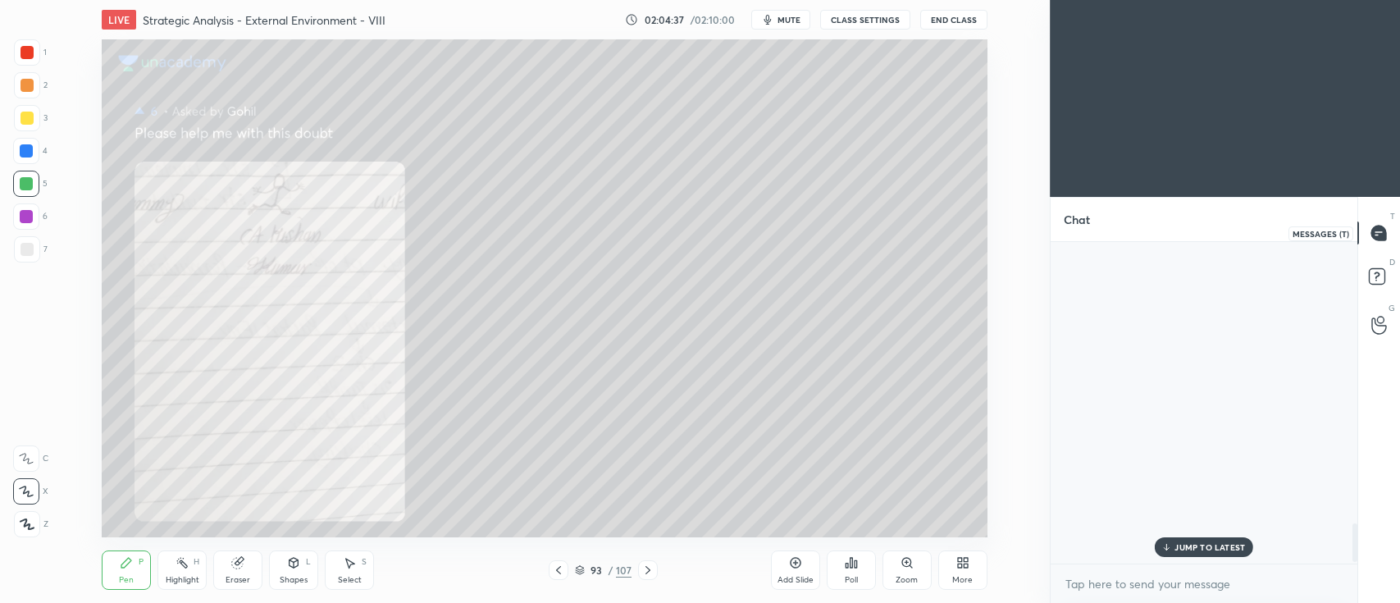
scroll to position [317, 302]
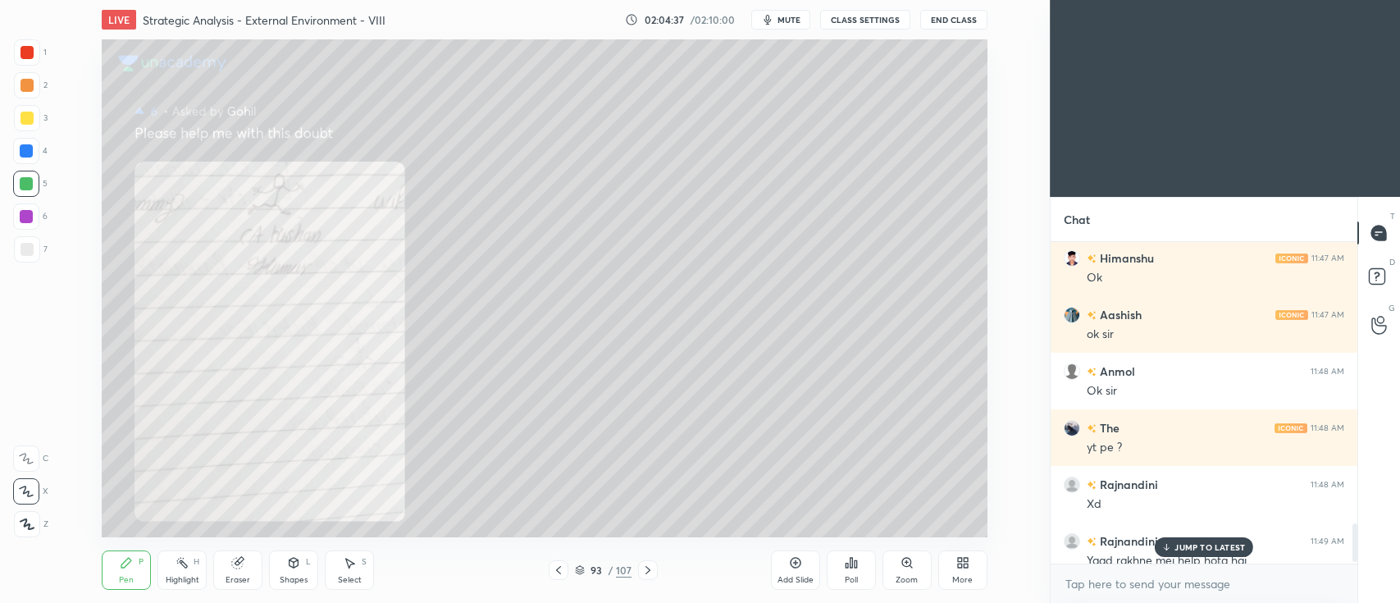
click at [1377, 266] on icon at bounding box center [1380, 279] width 30 height 30
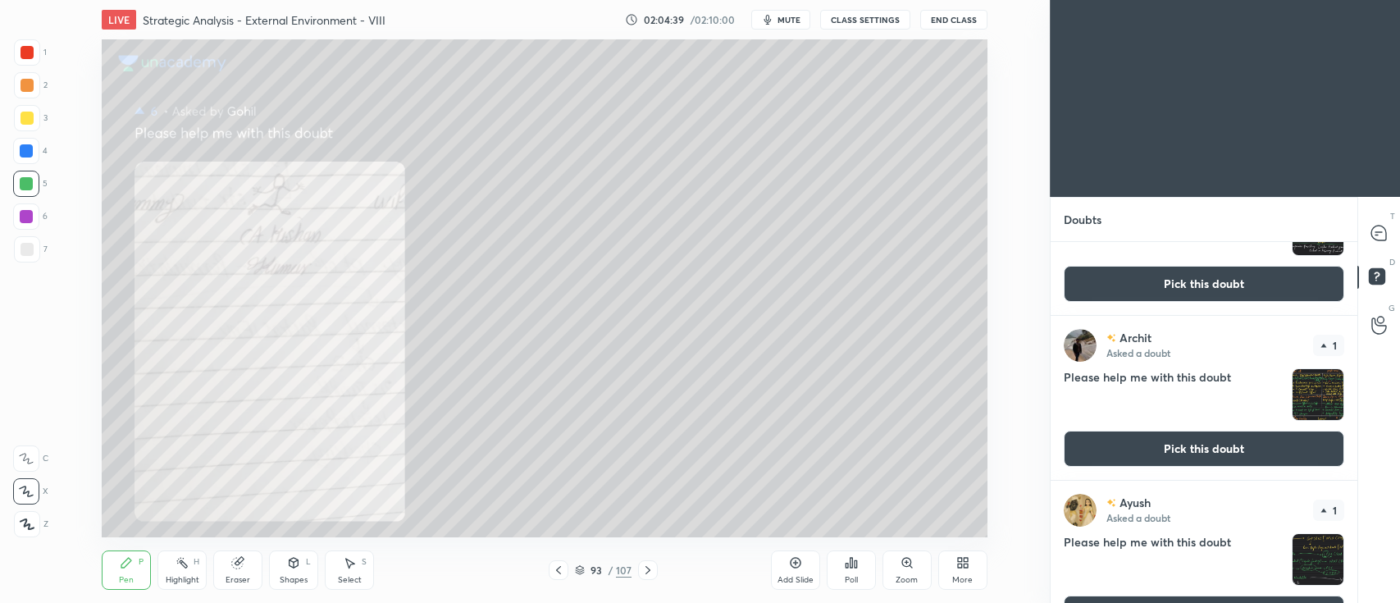
scroll to position [0, 0]
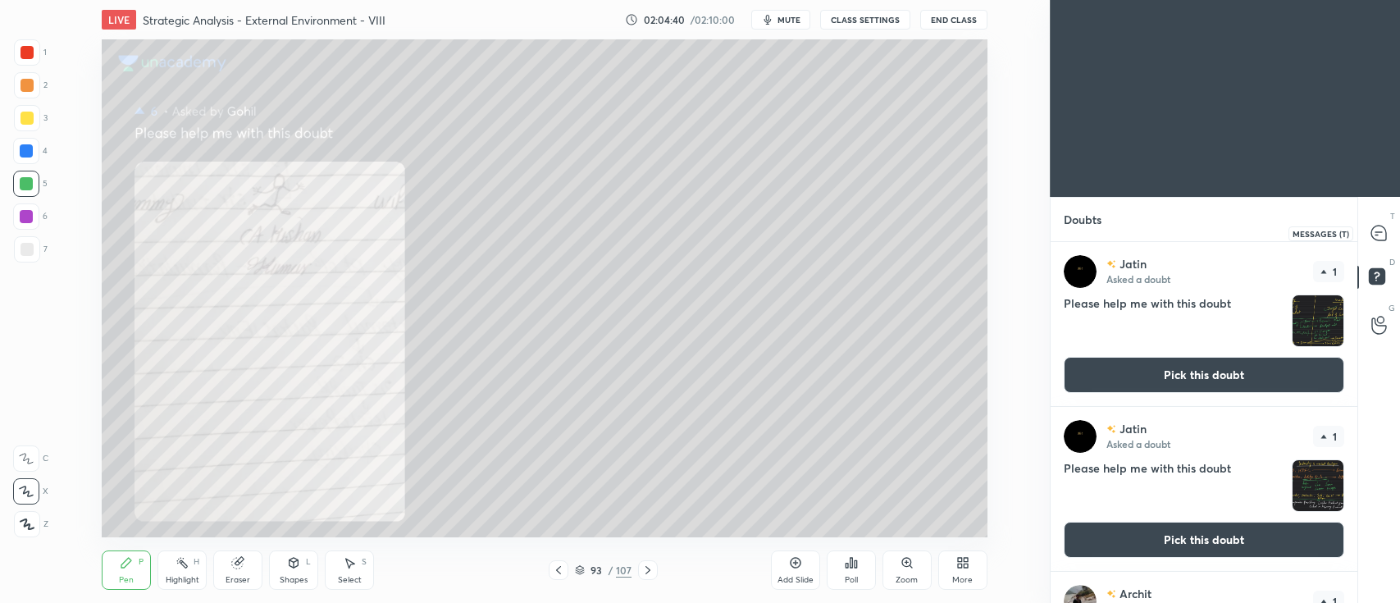
click at [1378, 235] on icon at bounding box center [1379, 233] width 15 height 15
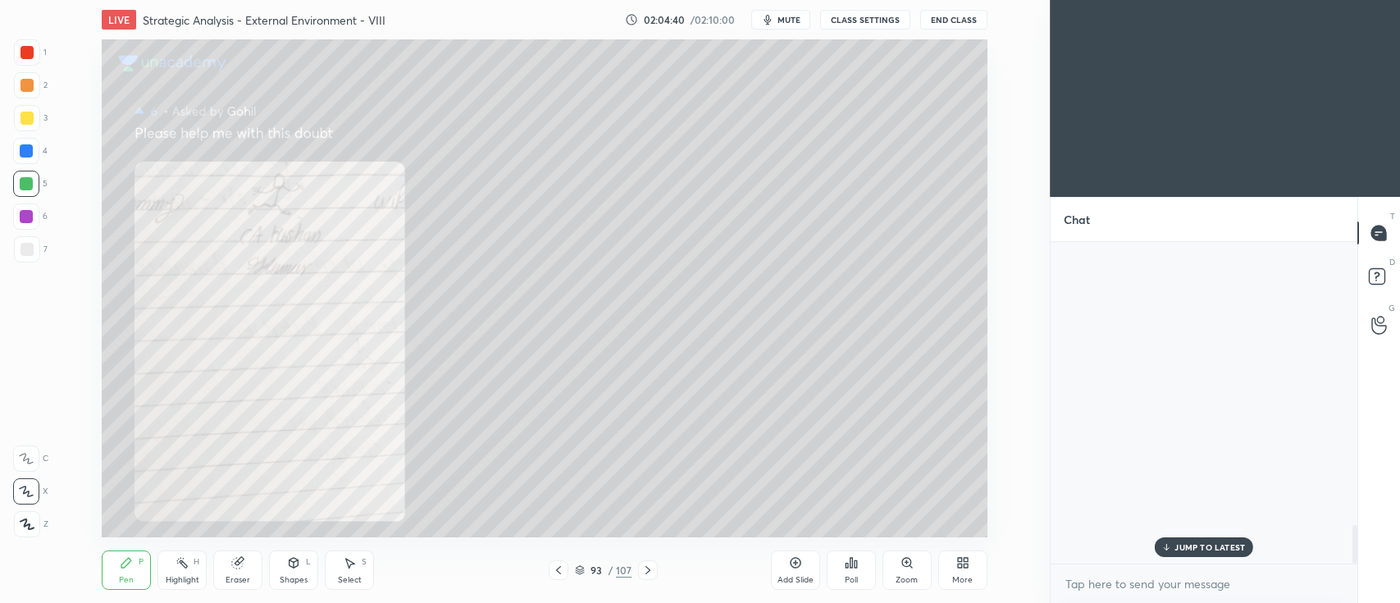
scroll to position [317, 302]
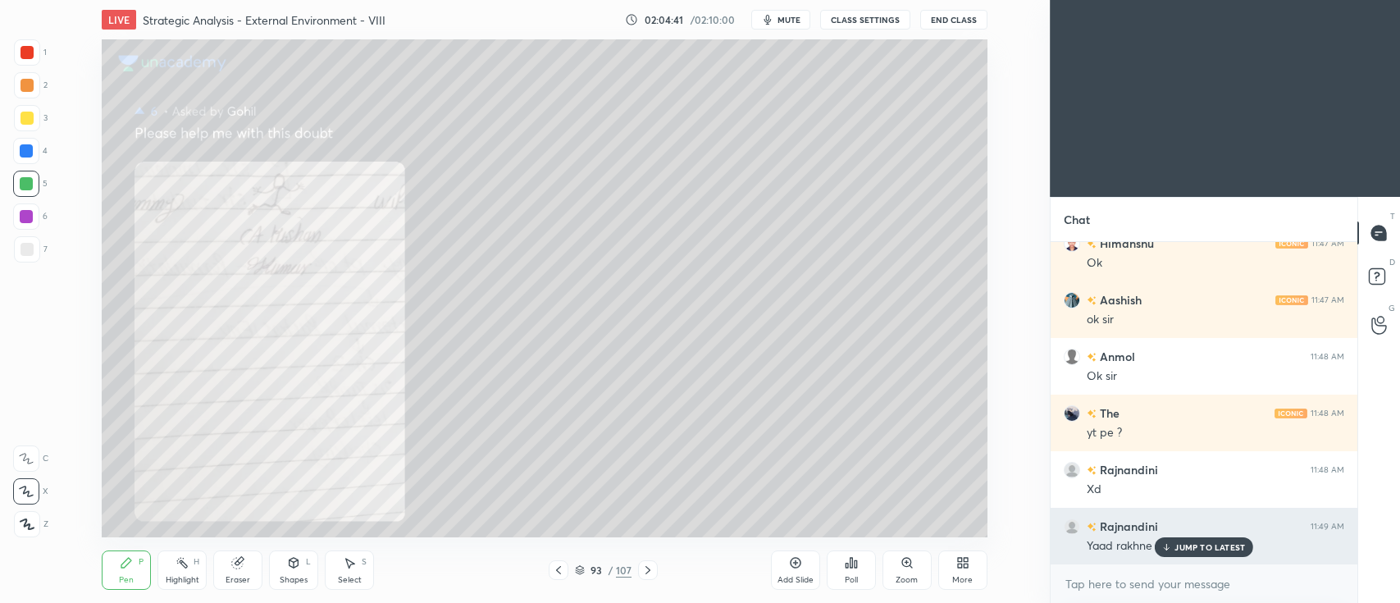
click at [1176, 549] on p "JUMP TO LATEST" at bounding box center [1210, 547] width 71 height 10
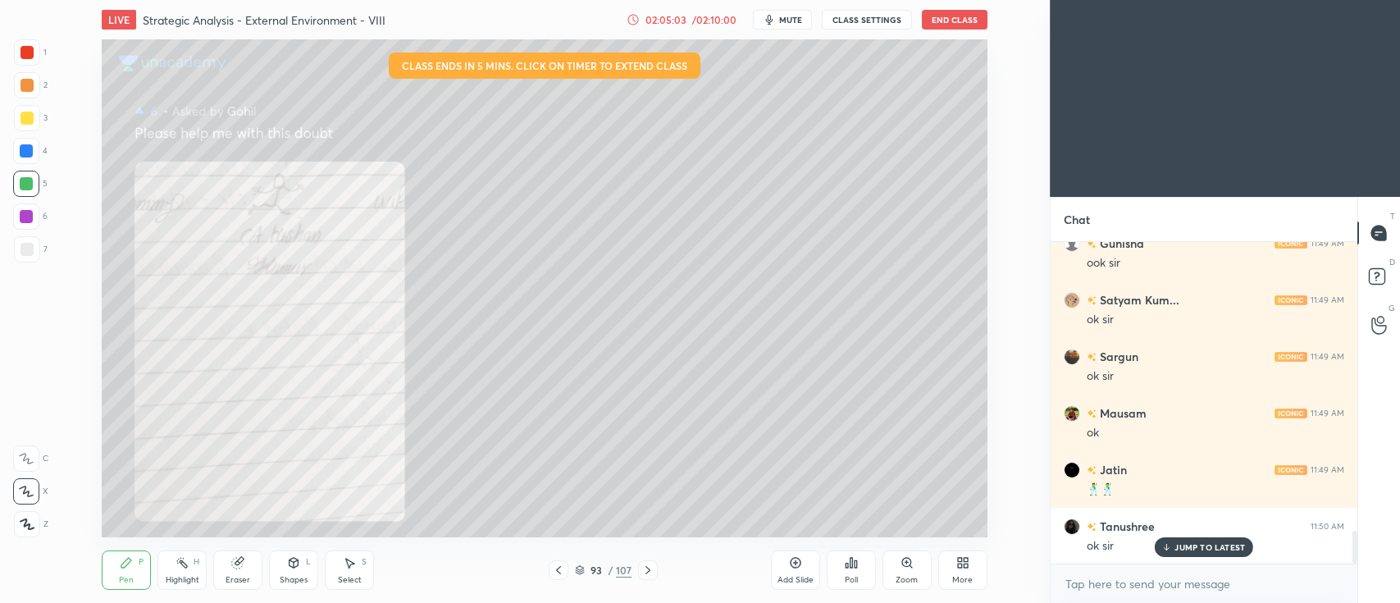
scroll to position [2880, 0]
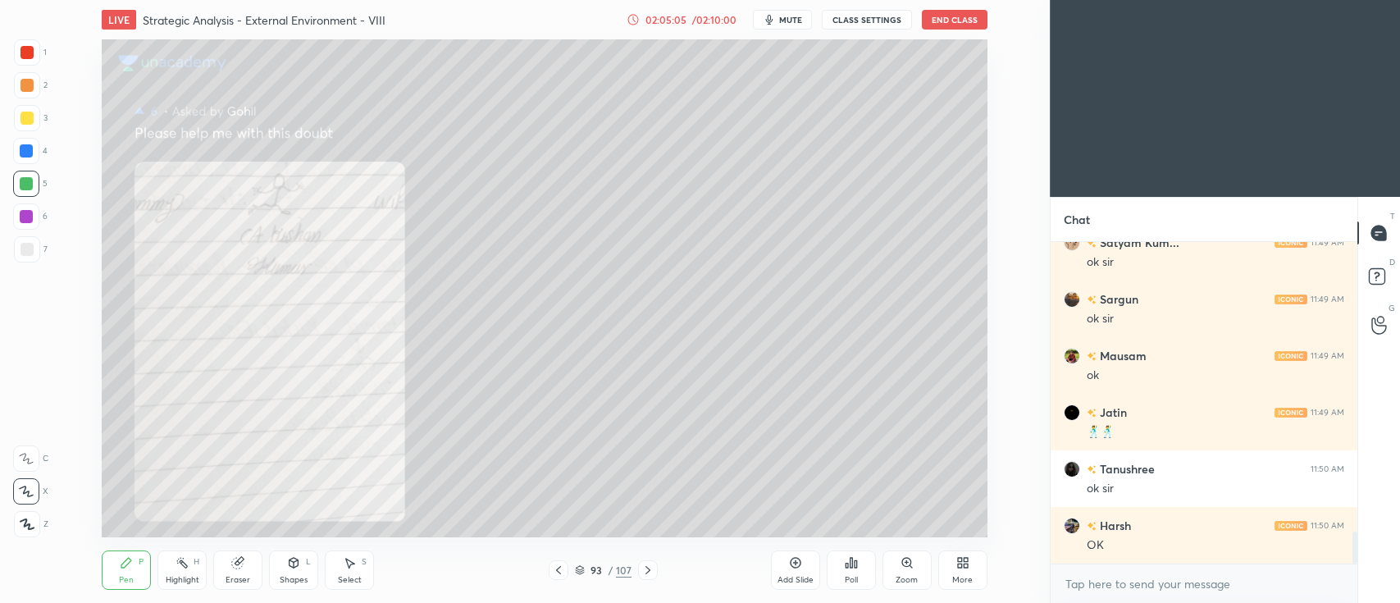
click at [951, 23] on button "End Class" at bounding box center [955, 20] width 66 height 20
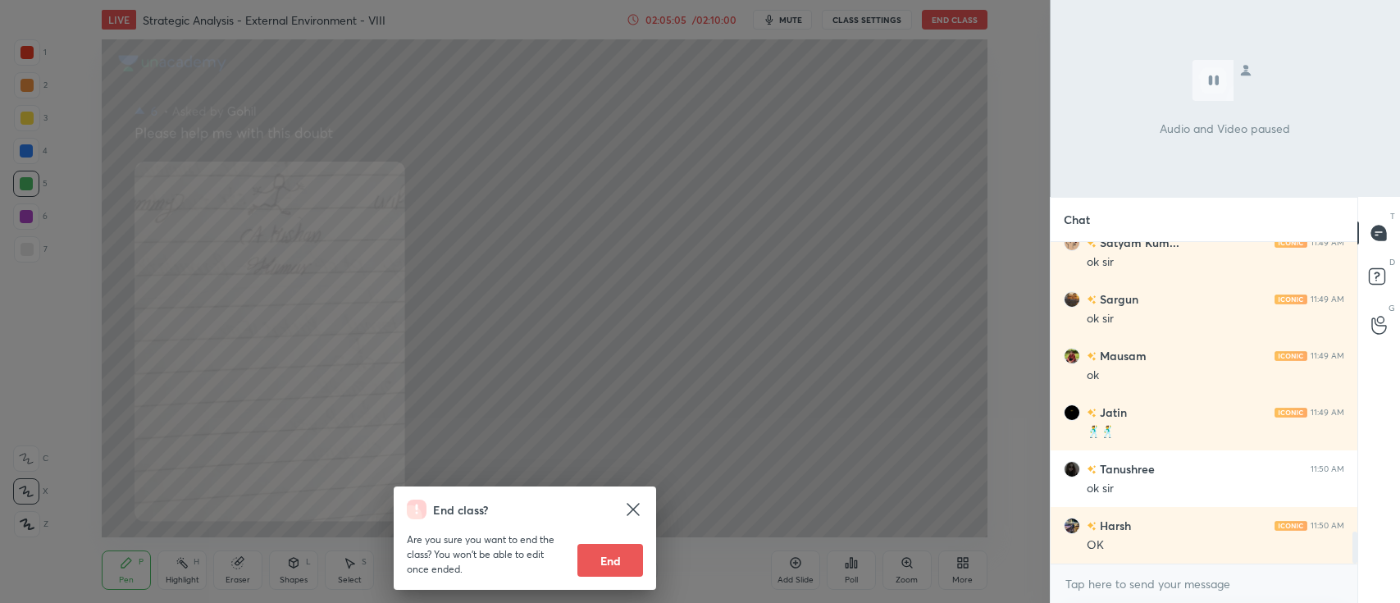
scroll to position [2937, 0]
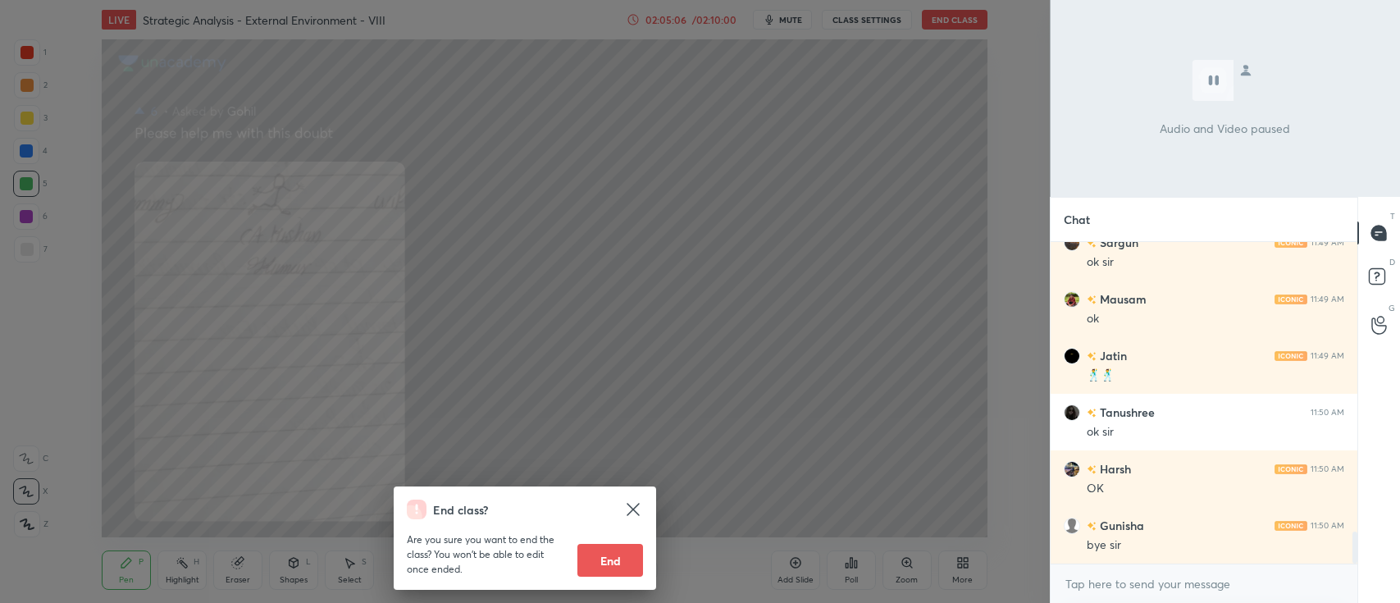
click at [615, 555] on button "End" at bounding box center [611, 560] width 66 height 33
type textarea "x"
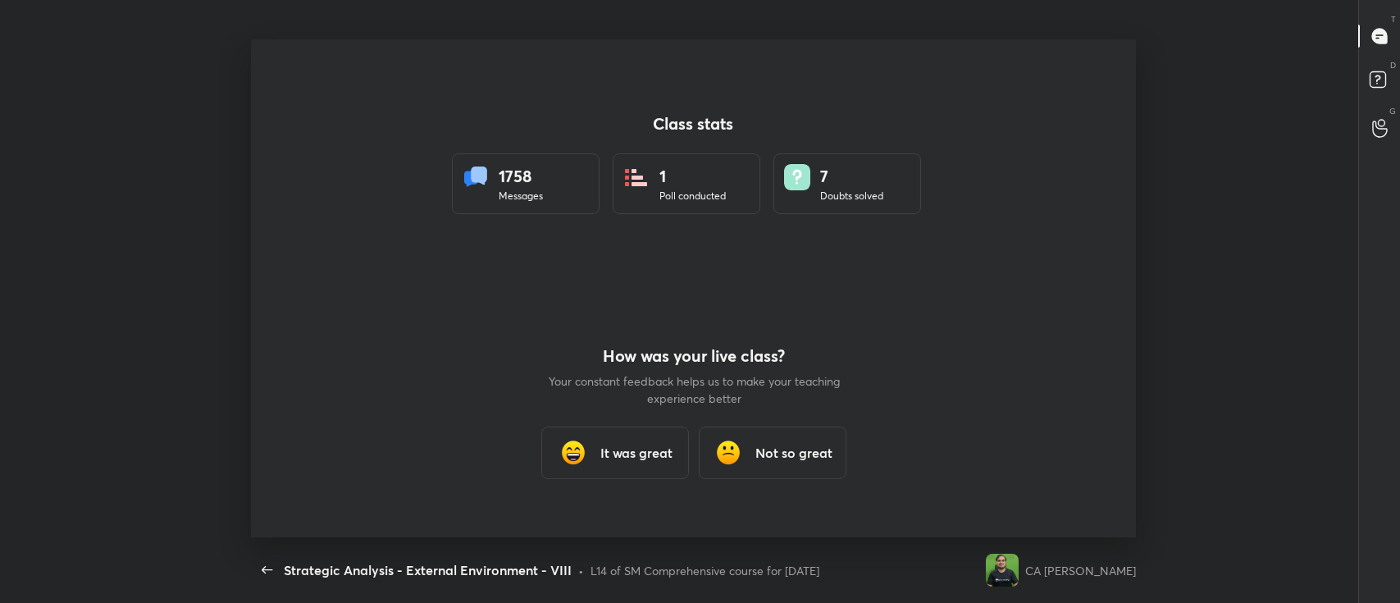
scroll to position [0, 0]
click at [604, 445] on h3 "It was great" at bounding box center [636, 453] width 72 height 20
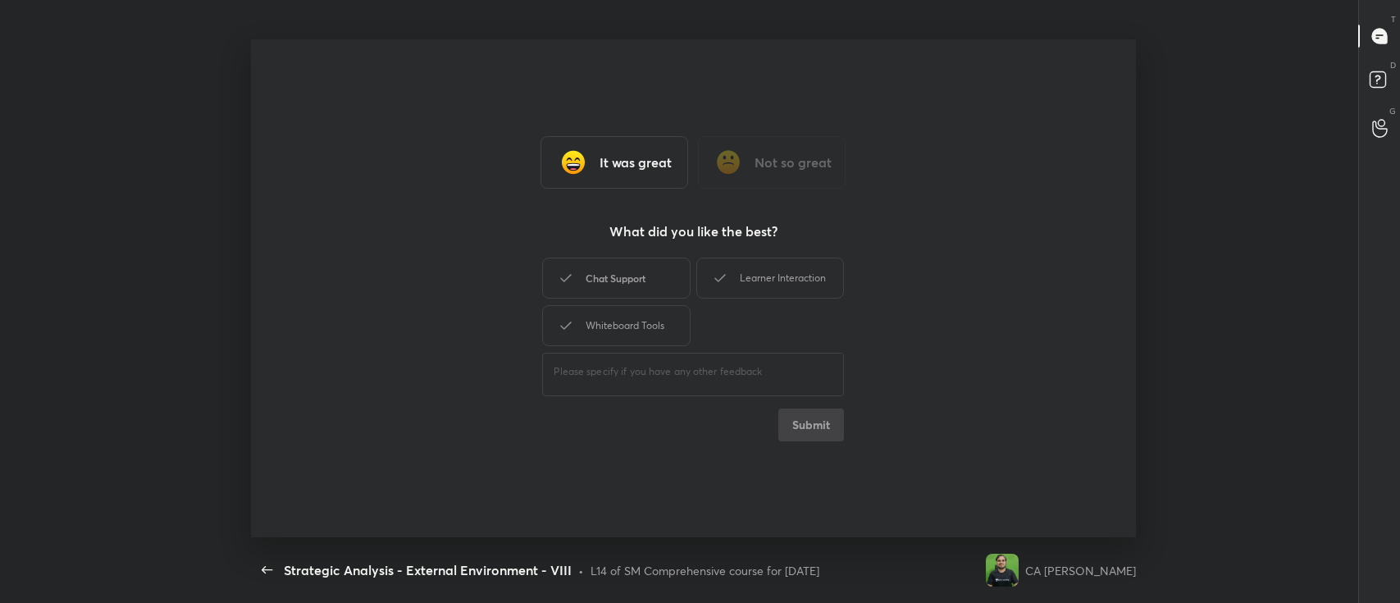
click at [623, 285] on div "Chat Support" at bounding box center [616, 278] width 148 height 41
click at [778, 285] on div "Learner Interaction" at bounding box center [770, 278] width 148 height 41
click at [636, 340] on div "Whiteboard Tools" at bounding box center [616, 325] width 148 height 41
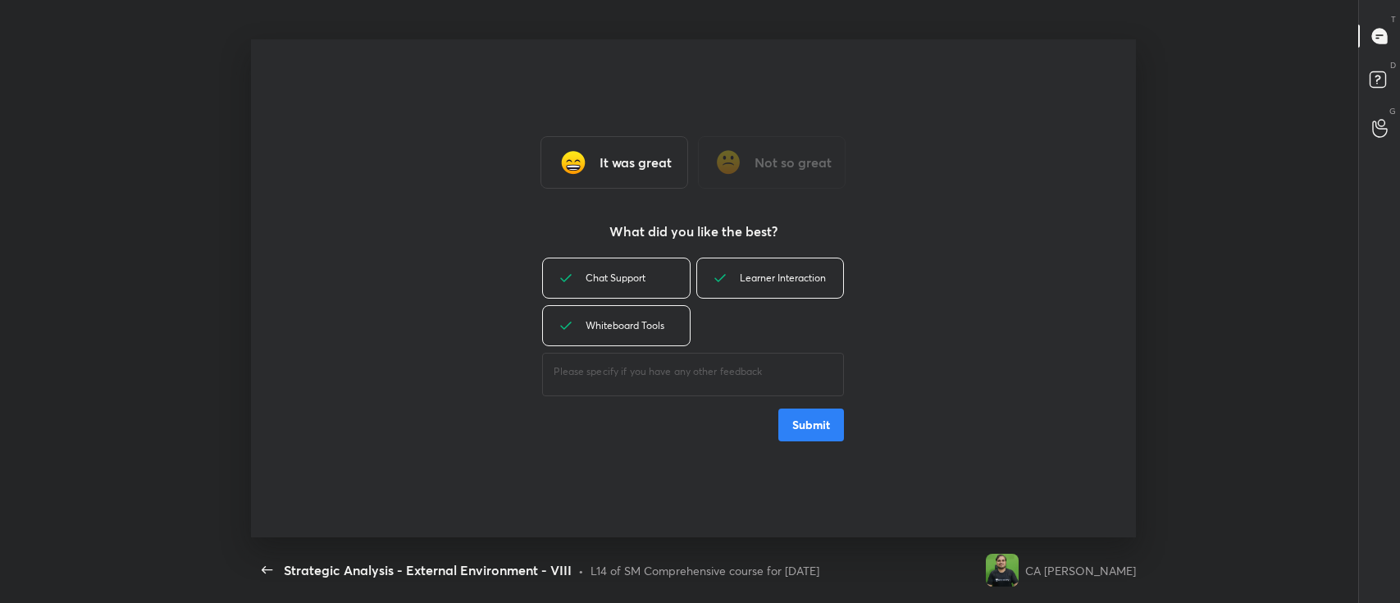
click at [821, 432] on button "Submit" at bounding box center [812, 425] width 66 height 33
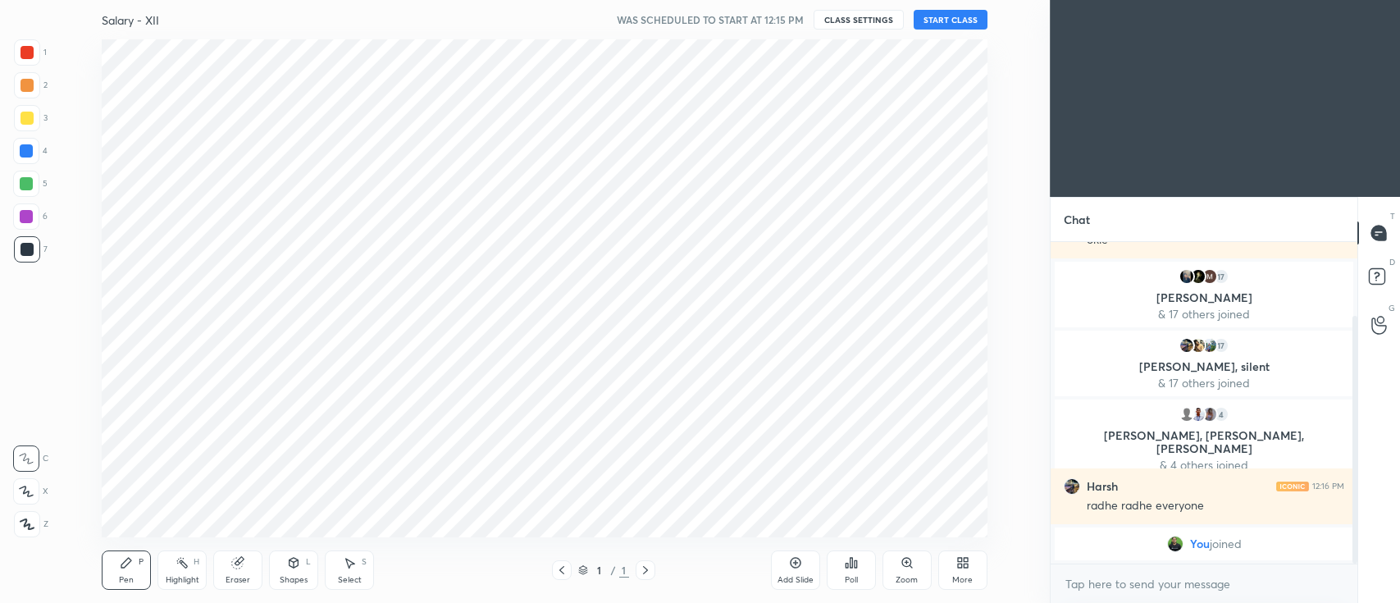
scroll to position [81536, 81050]
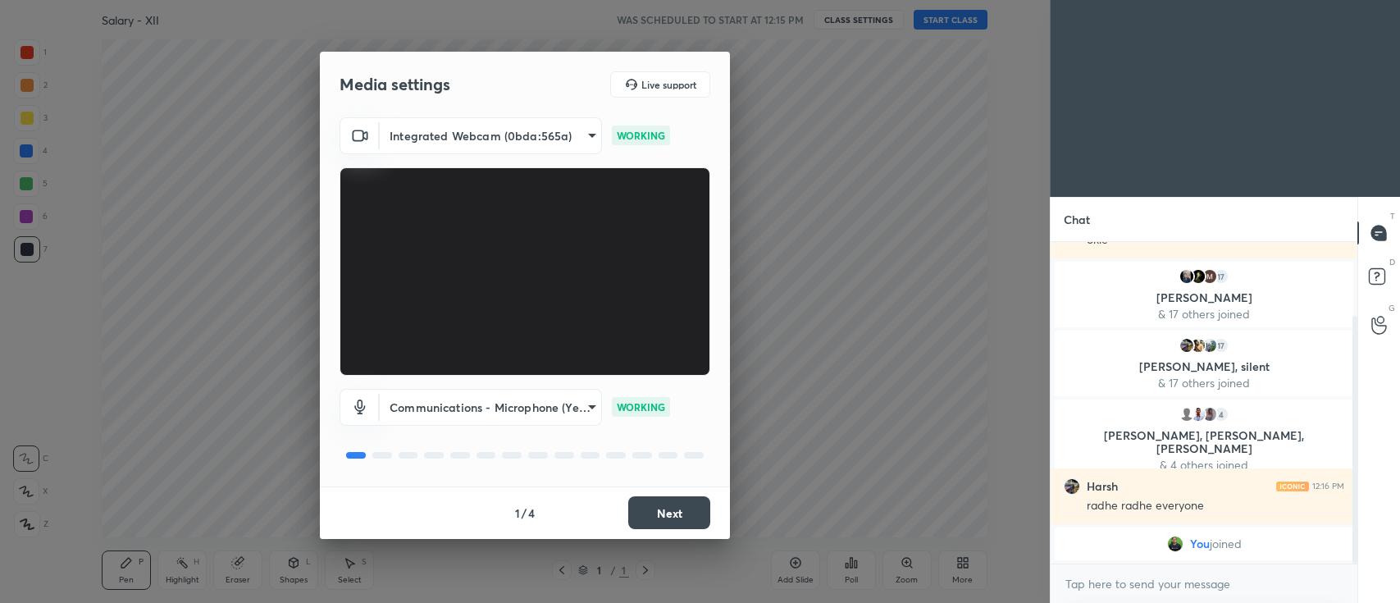
click at [673, 515] on button "Next" at bounding box center [669, 512] width 82 height 33
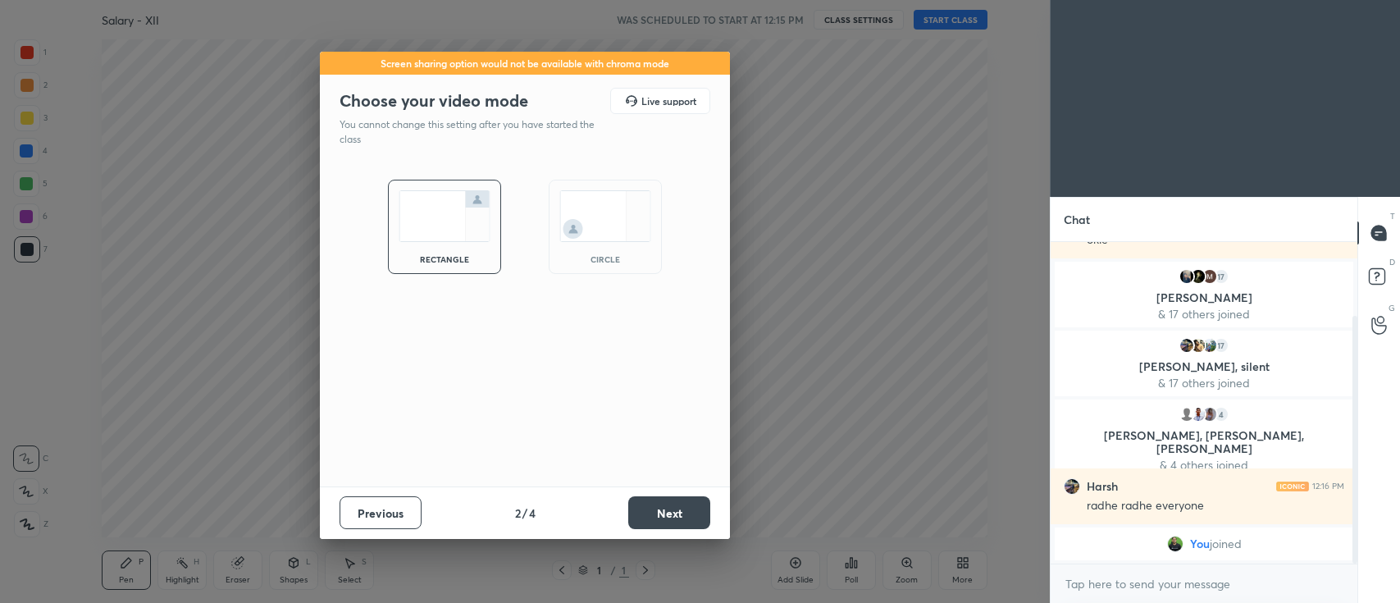
click at [676, 510] on button "Next" at bounding box center [669, 512] width 82 height 33
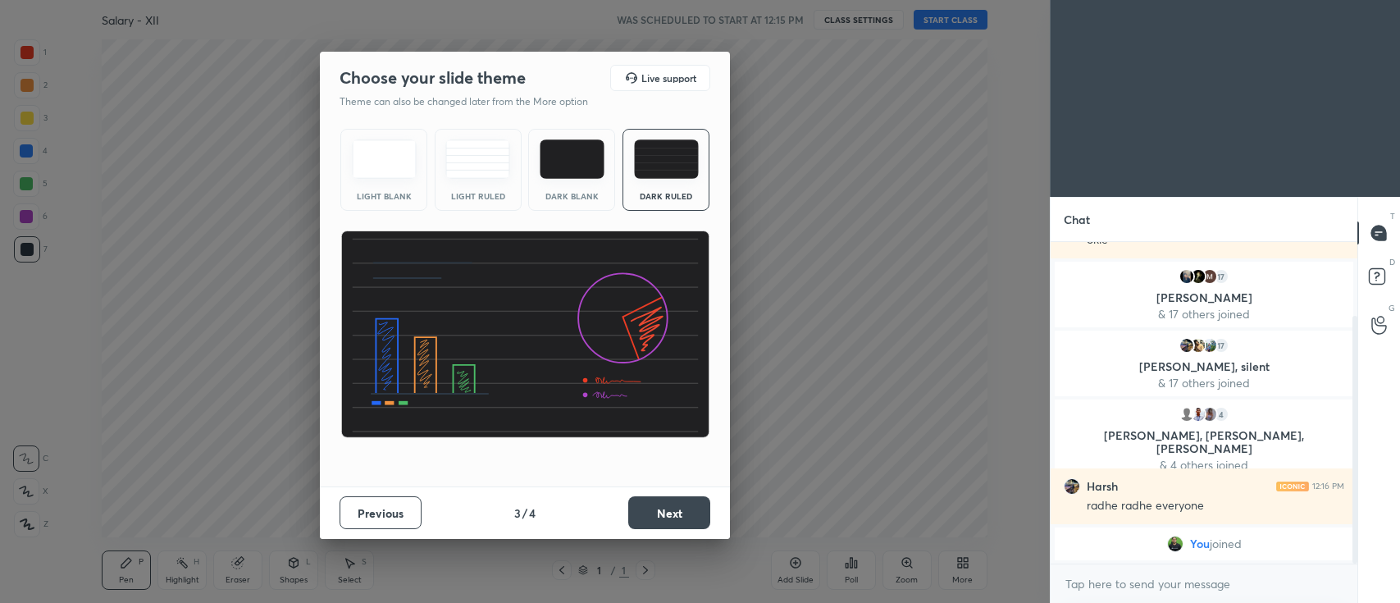
click at [660, 513] on button "Next" at bounding box center [669, 512] width 82 height 33
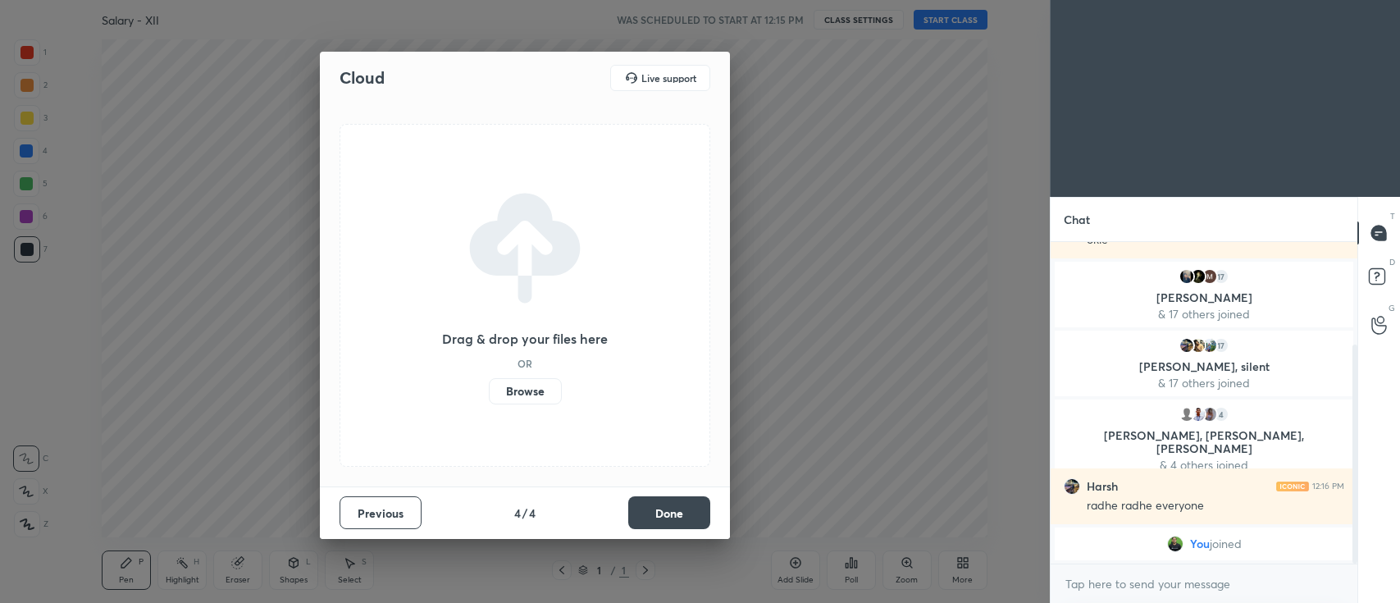
scroll to position [151, 0]
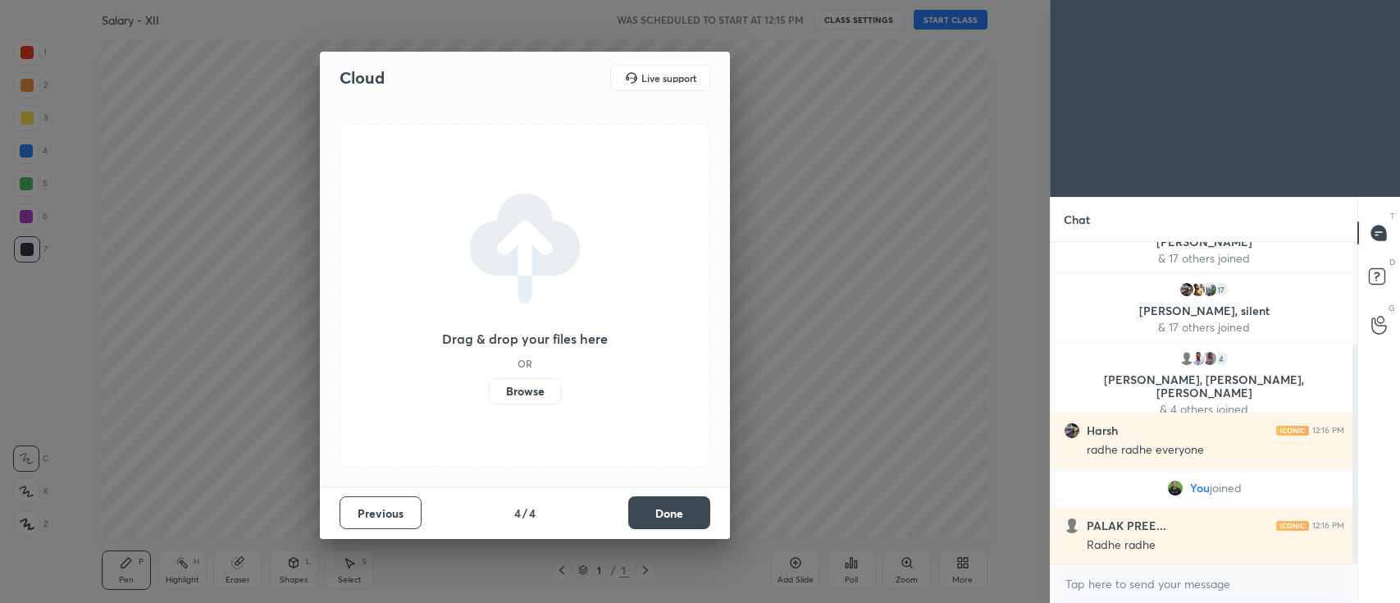
click at [511, 400] on label "Browse" at bounding box center [525, 391] width 73 height 26
click at [489, 400] on input "Browse" at bounding box center [489, 391] width 0 height 26
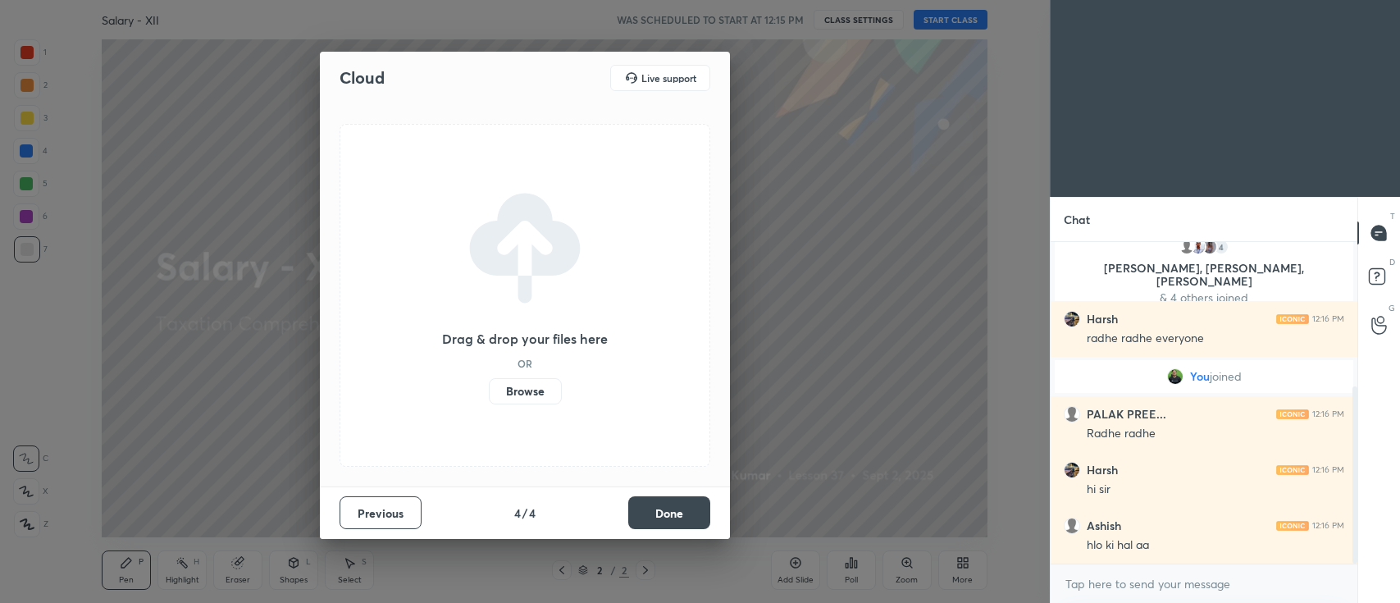
scroll to position [322, 0]
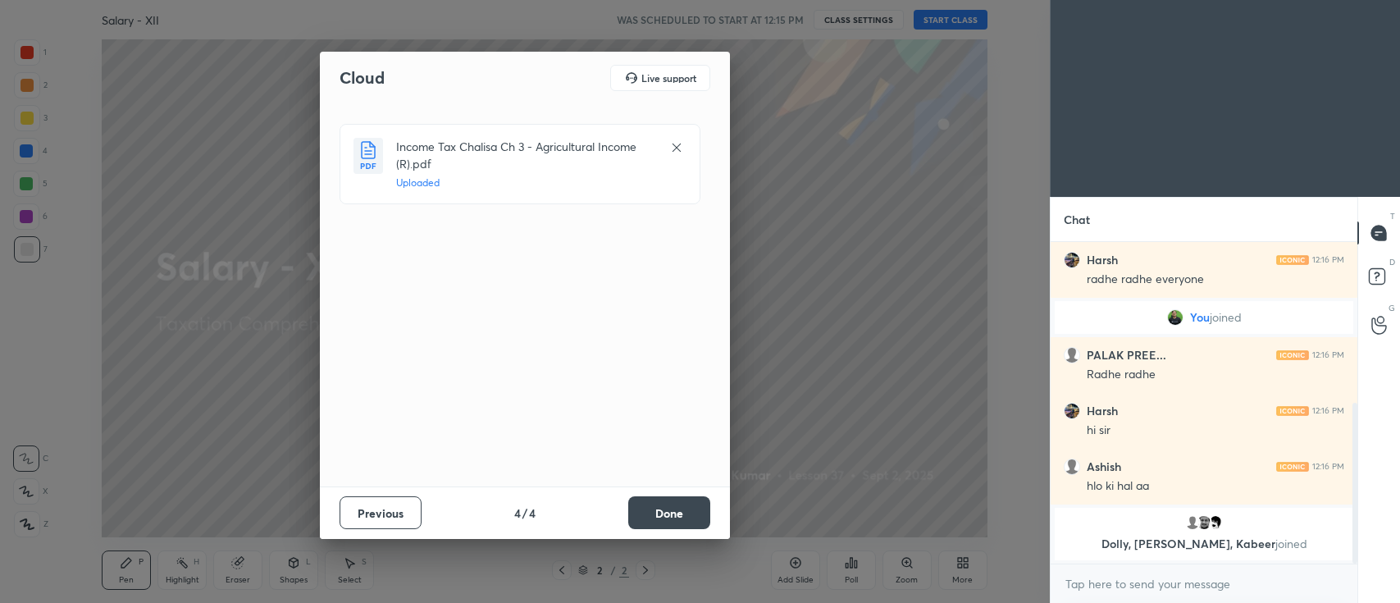
click at [666, 509] on button "Done" at bounding box center [669, 512] width 82 height 33
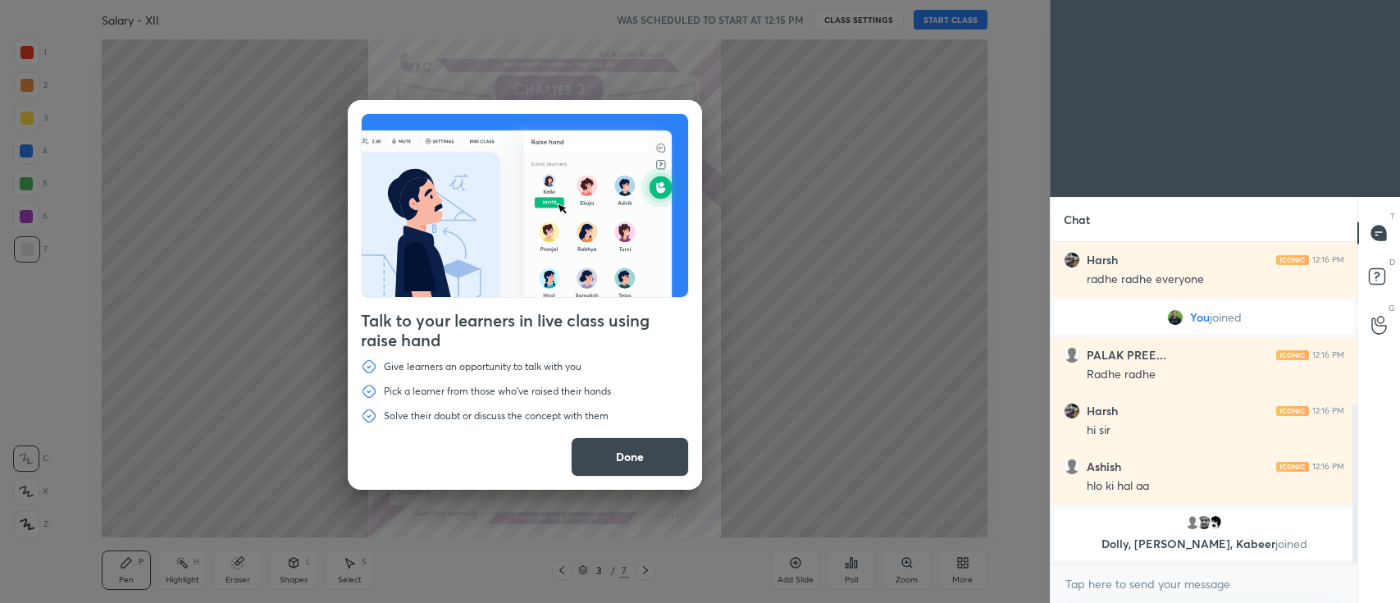
click at [615, 459] on button "Done" at bounding box center [630, 456] width 118 height 39
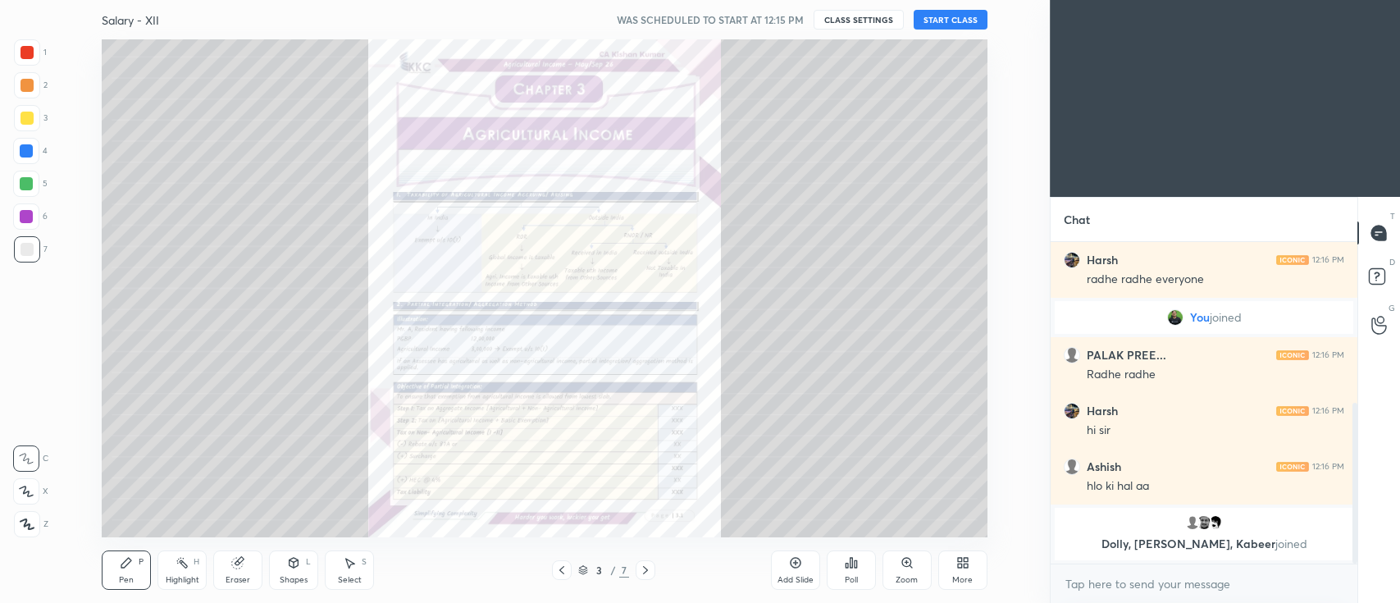
scroll to position [377, 0]
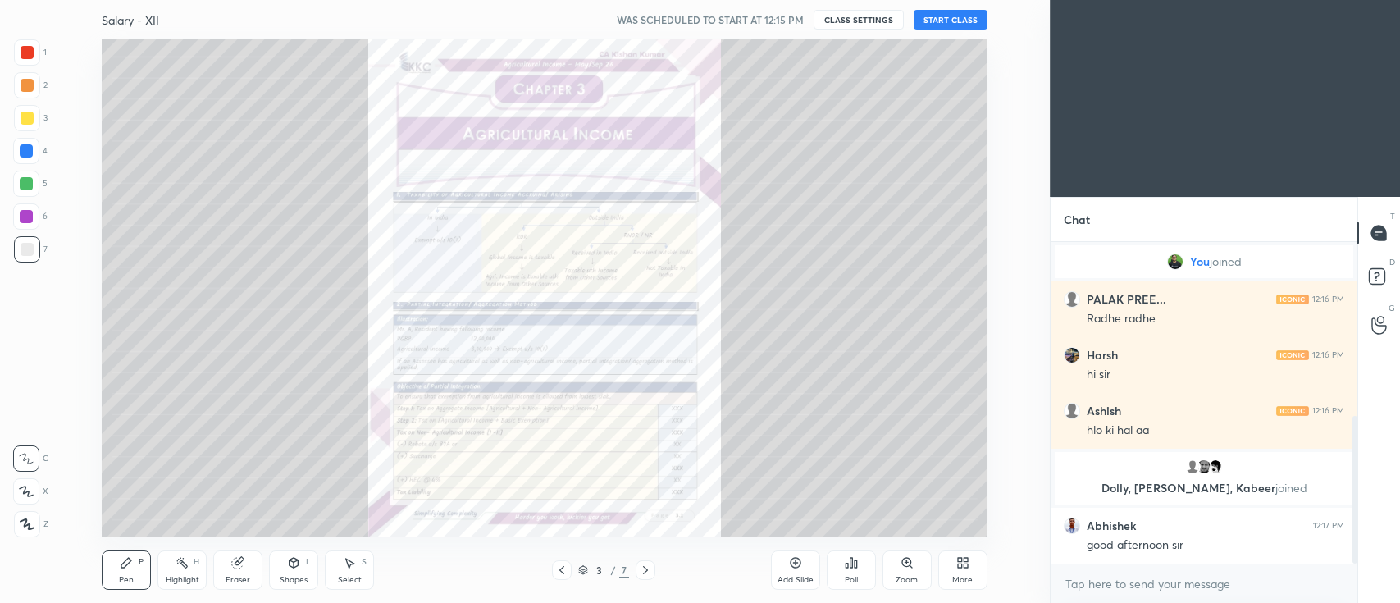
click at [585, 565] on icon at bounding box center [583, 570] width 10 height 10
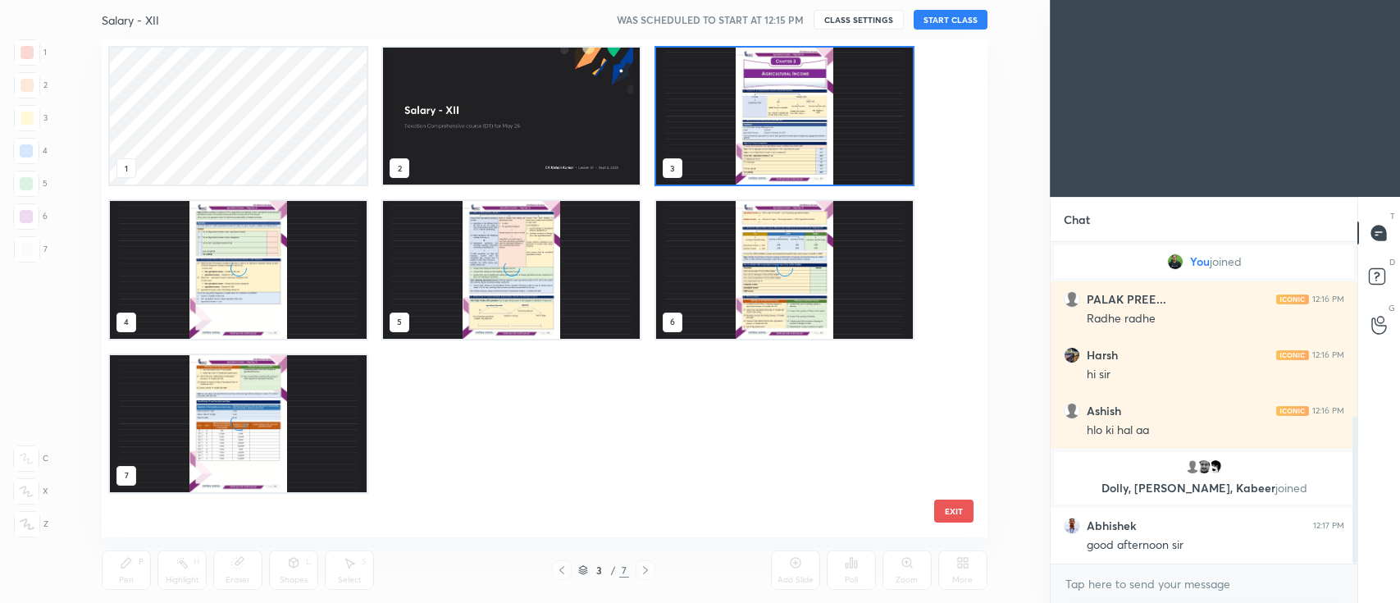
scroll to position [493, 877]
click at [295, 437] on img "grid" at bounding box center [238, 423] width 257 height 137
click at [304, 432] on img "grid" at bounding box center [238, 423] width 257 height 137
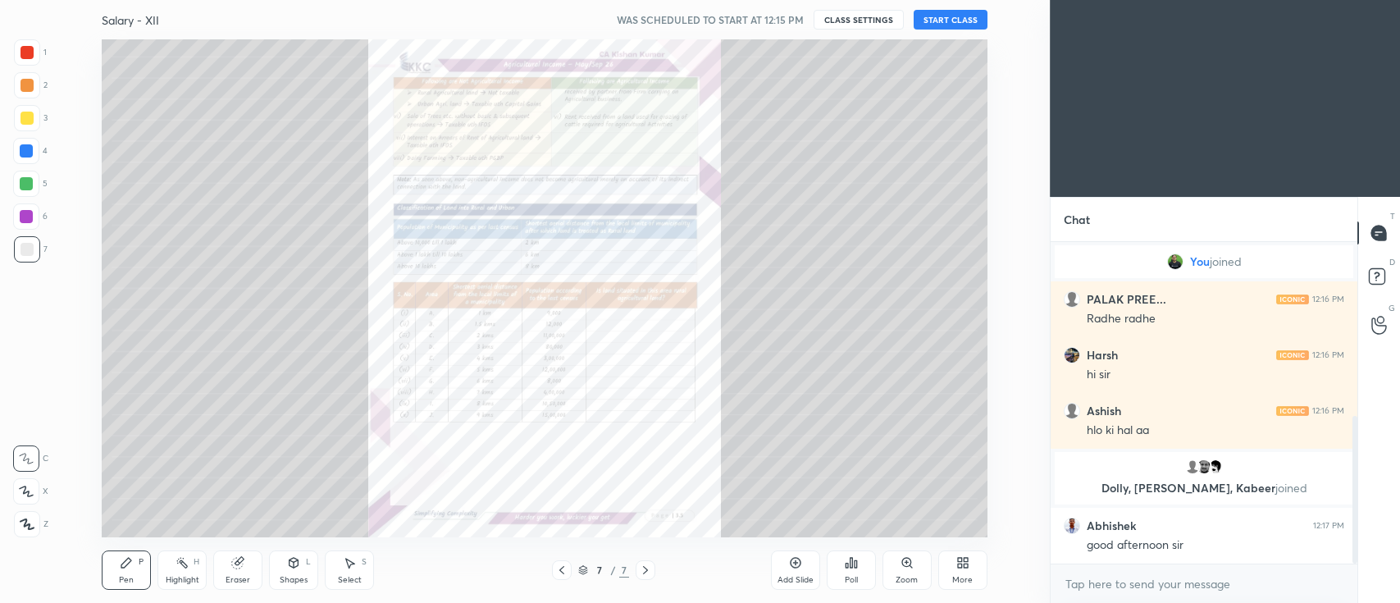
click at [300, 423] on img "grid" at bounding box center [238, 423] width 257 height 137
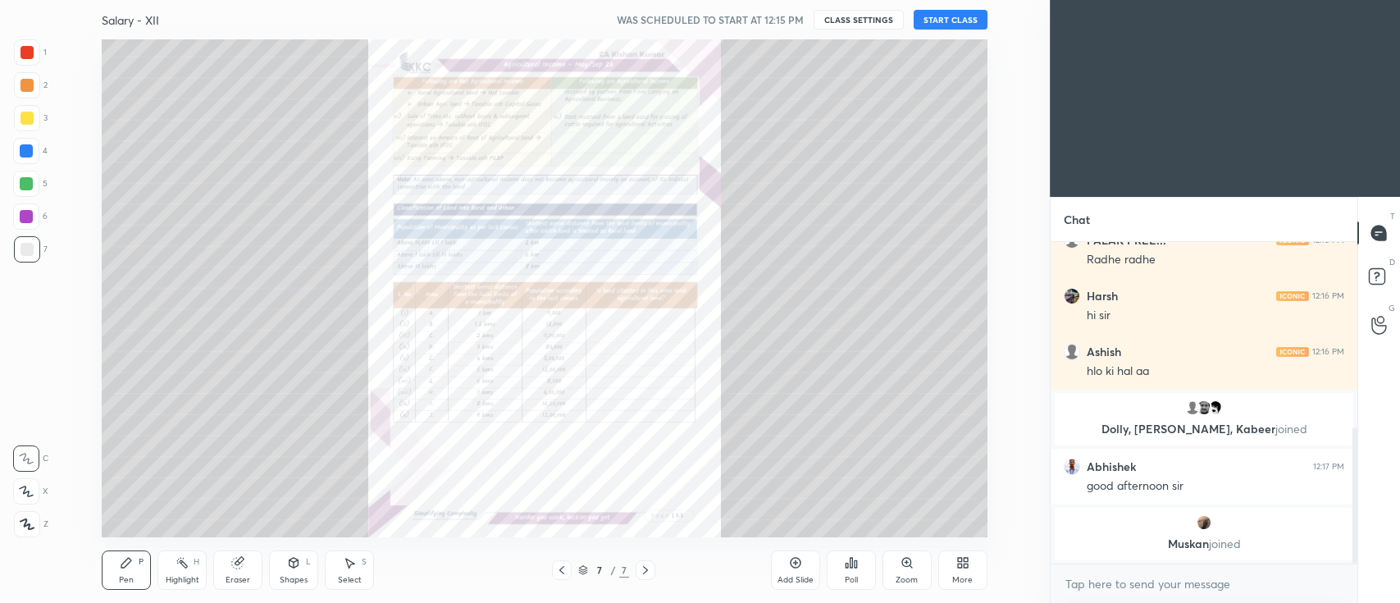
click at [958, 567] on icon at bounding box center [960, 566] width 4 height 4
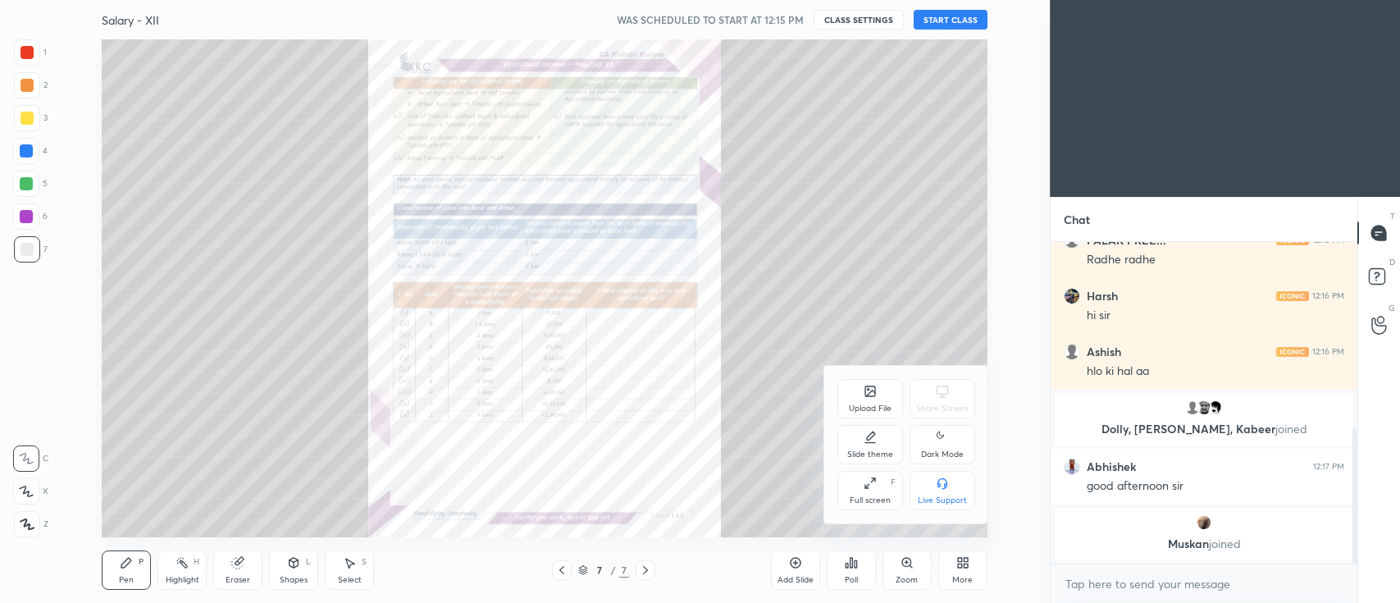
click at [861, 395] on div "Upload File" at bounding box center [871, 398] width 66 height 39
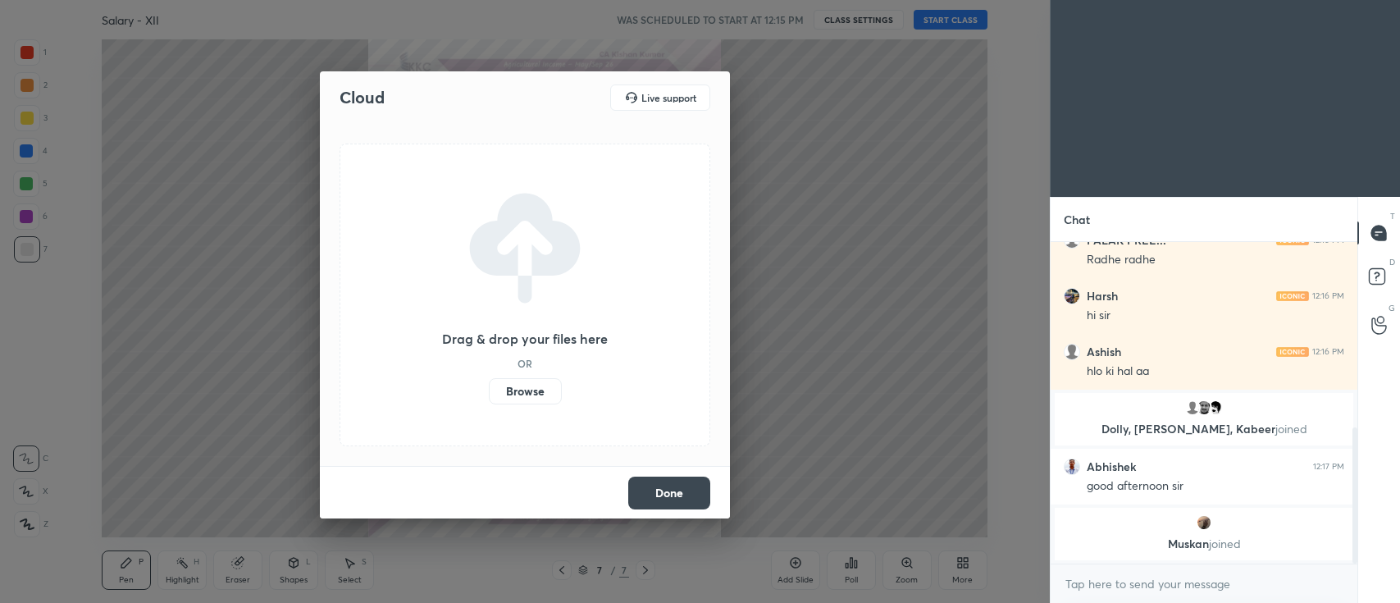
click at [512, 388] on label "Browse" at bounding box center [525, 391] width 73 height 26
click at [489, 388] on input "Browse" at bounding box center [489, 391] width 0 height 26
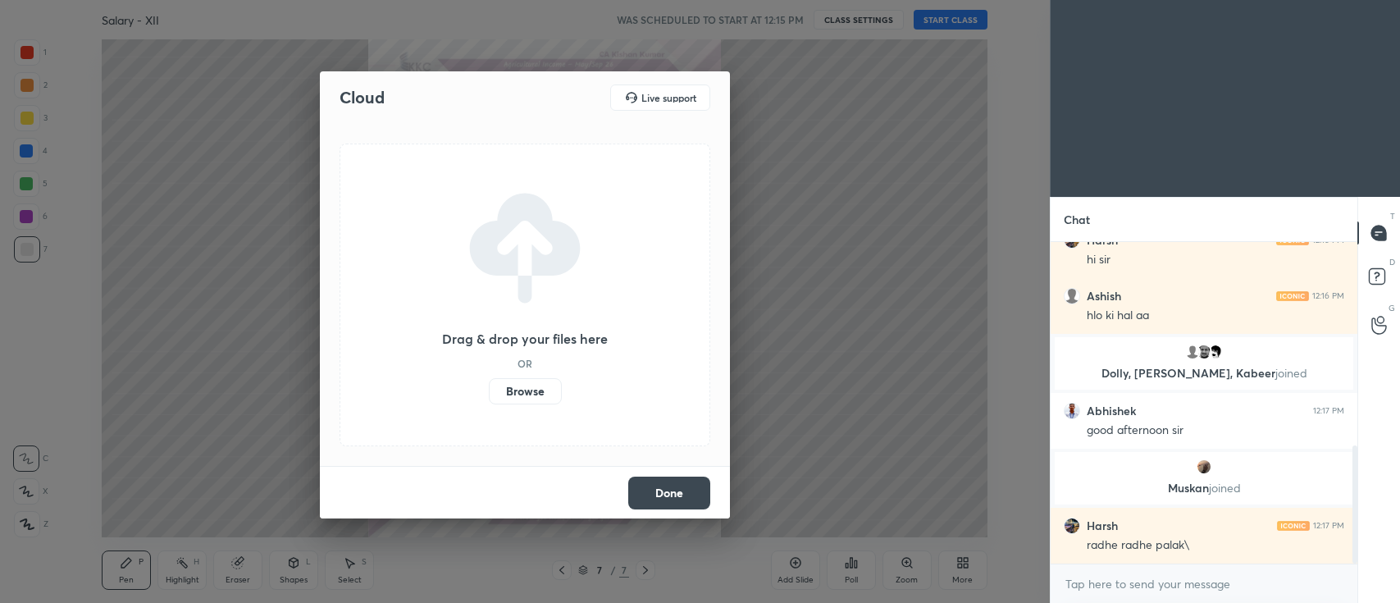
scroll to position [551, 0]
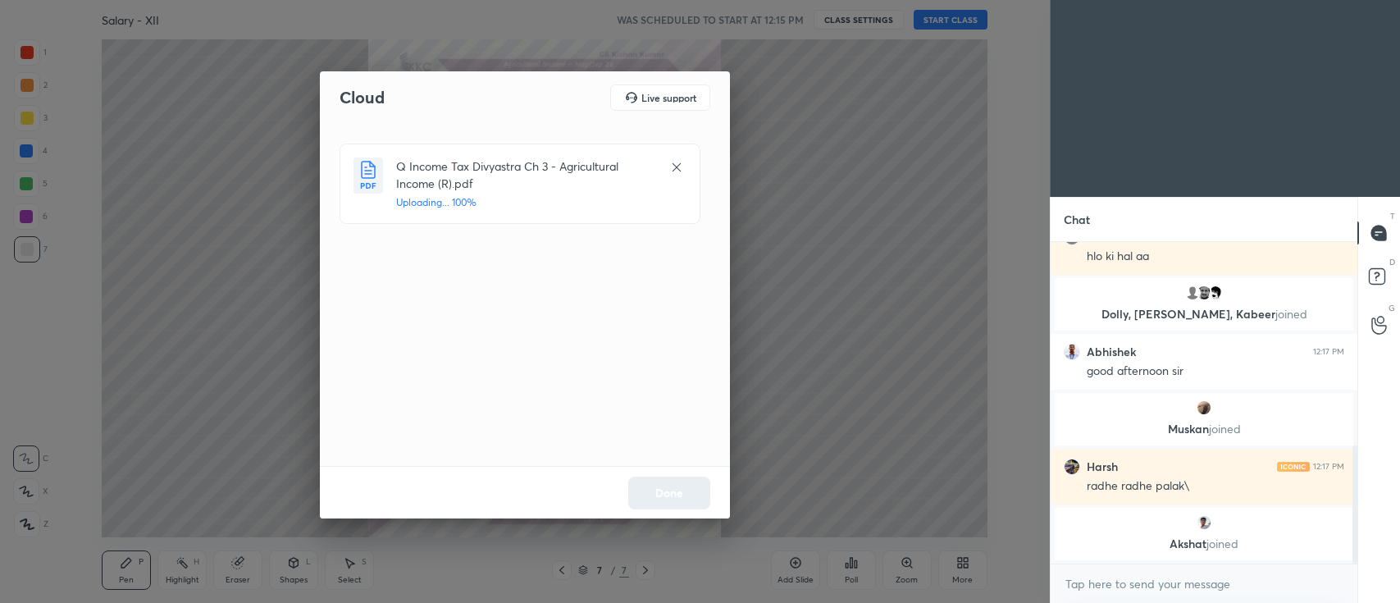
click at [666, 494] on div "Done" at bounding box center [525, 492] width 410 height 53
click at [670, 499] on button "Done" at bounding box center [669, 493] width 82 height 33
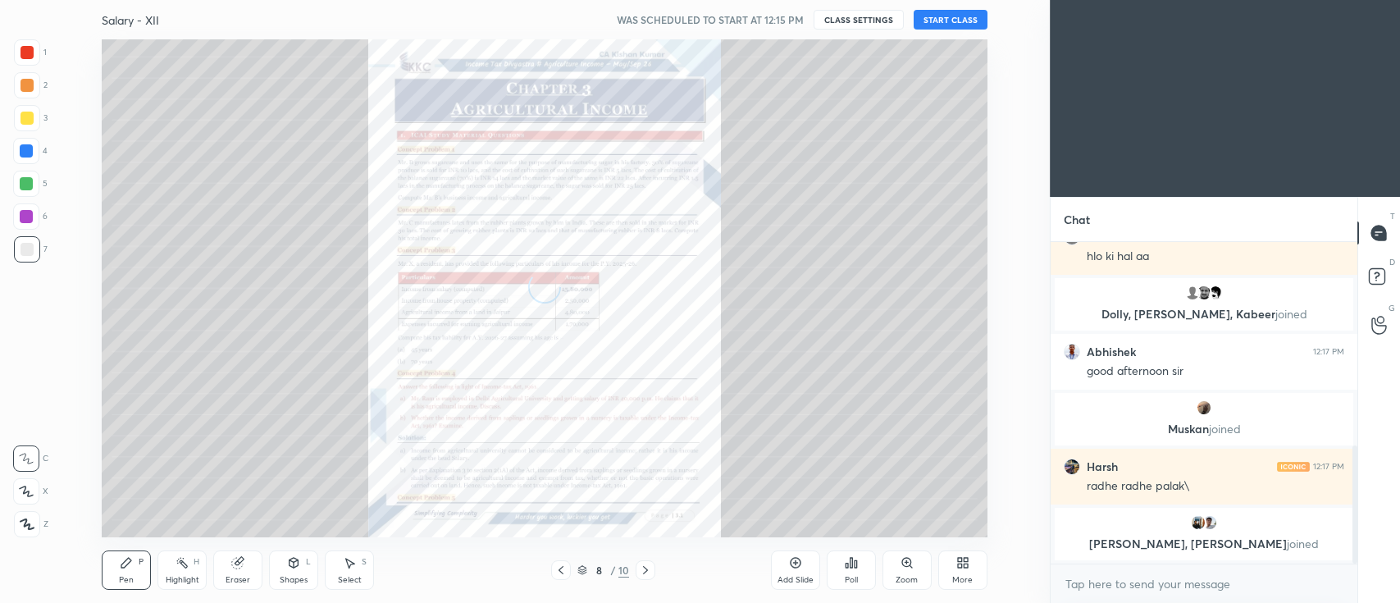
click at [584, 564] on div "8 / 10" at bounding box center [604, 570] width 52 height 15
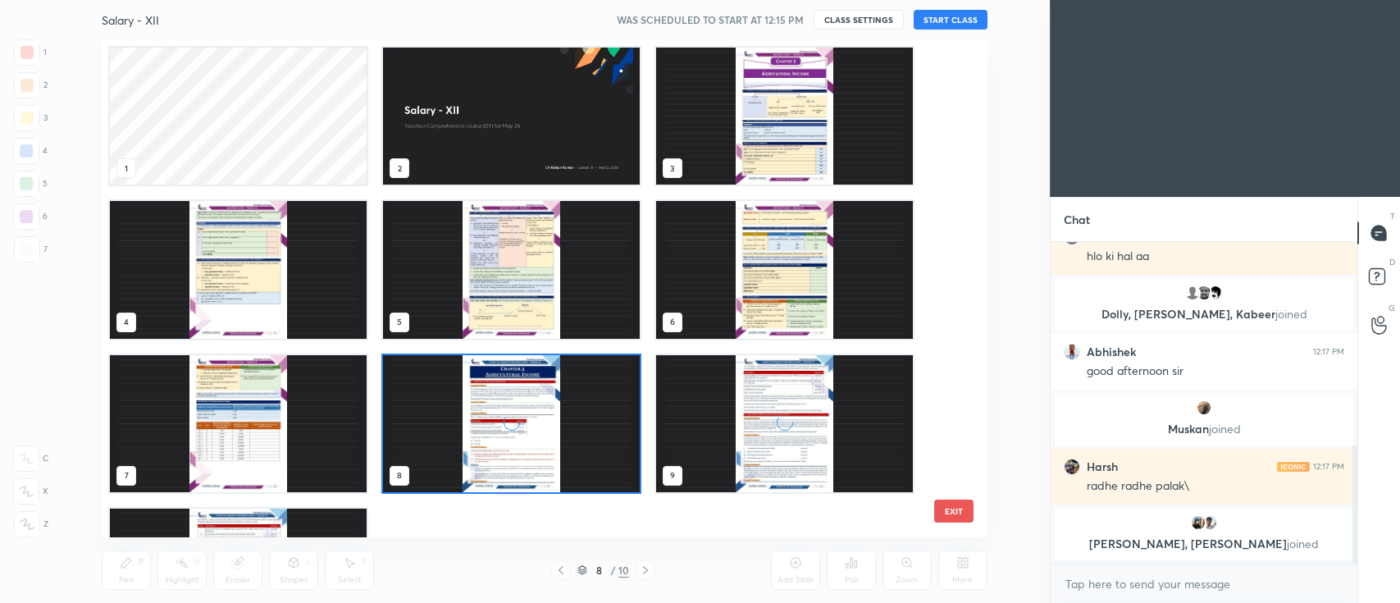
scroll to position [493, 877]
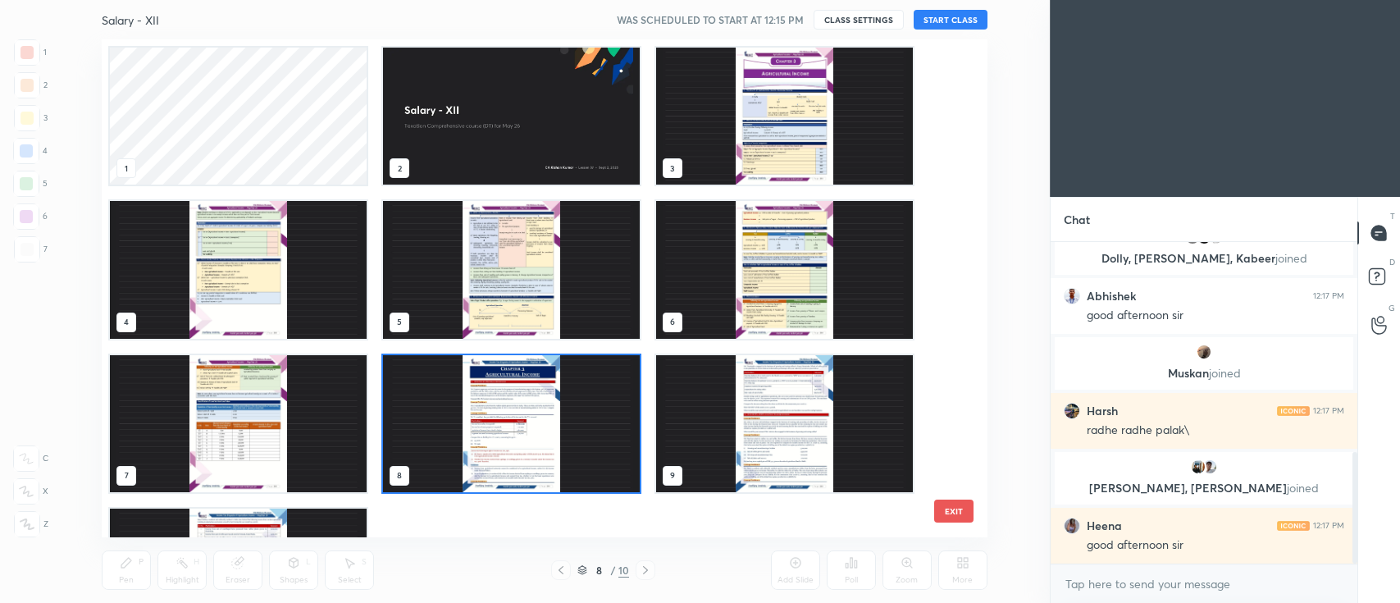
click at [548, 95] on img "grid" at bounding box center [511, 116] width 257 height 137
click at [544, 91] on img "grid" at bounding box center [511, 116] width 257 height 137
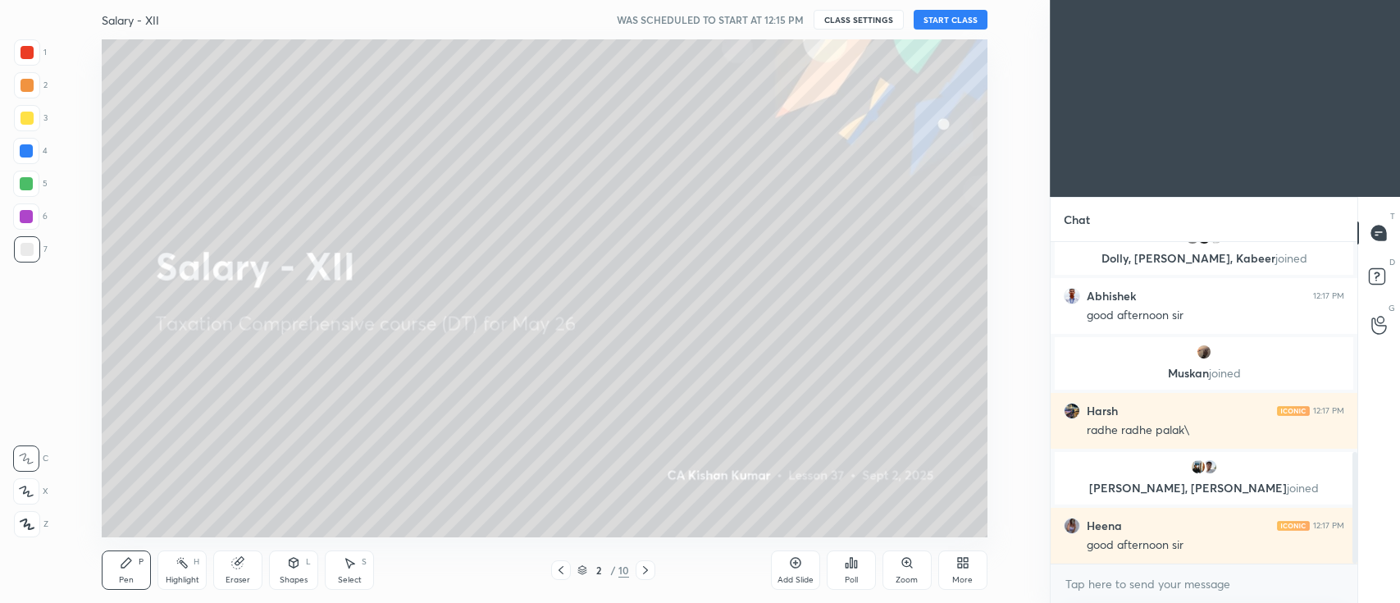
scroll to position [0, 0]
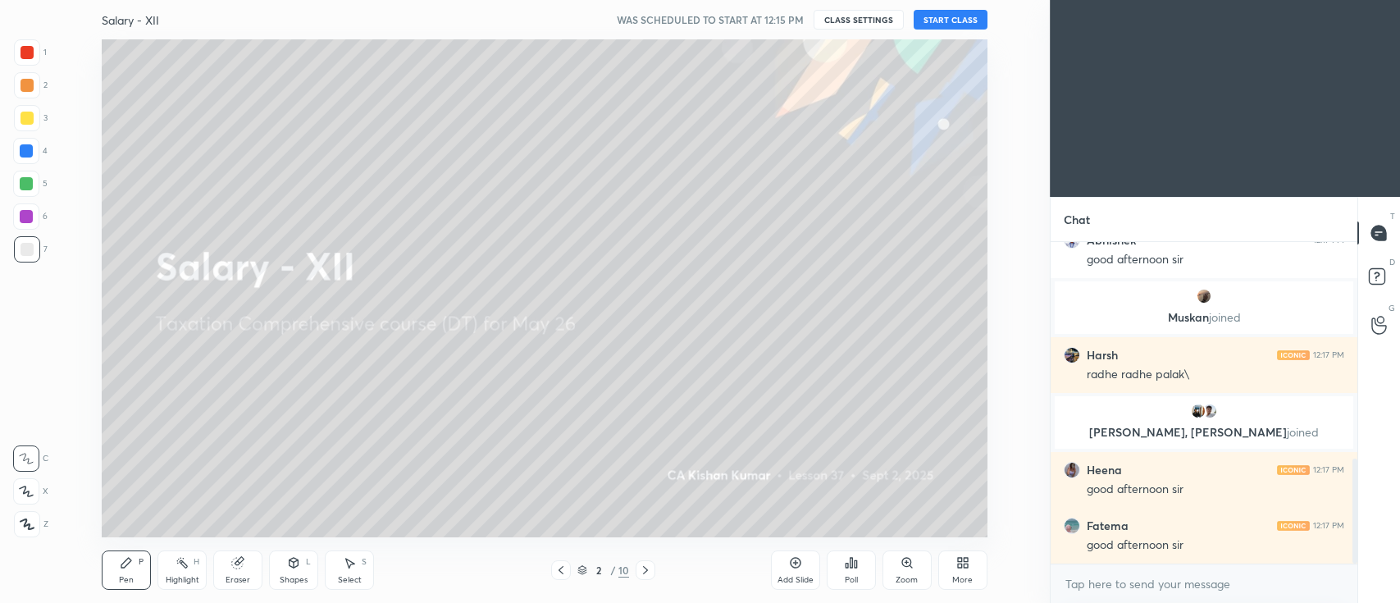
click at [958, 566] on icon at bounding box center [960, 566] width 4 height 4
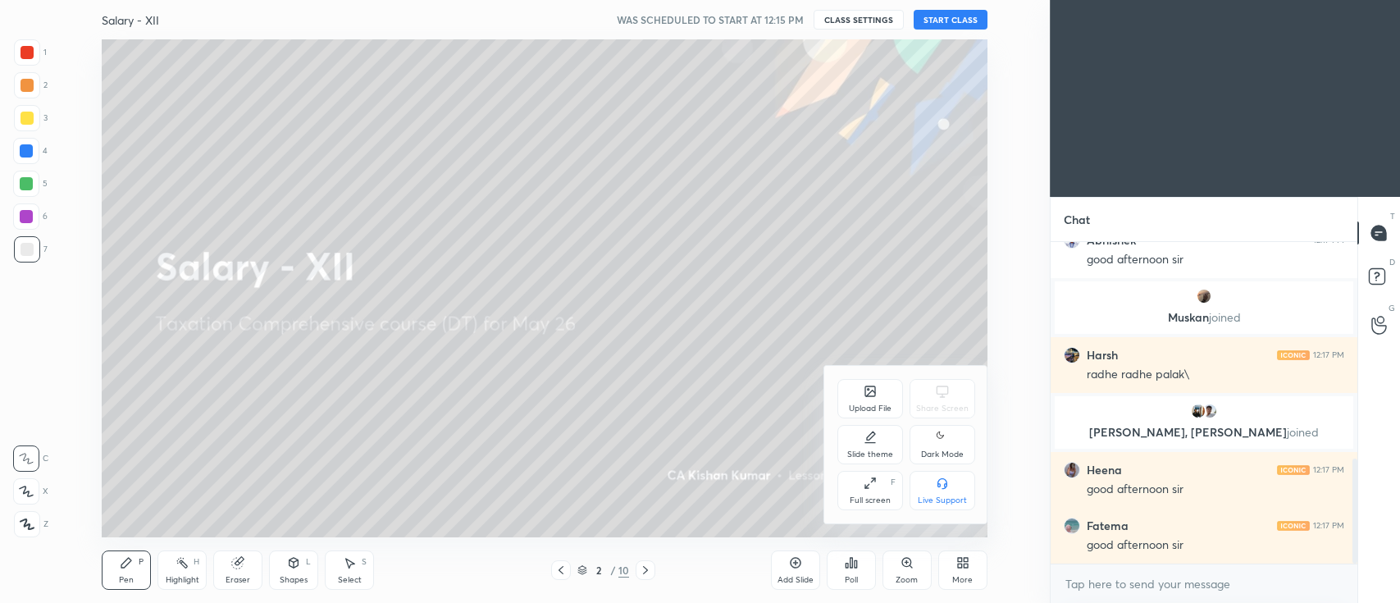
click at [857, 405] on div "Upload File" at bounding box center [870, 408] width 43 height 8
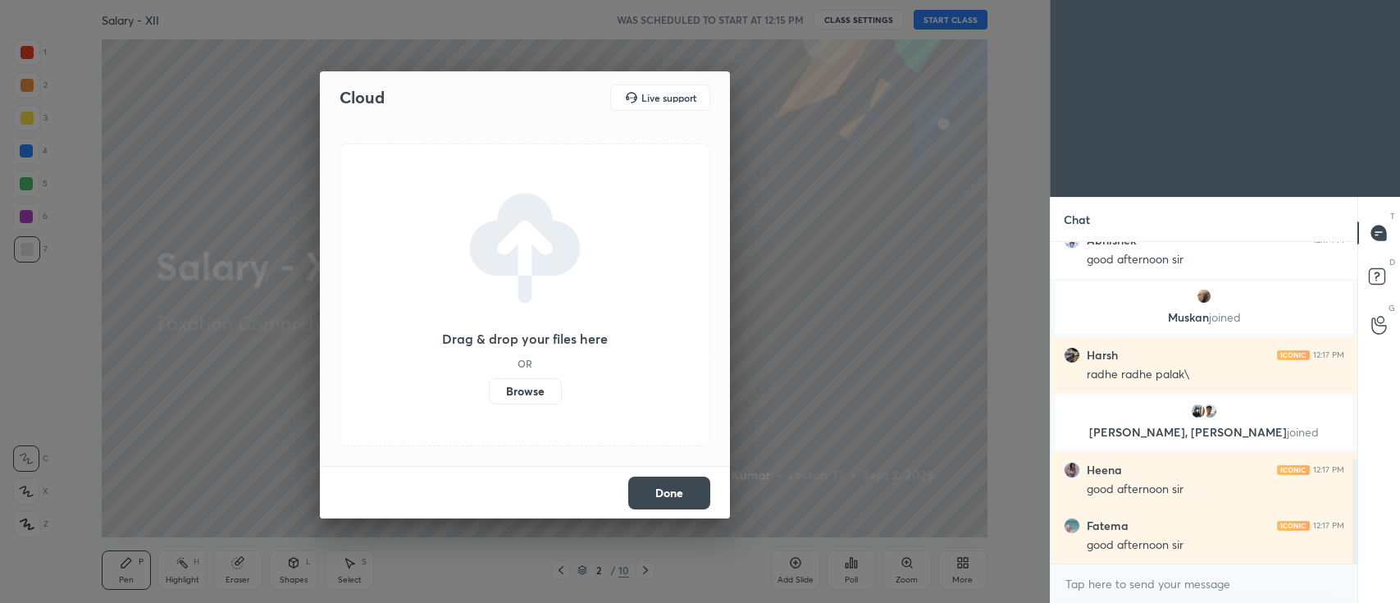
click at [518, 395] on label "Browse" at bounding box center [525, 391] width 73 height 26
click at [489, 395] on input "Browse" at bounding box center [489, 391] width 0 height 26
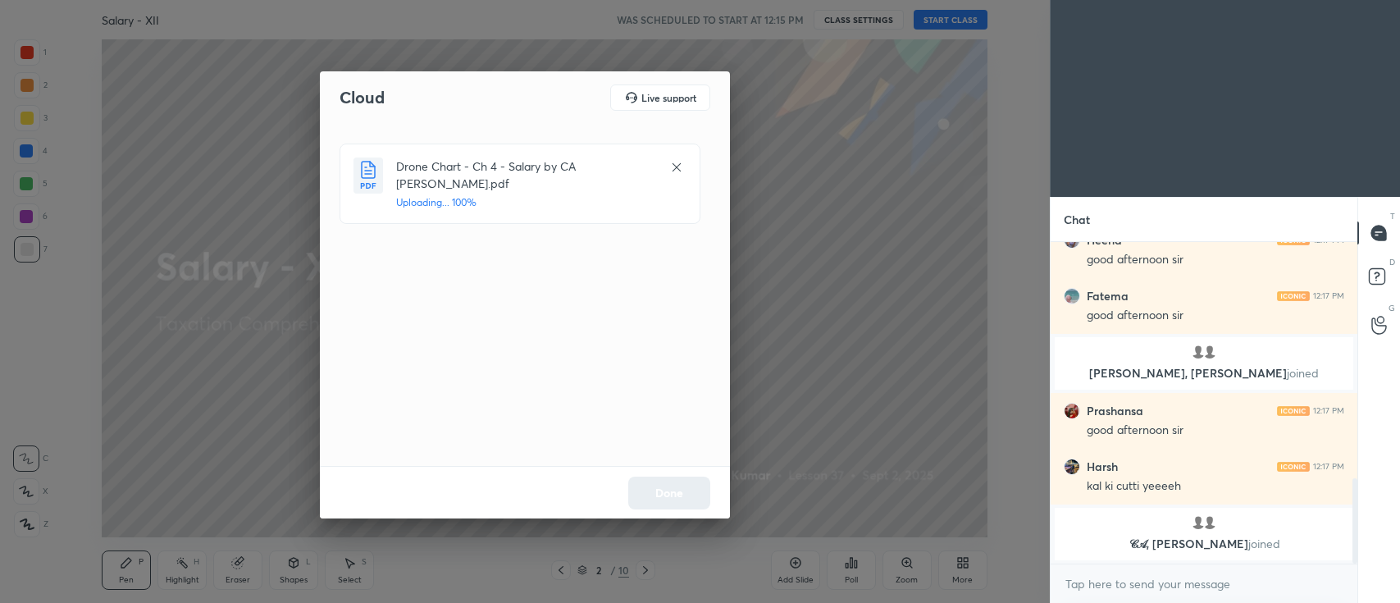
click at [676, 486] on div "Done" at bounding box center [525, 492] width 410 height 53
click at [678, 495] on button "Done" at bounding box center [669, 493] width 82 height 33
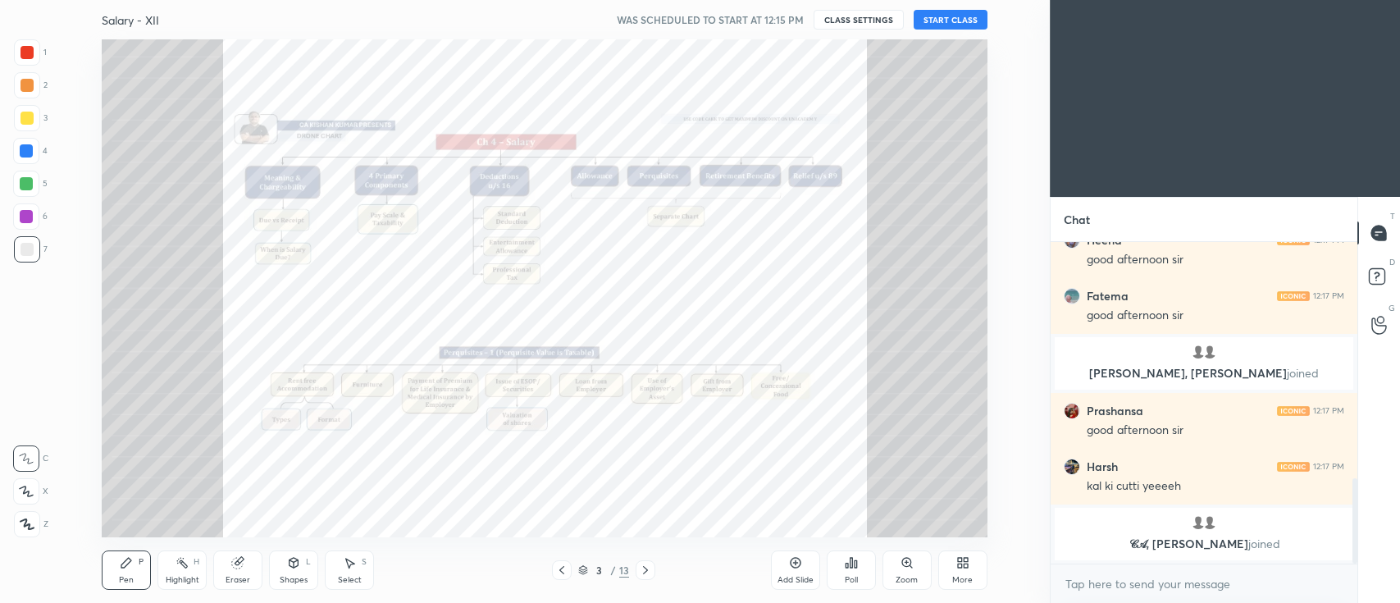
click at [565, 568] on icon at bounding box center [561, 570] width 13 height 13
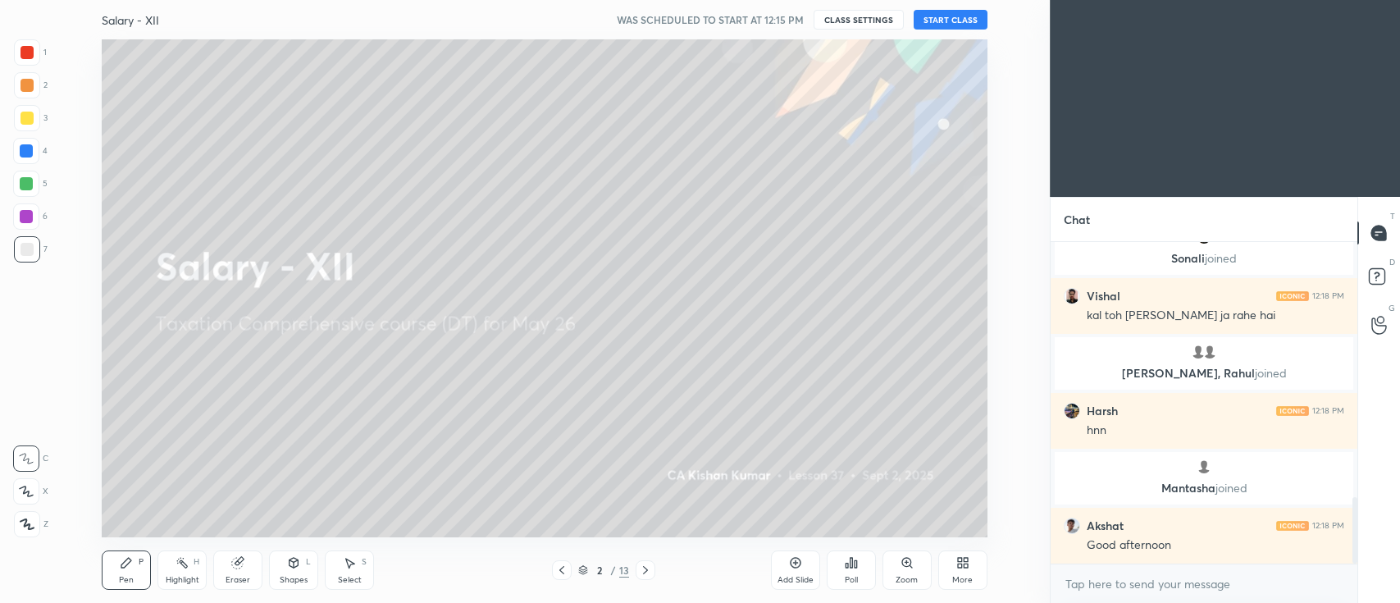
scroll to position [1239, 0]
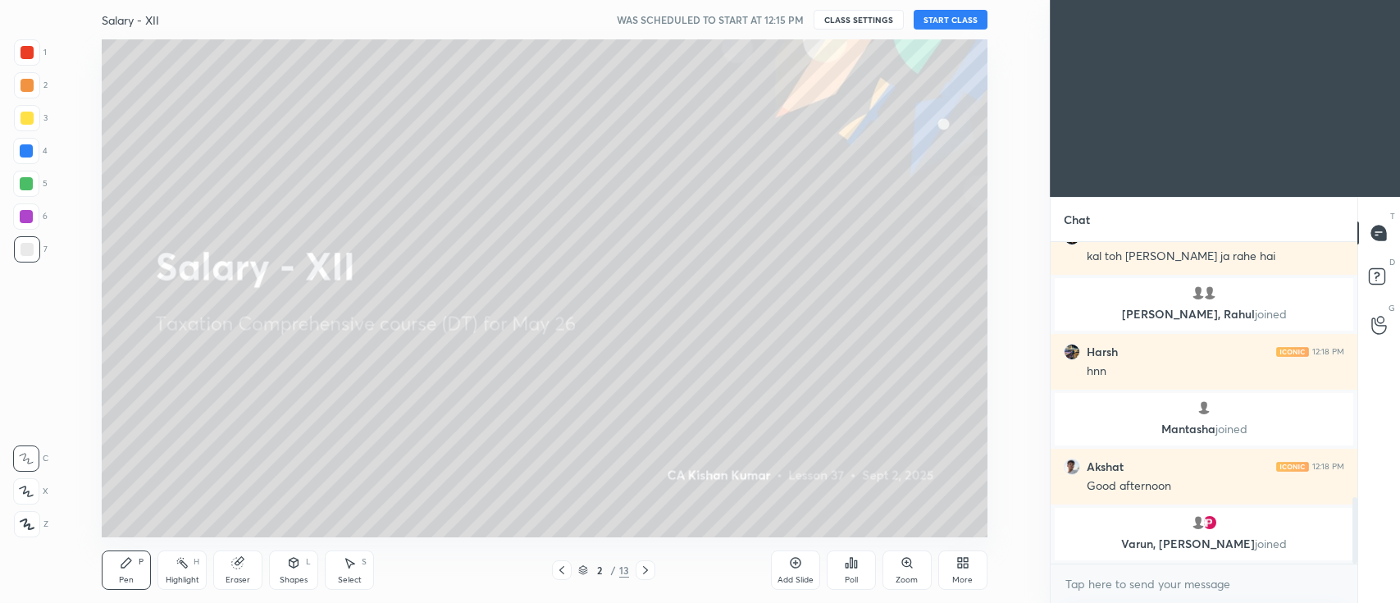
click at [1089, 581] on body "1 2 3 4 5 6 7 C X Z C X Z E E Erase all H H Salary - XII WAS SCHEDULED TO START…" at bounding box center [700, 301] width 1400 height 603
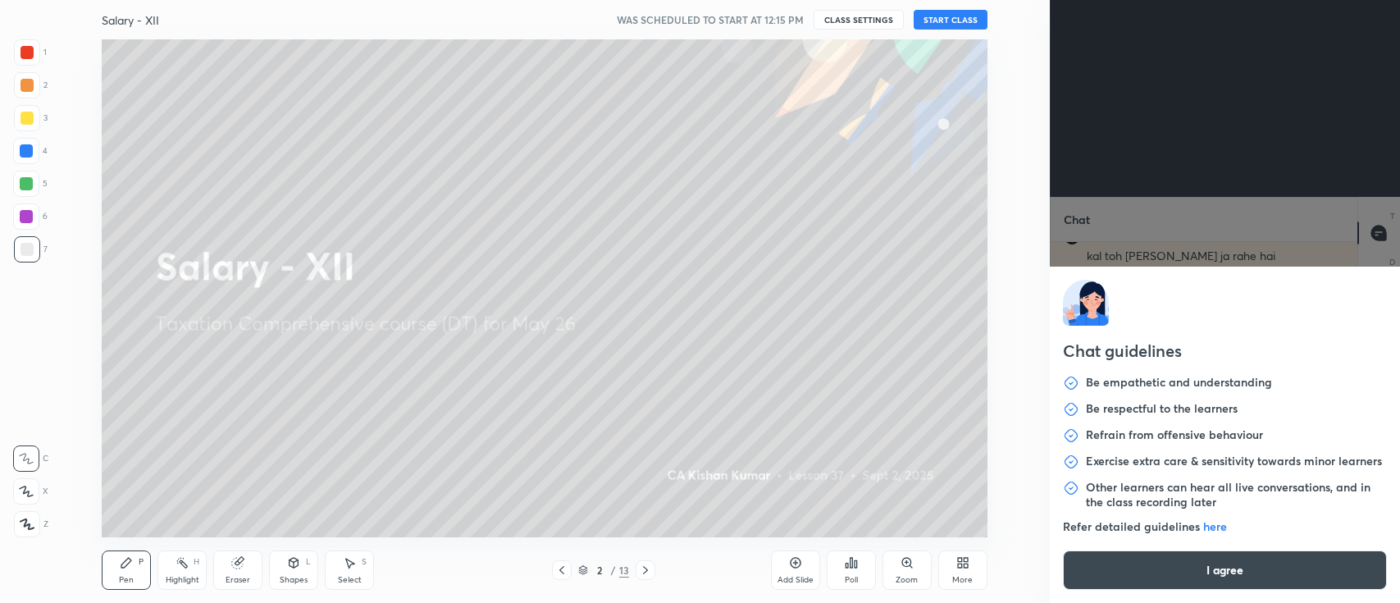
click at [1083, 581] on button "I agree" at bounding box center [1225, 569] width 324 height 39
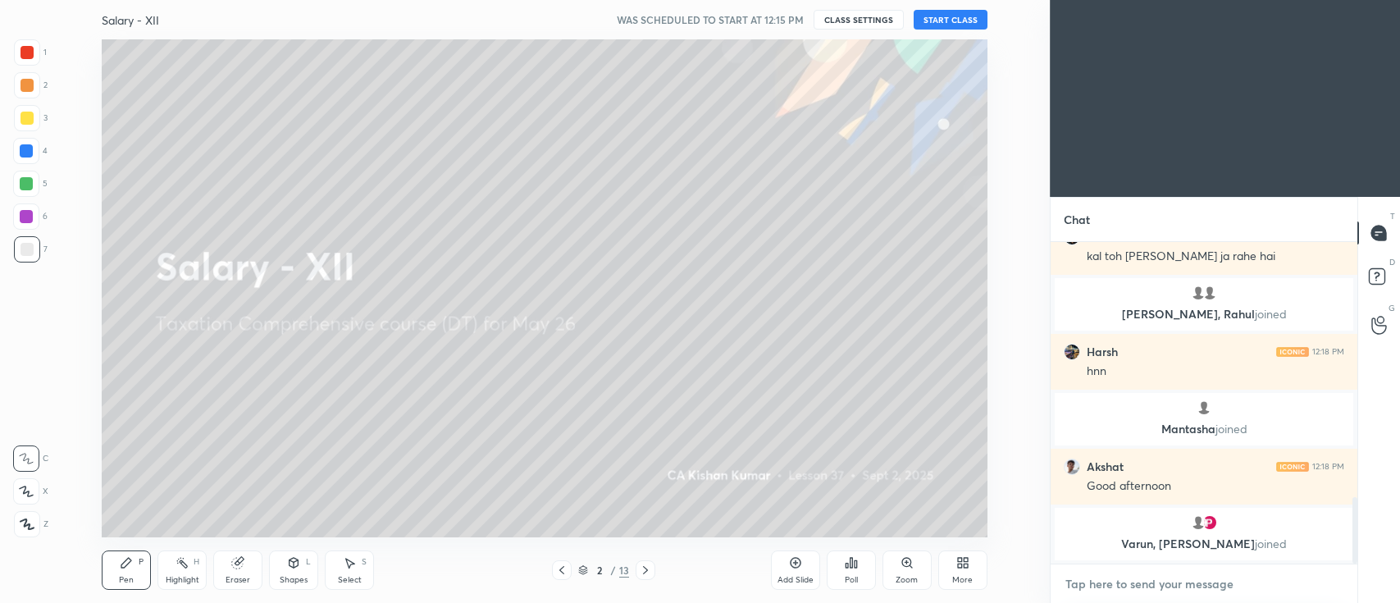
type textarea "x"
paste textarea "[URL][DOMAIN_NAME]"
type textarea "[URL][DOMAIN_NAME]"
type textarea "x"
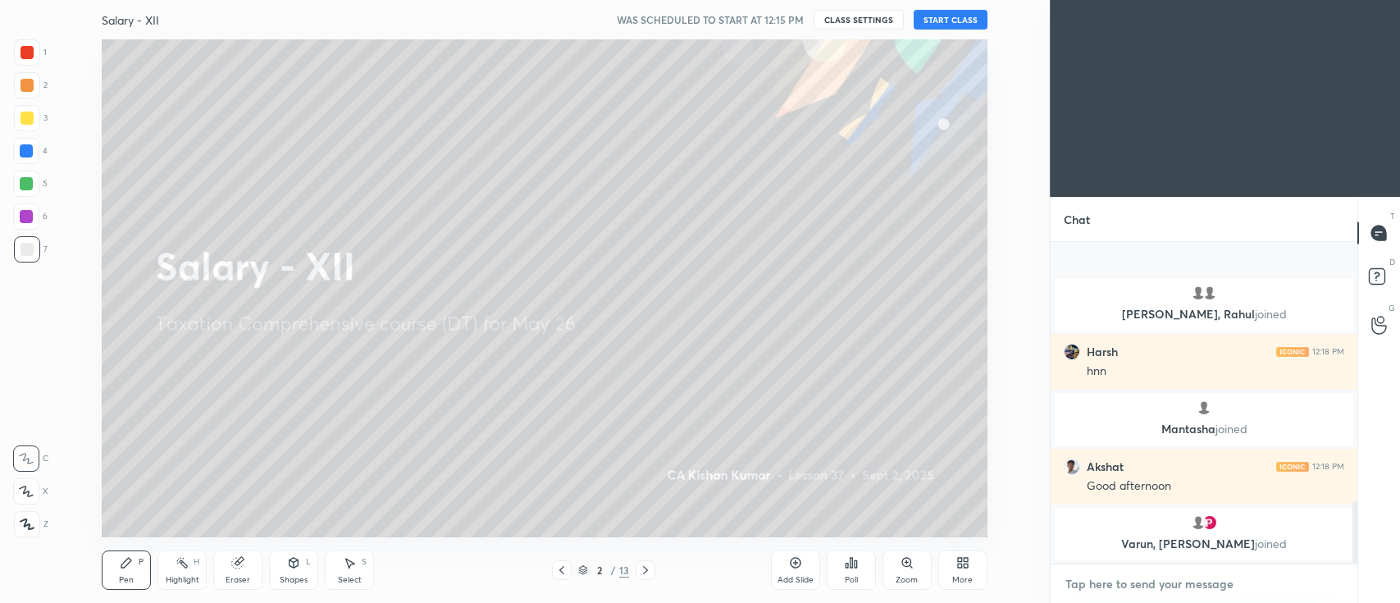
scroll to position [1331, 0]
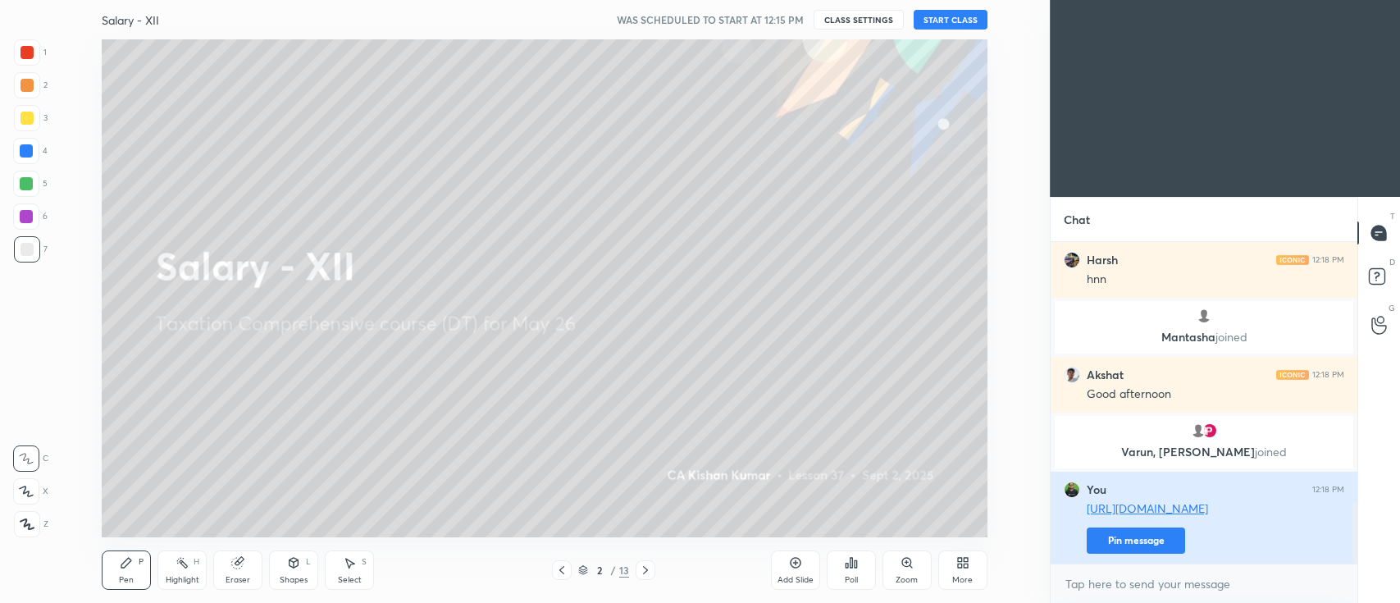
click at [1111, 538] on button "Pin message" at bounding box center [1136, 540] width 98 height 26
type textarea "x"
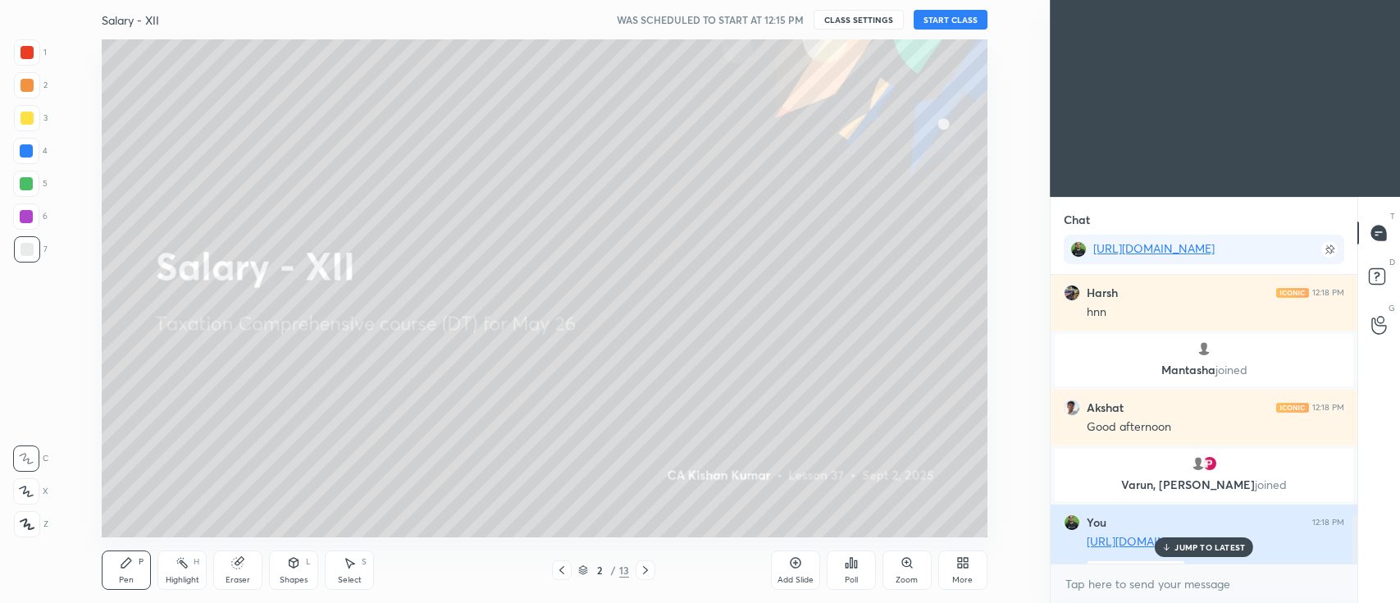
scroll to position [1418, 0]
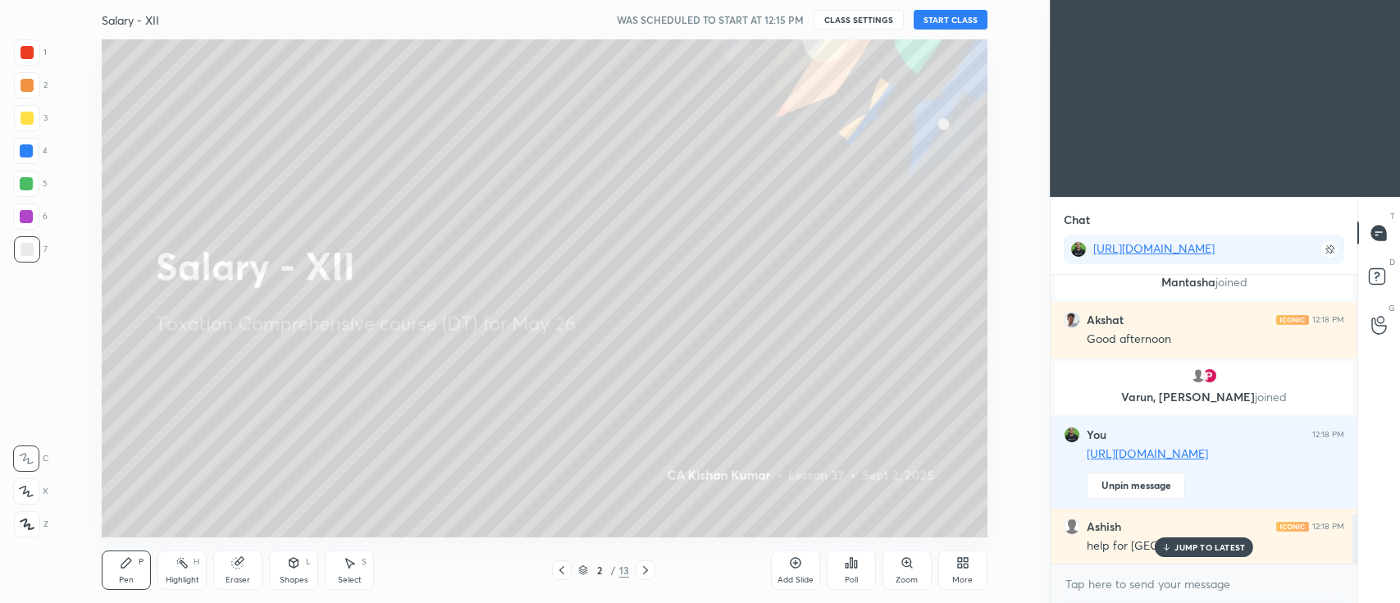
click at [30, 118] on div at bounding box center [27, 118] width 13 height 13
click at [24, 493] on icon at bounding box center [26, 491] width 13 height 10
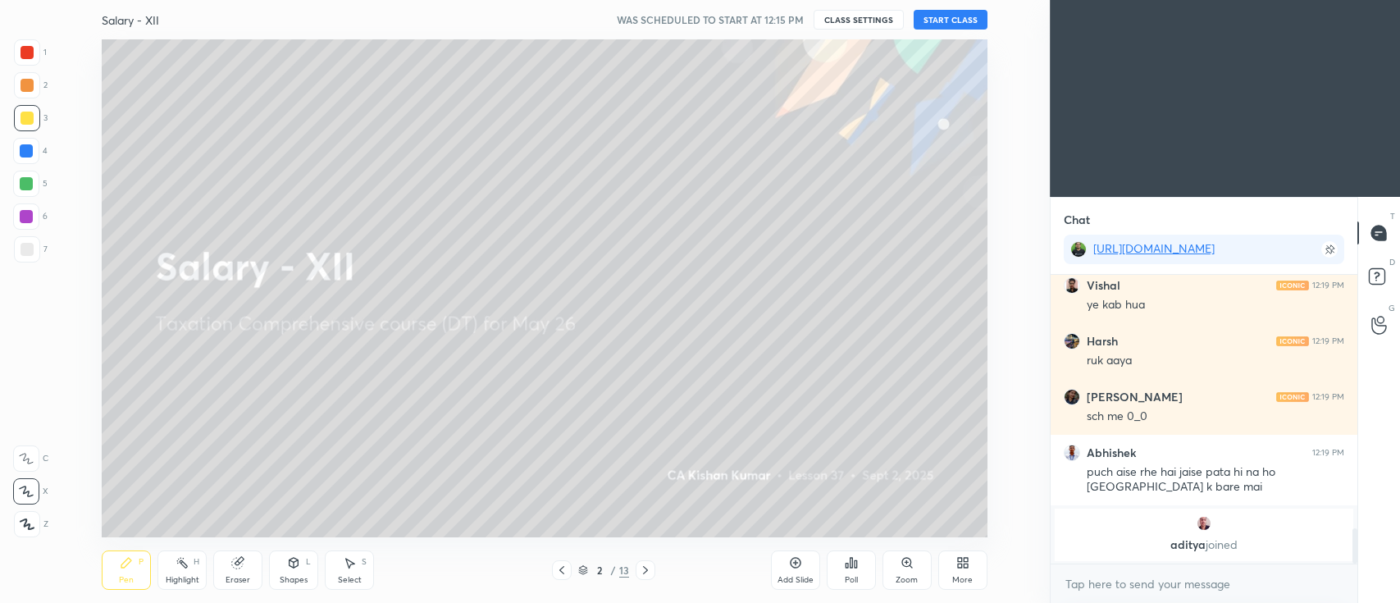
scroll to position [2085, 0]
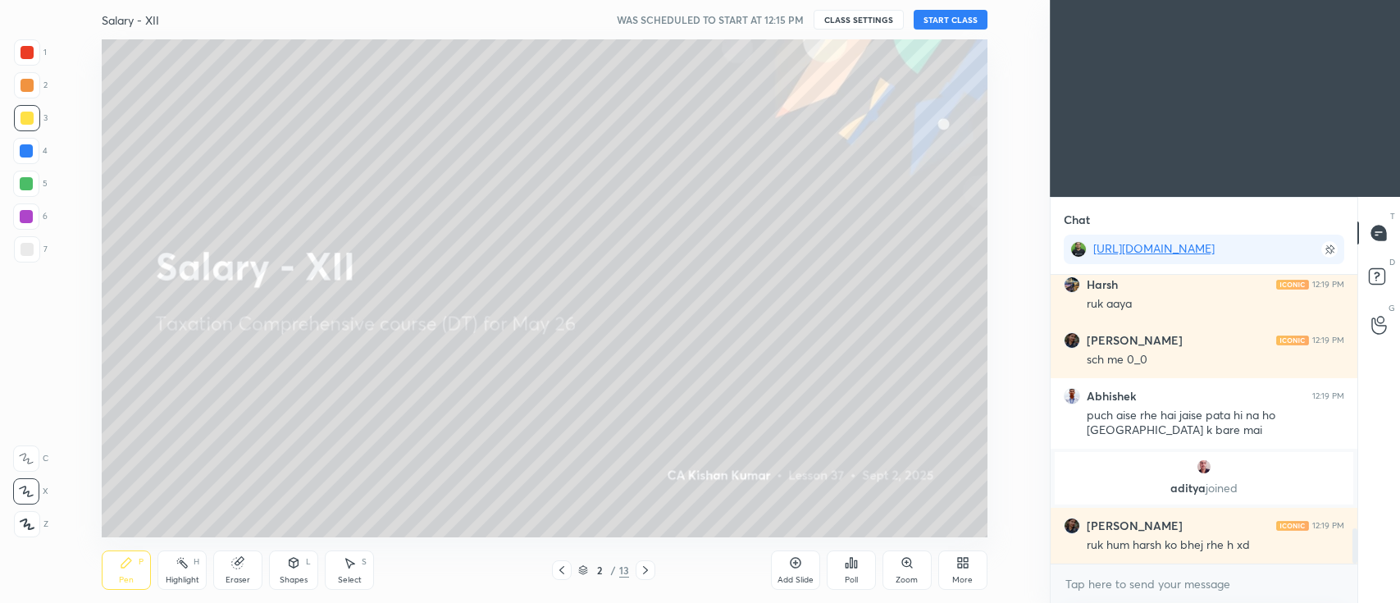
click at [943, 23] on button "START CLASS" at bounding box center [951, 20] width 74 height 20
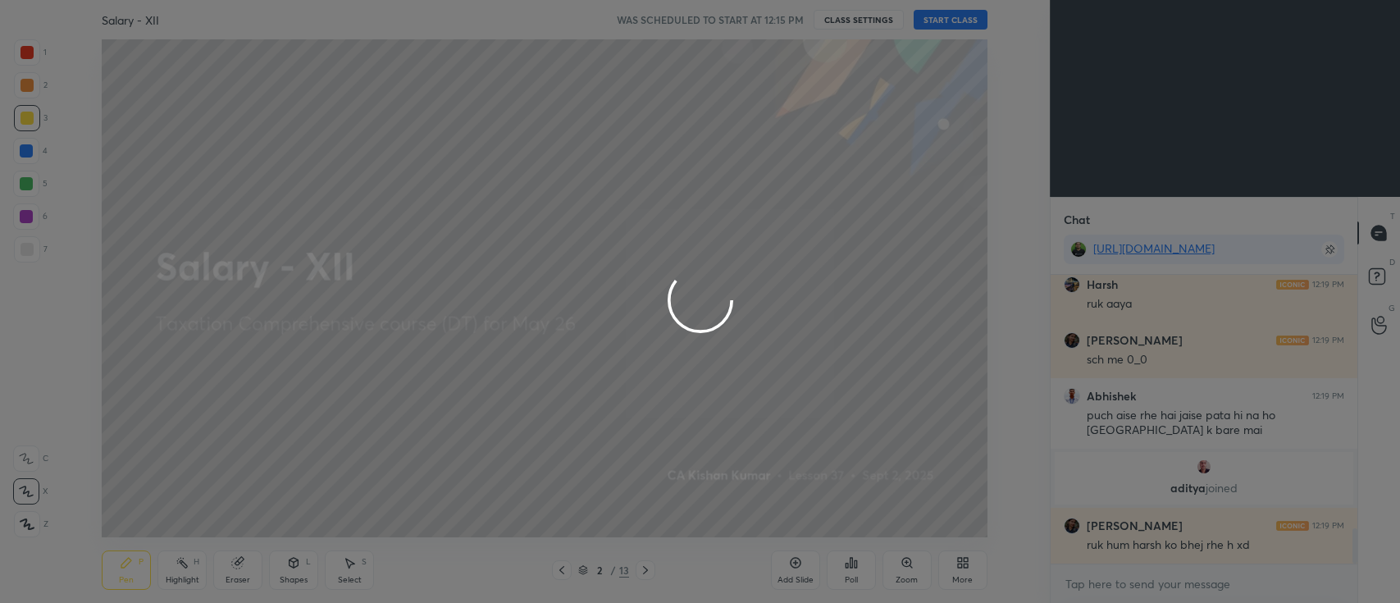
type textarea "x"
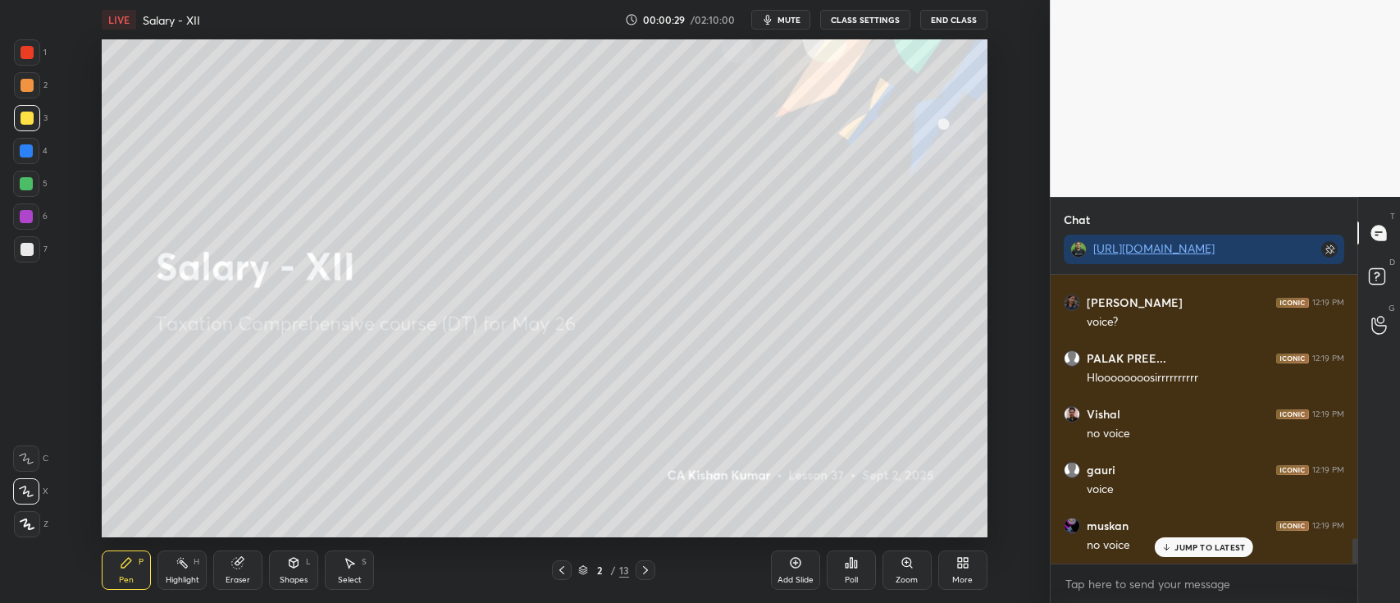
scroll to position [3033, 0]
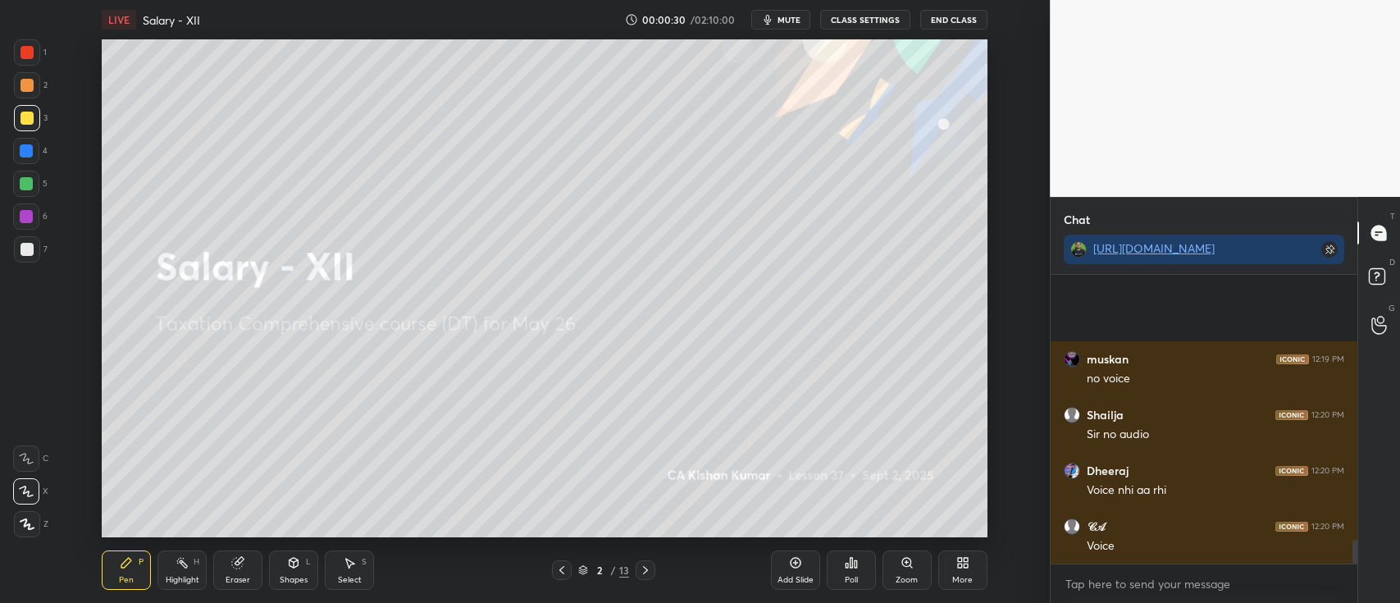
click at [862, 19] on button "CLASS SETTINGS" at bounding box center [865, 20] width 90 height 20
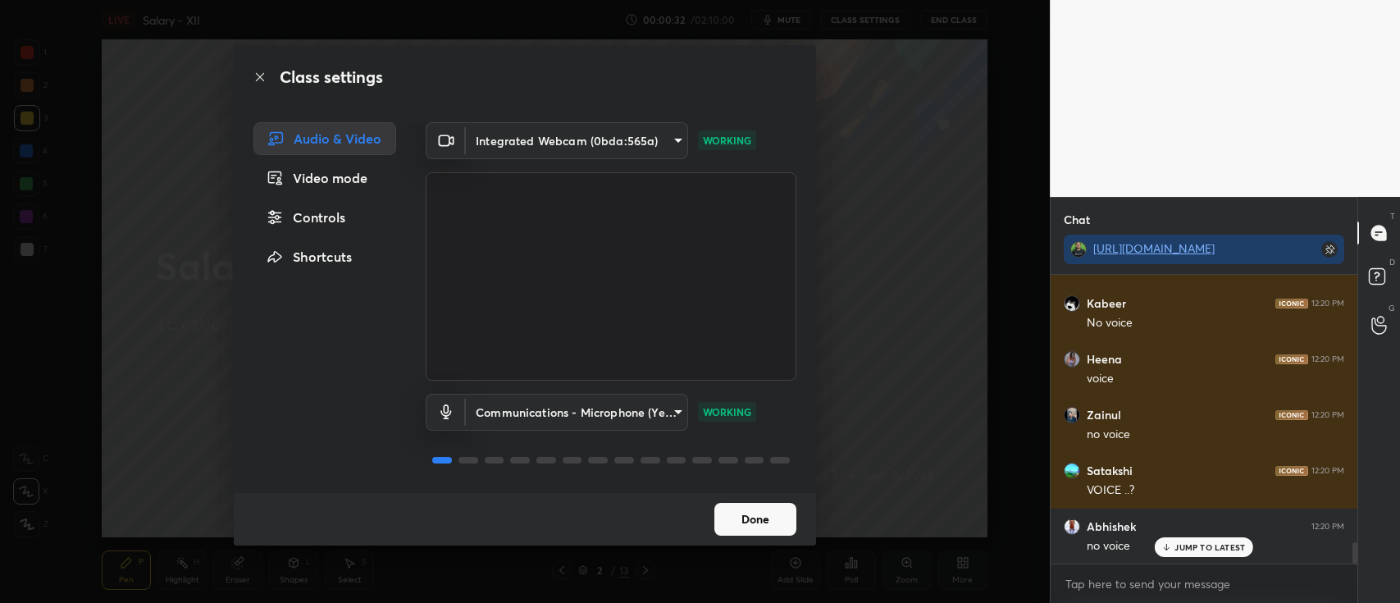
scroll to position [3591, 0]
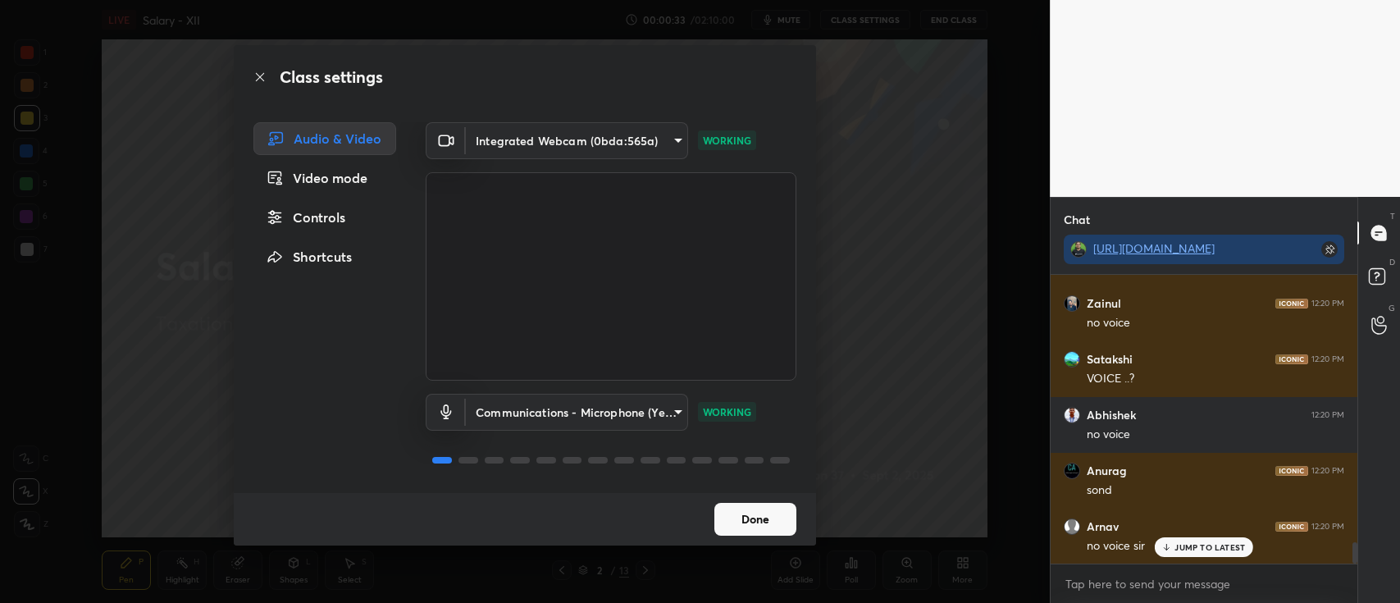
click at [632, 413] on body "1 2 3 4 5 6 7 C X Z C X Z E E Erase all H H LIVE Salary - XII 00:00:33 / 02:10:…" at bounding box center [700, 301] width 1400 height 603
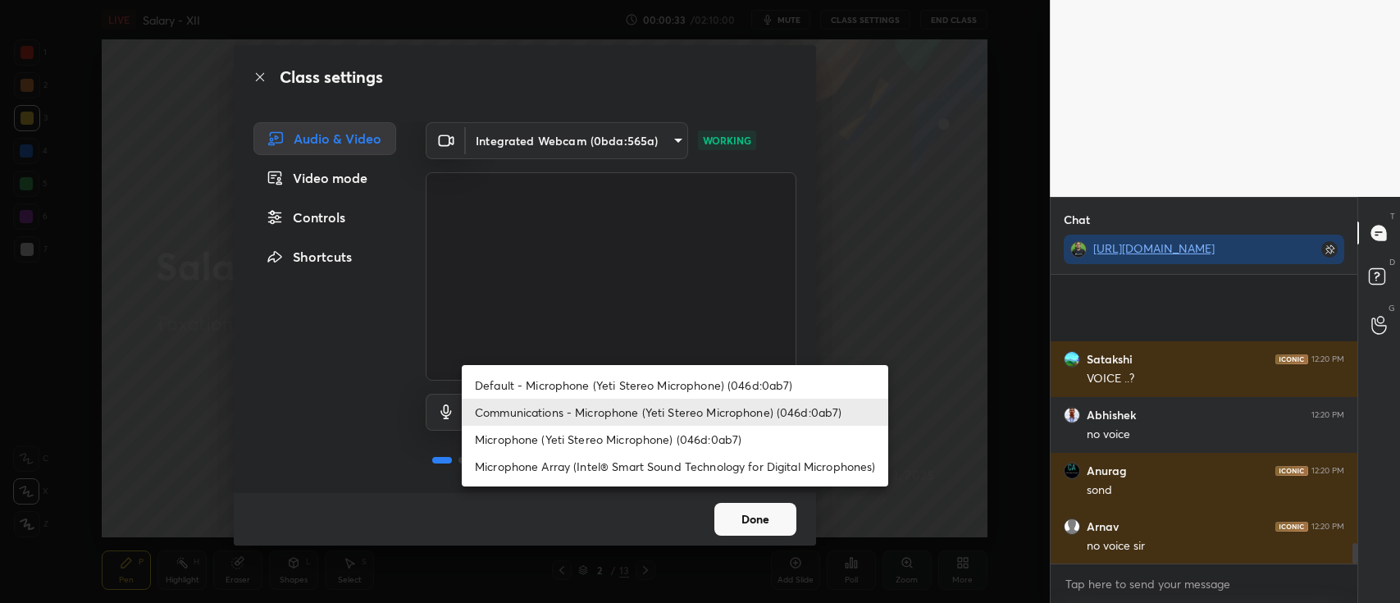
scroll to position [3759, 0]
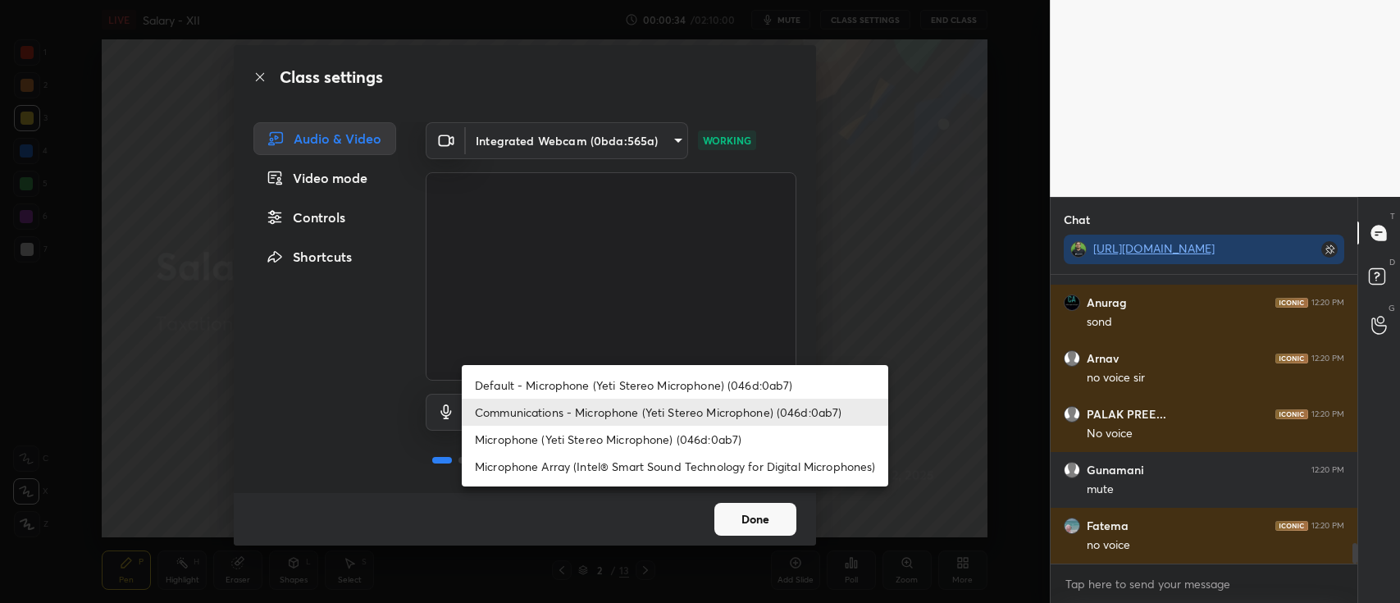
click at [609, 436] on li "Microphone (Yeti Stereo Microphone) (046d:0ab7)" at bounding box center [675, 439] width 427 height 27
type input "3a26598e22c33661c7f7a0c86f2ef20dea2a111a5ea8a0b72e9530a5a036a4cb"
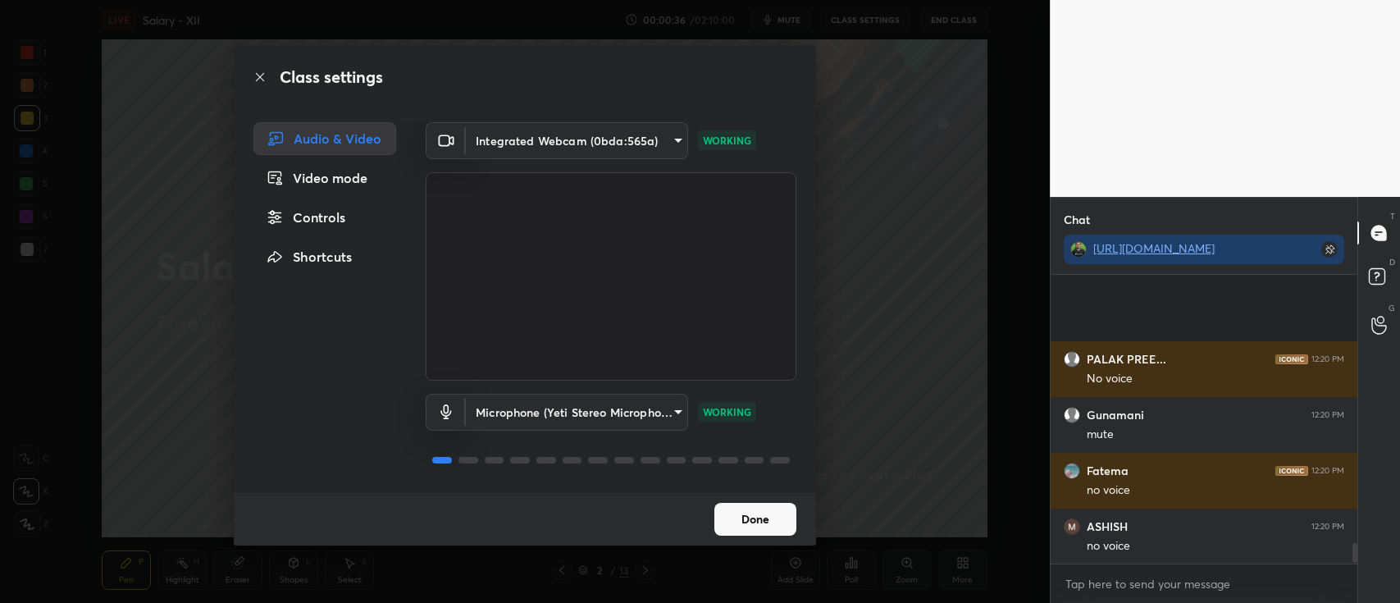
scroll to position [3984, 0]
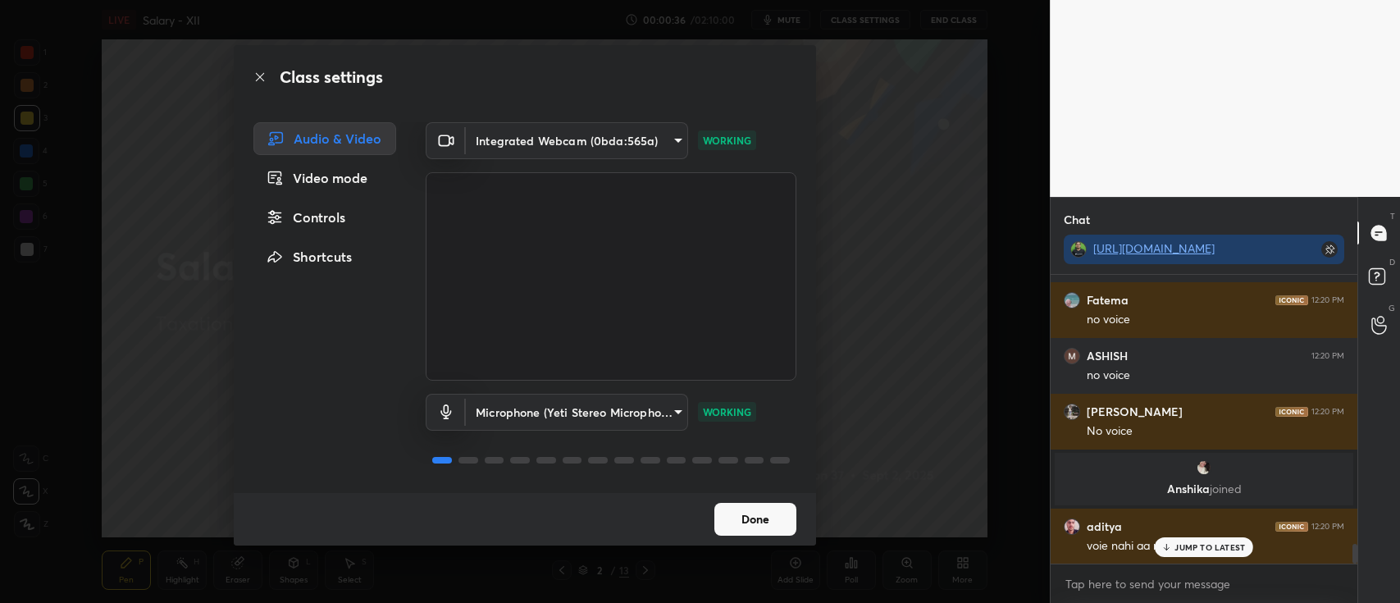
click at [747, 518] on button "Done" at bounding box center [756, 519] width 82 height 33
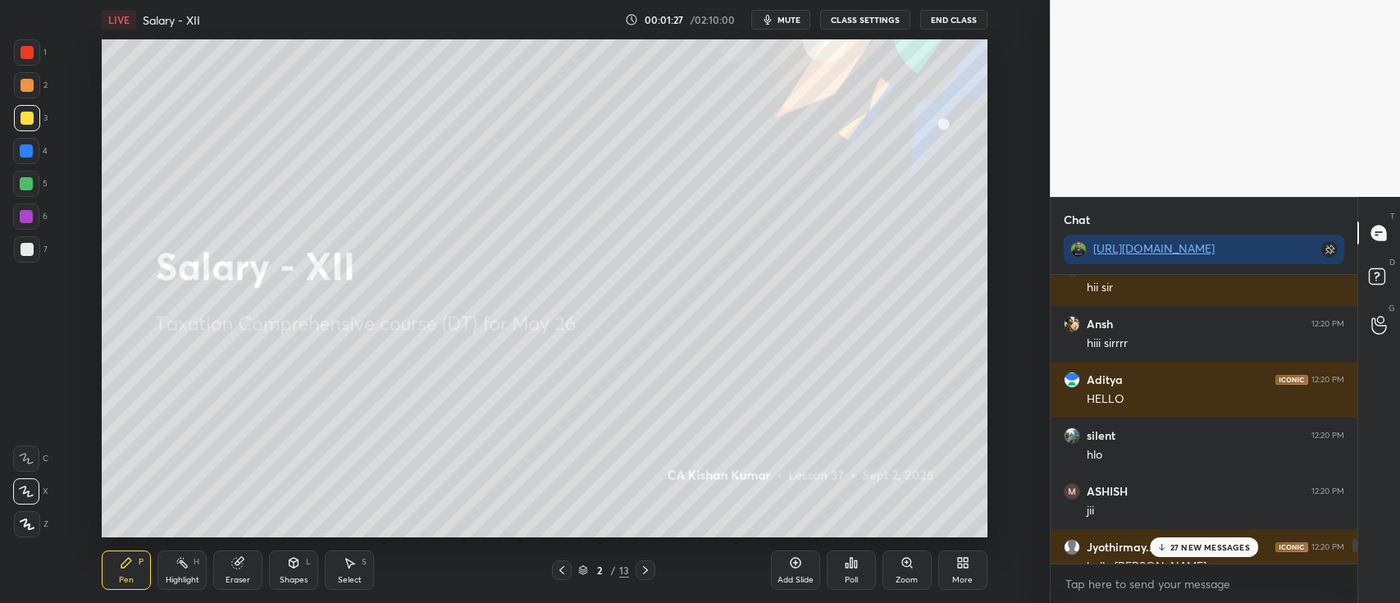
scroll to position [7742, 0]
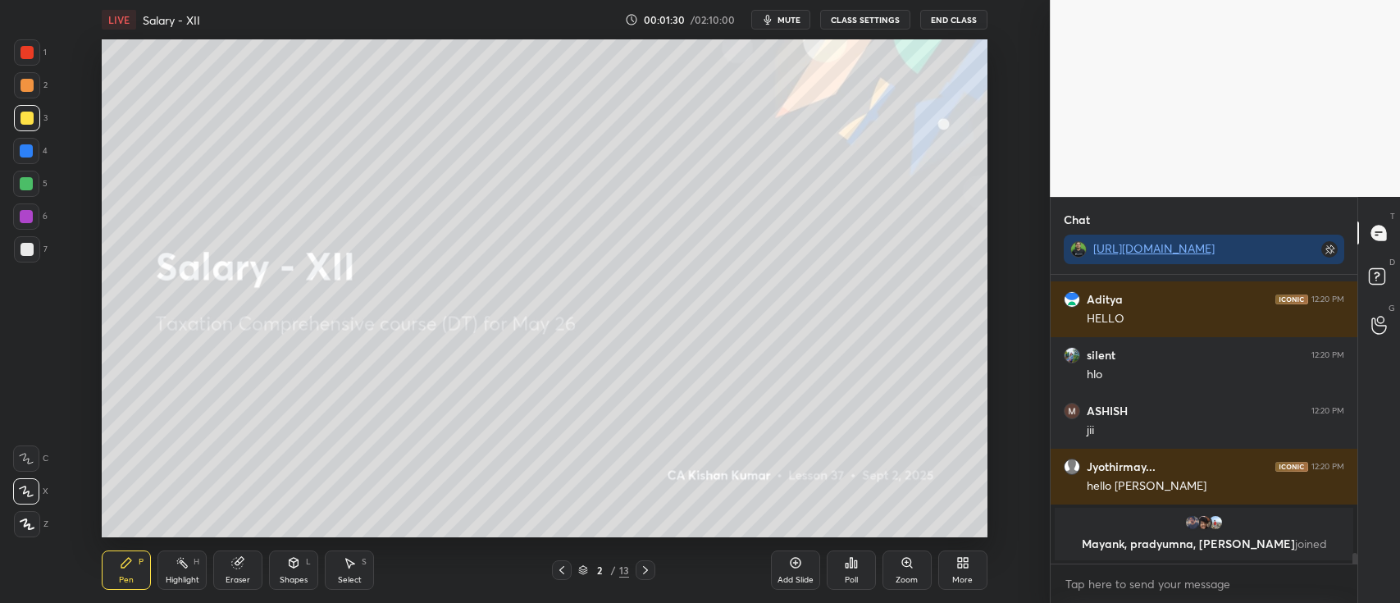
click at [855, 568] on icon at bounding box center [856, 563] width 2 height 7
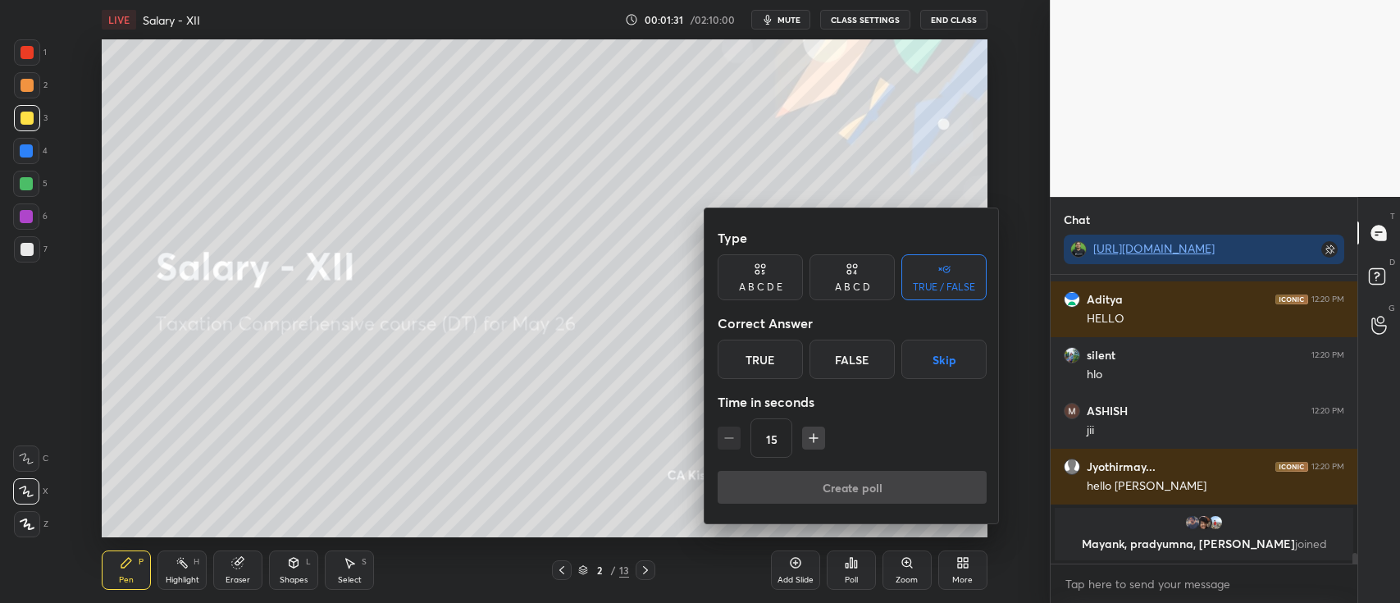
click at [758, 363] on div "True" at bounding box center [760, 359] width 85 height 39
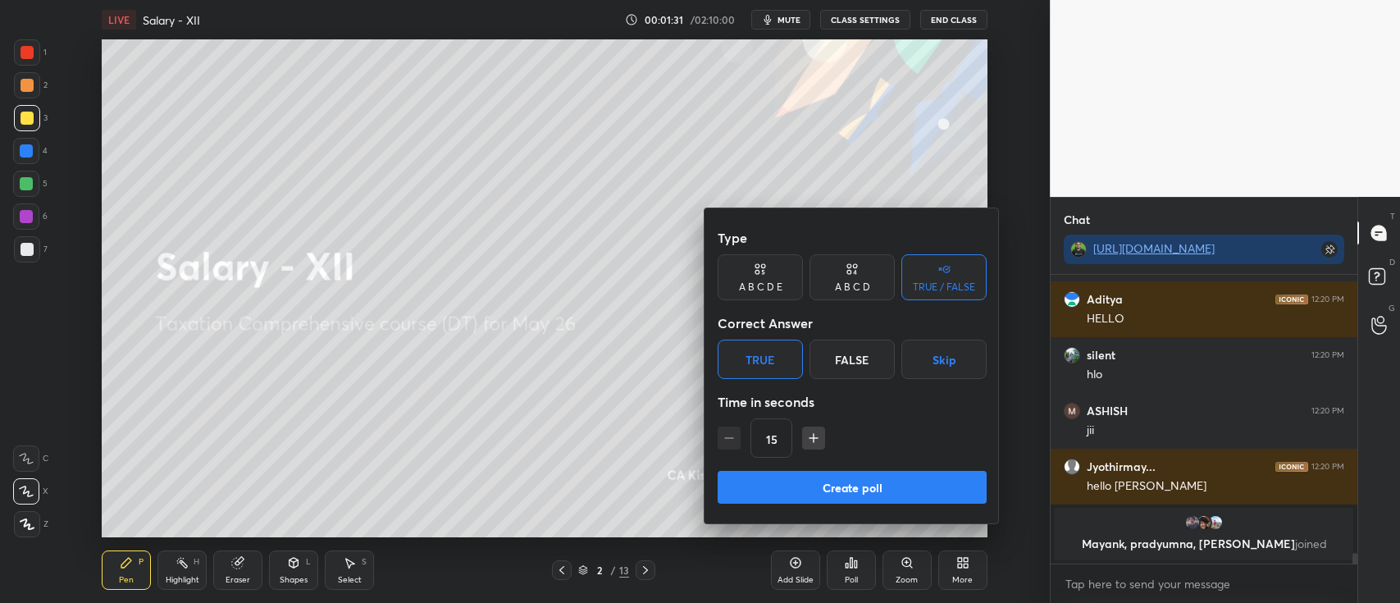
click at [775, 489] on button "Create poll" at bounding box center [852, 487] width 269 height 33
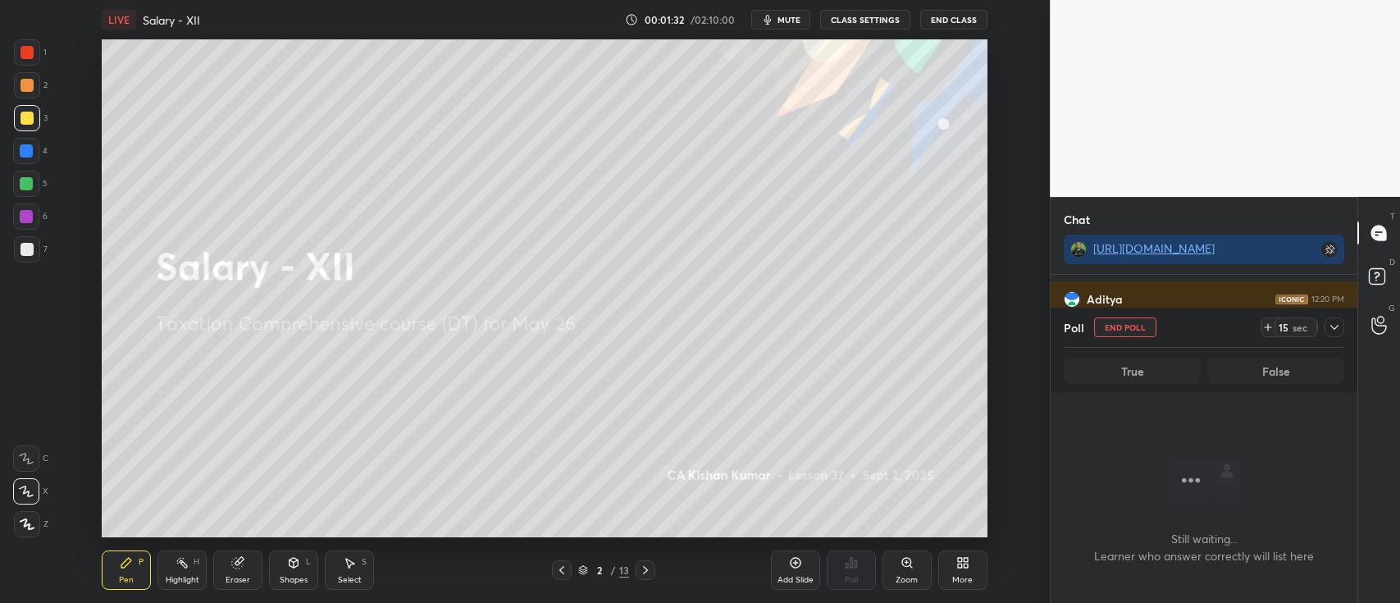
scroll to position [5, 5]
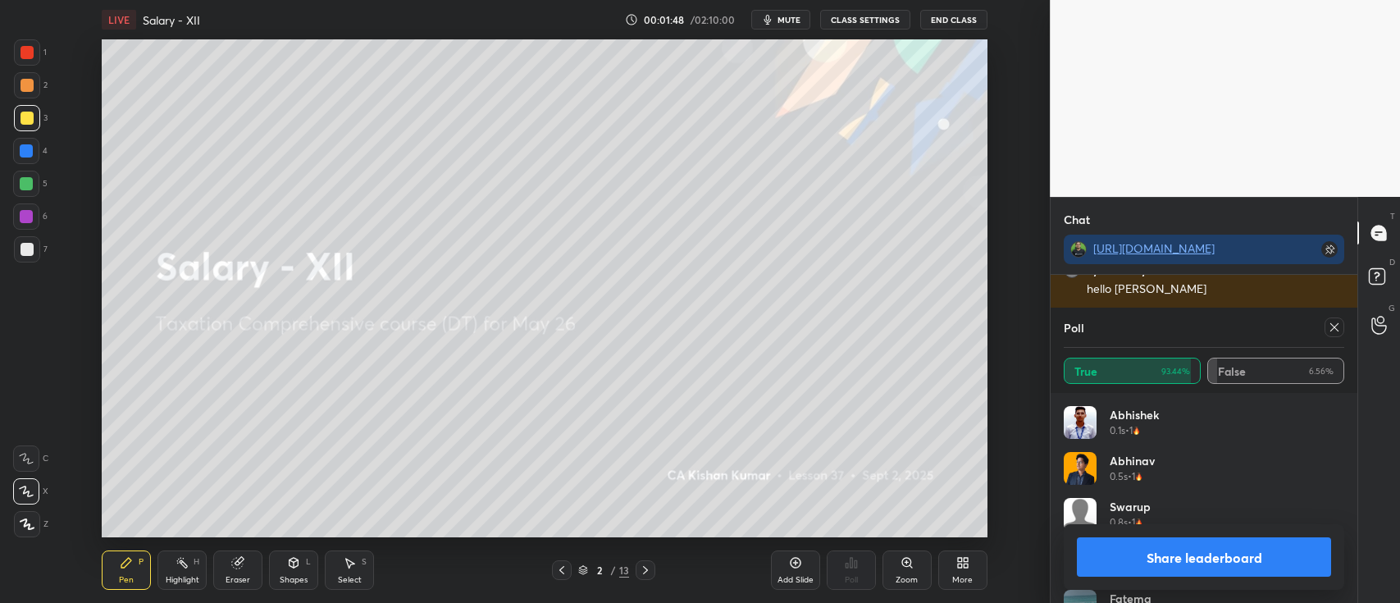
click at [1172, 558] on button "Share leaderboard" at bounding box center [1204, 556] width 254 height 39
type textarea "x"
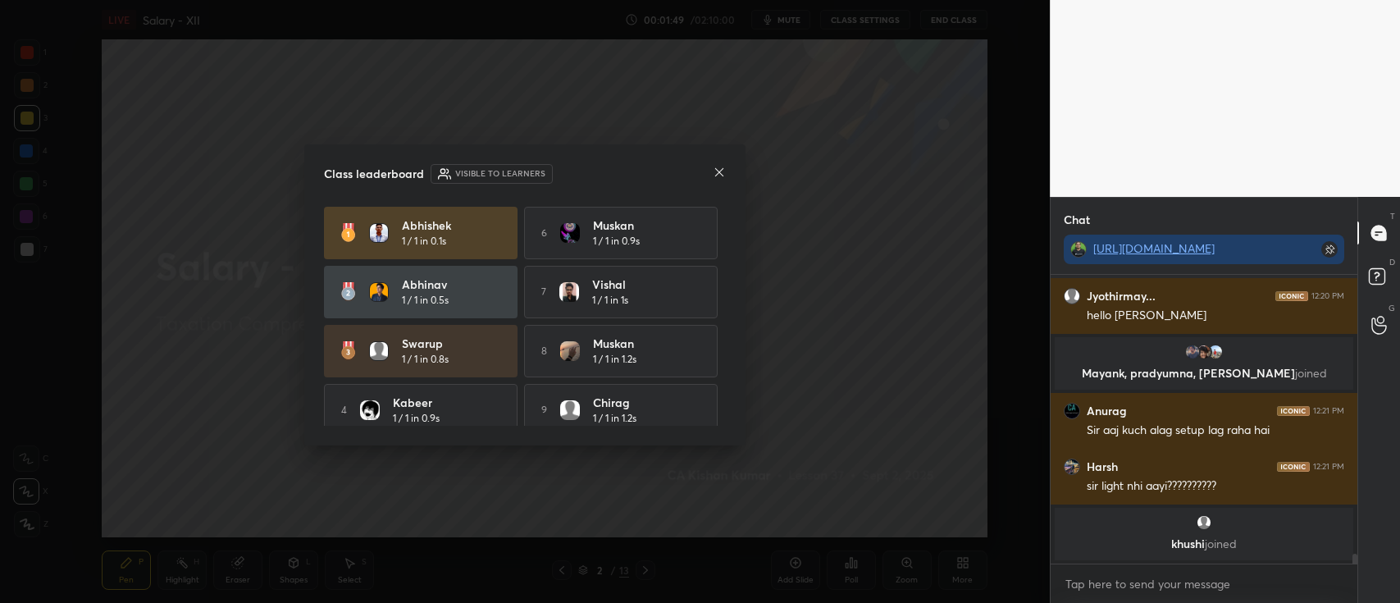
click at [721, 171] on icon at bounding box center [719, 172] width 13 height 13
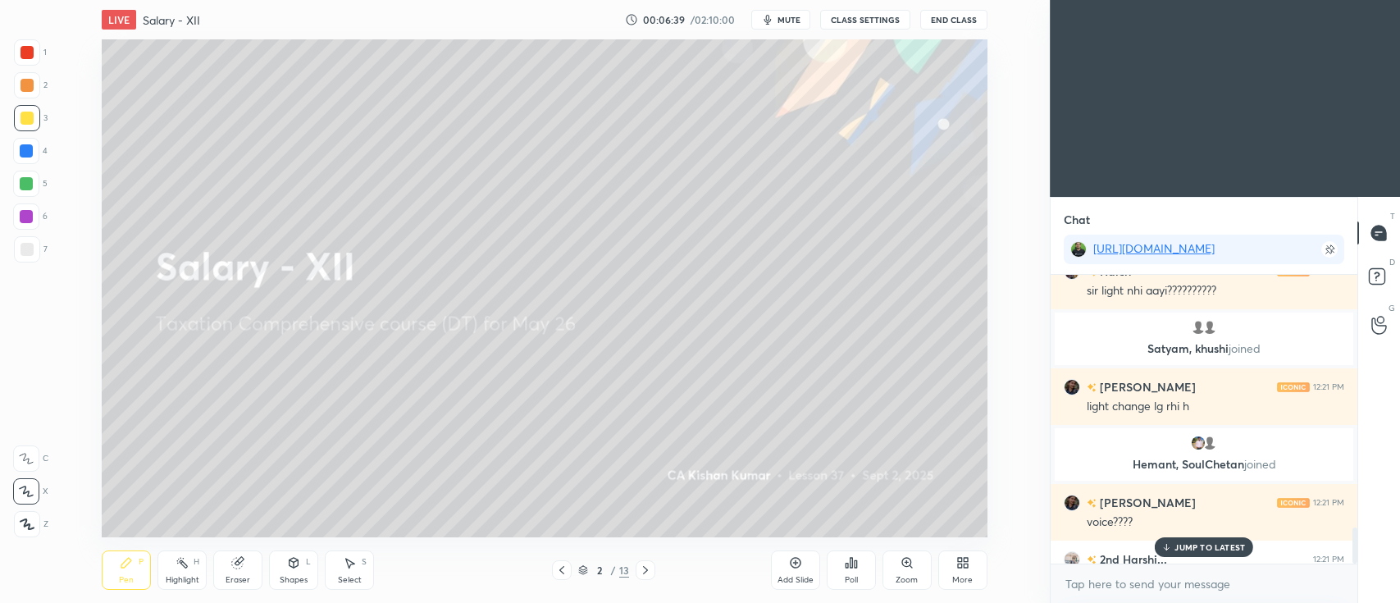
scroll to position [81536, 81050]
click at [787, 565] on div "Add Slide" at bounding box center [795, 569] width 49 height 39
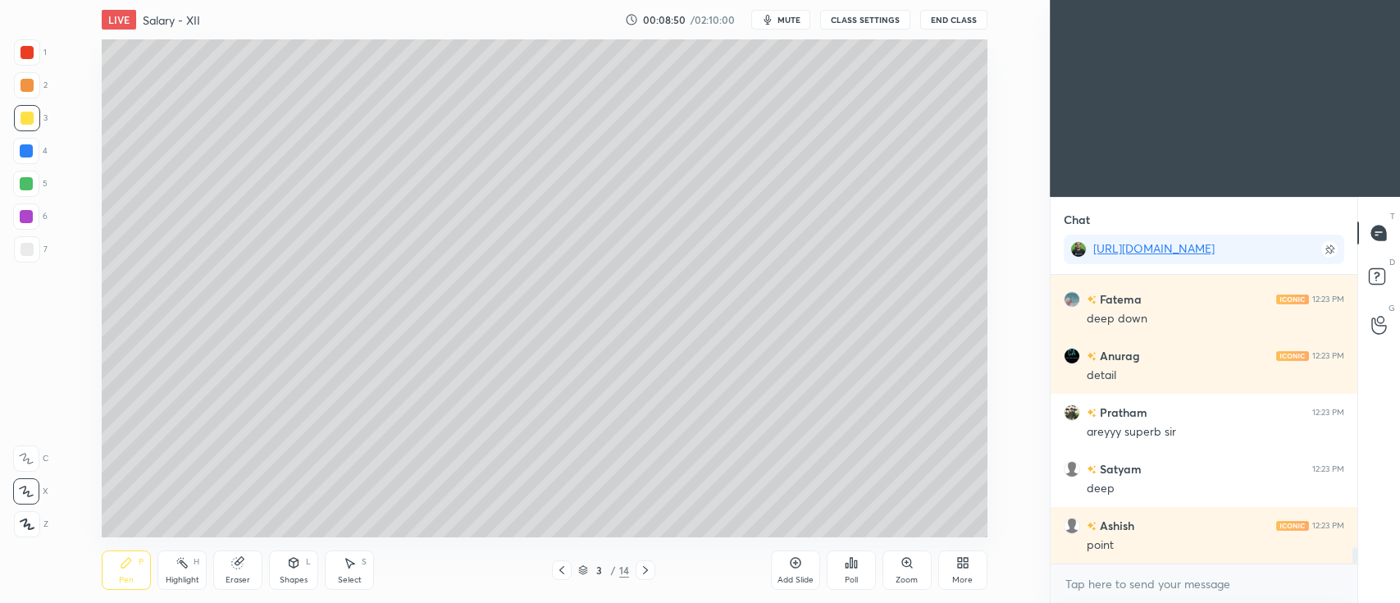
scroll to position [4795, 0]
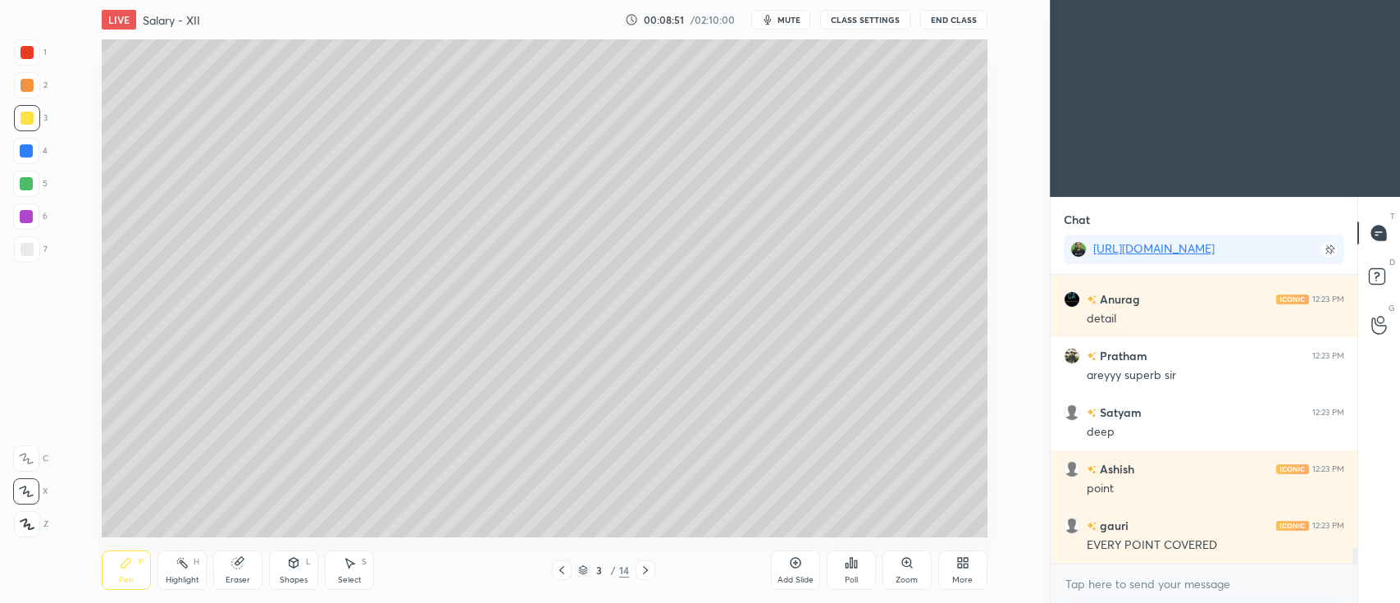
click at [27, 200] on div "5" at bounding box center [30, 187] width 34 height 33
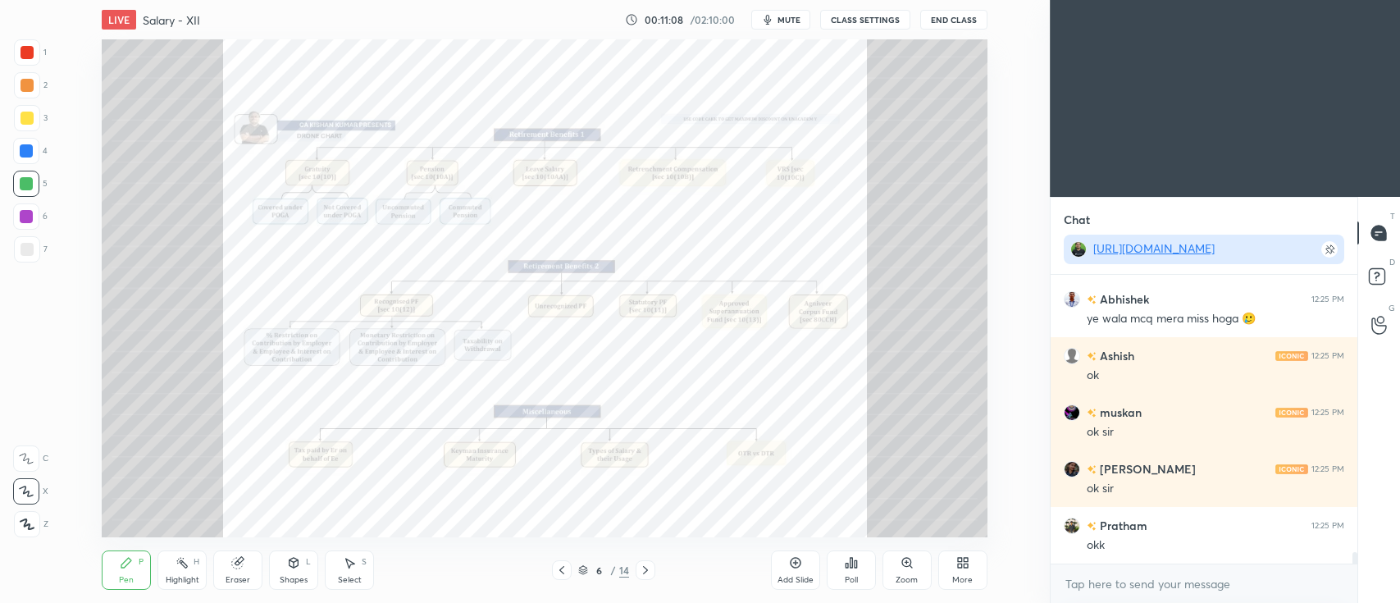
scroll to position [7095, 0]
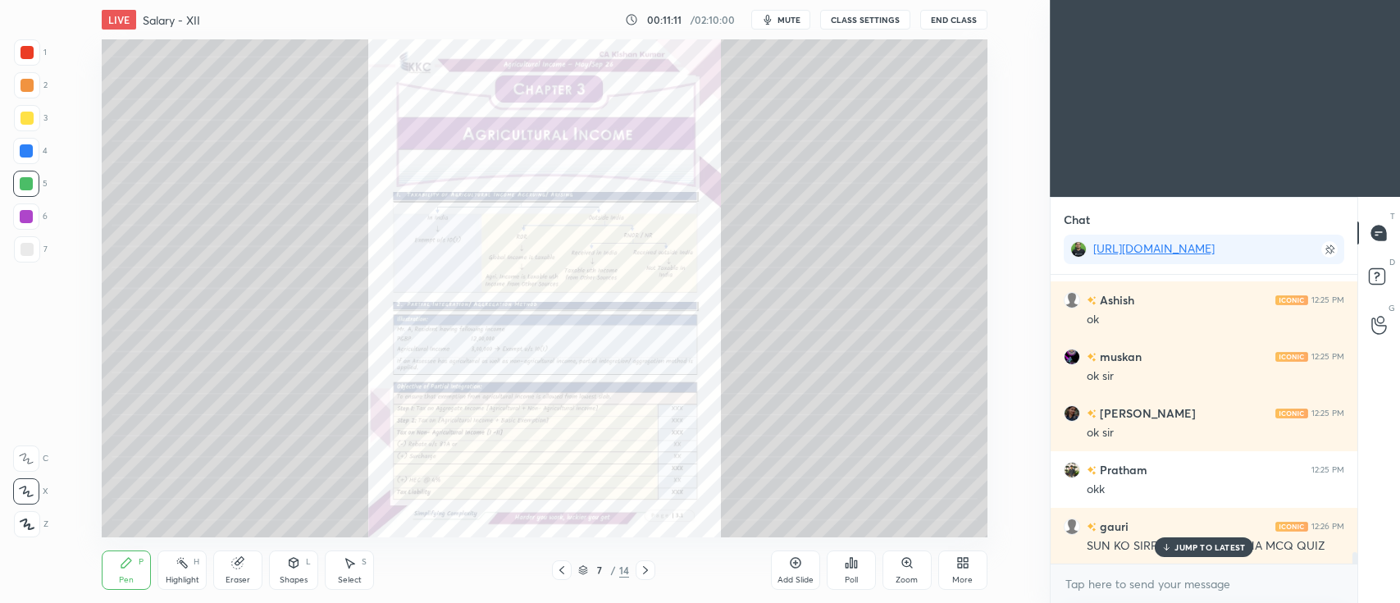
click at [1193, 550] on p "JUMP TO LATEST" at bounding box center [1210, 547] width 71 height 10
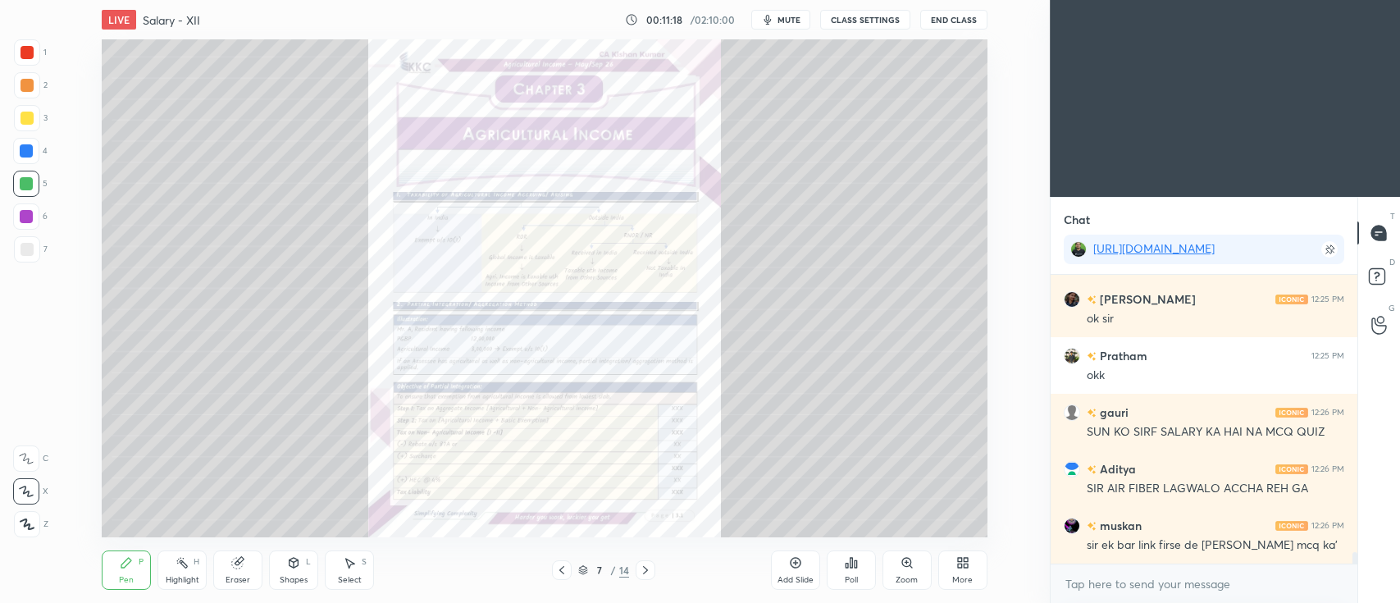
scroll to position [7265, 0]
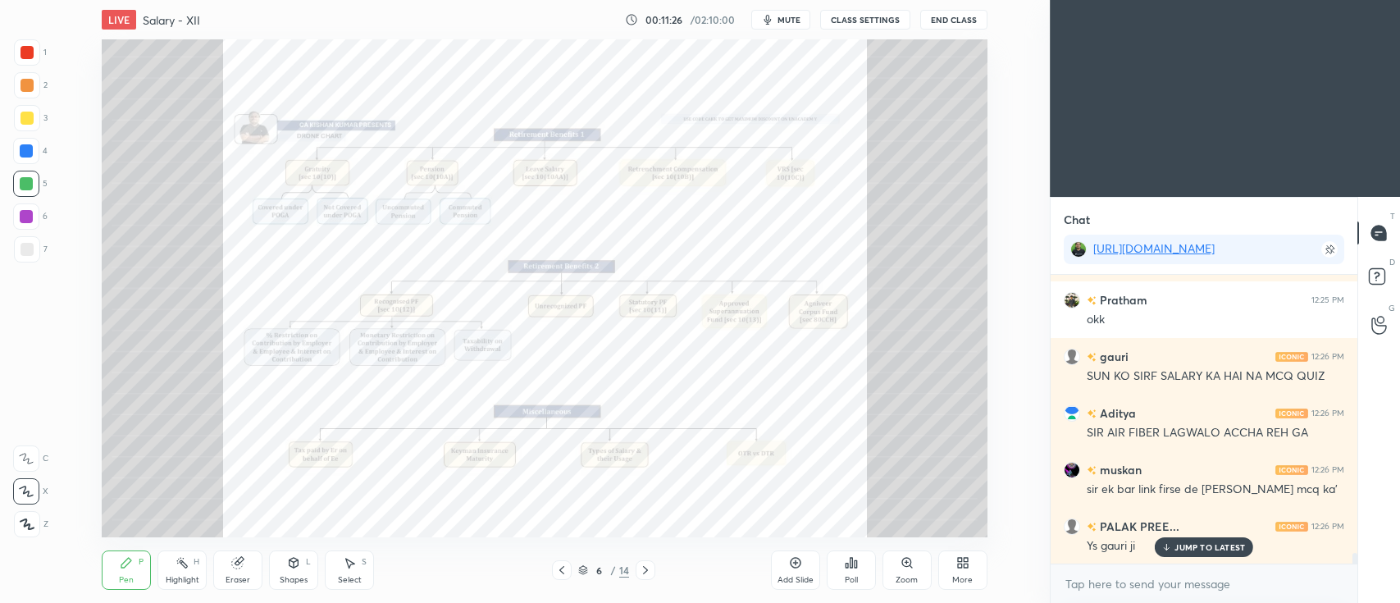
click at [781, 572] on div "Add Slide" at bounding box center [795, 569] width 49 height 39
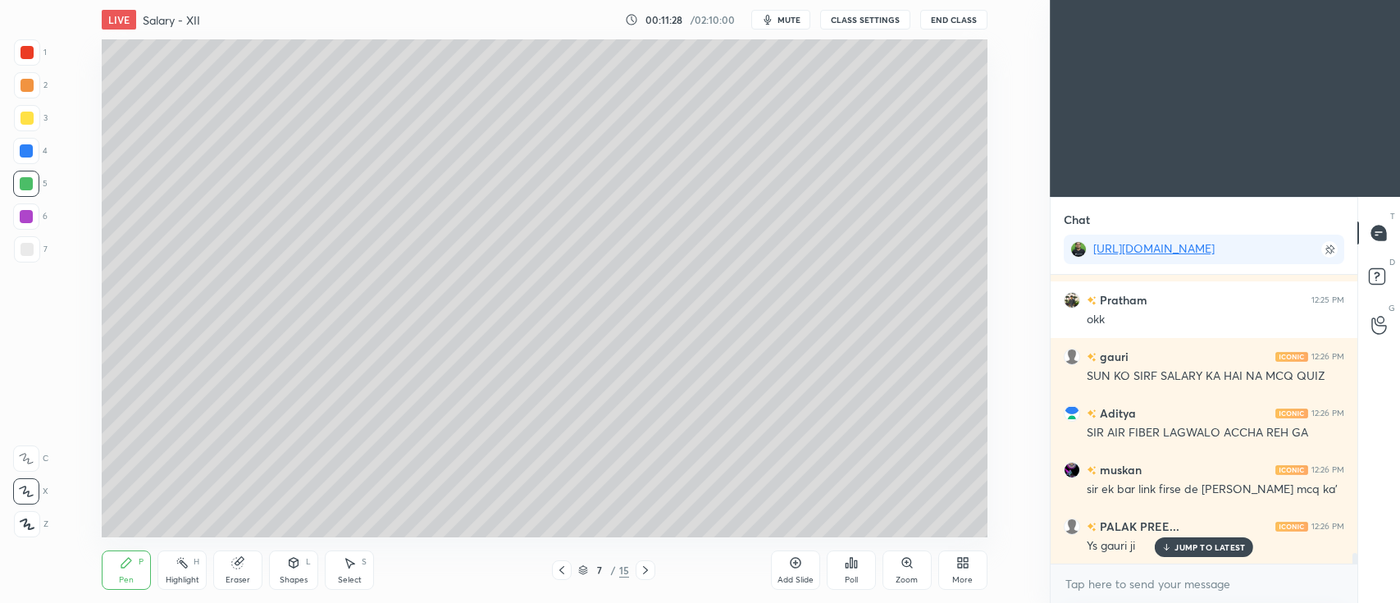
click at [37, 117] on div at bounding box center [27, 118] width 26 height 26
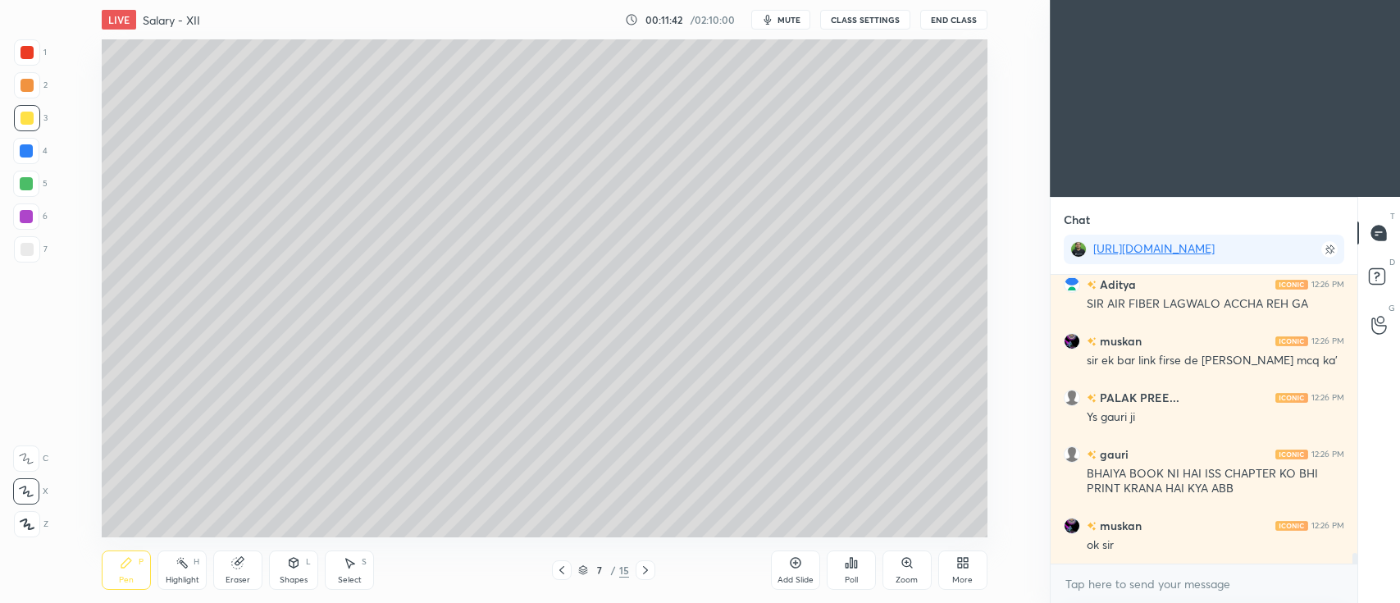
scroll to position [7450, 0]
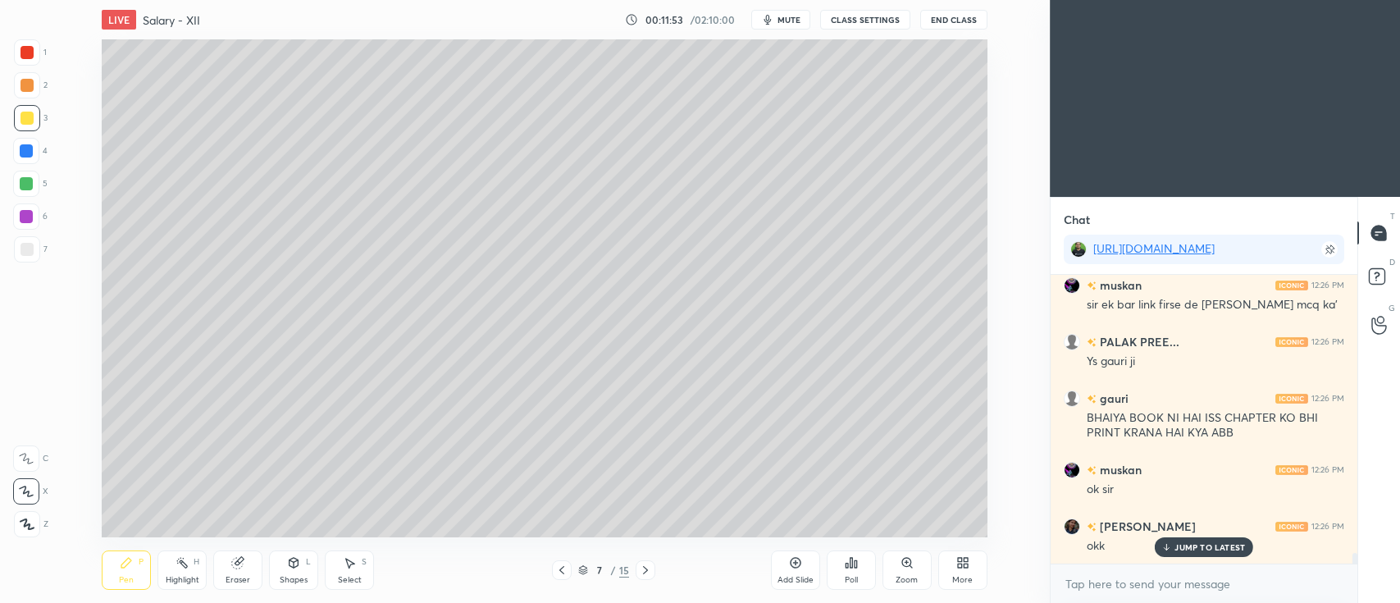
click at [36, 161] on div at bounding box center [26, 151] width 26 height 26
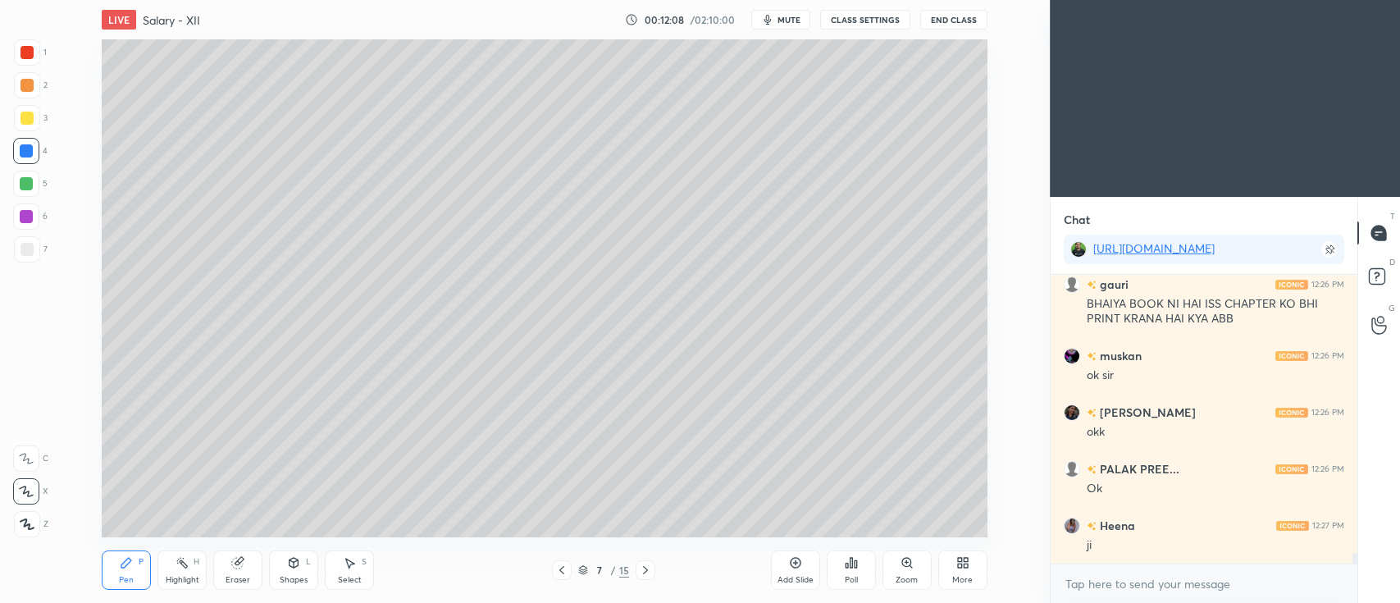
scroll to position [7619, 0]
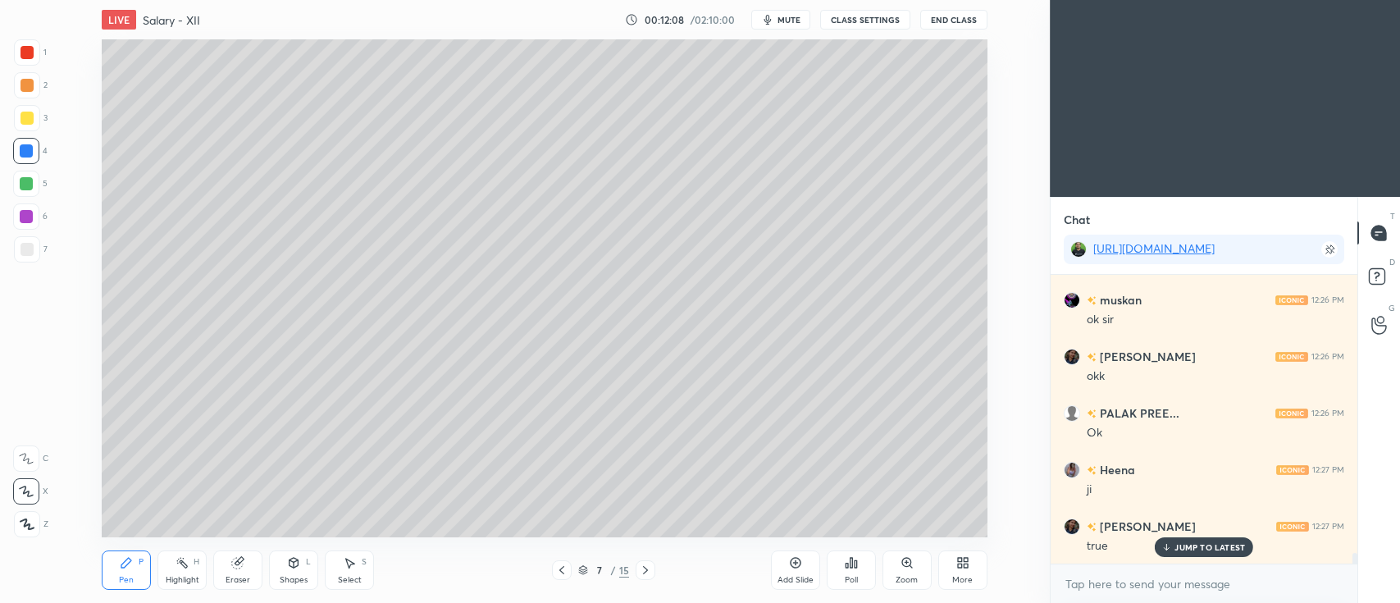
click at [30, 121] on div at bounding box center [27, 118] width 13 height 13
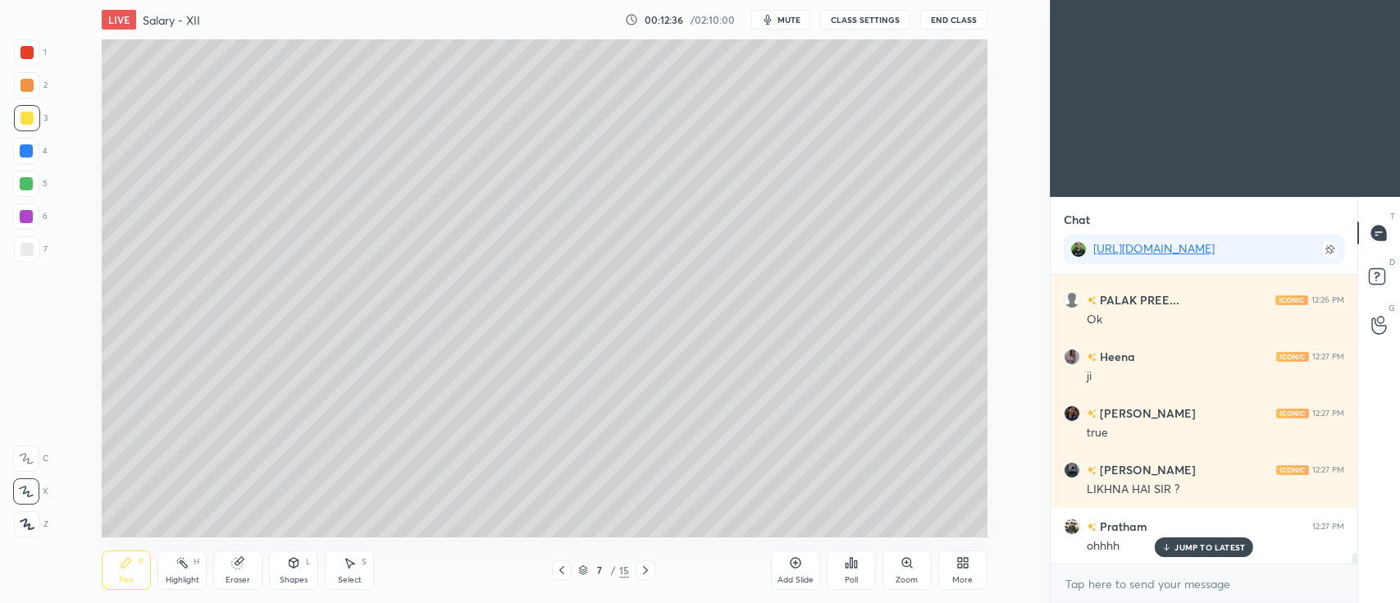
scroll to position [7772, 0]
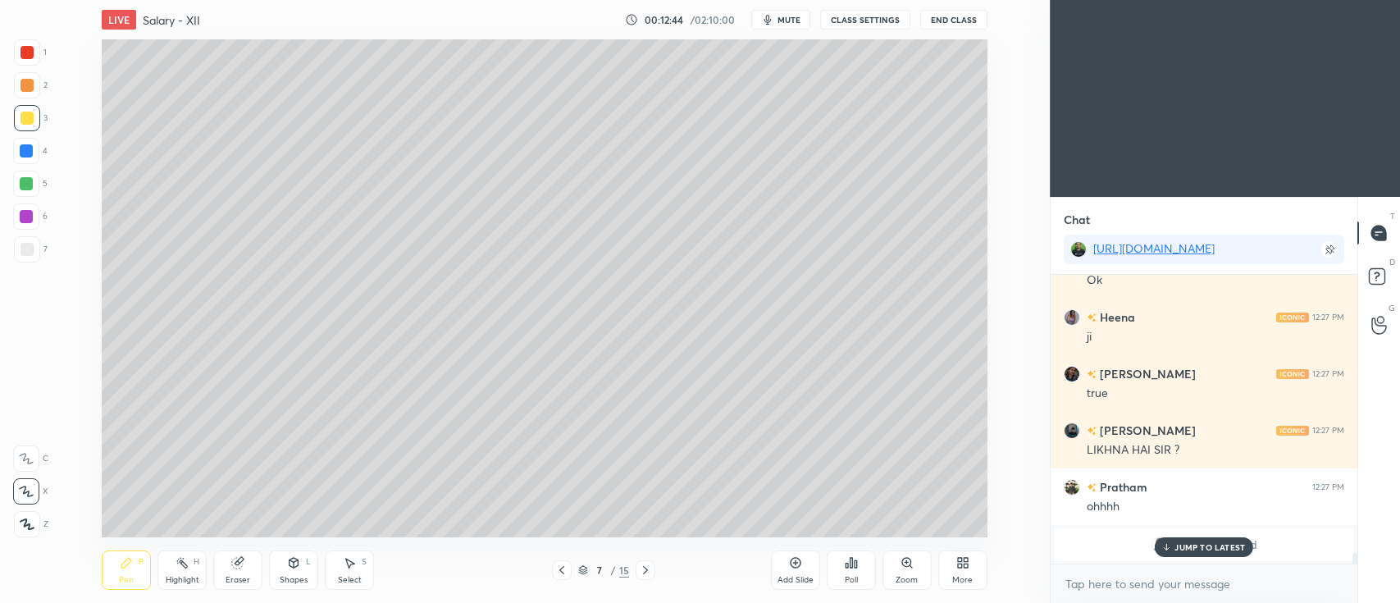
click at [19, 157] on div at bounding box center [26, 151] width 26 height 26
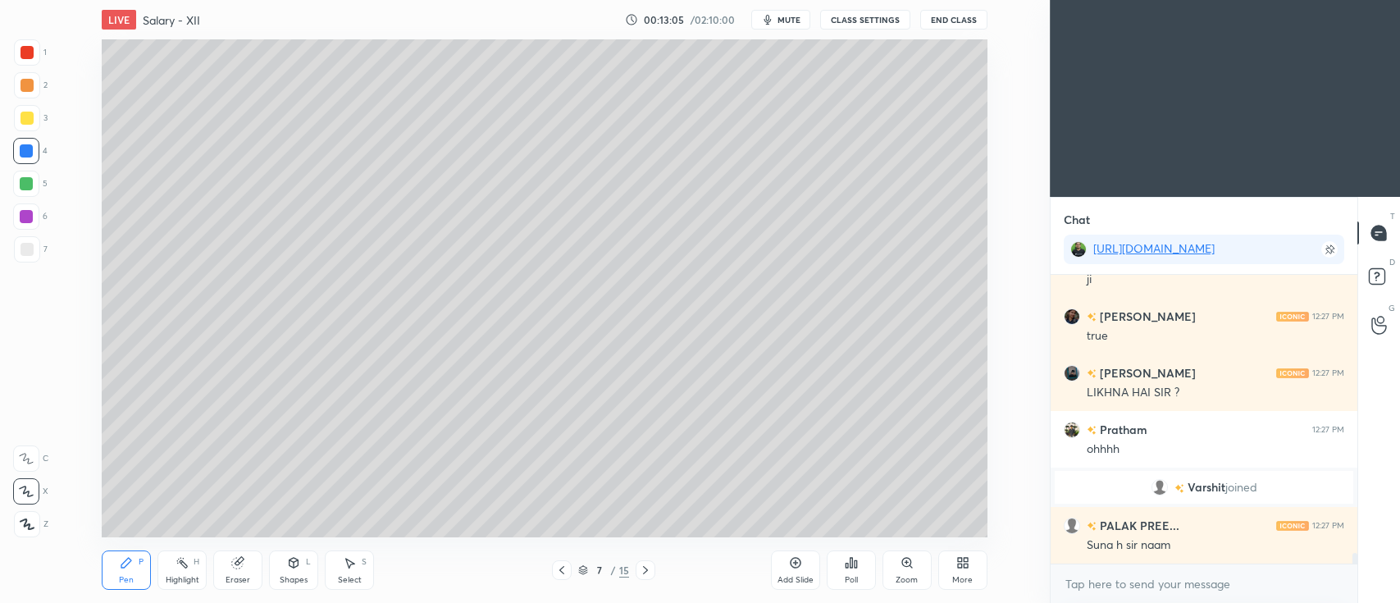
click at [24, 186] on div at bounding box center [26, 183] width 13 height 13
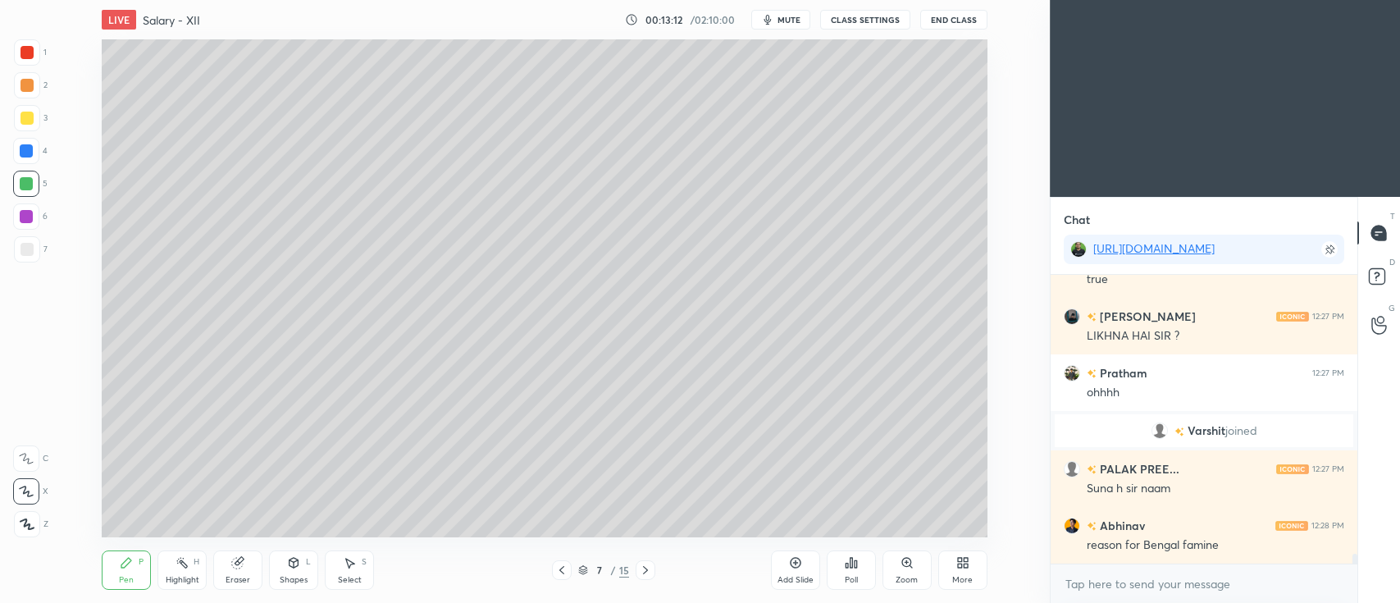
click at [34, 248] on div at bounding box center [27, 249] width 26 height 26
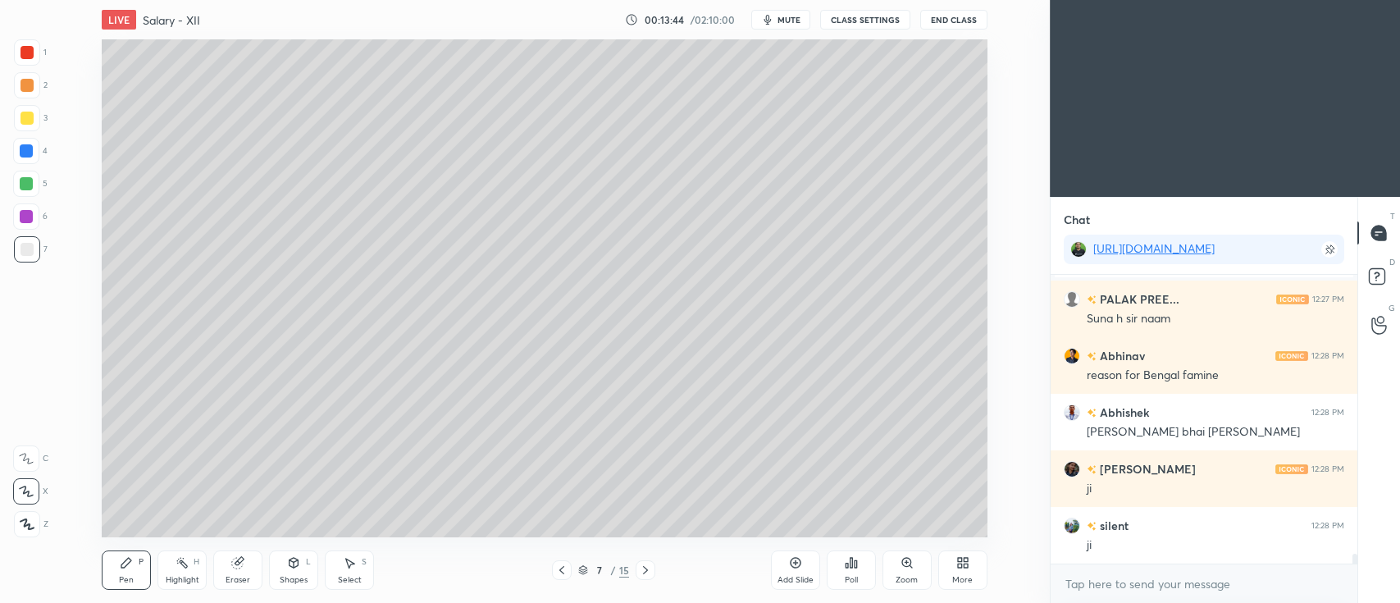
scroll to position [8112, 0]
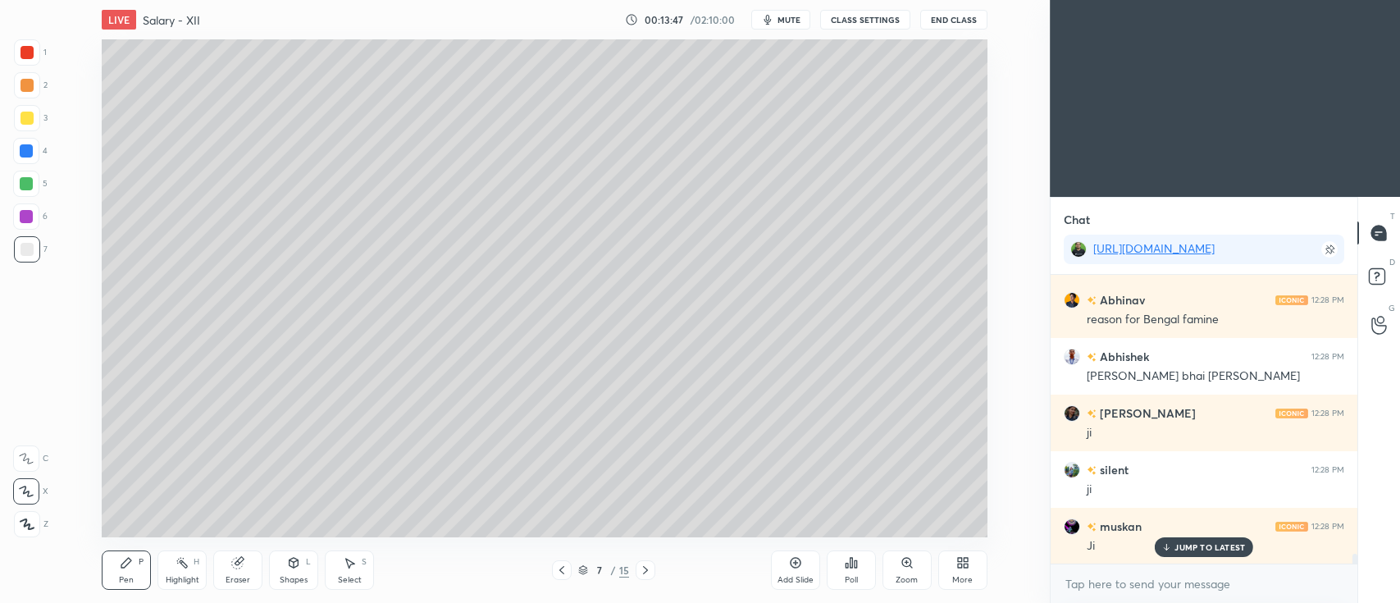
click at [39, 188] on div "5" at bounding box center [30, 184] width 34 height 26
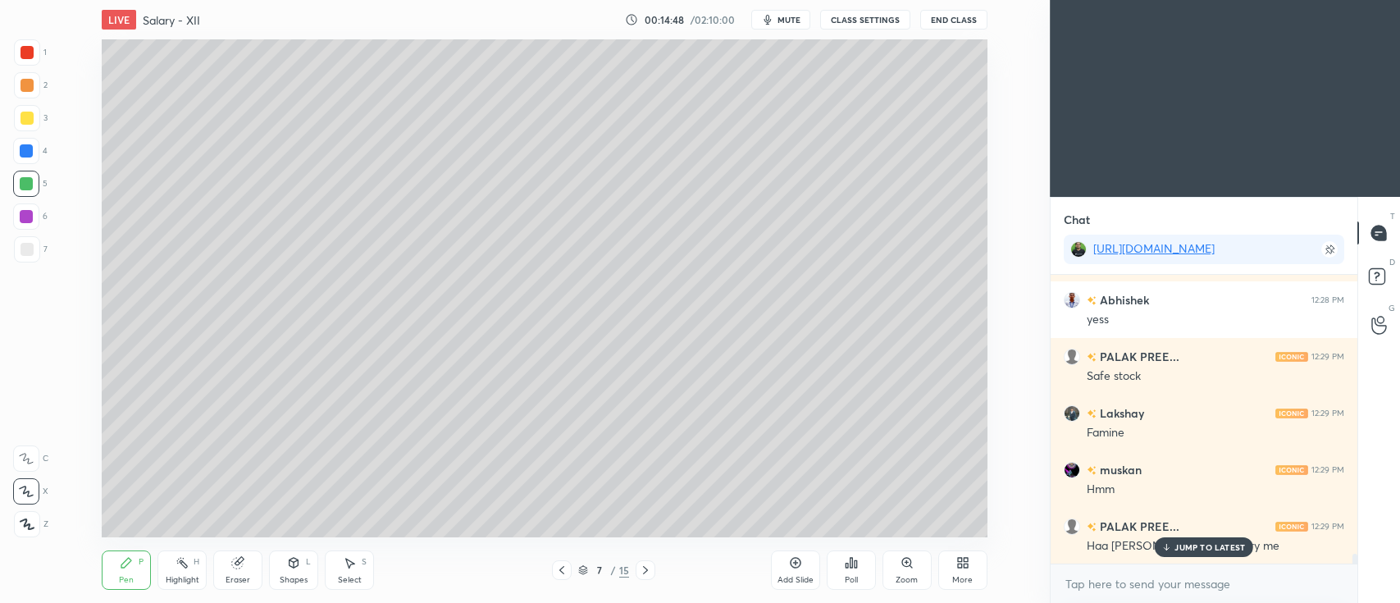
scroll to position [8466, 0]
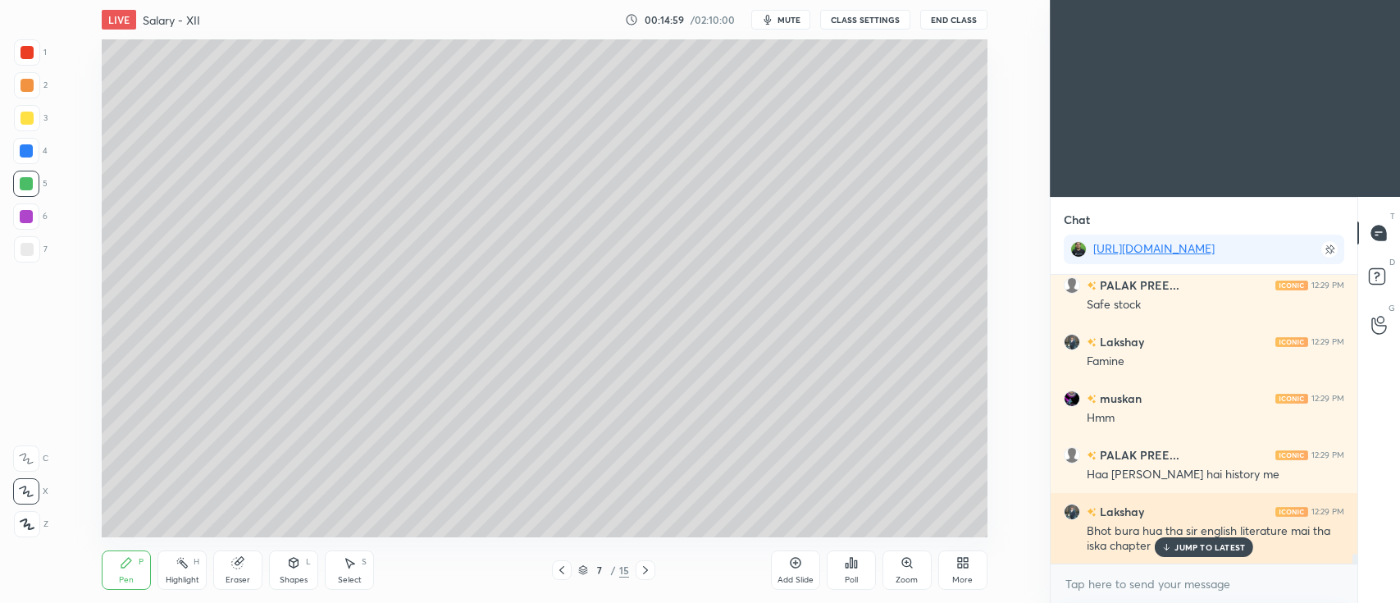
click at [1184, 554] on div "JUMP TO LATEST" at bounding box center [1204, 547] width 98 height 20
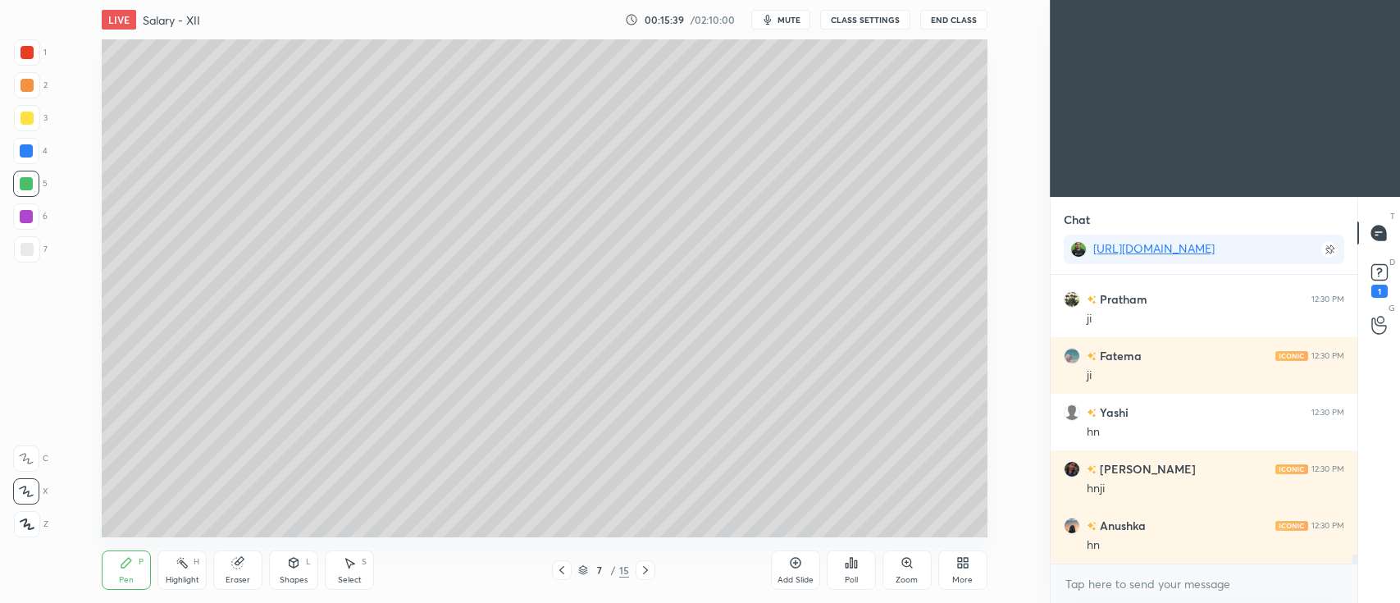
scroll to position [9316, 0]
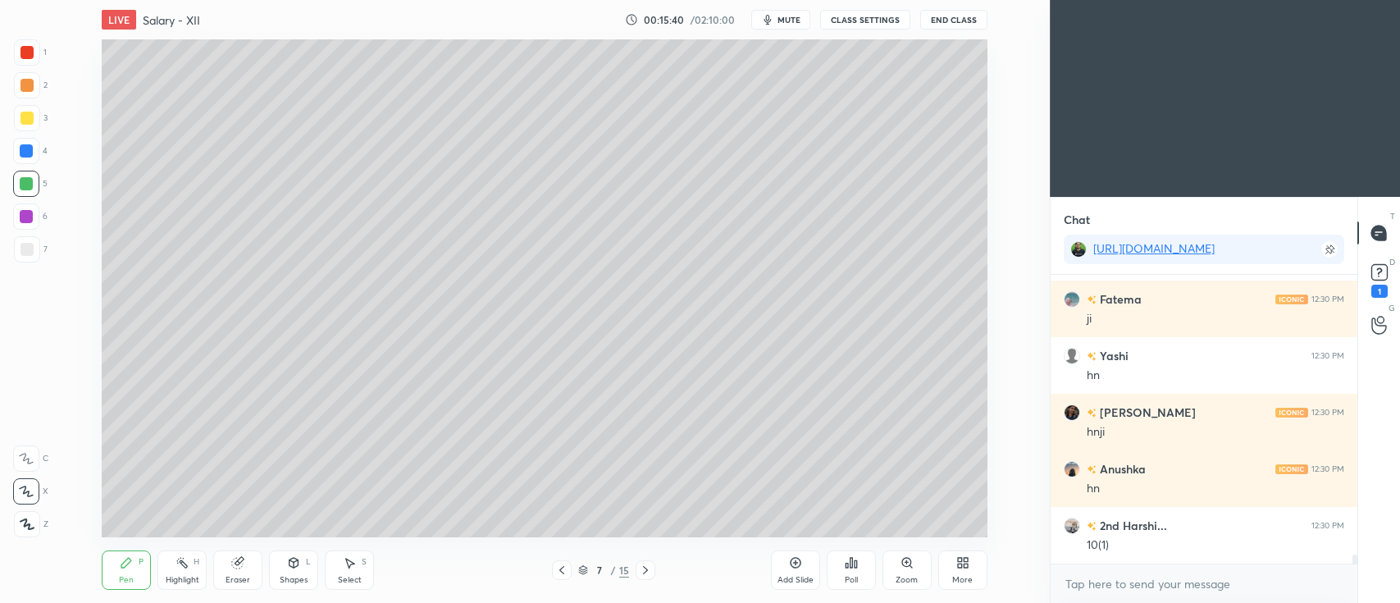
click at [31, 258] on div at bounding box center [27, 249] width 26 height 26
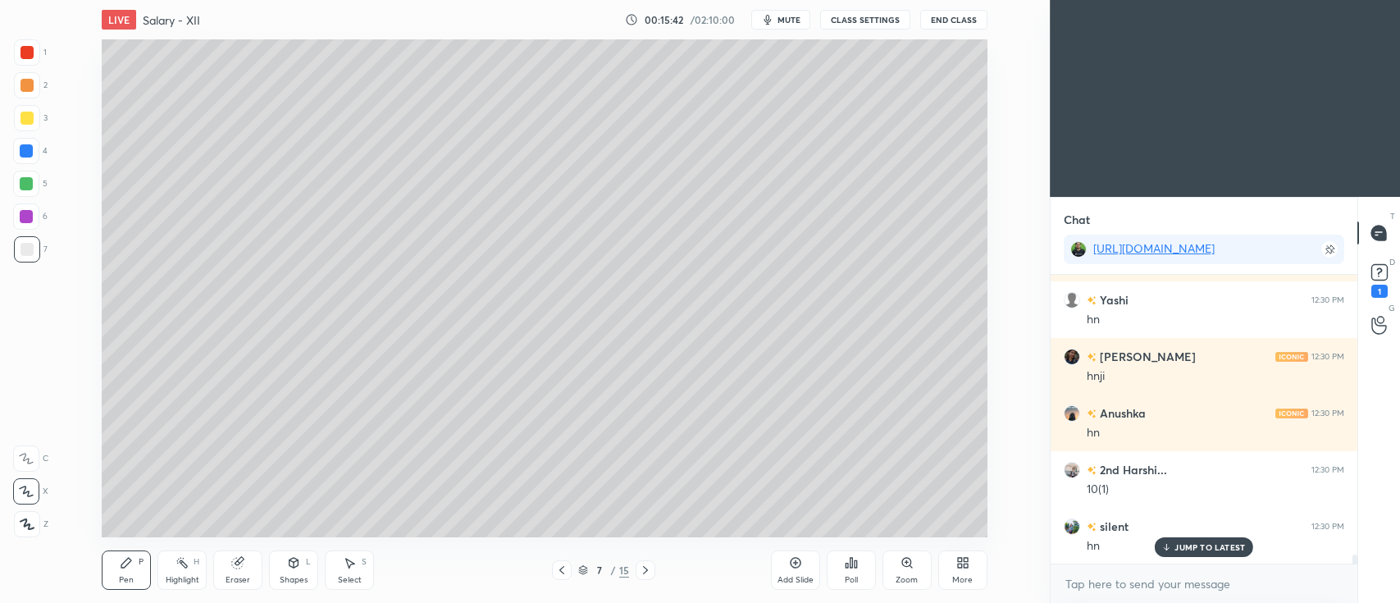
scroll to position [9429, 0]
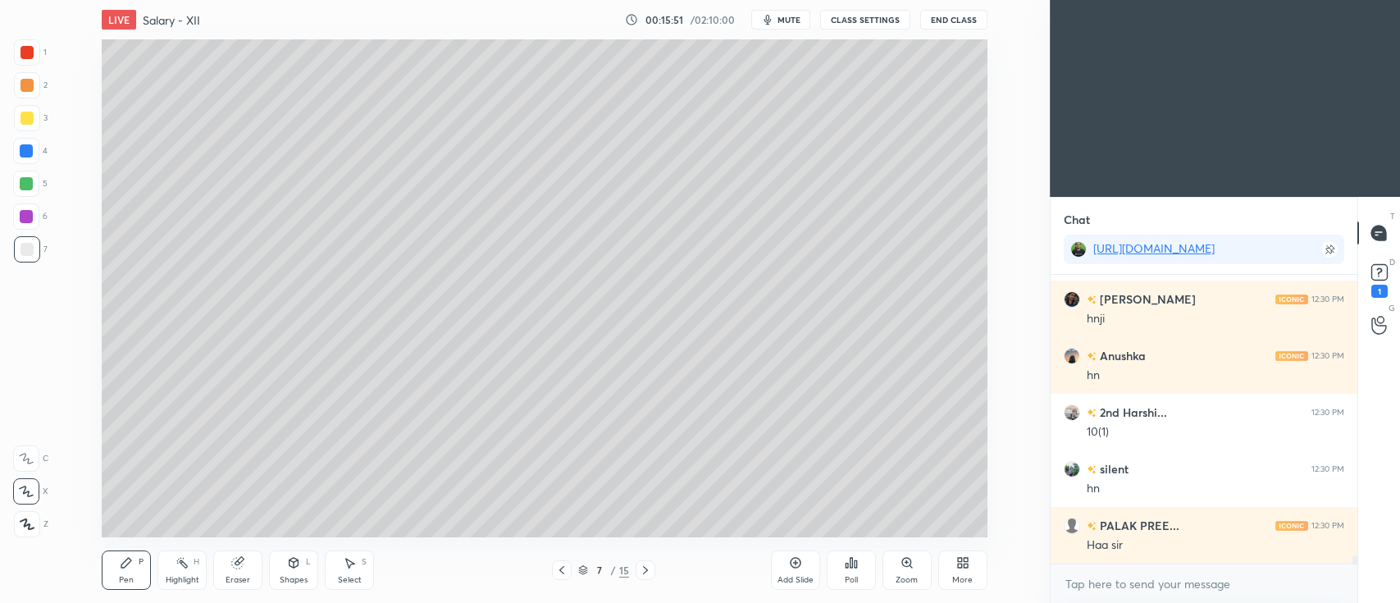
click at [784, 564] on div "Add Slide" at bounding box center [795, 569] width 49 height 39
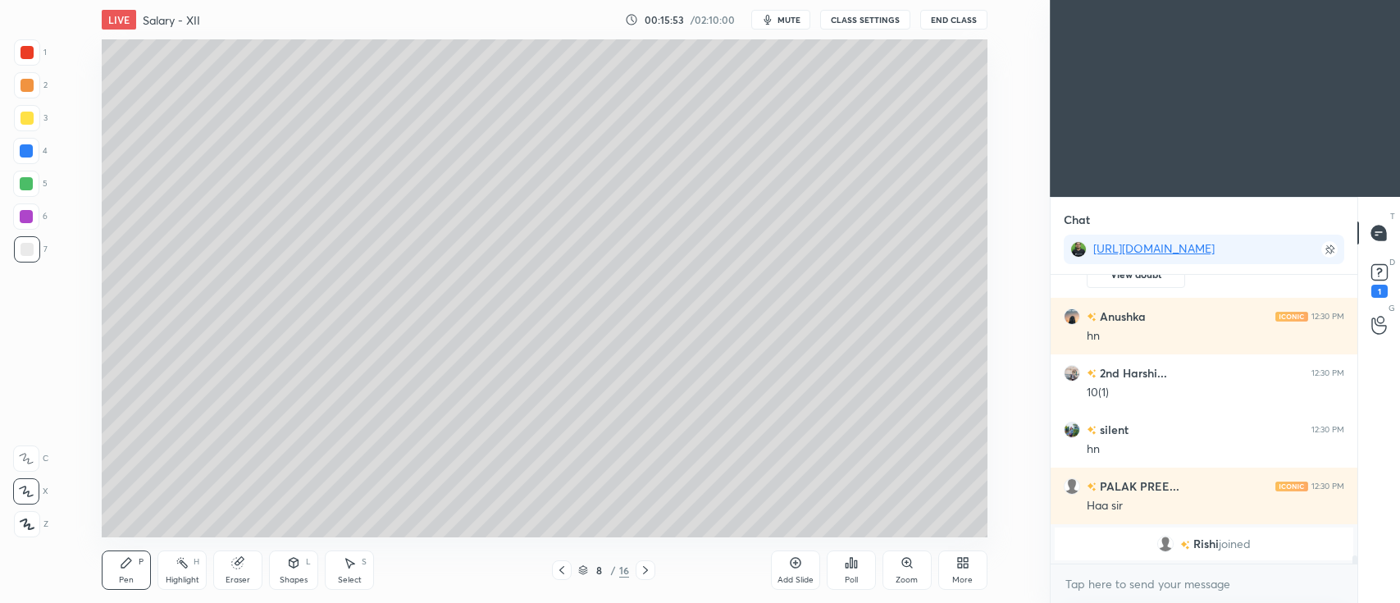
click at [291, 565] on icon at bounding box center [294, 563] width 9 height 10
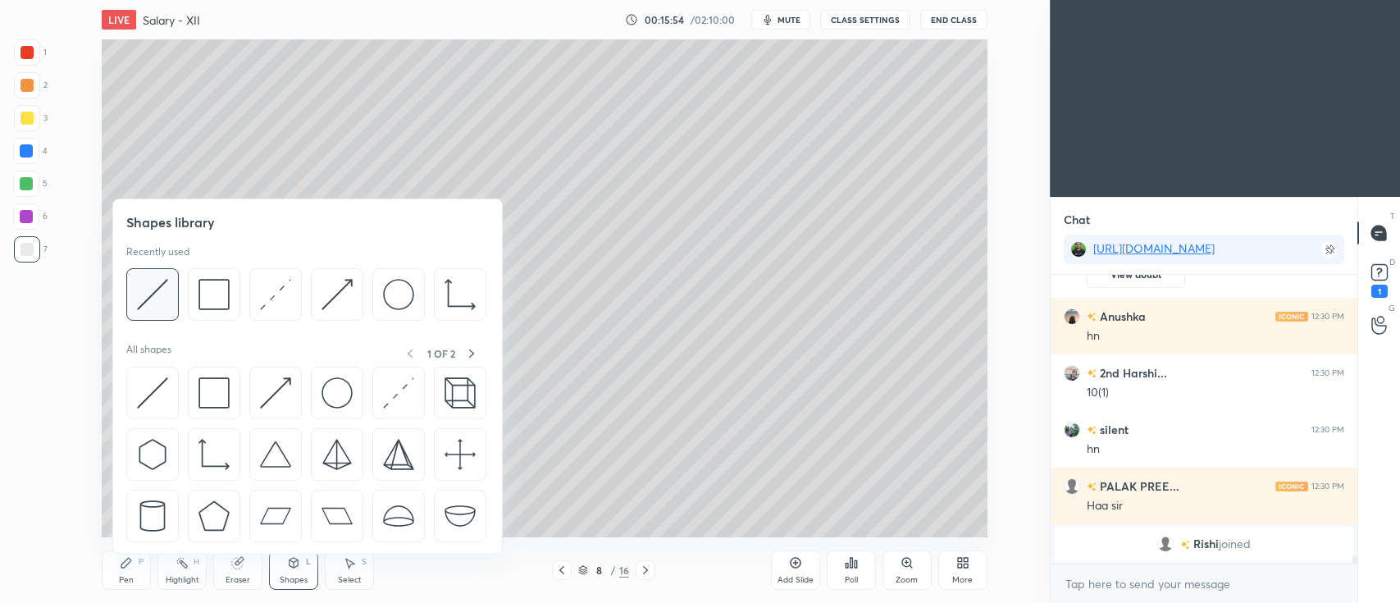
click at [135, 299] on div at bounding box center [152, 294] width 53 height 53
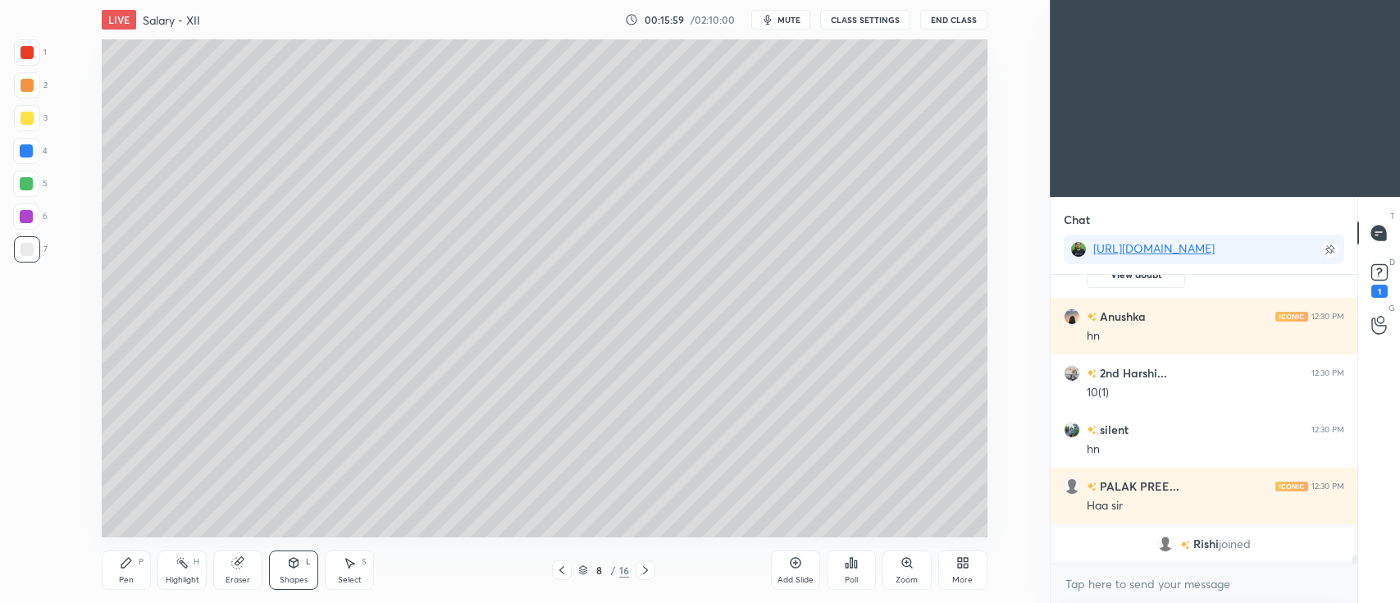
click at [126, 557] on icon at bounding box center [126, 562] width 13 height 13
click at [28, 122] on div at bounding box center [27, 118] width 13 height 13
click at [31, 189] on div at bounding box center [26, 183] width 13 height 13
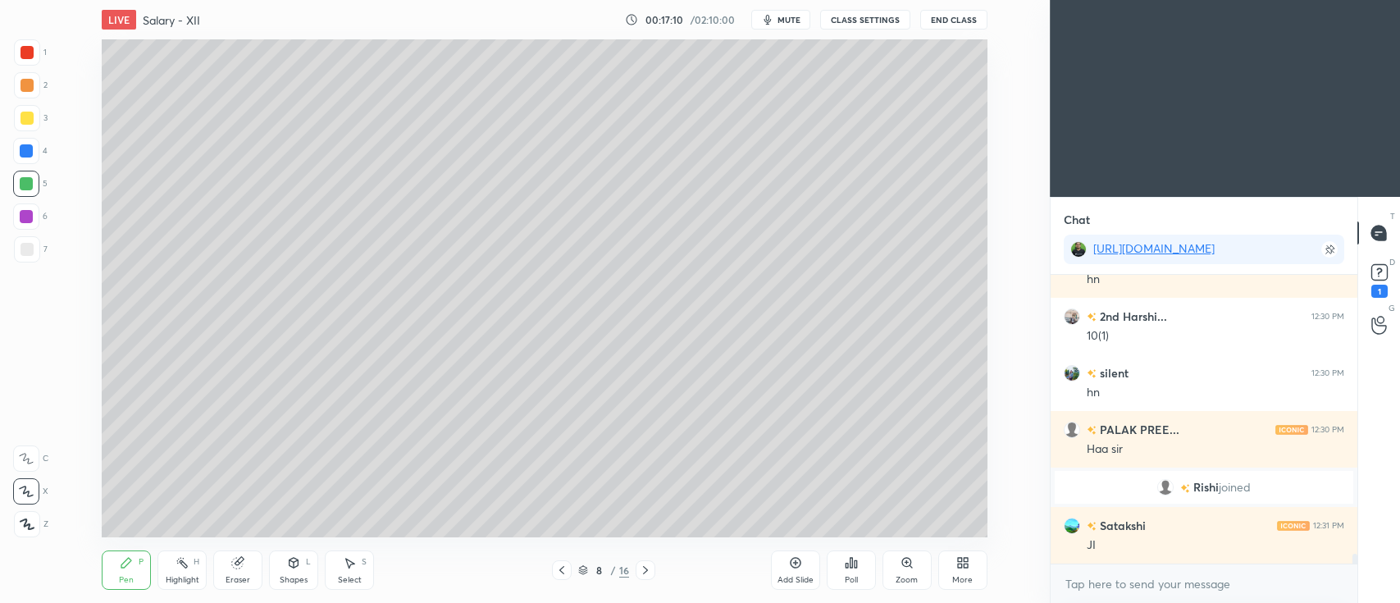
click at [27, 84] on div at bounding box center [27, 85] width 13 height 13
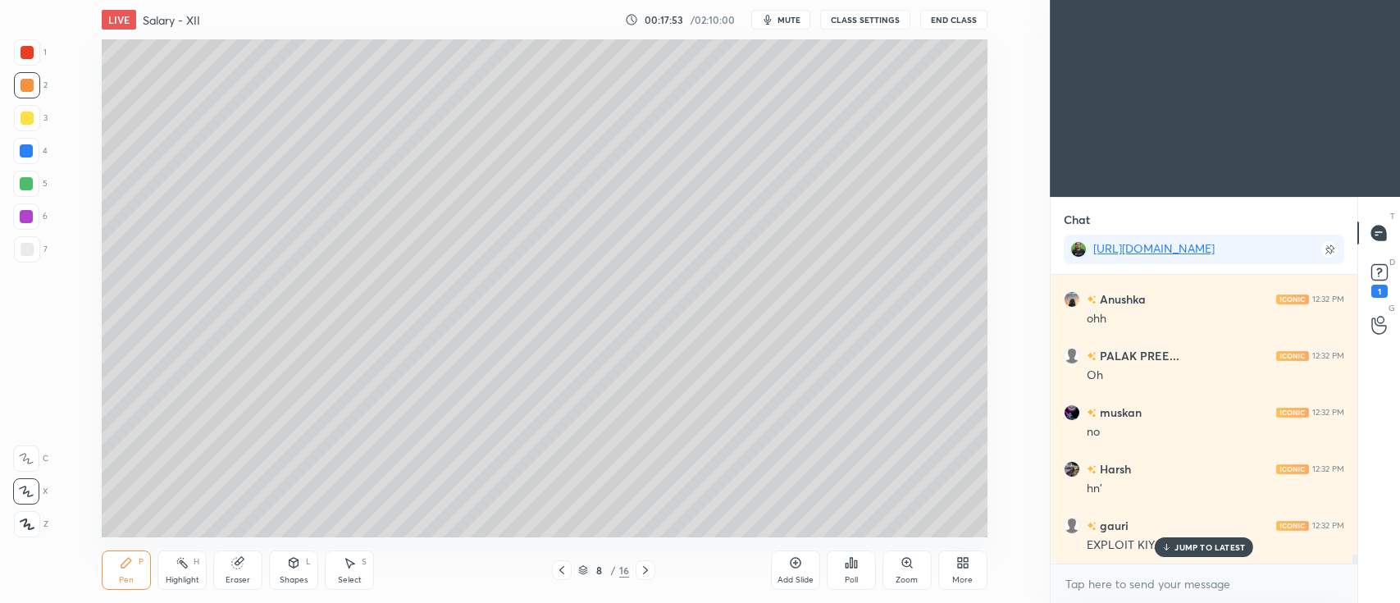
scroll to position [9214, 0]
click at [32, 65] on div at bounding box center [27, 52] width 26 height 26
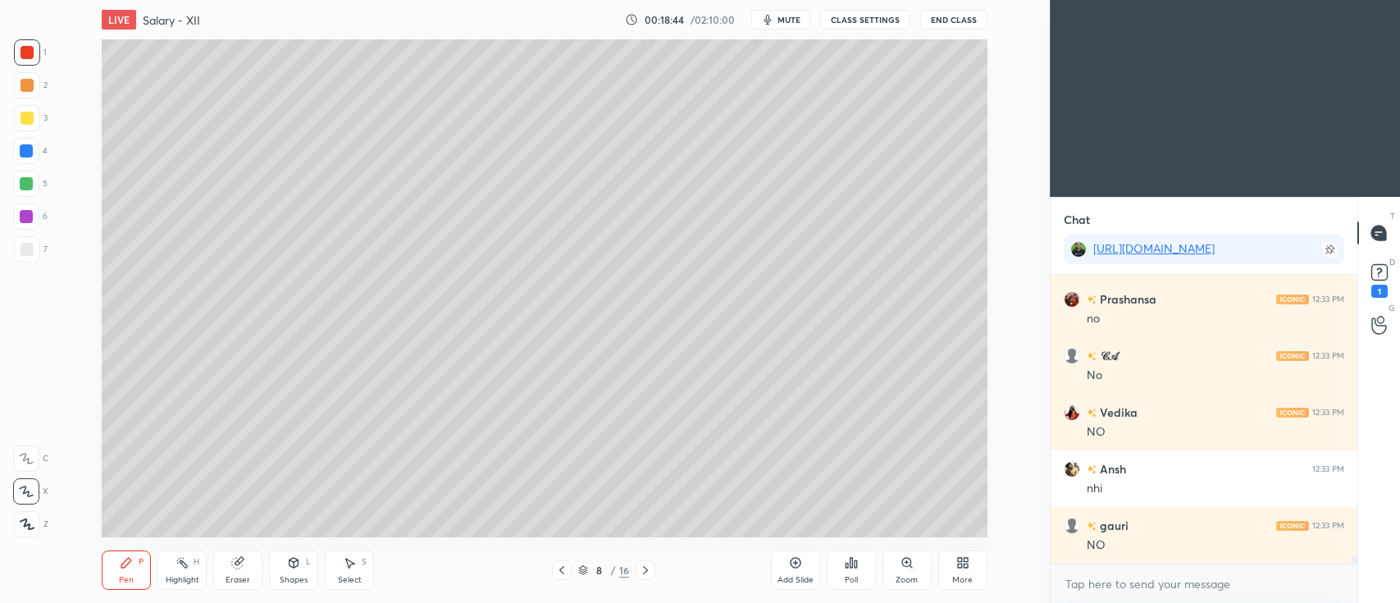
scroll to position [10009, 0]
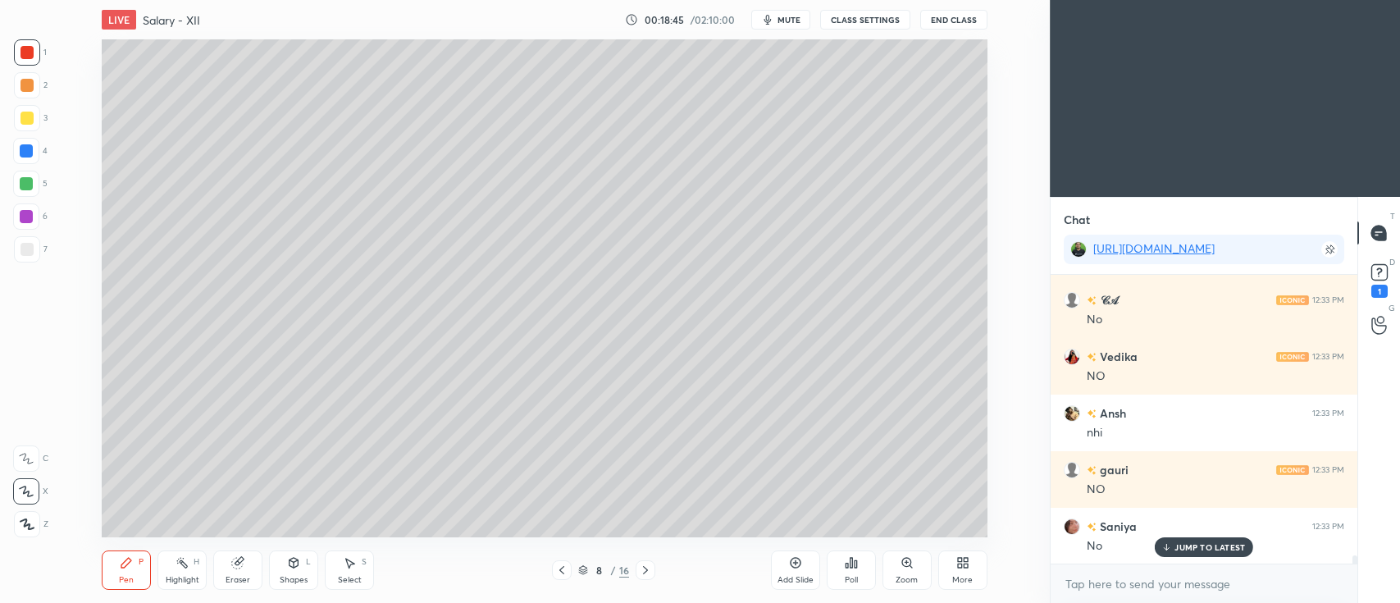
click at [37, 126] on div at bounding box center [27, 118] width 26 height 26
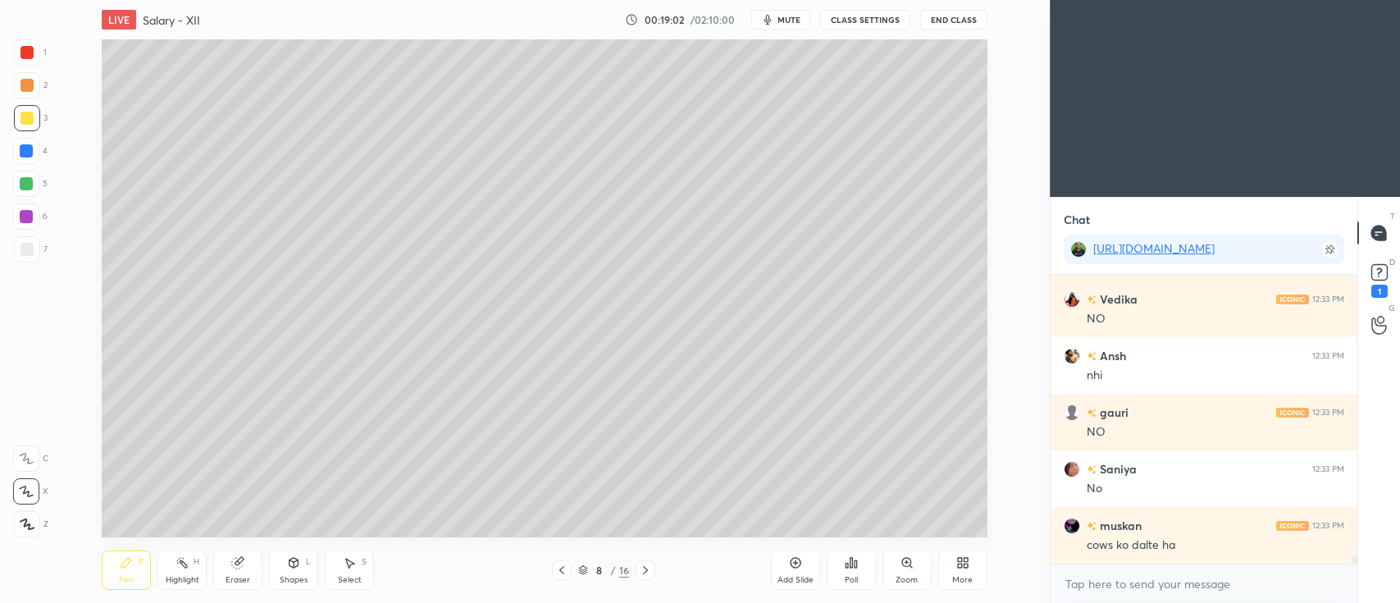
click at [36, 162] on div at bounding box center [26, 151] width 26 height 26
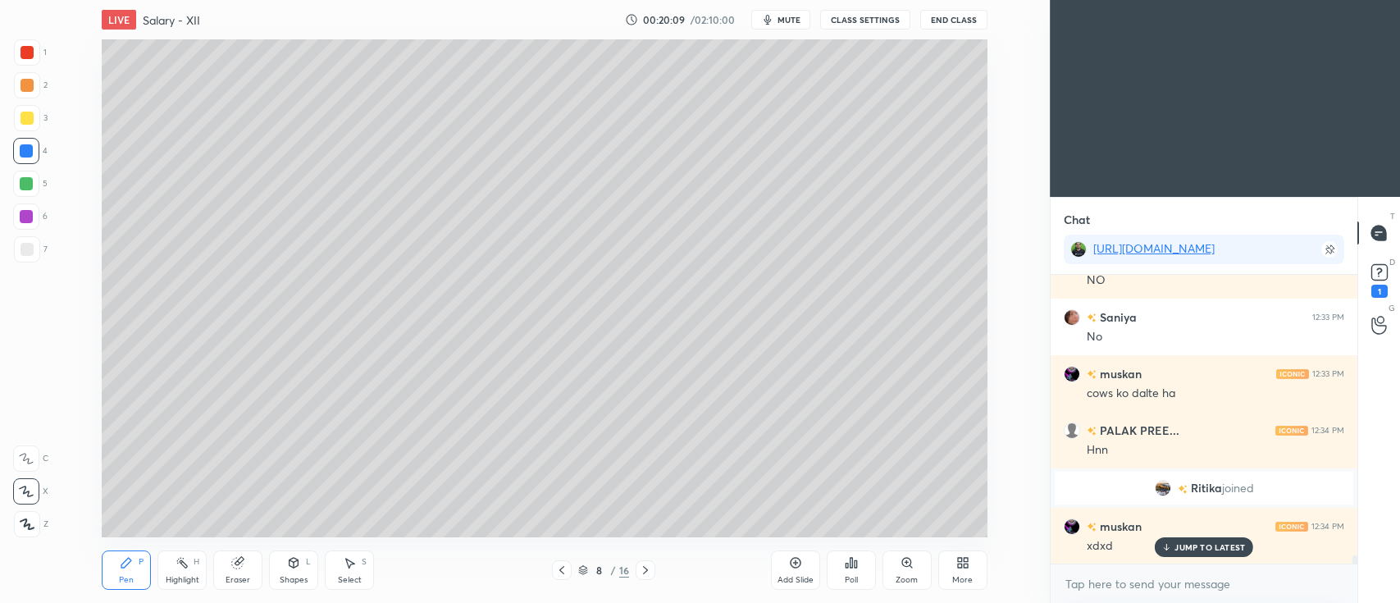
scroll to position [10014, 0]
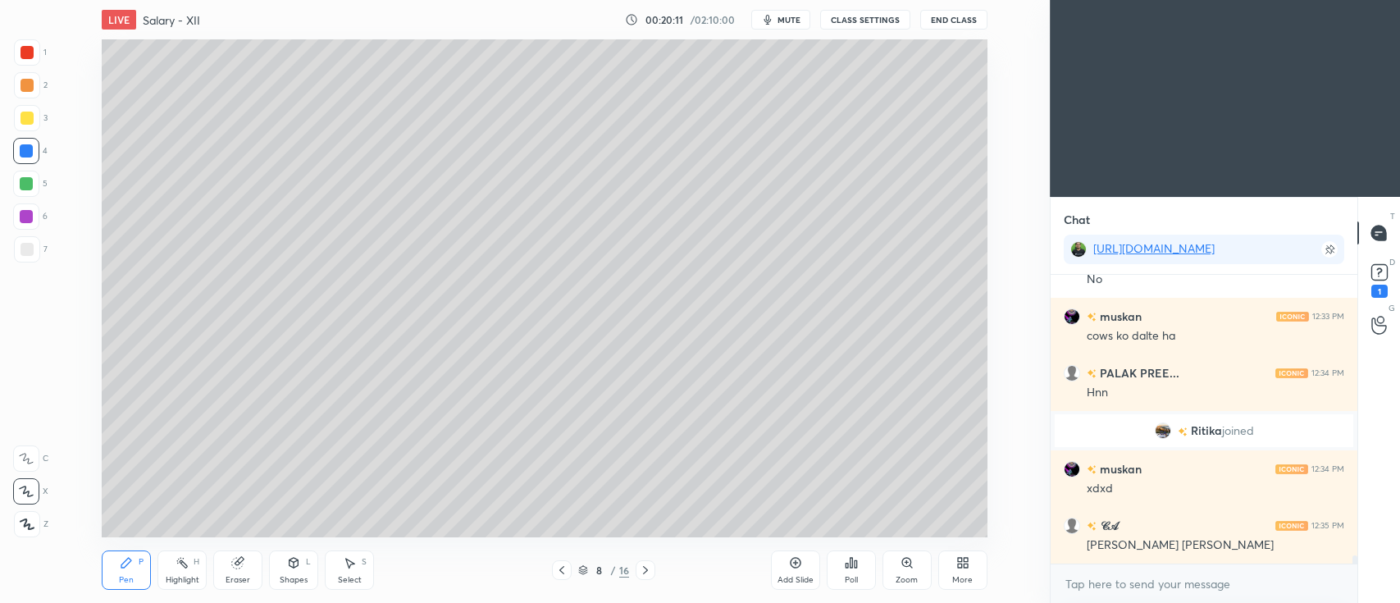
click at [798, 568] on icon at bounding box center [795, 562] width 13 height 13
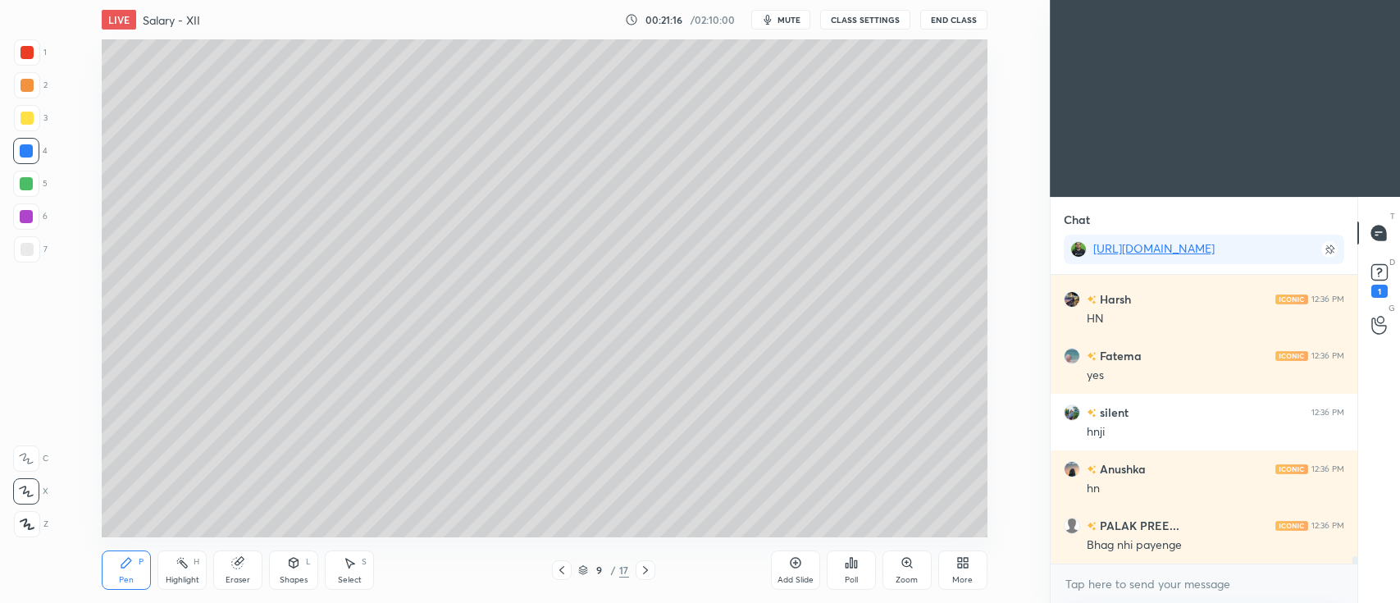
scroll to position [10897, 0]
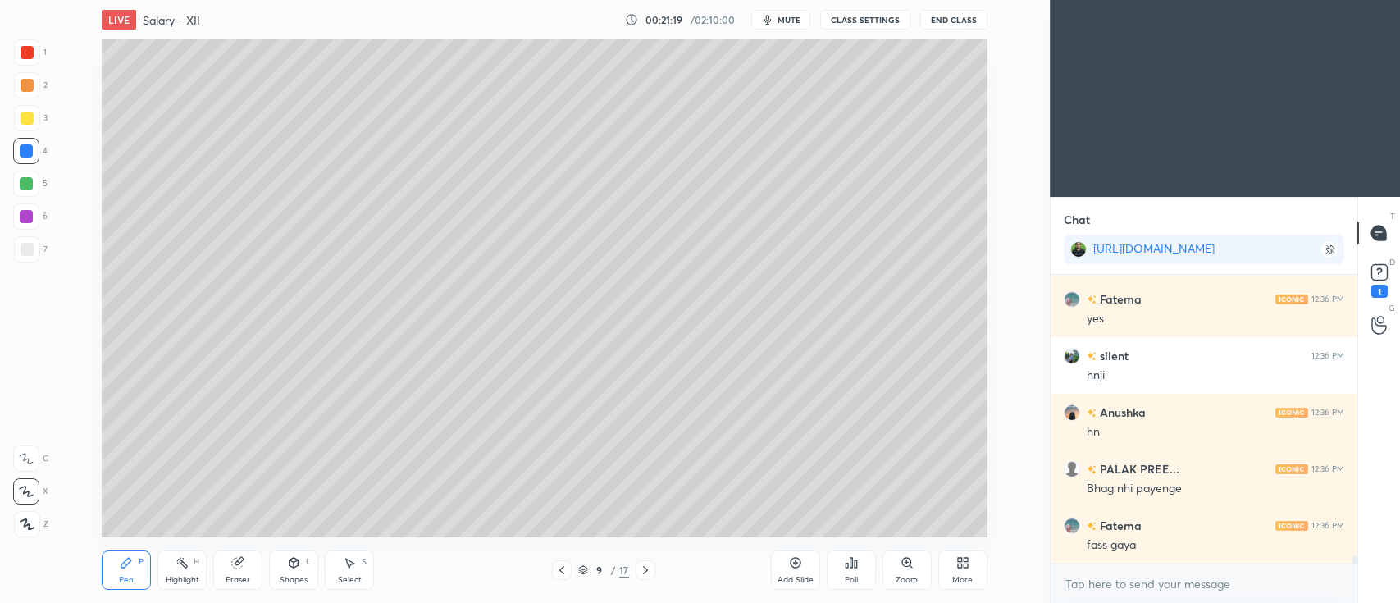
click at [23, 86] on div at bounding box center [27, 85] width 13 height 13
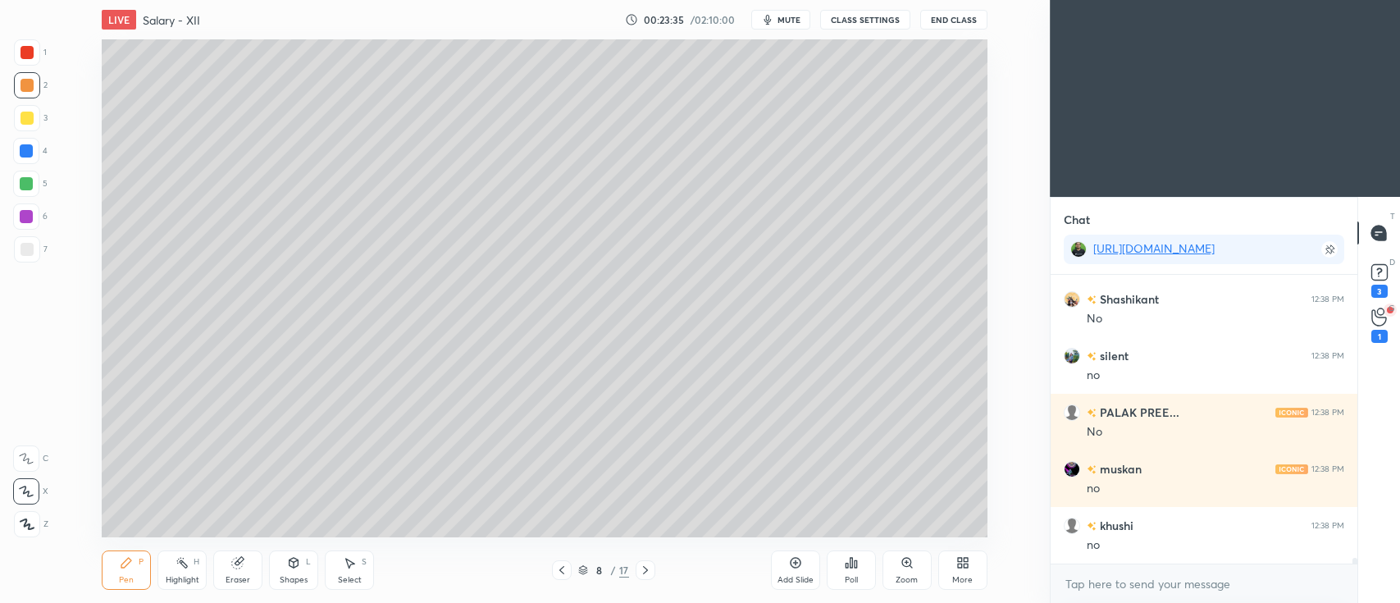
scroll to position [13399, 0]
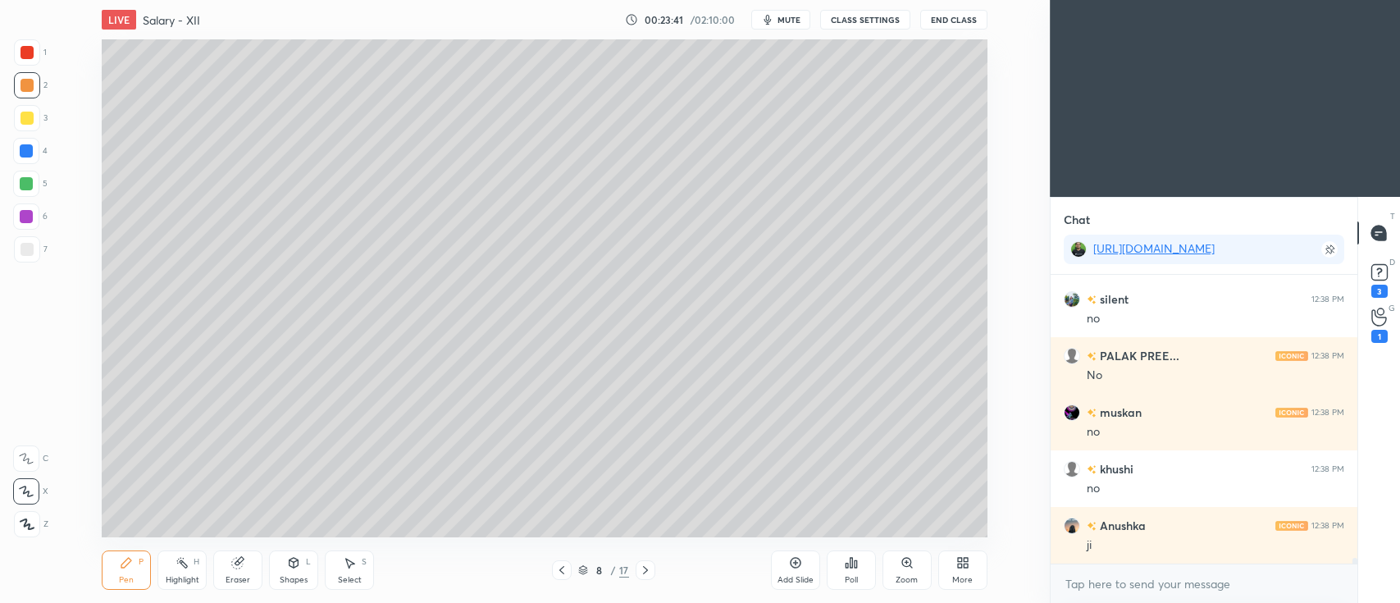
click at [32, 153] on div at bounding box center [26, 150] width 13 height 13
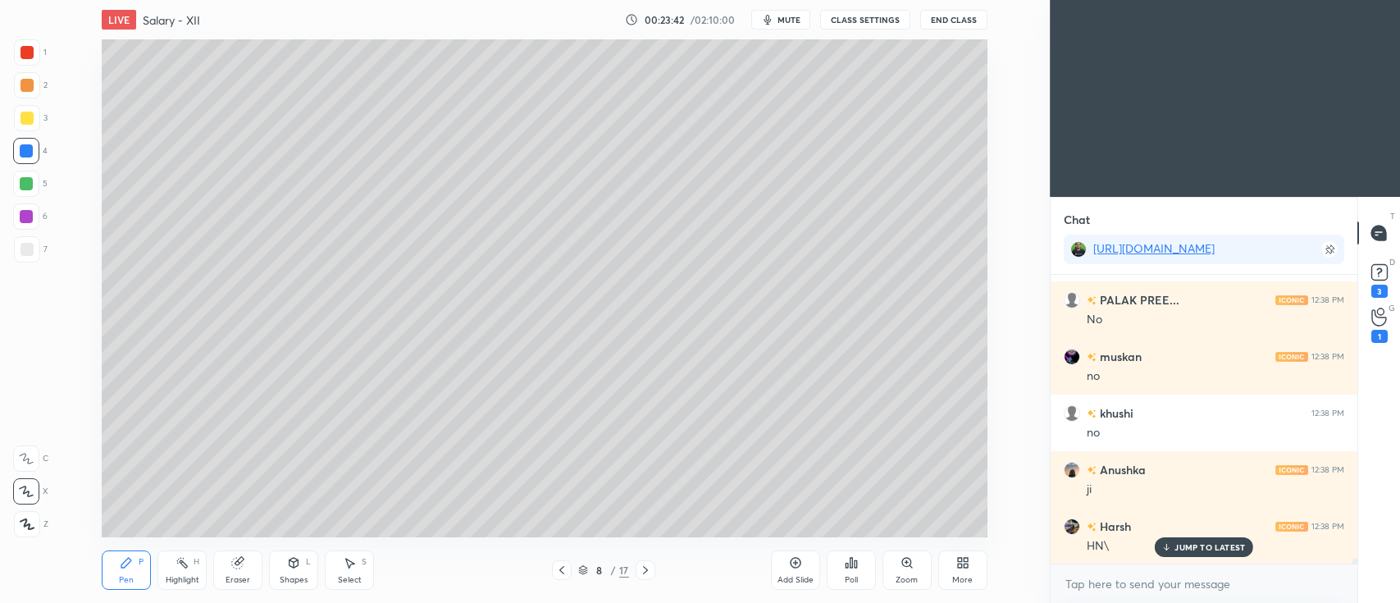
click at [32, 190] on div at bounding box center [26, 184] width 26 height 26
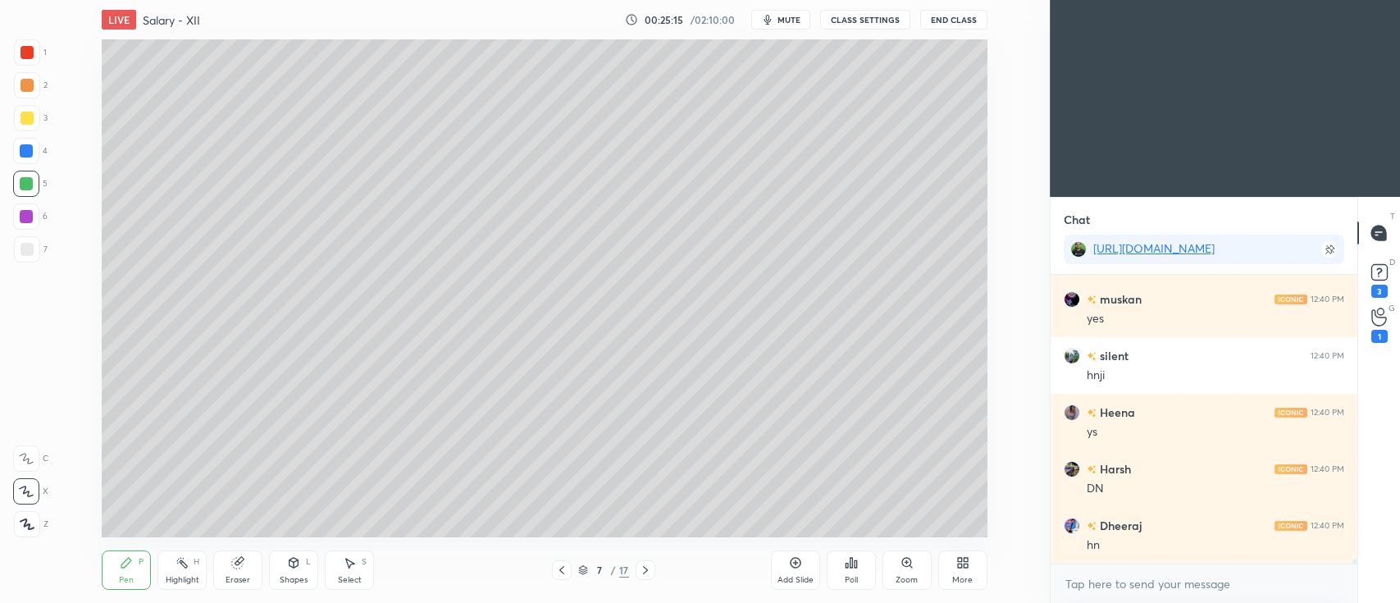
scroll to position [16808, 0]
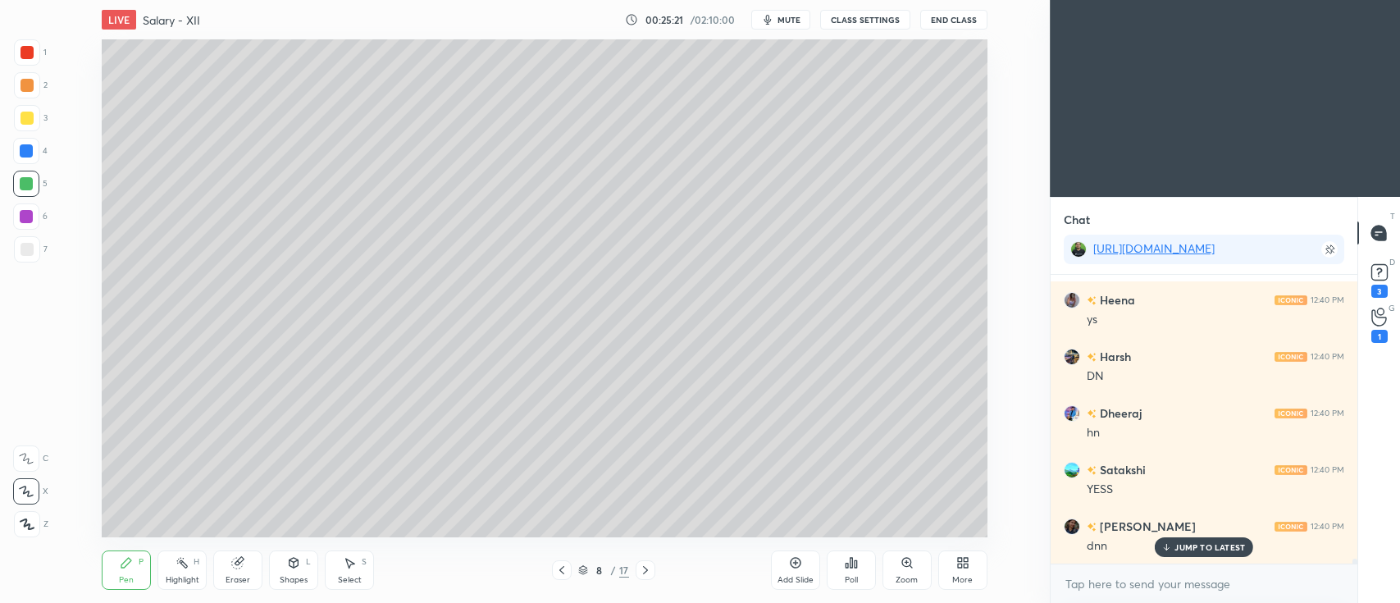
click at [794, 568] on icon at bounding box center [795, 562] width 13 height 13
click at [30, 128] on div at bounding box center [27, 118] width 26 height 26
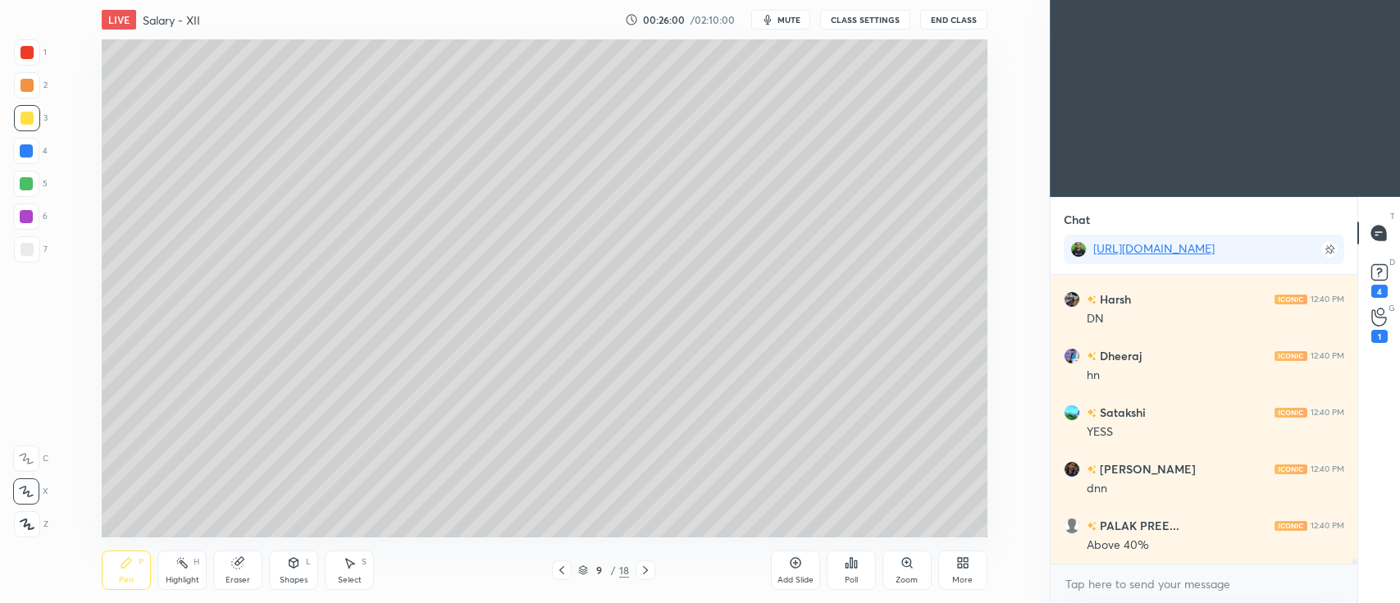
click at [28, 185] on div at bounding box center [26, 183] width 13 height 13
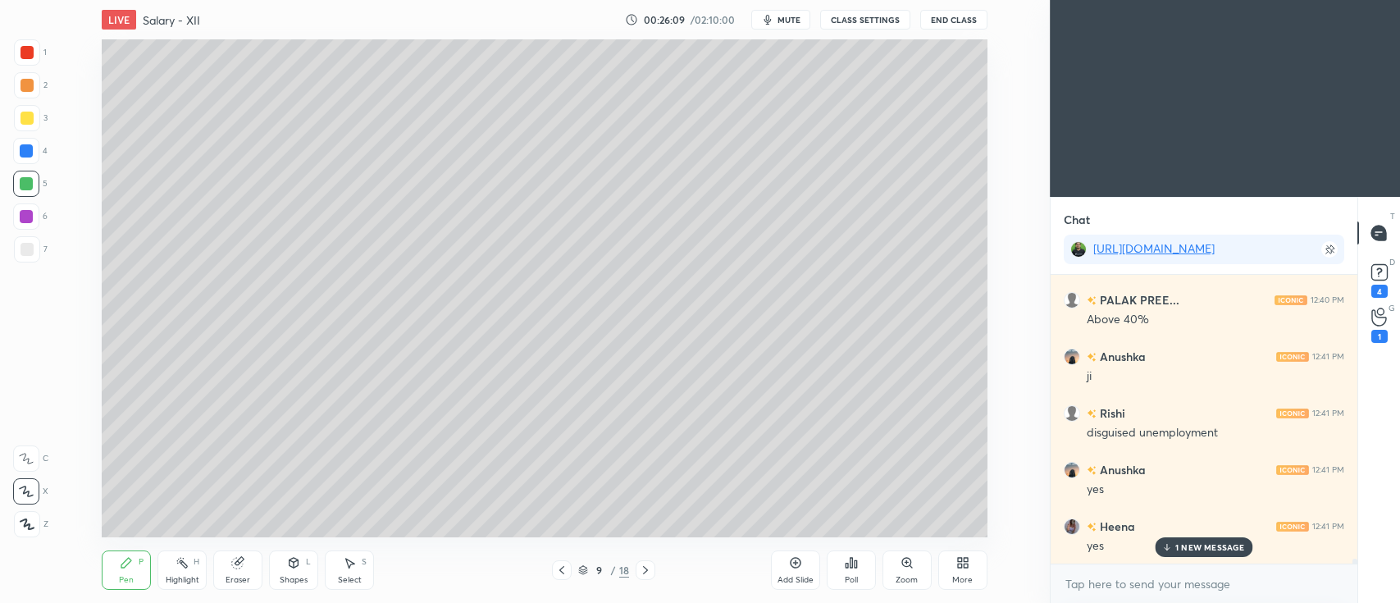
scroll to position [17148, 0]
click at [46, 116] on div "3" at bounding box center [31, 118] width 34 height 26
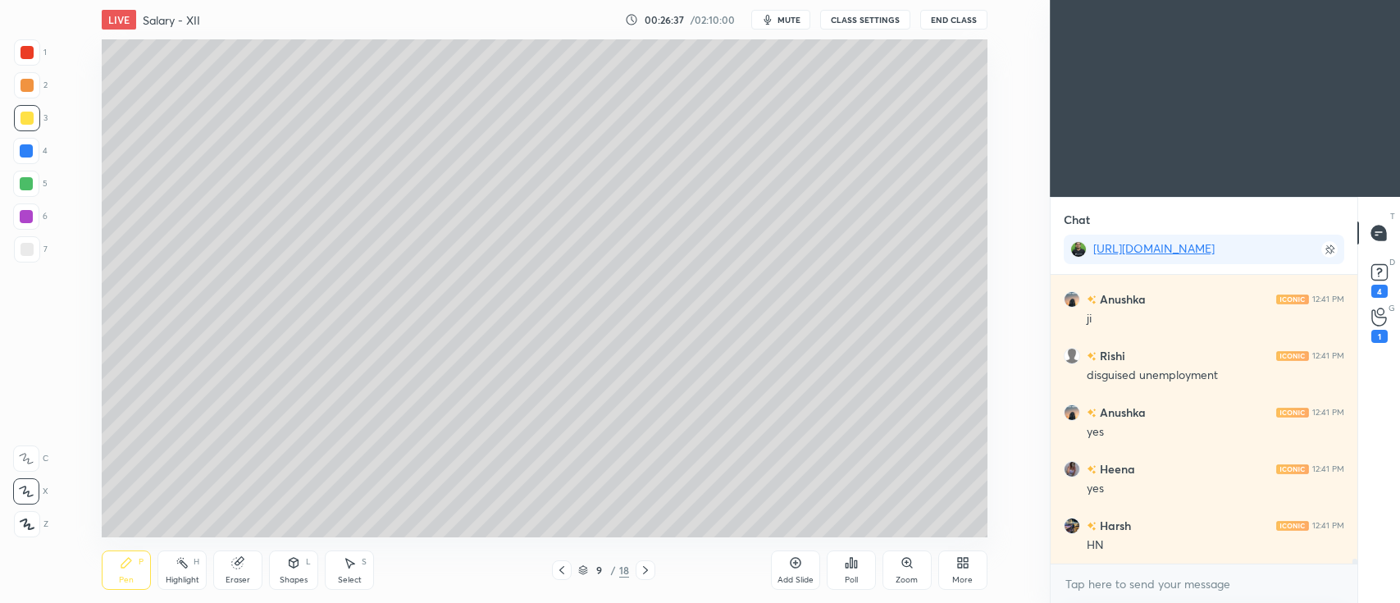
click at [26, 185] on div at bounding box center [26, 183] width 13 height 13
click at [34, 216] on div at bounding box center [26, 216] width 26 height 26
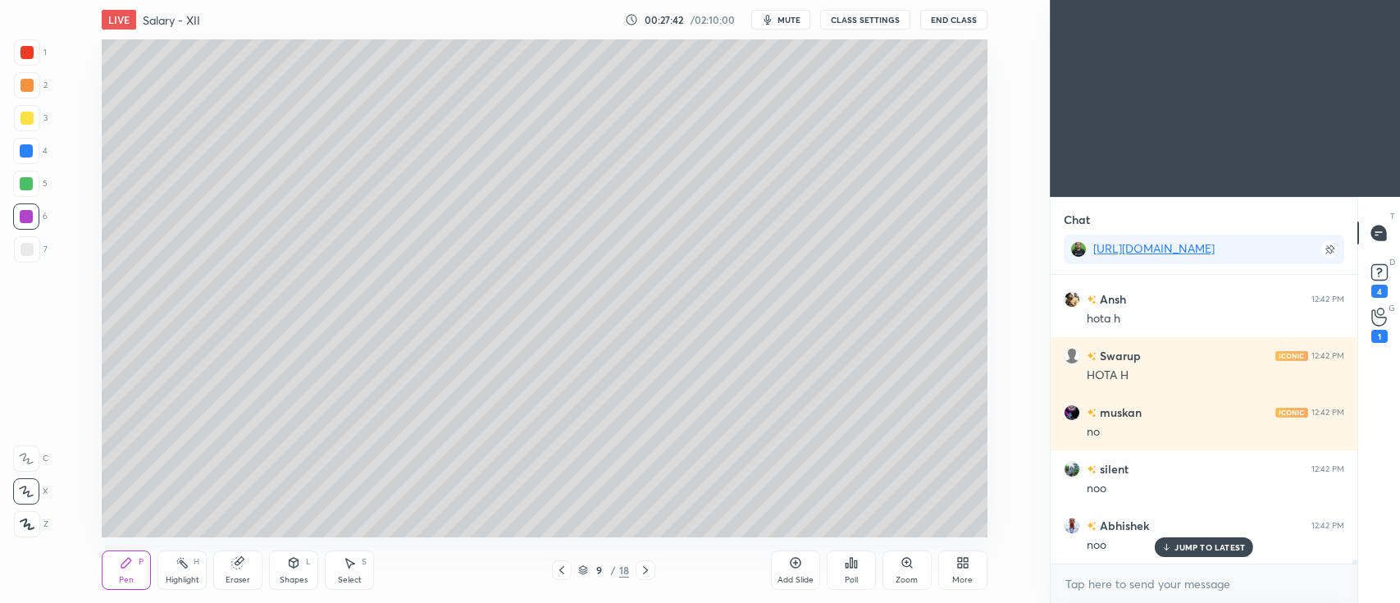
scroll to position [18619, 0]
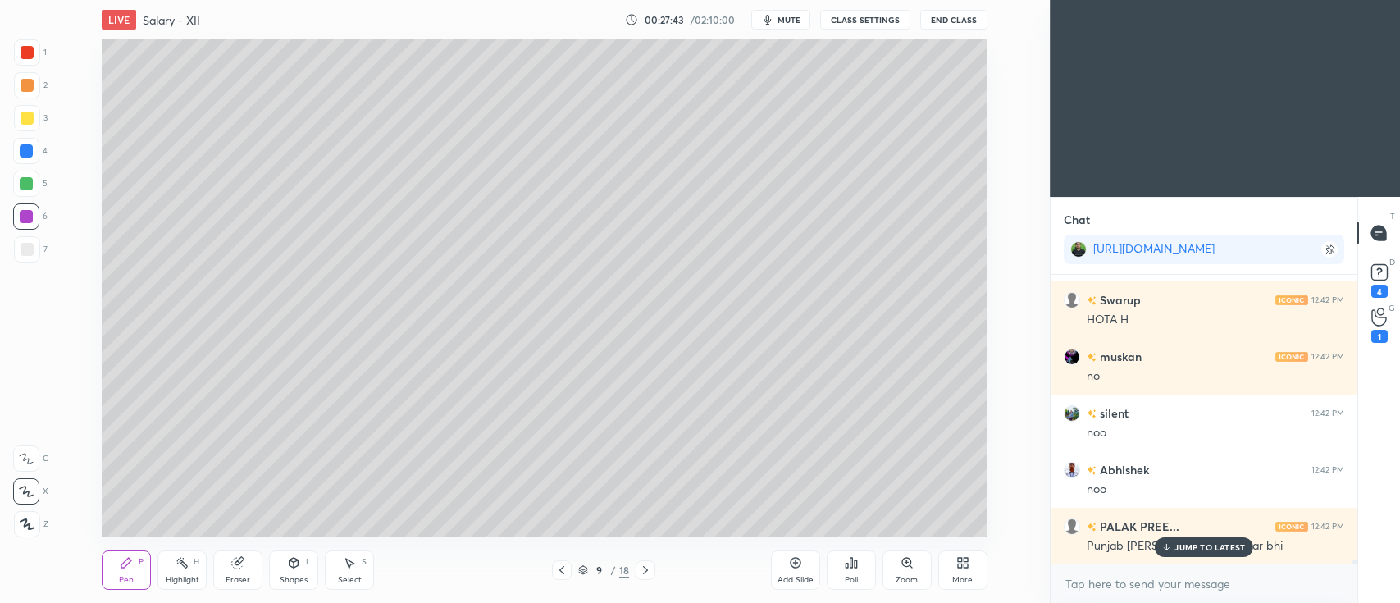
click at [795, 565] on icon at bounding box center [795, 562] width 5 height 5
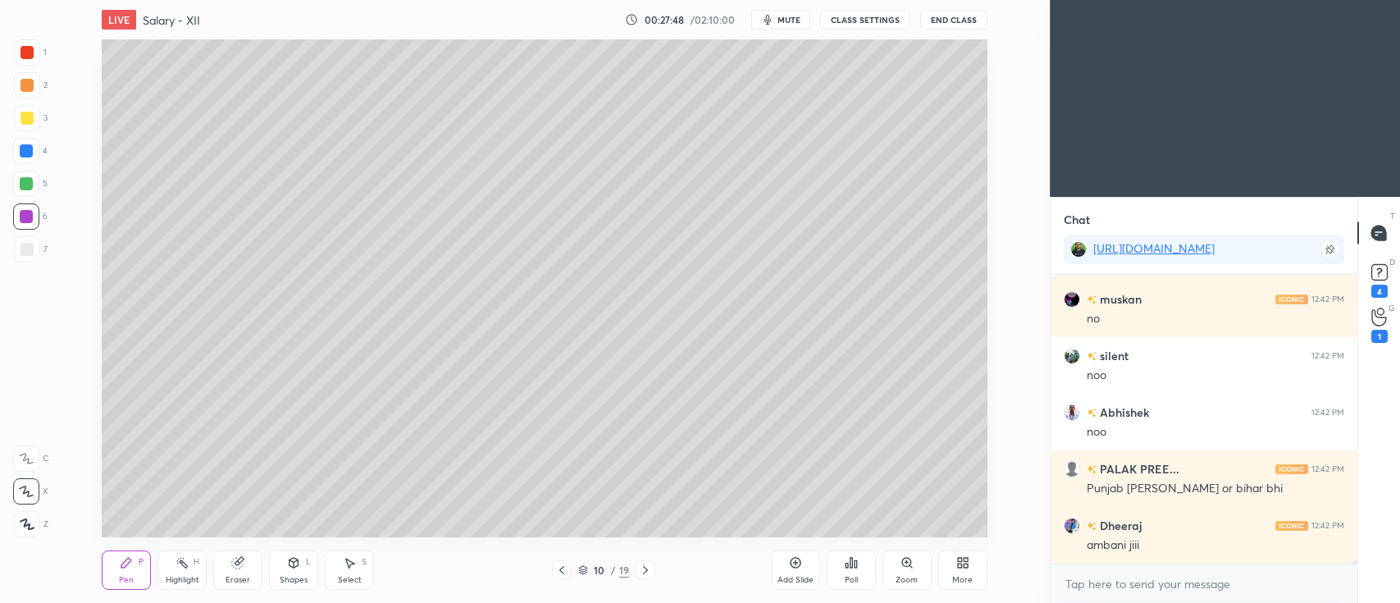
click at [28, 124] on div at bounding box center [27, 118] width 13 height 13
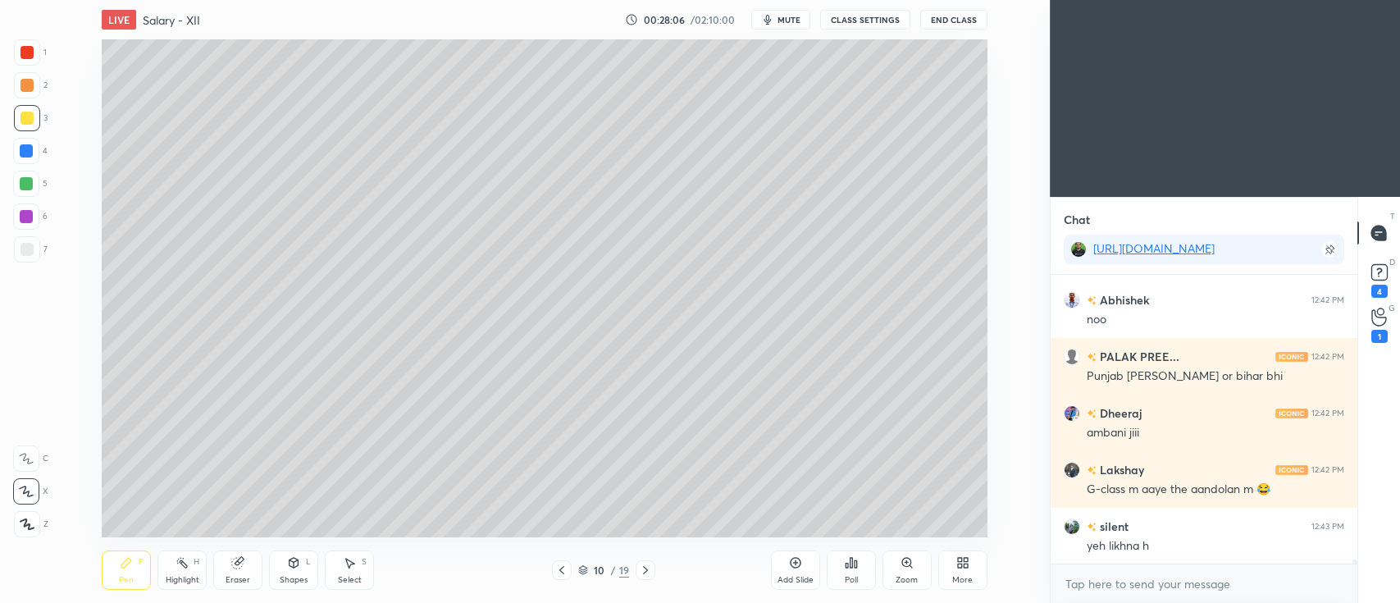
scroll to position [18847, 0]
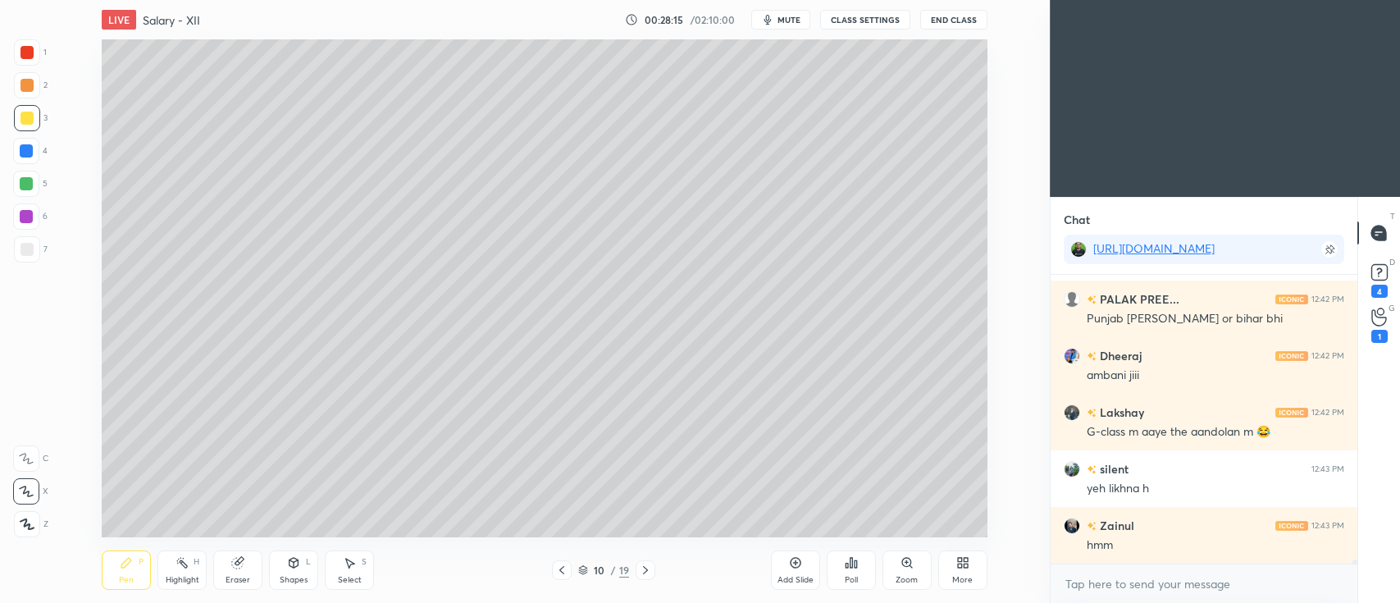
click at [26, 191] on div at bounding box center [26, 184] width 26 height 26
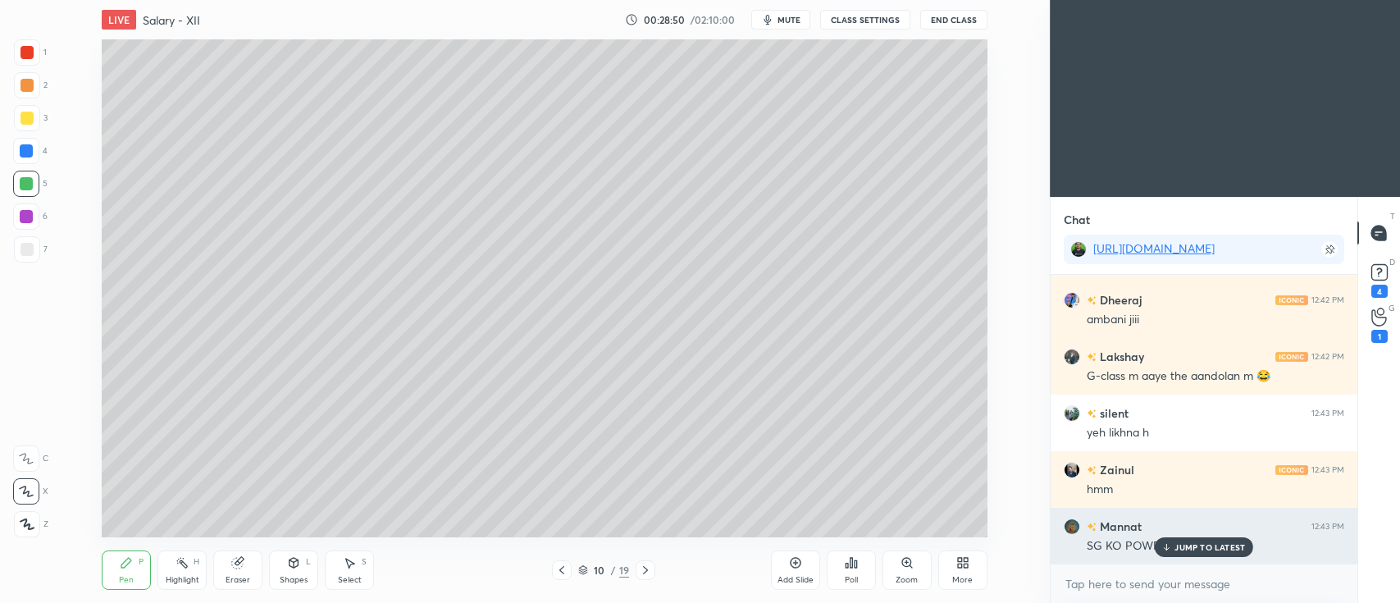
click at [1208, 548] on p "JUMP TO LATEST" at bounding box center [1210, 547] width 71 height 10
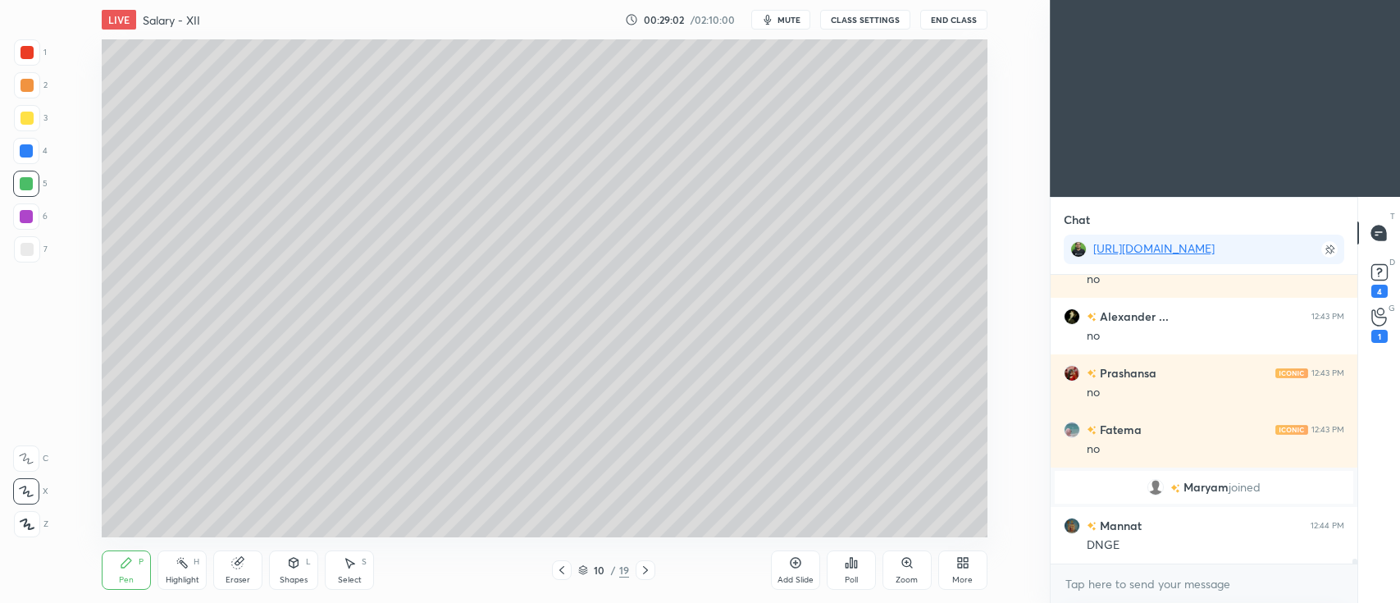
scroll to position [17448, 0]
click at [30, 85] on div at bounding box center [27, 85] width 13 height 13
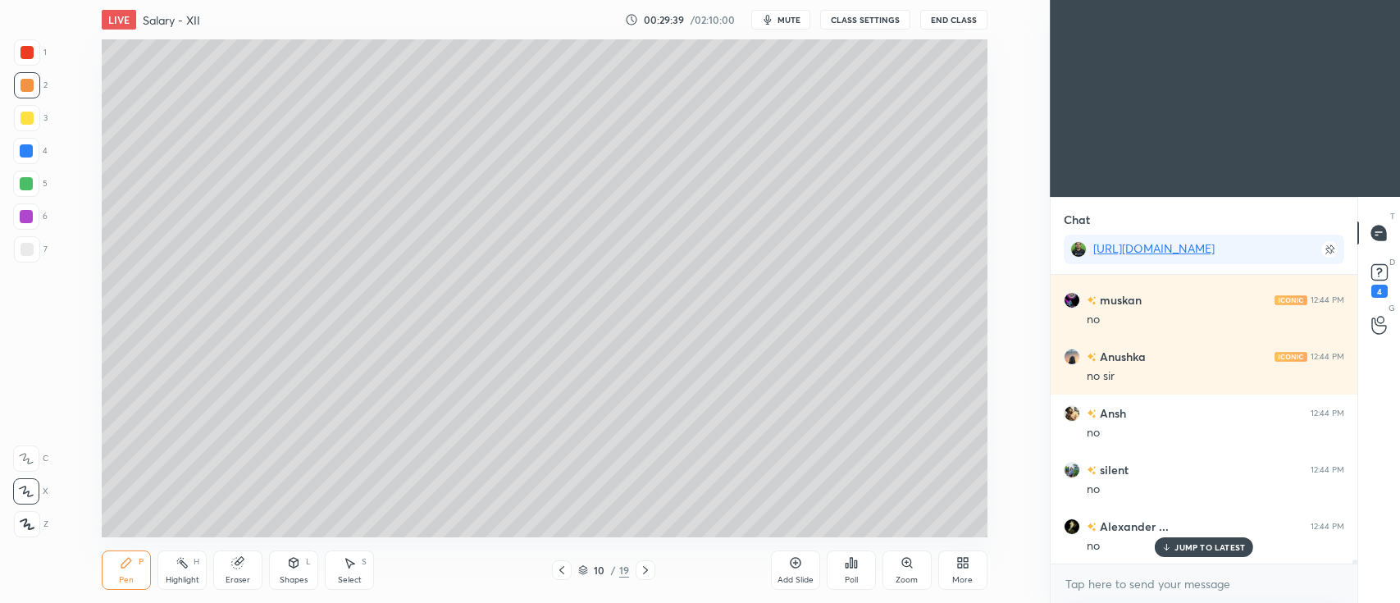
scroll to position [18467, 0]
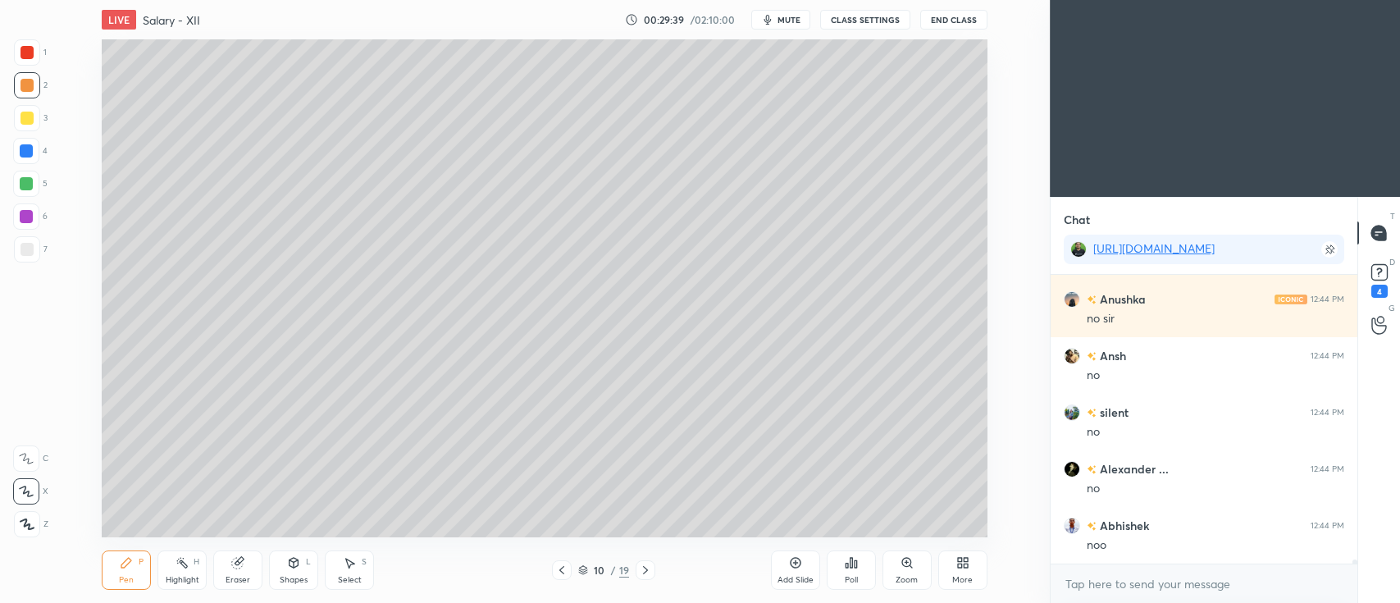
click at [639, 568] on icon at bounding box center [645, 570] width 13 height 13
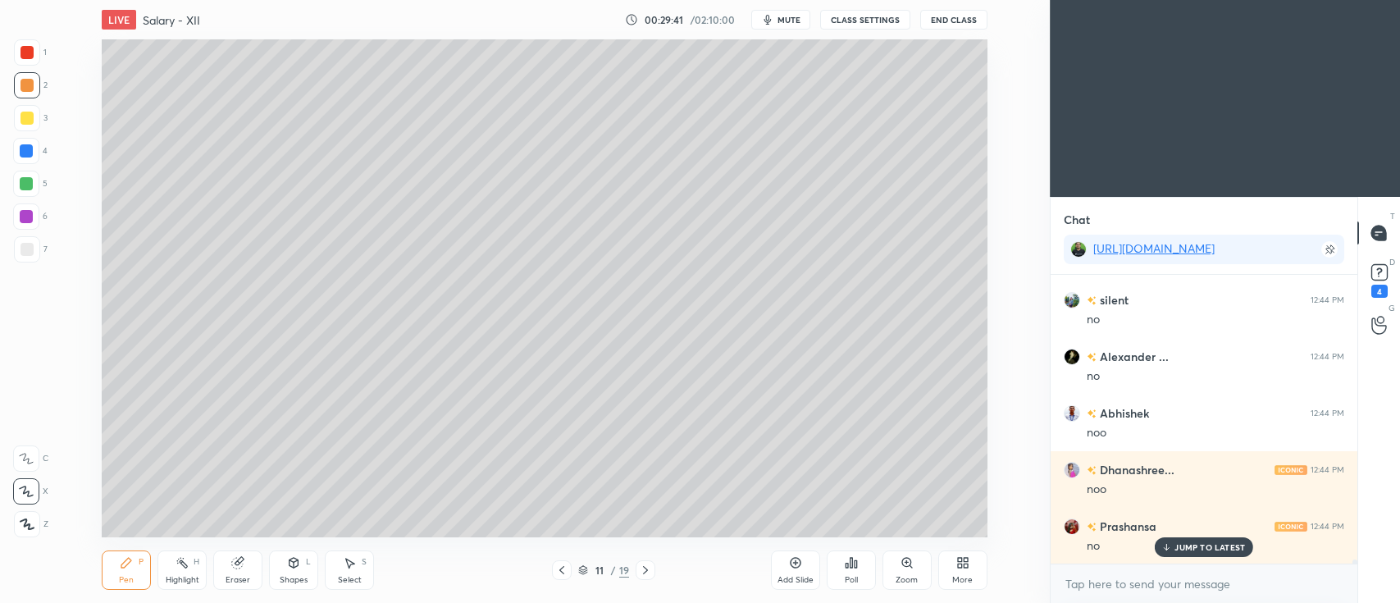
click at [645, 571] on icon at bounding box center [645, 570] width 13 height 13
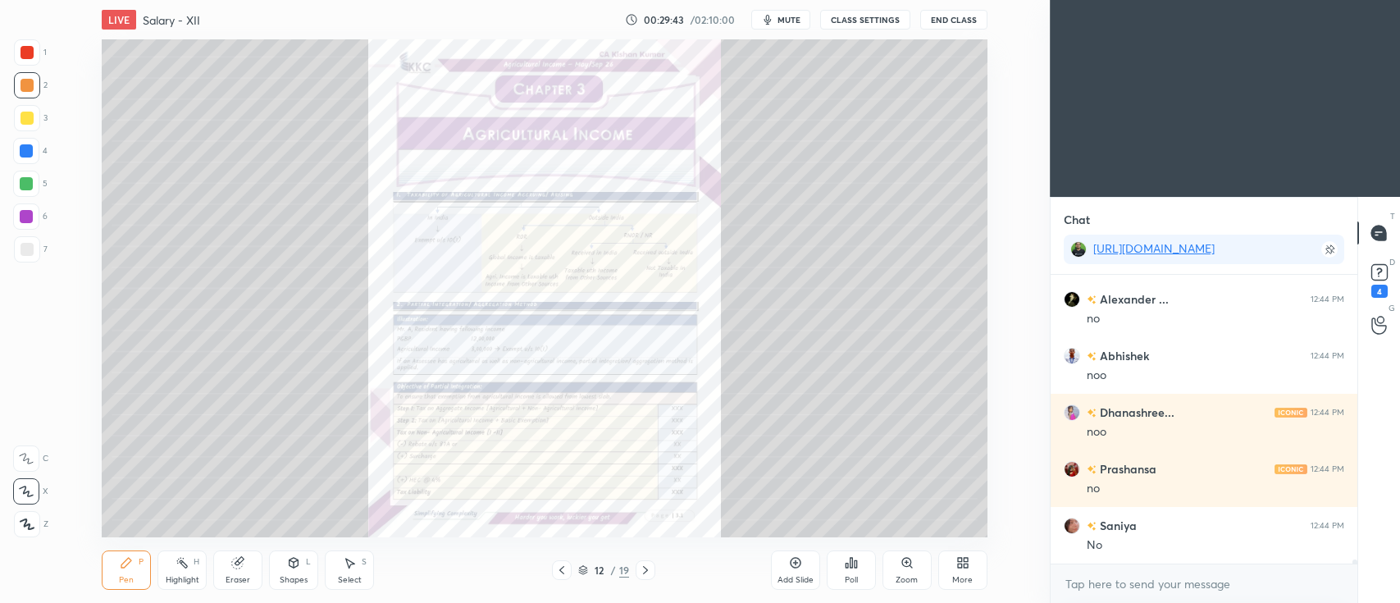
click at [556, 568] on icon at bounding box center [561, 570] width 13 height 13
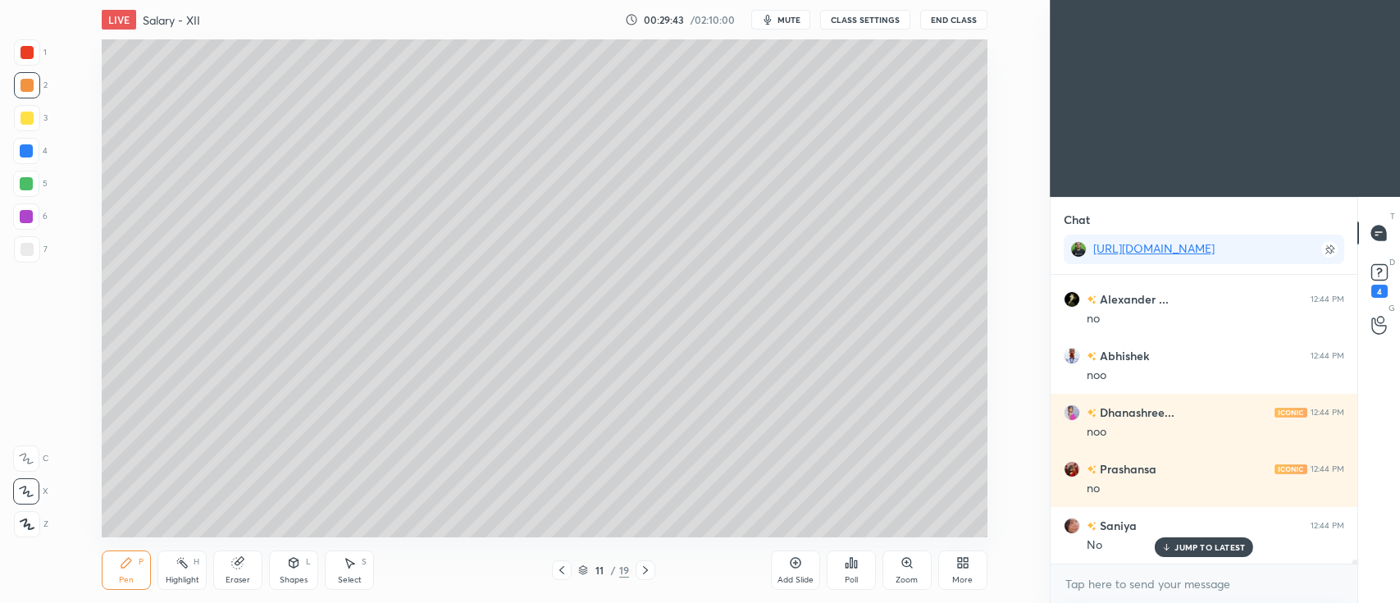
scroll to position [18692, 0]
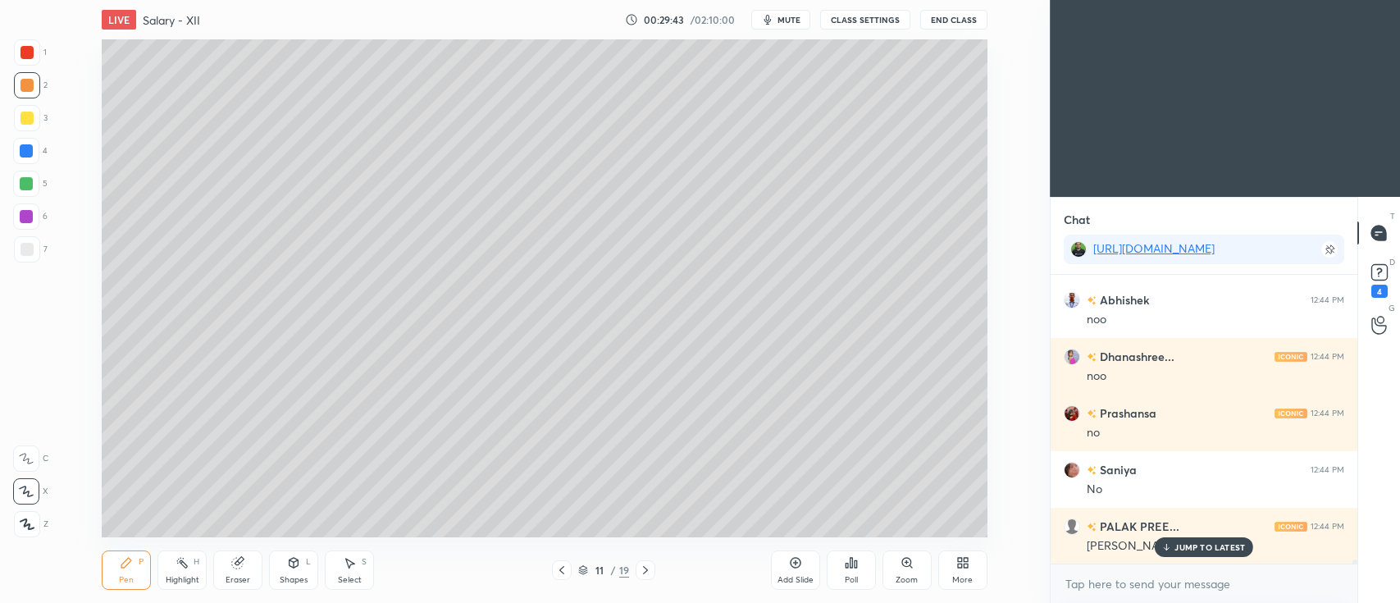
click at [560, 566] on icon at bounding box center [561, 570] width 13 height 13
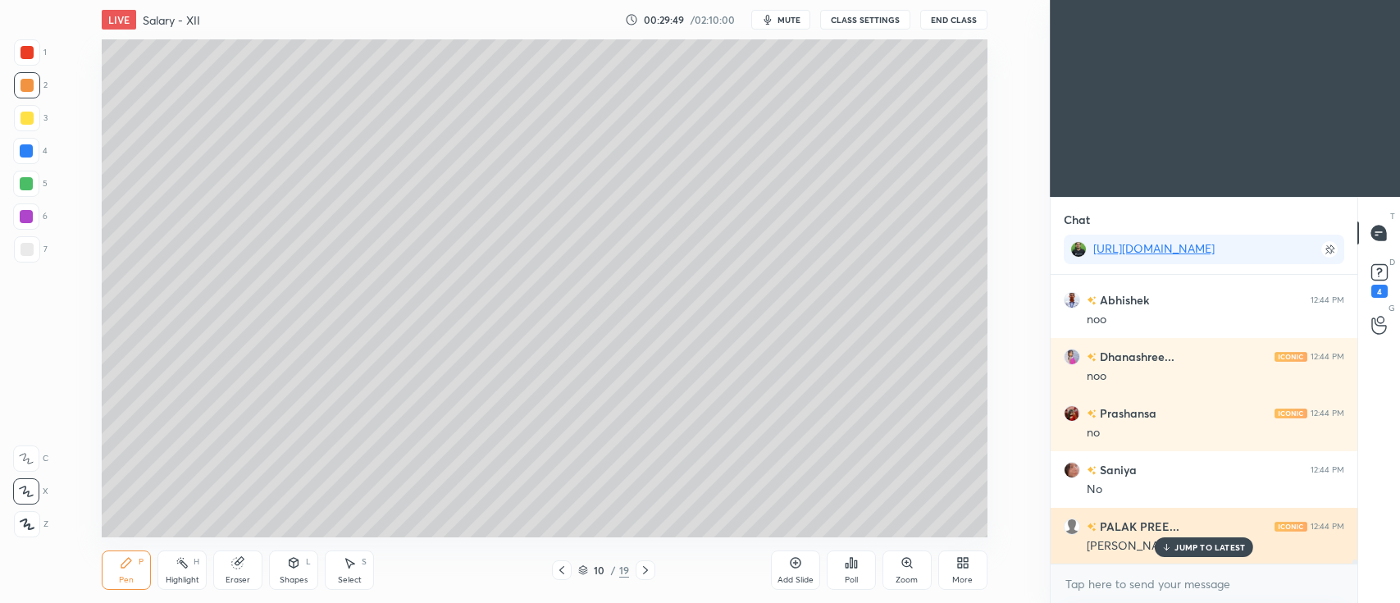
click at [1181, 546] on p "JUMP TO LATEST" at bounding box center [1210, 547] width 71 height 10
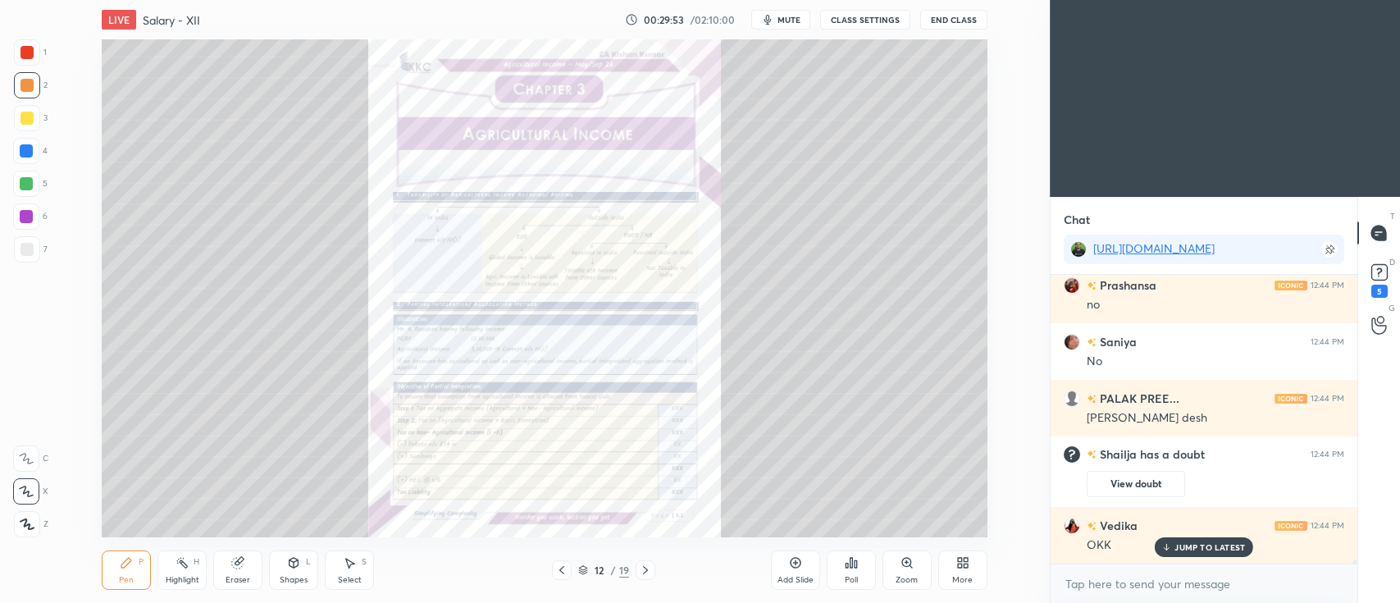
scroll to position [18488, 0]
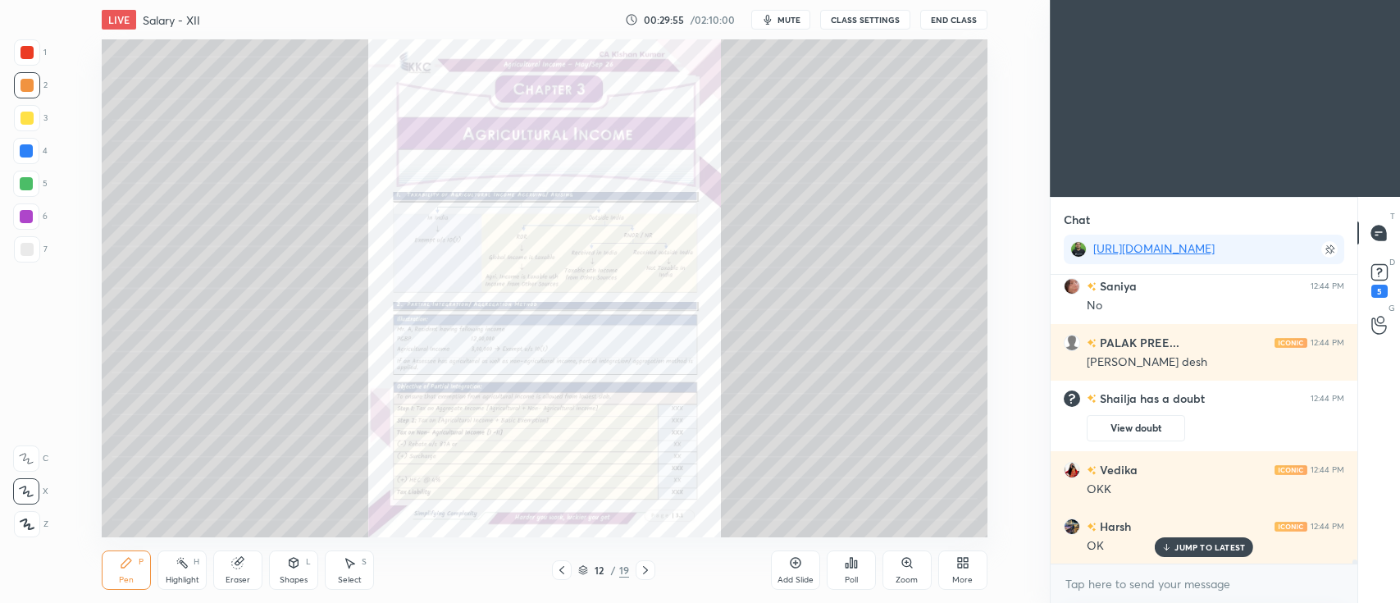
click at [902, 561] on icon at bounding box center [906, 562] width 9 height 9
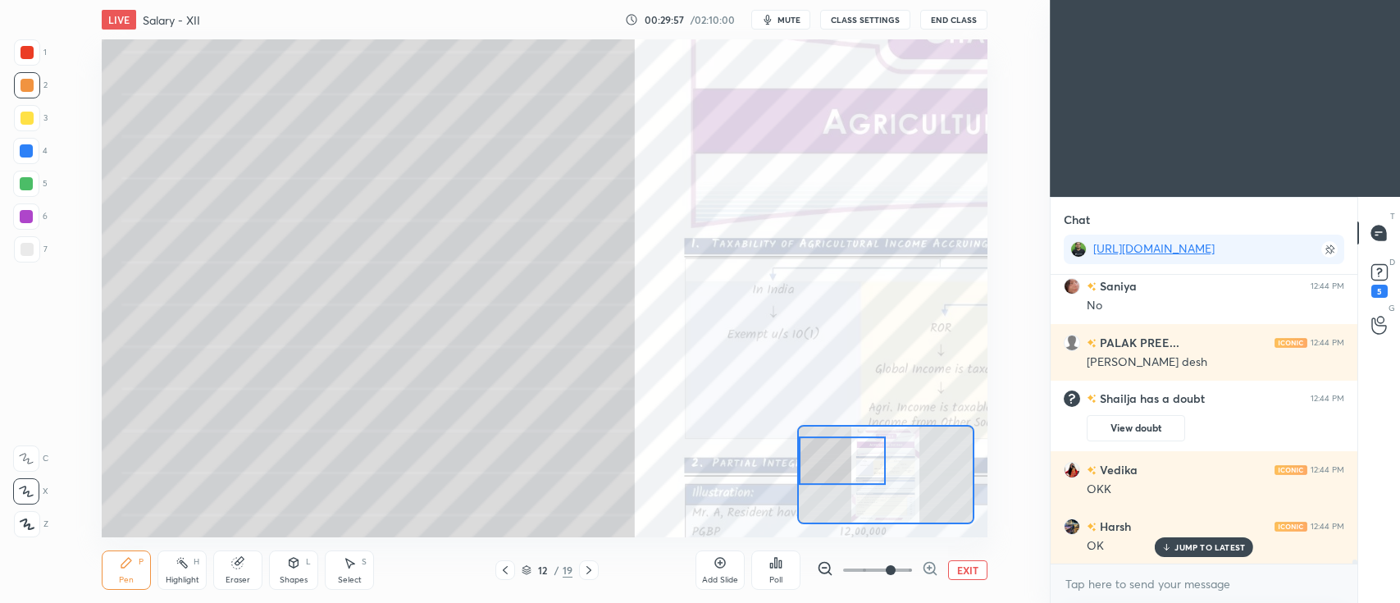
click at [968, 568] on button "EXIT" at bounding box center [967, 570] width 39 height 20
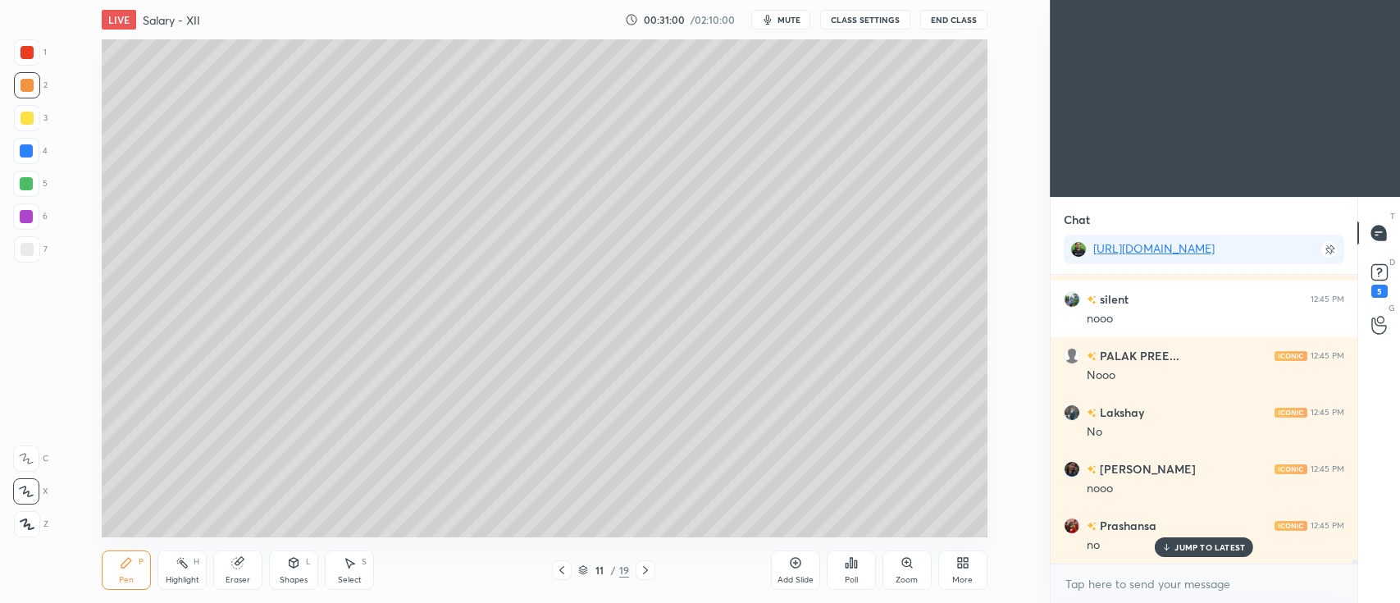
scroll to position [20502, 0]
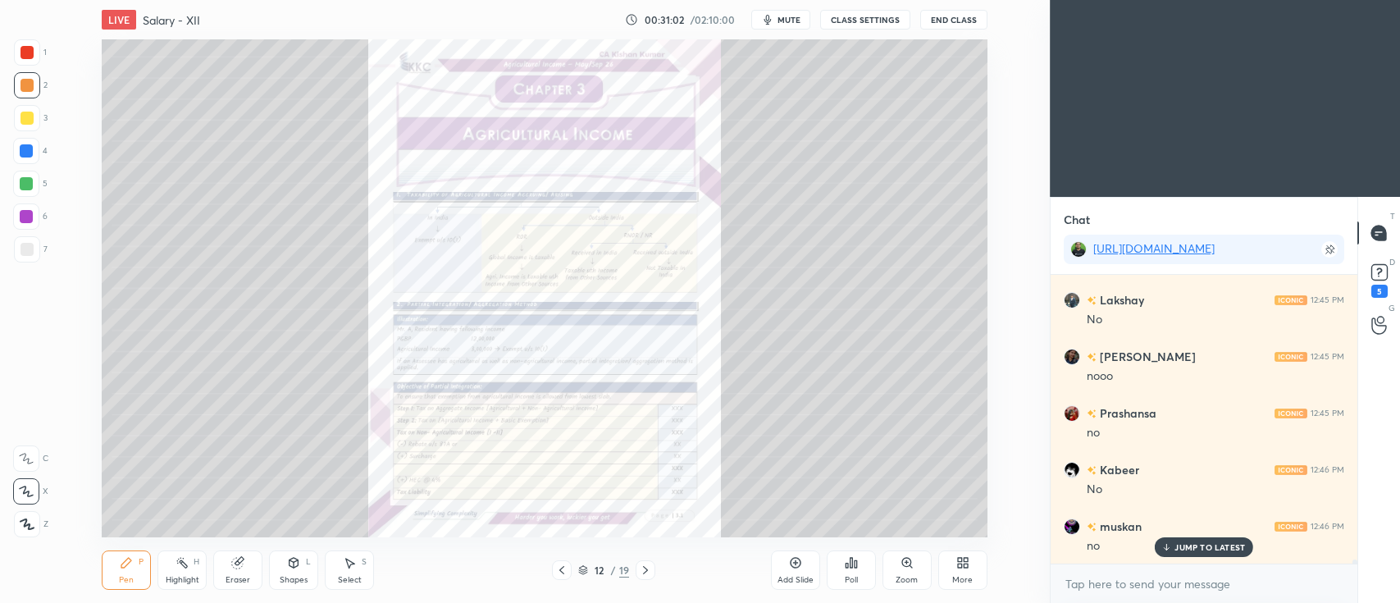
click at [906, 563] on icon at bounding box center [906, 561] width 0 height 3
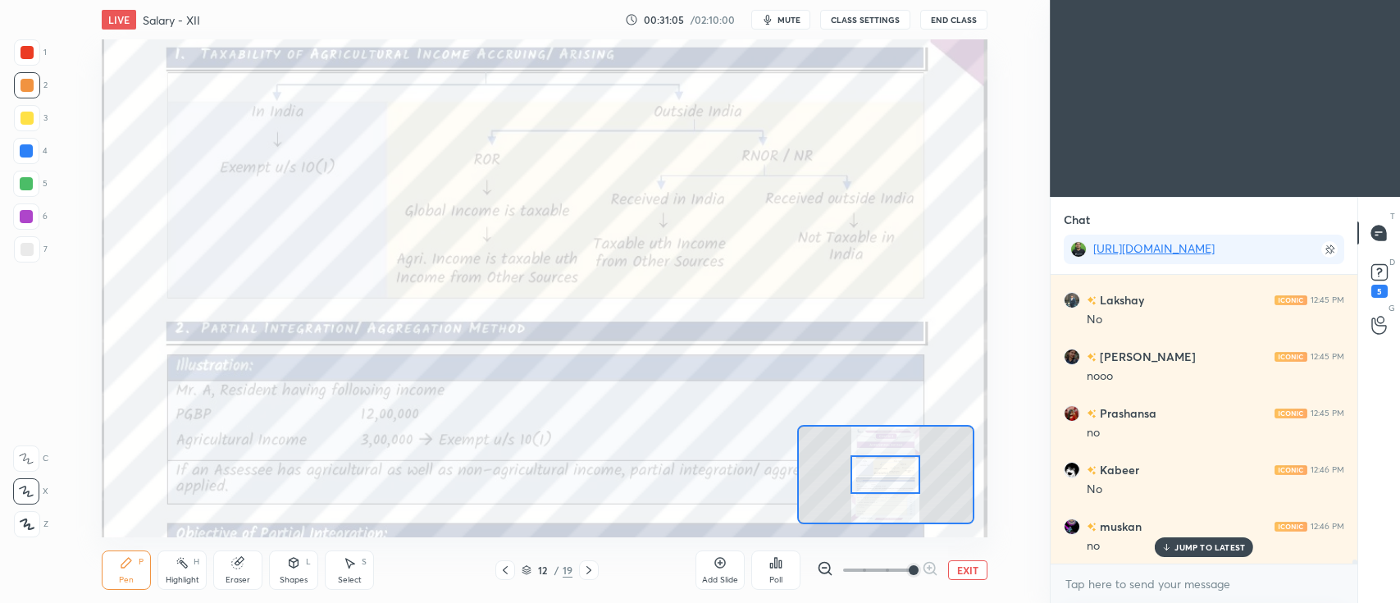
click at [25, 54] on div at bounding box center [27, 52] width 13 height 13
click at [25, 443] on div "C" at bounding box center [30, 455] width 35 height 33
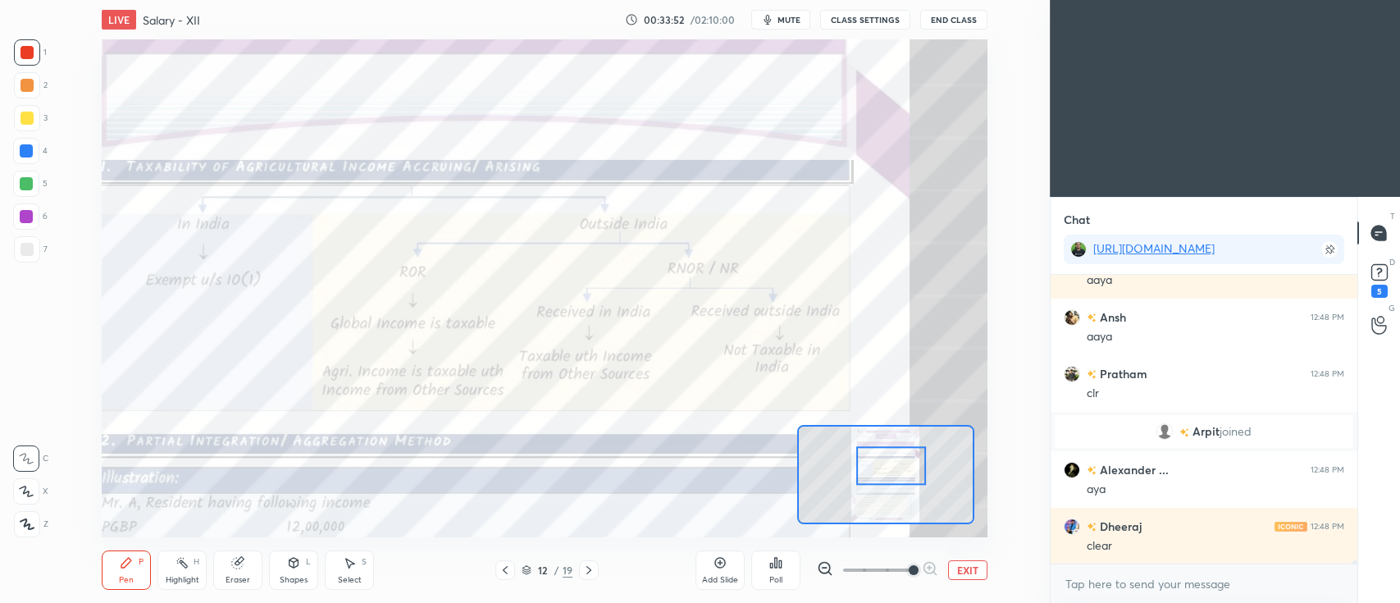
scroll to position [23875, 0]
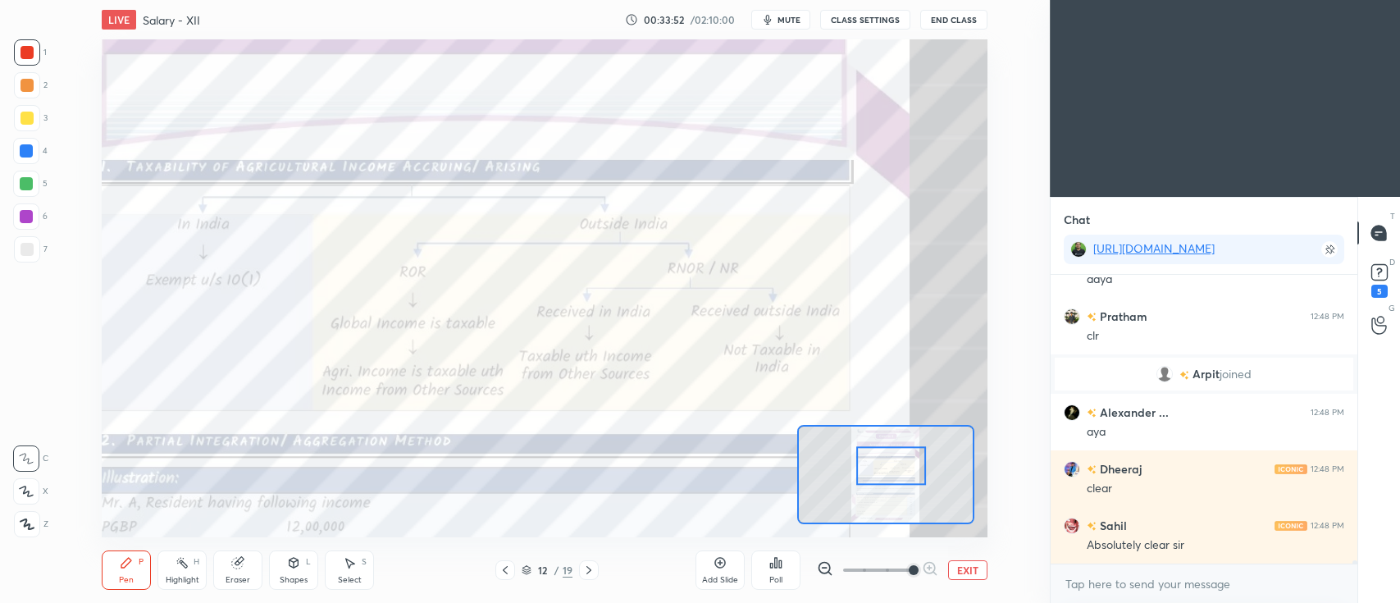
click at [960, 568] on button "EXIT" at bounding box center [967, 570] width 39 height 20
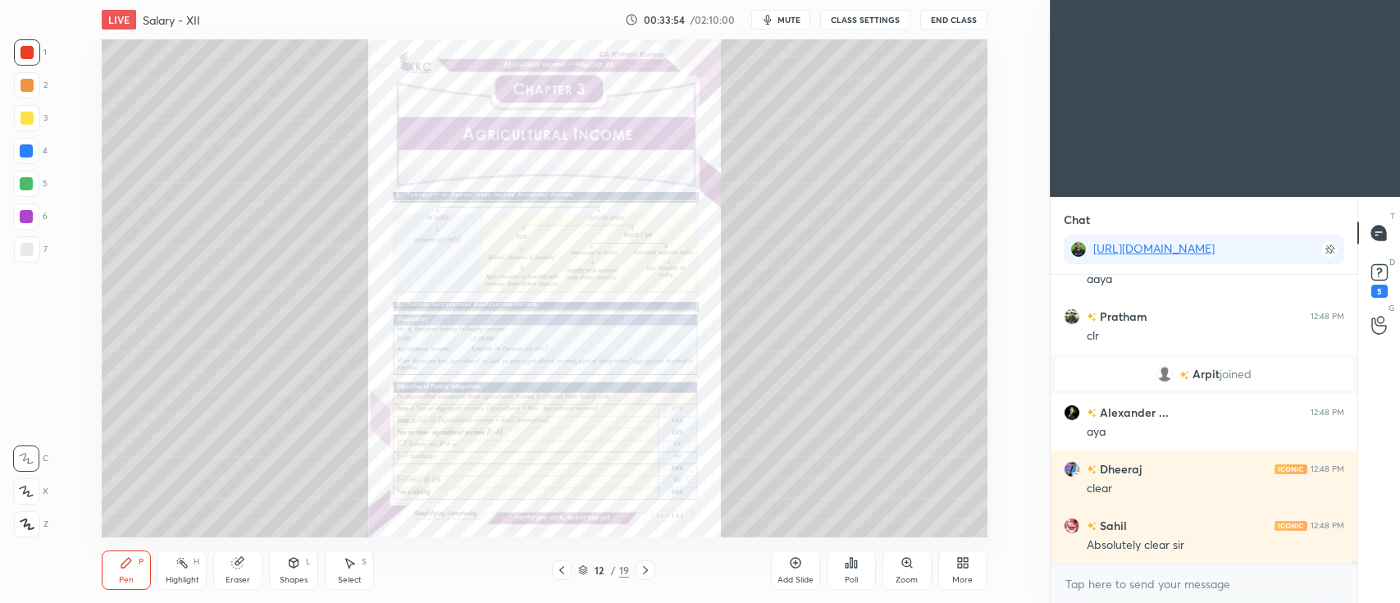
scroll to position [23931, 0]
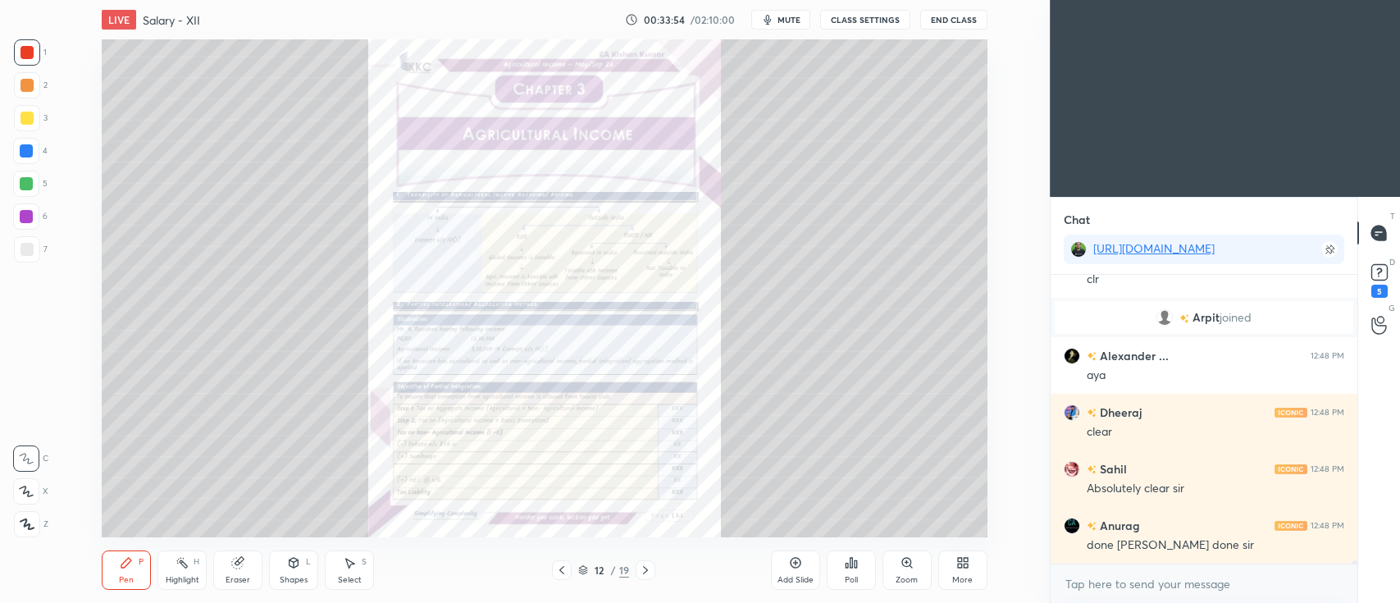
click at [562, 564] on icon at bounding box center [561, 570] width 13 height 13
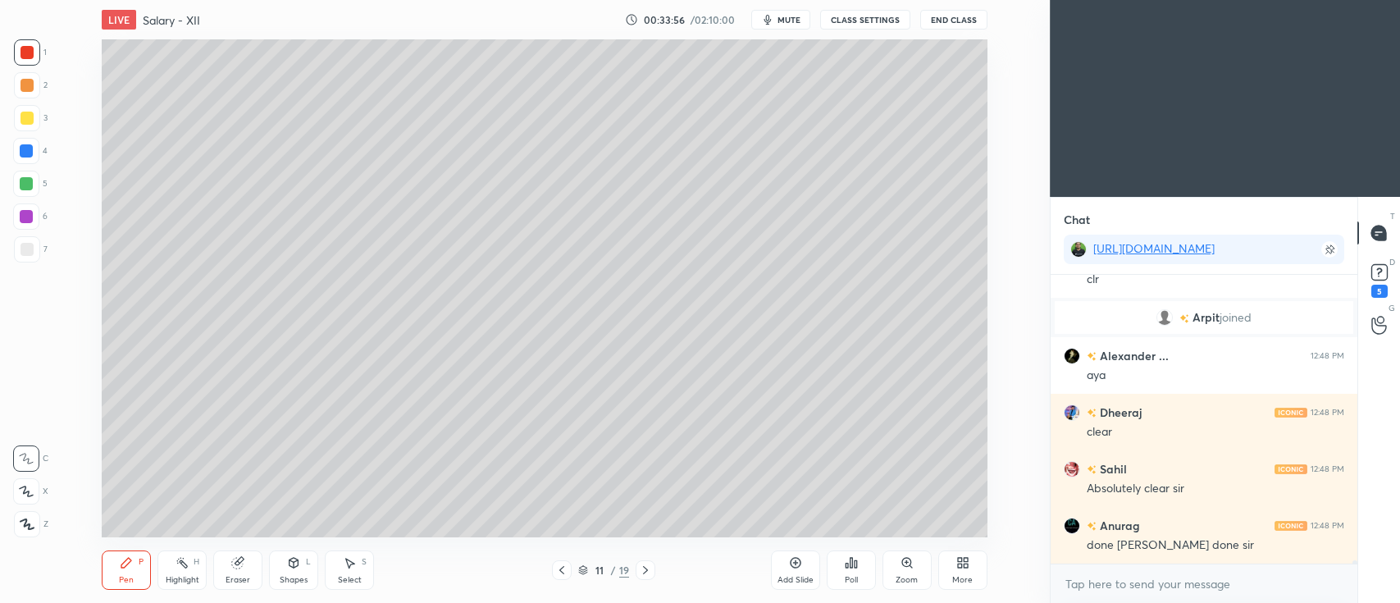
click at [792, 568] on icon at bounding box center [795, 562] width 13 height 13
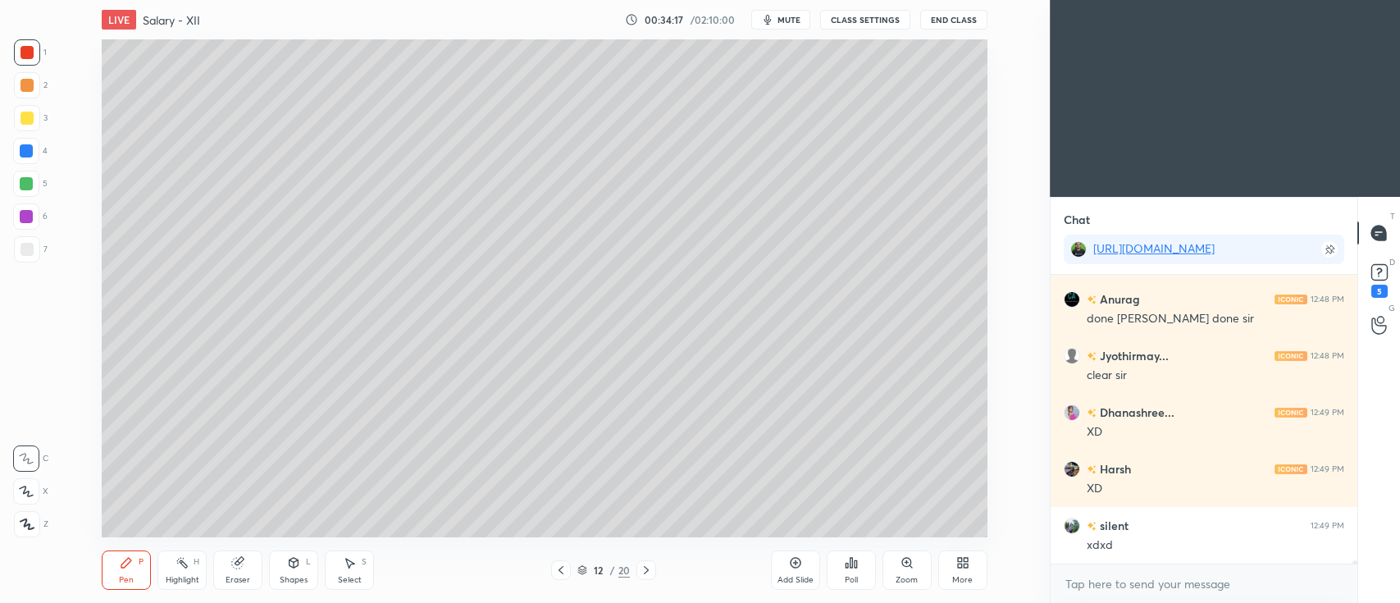
scroll to position [24214, 0]
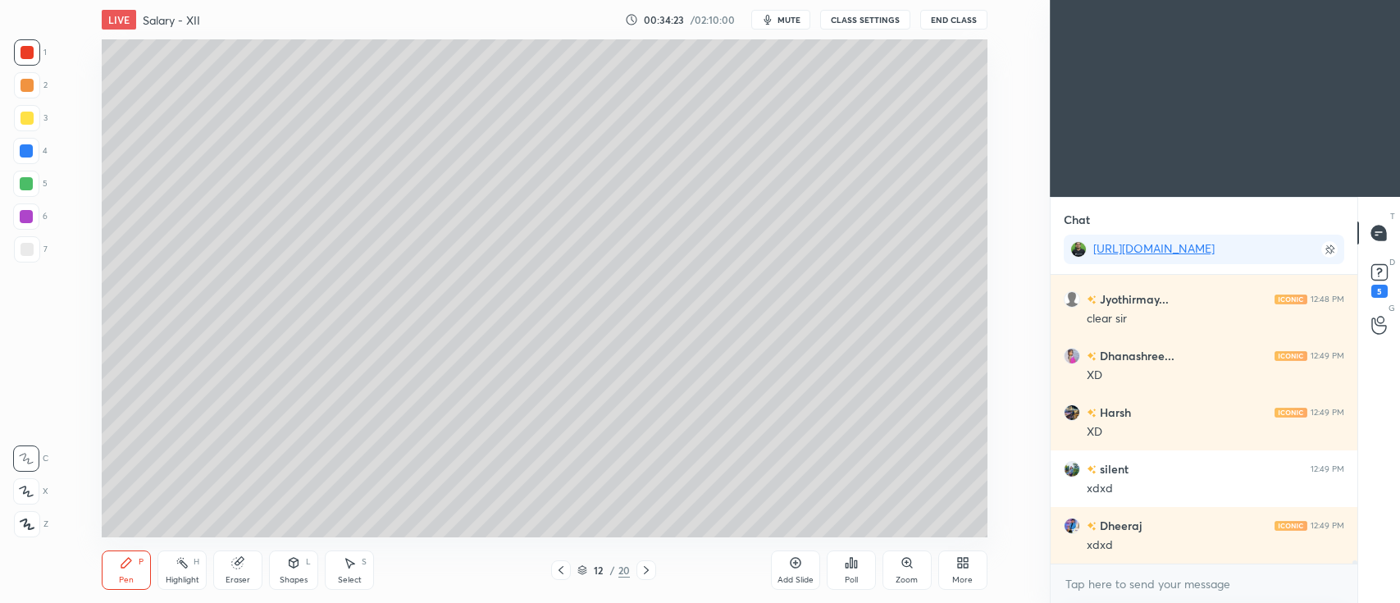
click at [33, 127] on div at bounding box center [27, 118] width 26 height 26
click at [25, 494] on icon at bounding box center [26, 491] width 13 height 10
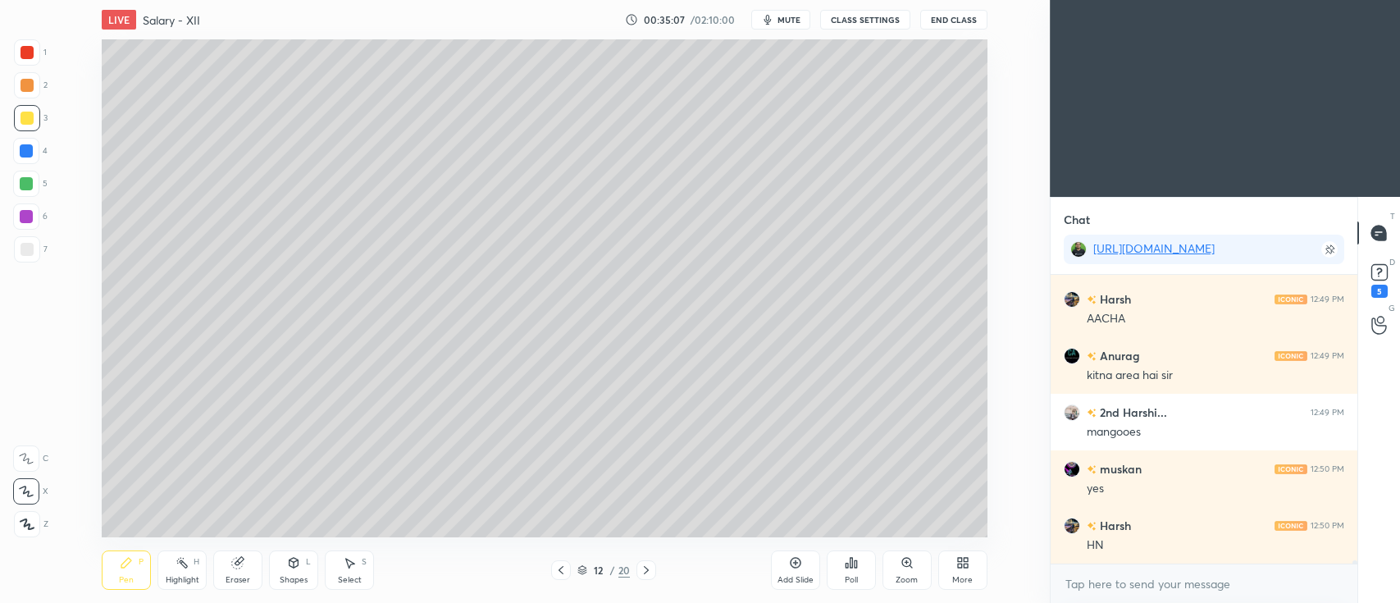
scroll to position [25628, 0]
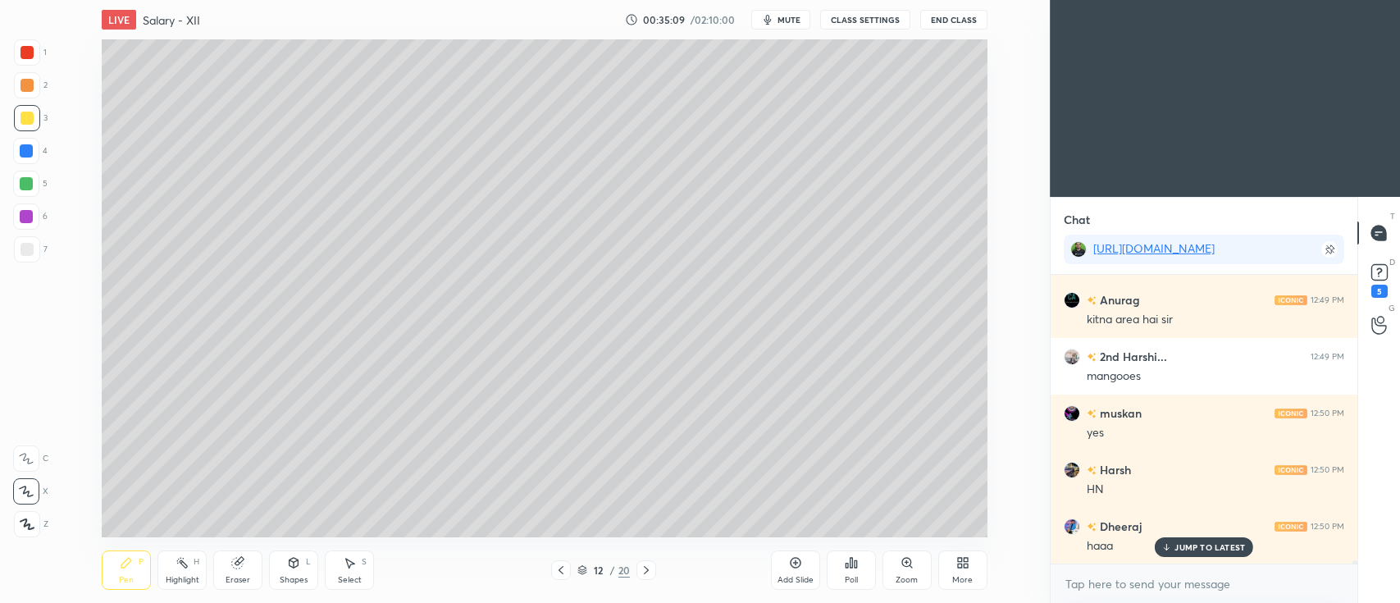
click at [304, 561] on div "Shapes L" at bounding box center [293, 569] width 49 height 39
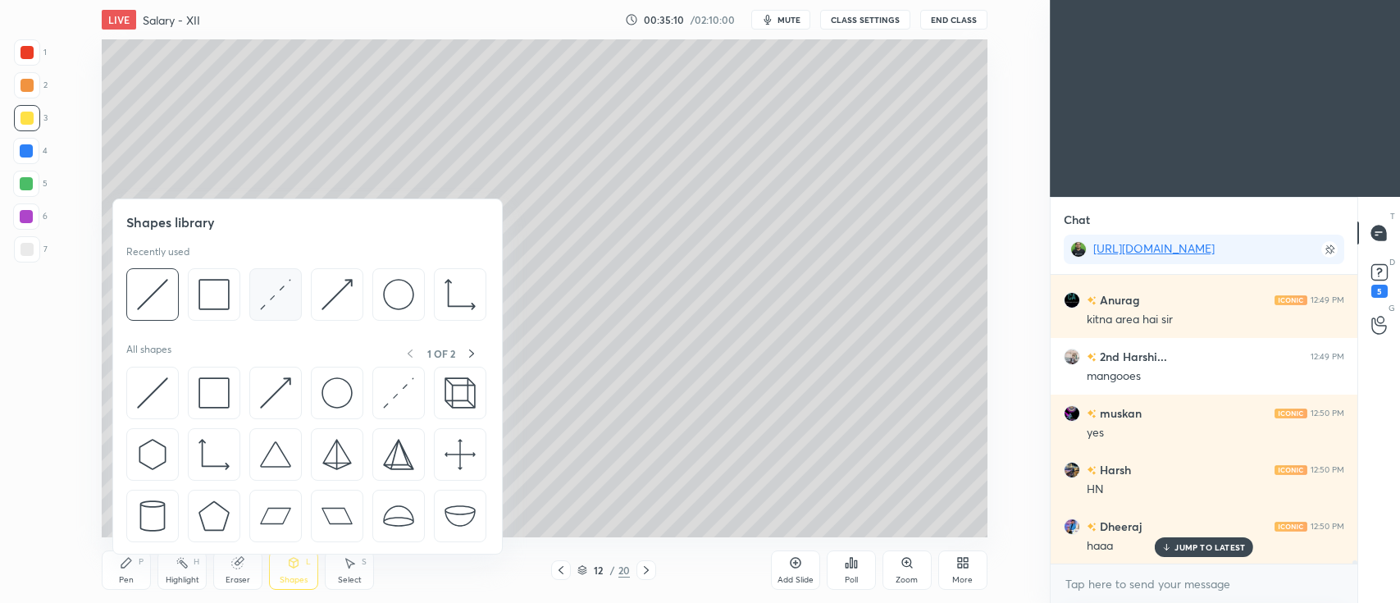
click at [287, 289] on img at bounding box center [275, 294] width 31 height 31
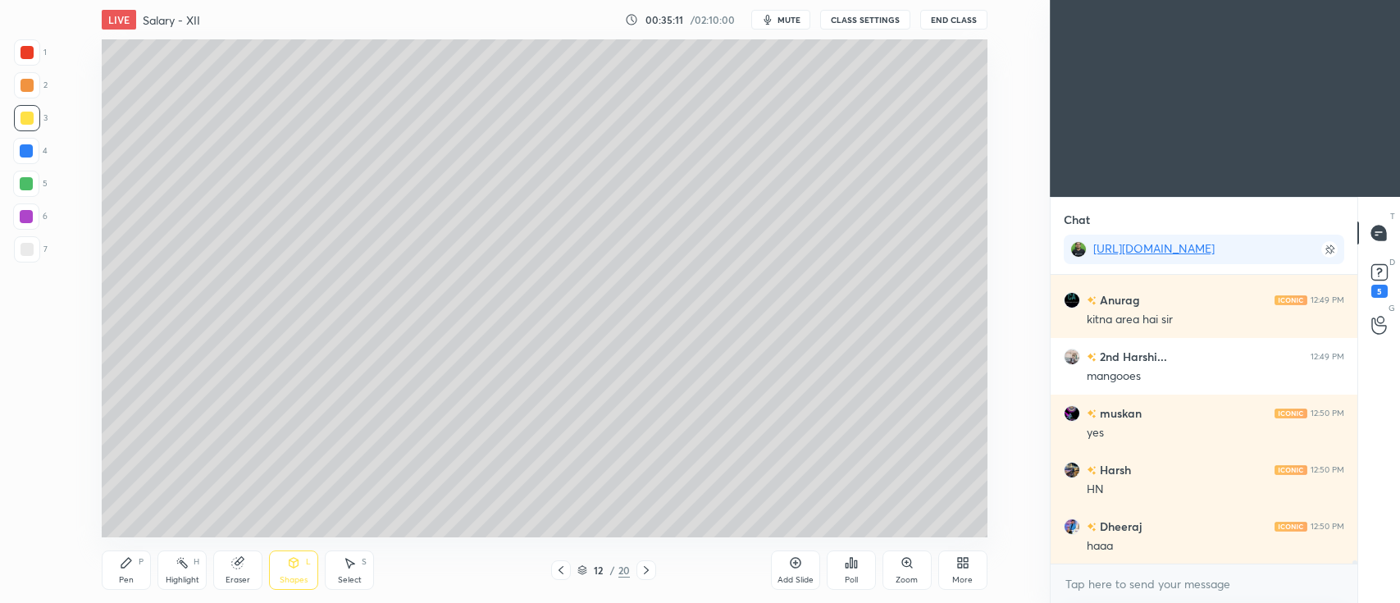
scroll to position [25686, 0]
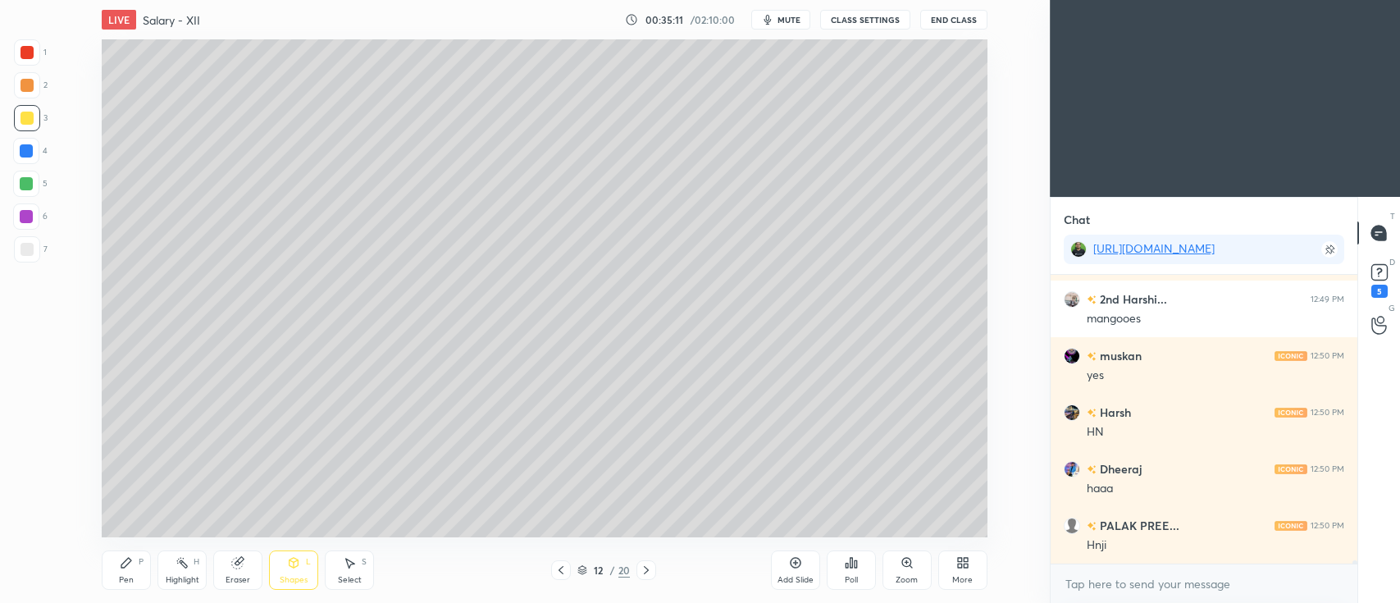
click at [26, 256] on div at bounding box center [27, 249] width 26 height 26
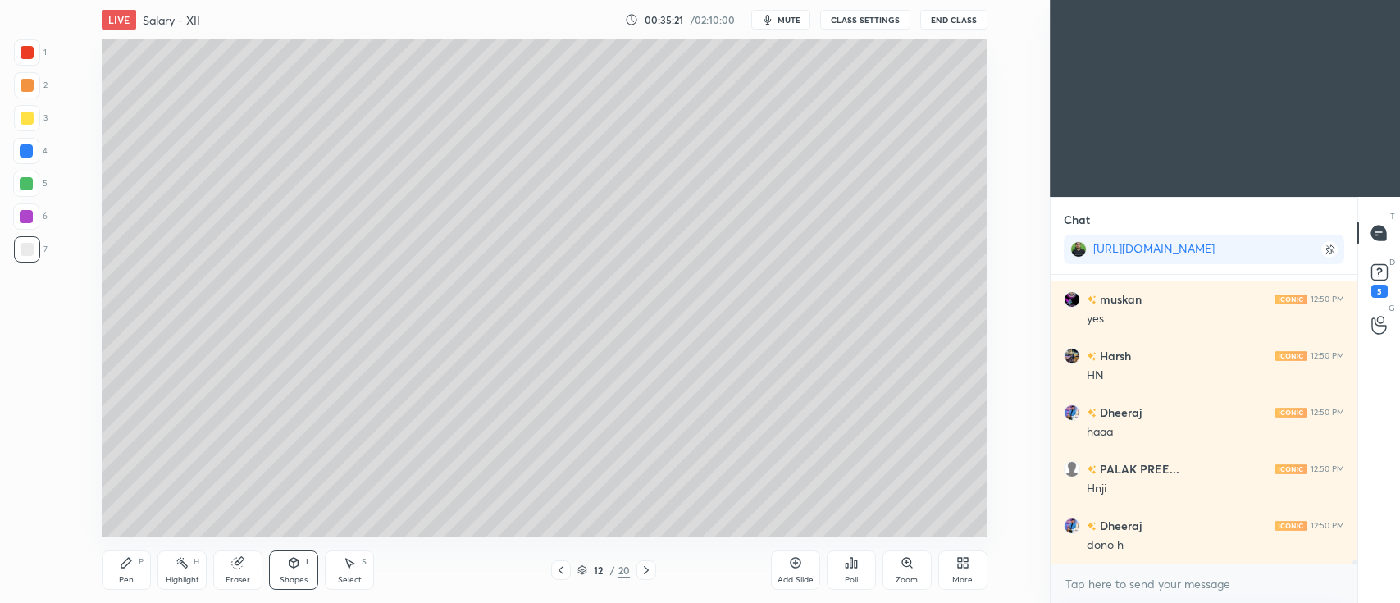
click at [12, 85] on div "1 2 3 4 5 6 7 C X Z C X Z E E Erase all H H" at bounding box center [26, 288] width 53 height 498
click at [25, 88] on div at bounding box center [27, 85] width 13 height 13
click at [130, 565] on icon at bounding box center [126, 562] width 13 height 13
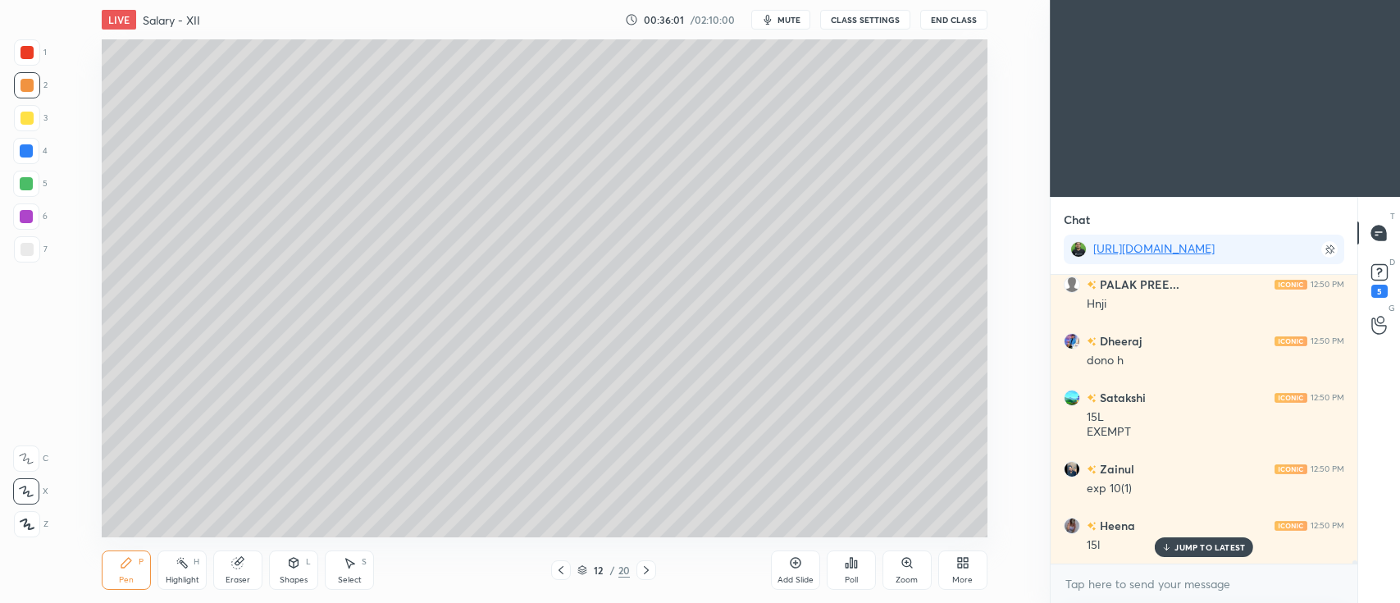
scroll to position [25983, 0]
click at [32, 109] on div at bounding box center [27, 118] width 26 height 26
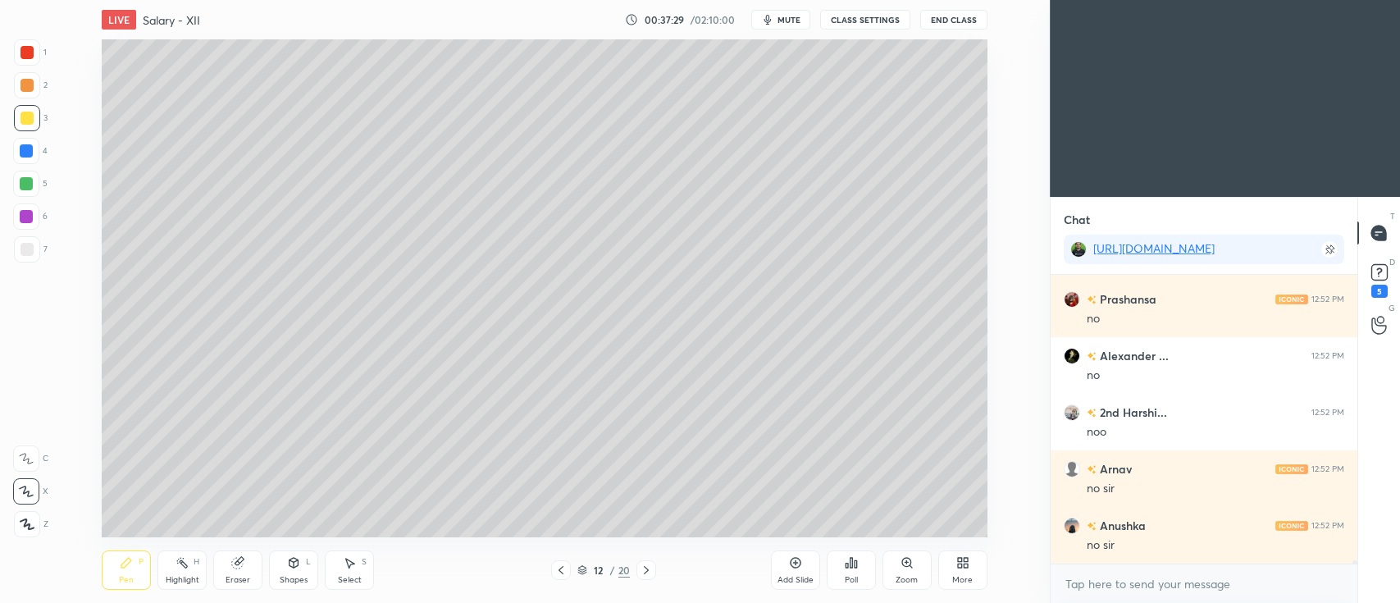
scroll to position [27624, 0]
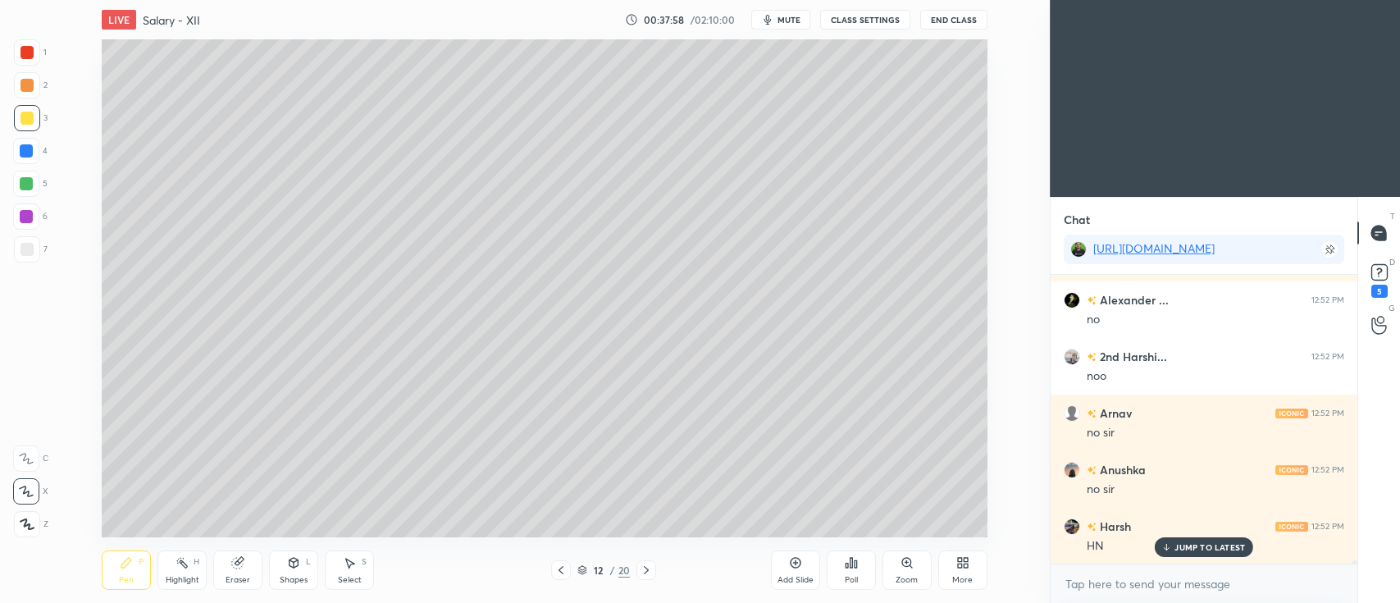
click at [29, 249] on div at bounding box center [27, 249] width 13 height 13
click at [295, 568] on icon at bounding box center [293, 562] width 13 height 13
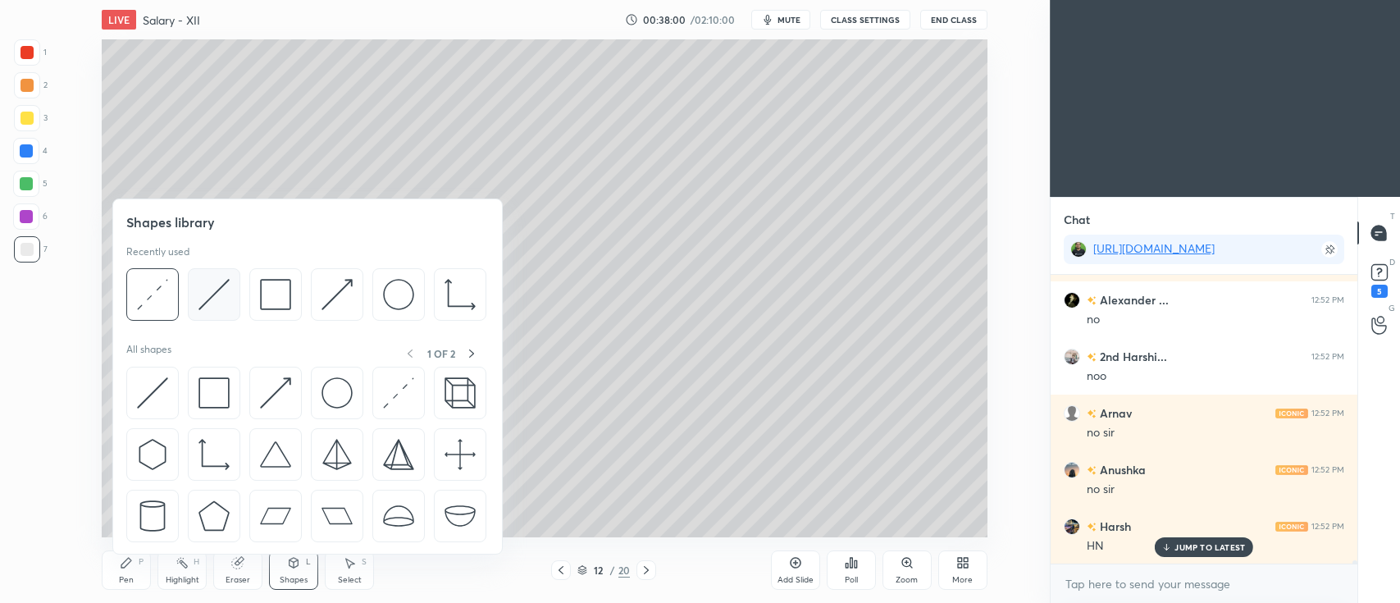
click at [212, 298] on img at bounding box center [214, 294] width 31 height 31
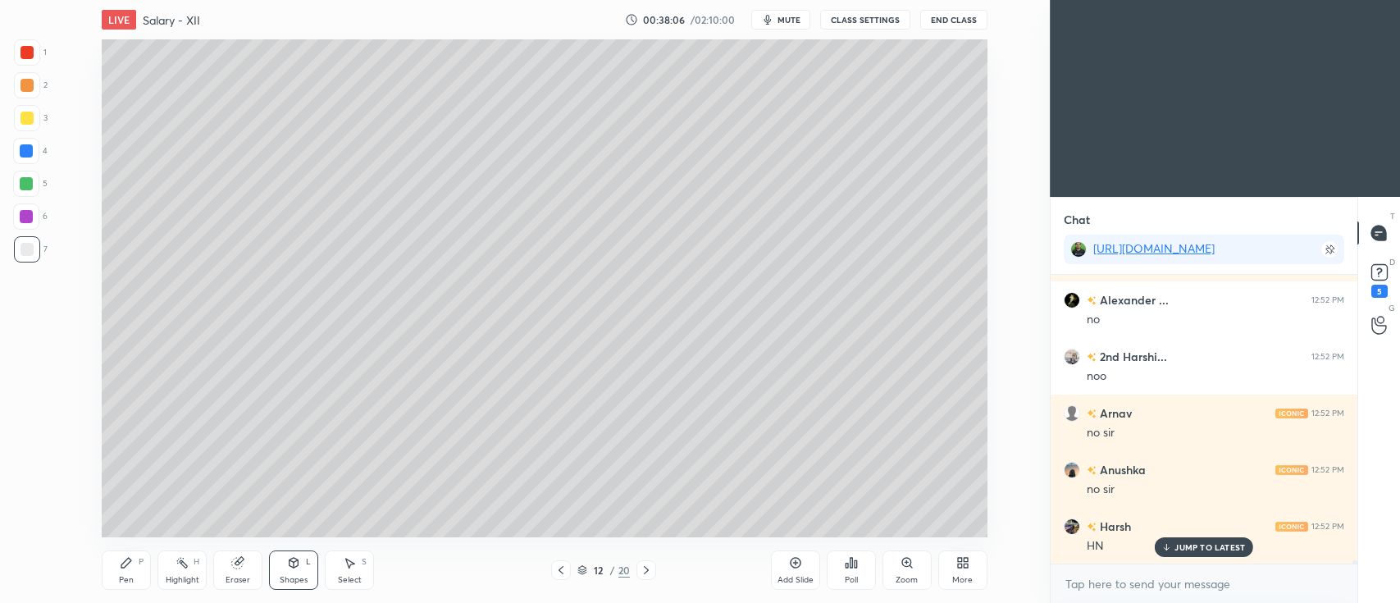
click at [111, 545] on div "Pen P Highlight H Eraser Shapes L Select S 12 / 20 Add Slide Poll Zoom More" at bounding box center [544, 570] width 885 height 66
click at [30, 151] on div at bounding box center [26, 150] width 13 height 13
click at [127, 555] on div "Pen P" at bounding box center [126, 569] width 49 height 39
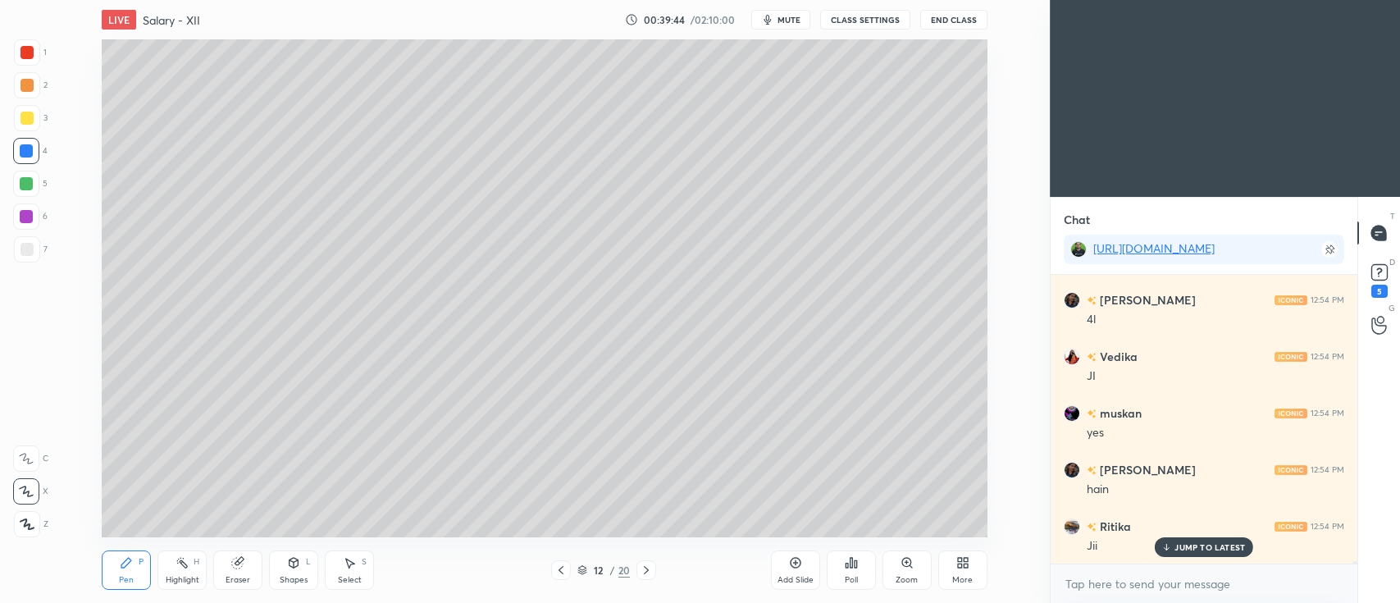
scroll to position [29040, 0]
click at [797, 568] on icon at bounding box center [795, 563] width 11 height 11
click at [39, 121] on div at bounding box center [27, 118] width 26 height 26
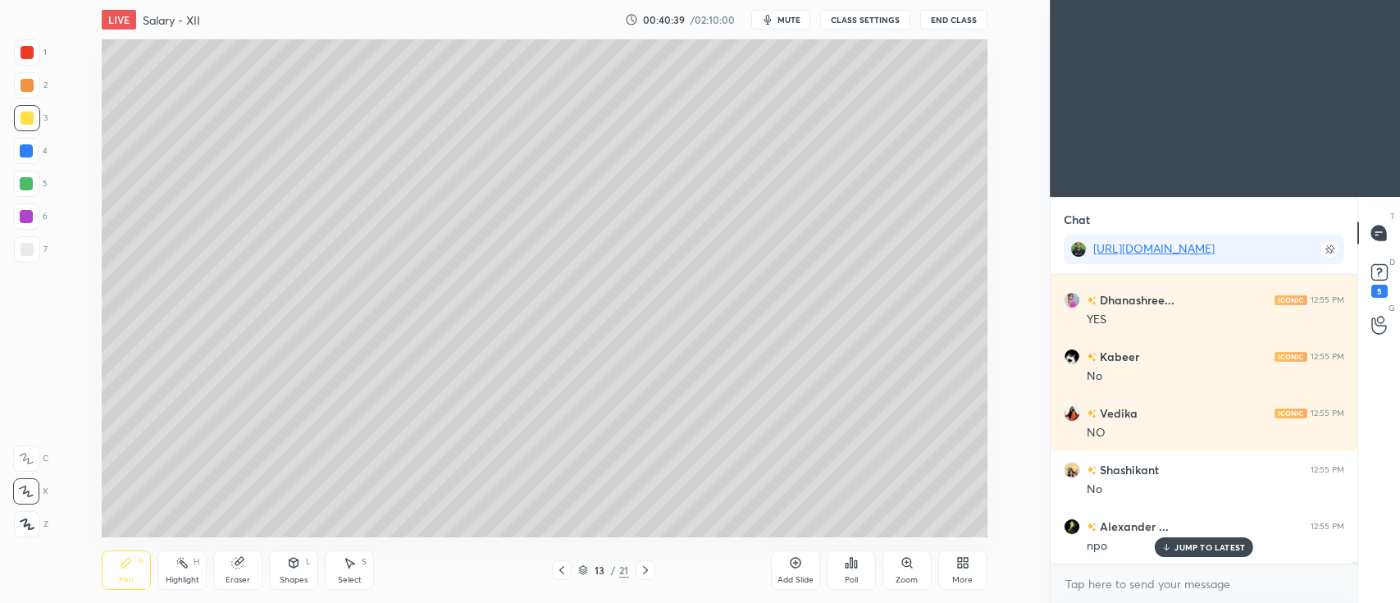
scroll to position [30738, 0]
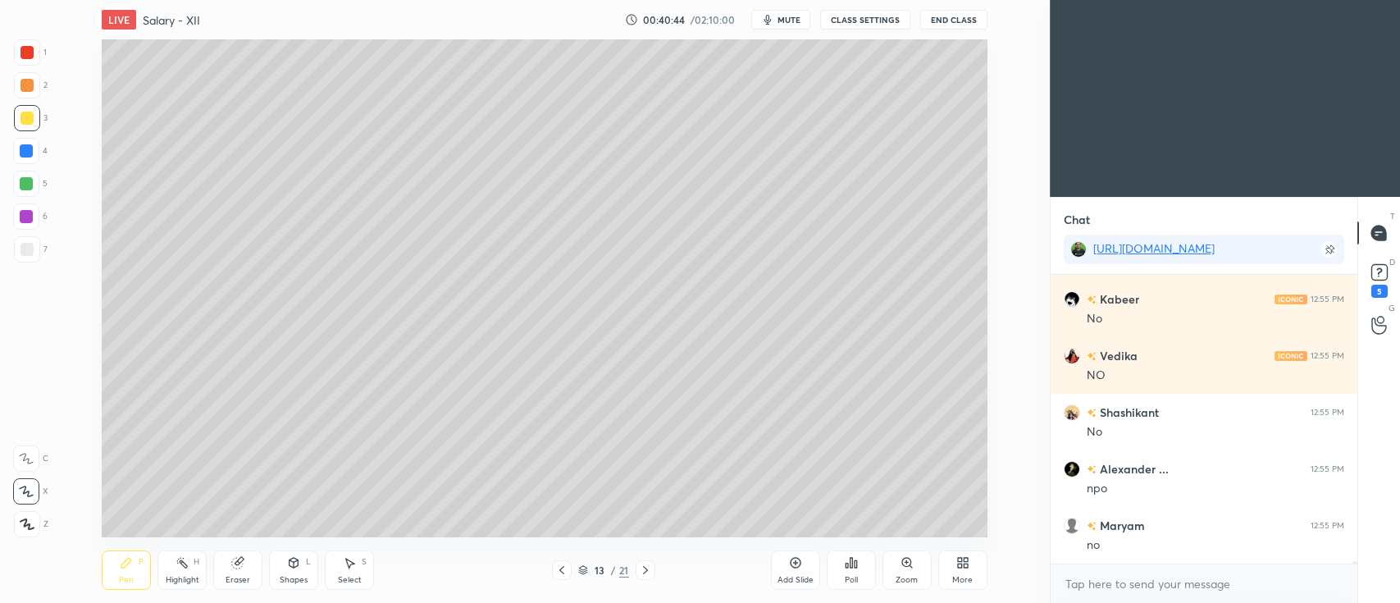
click at [53, 87] on div "Setting up your live class Poll for secs No correct answer Start poll" at bounding box center [545, 288] width 984 height 498
click at [26, 89] on div at bounding box center [27, 85] width 13 height 13
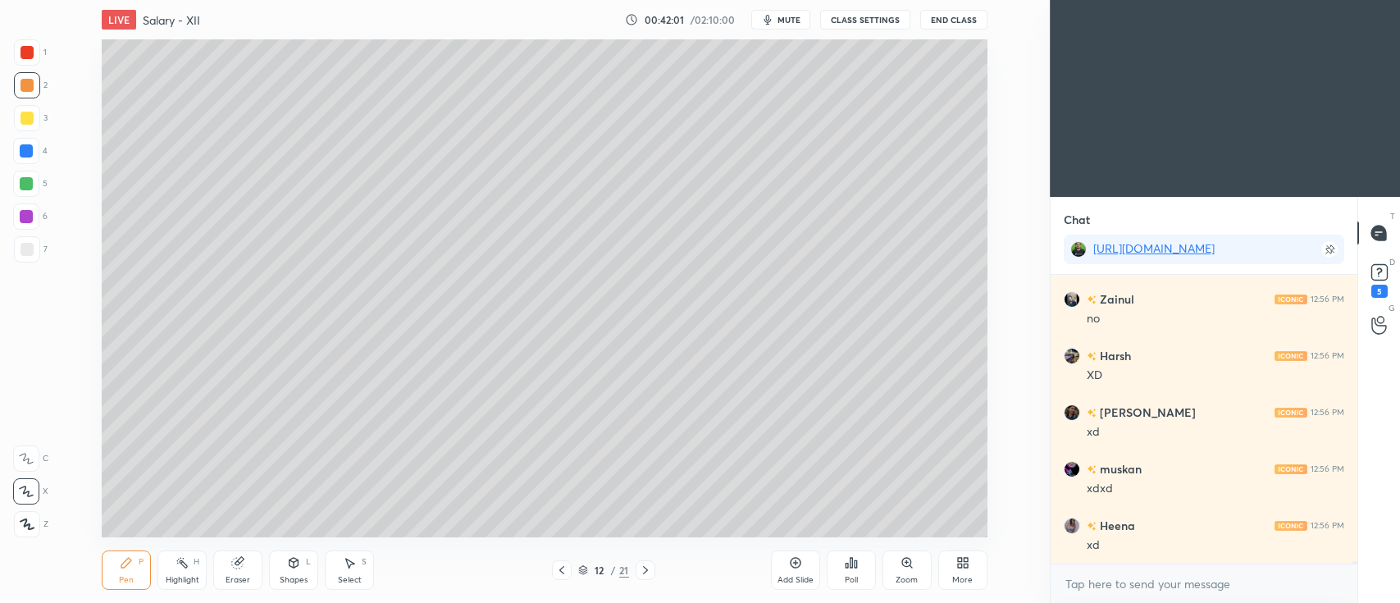
scroll to position [32492, 0]
click at [35, 122] on div at bounding box center [27, 118] width 26 height 26
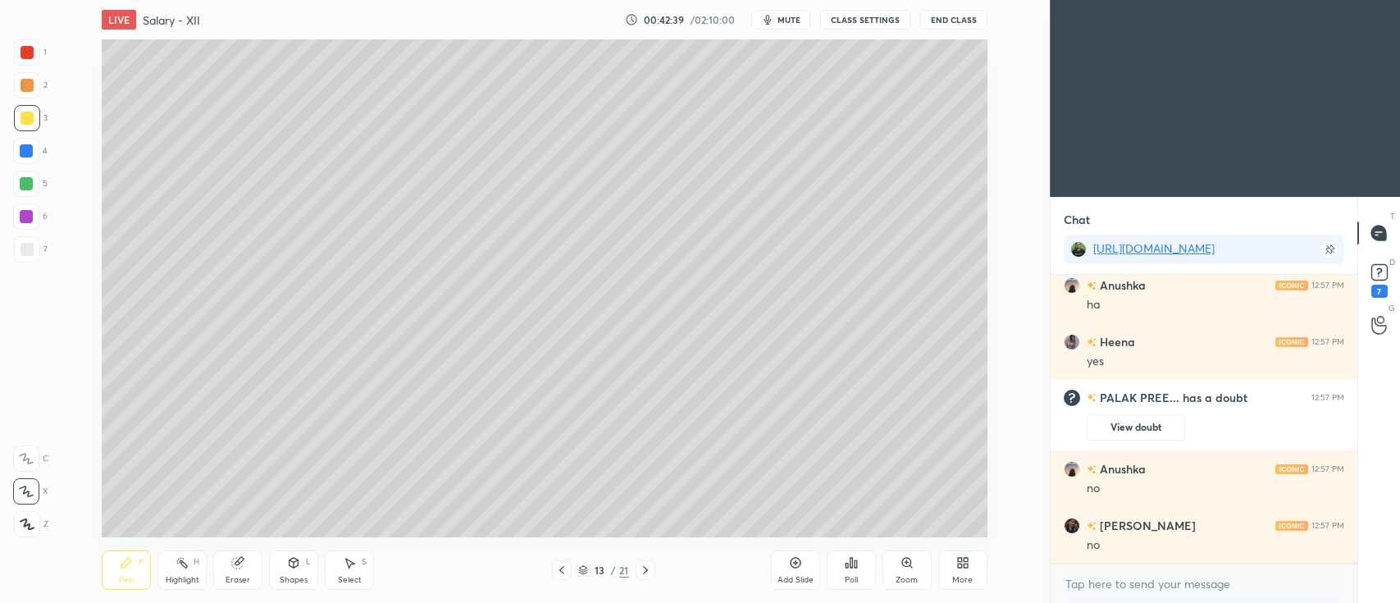
scroll to position [29962, 0]
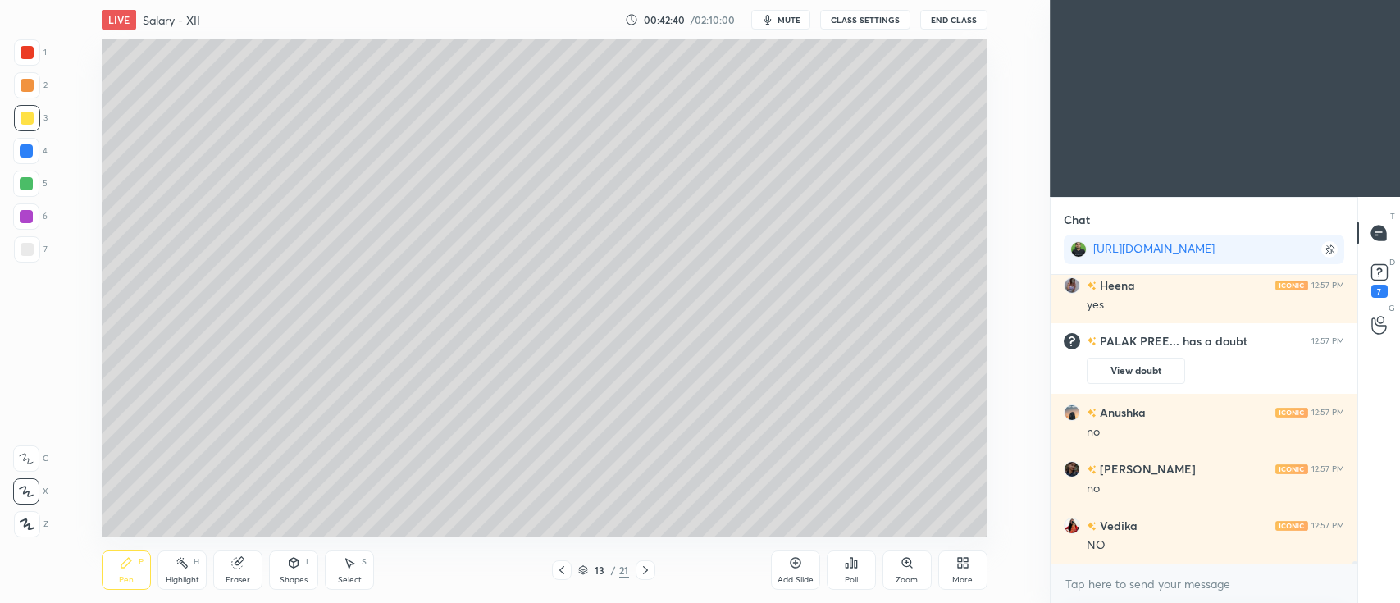
click at [789, 568] on icon at bounding box center [795, 562] width 13 height 13
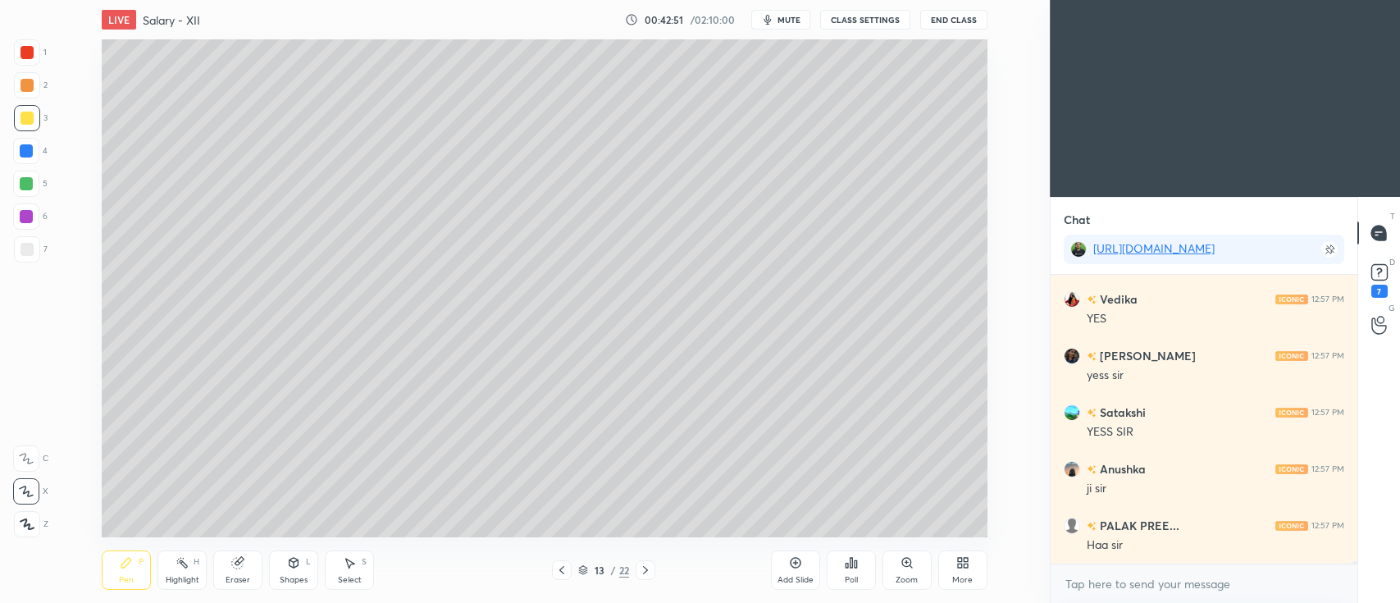
scroll to position [30415, 0]
click at [40, 55] on div "1" at bounding box center [30, 52] width 33 height 26
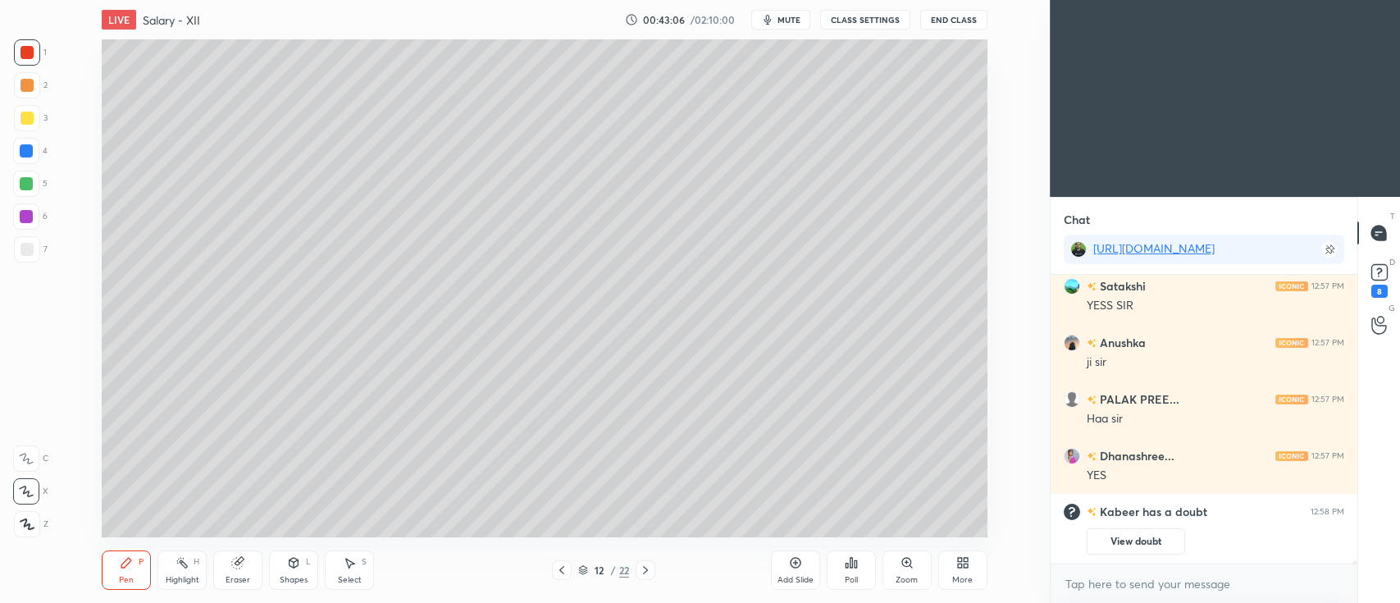
scroll to position [30354, 0]
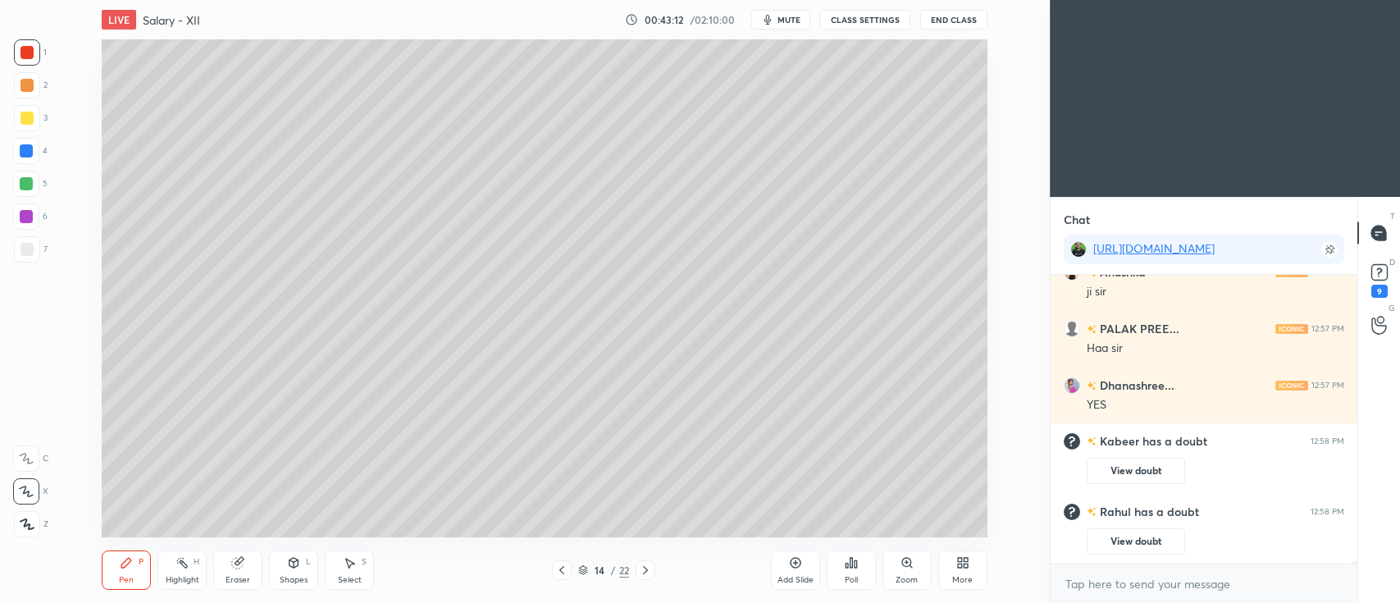
click at [289, 558] on icon at bounding box center [293, 562] width 13 height 13
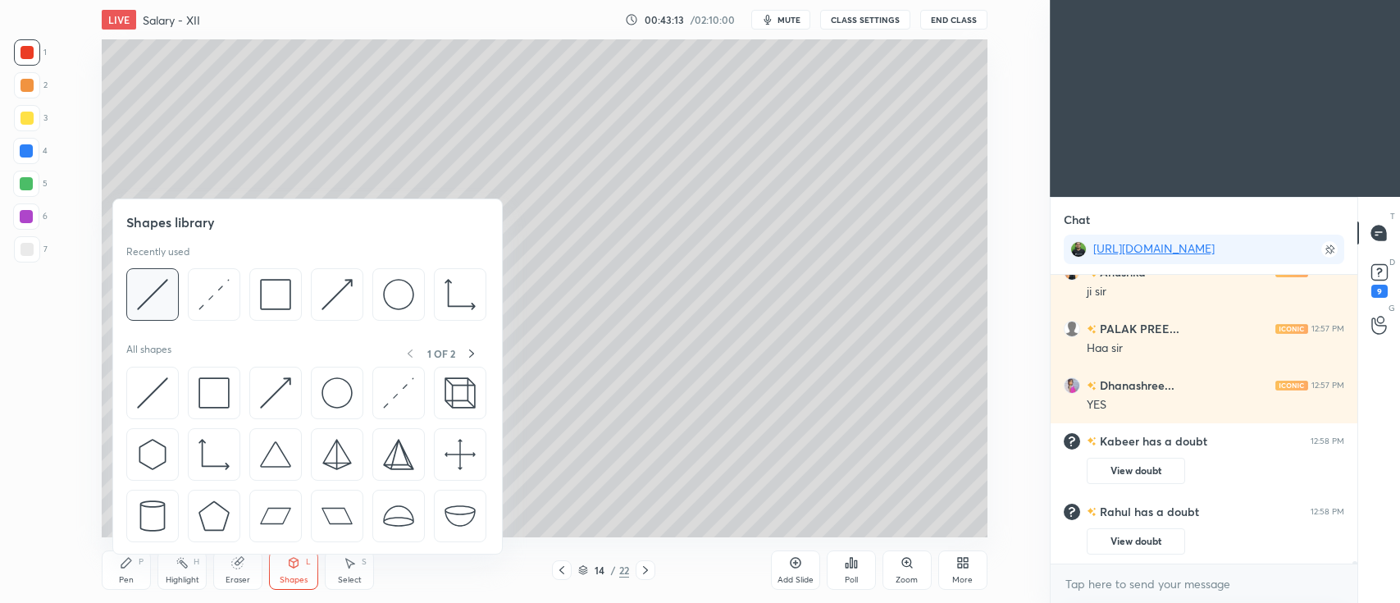
click at [147, 302] on img at bounding box center [152, 294] width 31 height 31
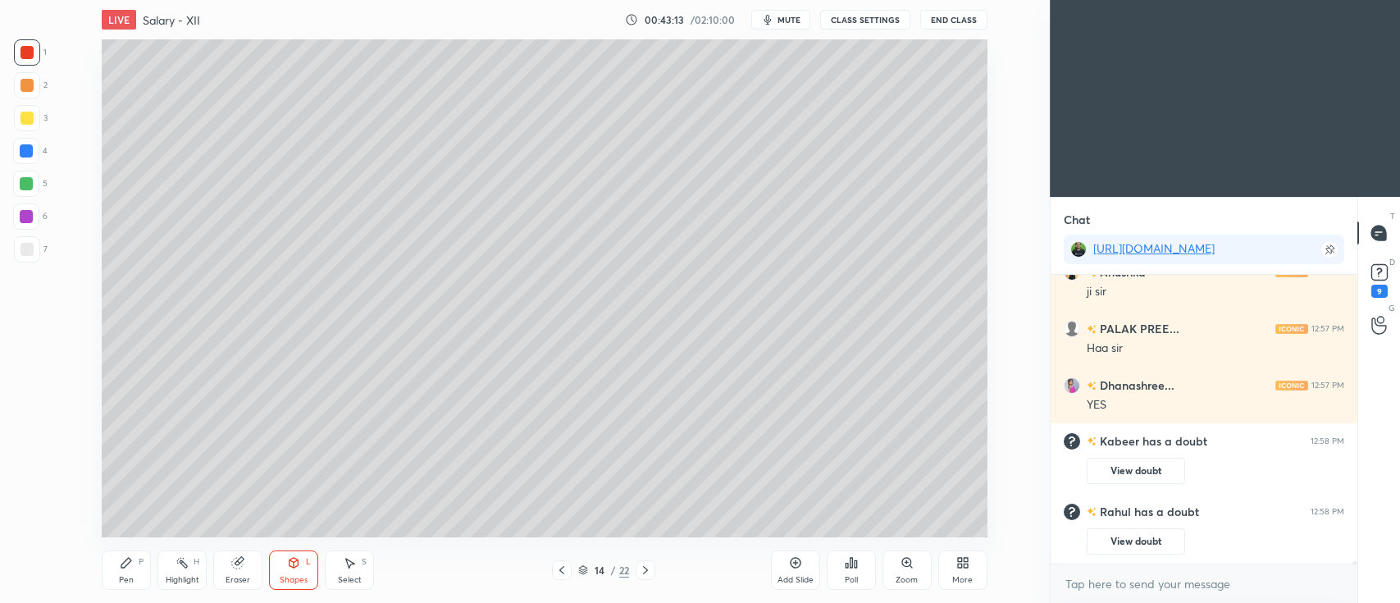
click at [17, 252] on div at bounding box center [27, 249] width 26 height 26
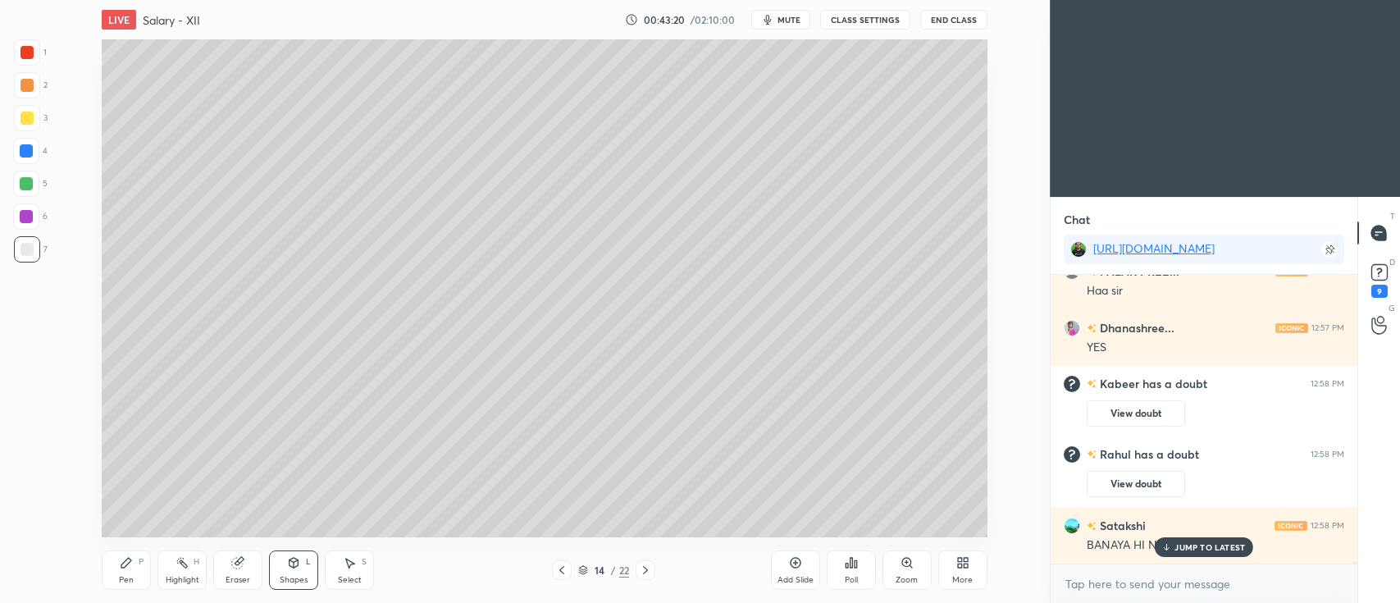
scroll to position [30452, 0]
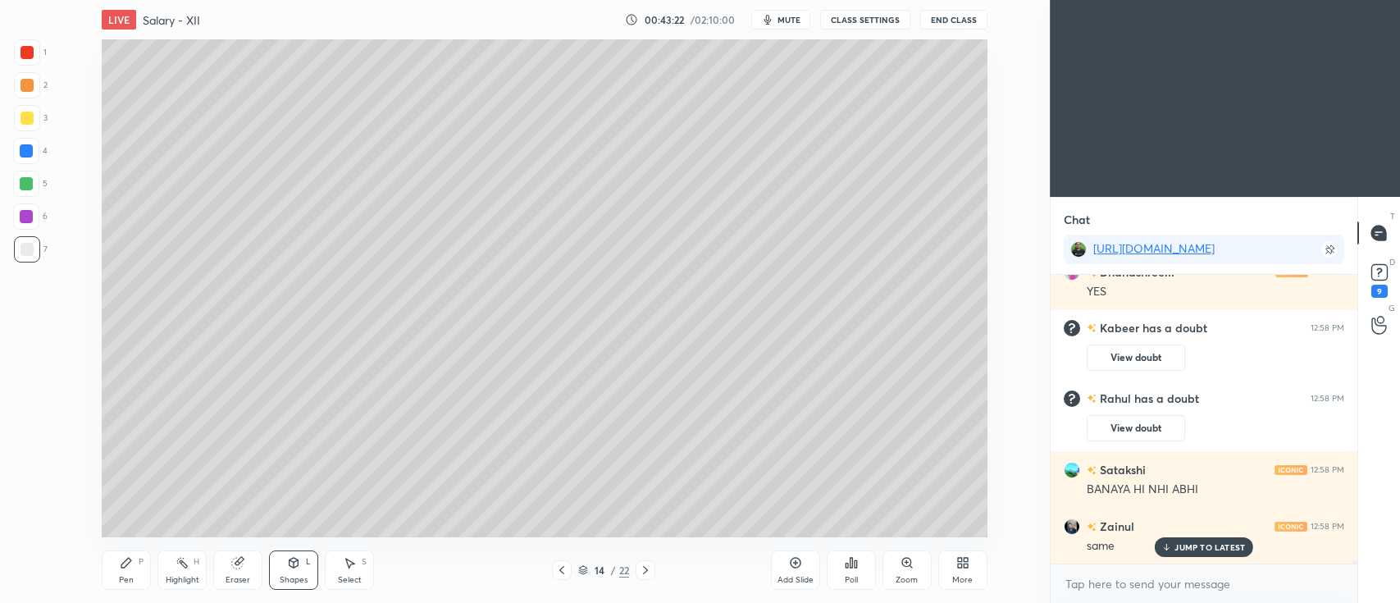
click at [128, 562] on icon at bounding box center [126, 563] width 10 height 10
click at [33, 182] on div at bounding box center [26, 183] width 13 height 13
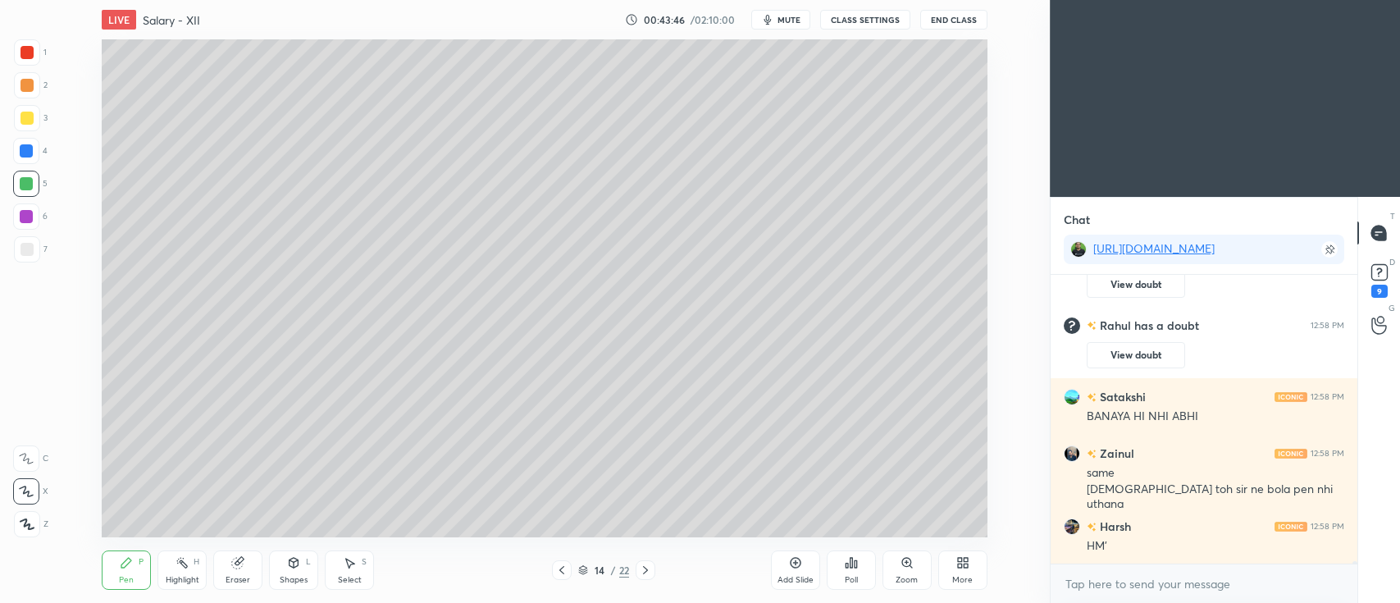
scroll to position [30582, 0]
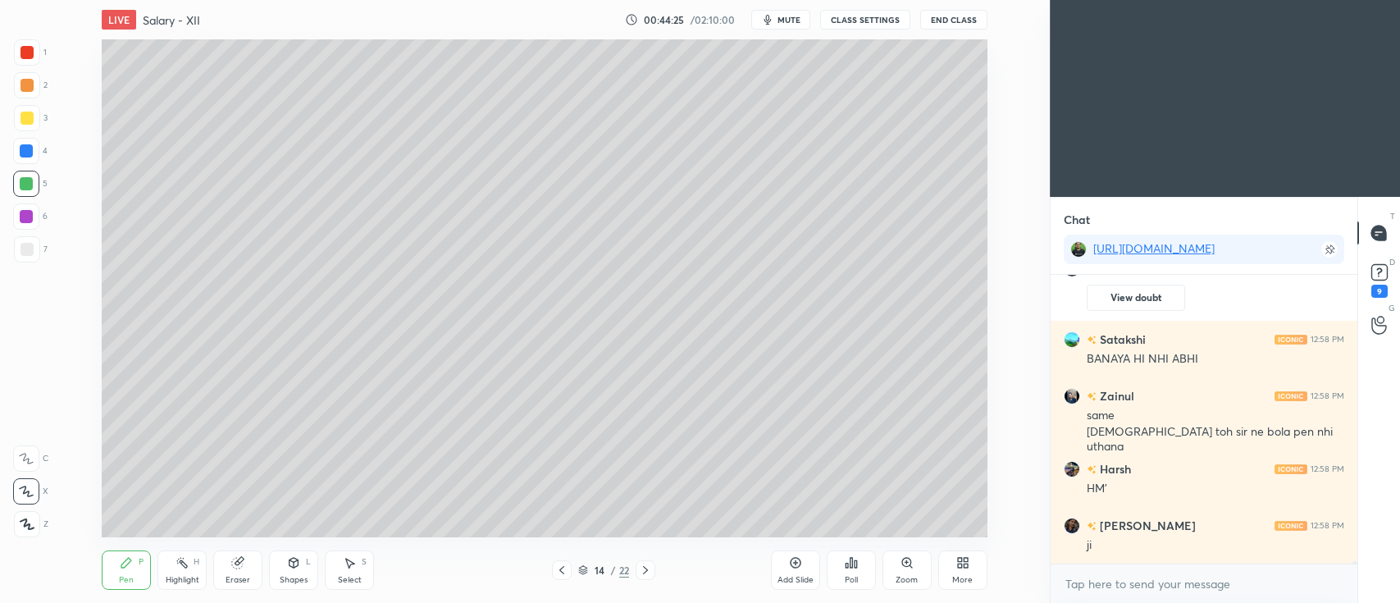
click at [34, 214] on div at bounding box center [26, 216] width 26 height 26
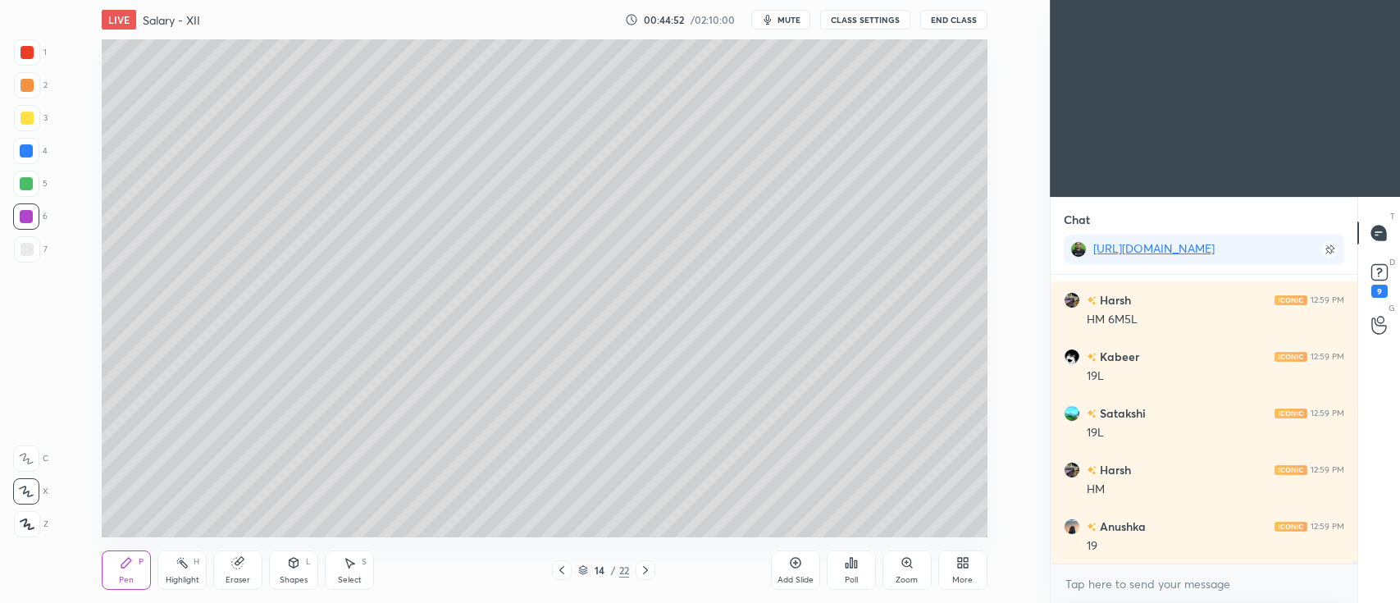
scroll to position [31262, 0]
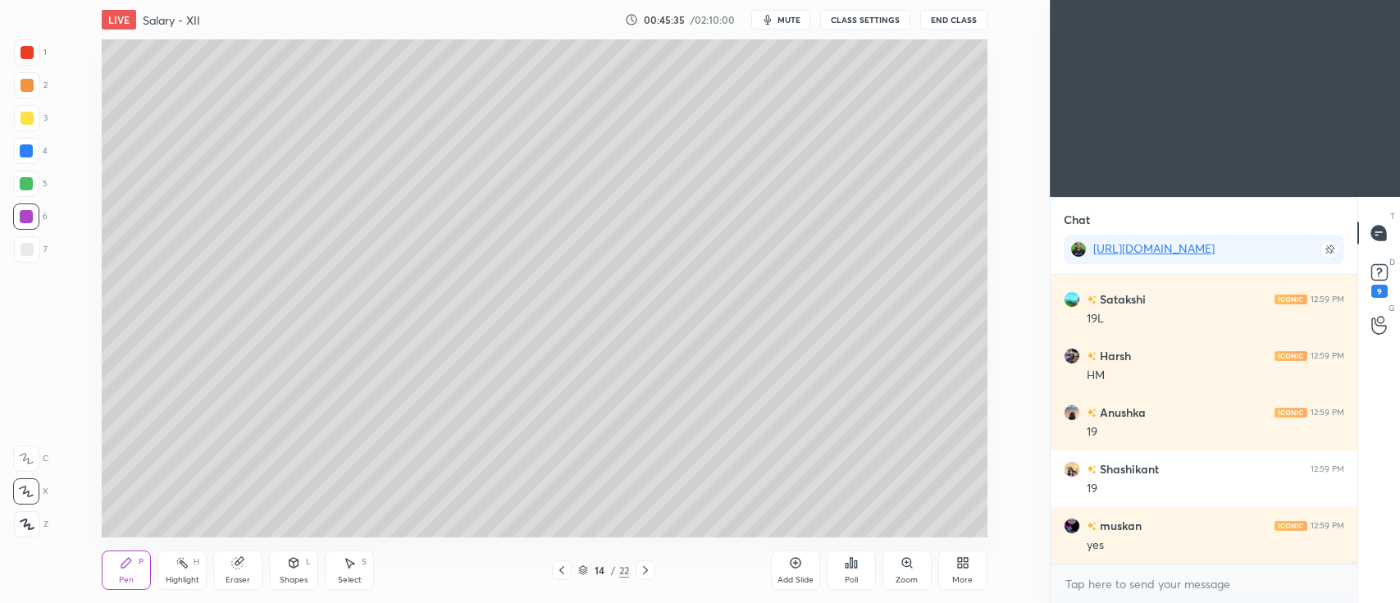
click at [22, 121] on div at bounding box center [27, 118] width 13 height 13
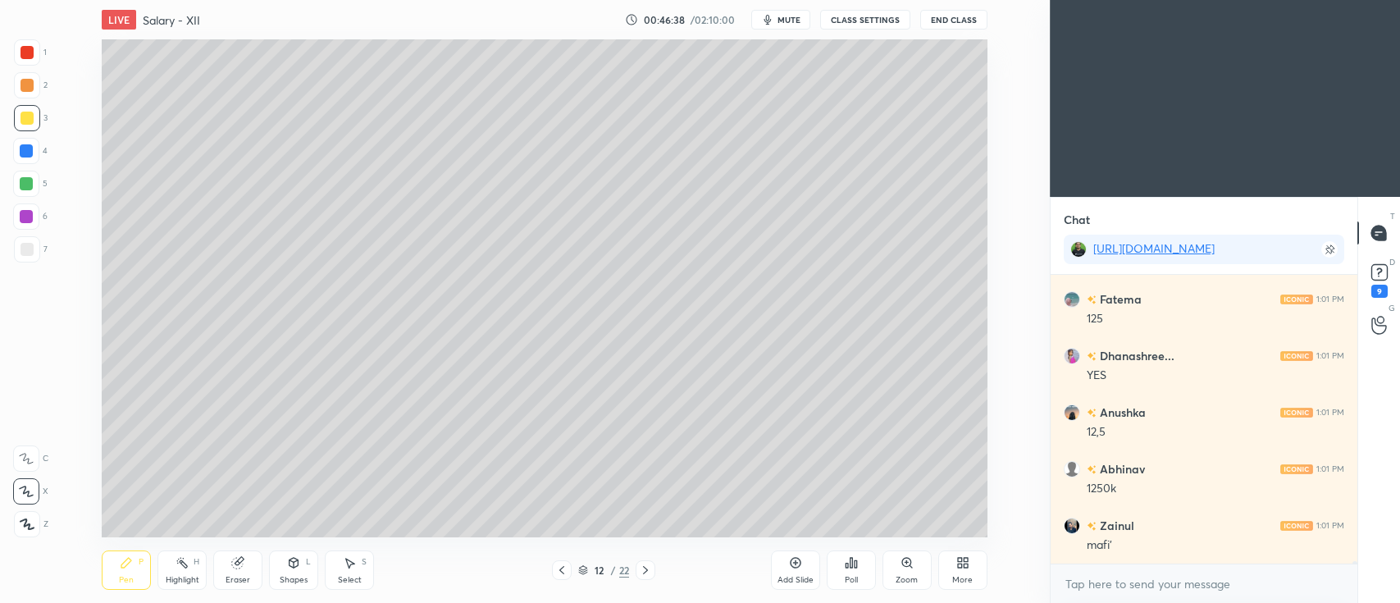
scroll to position [32336, 0]
click at [32, 89] on div at bounding box center [27, 85] width 13 height 13
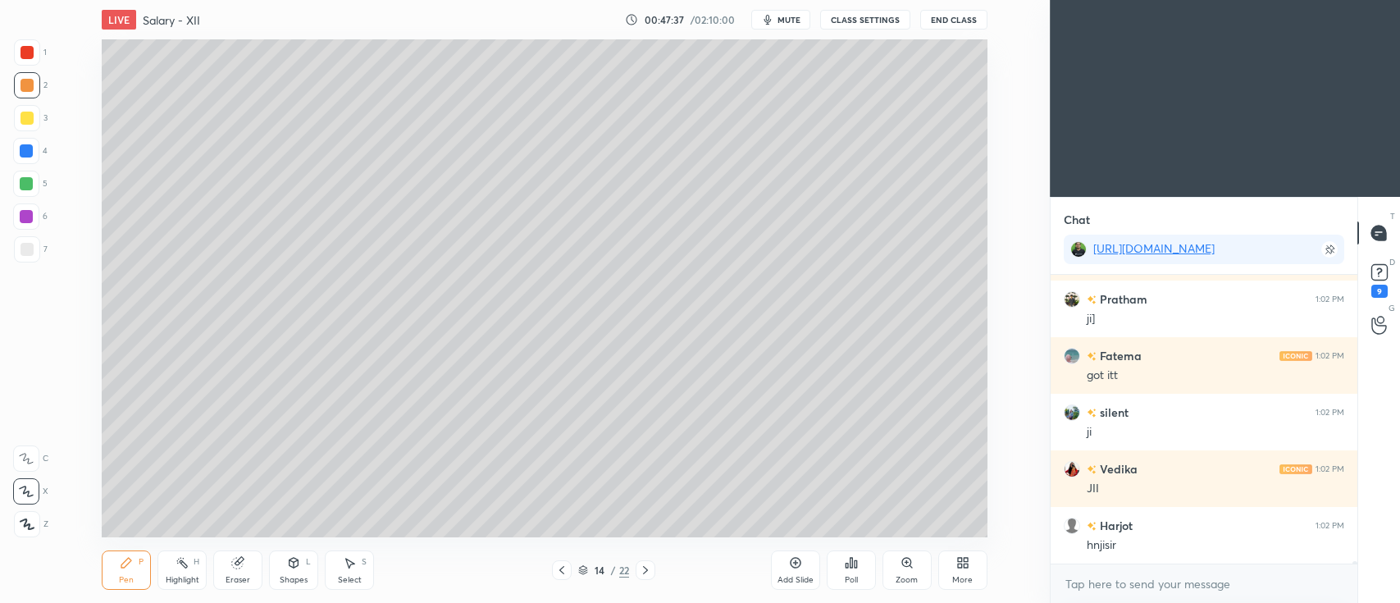
scroll to position [33526, 0]
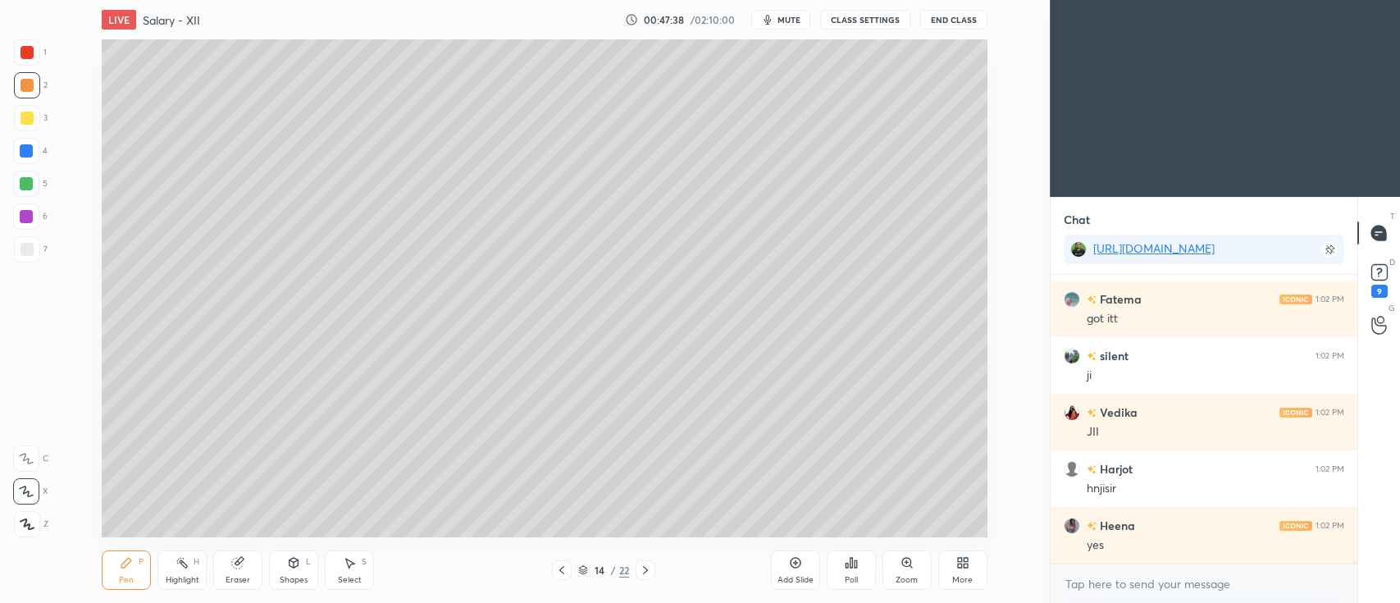
click at [246, 569] on div "Eraser" at bounding box center [237, 569] width 49 height 39
click at [135, 564] on div "Pen P" at bounding box center [126, 569] width 49 height 39
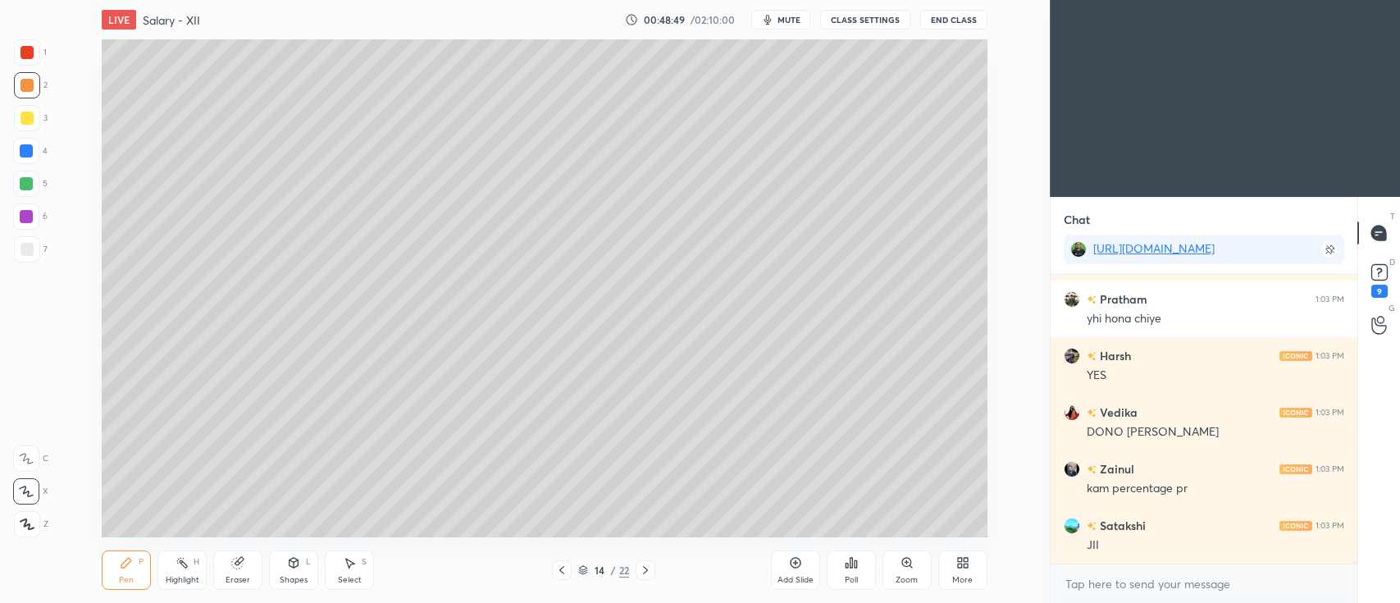
scroll to position [34884, 0]
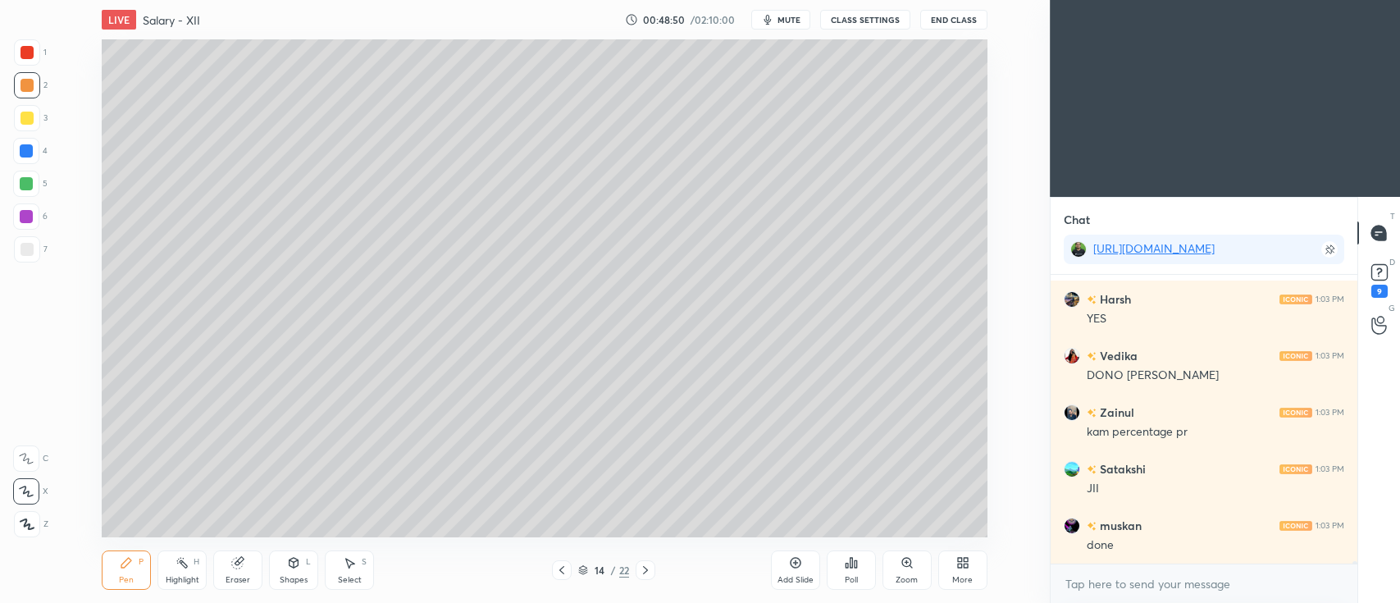
click at [38, 51] on div at bounding box center [27, 52] width 26 height 26
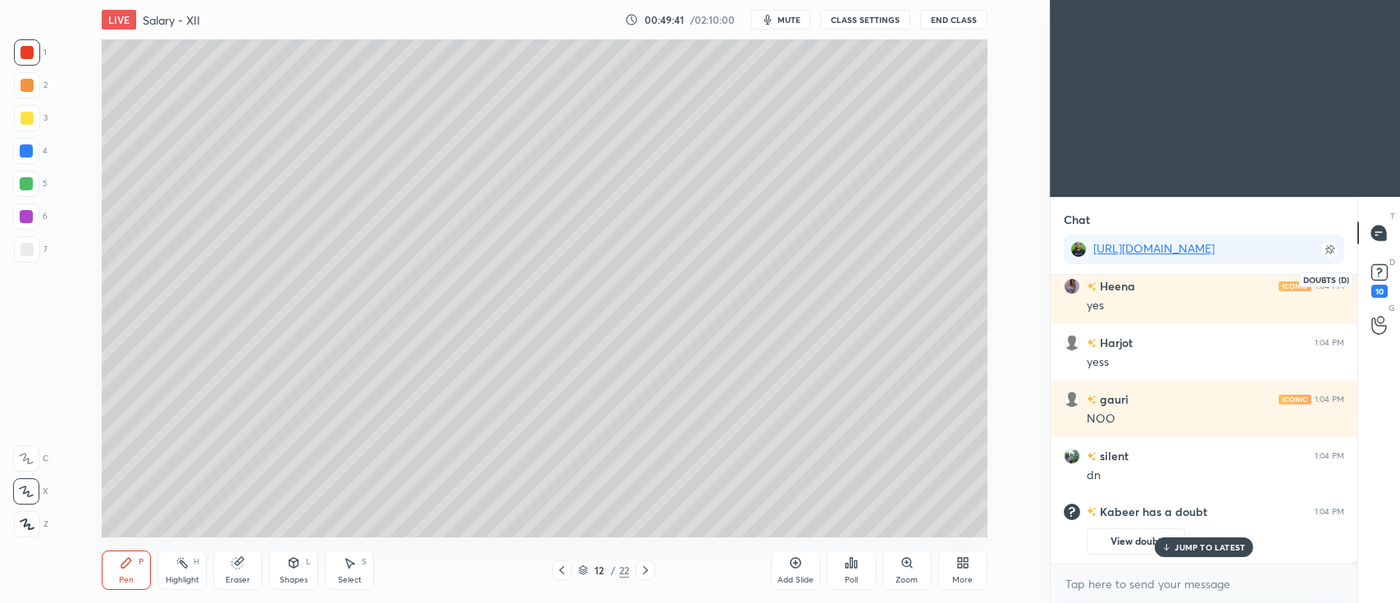
scroll to position [34880, 0]
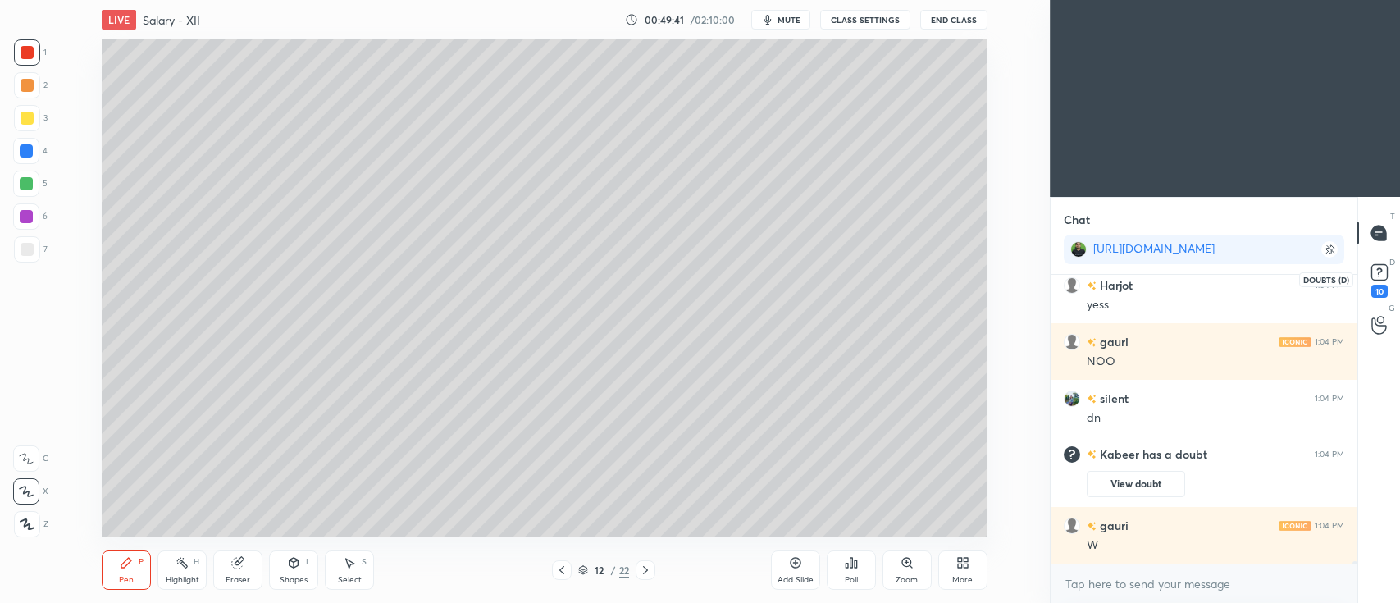
click at [1376, 267] on rect at bounding box center [1380, 273] width 16 height 16
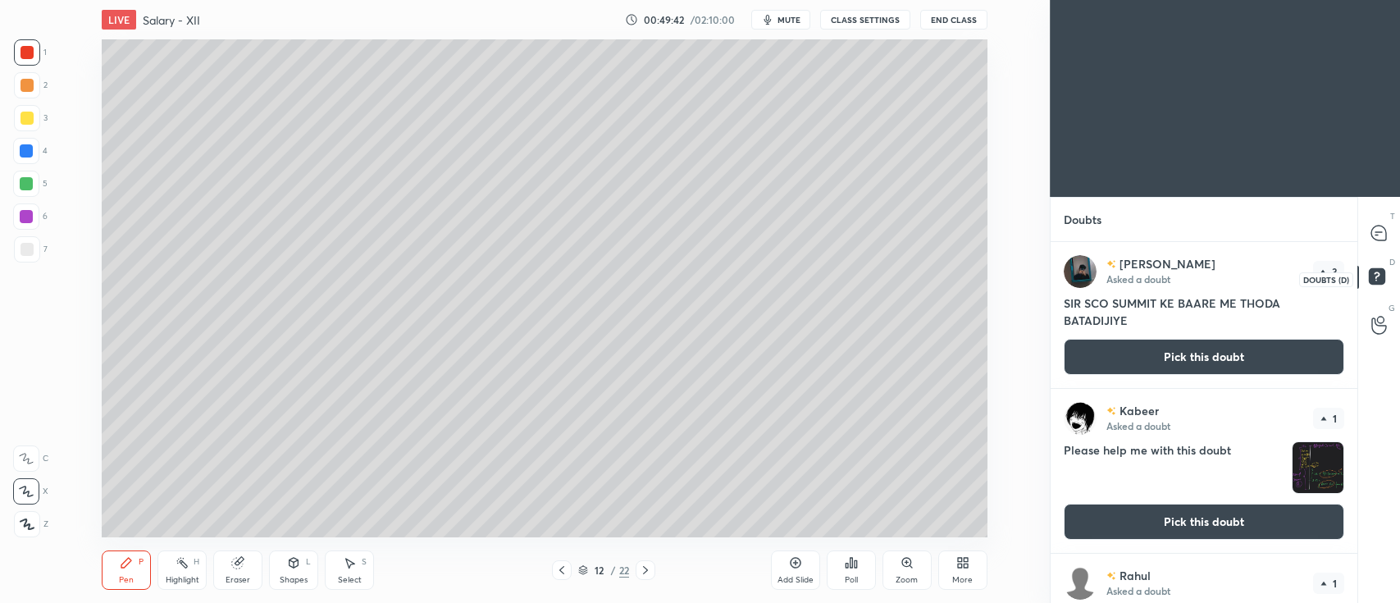
scroll to position [357, 302]
click at [1380, 231] on icon at bounding box center [1379, 233] width 15 height 15
type textarea "x"
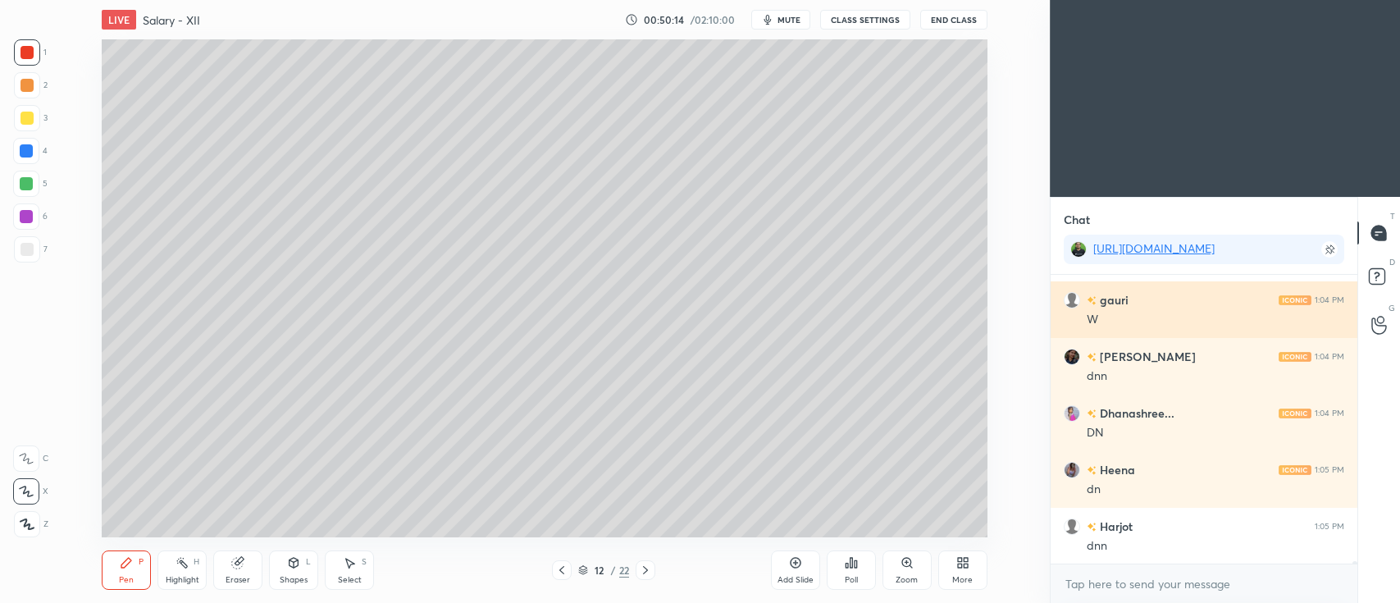
scroll to position [35444, 0]
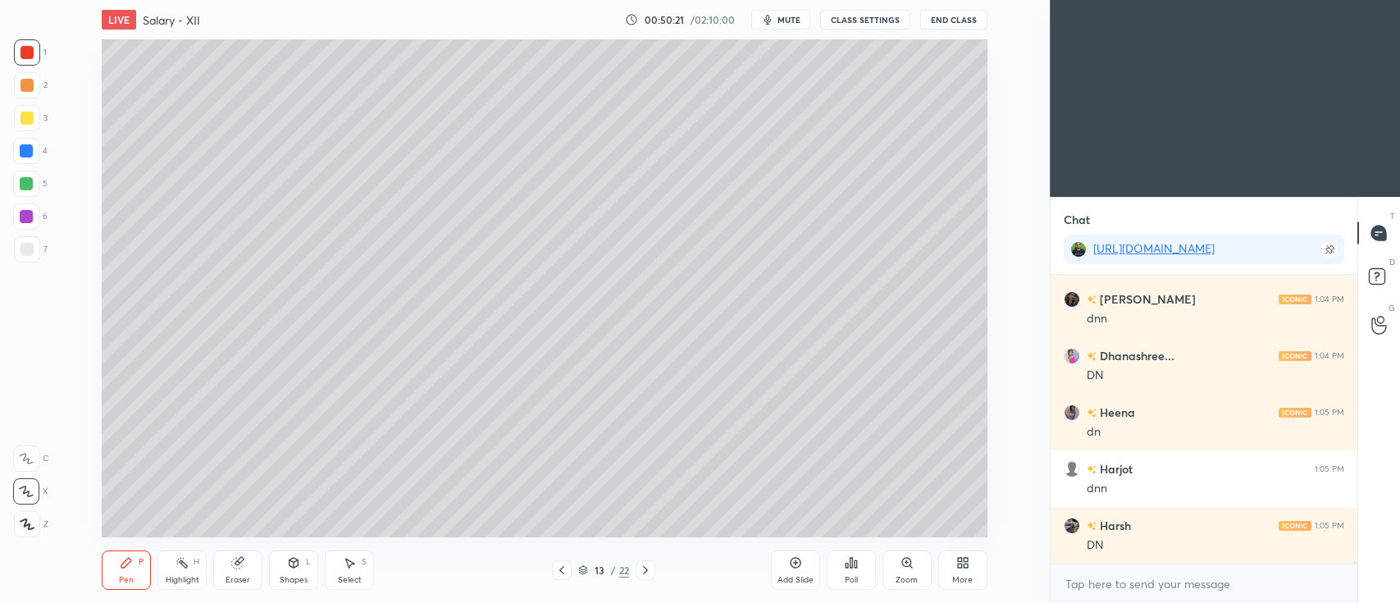
click at [33, 145] on div at bounding box center [26, 151] width 26 height 26
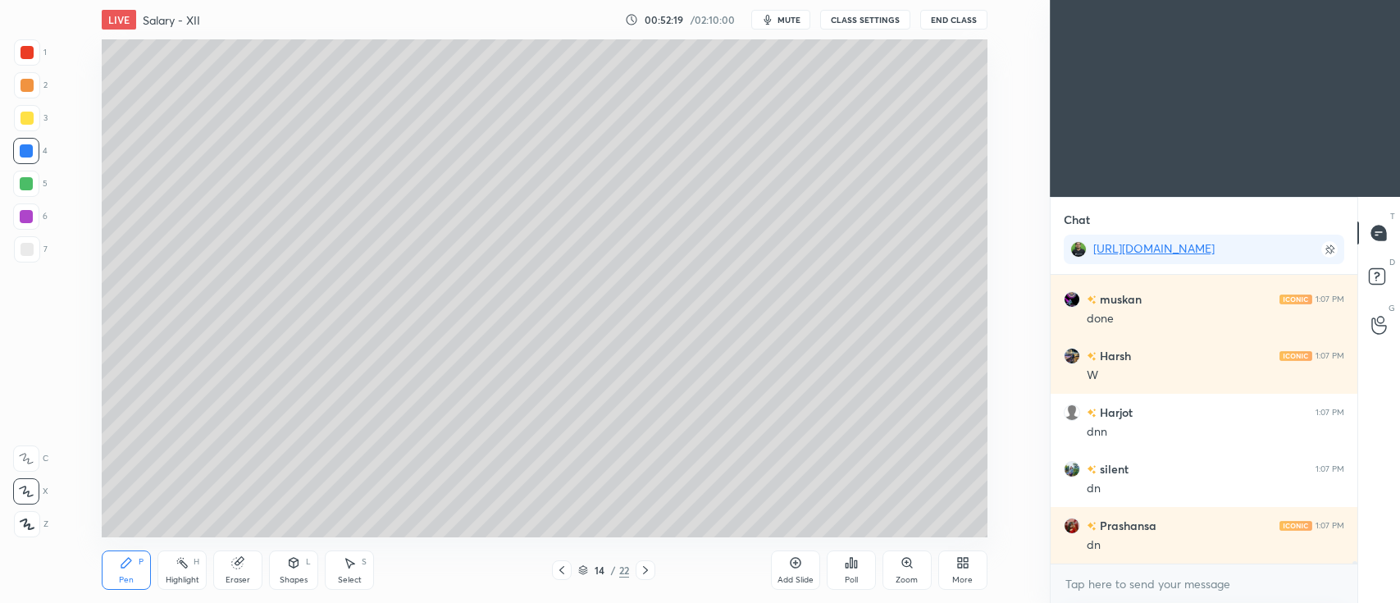
scroll to position [36535, 0]
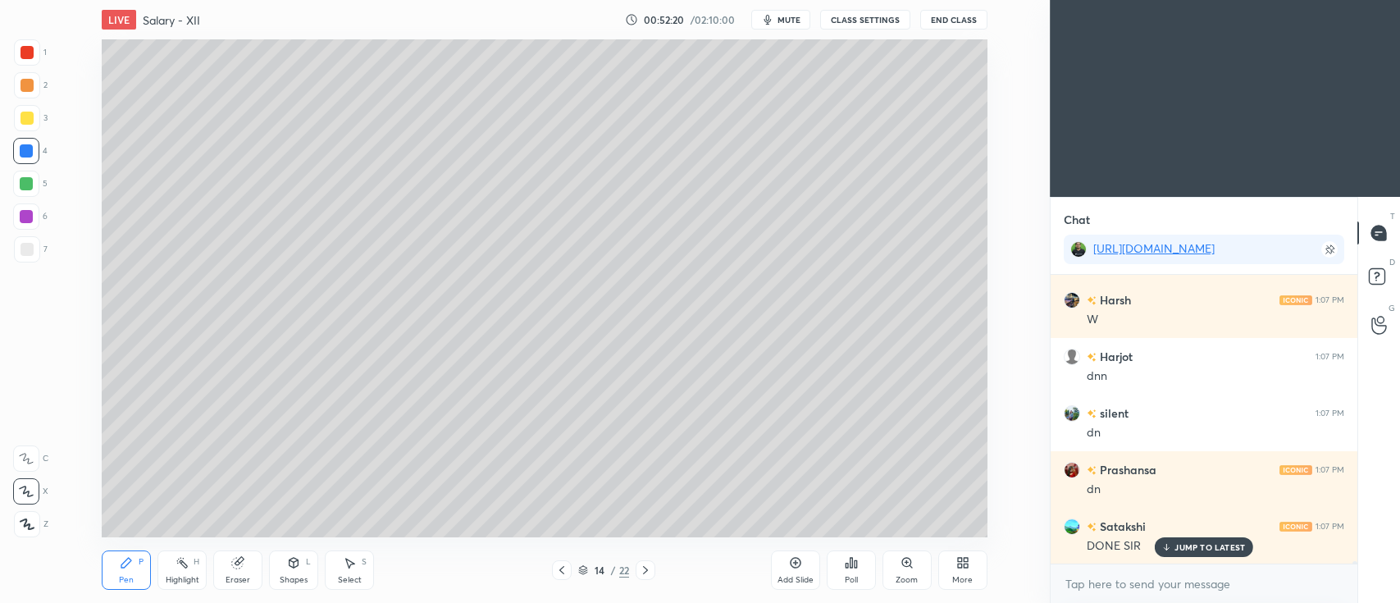
click at [802, 566] on div "Add Slide" at bounding box center [795, 569] width 49 height 39
click at [29, 127] on div at bounding box center [27, 118] width 26 height 26
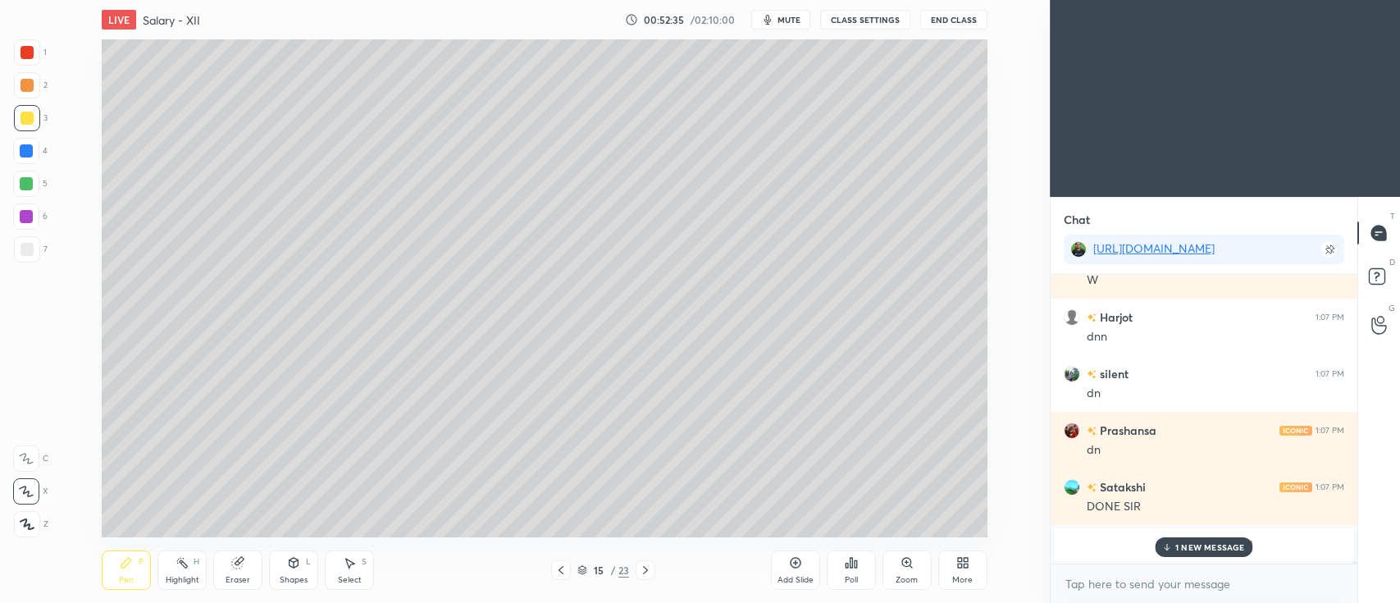
scroll to position [36632, 0]
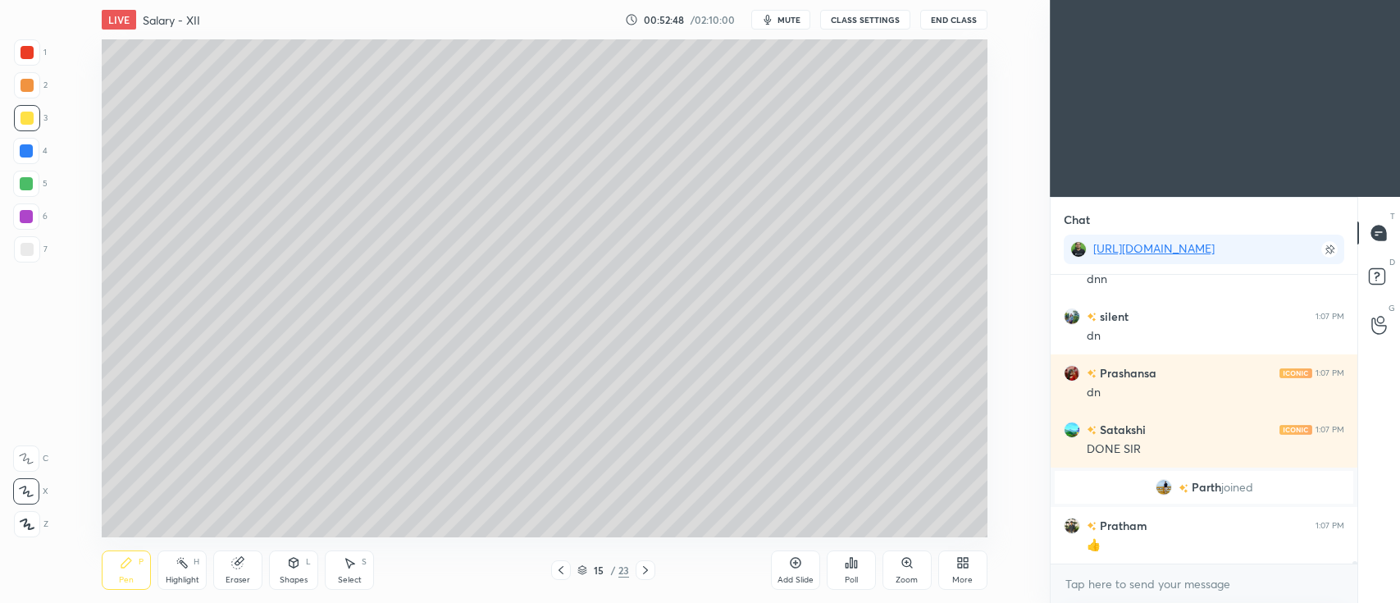
click at [33, 82] on div at bounding box center [27, 85] width 13 height 13
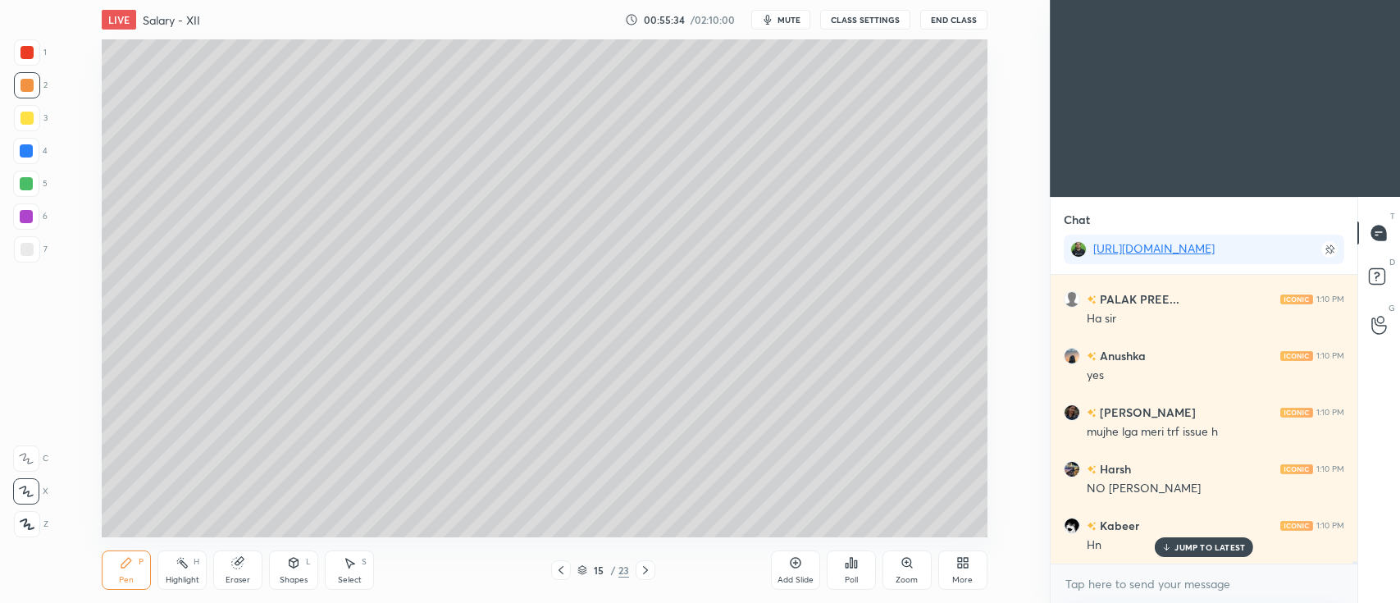
scroll to position [38669, 0]
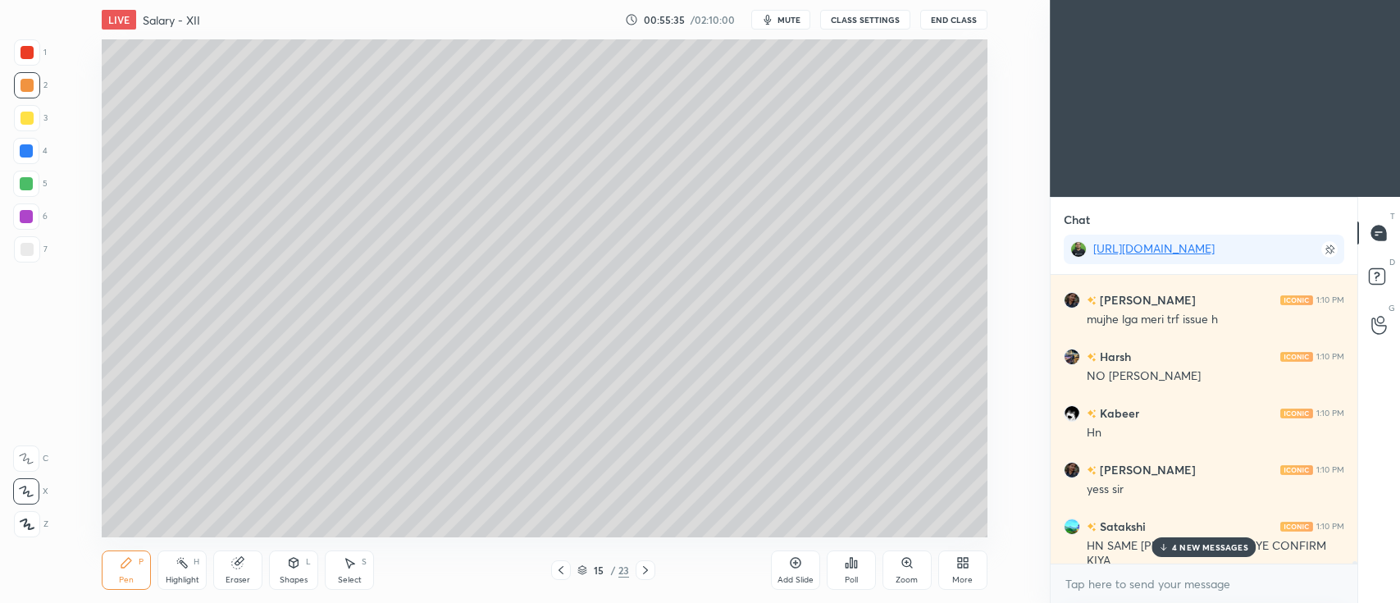
click at [1181, 553] on div "Prashansa 1:09 PM hn muskan 1:09 PM hji Mayank 1:09 PM yes Heena 1:09 PM yes Al…" at bounding box center [1204, 419] width 307 height 289
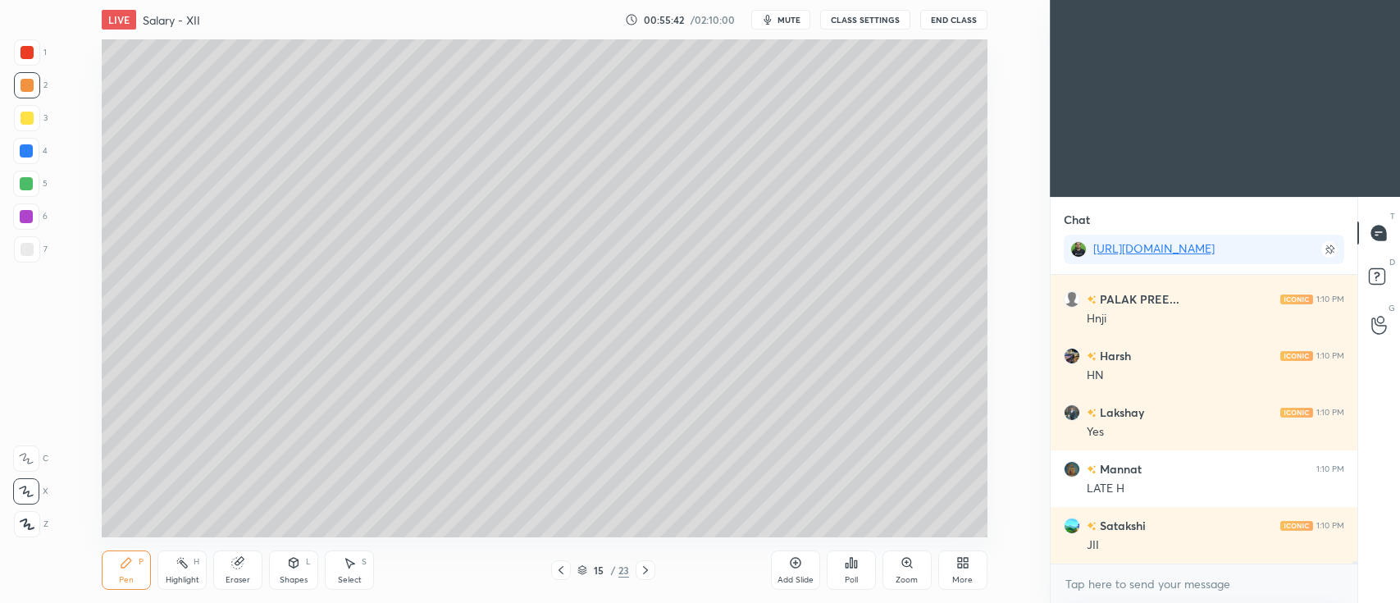
scroll to position [39291, 0]
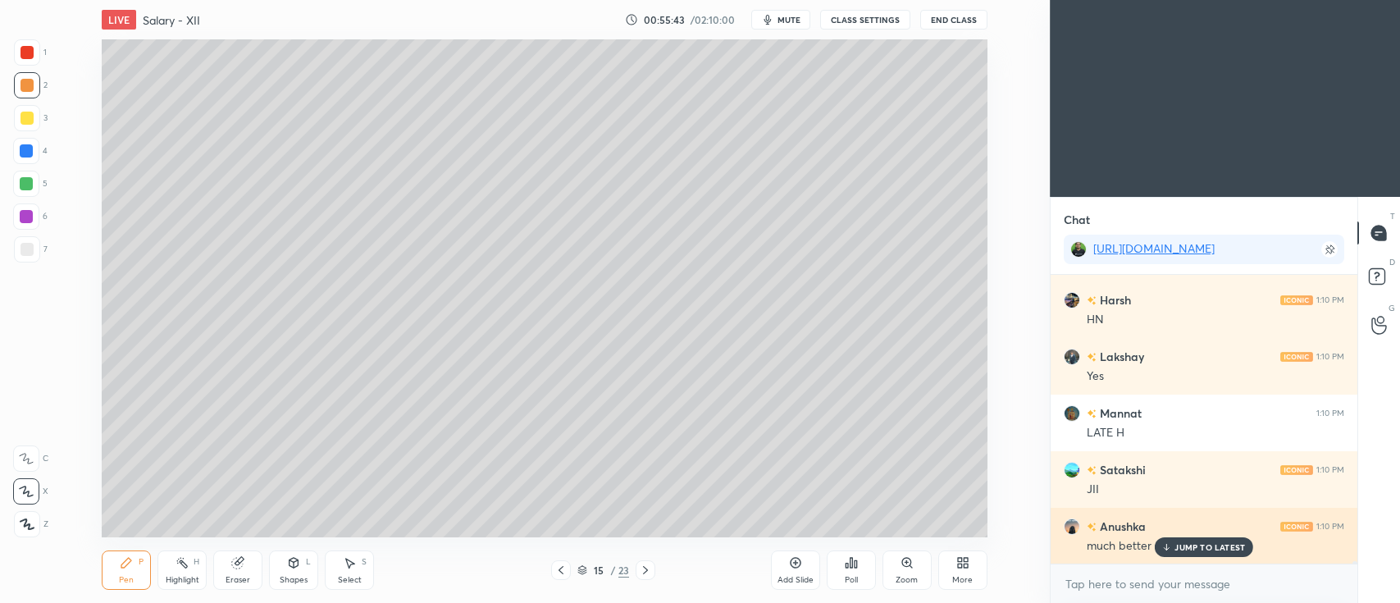
click at [1213, 547] on p "JUMP TO LATEST" at bounding box center [1210, 547] width 71 height 10
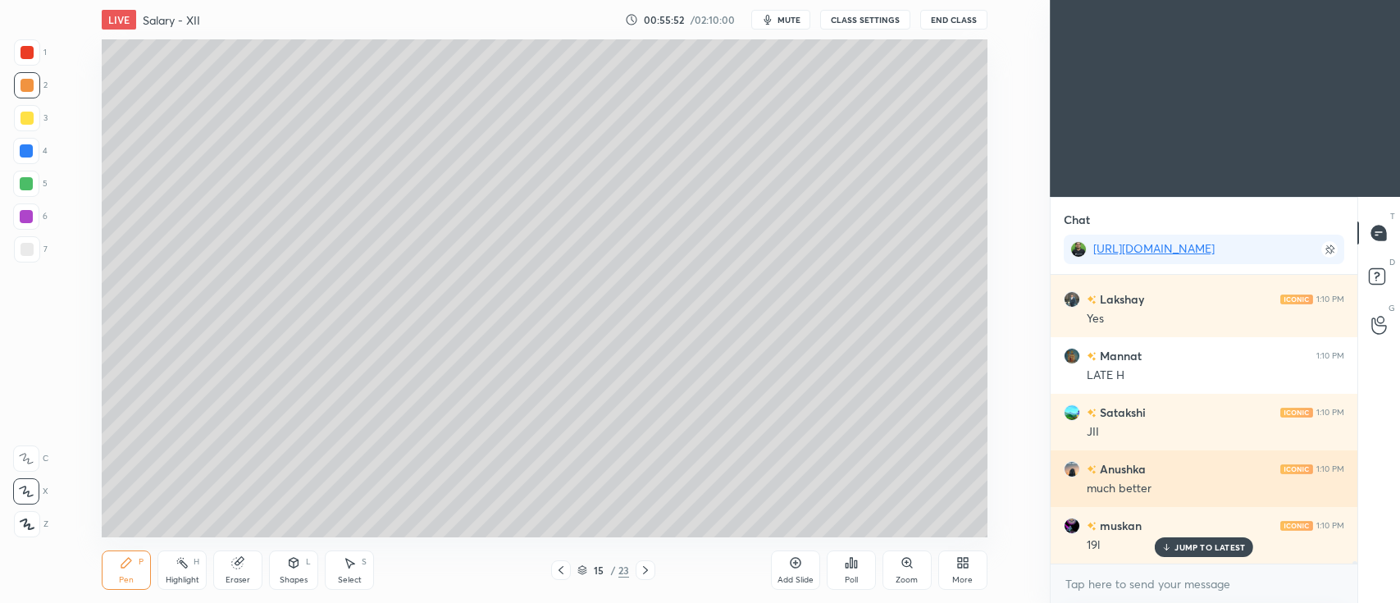
scroll to position [39404, 0]
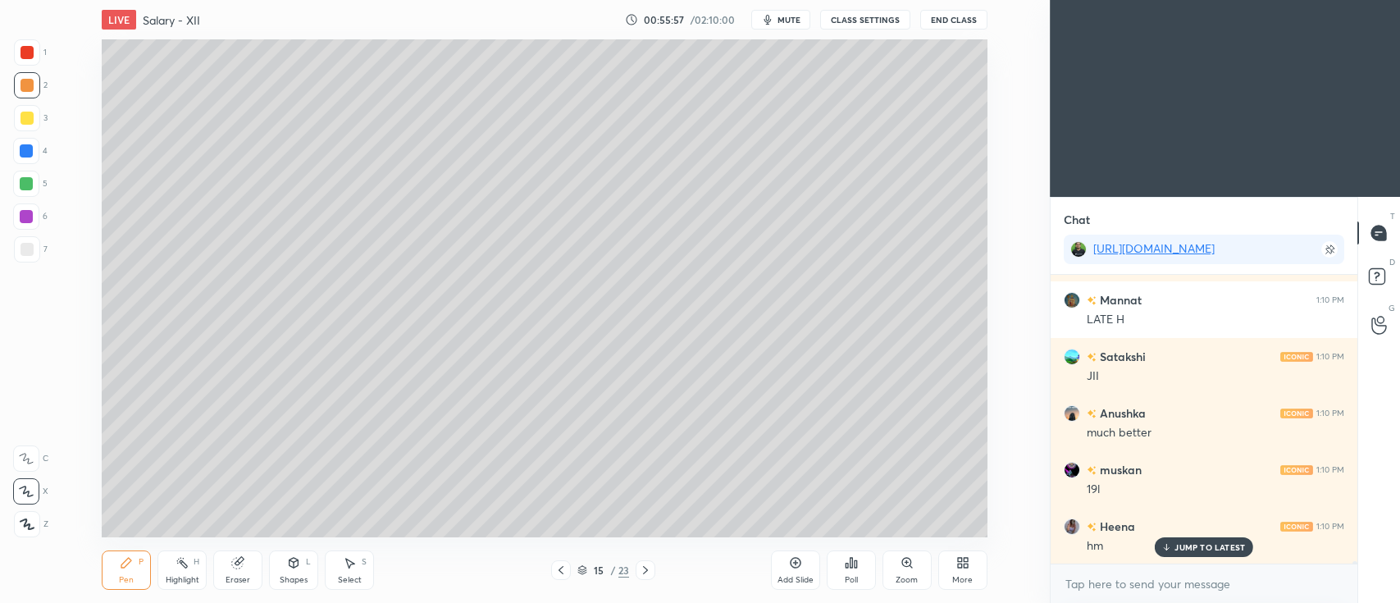
click at [36, 121] on div at bounding box center [27, 118] width 26 height 26
click at [22, 217] on div at bounding box center [26, 216] width 13 height 13
click at [23, 186] on div at bounding box center [26, 183] width 13 height 13
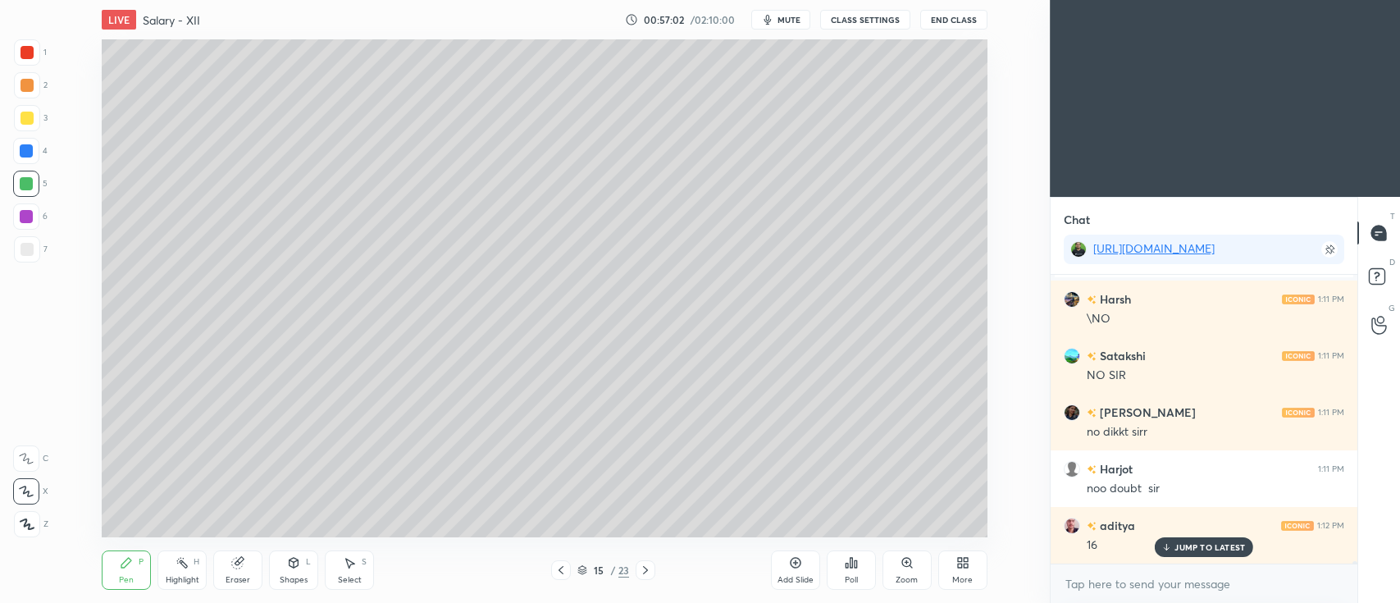
scroll to position [39783, 0]
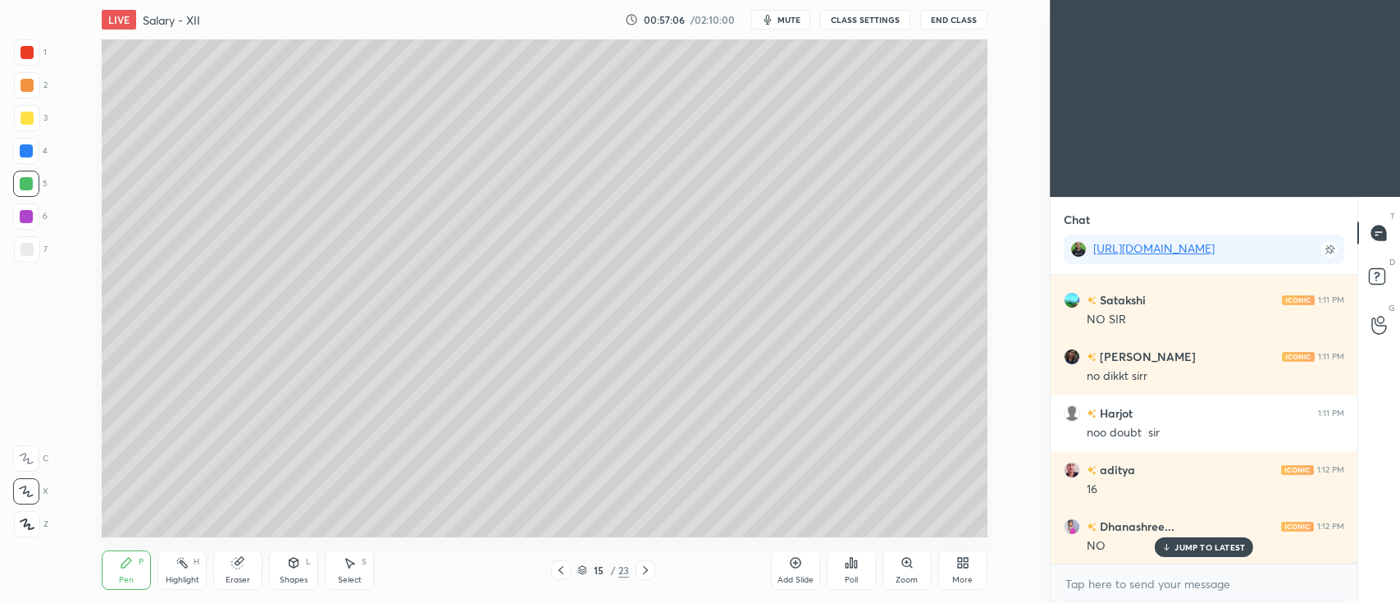
click at [234, 568] on icon at bounding box center [237, 562] width 13 height 13
click at [121, 563] on icon at bounding box center [126, 562] width 13 height 13
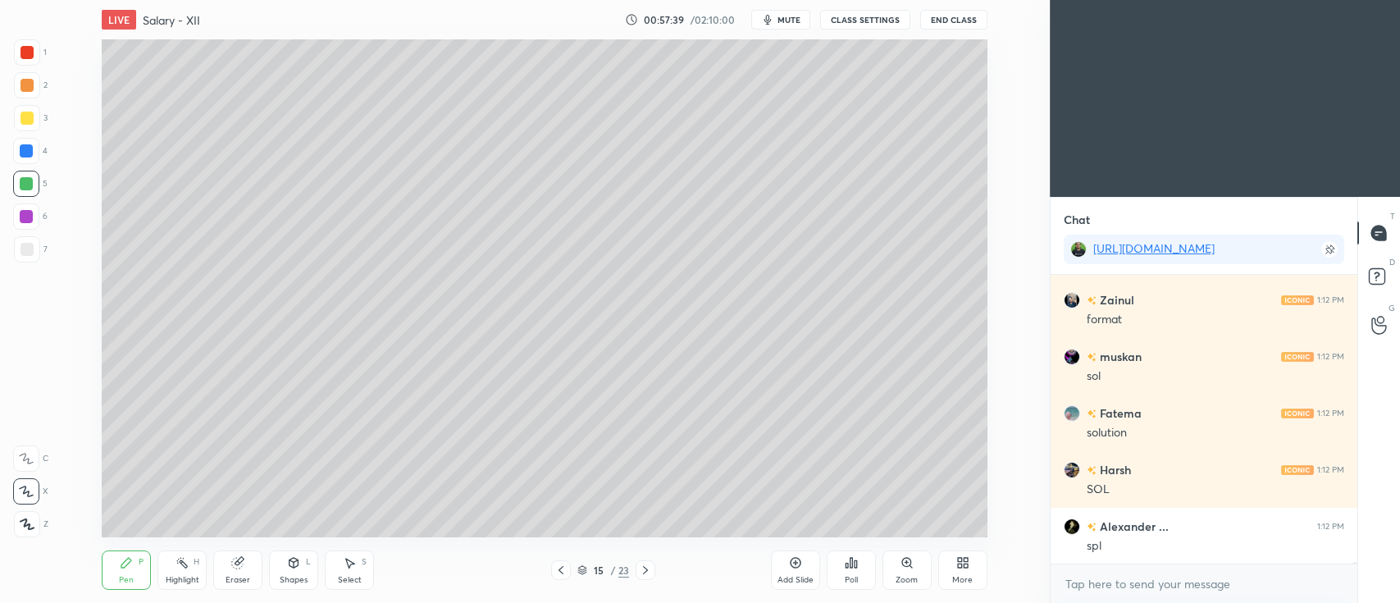
scroll to position [40860, 0]
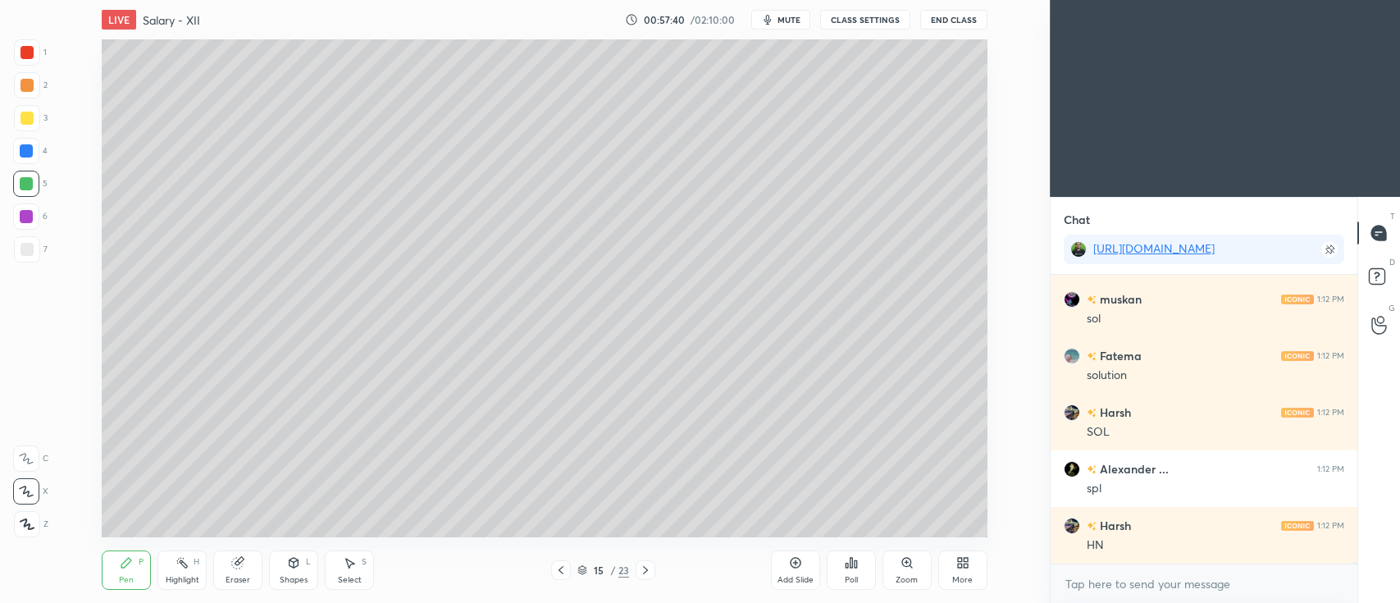
click at [796, 565] on icon at bounding box center [795, 562] width 13 height 13
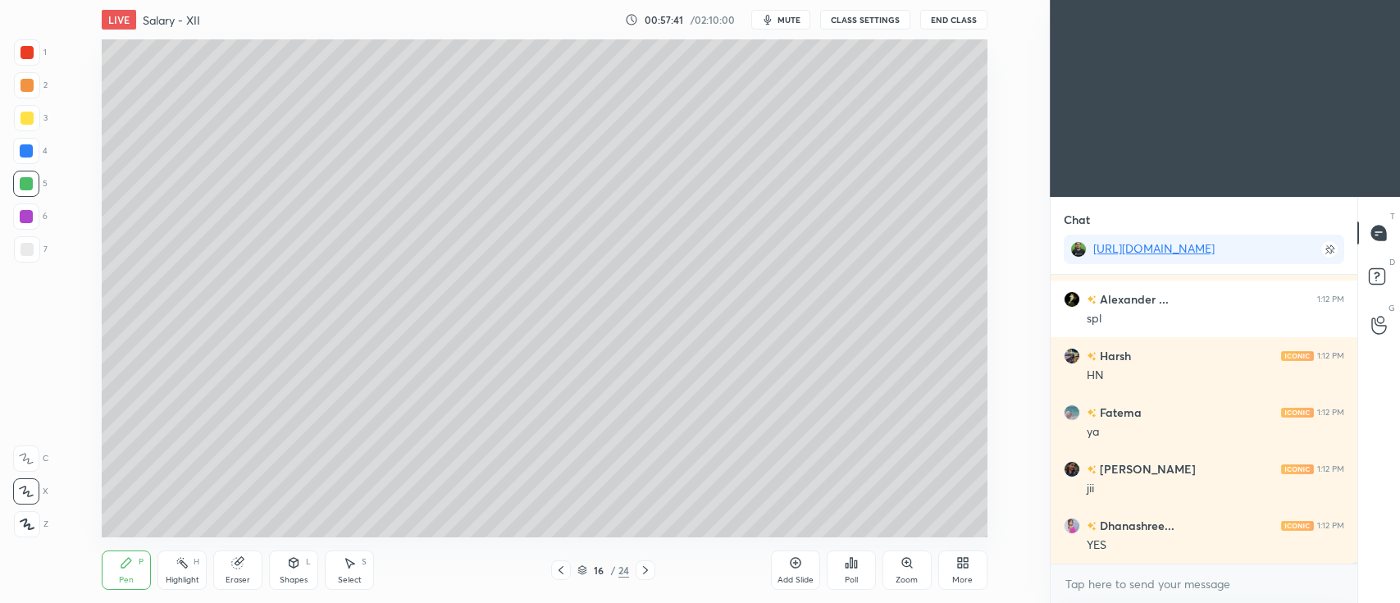
click at [28, 116] on div at bounding box center [27, 118] width 13 height 13
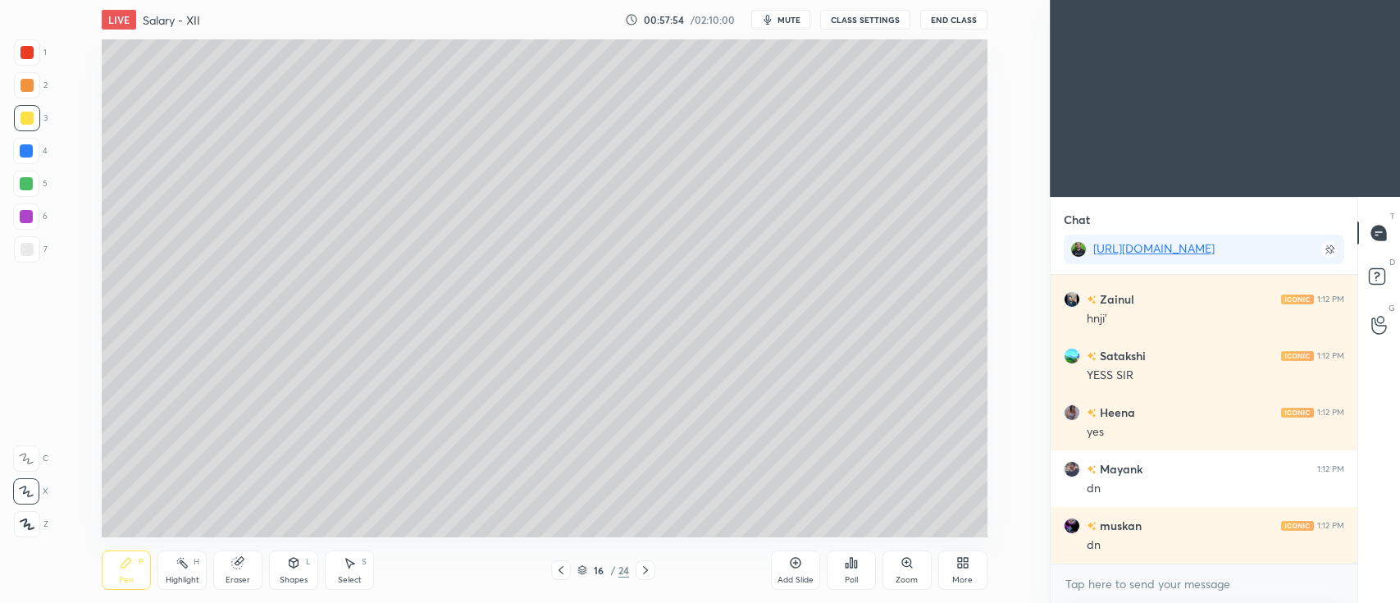
click at [39, 179] on div at bounding box center [26, 184] width 26 height 26
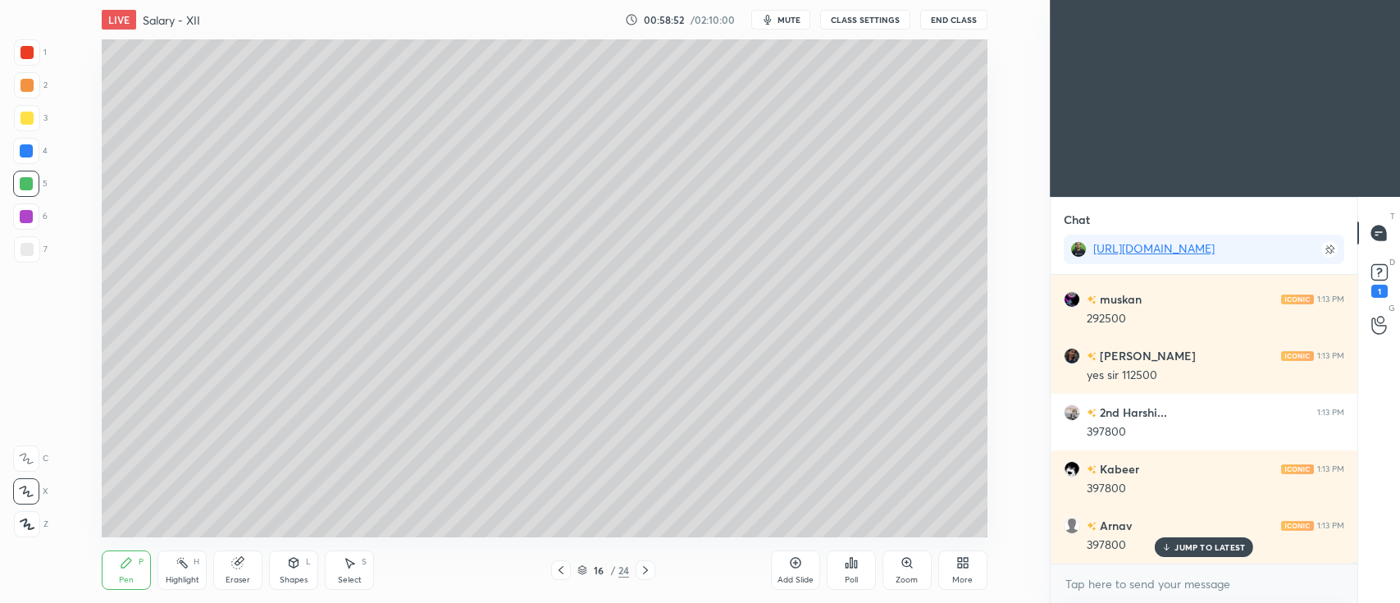
scroll to position [40631, 0]
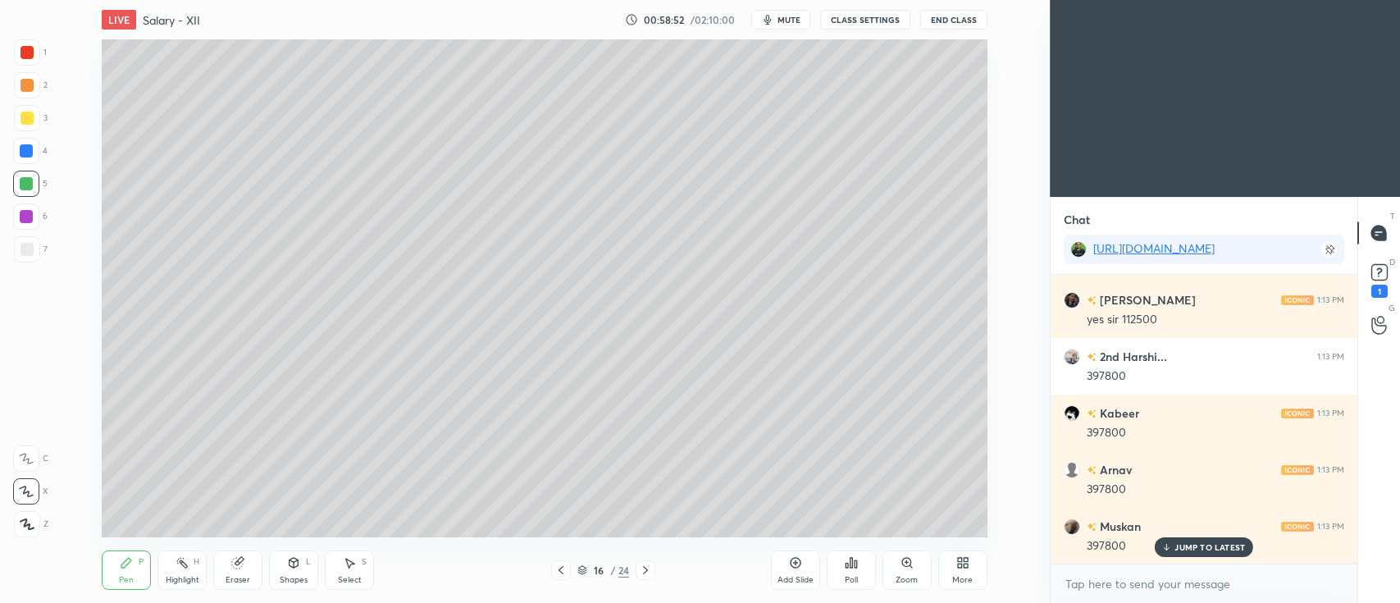
click at [285, 563] on div "Shapes L" at bounding box center [293, 569] width 49 height 39
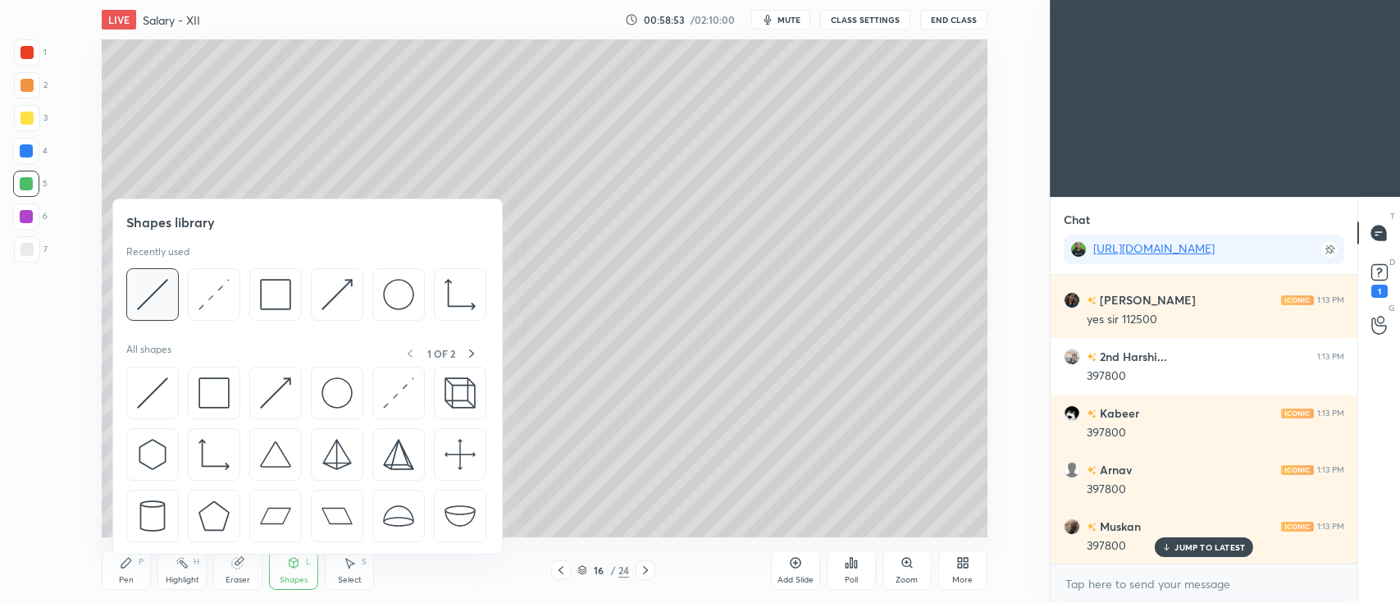
click at [147, 299] on img at bounding box center [152, 294] width 31 height 31
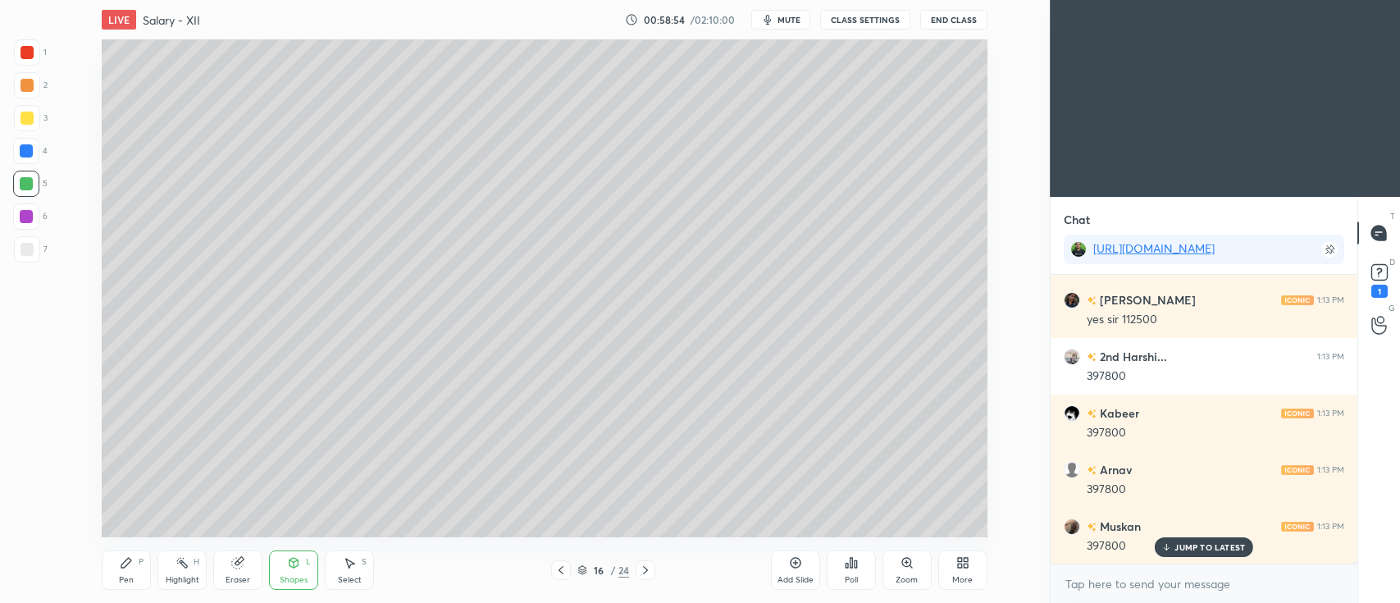
click at [39, 258] on div at bounding box center [27, 249] width 26 height 26
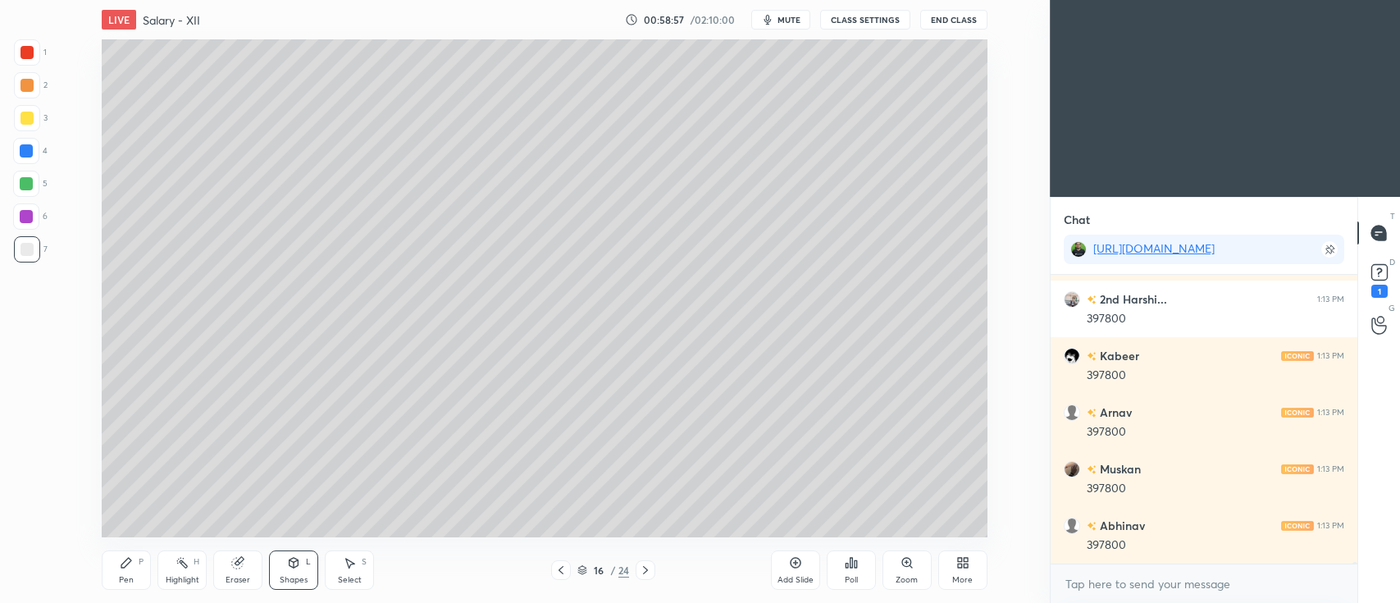
scroll to position [40745, 0]
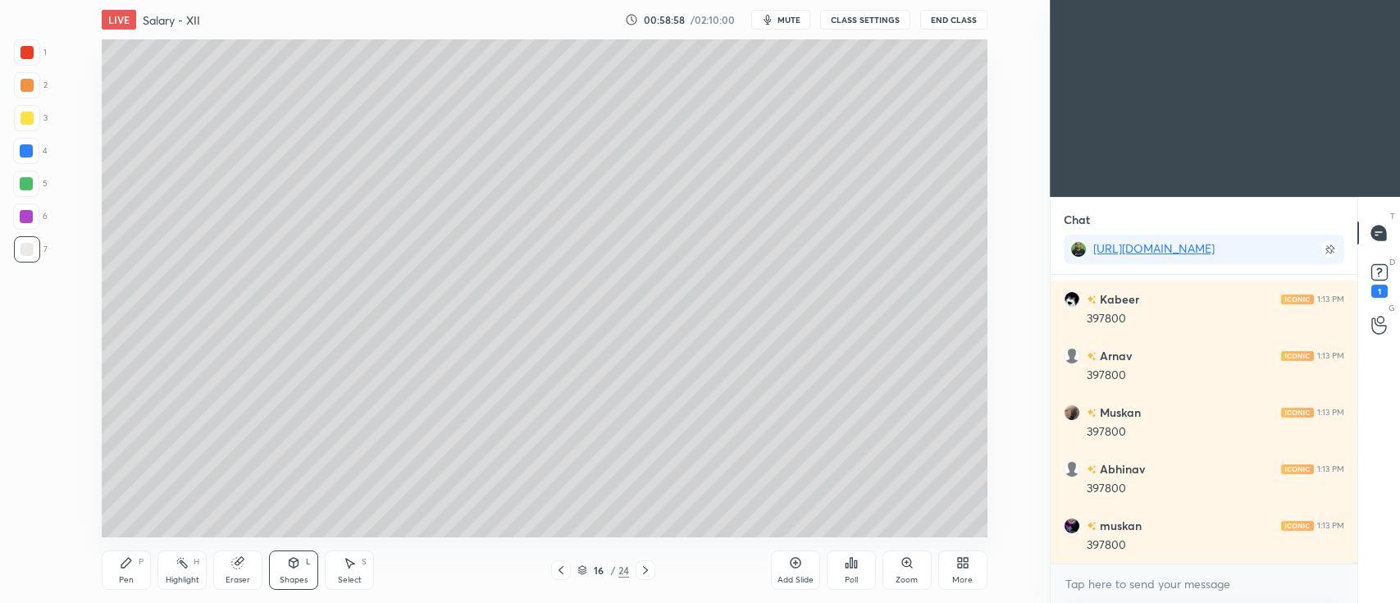
click at [126, 558] on icon at bounding box center [126, 562] width 13 height 13
click at [39, 130] on div "3" at bounding box center [31, 118] width 34 height 26
click at [26, 191] on div at bounding box center [26, 184] width 26 height 26
click at [285, 567] on div "Shapes L" at bounding box center [293, 569] width 49 height 39
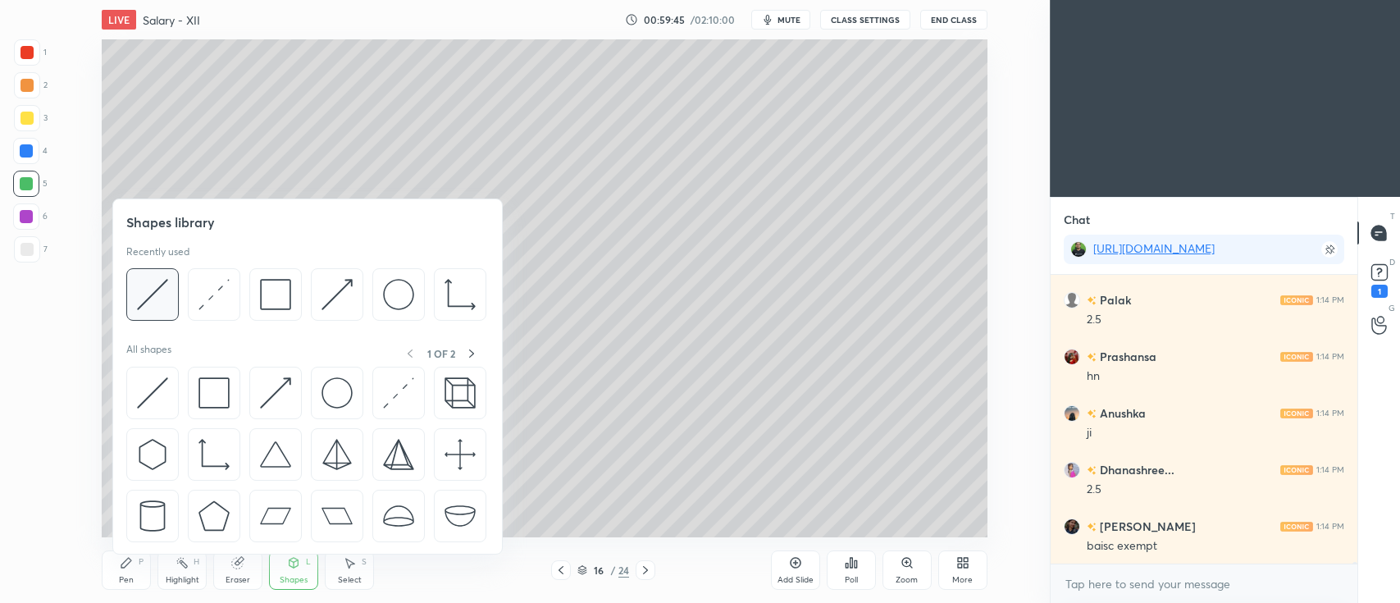
click at [169, 304] on div at bounding box center [152, 294] width 53 height 53
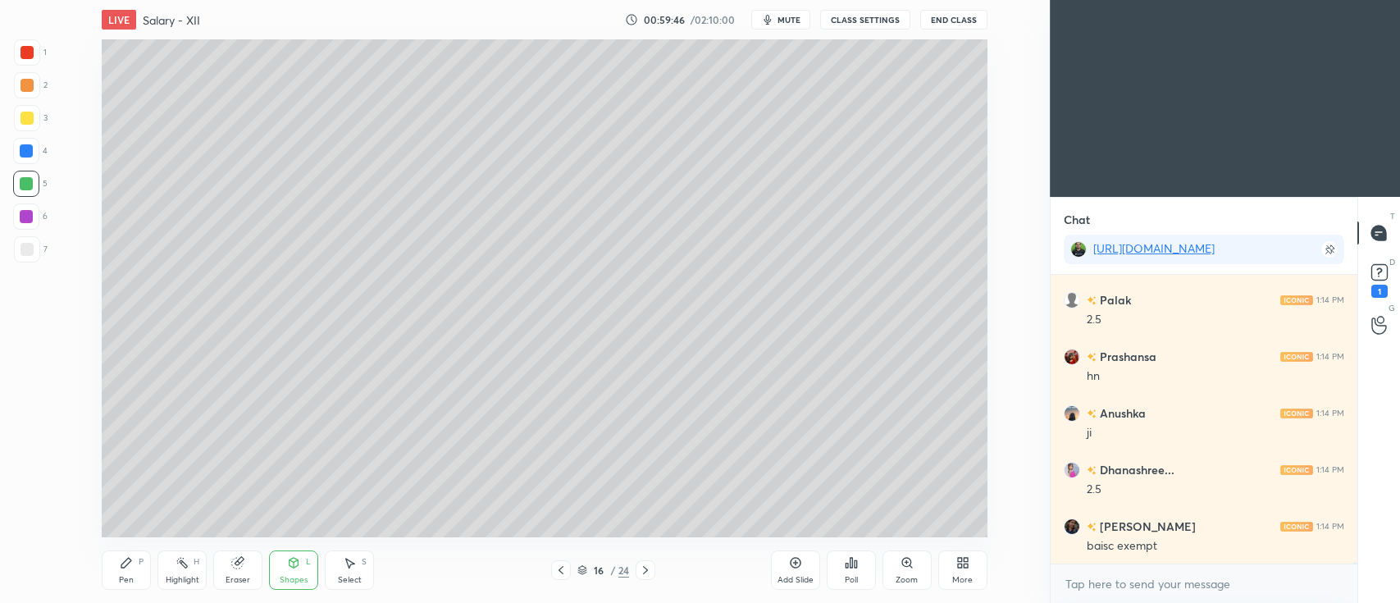
click at [33, 247] on div at bounding box center [27, 249] width 26 height 26
click at [139, 558] on div "P" at bounding box center [141, 562] width 5 height 8
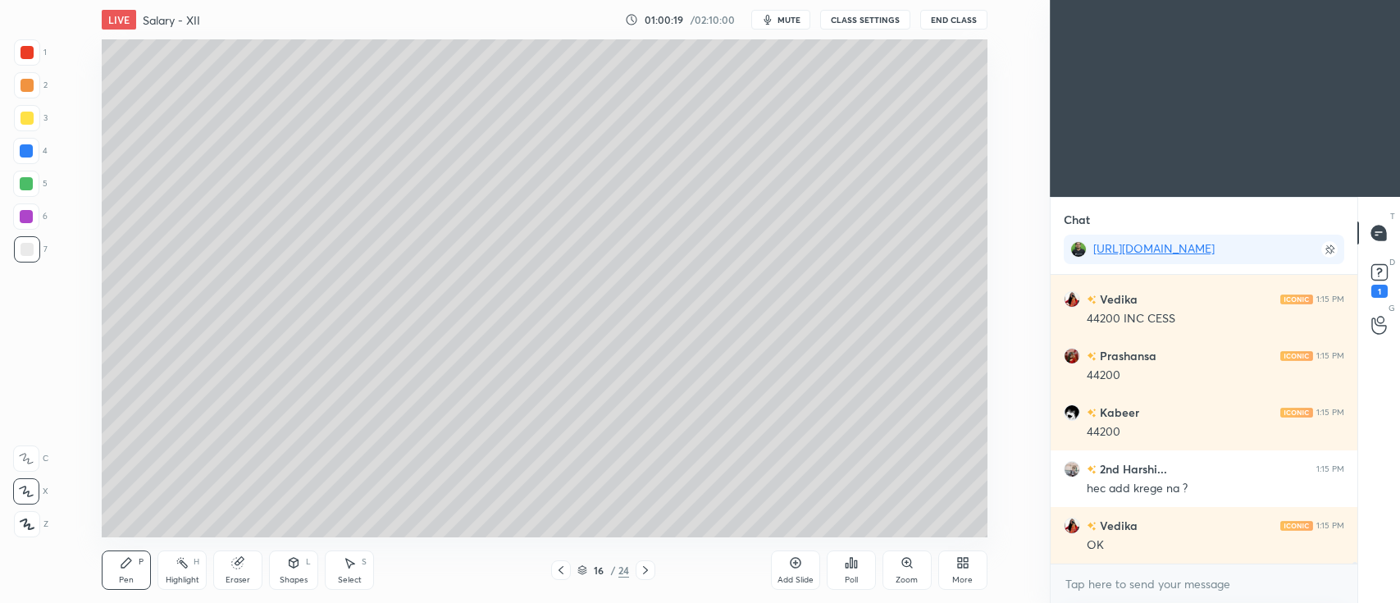
scroll to position [42103, 0]
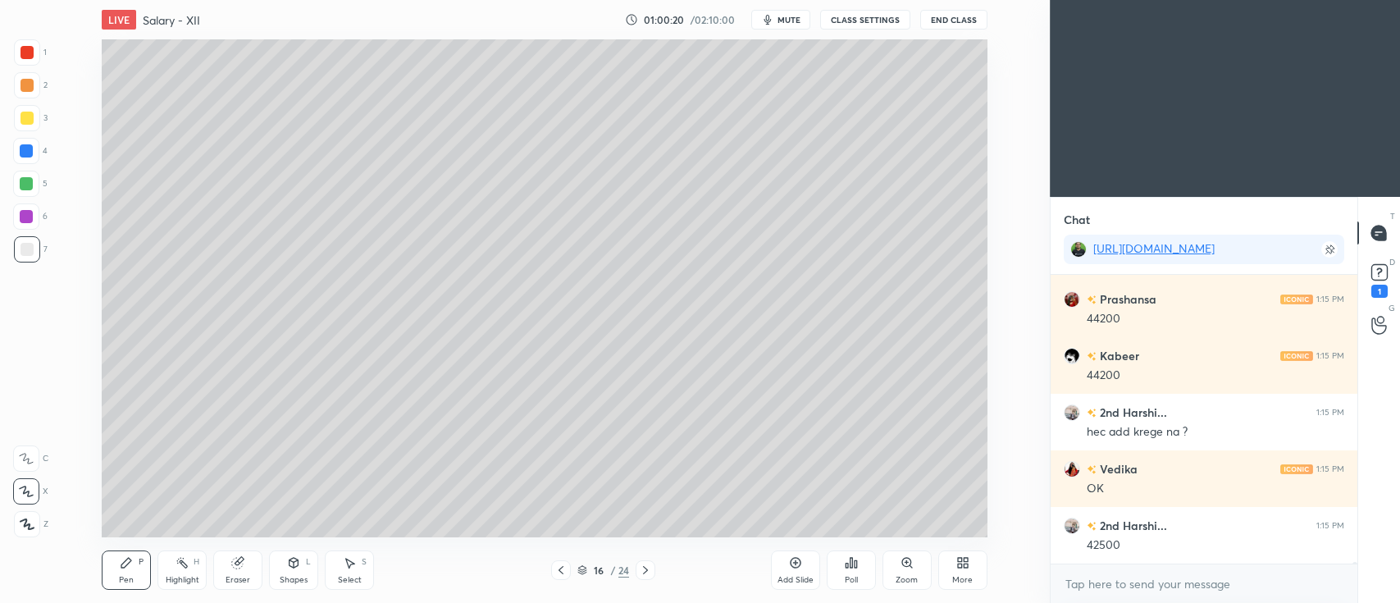
click at [28, 85] on div at bounding box center [27, 85] width 13 height 13
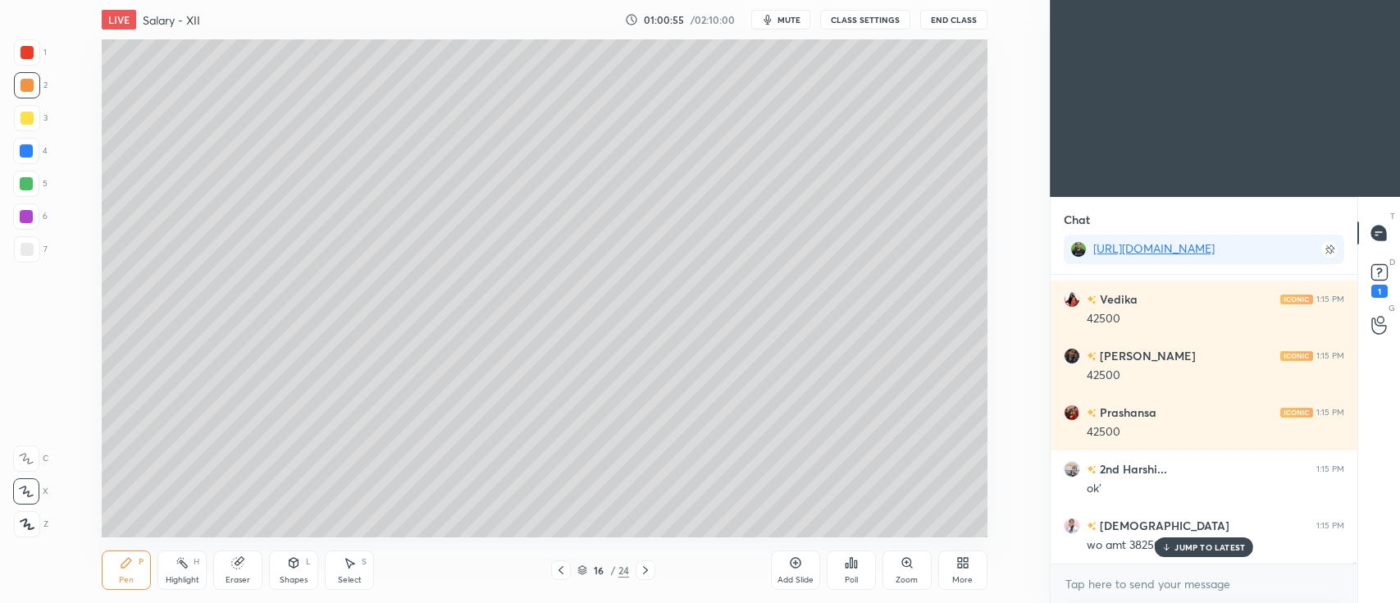
scroll to position [42442, 0]
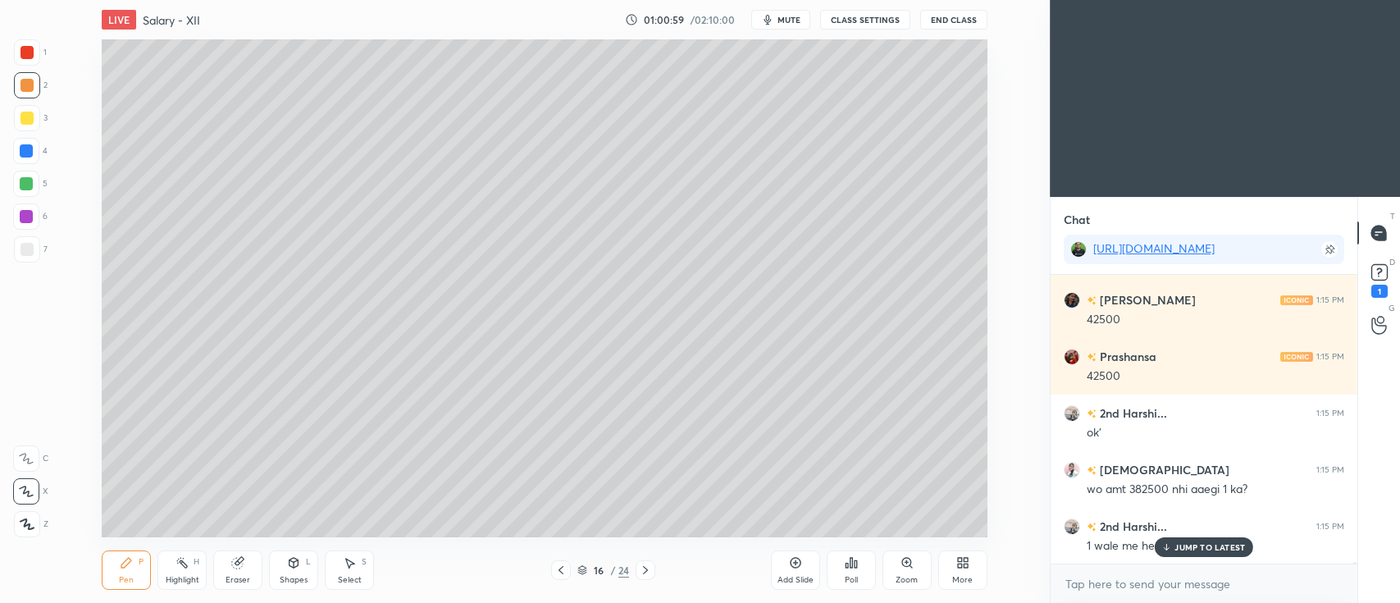
click at [225, 555] on div "Eraser" at bounding box center [237, 569] width 49 height 39
click at [125, 553] on div "Pen P" at bounding box center [126, 569] width 49 height 39
click at [39, 116] on div at bounding box center [27, 118] width 26 height 26
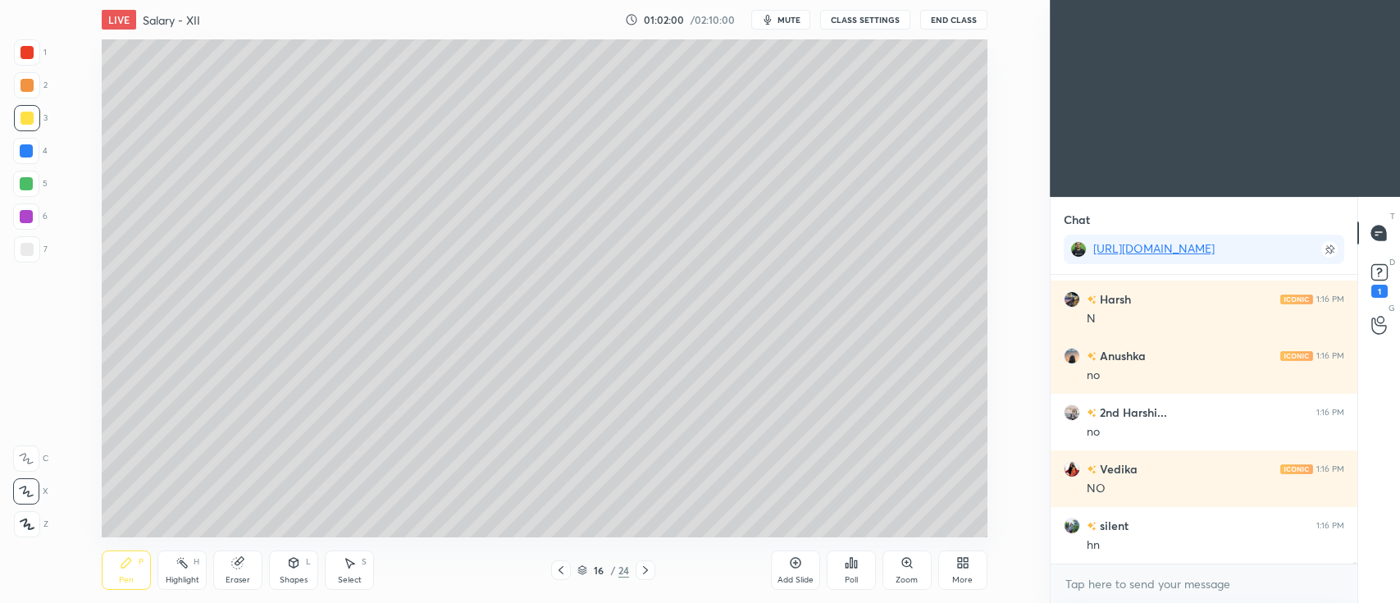
scroll to position [43308, 0]
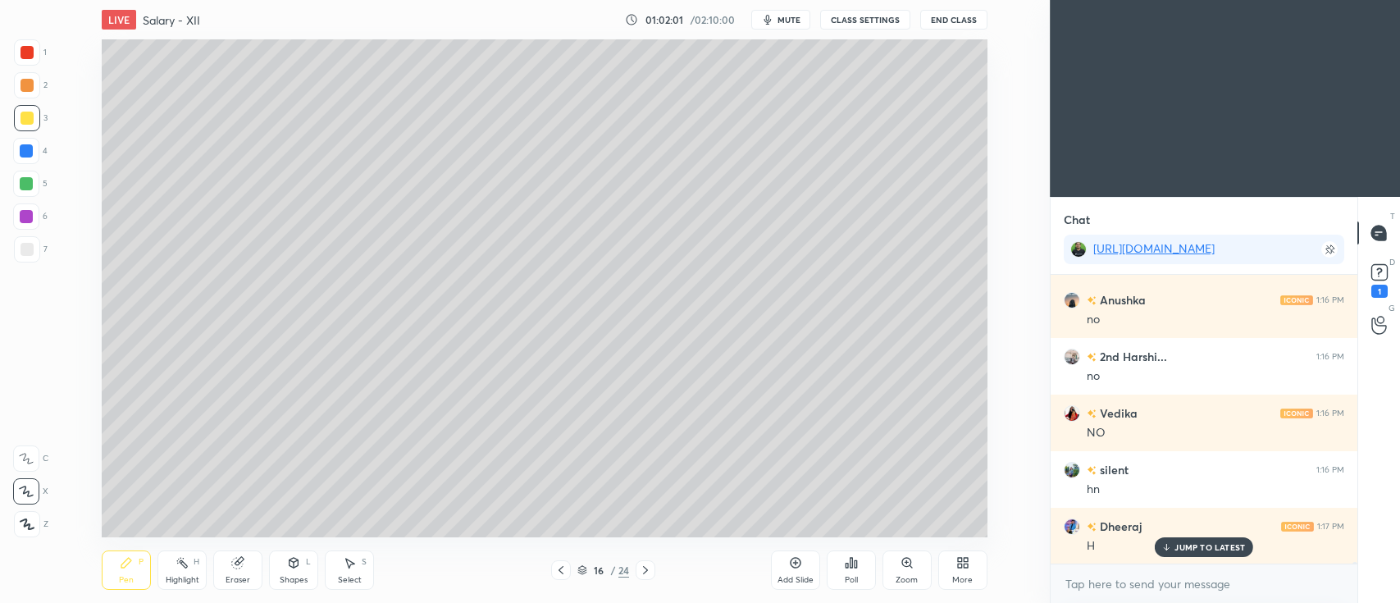
click at [39, 89] on div at bounding box center [27, 85] width 26 height 26
click at [39, 126] on div "3" at bounding box center [31, 118] width 34 height 26
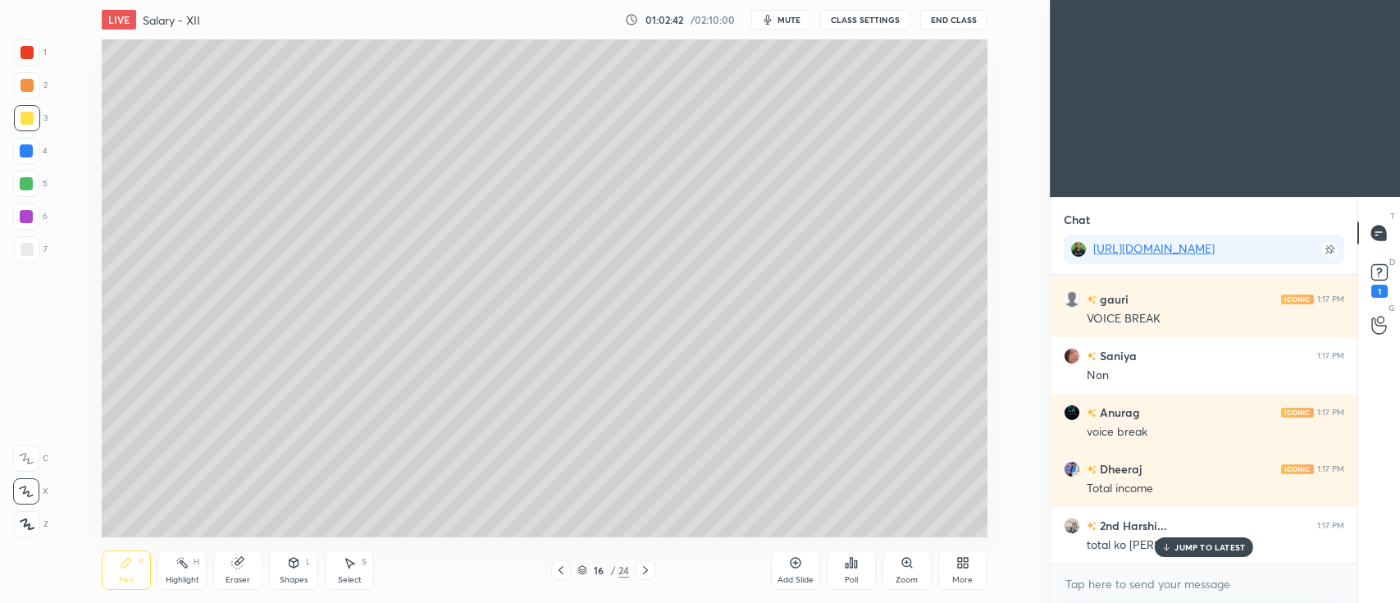
scroll to position [44496, 0]
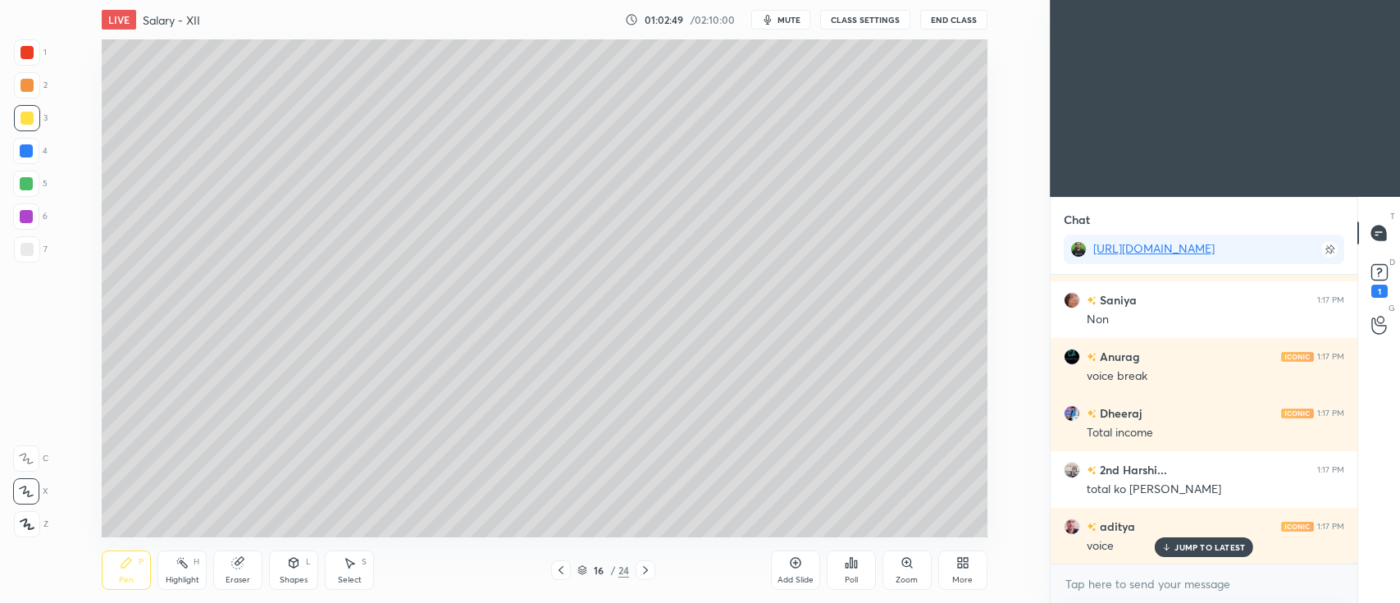
click at [1013, 89] on div "Setting up your live class Poll for secs No correct answer Start poll" at bounding box center [545, 288] width 984 height 498
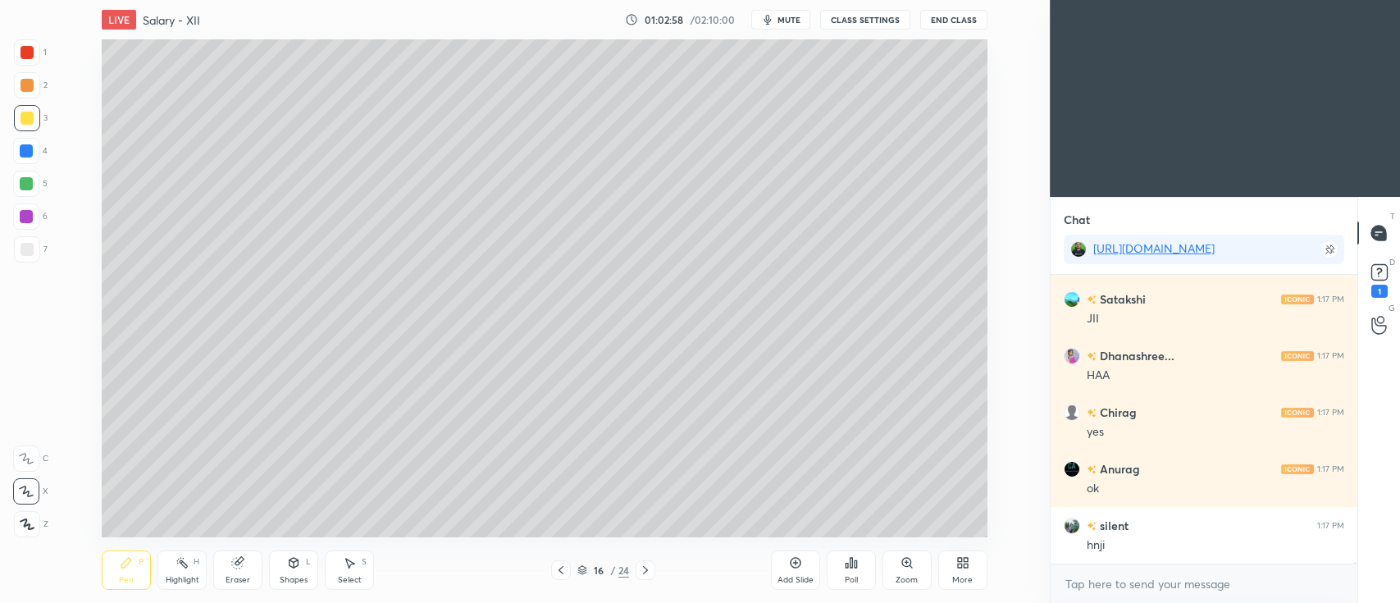
scroll to position [45119, 0]
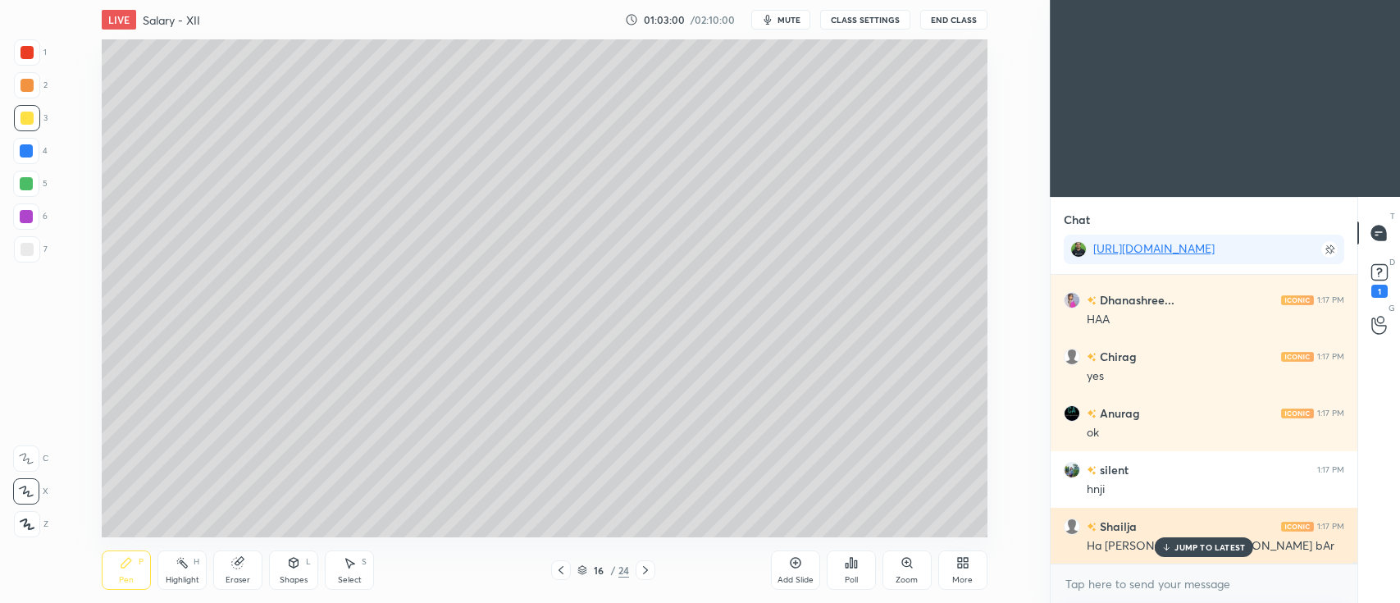
click at [1201, 545] on p "JUMP TO LATEST" at bounding box center [1210, 547] width 71 height 10
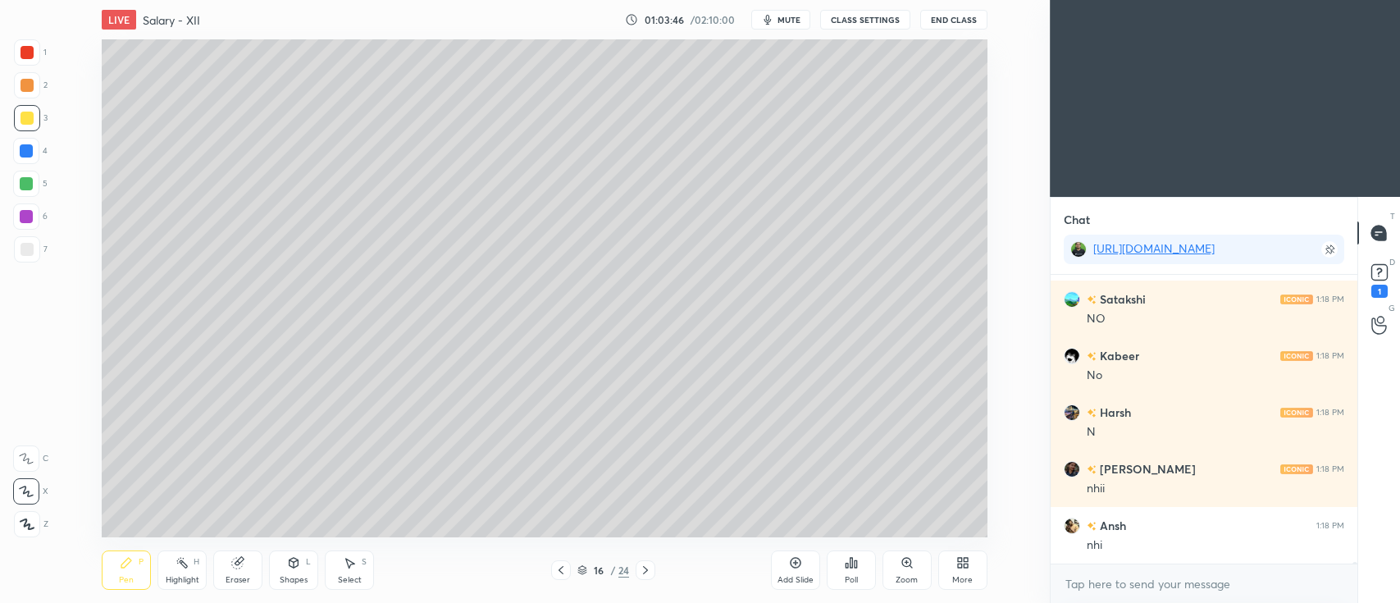
scroll to position [46550, 0]
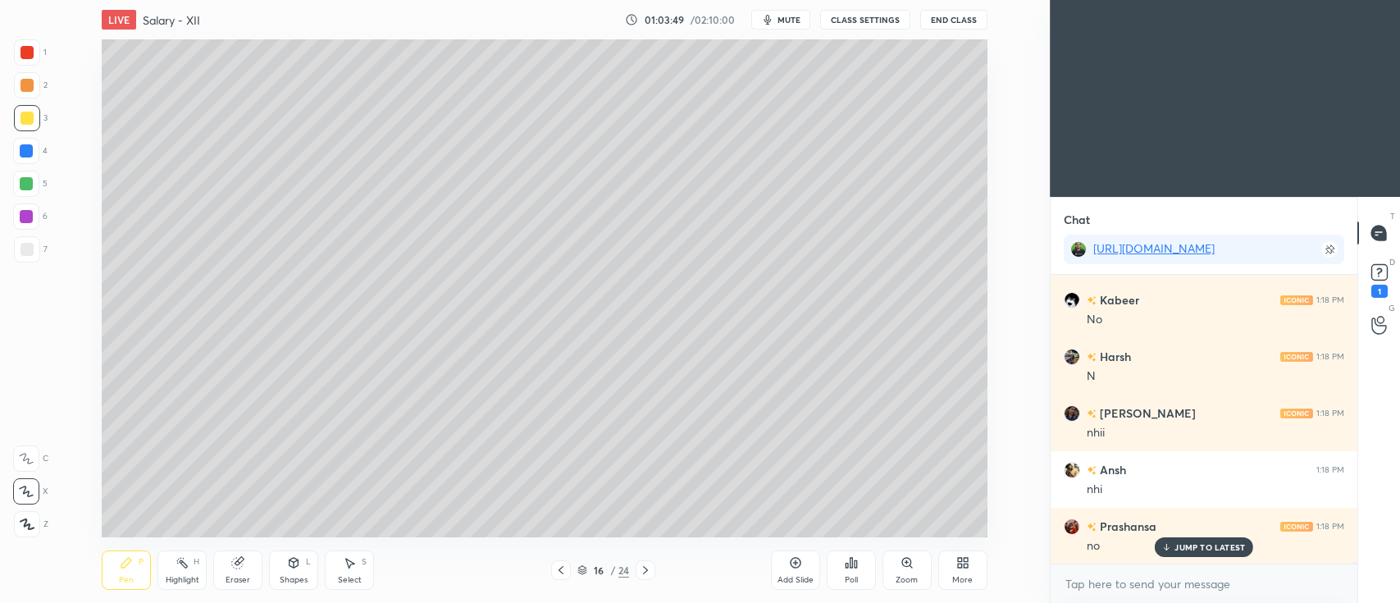
click at [294, 576] on div "Shapes" at bounding box center [294, 580] width 28 height 8
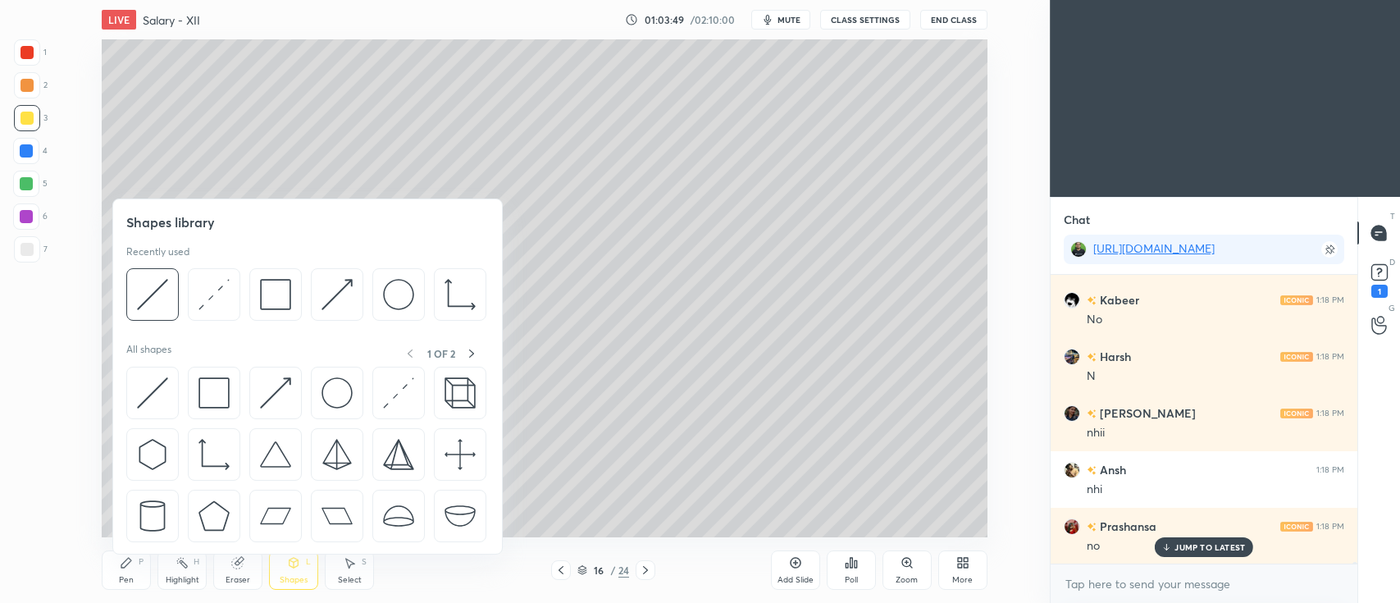
click at [150, 286] on img at bounding box center [152, 294] width 31 height 31
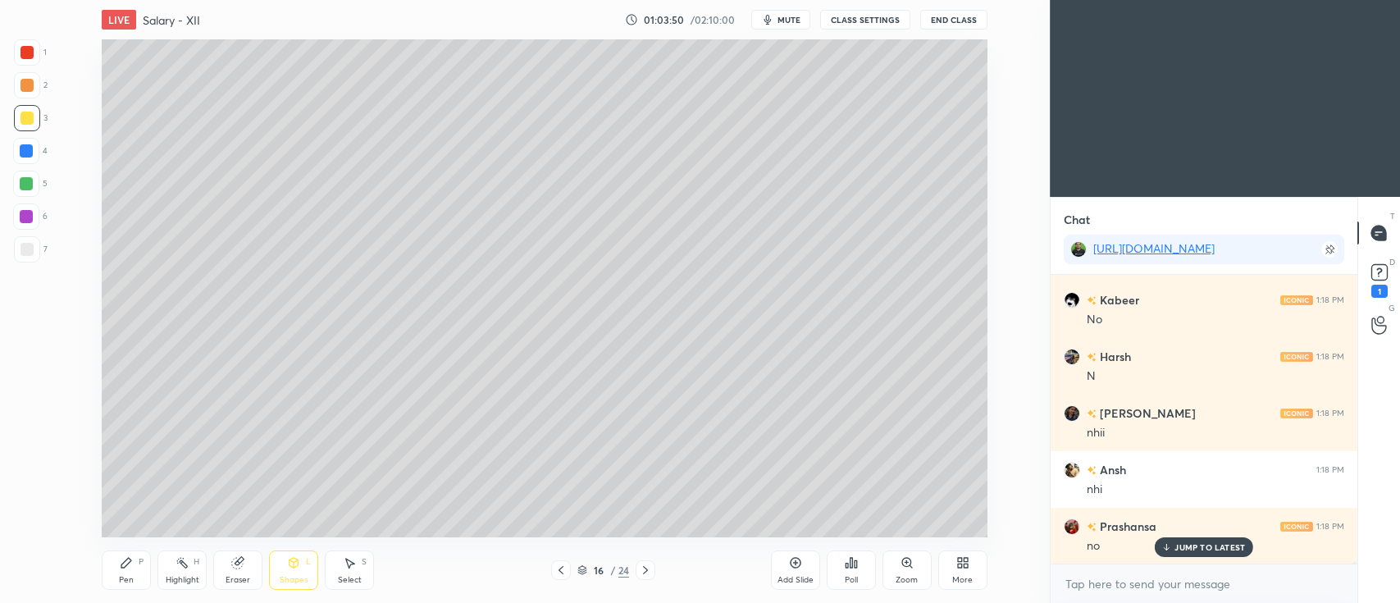
click at [35, 240] on div at bounding box center [27, 249] width 26 height 26
click at [131, 561] on icon at bounding box center [126, 563] width 10 height 10
click at [30, 89] on div at bounding box center [27, 85] width 13 height 13
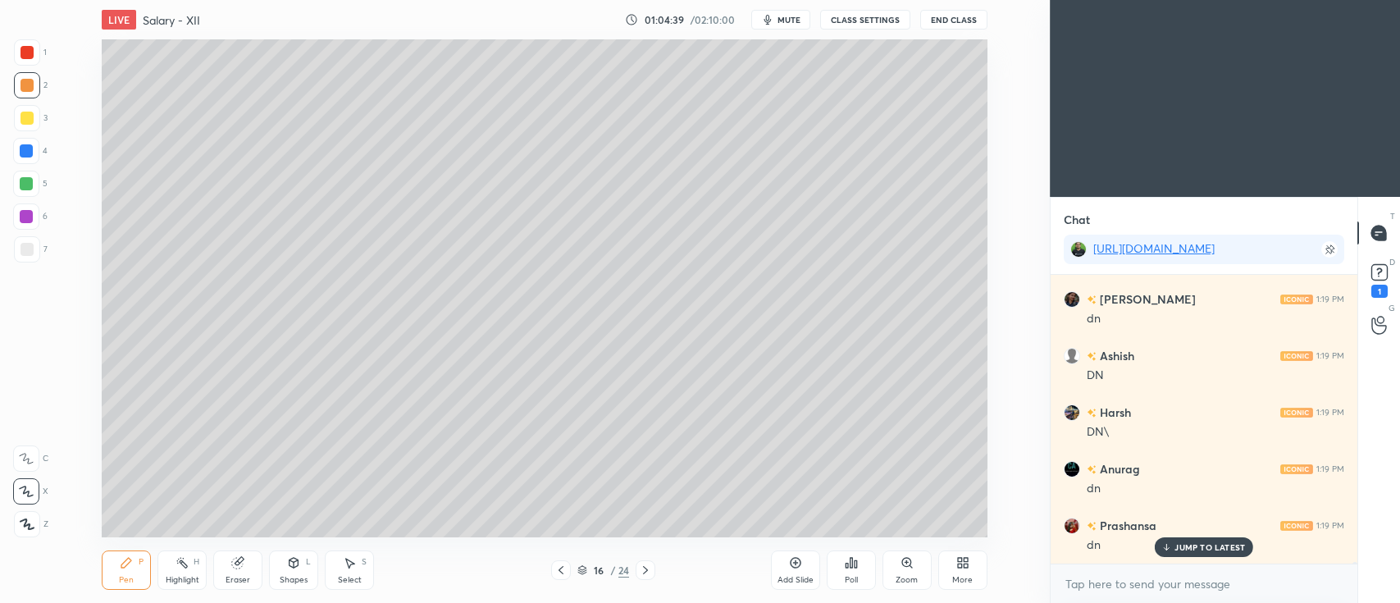
scroll to position [47456, 0]
click at [655, 566] on div at bounding box center [646, 570] width 20 height 20
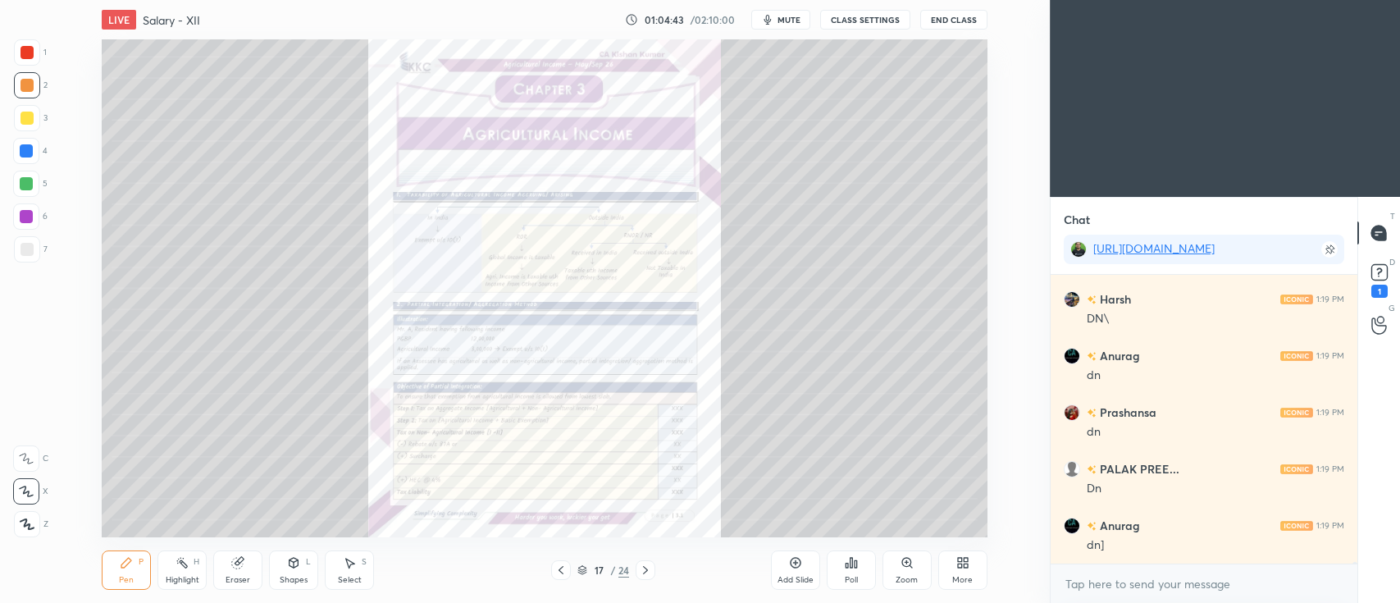
scroll to position [47570, 0]
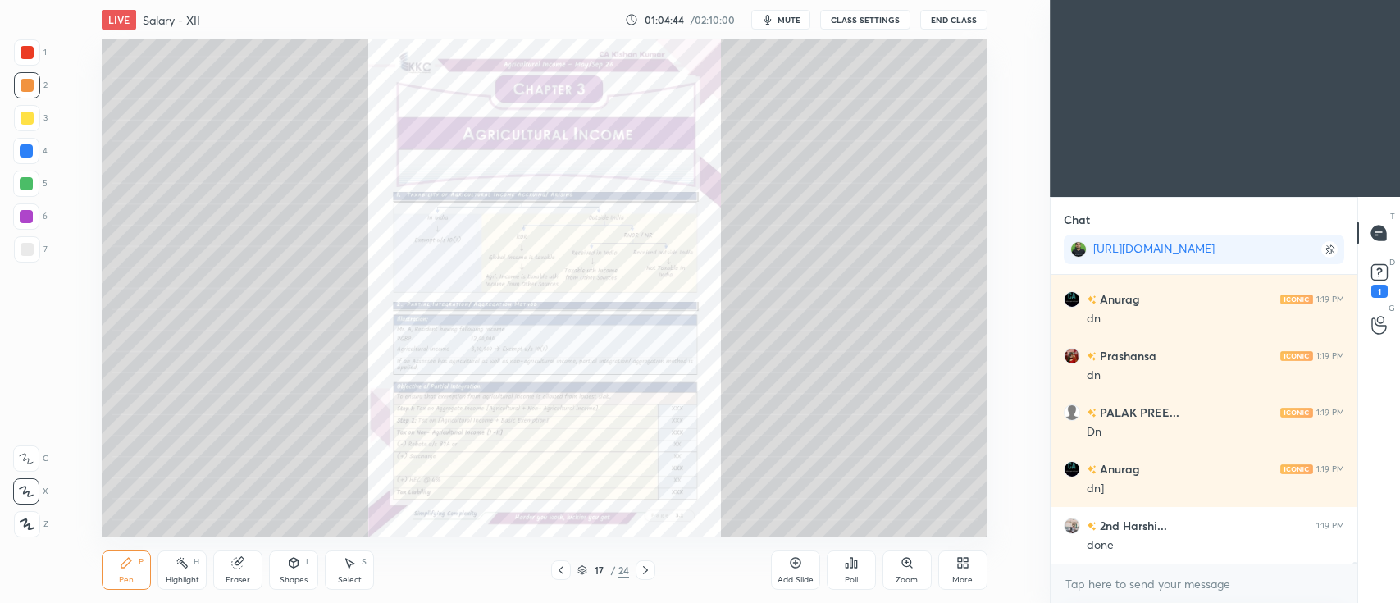
click at [908, 560] on icon at bounding box center [906, 562] width 9 height 9
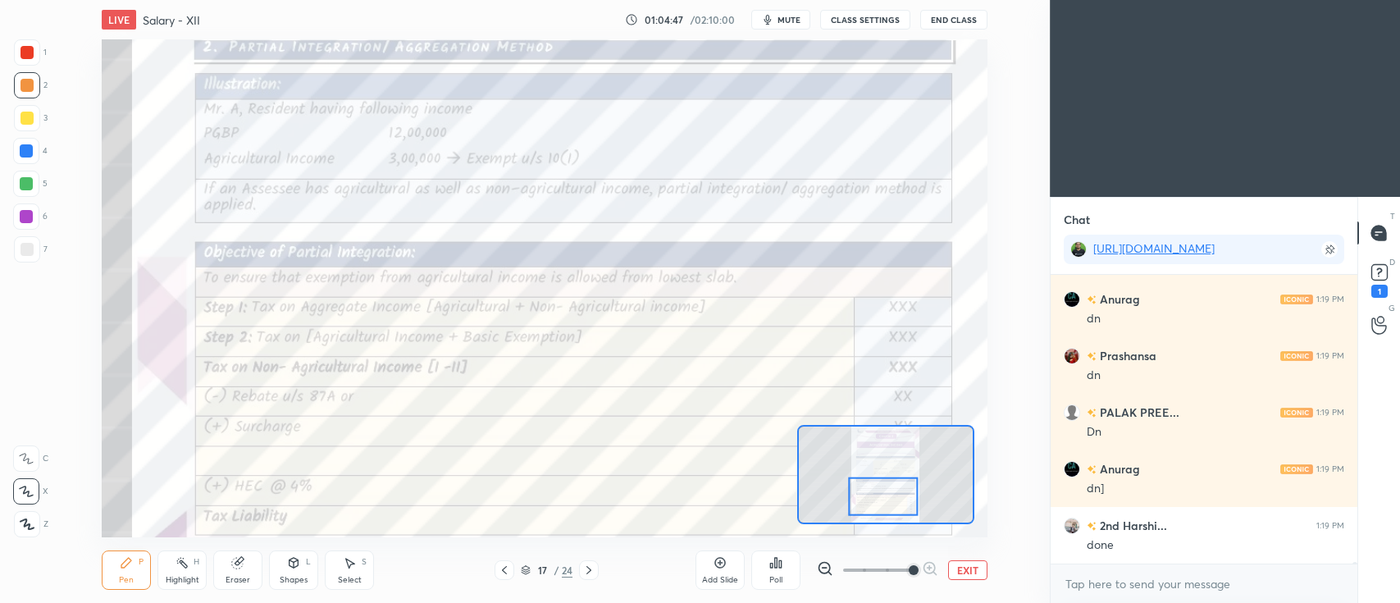
click at [20, 45] on div at bounding box center [27, 52] width 26 height 26
click at [30, 454] on icon at bounding box center [26, 458] width 15 height 11
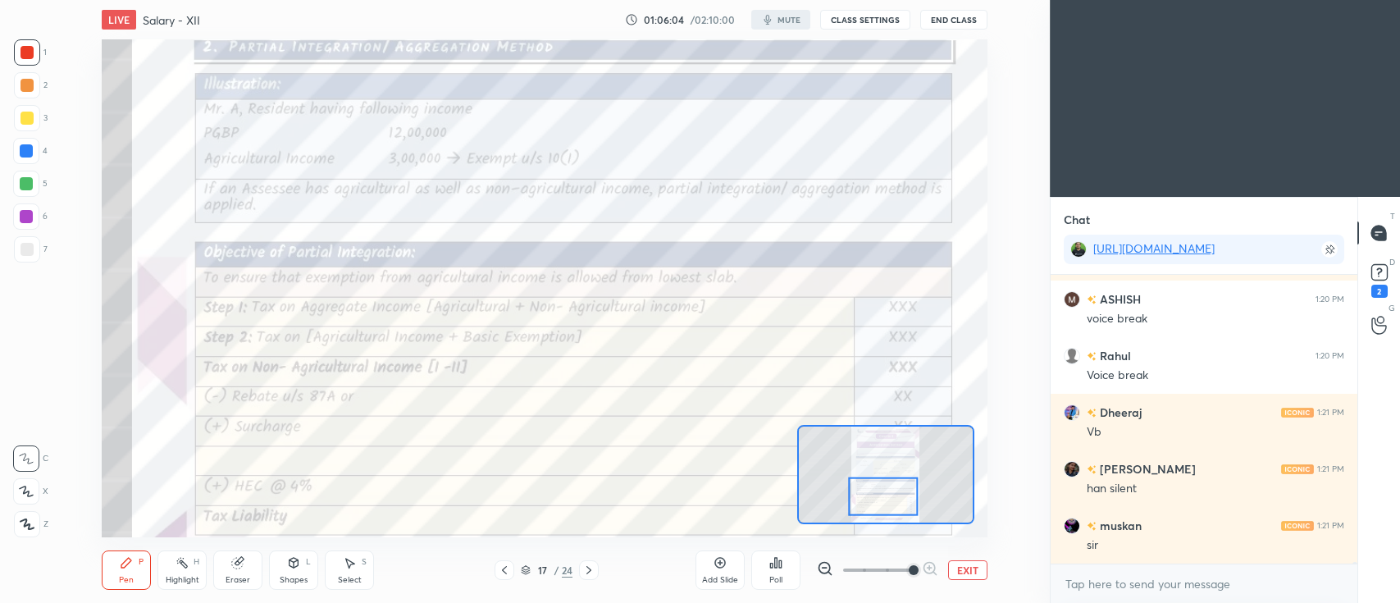
scroll to position [47341, 0]
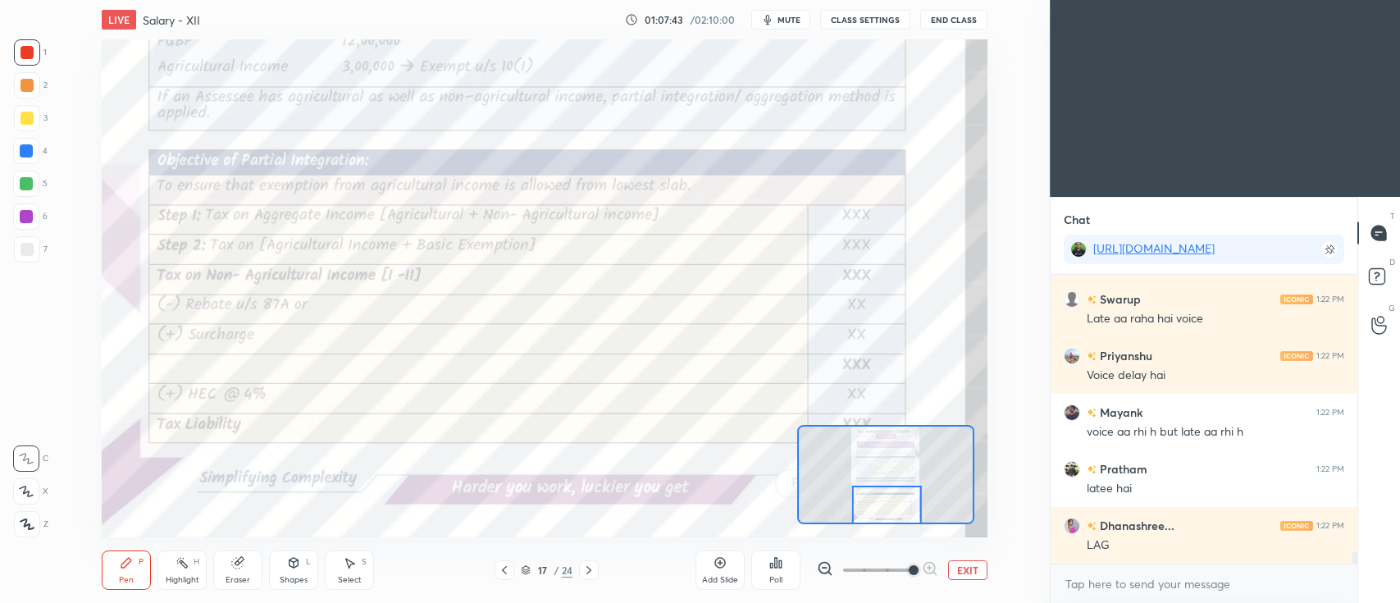
click at [732, 564] on div "Add Slide" at bounding box center [720, 569] width 49 height 39
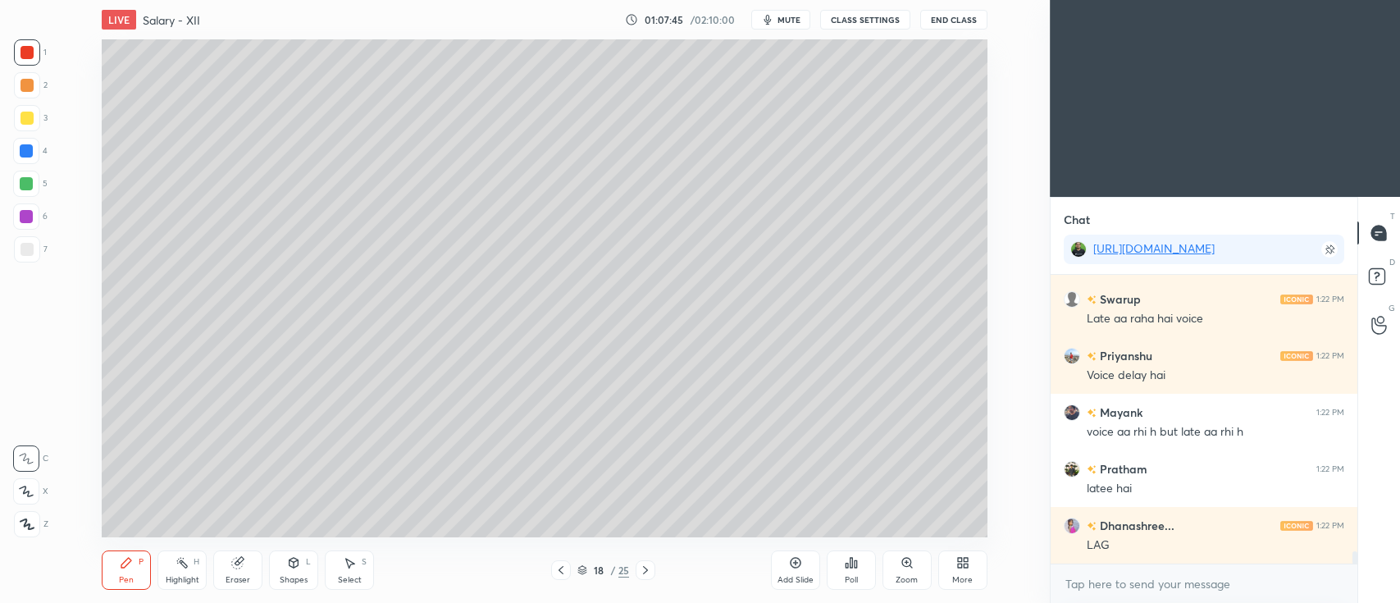
click at [30, 121] on div at bounding box center [27, 118] width 13 height 13
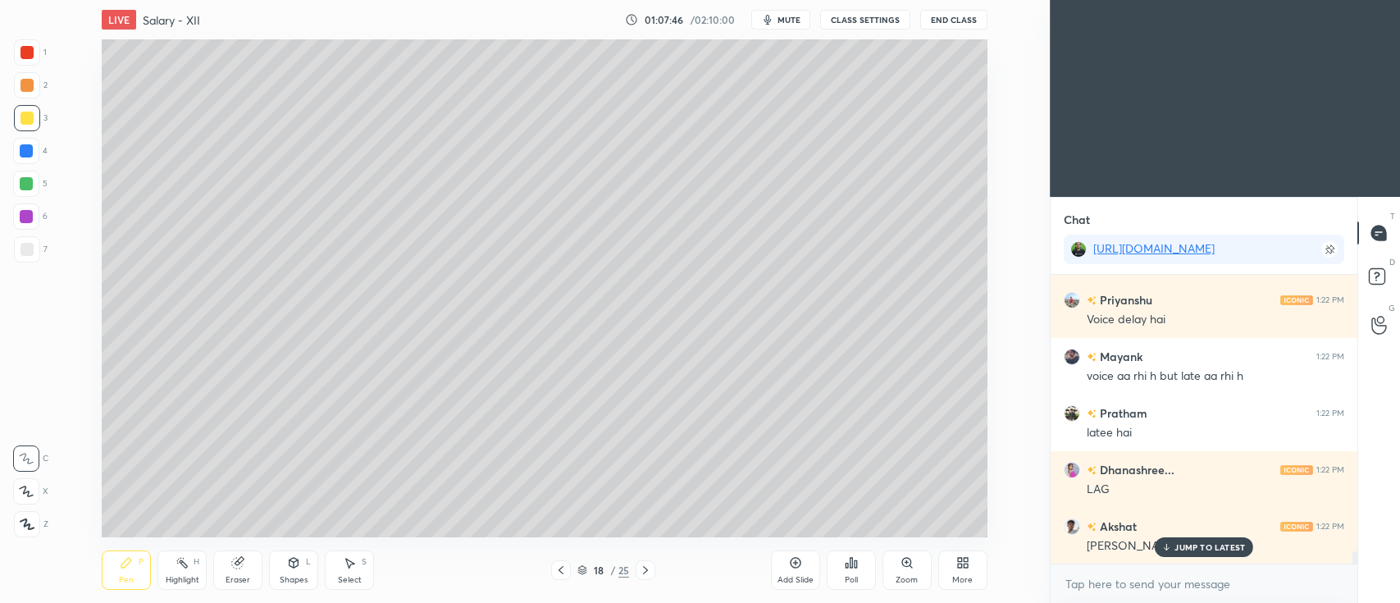
click at [32, 494] on icon at bounding box center [26, 491] width 15 height 11
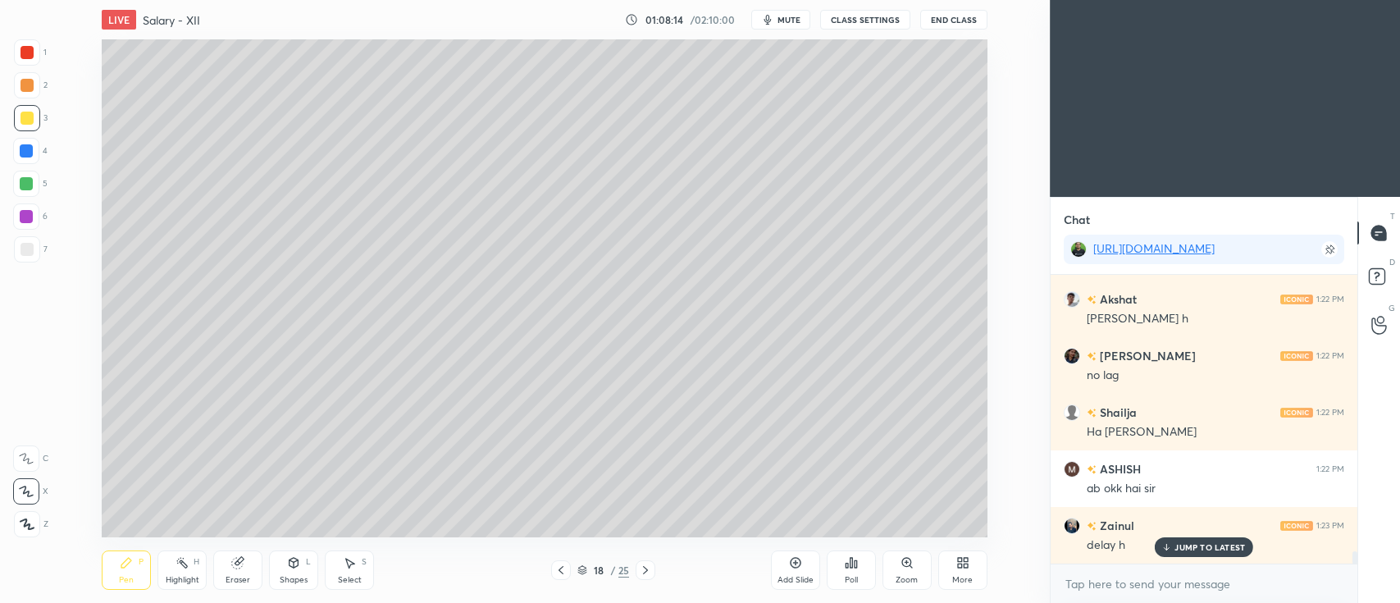
scroll to position [6642, 0]
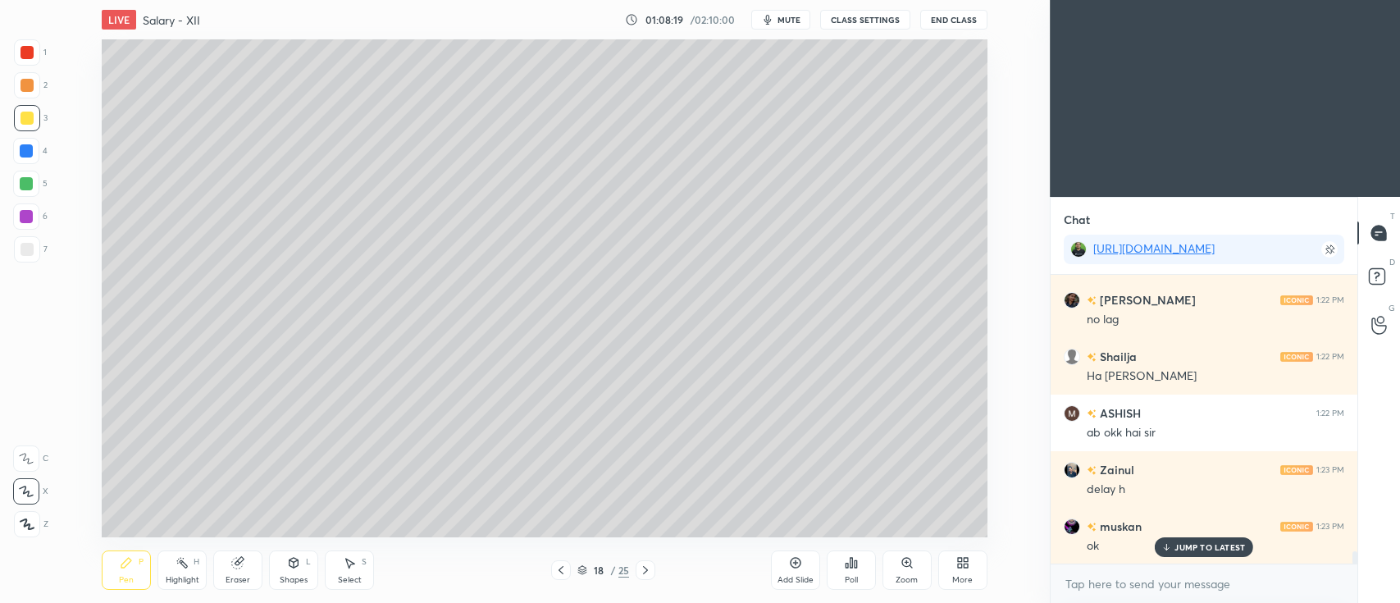
click at [562, 572] on icon at bounding box center [561, 570] width 13 height 13
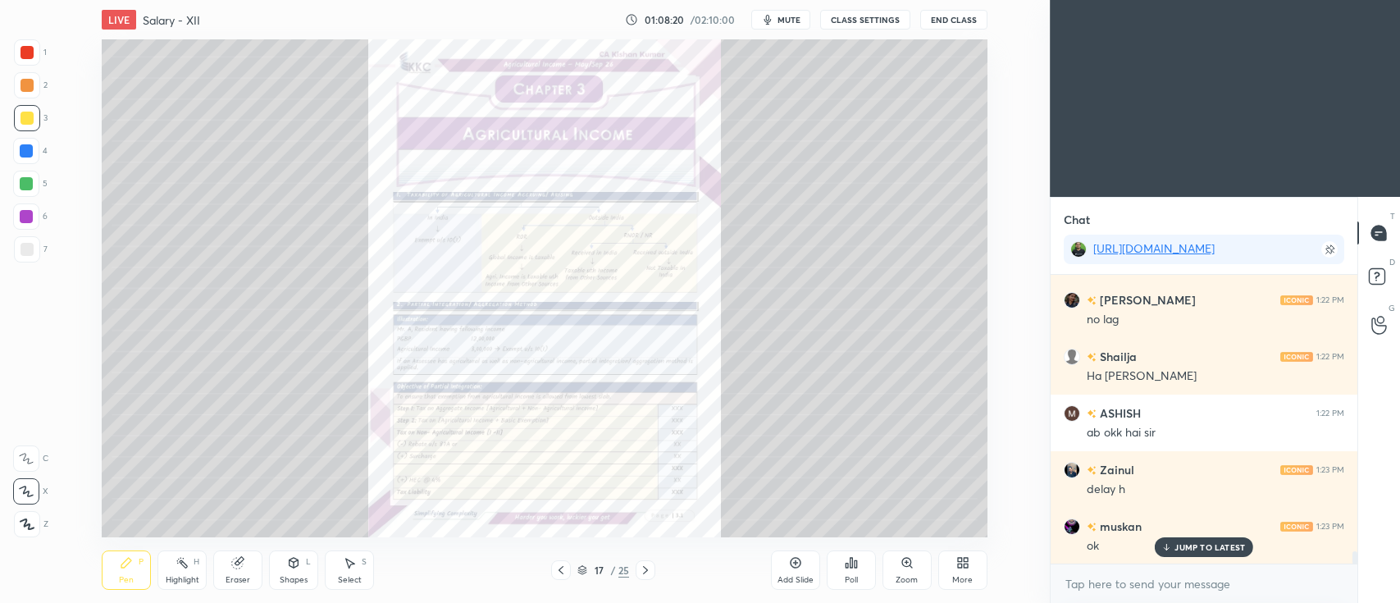
click at [899, 572] on div "Zoom" at bounding box center [907, 569] width 49 height 39
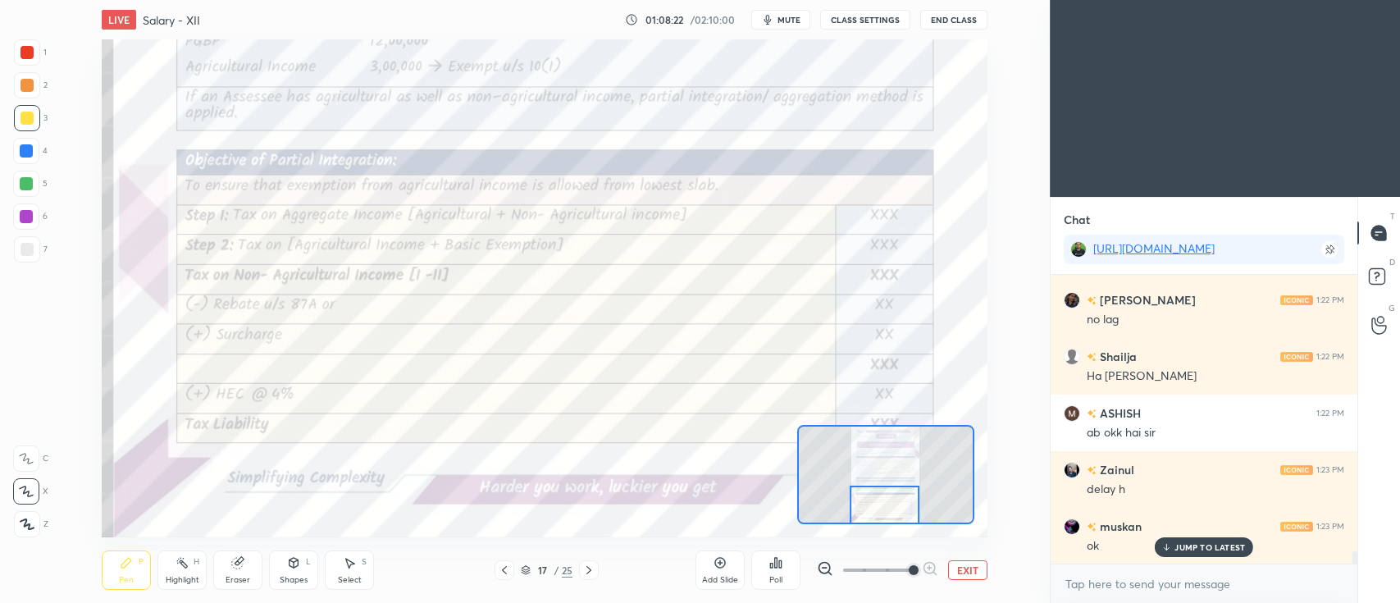
click at [26, 53] on div at bounding box center [27, 52] width 13 height 13
click at [25, 459] on icon at bounding box center [26, 458] width 15 height 11
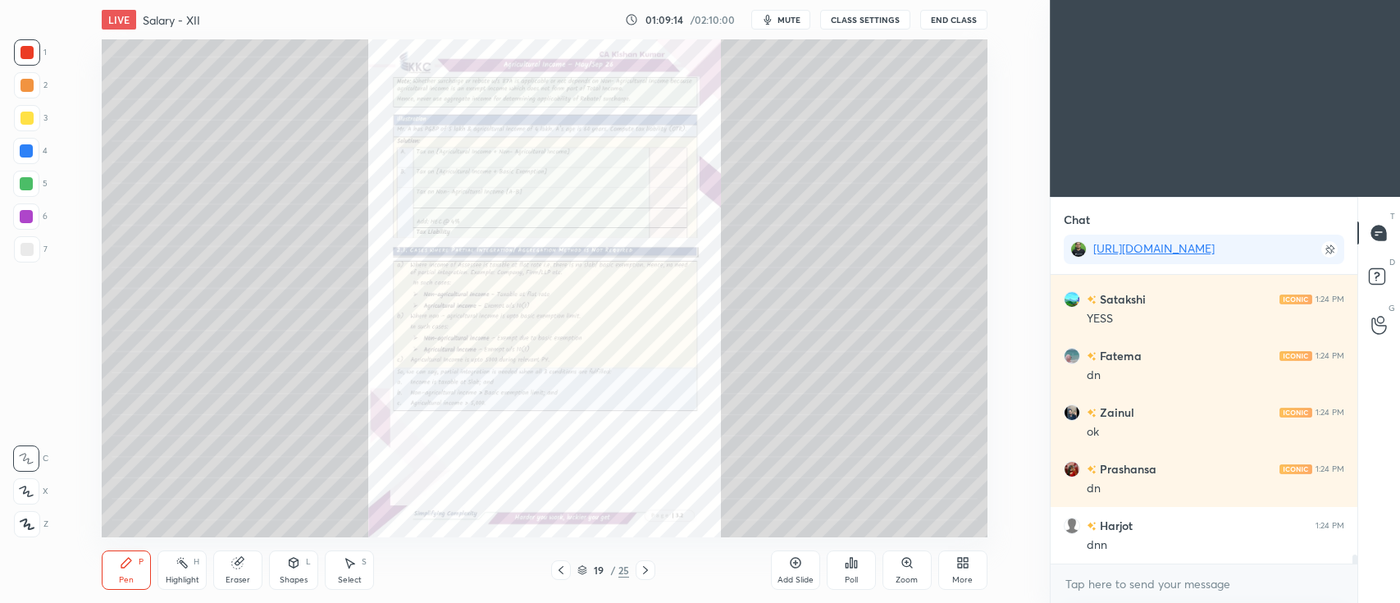
scroll to position [9190, 0]
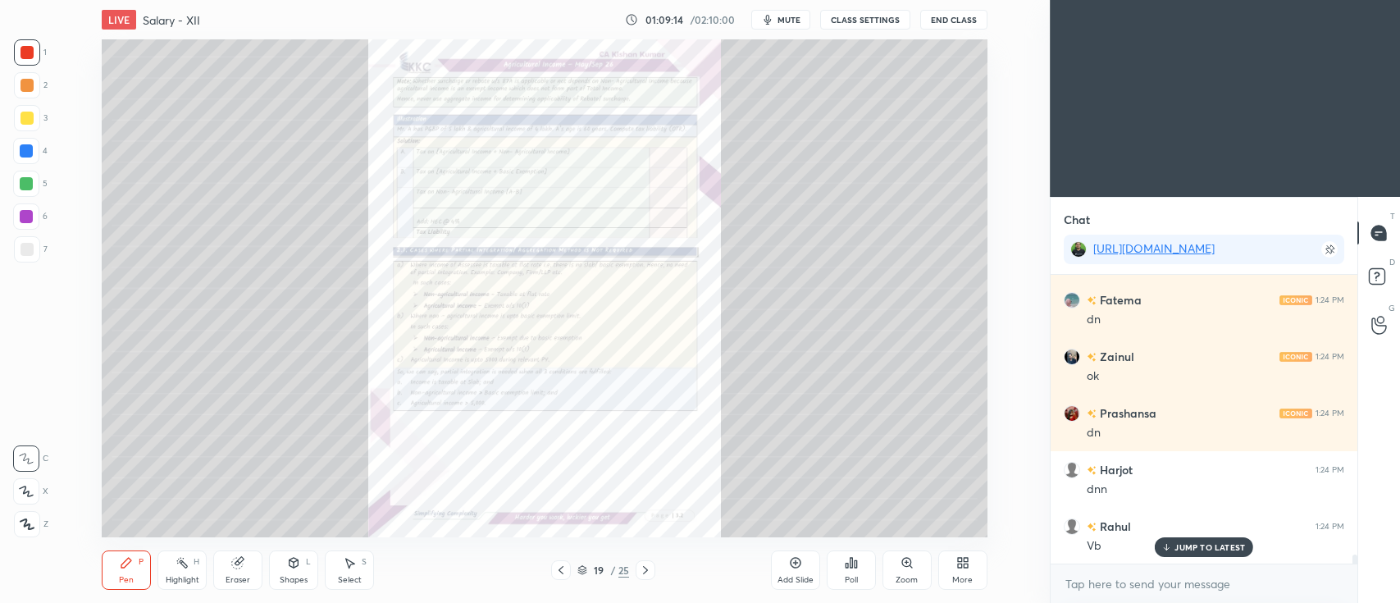
click at [906, 566] on icon at bounding box center [906, 562] width 9 height 9
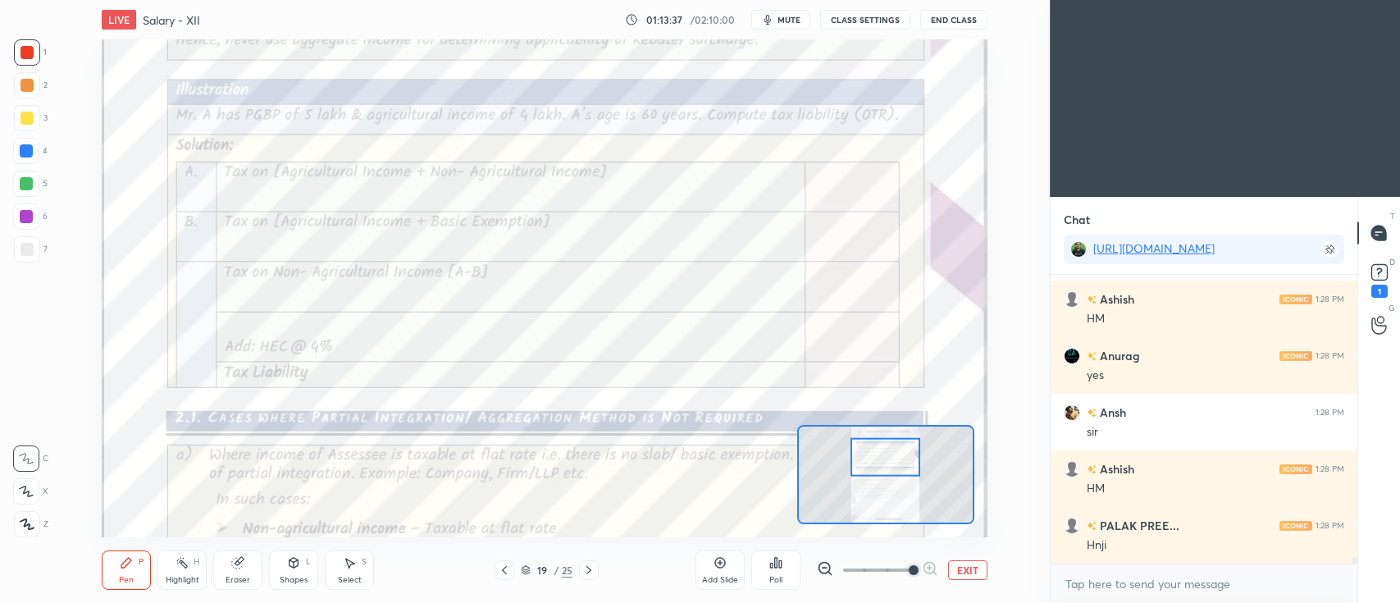
scroll to position [11781, 0]
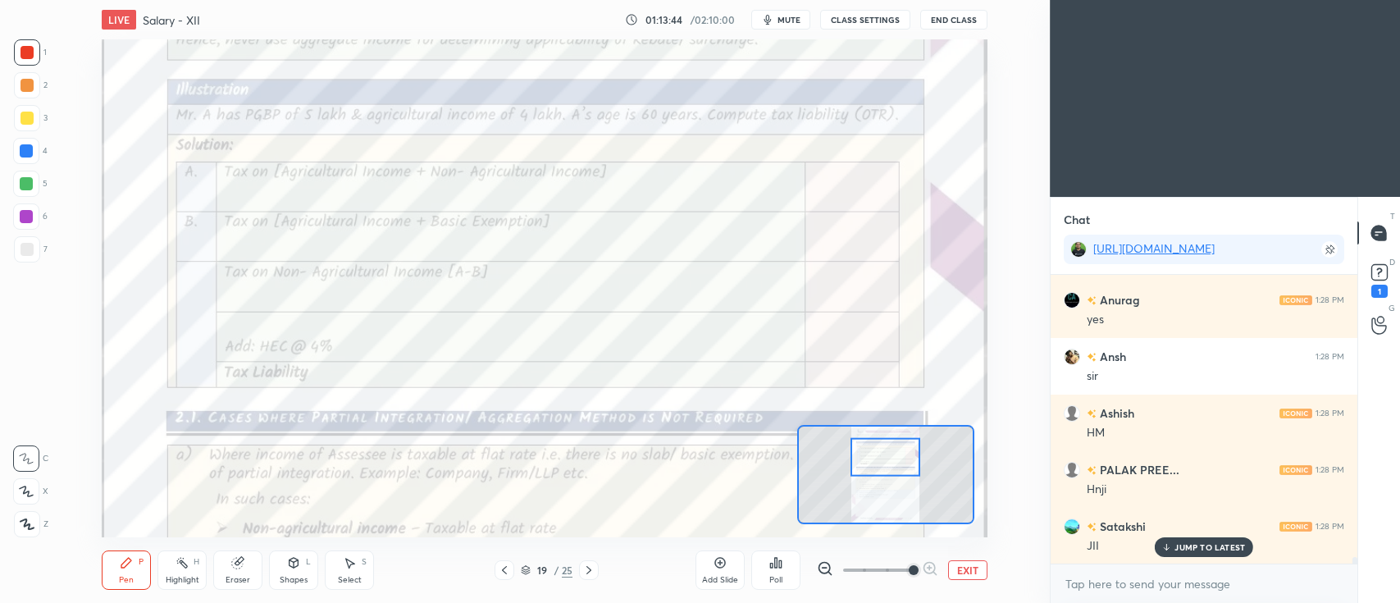
click at [516, 568] on div "19 / 25" at bounding box center [547, 570] width 104 height 20
click at [500, 571] on icon at bounding box center [504, 570] width 13 height 13
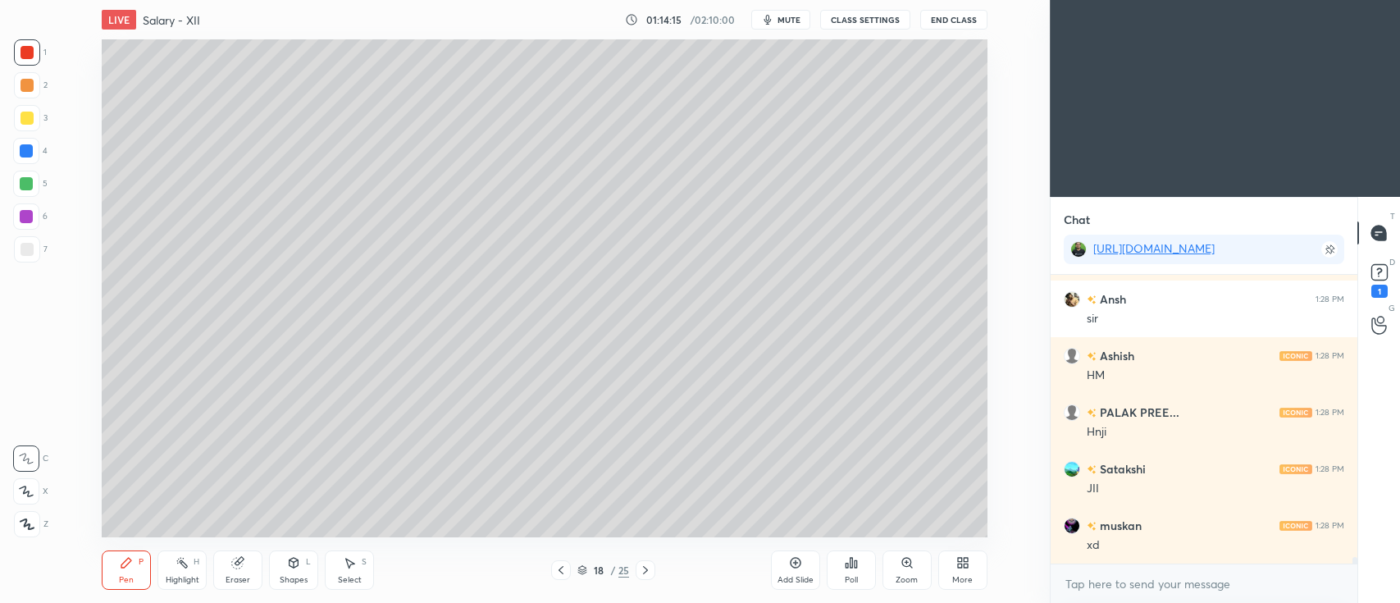
scroll to position [11895, 0]
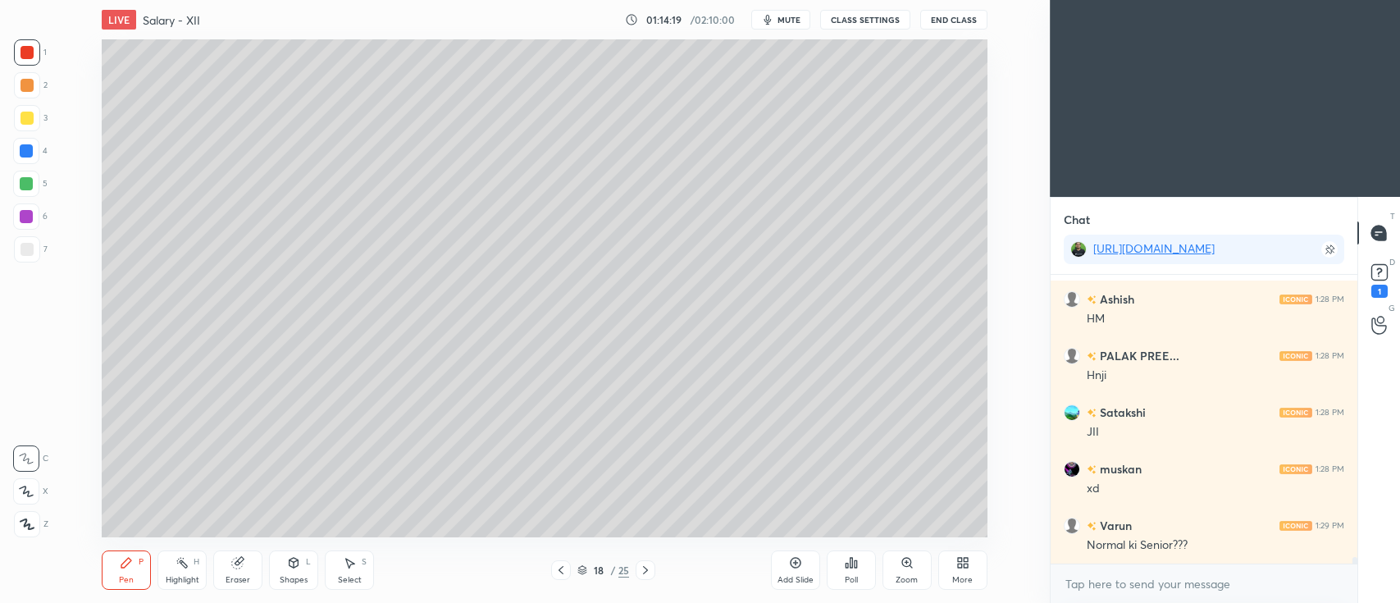
click at [37, 121] on div at bounding box center [27, 118] width 26 height 26
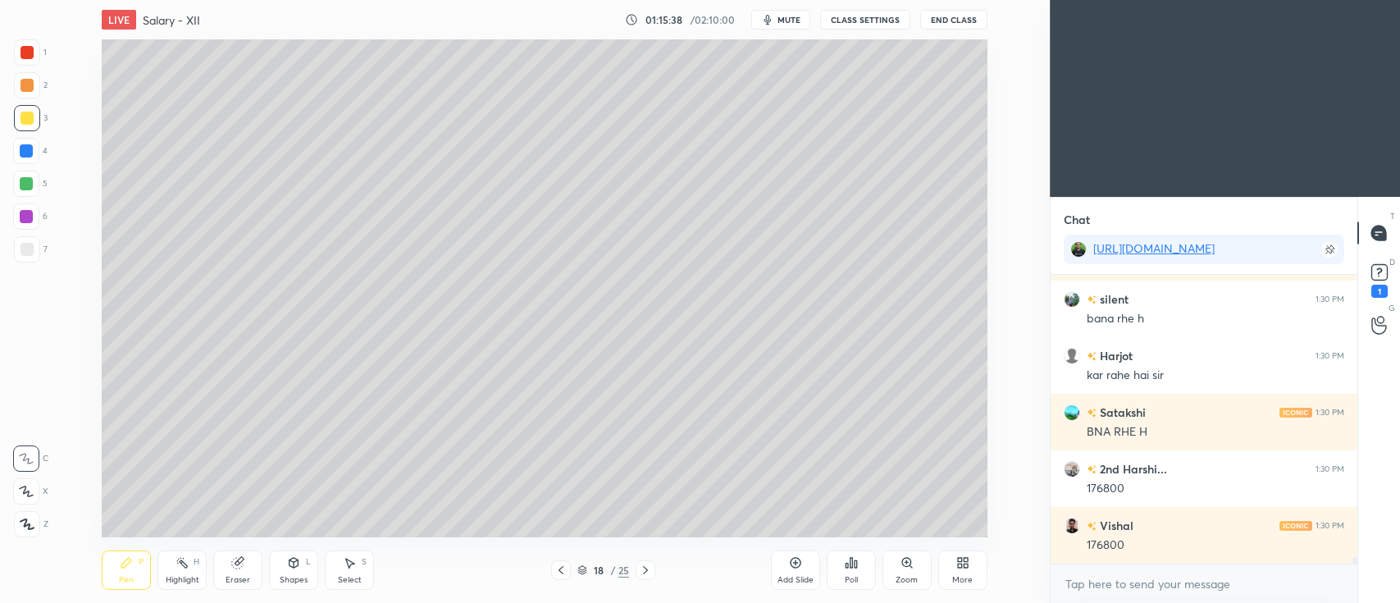
scroll to position [12348, 0]
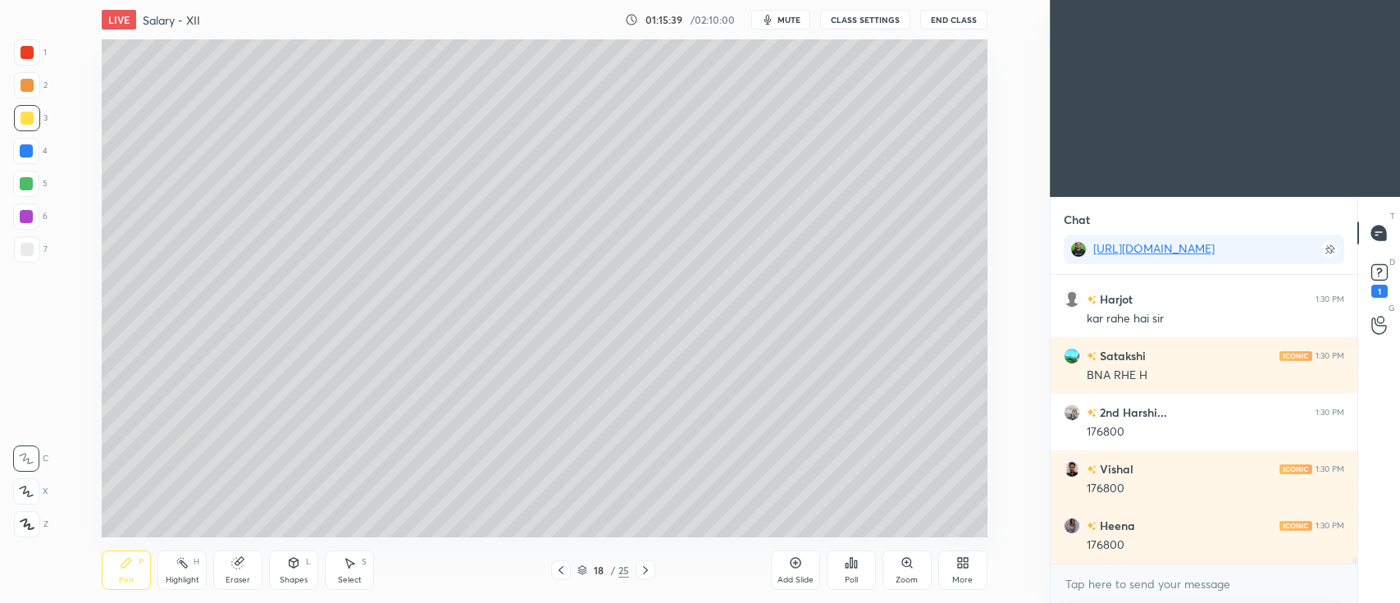
click at [790, 570] on div "Add Slide" at bounding box center [795, 569] width 49 height 39
click at [28, 495] on icon at bounding box center [26, 491] width 13 height 10
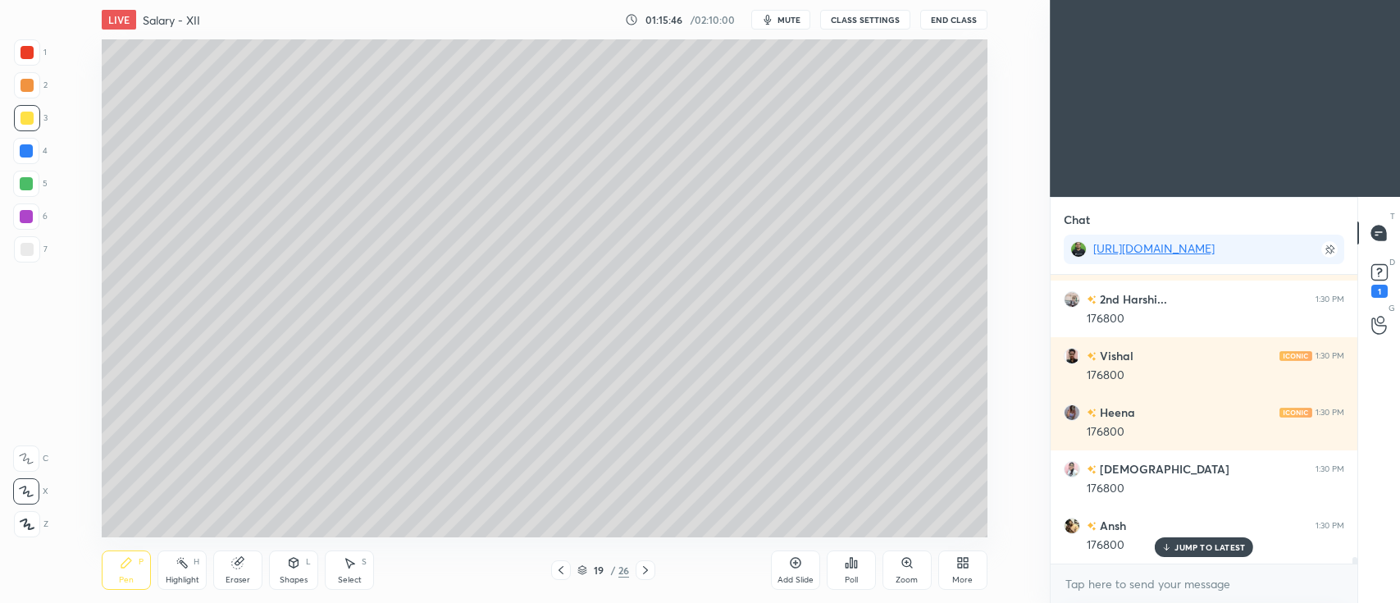
scroll to position [12517, 0]
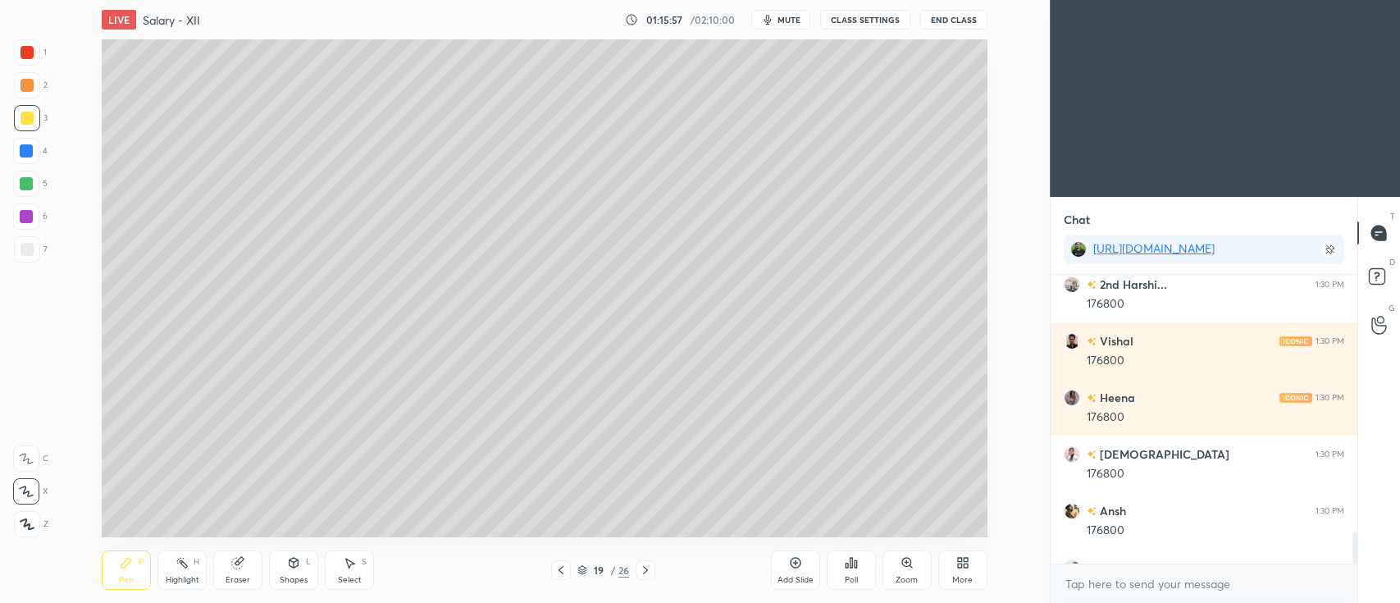
scroll to position [2314, 0]
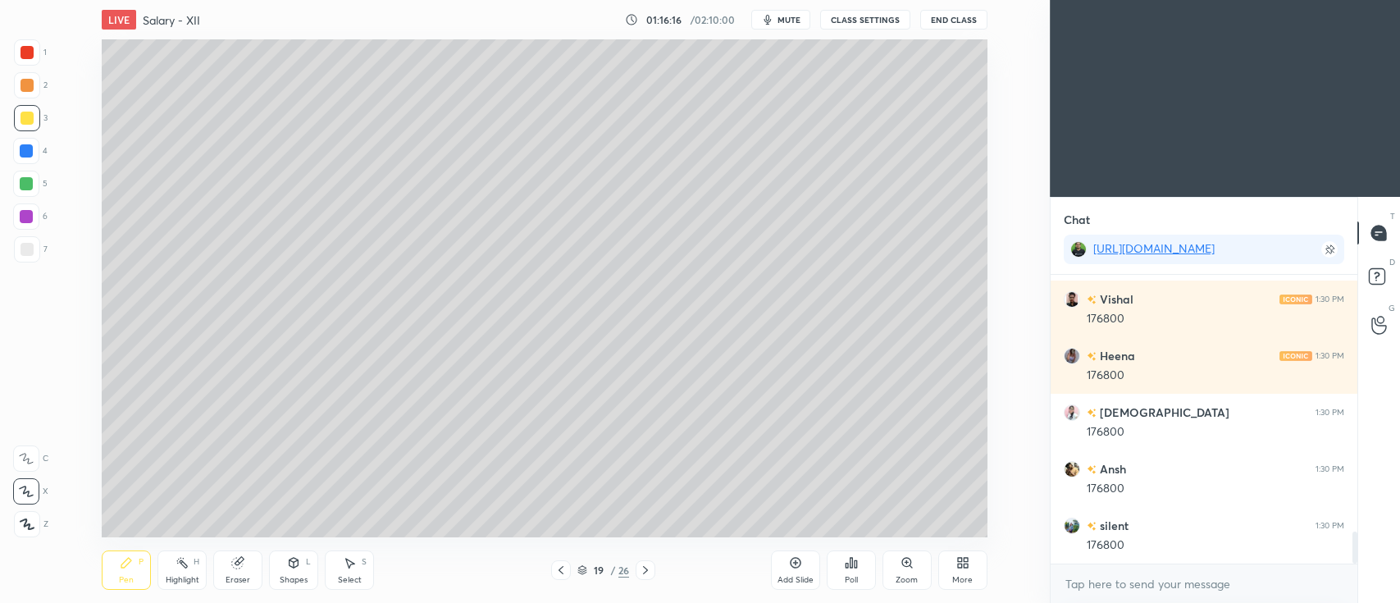
click at [558, 569] on icon at bounding box center [561, 570] width 13 height 13
click at [649, 565] on icon at bounding box center [645, 570] width 13 height 13
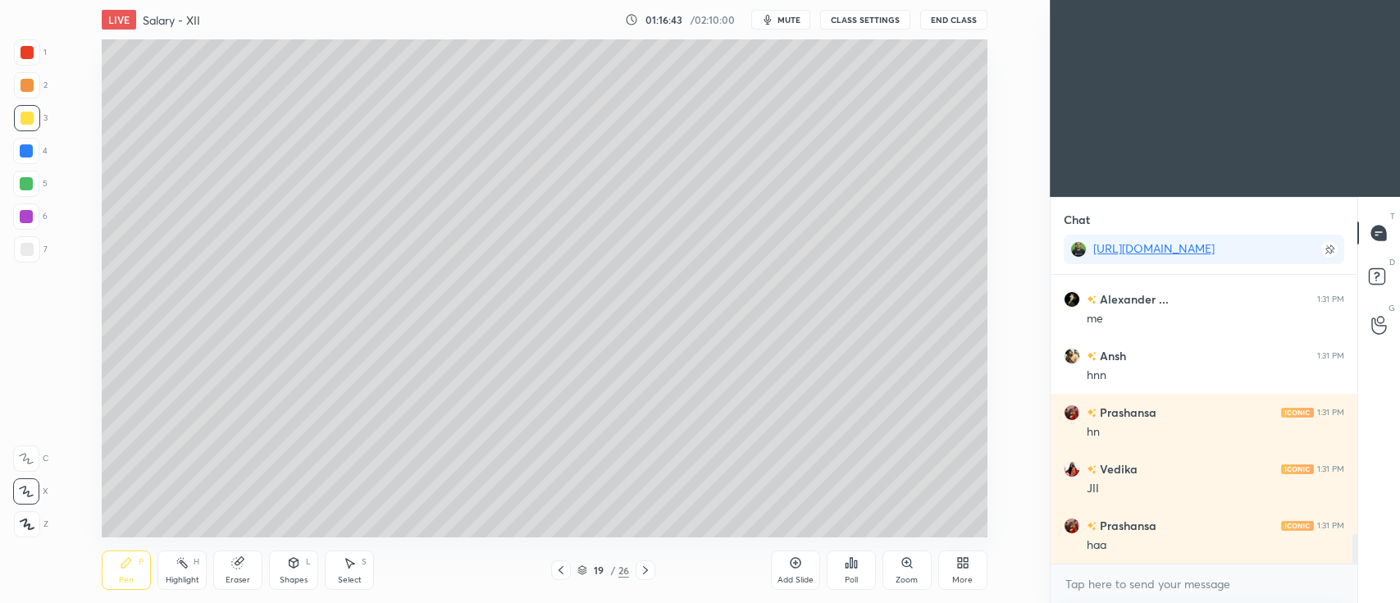
scroll to position [2656, 0]
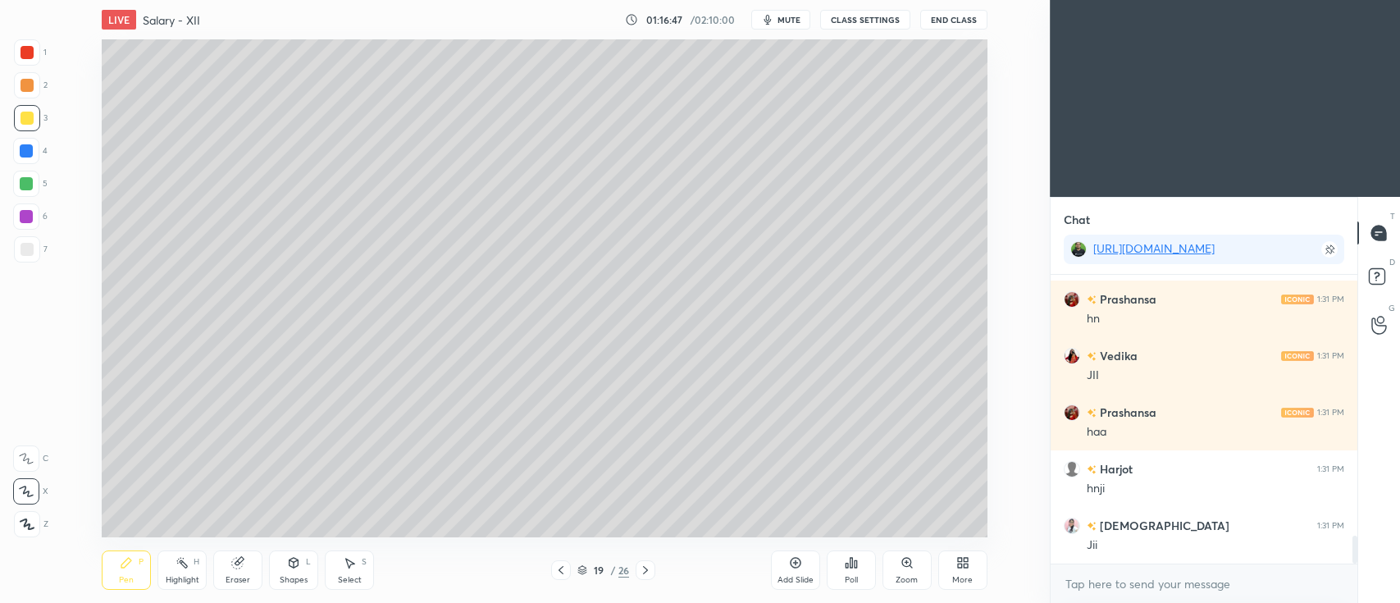
click at [29, 85] on div at bounding box center [27, 85] width 13 height 13
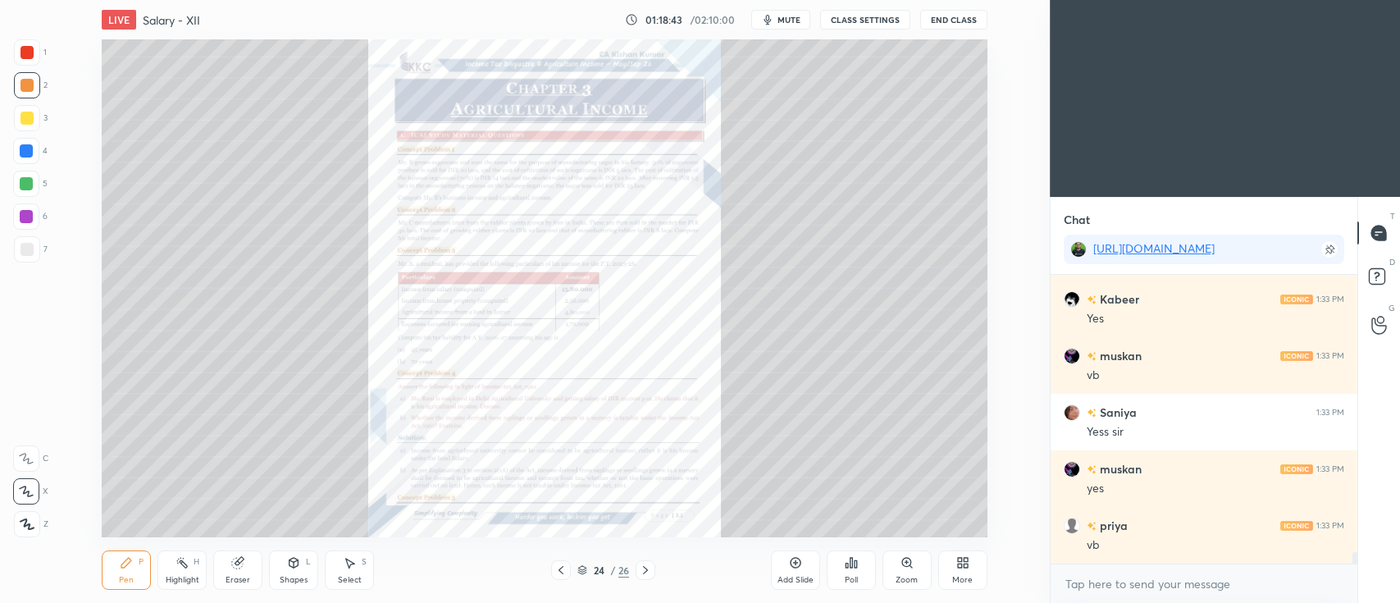
click at [906, 568] on icon at bounding box center [907, 562] width 13 height 13
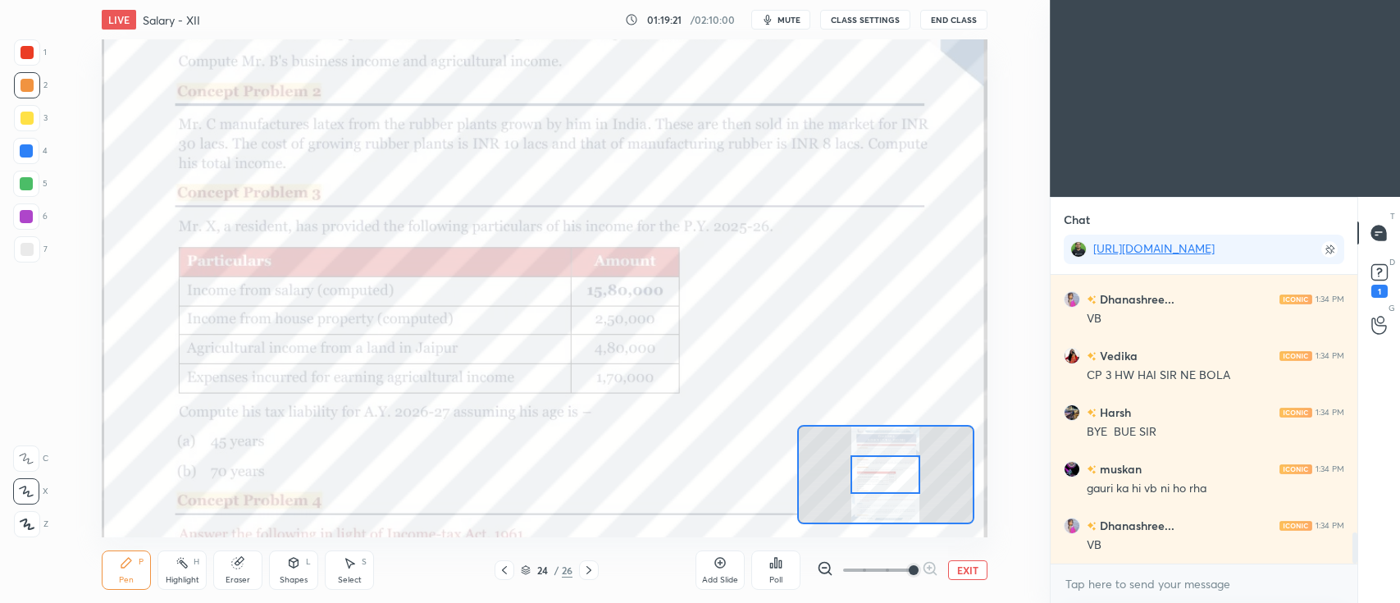
scroll to position [2439, 0]
click at [50, 61] on div "1 2 3 4 5 6 7 C X Z C X Z E E Erase all H H" at bounding box center [26, 288] width 53 height 498
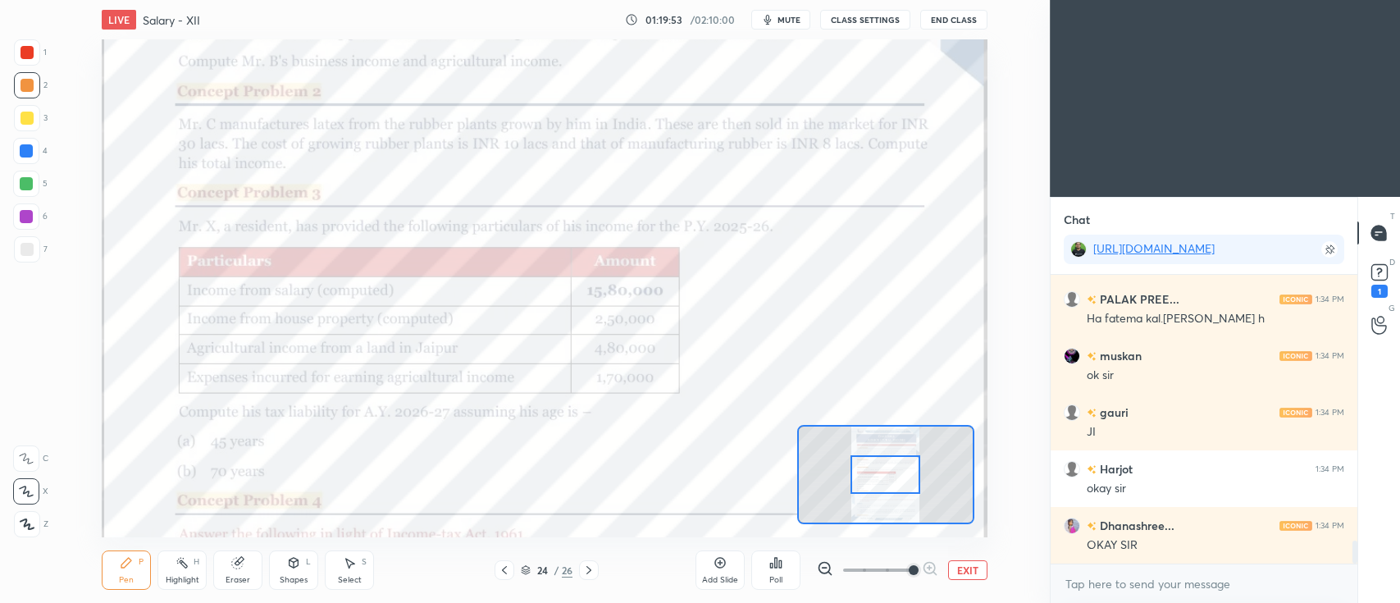
scroll to position [3345, 0]
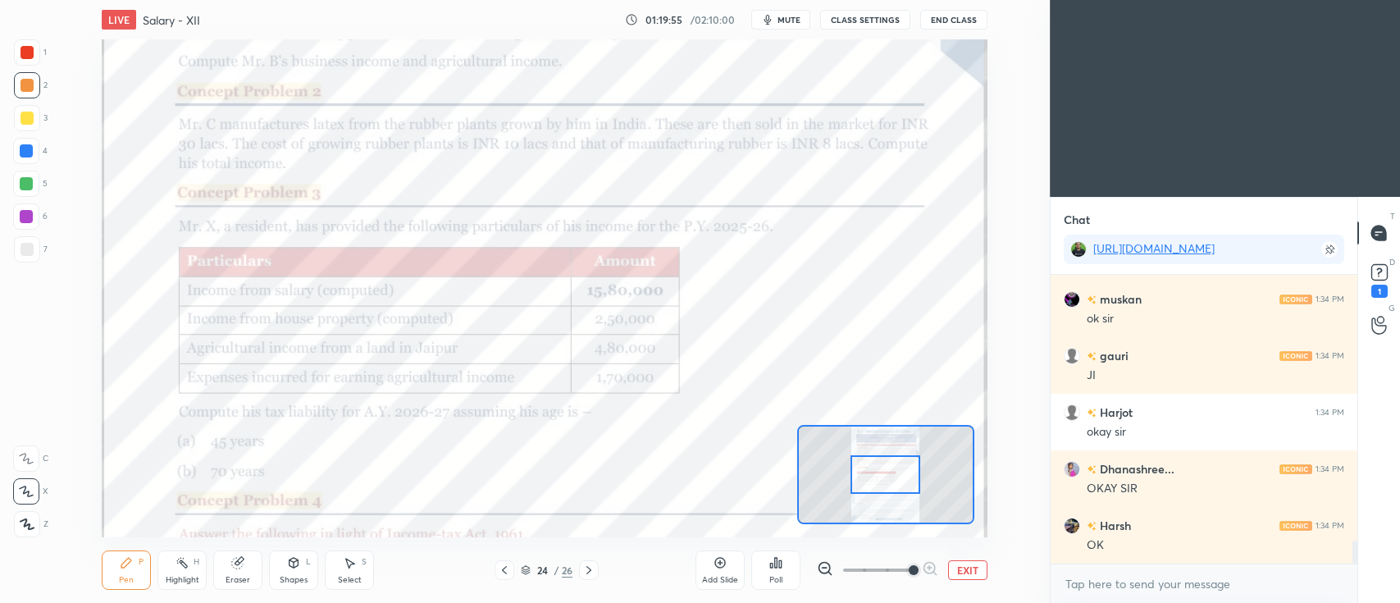
click at [722, 576] on div "Add Slide" at bounding box center [720, 580] width 36 height 8
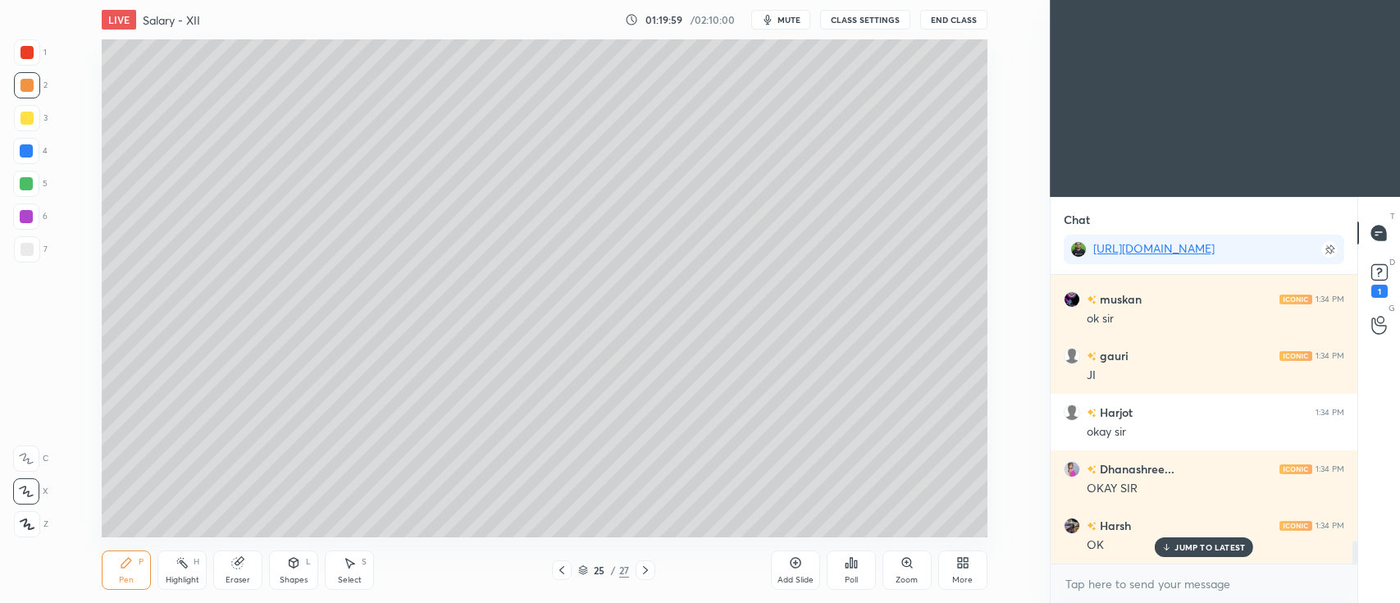
scroll to position [0, 0]
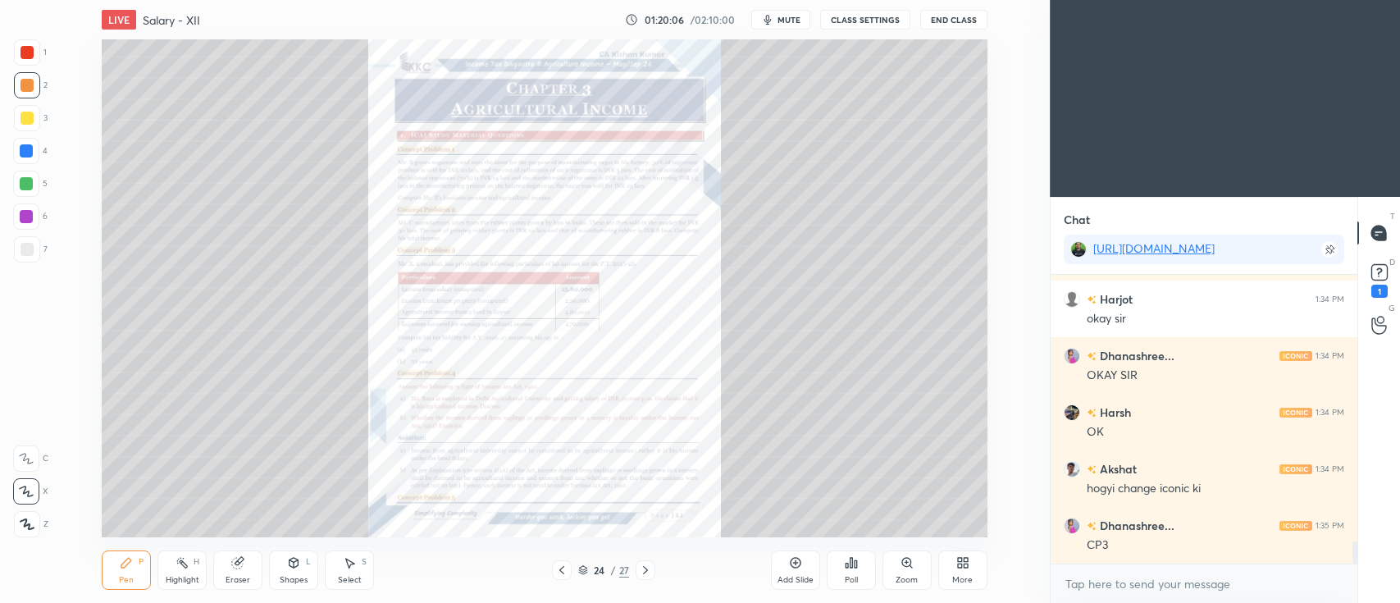
click at [902, 564] on icon at bounding box center [906, 562] width 9 height 9
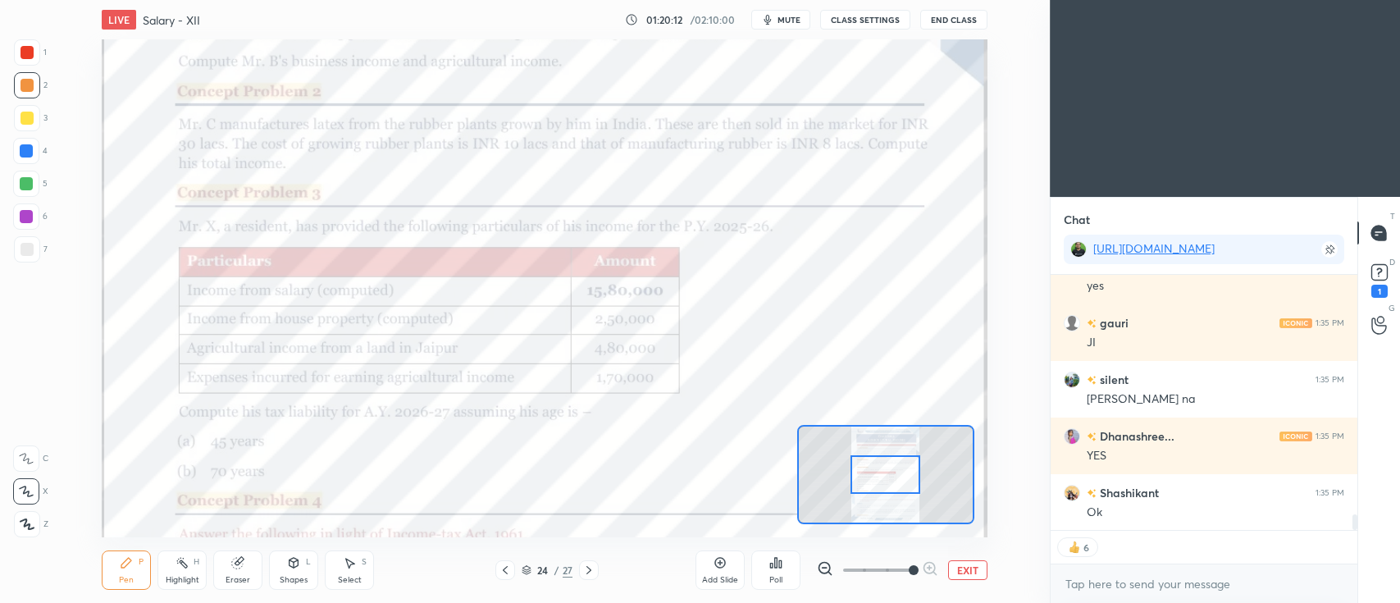
scroll to position [3831, 0]
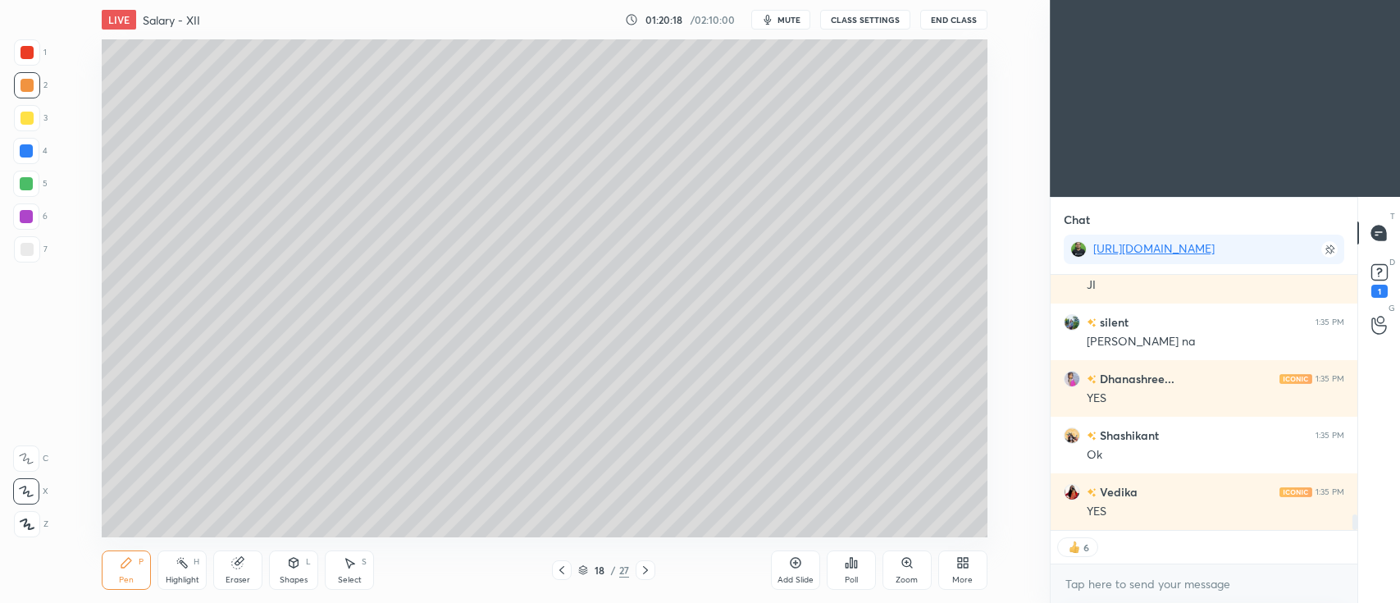
click at [793, 568] on icon at bounding box center [795, 562] width 13 height 13
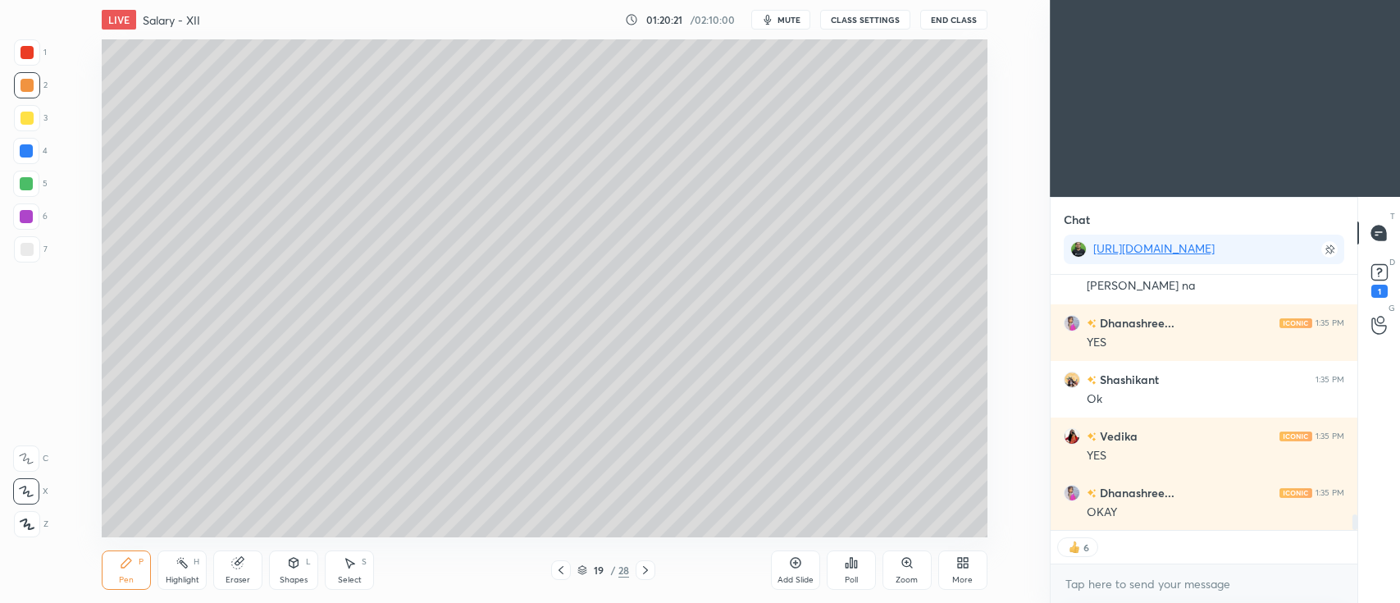
scroll to position [3944, 0]
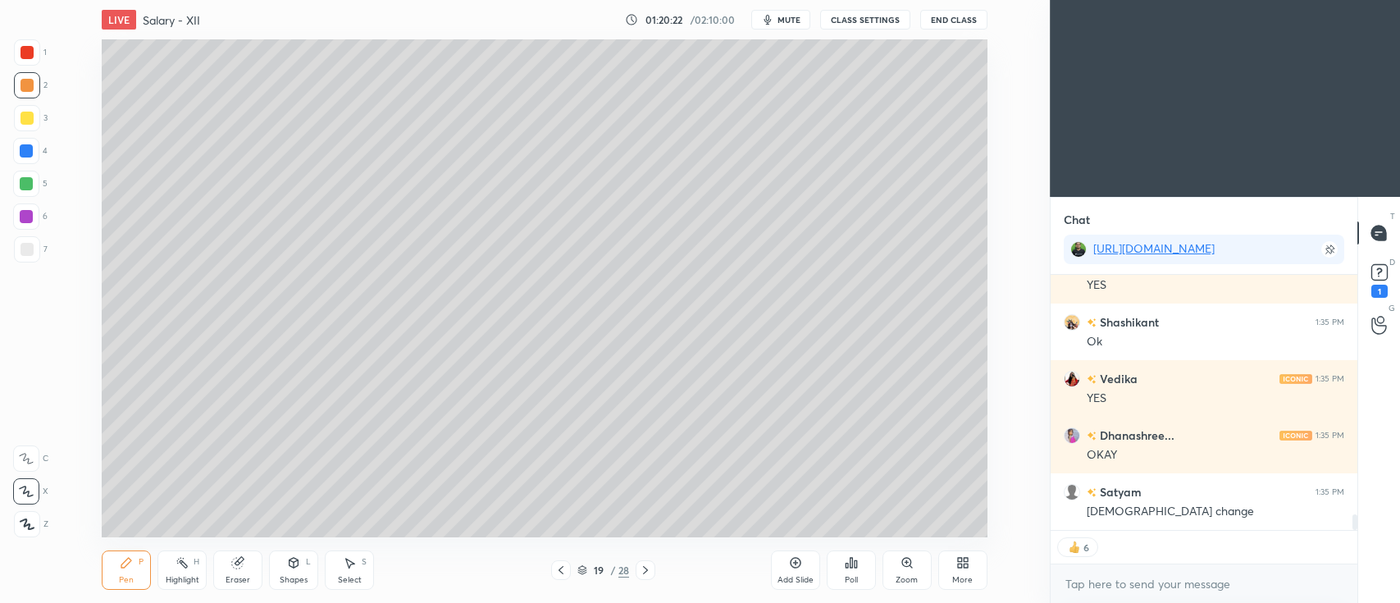
type textarea "x"
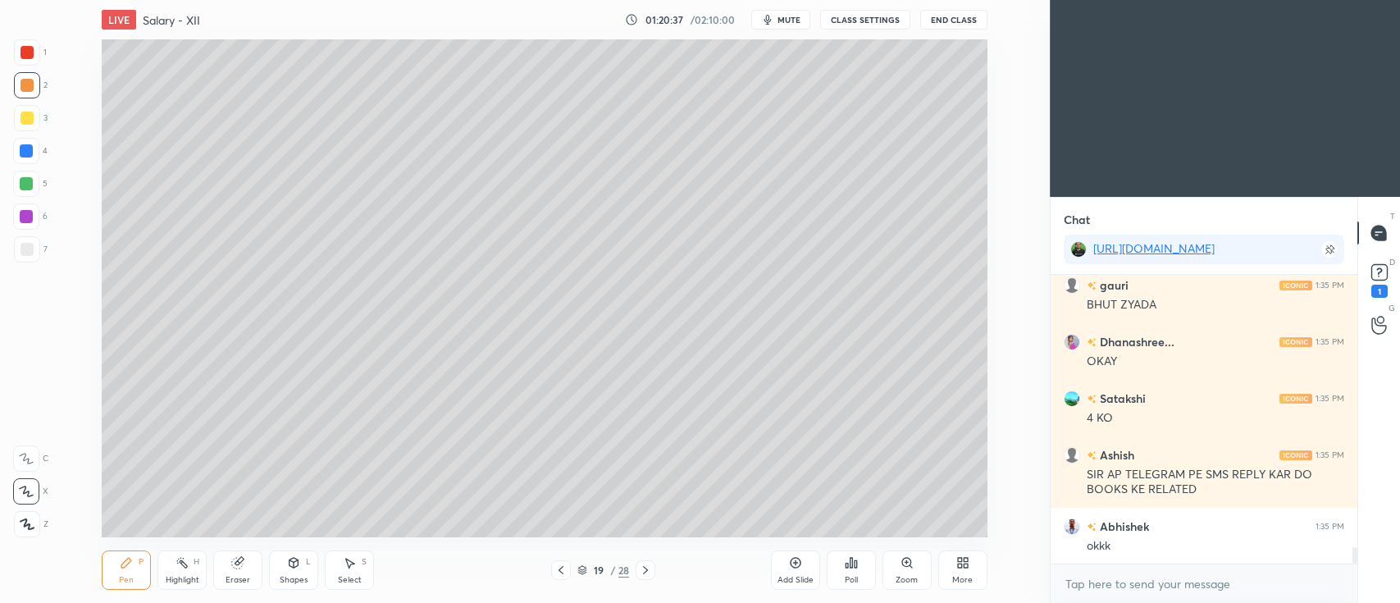
scroll to position [4678, 0]
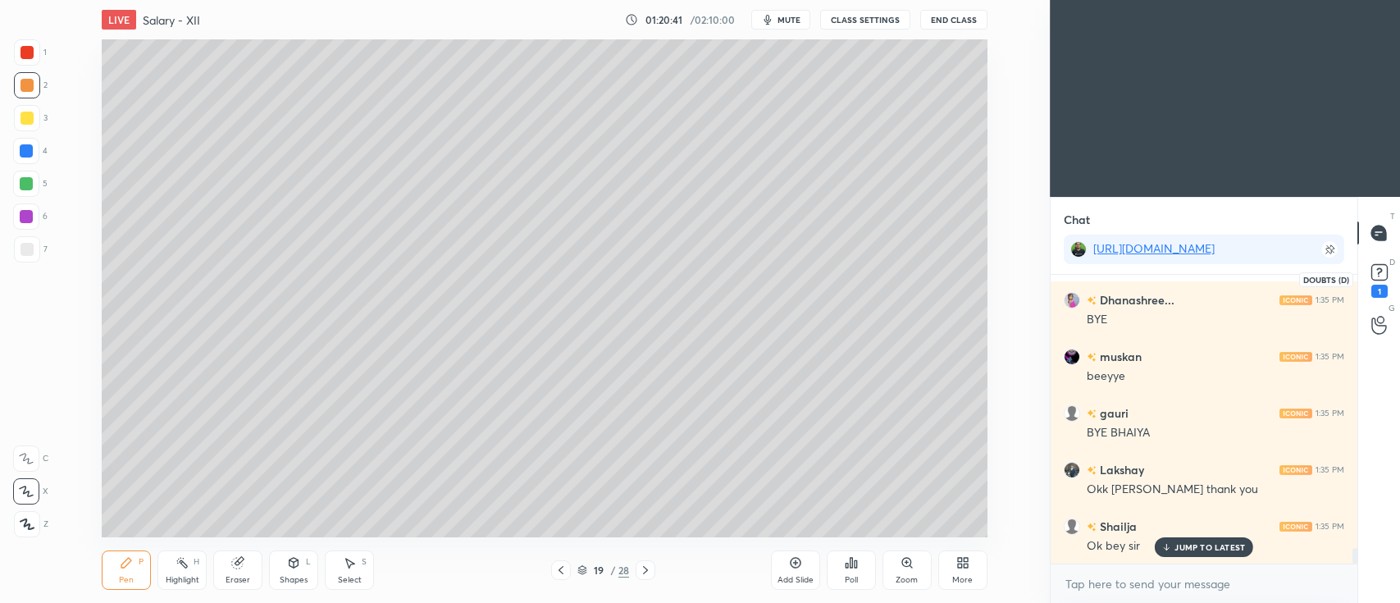
click at [1374, 267] on rect at bounding box center [1380, 273] width 16 height 16
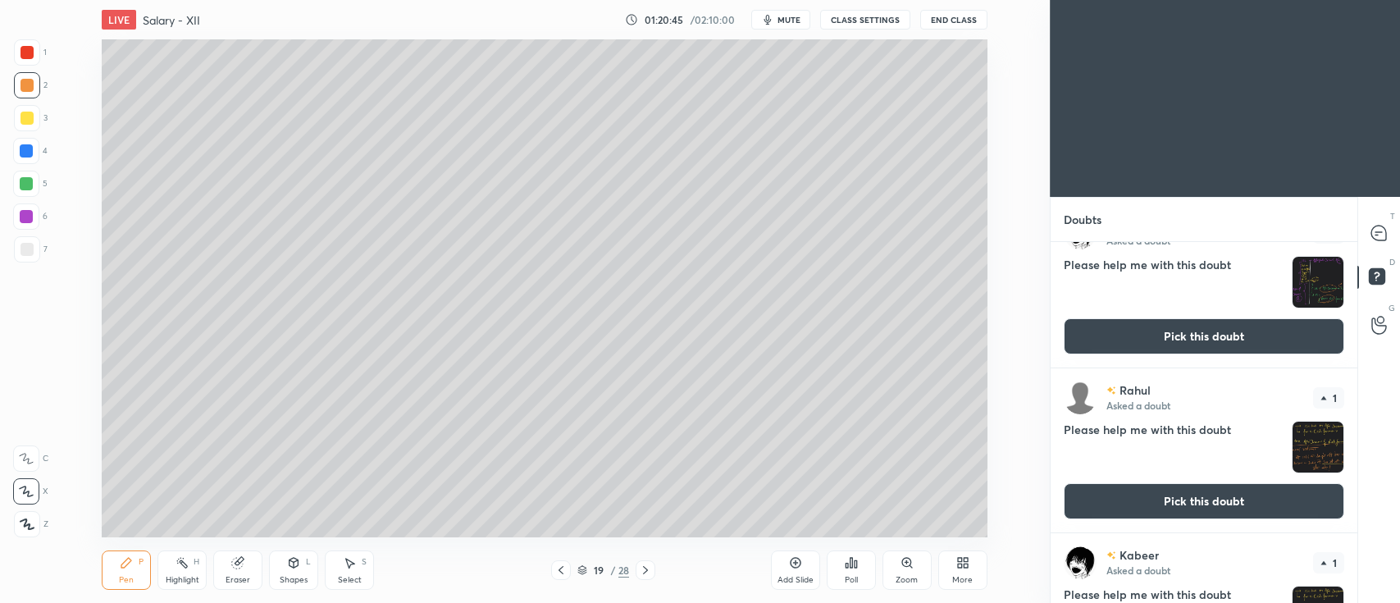
click at [952, 19] on button "End Class" at bounding box center [953, 20] width 67 height 20
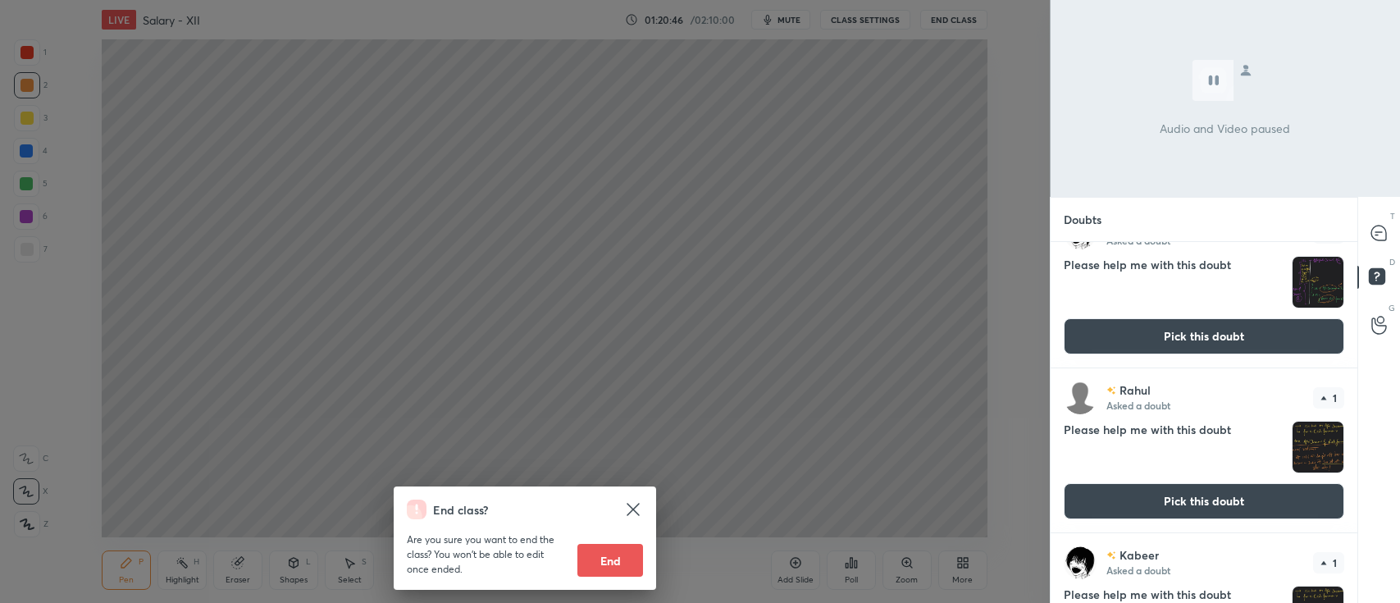
click at [617, 545] on button "End" at bounding box center [611, 560] width 66 height 33
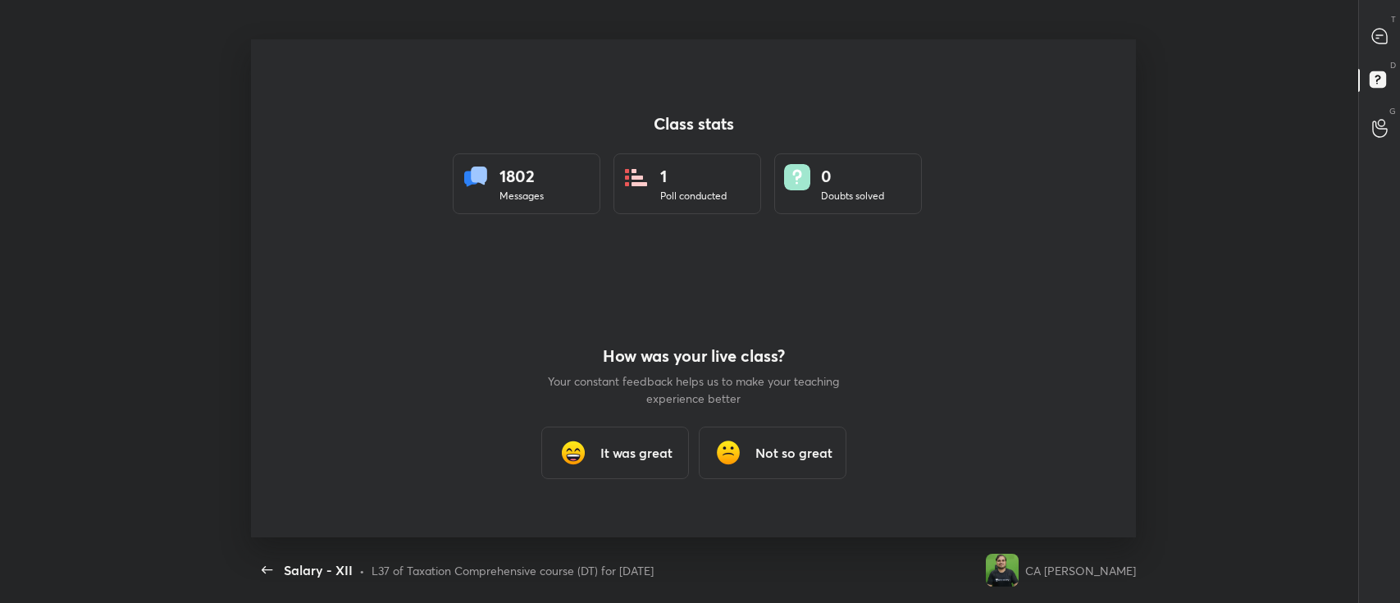
click at [591, 438] on div "It was great" at bounding box center [615, 453] width 148 height 53
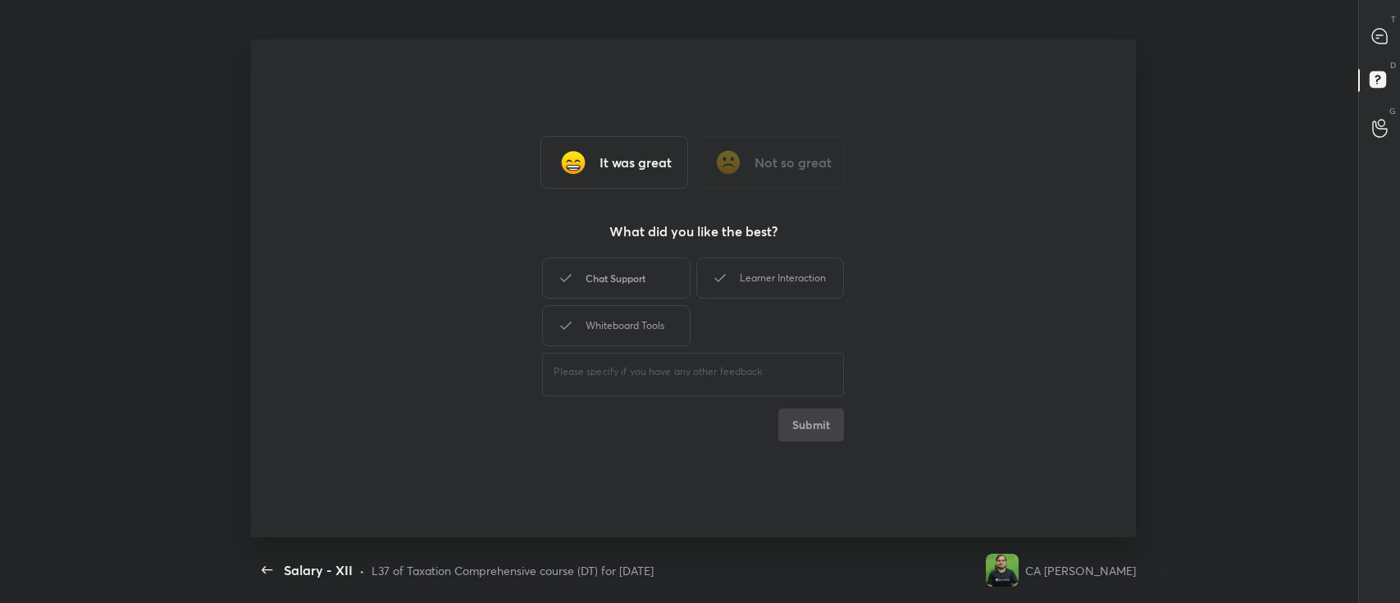
click at [619, 290] on div "Chat Support" at bounding box center [616, 278] width 148 height 41
click at [767, 281] on div "Learner Interaction" at bounding box center [770, 278] width 148 height 41
click at [646, 331] on div "Whiteboard Tools" at bounding box center [616, 325] width 148 height 41
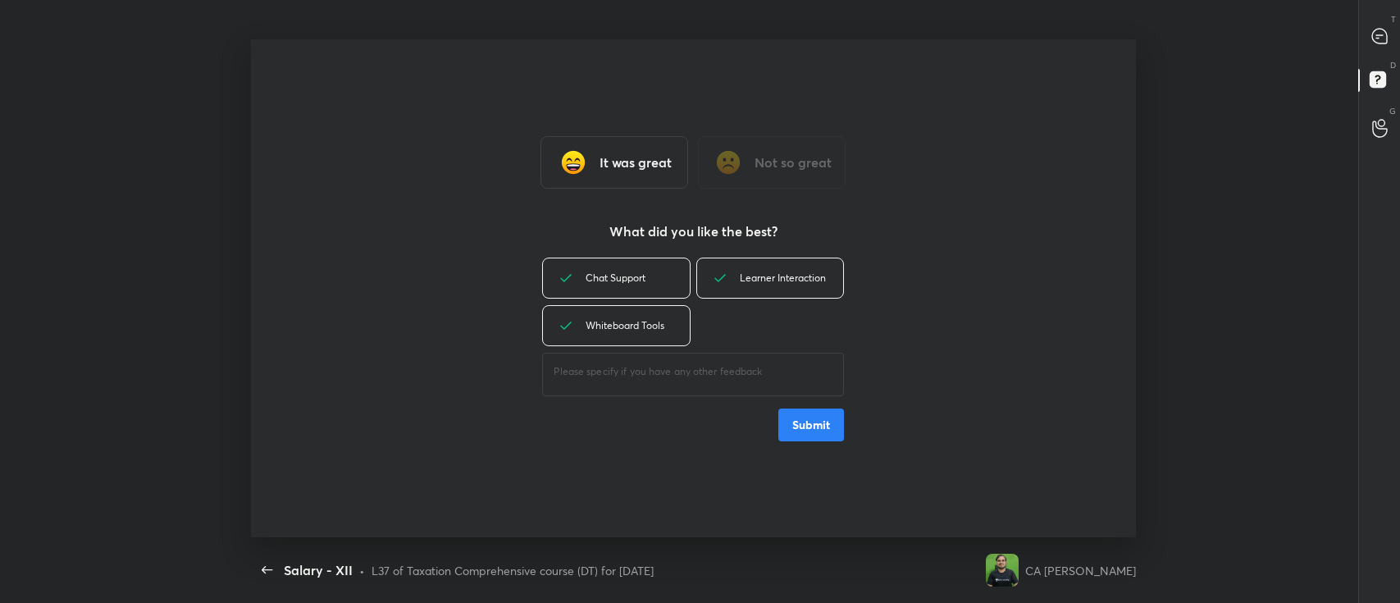
click at [807, 429] on button "Submit" at bounding box center [812, 425] width 66 height 33
